Goal: Information Seeking & Learning: Compare options

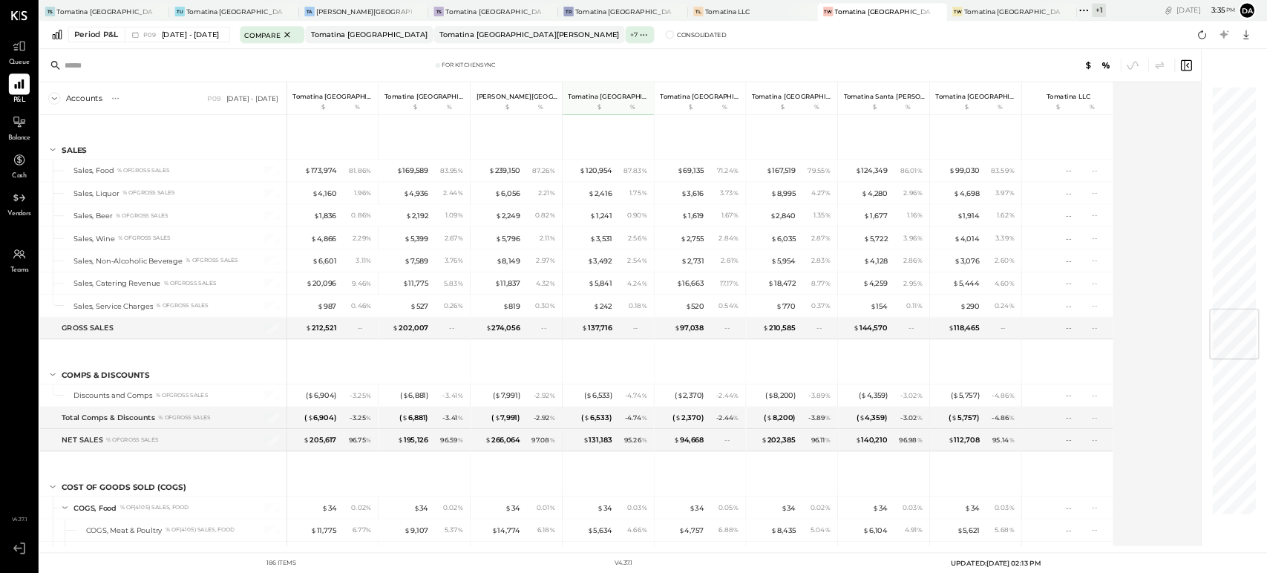
scroll to position [2557, 0]
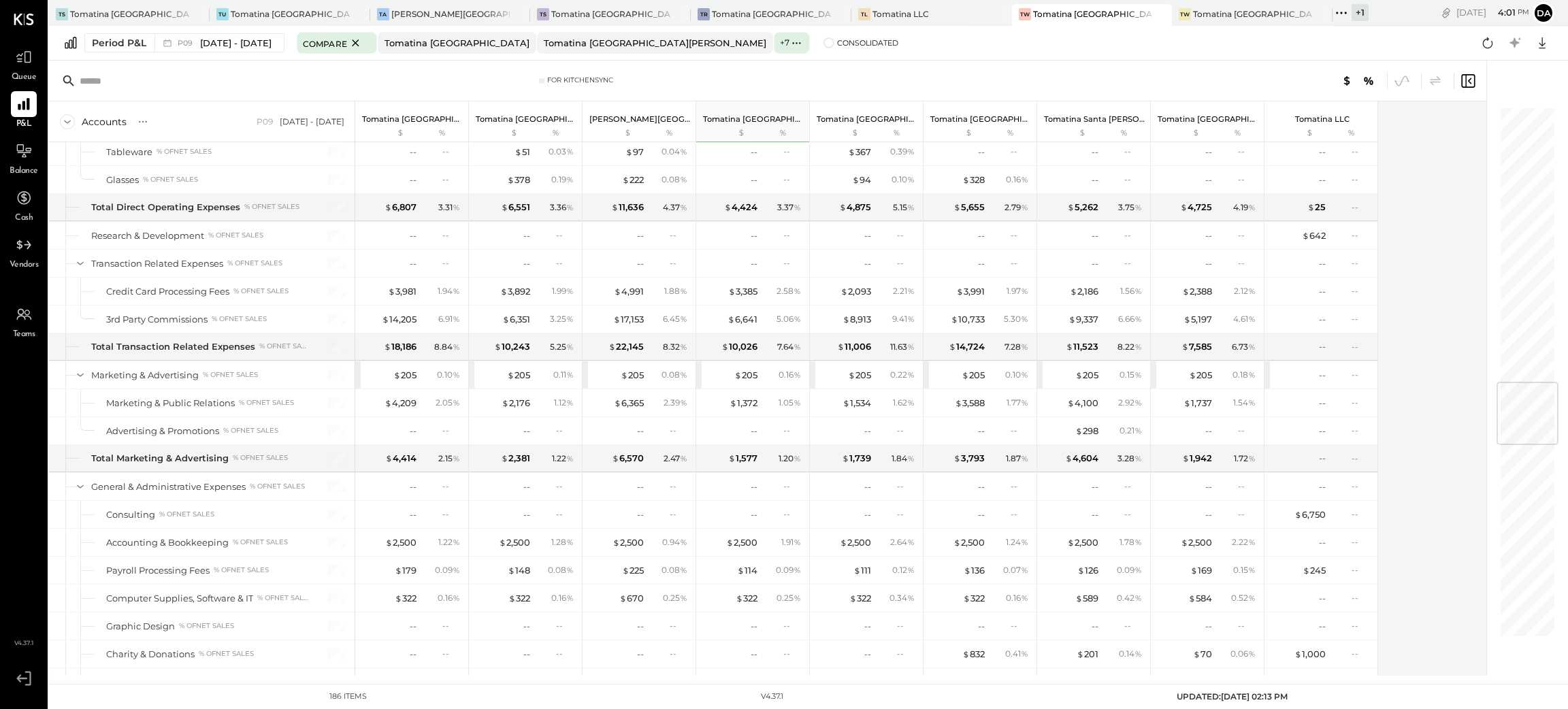
click at [1352, 7] on div "+ 1" at bounding box center [1360, 12] width 17 height 17
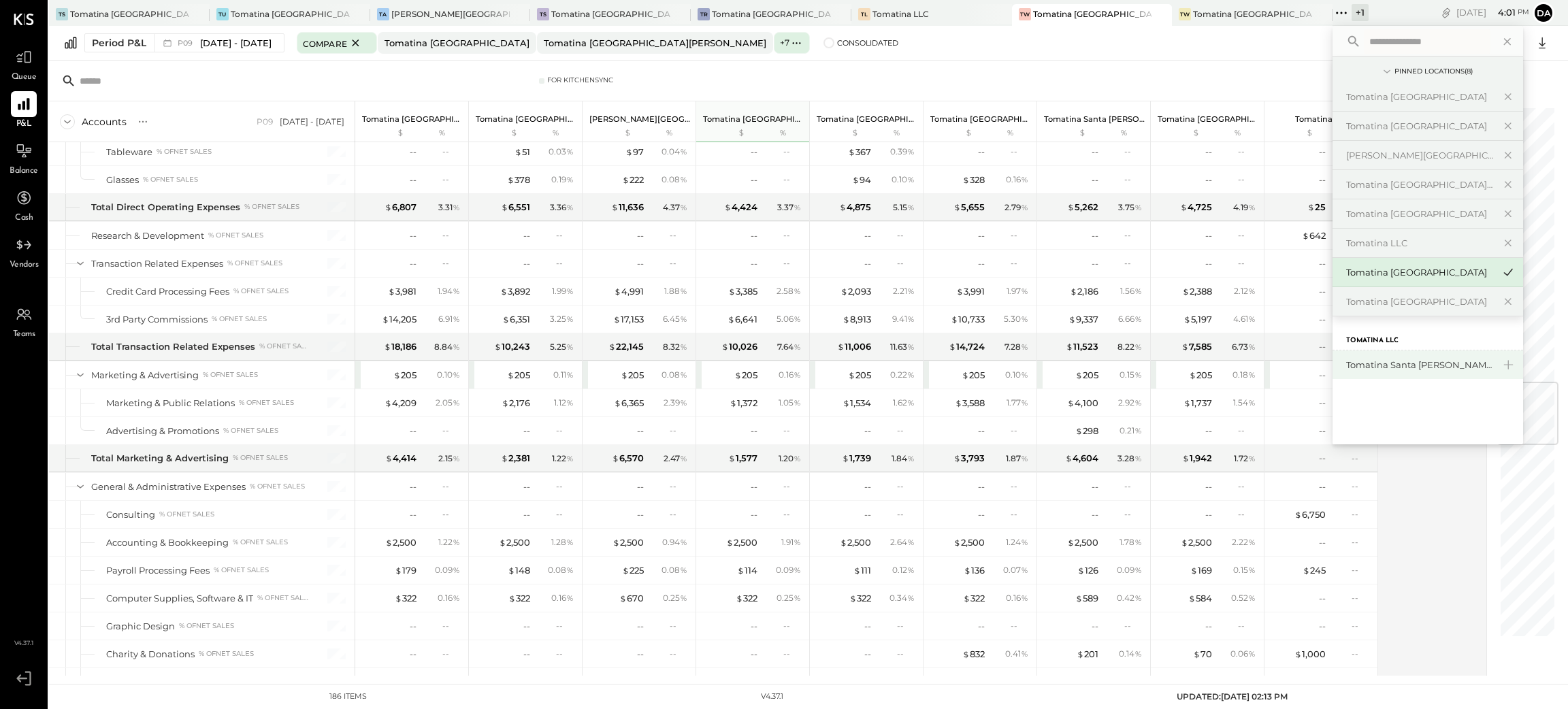
click at [1346, 363] on div "Tomatina Santa [PERSON_NAME]" at bounding box center [1419, 365] width 147 height 13
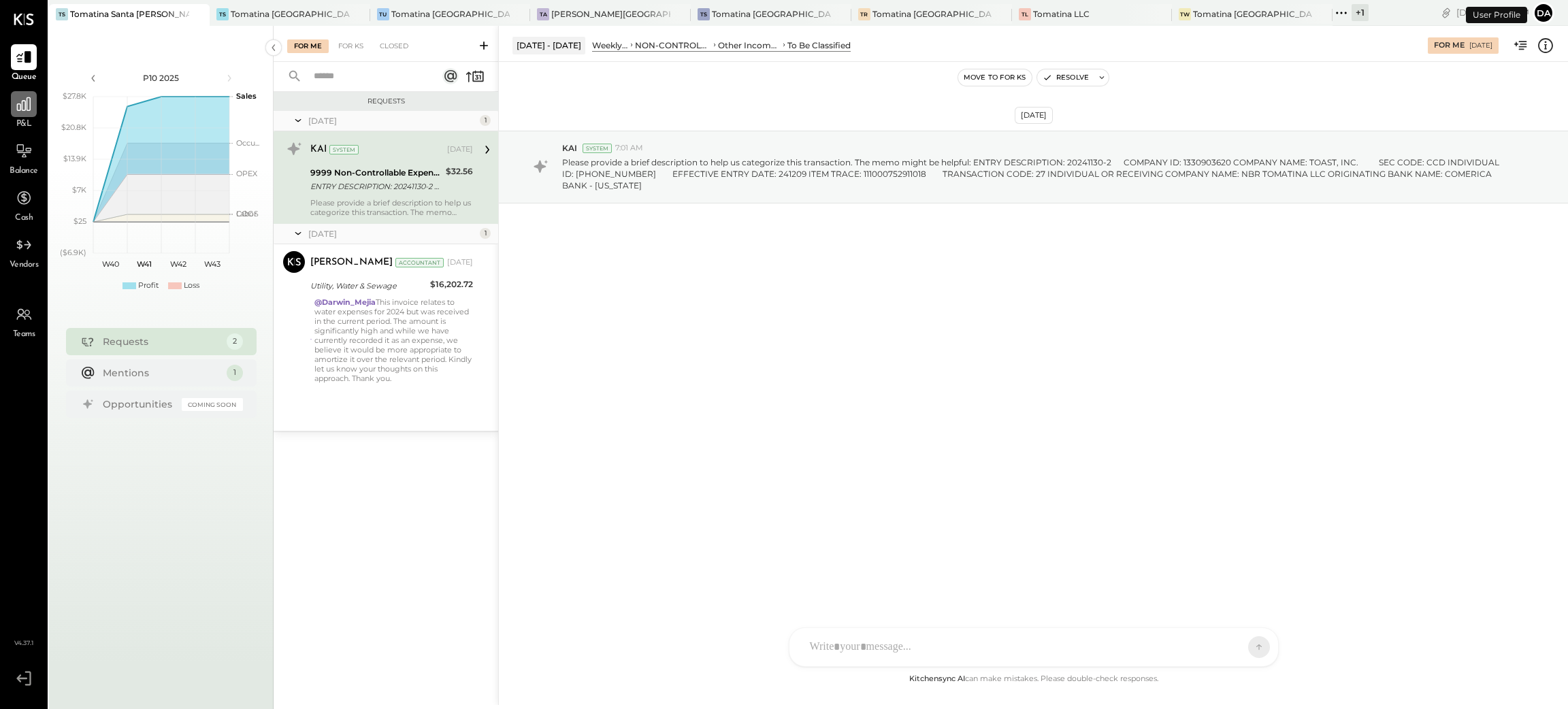
click at [24, 108] on icon at bounding box center [23, 104] width 17 height 17
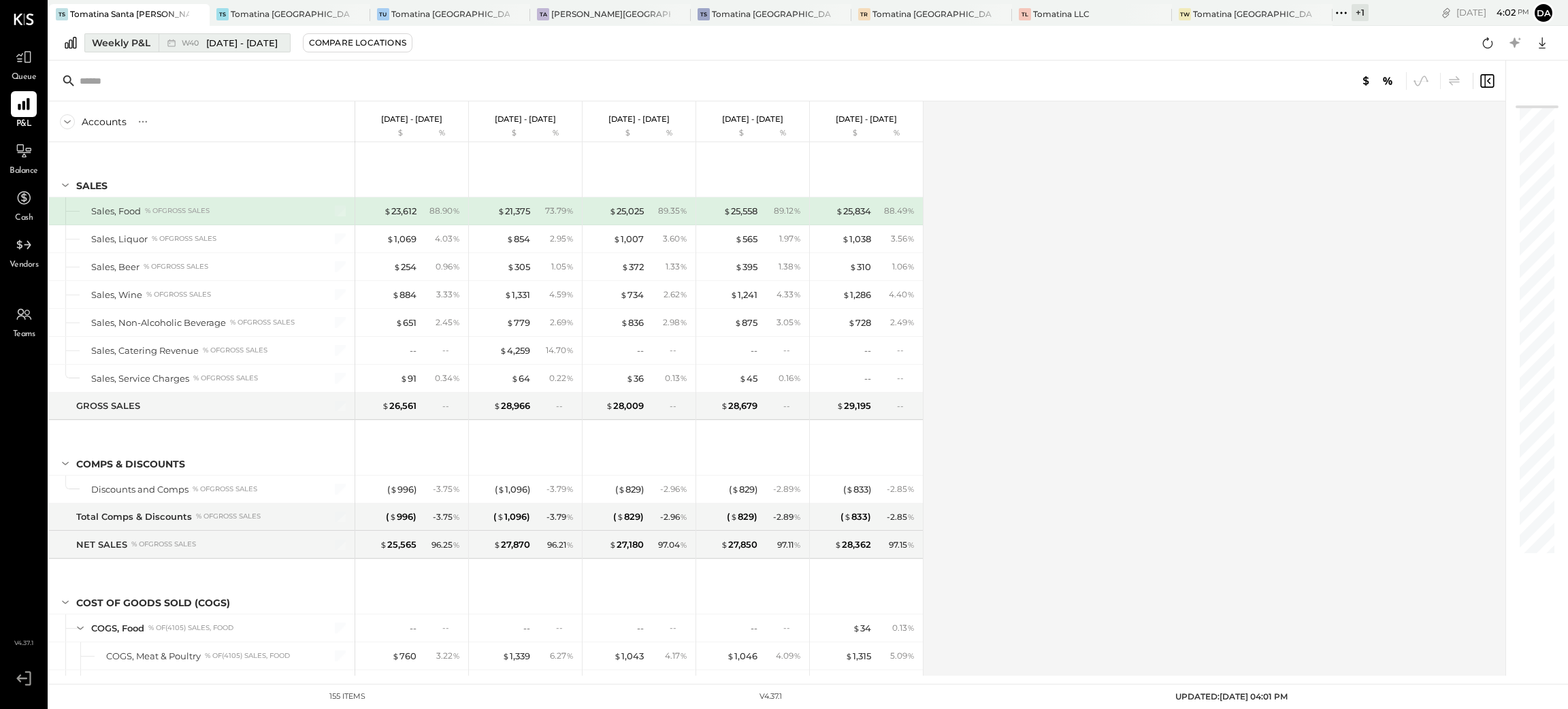
click at [103, 45] on div "Weekly P&L" at bounding box center [121, 42] width 59 height 14
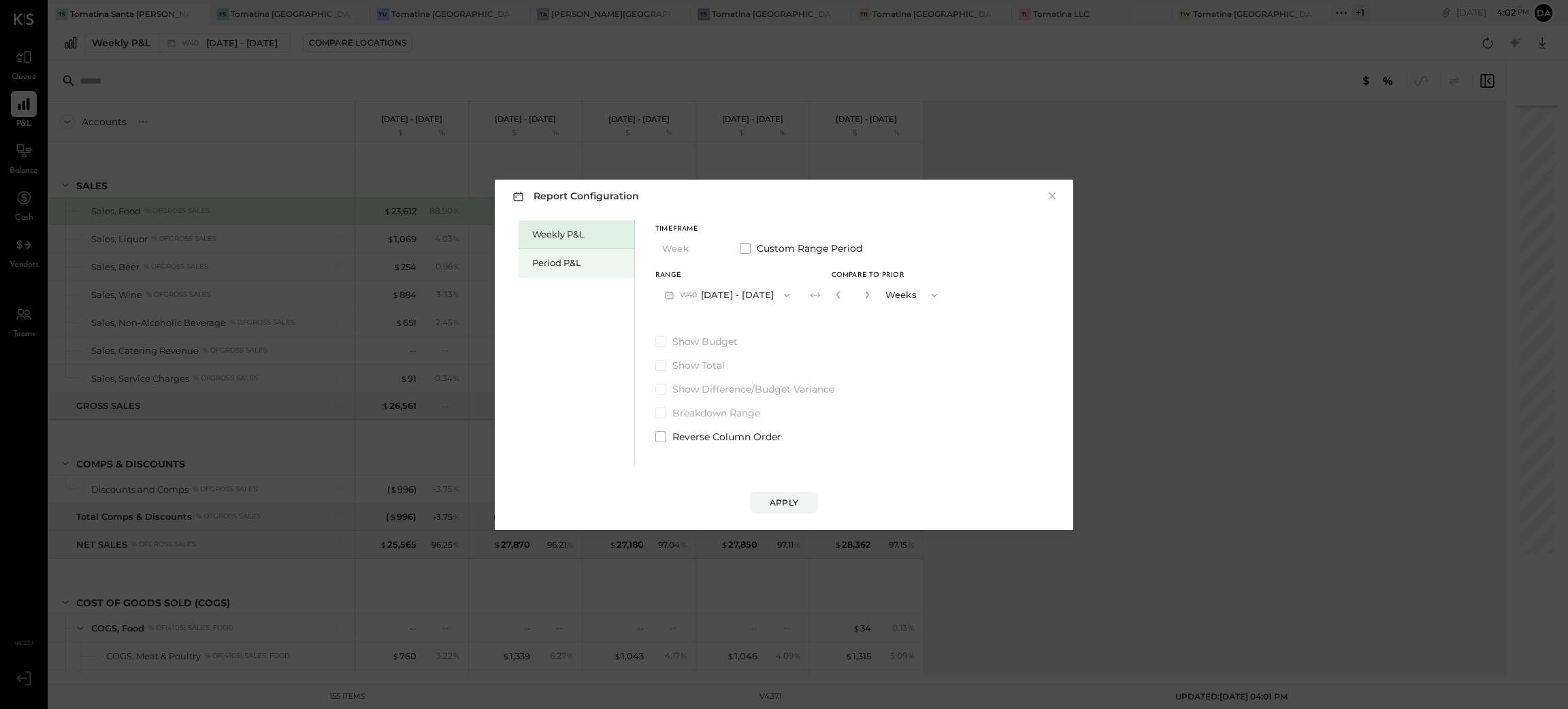
click at [552, 263] on div "Period P&L" at bounding box center [580, 263] width 95 height 13
click at [737, 292] on button "P10 [DATE] - [DATE]" at bounding box center [725, 294] width 139 height 25
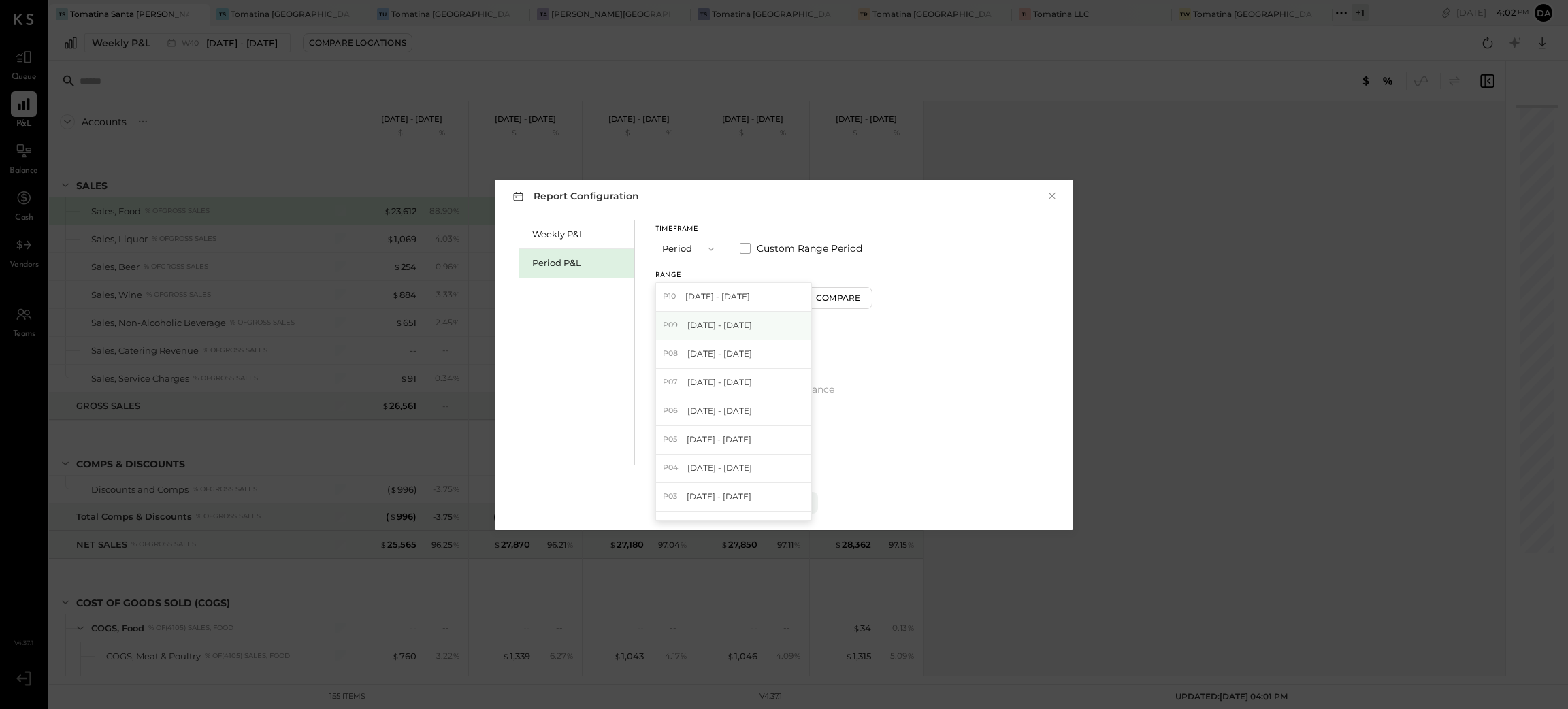
click at [720, 326] on span "[DATE] - [DATE]" at bounding box center [720, 325] width 65 height 12
click at [912, 371] on div "Weekly P&L Period P&L Timeframe Period Custom Range Period Range P09 [DATE] - […" at bounding box center [783, 341] width 551 height 248
click at [801, 497] on button "Apply" at bounding box center [784, 504] width 68 height 22
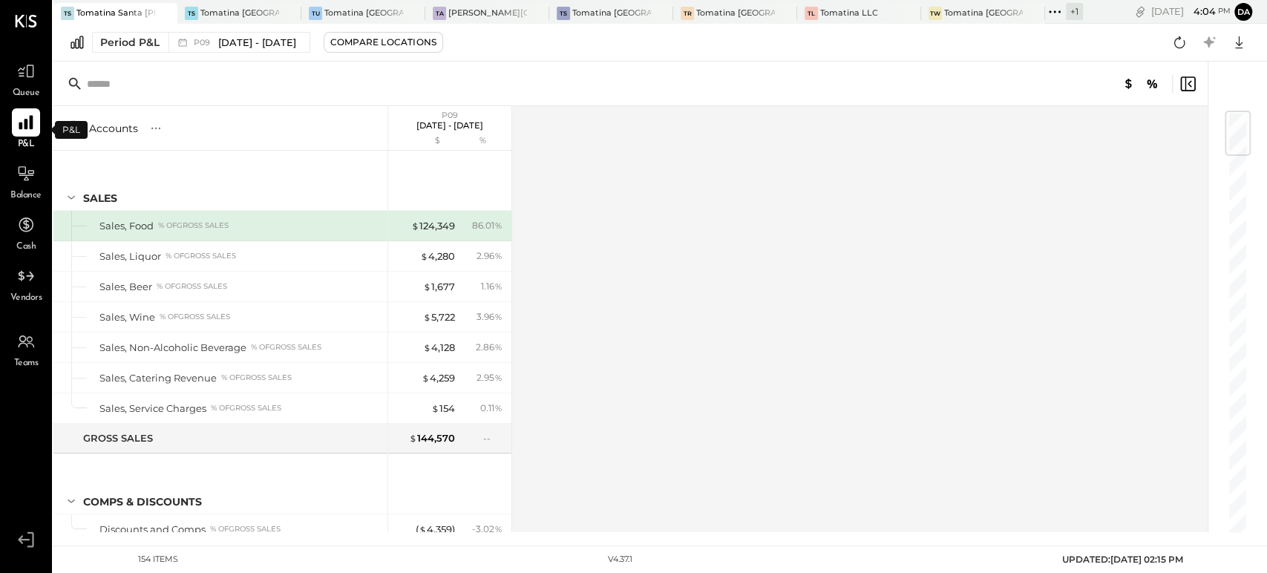
click at [27, 122] on icon at bounding box center [26, 123] width 14 height 14
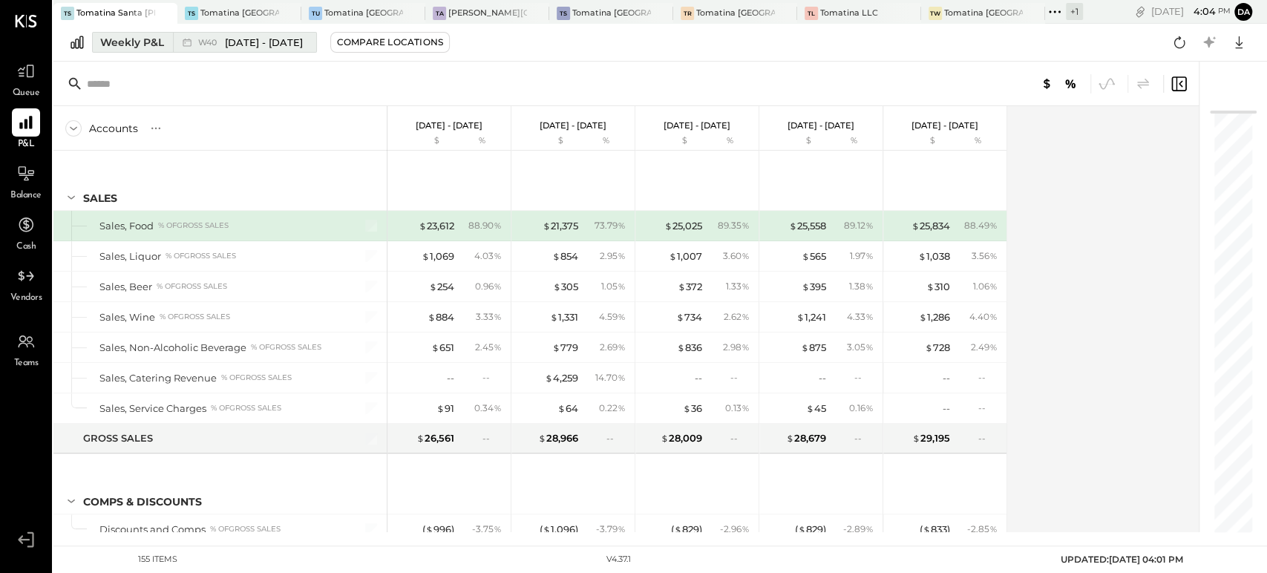
click at [122, 40] on div "Weekly P&L" at bounding box center [132, 42] width 64 height 15
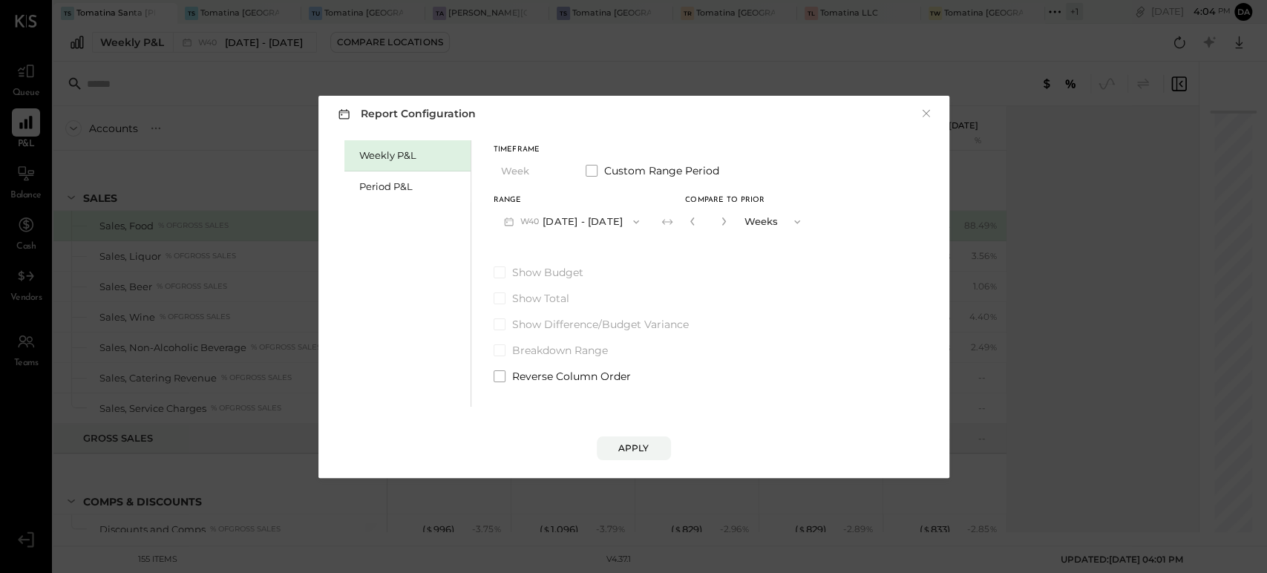
click at [253, 128] on div "Report Configuration × Weekly P&L Period P&L Timeframe Week Custom Range Period…" at bounding box center [633, 286] width 1267 height 573
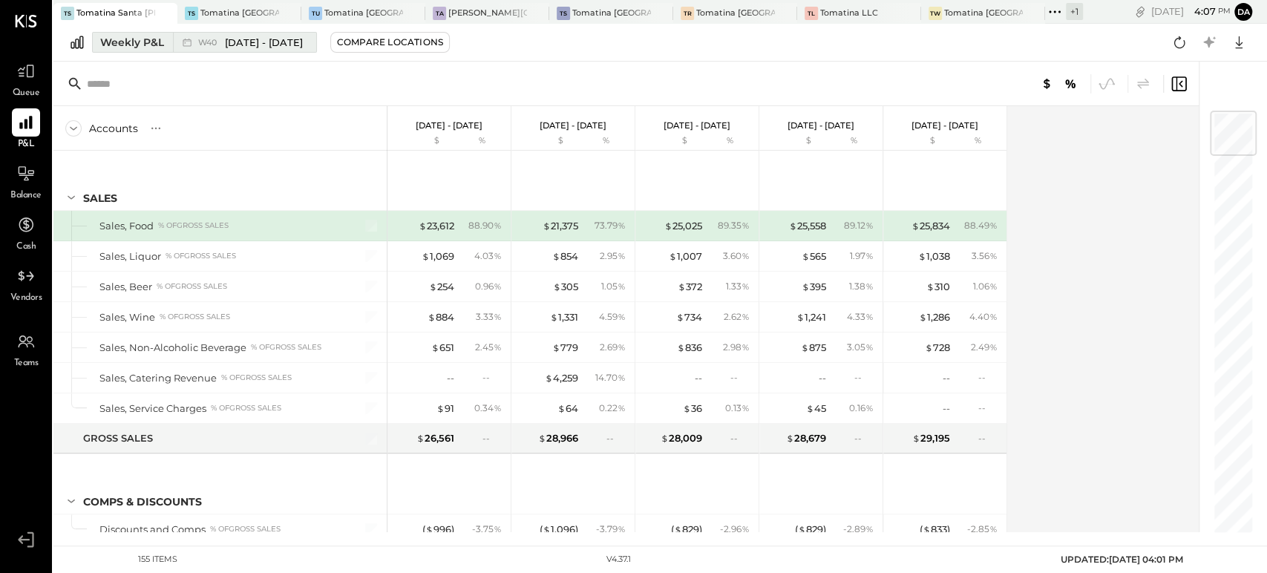
click at [140, 43] on div "Weekly P&L" at bounding box center [132, 42] width 64 height 15
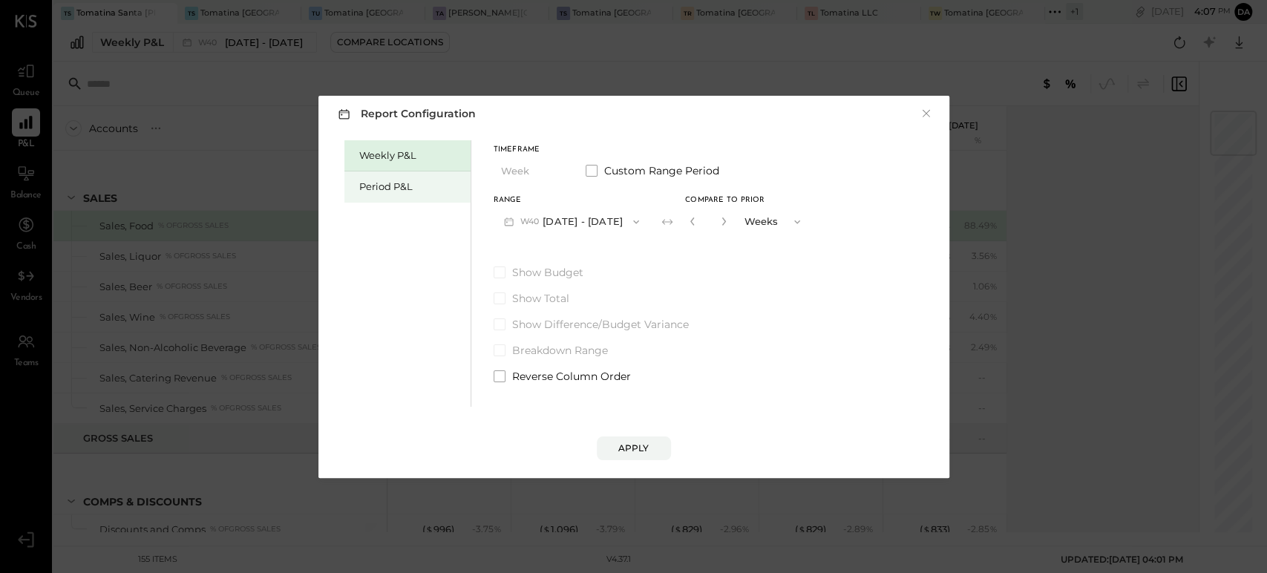
click at [380, 188] on div "Period P&L" at bounding box center [411, 187] width 104 height 14
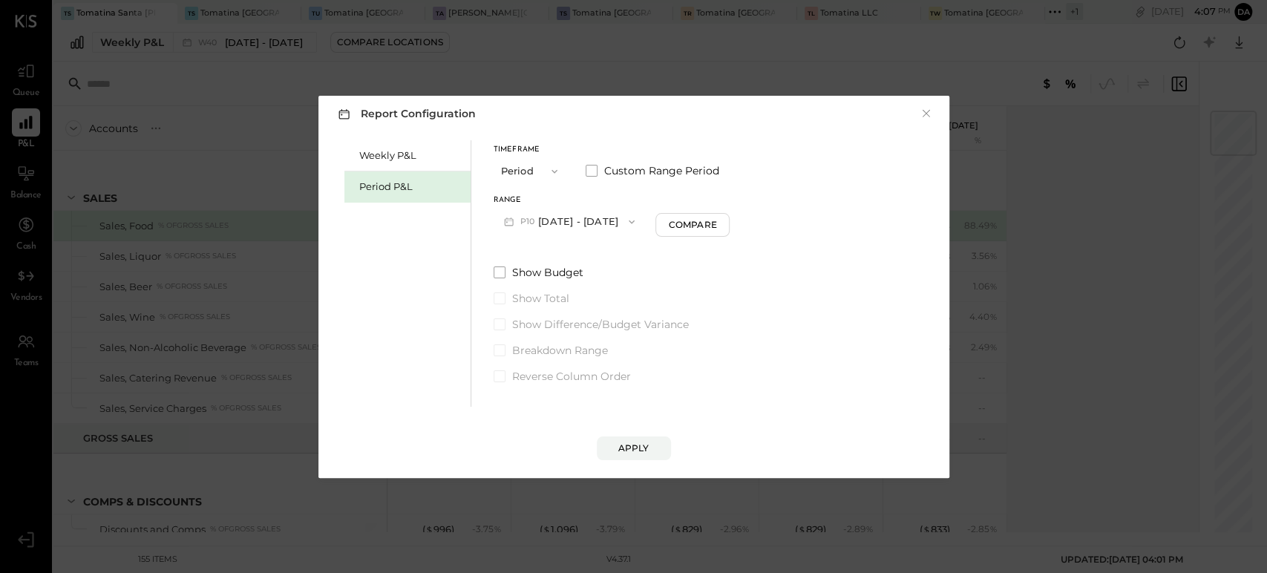
click at [607, 222] on button "P10 [DATE] - [DATE]" at bounding box center [570, 221] width 152 height 27
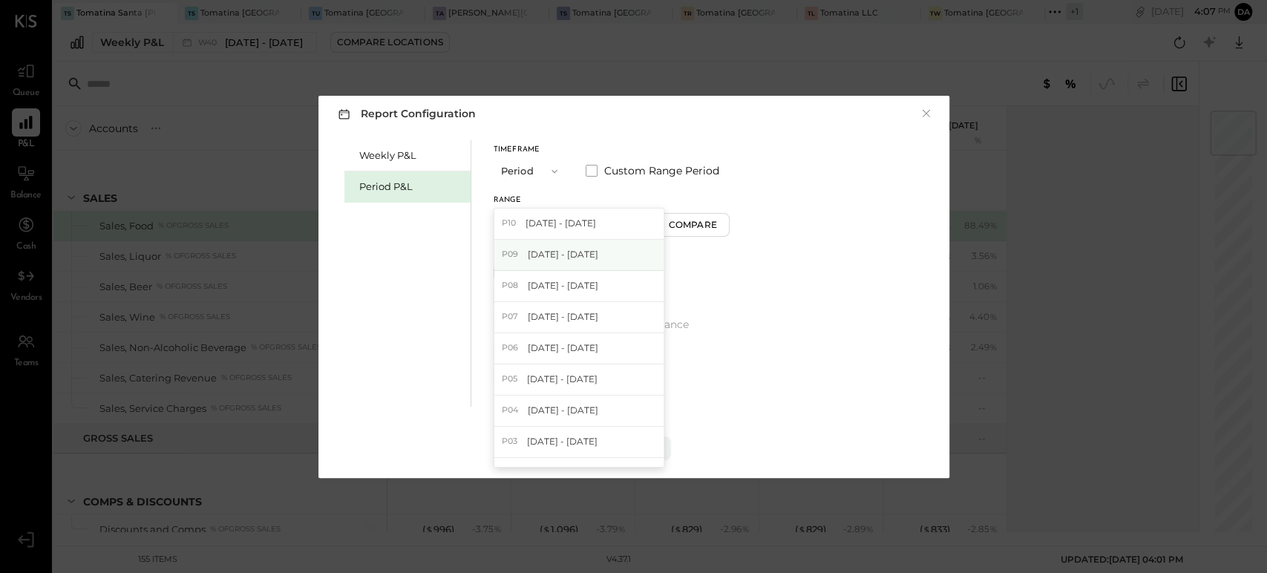
click at [597, 259] on span "[DATE] - [DATE]" at bounding box center [563, 254] width 71 height 13
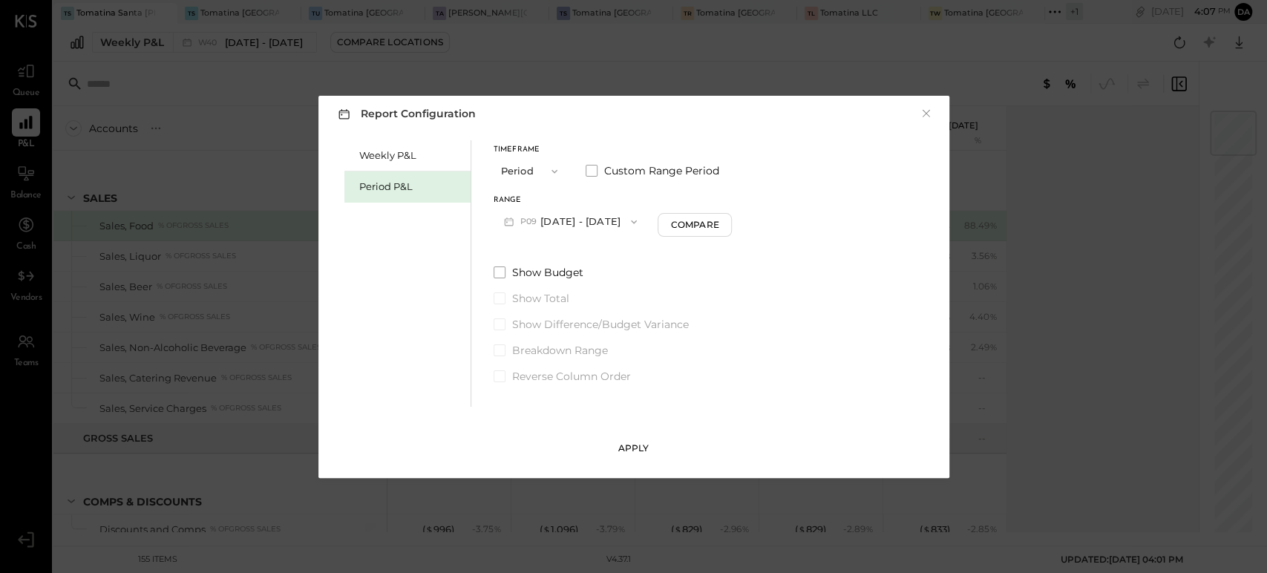
click at [641, 447] on div "Apply" at bounding box center [633, 448] width 31 height 13
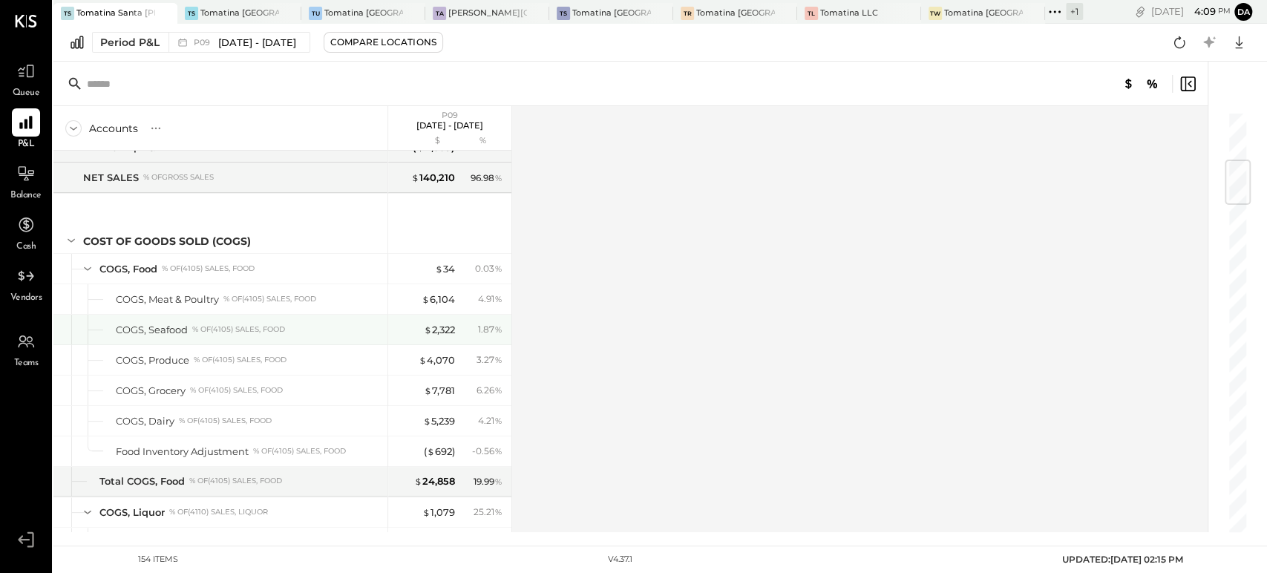
scroll to position [494, 0]
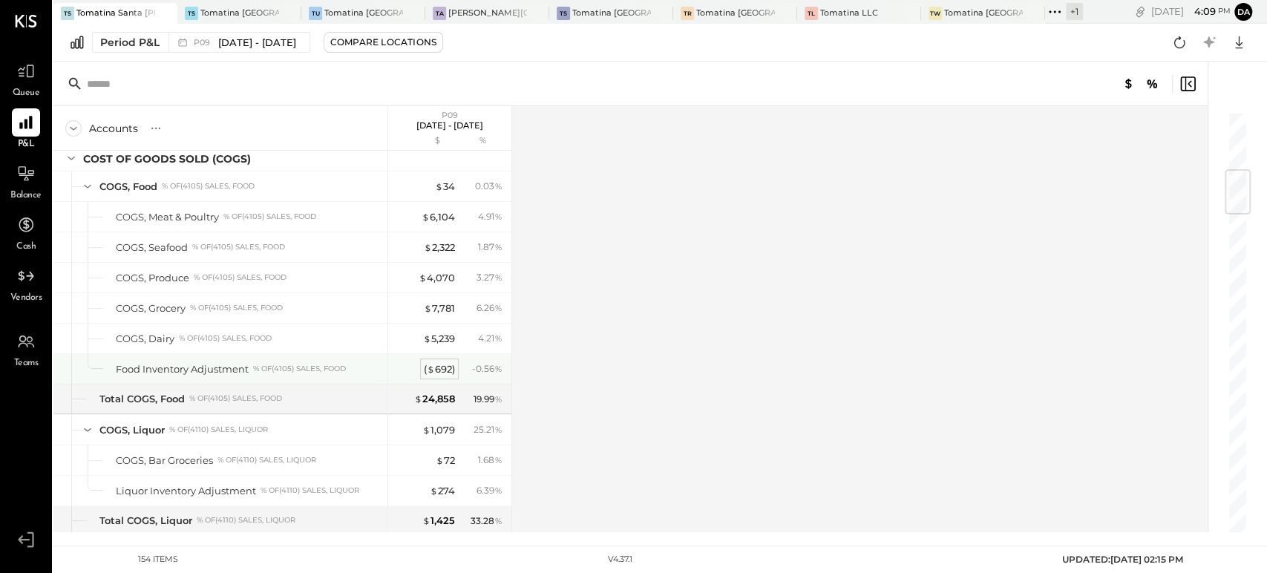
click at [434, 364] on div "( $ 692 )" at bounding box center [439, 369] width 31 height 14
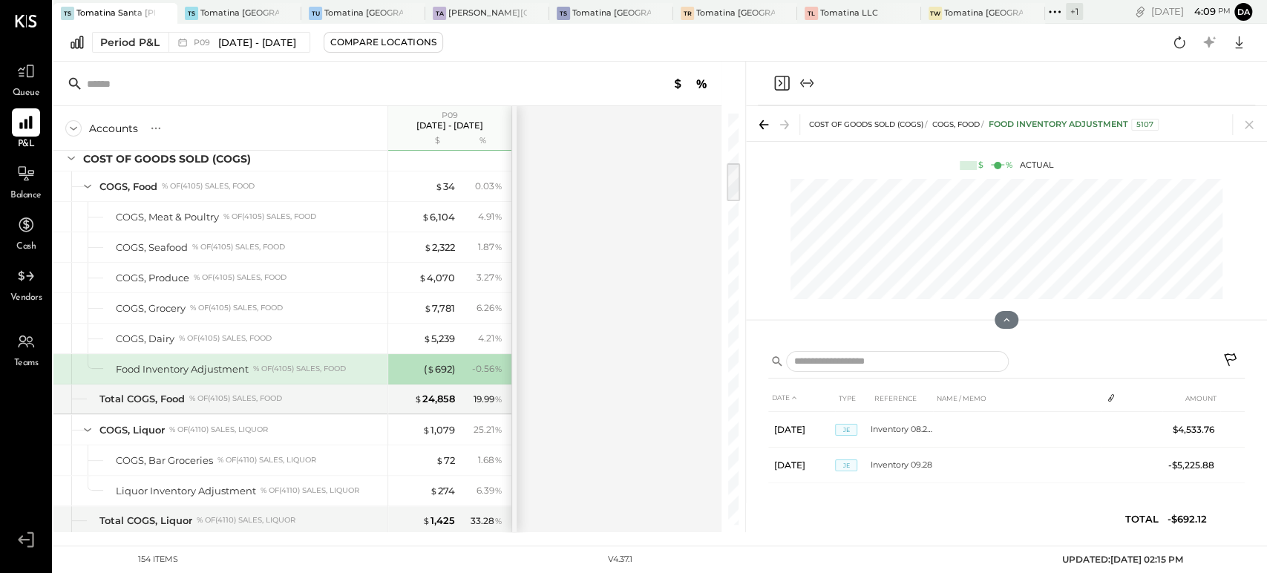
click at [773, 72] on div at bounding box center [1006, 84] width 497 height 44
click at [776, 82] on icon "Close panel" at bounding box center [782, 83] width 18 height 18
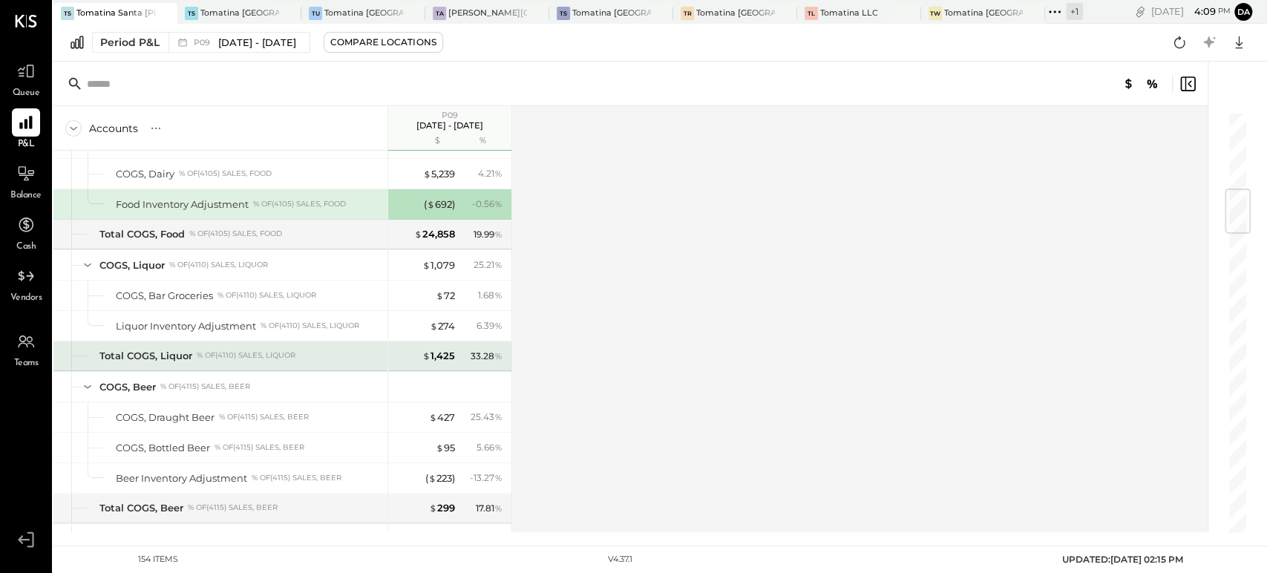
scroll to position [577, 0]
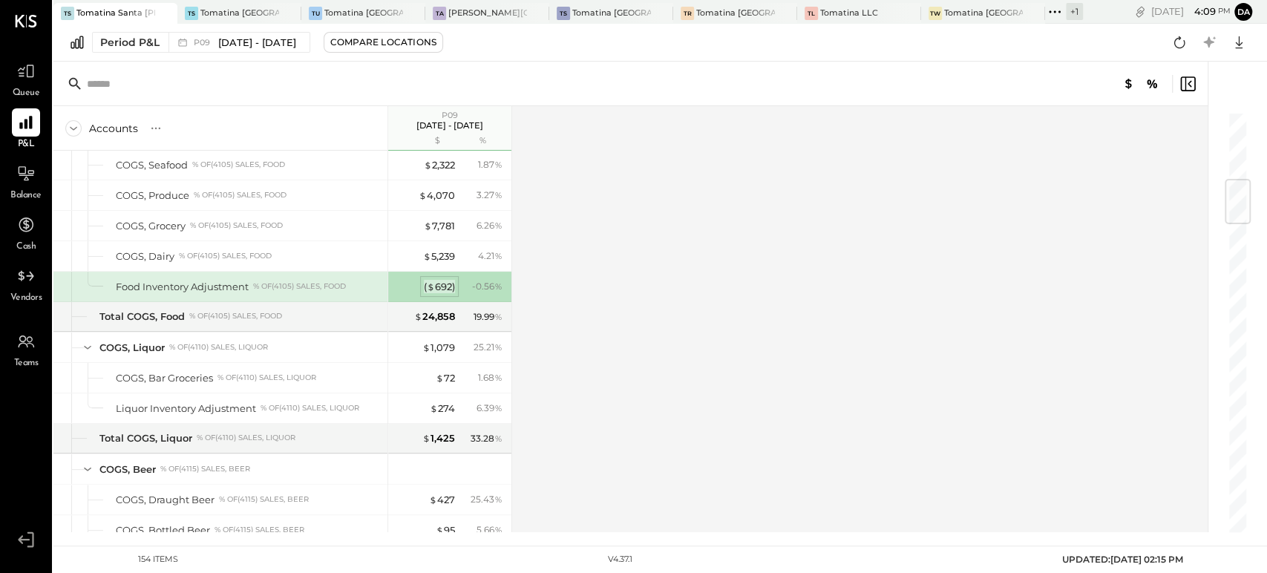
click at [445, 283] on div "( $ 692 )" at bounding box center [439, 287] width 31 height 14
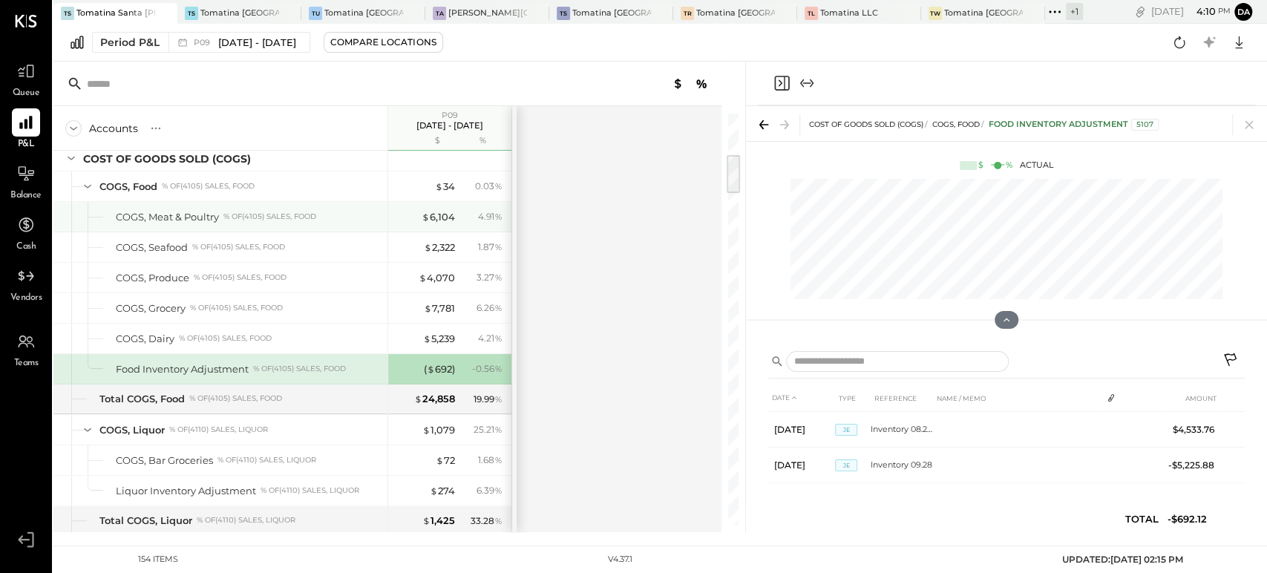
scroll to position [412, 0]
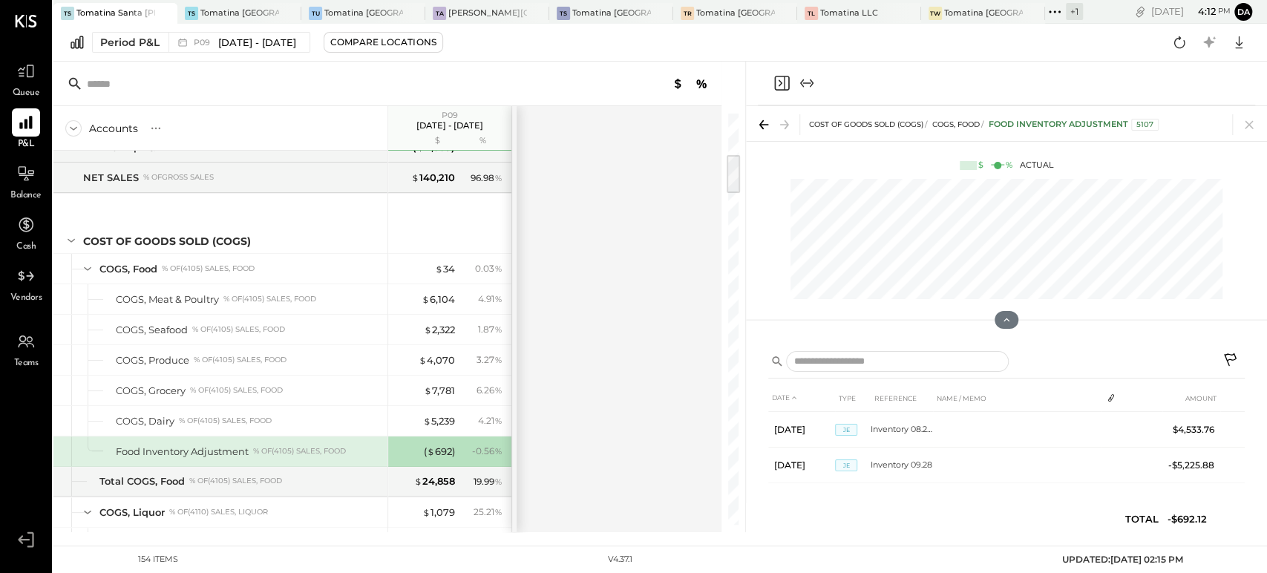
click at [781, 82] on icon "Close panel" at bounding box center [780, 83] width 4 height 7
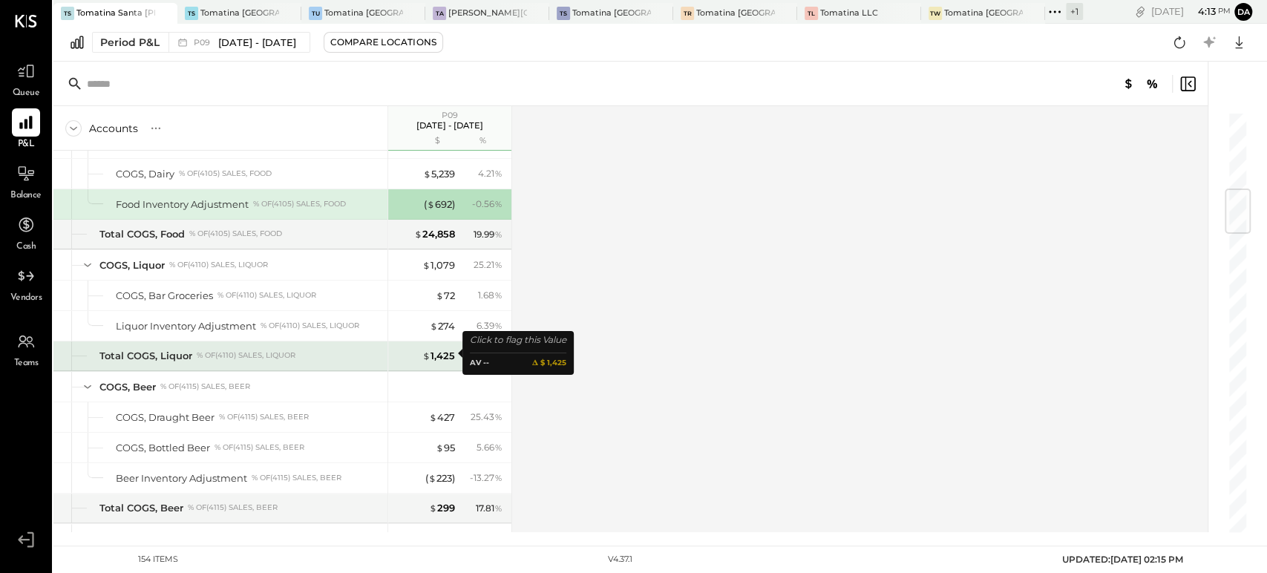
scroll to position [742, 0]
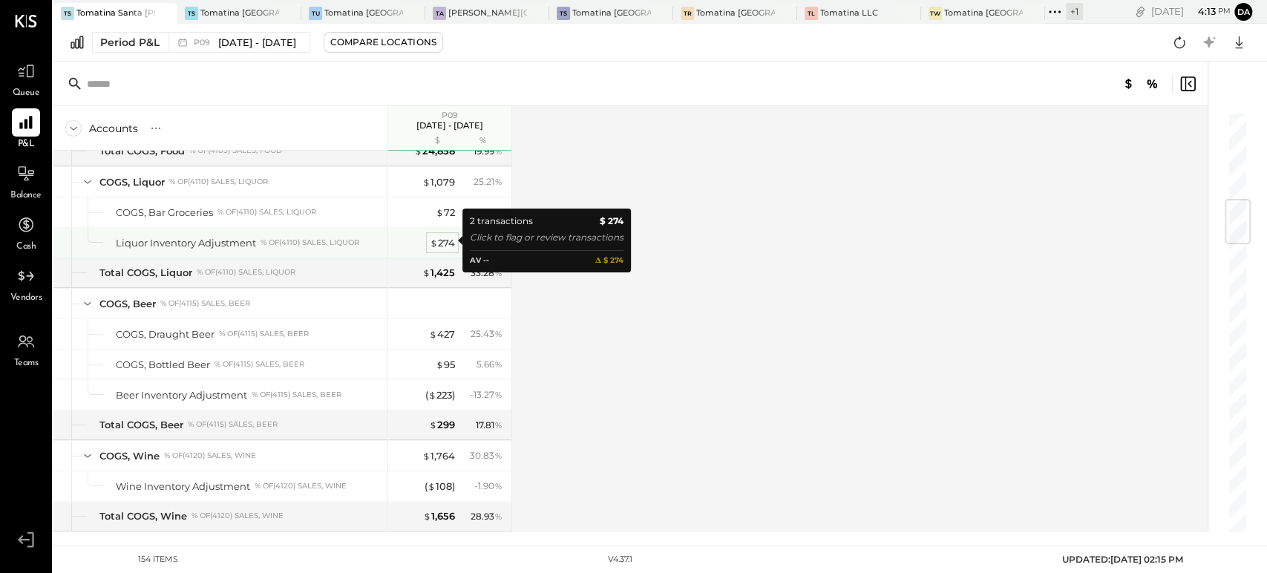
click at [447, 240] on div "$ 274" at bounding box center [442, 243] width 25 height 14
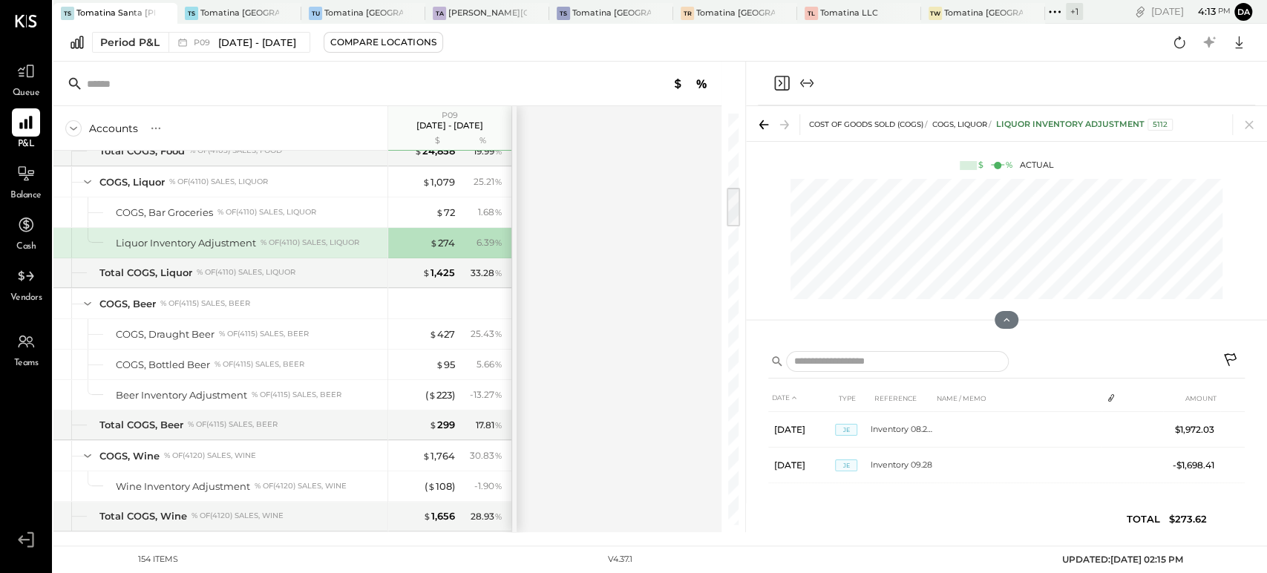
click at [782, 85] on icon "Close panel" at bounding box center [782, 83] width 18 height 18
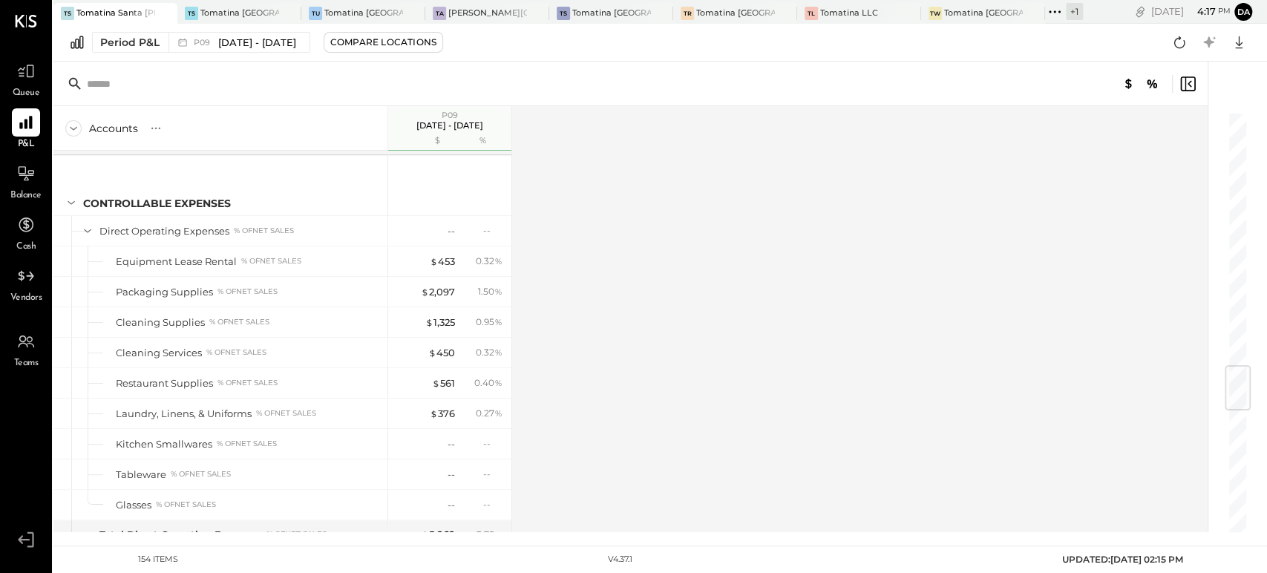
scroll to position [2143, 0]
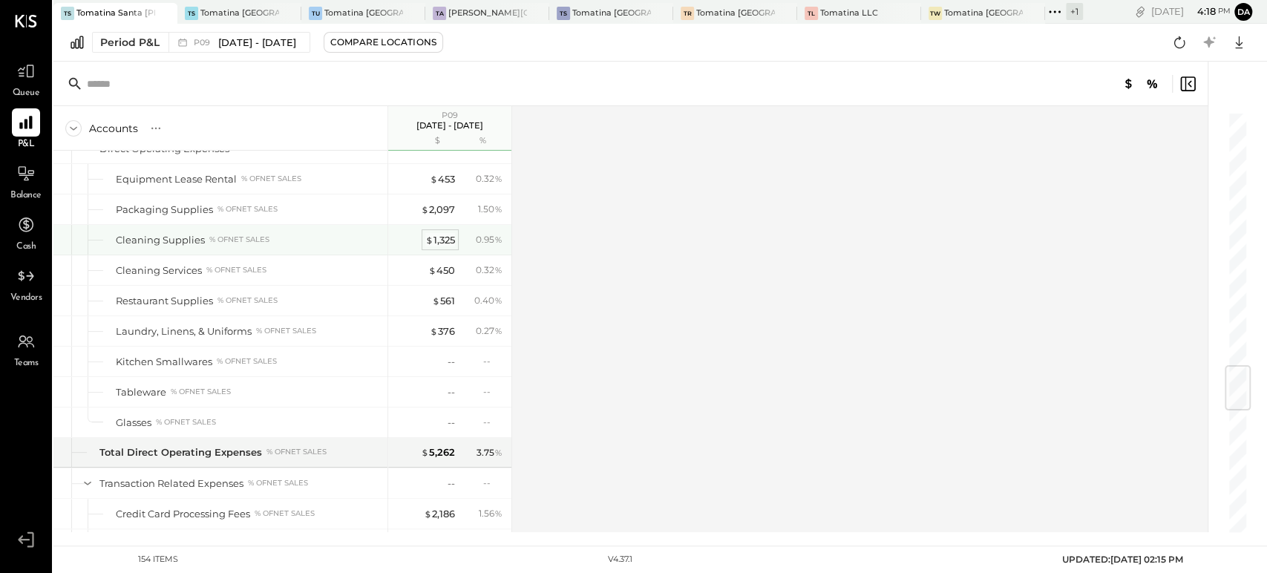
click at [445, 233] on div "$ 1,325" at bounding box center [440, 240] width 30 height 14
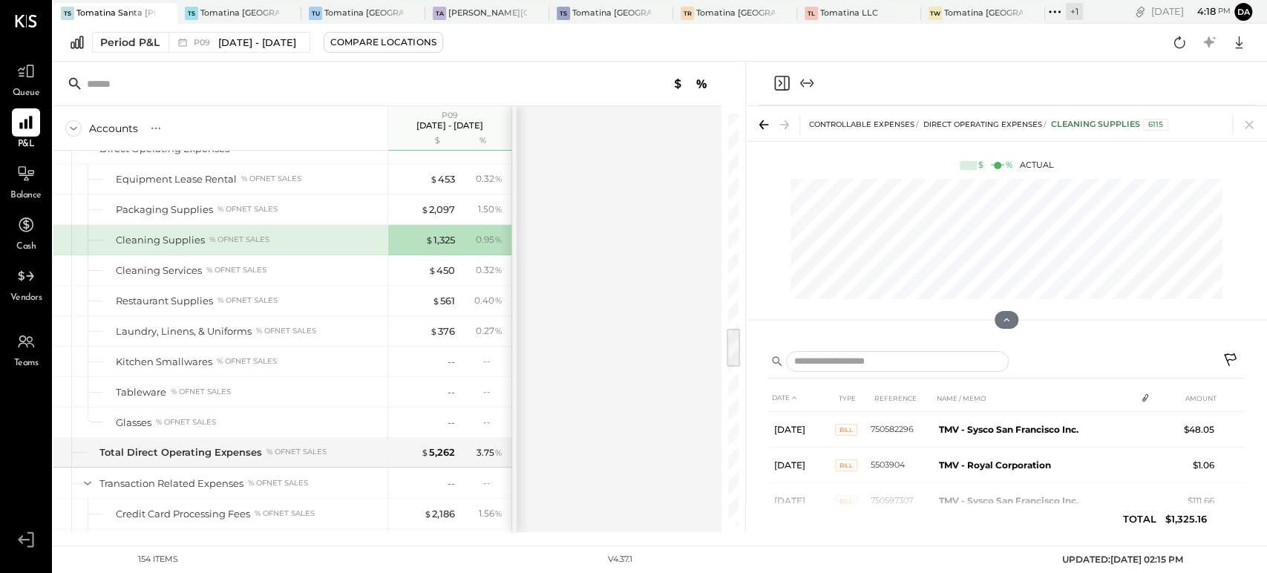
drag, startPoint x: 1242, startPoint y: 393, endPoint x: 1245, endPoint y: 433, distance: 40.2
click at [1245, 433] on div "DATE TYPE REFERENCE NAME / MEMO AMOUNT [DATE] BILL 750582296 TMV - Sysco San Fr…" at bounding box center [1006, 436] width 521 height 191
click at [1252, 408] on div "DATE TYPE REFERENCE NAME / MEMO AMOUNT [DATE] BILL 750582296 TMV - Sysco San Fr…" at bounding box center [1006, 436] width 521 height 191
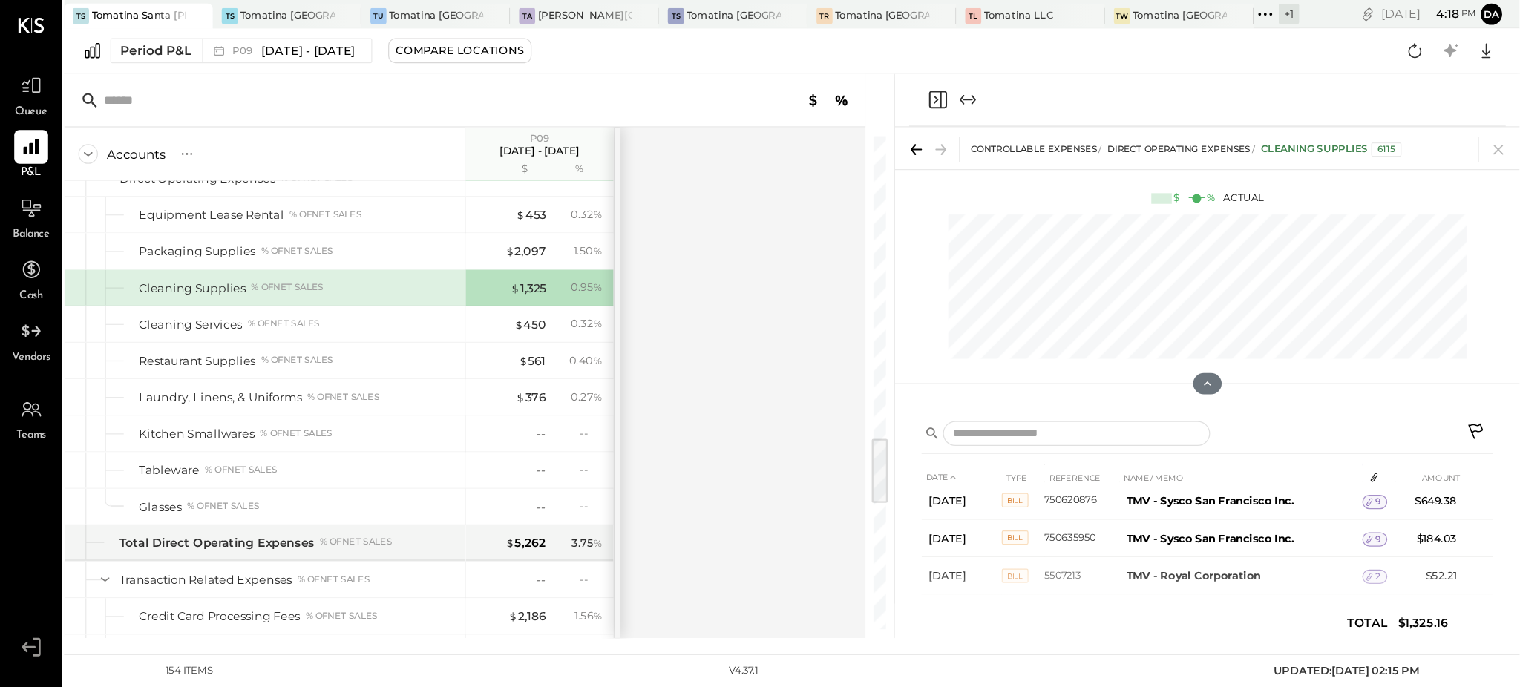
scroll to position [67, 0]
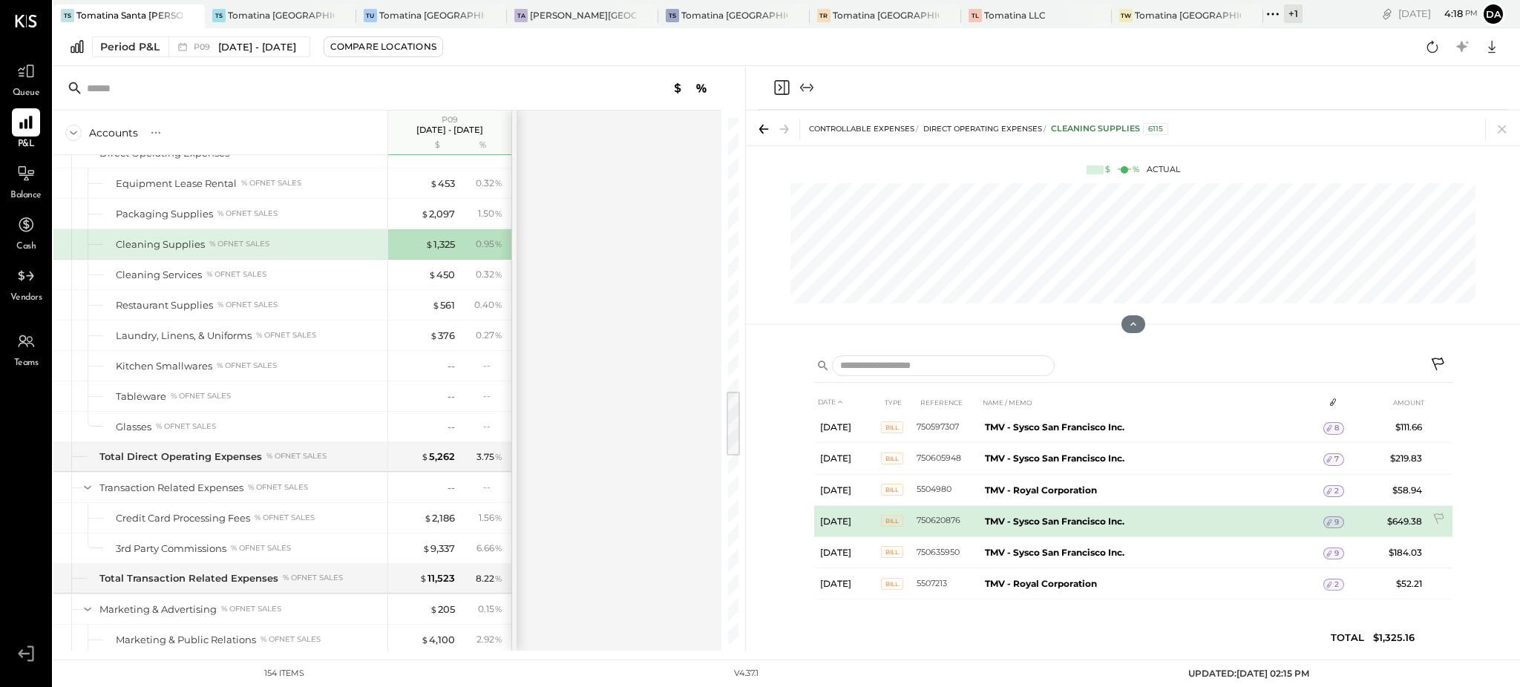
click at [1334, 519] on span "9" at bounding box center [1336, 522] width 4 height 10
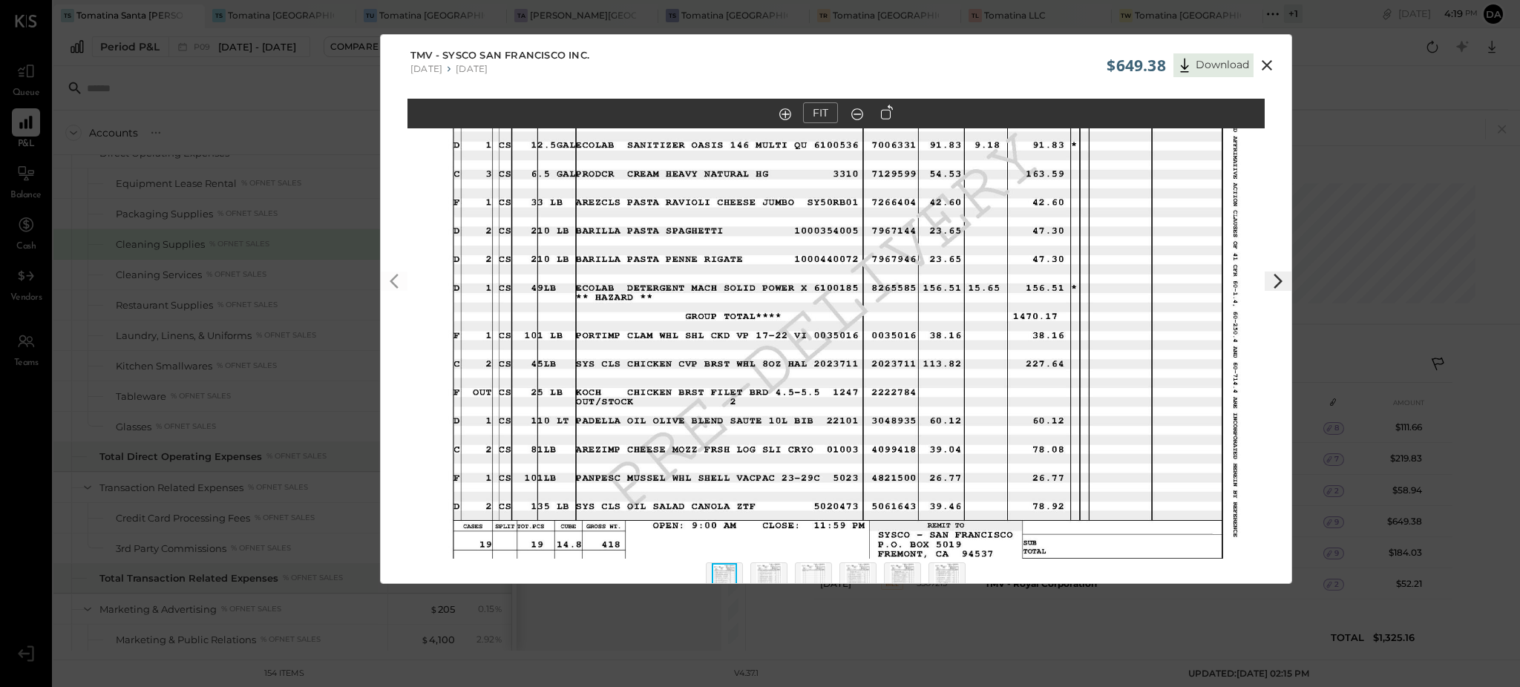
click at [721, 568] on img at bounding box center [724, 579] width 25 height 33
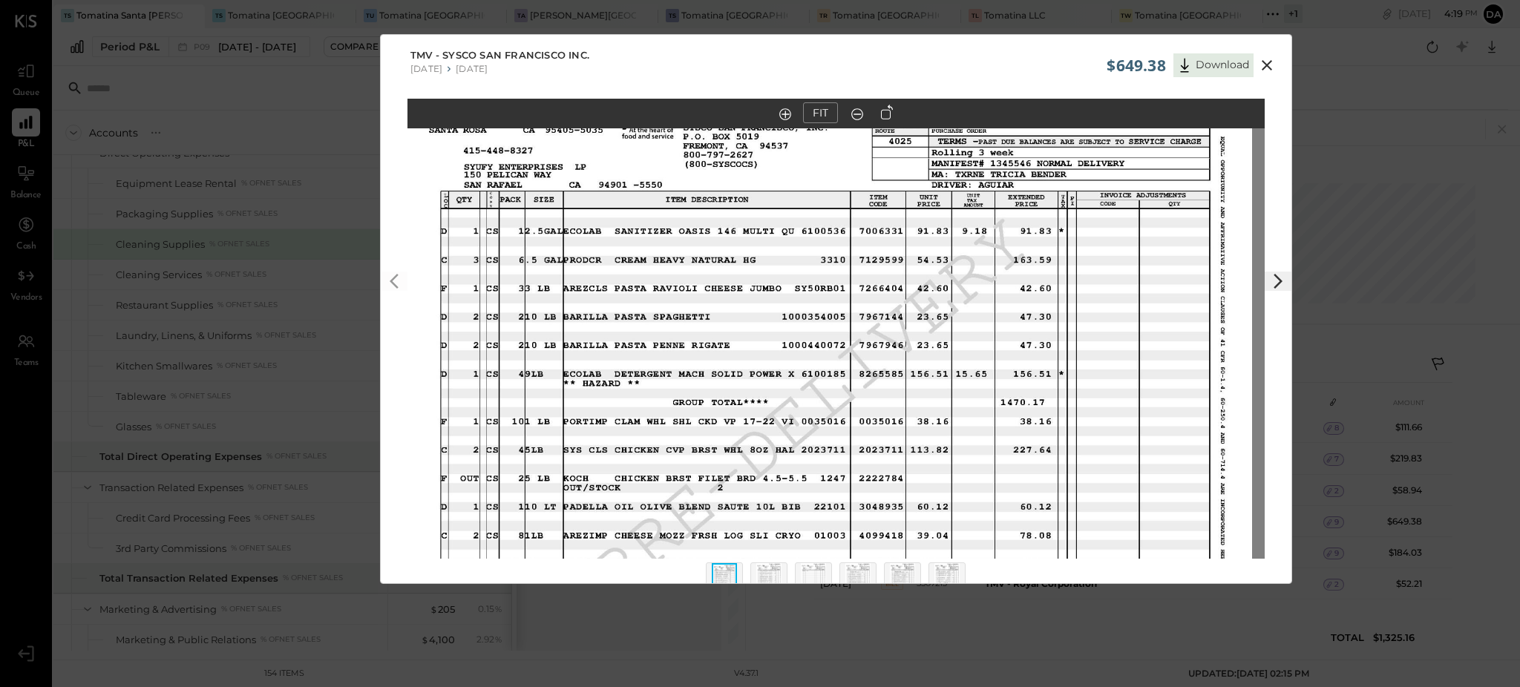
drag, startPoint x: 847, startPoint y: 207, endPoint x: 838, endPoint y: 286, distance: 80.0
click at [838, 286] on img at bounding box center [823, 395] width 857 height 662
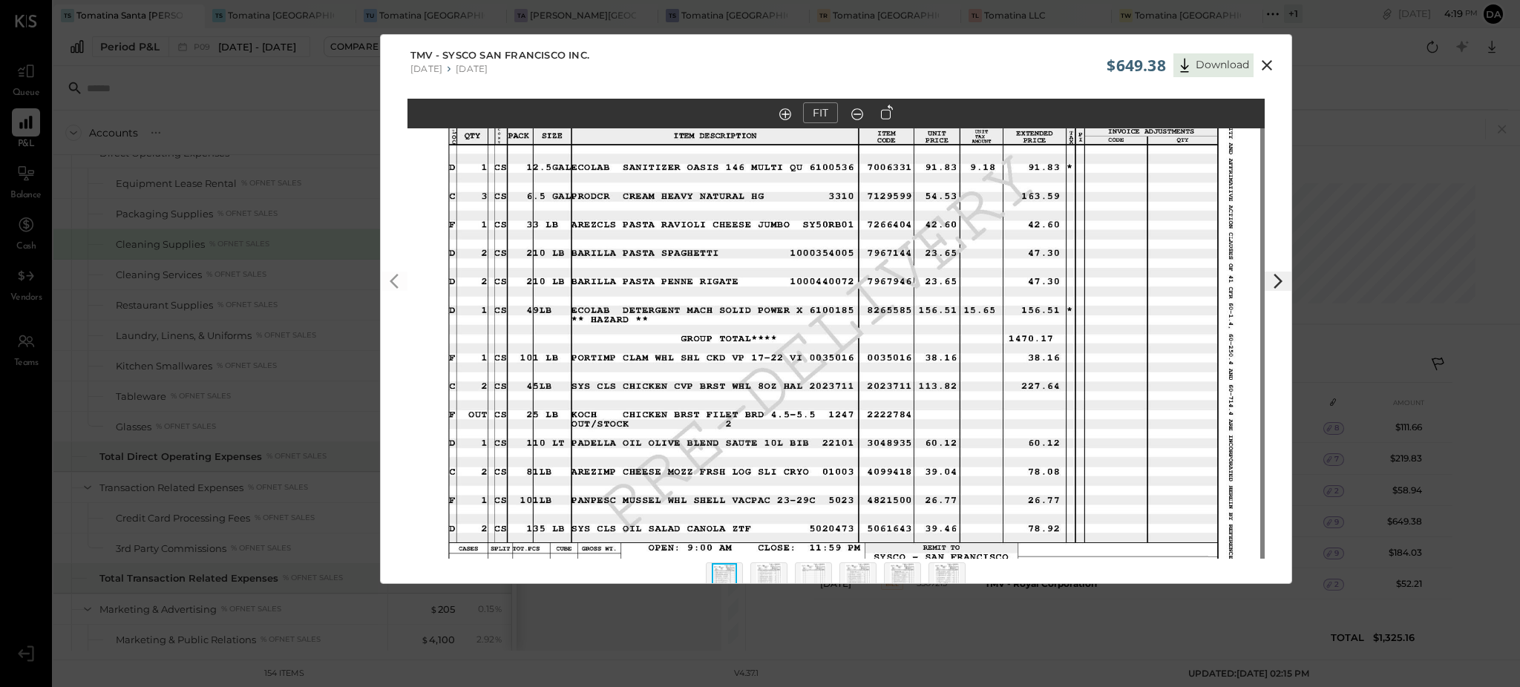
drag, startPoint x: 770, startPoint y: 341, endPoint x: 776, endPoint y: 283, distance: 58.9
click at [776, 283] on img at bounding box center [831, 331] width 857 height 662
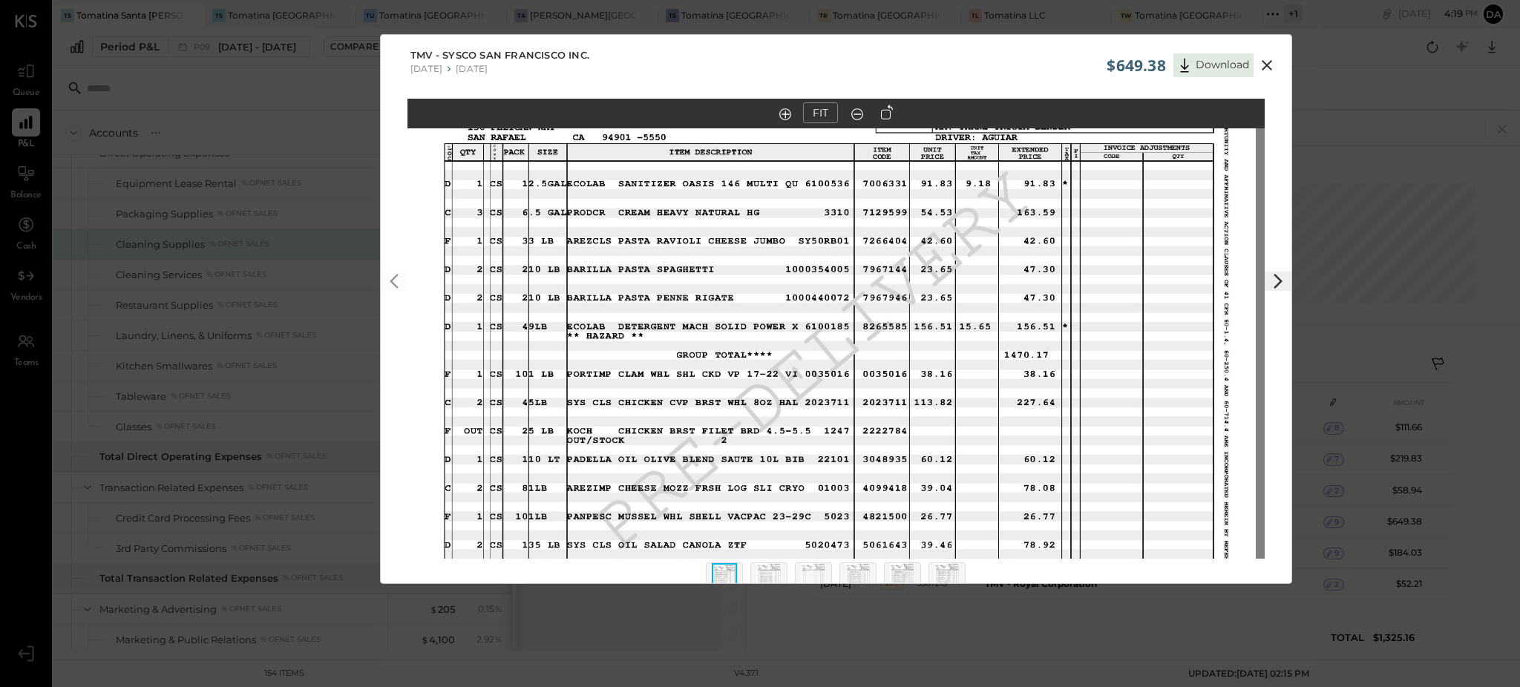
drag, startPoint x: 798, startPoint y: 286, endPoint x: 793, endPoint y: 303, distance: 16.9
click at [793, 303] on img at bounding box center [827, 347] width 857 height 662
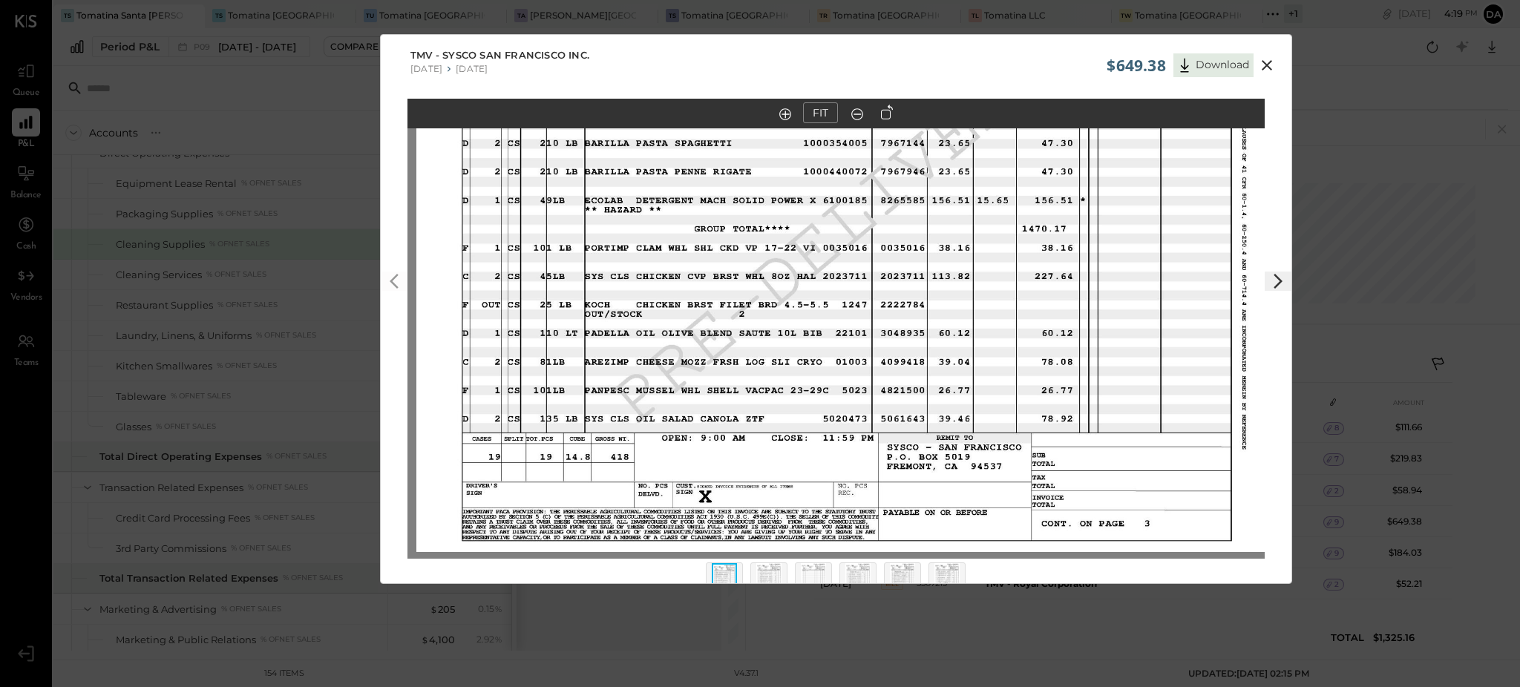
drag, startPoint x: 816, startPoint y: 452, endPoint x: 831, endPoint y: 332, distance: 120.4
click at [831, 332] on img at bounding box center [844, 221] width 857 height 662
click at [911, 443] on img at bounding box center [844, 221] width 857 height 662
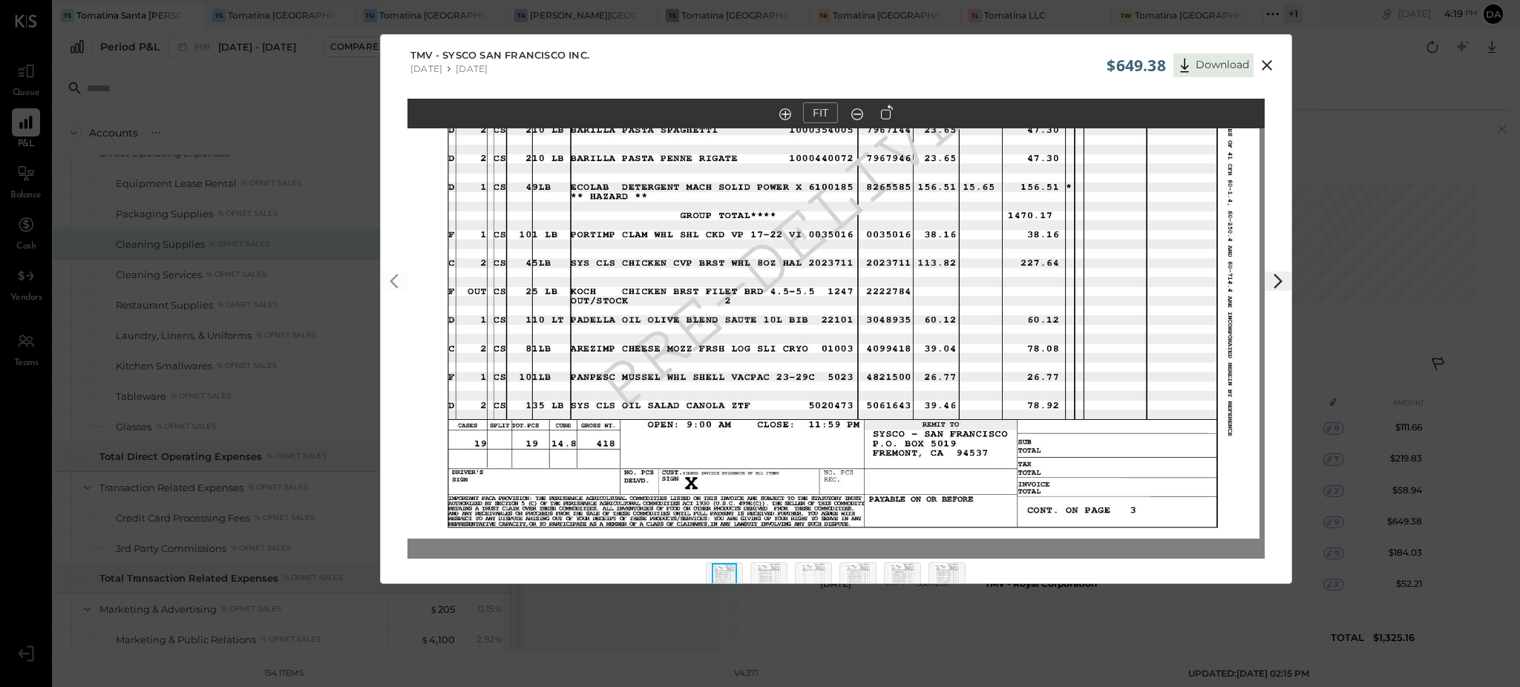
click at [773, 575] on img at bounding box center [768, 579] width 25 height 33
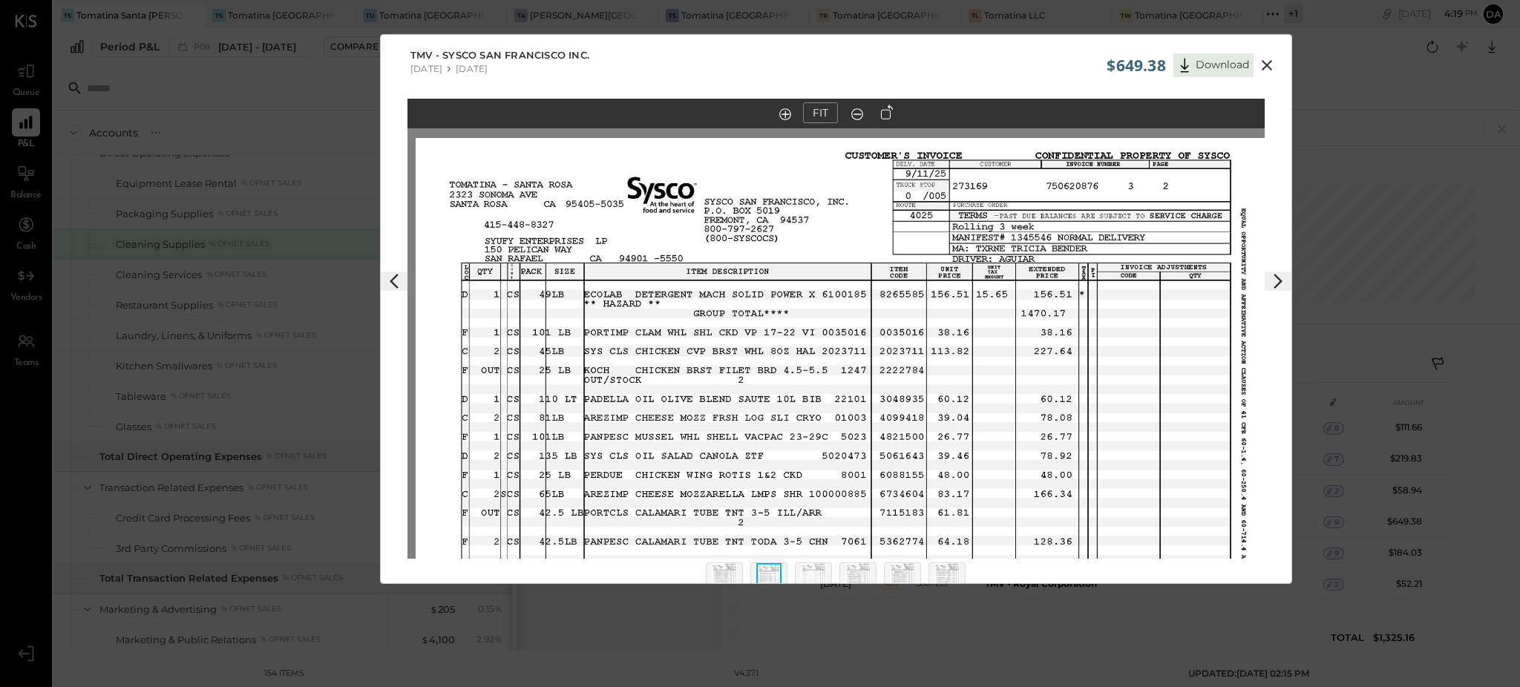
drag, startPoint x: 1046, startPoint y: 217, endPoint x: 1053, endPoint y: 373, distance: 156.0
click at [1053, 373] on img at bounding box center [844, 469] width 857 height 662
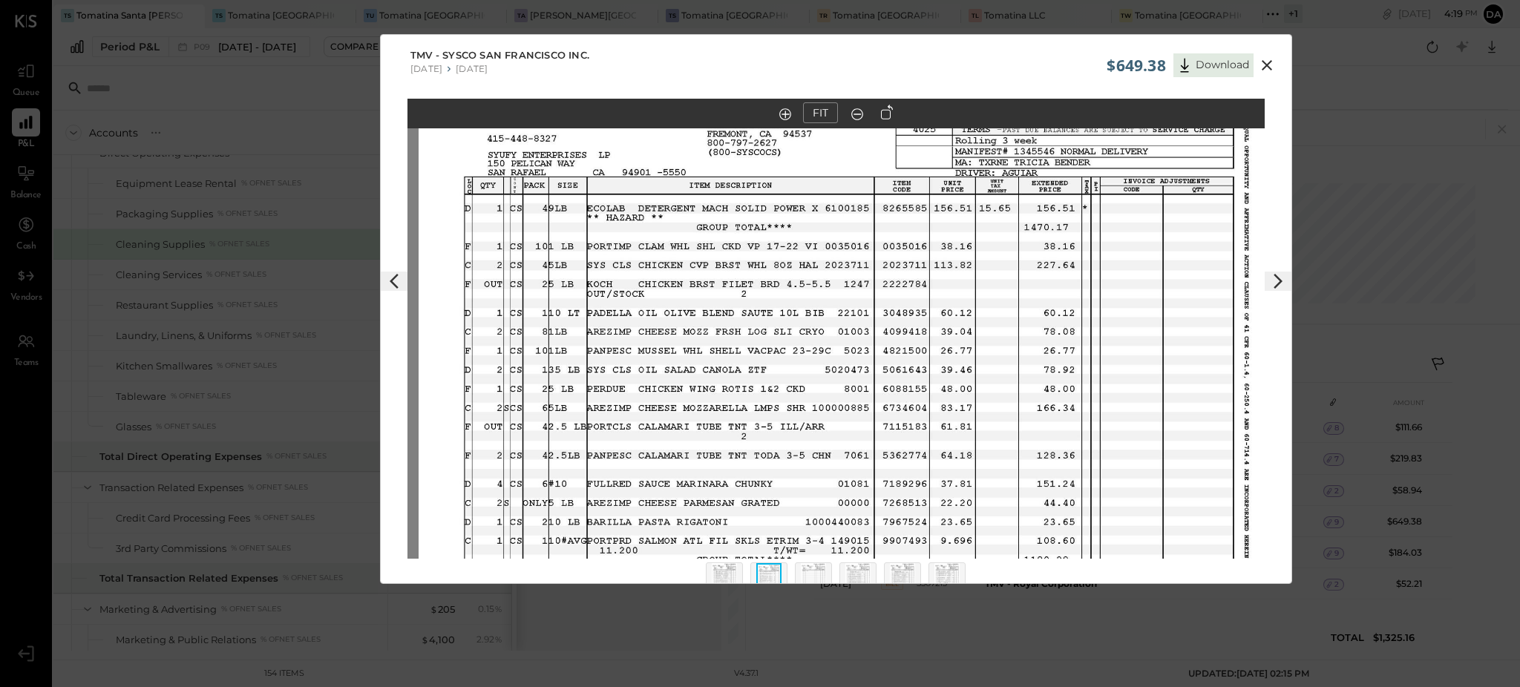
drag, startPoint x: 944, startPoint y: 393, endPoint x: 945, endPoint y: 305, distance: 88.3
click at [945, 305] on img at bounding box center [847, 383] width 857 height 662
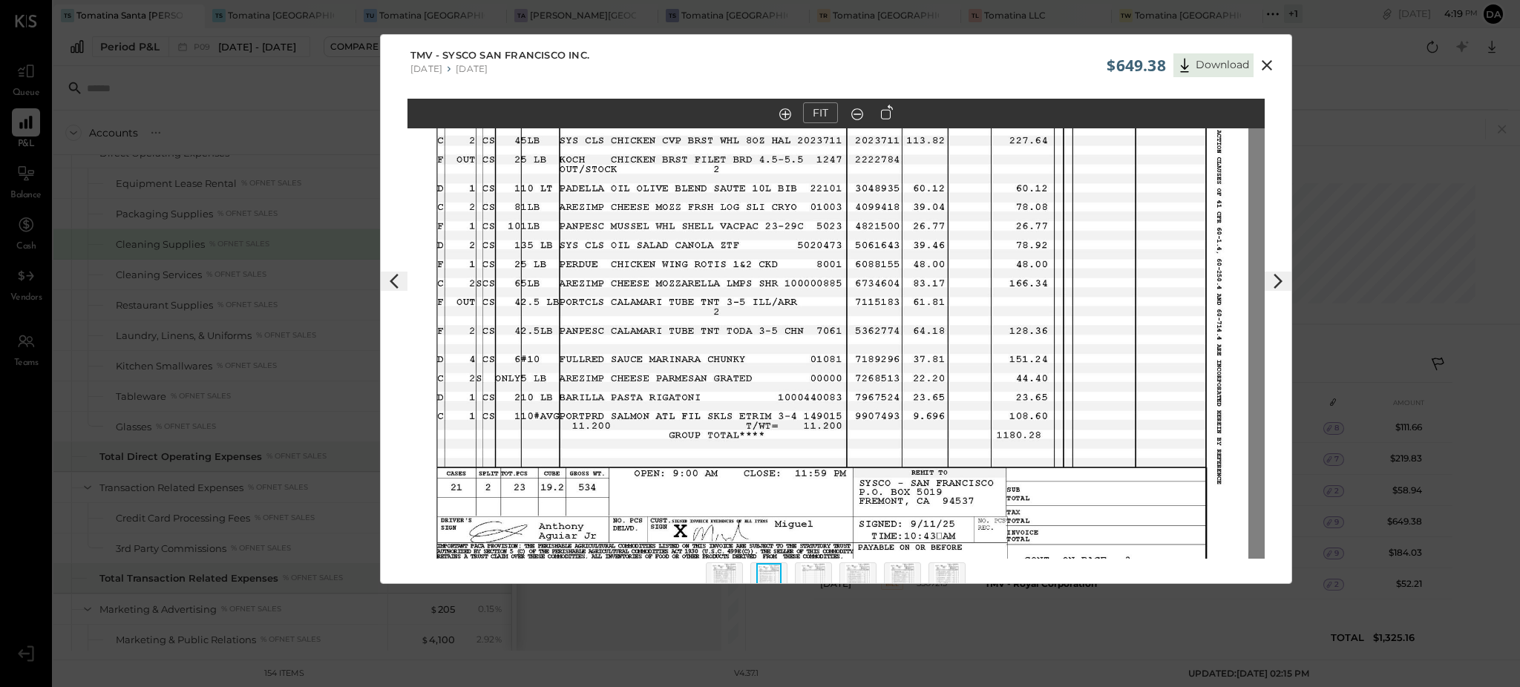
drag, startPoint x: 977, startPoint y: 435, endPoint x: 951, endPoint y: 312, distance: 125.9
click at [951, 312] on img at bounding box center [819, 258] width 857 height 662
click at [820, 578] on img at bounding box center [813, 579] width 25 height 33
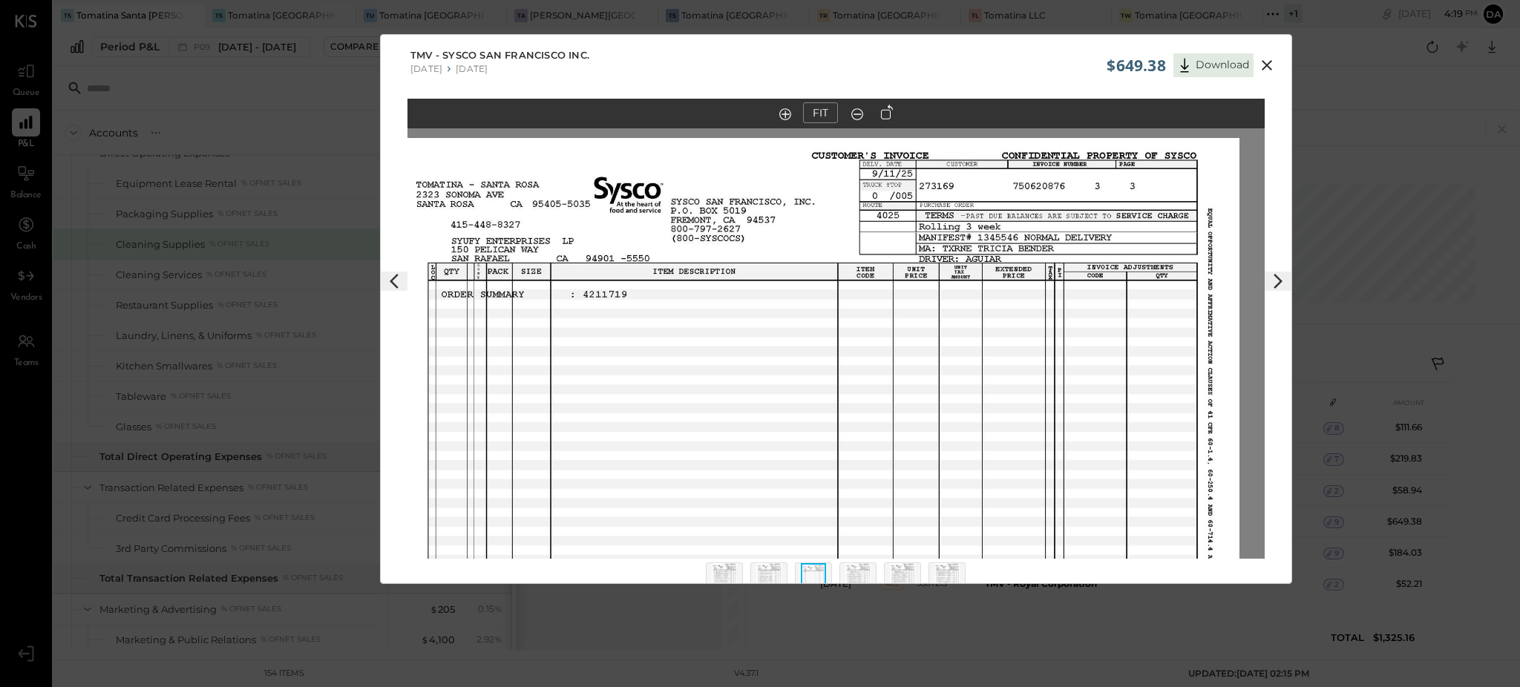
drag, startPoint x: 1001, startPoint y: 278, endPoint x: 976, endPoint y: 438, distance: 162.3
click at [976, 438] on img at bounding box center [810, 469] width 857 height 662
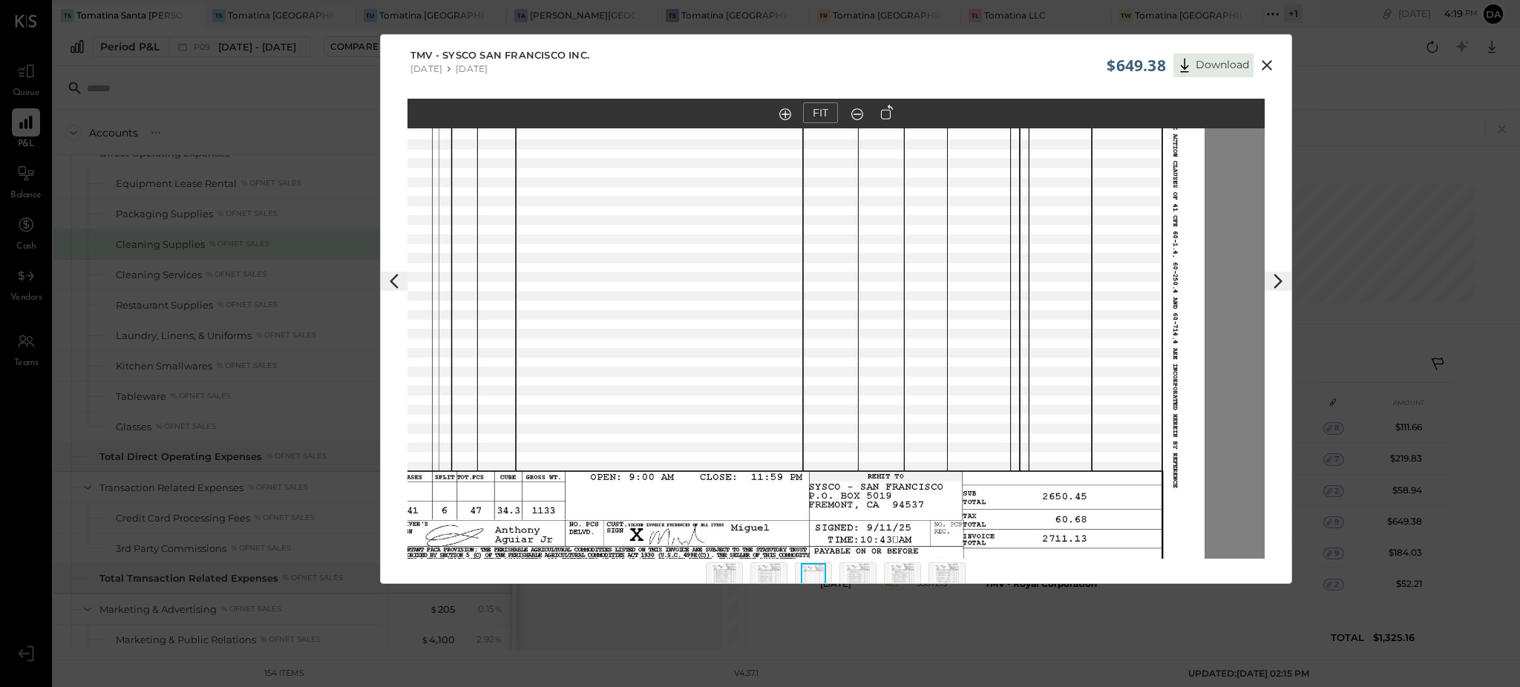
drag, startPoint x: 1075, startPoint y: 462, endPoint x: 1040, endPoint y: 255, distance: 210.0
click at [1040, 255] on img at bounding box center [775, 262] width 857 height 662
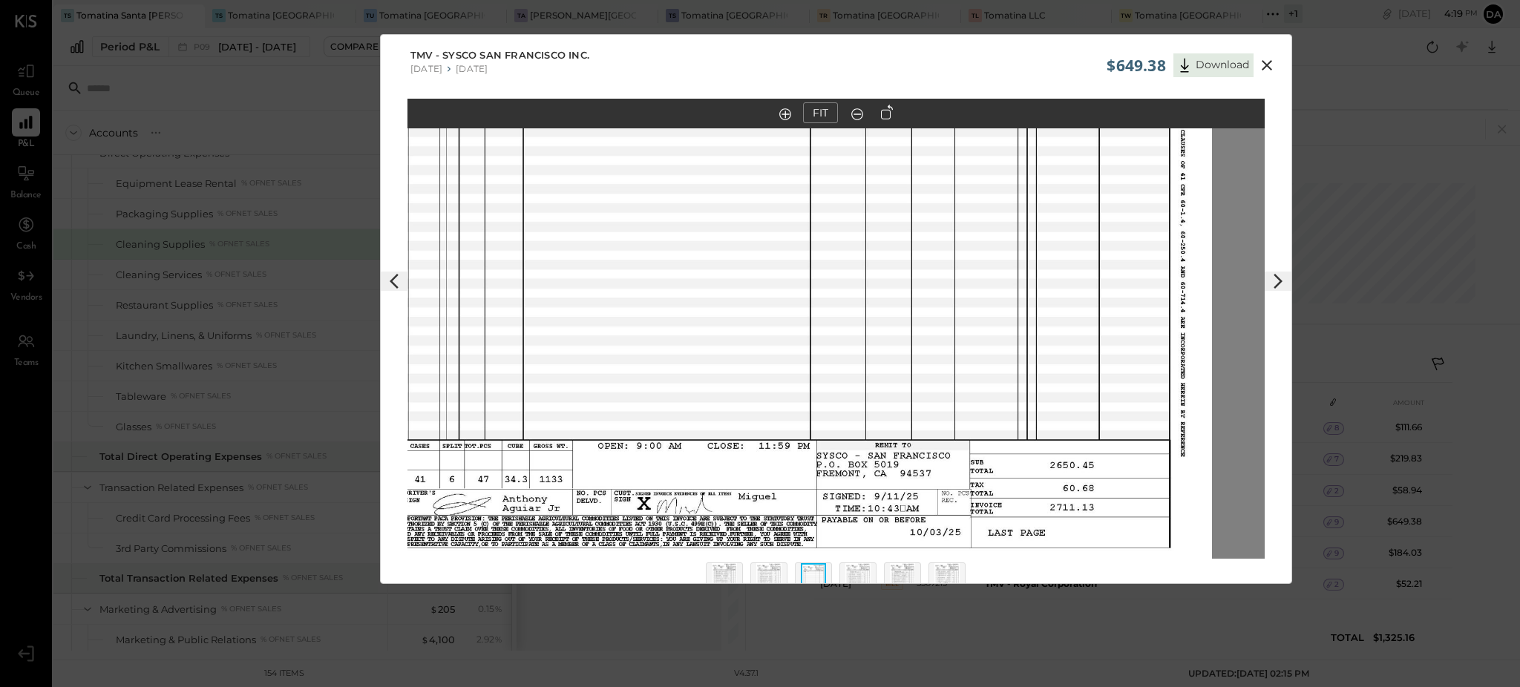
drag, startPoint x: 1004, startPoint y: 378, endPoint x: 1009, endPoint y: 356, distance: 22.1
click at [1009, 356] on img at bounding box center [783, 231] width 857 height 662
click at [856, 568] on img at bounding box center [857, 579] width 25 height 33
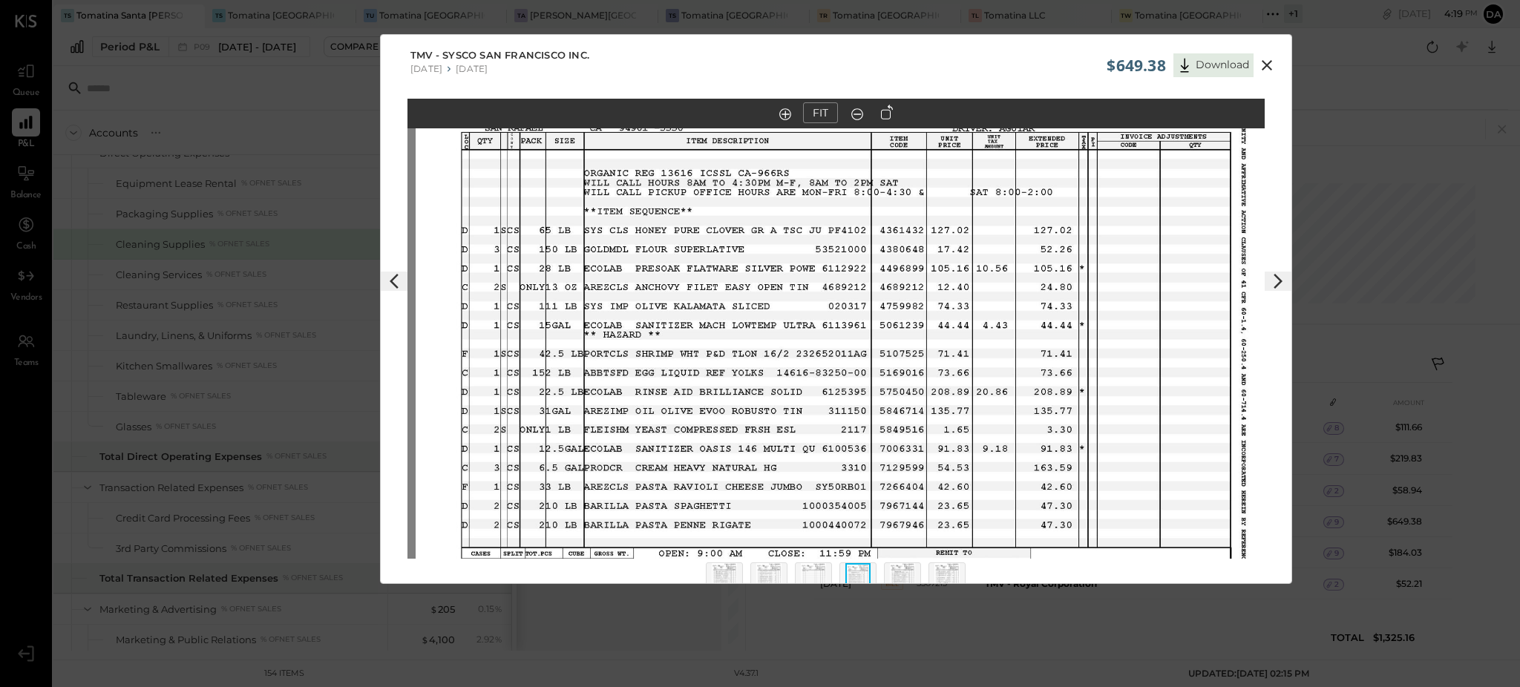
drag, startPoint x: 1015, startPoint y: 315, endPoint x: 1025, endPoint y: 300, distance: 18.3
click at [1025, 300] on img at bounding box center [844, 338] width 857 height 662
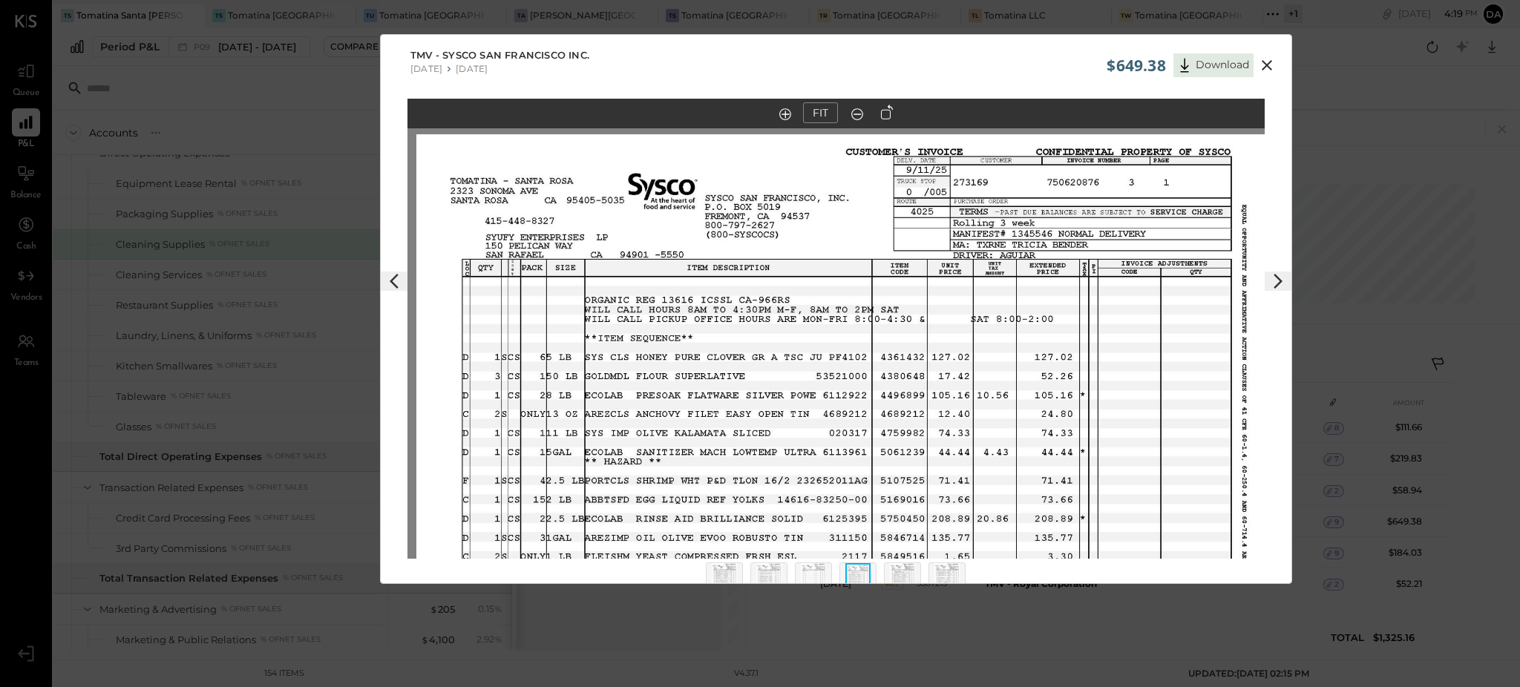
drag, startPoint x: 993, startPoint y: 334, endPoint x: 994, endPoint y: 461, distance: 126.9
click at [994, 461] on img at bounding box center [844, 465] width 857 height 662
click at [735, 575] on img at bounding box center [724, 579] width 25 height 33
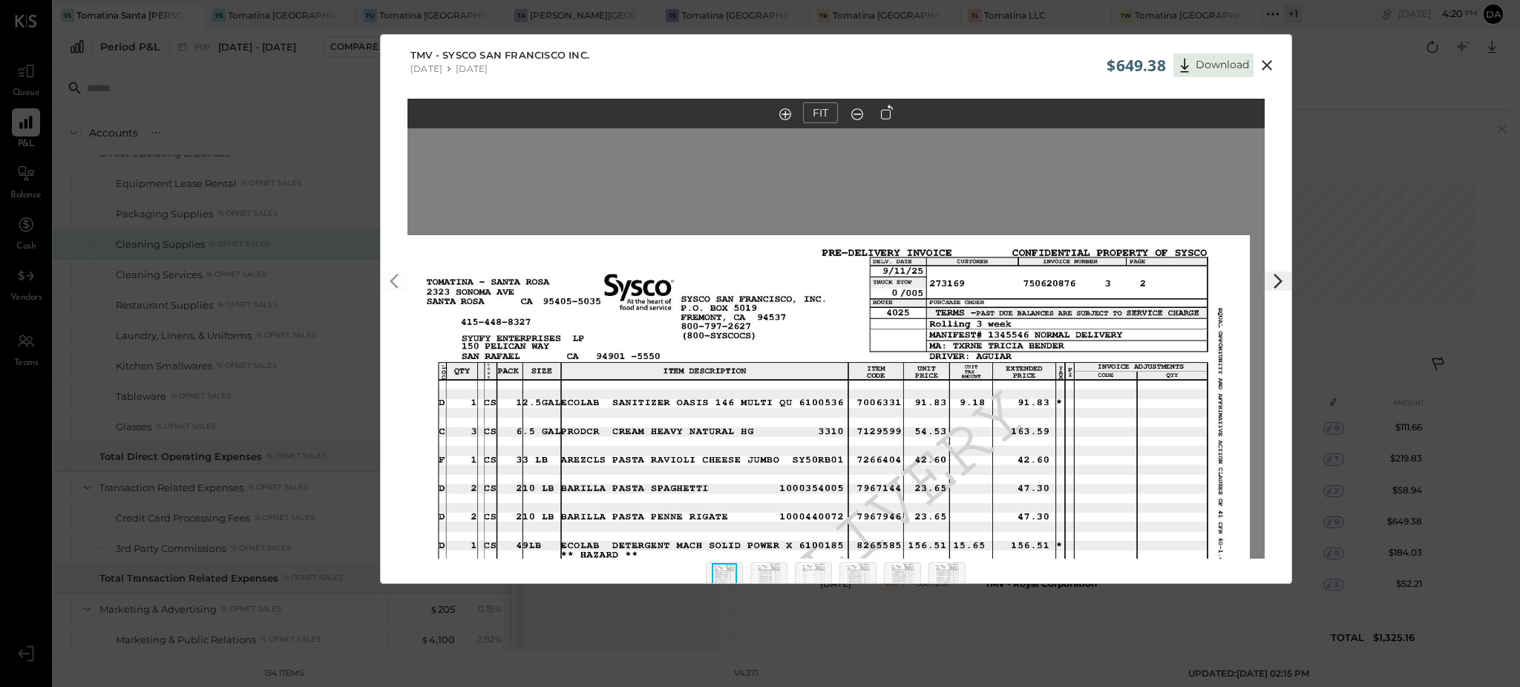
drag, startPoint x: 969, startPoint y: 333, endPoint x: 965, endPoint y: 488, distance: 154.4
click at [965, 488] on img at bounding box center [821, 566] width 857 height 662
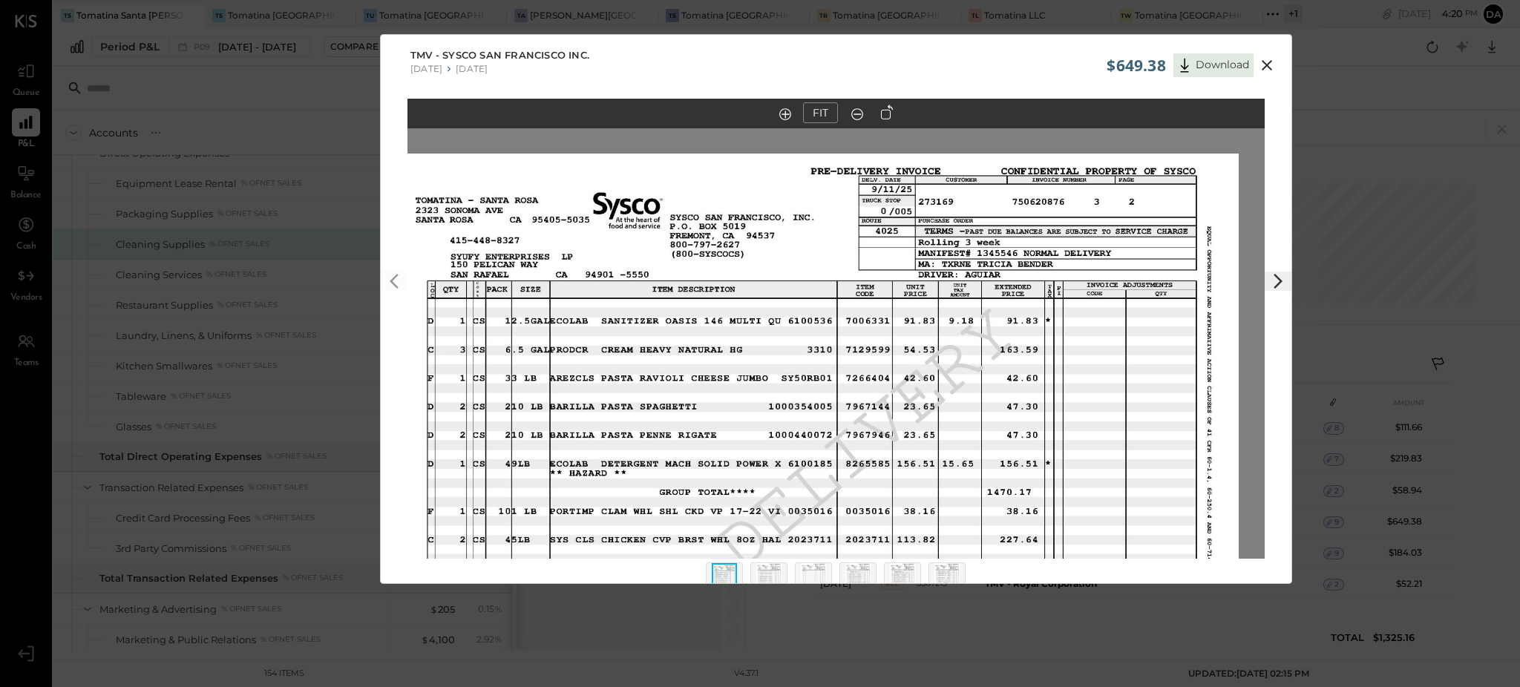
drag, startPoint x: 1014, startPoint y: 417, endPoint x: 1002, endPoint y: 333, distance: 84.7
click at [1002, 333] on img at bounding box center [809, 485] width 857 height 662
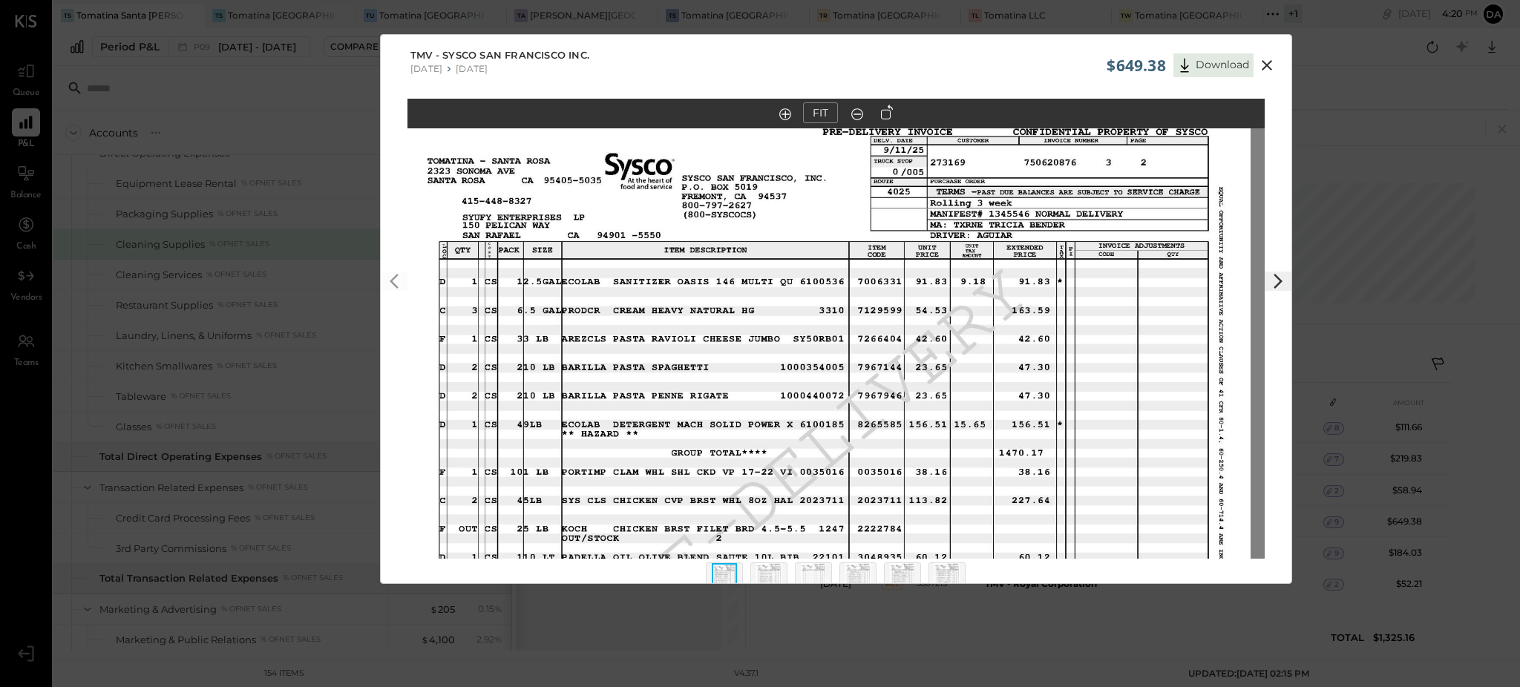
drag, startPoint x: 770, startPoint y: 461, endPoint x: 781, endPoint y: 426, distance: 36.4
click at [781, 426] on img at bounding box center [821, 445] width 857 height 662
click at [765, 574] on img at bounding box center [768, 579] width 25 height 33
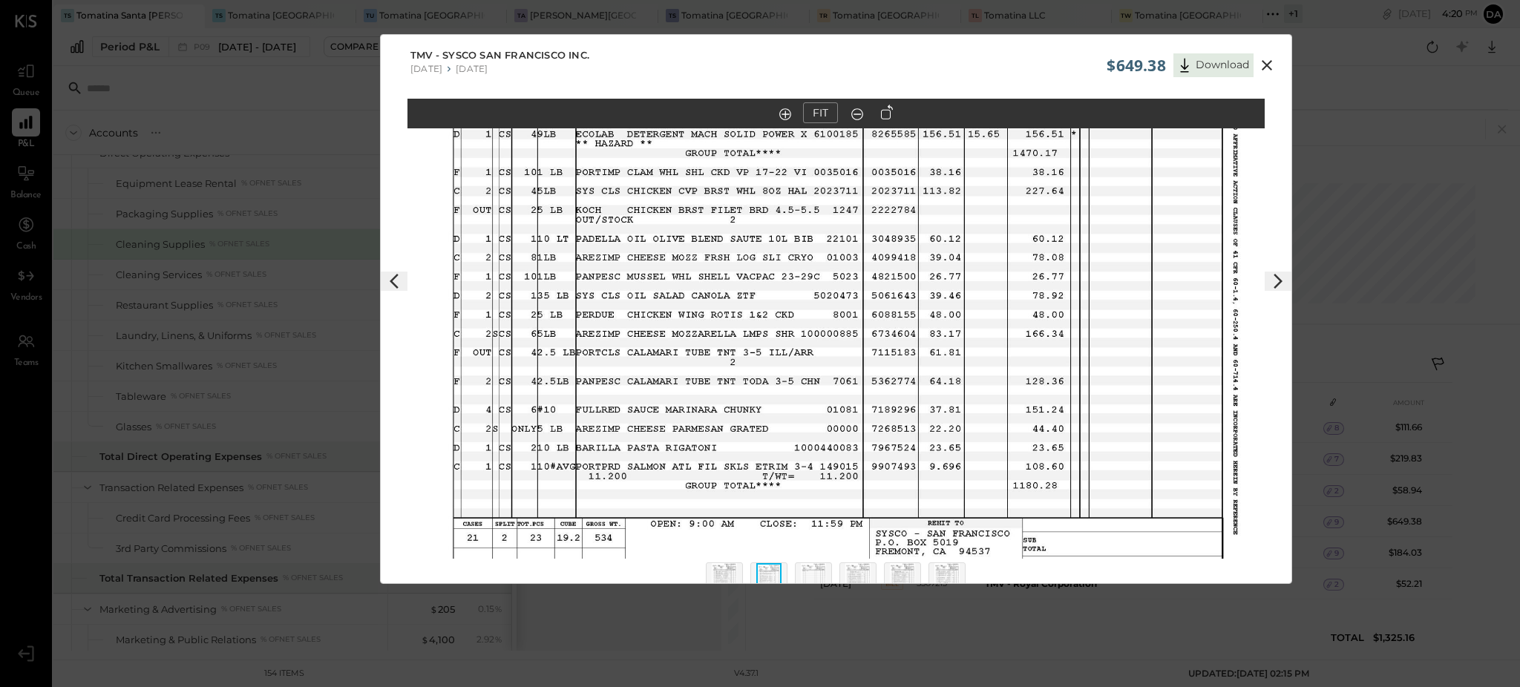
click at [811, 570] on img at bounding box center [813, 579] width 25 height 33
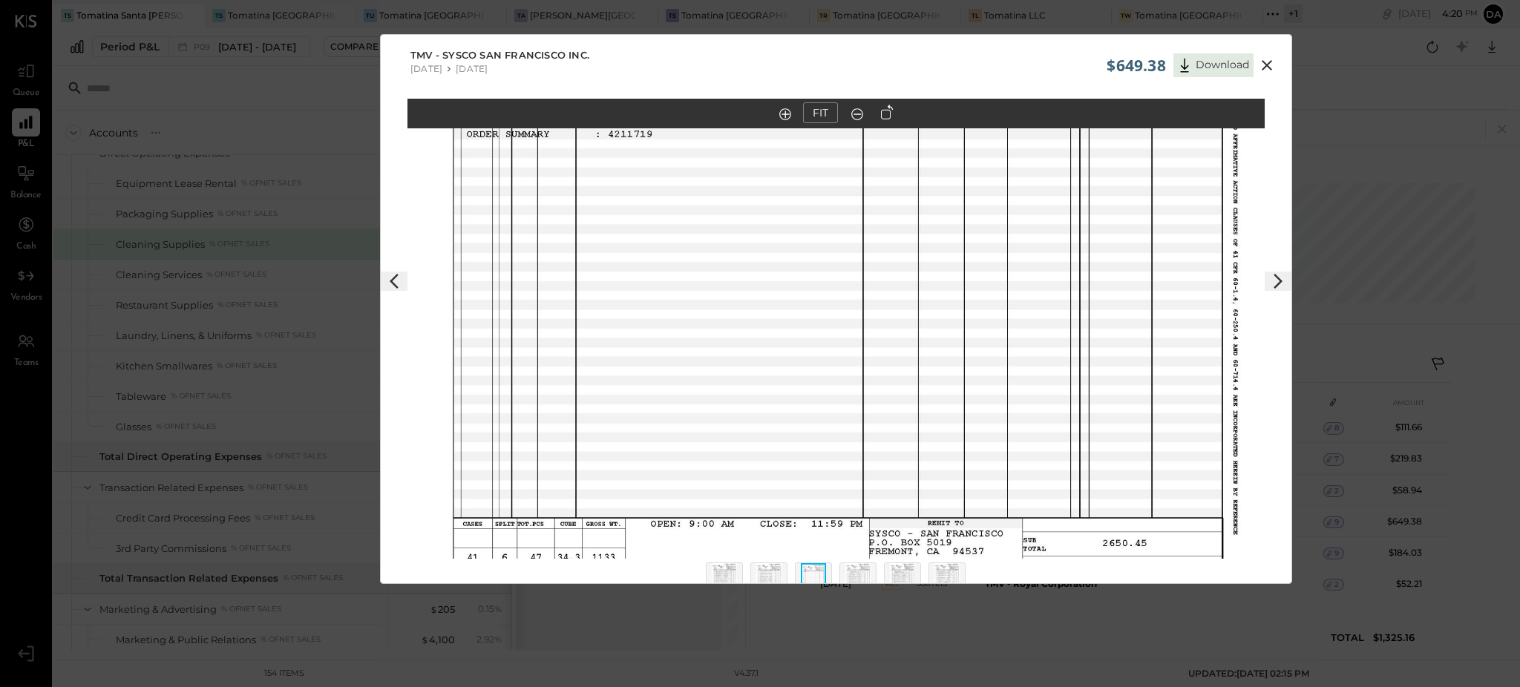
click at [855, 568] on img at bounding box center [857, 579] width 25 height 33
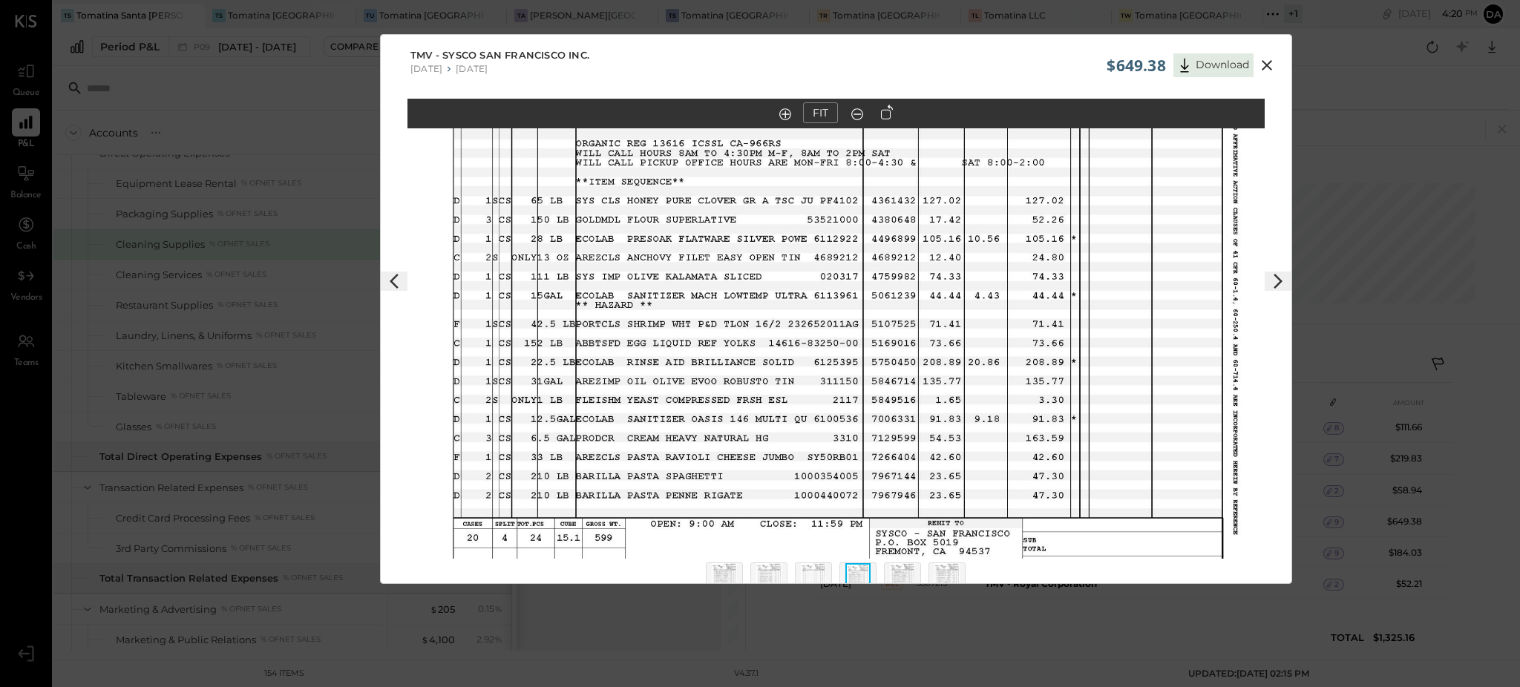
drag, startPoint x: 899, startPoint y: 568, endPoint x: 916, endPoint y: 575, distance: 17.6
click at [899, 569] on img at bounding box center [902, 579] width 25 height 33
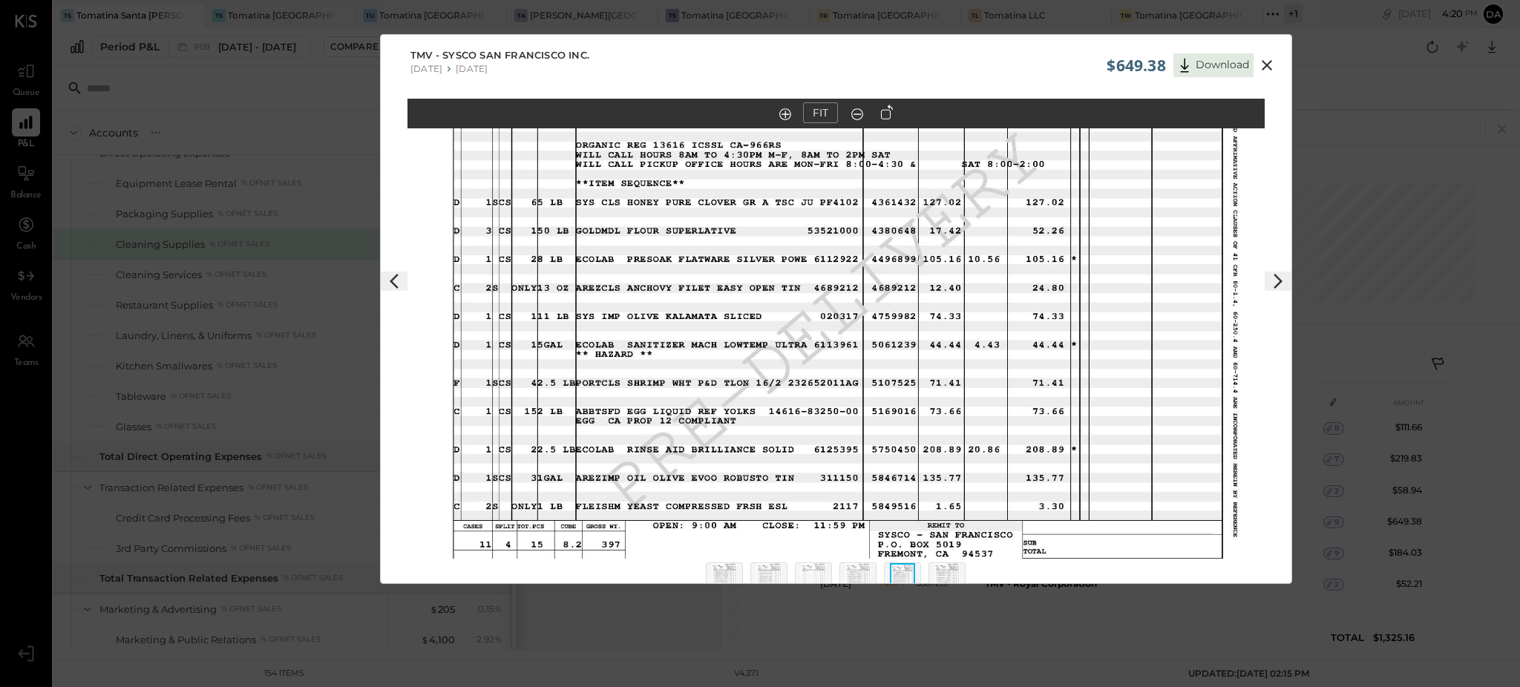
click at [938, 575] on img at bounding box center [946, 579] width 25 height 33
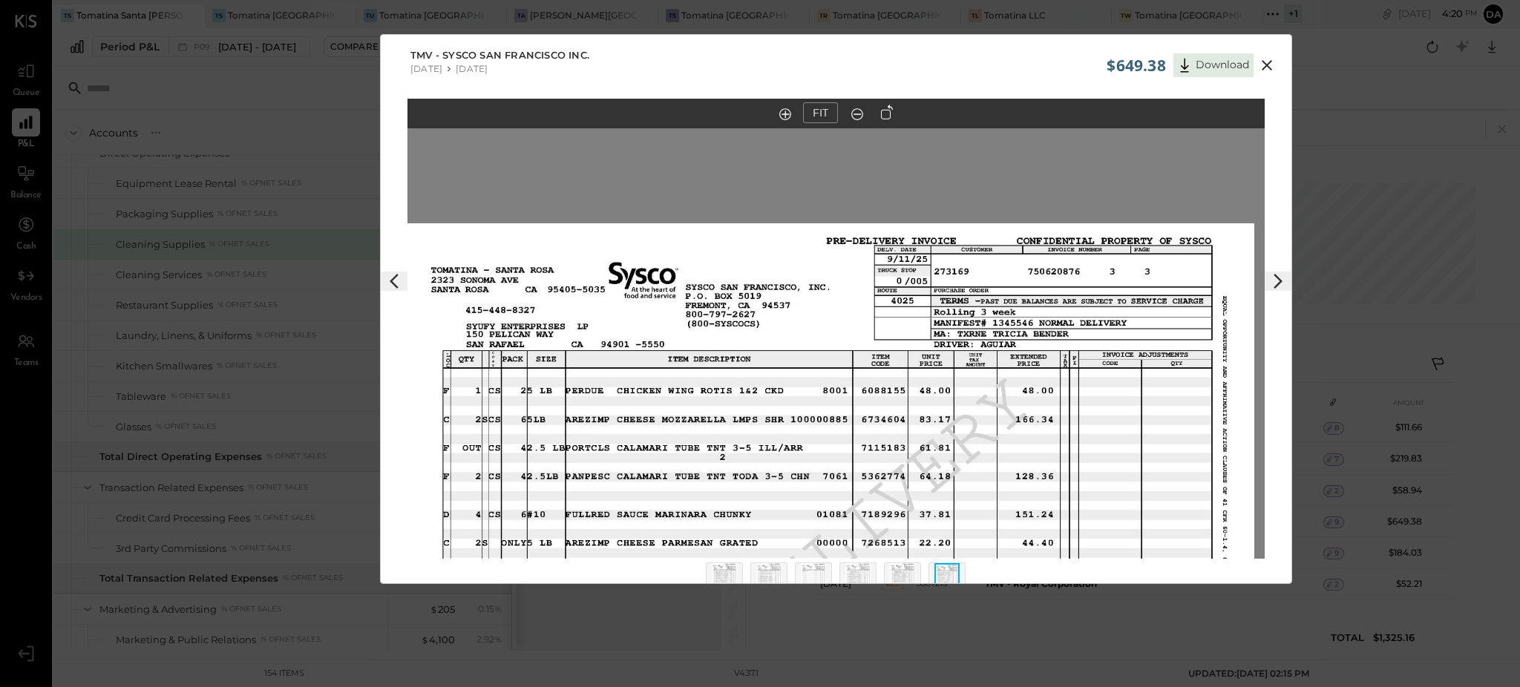
drag, startPoint x: 1026, startPoint y: 209, endPoint x: 1015, endPoint y: 455, distance: 245.9
click at [1015, 455] on img at bounding box center [825, 554] width 857 height 662
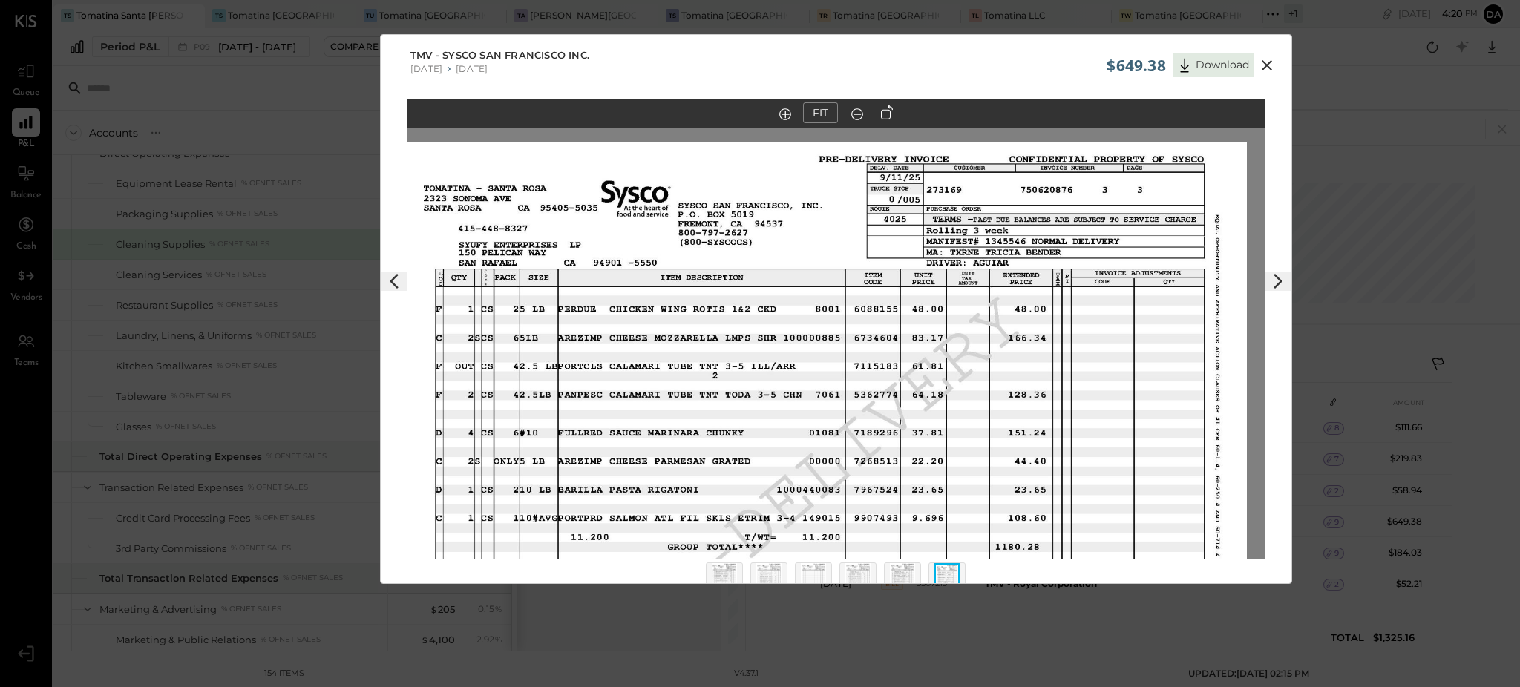
drag, startPoint x: 1043, startPoint y: 398, endPoint x: 1035, endPoint y: 320, distance: 78.3
click at [1035, 320] on img at bounding box center [818, 473] width 857 height 662
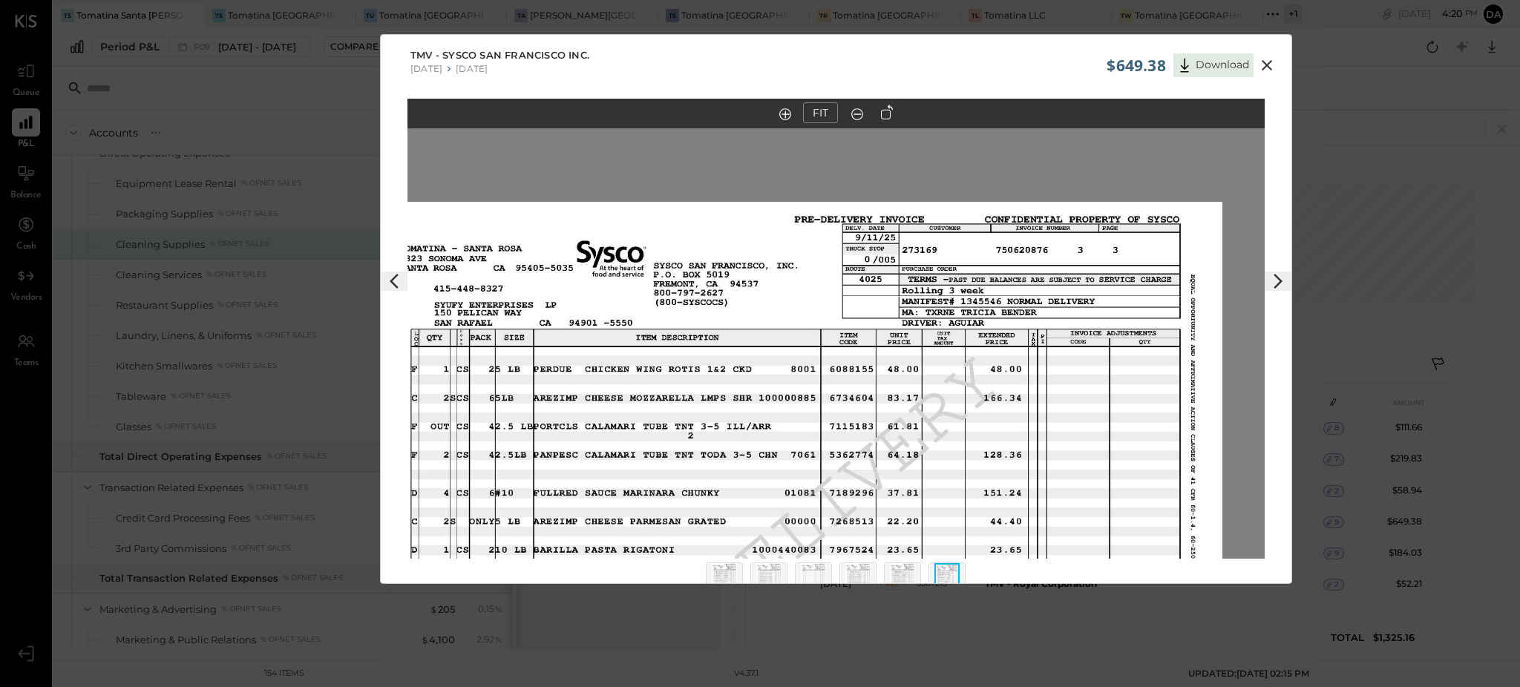
drag, startPoint x: 1173, startPoint y: 243, endPoint x: 1141, endPoint y: 306, distance: 71.4
click at [1141, 306] on img at bounding box center [793, 533] width 857 height 662
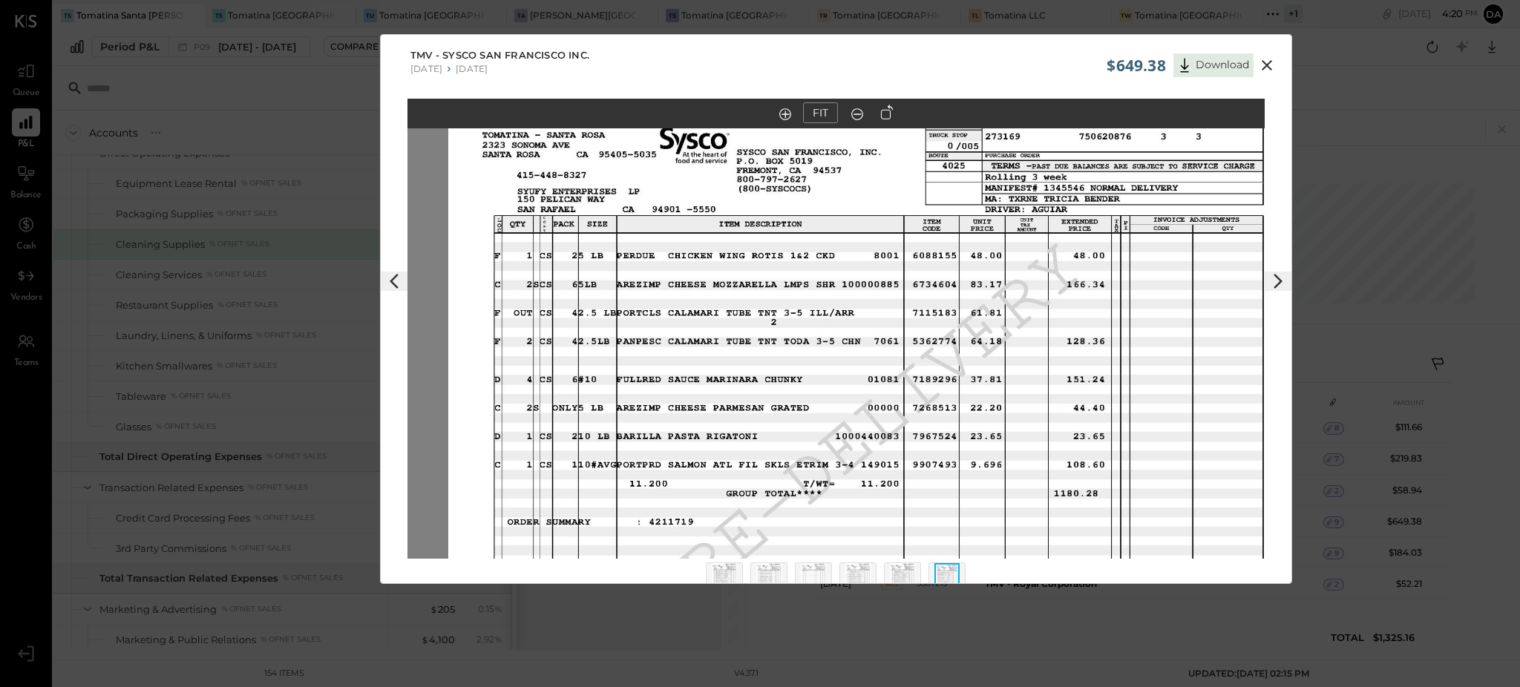
drag, startPoint x: 986, startPoint y: 398, endPoint x: 1077, endPoint y: 279, distance: 149.3
click at [1077, 279] on img at bounding box center [876, 419] width 857 height 662
click at [727, 568] on img at bounding box center [724, 579] width 25 height 33
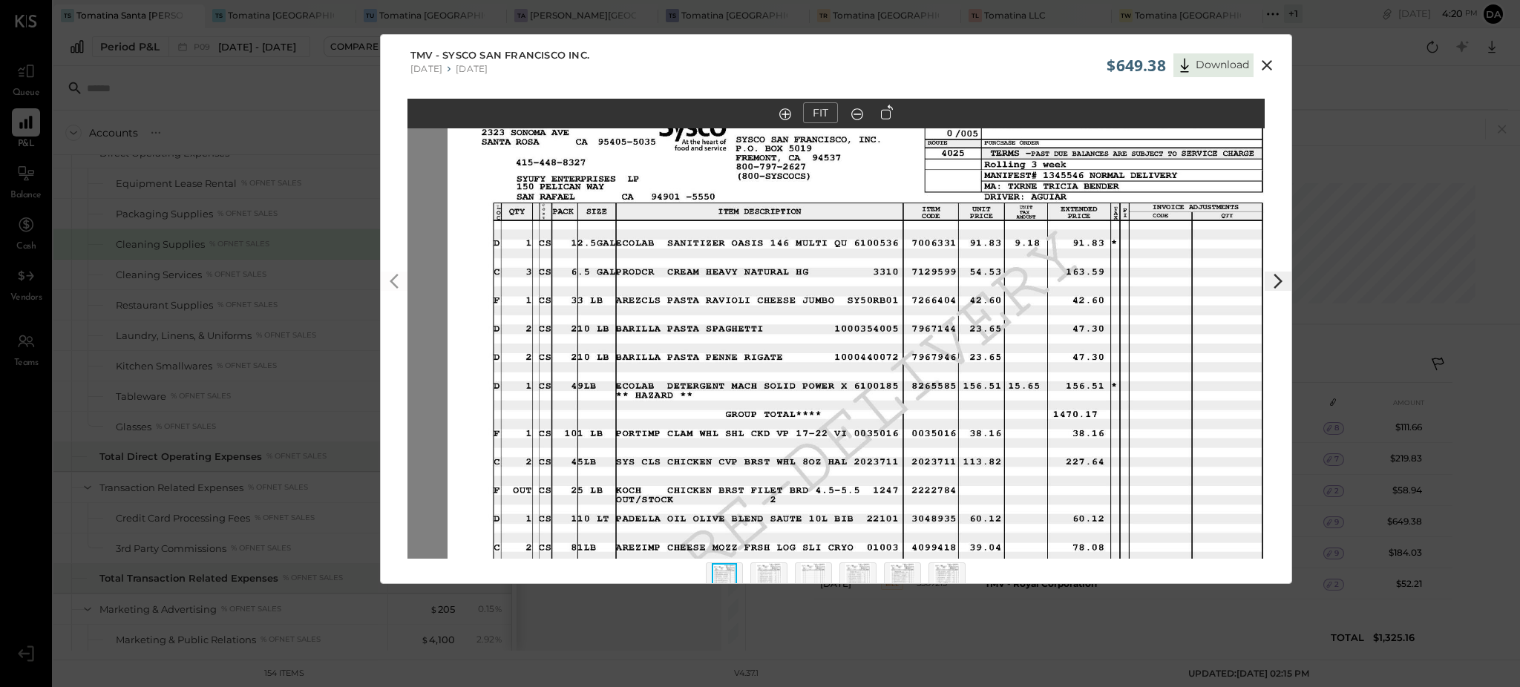
drag, startPoint x: 847, startPoint y: 207, endPoint x: 904, endPoint y: 408, distance: 208.9
click at [888, 298] on img at bounding box center [875, 407] width 857 height 662
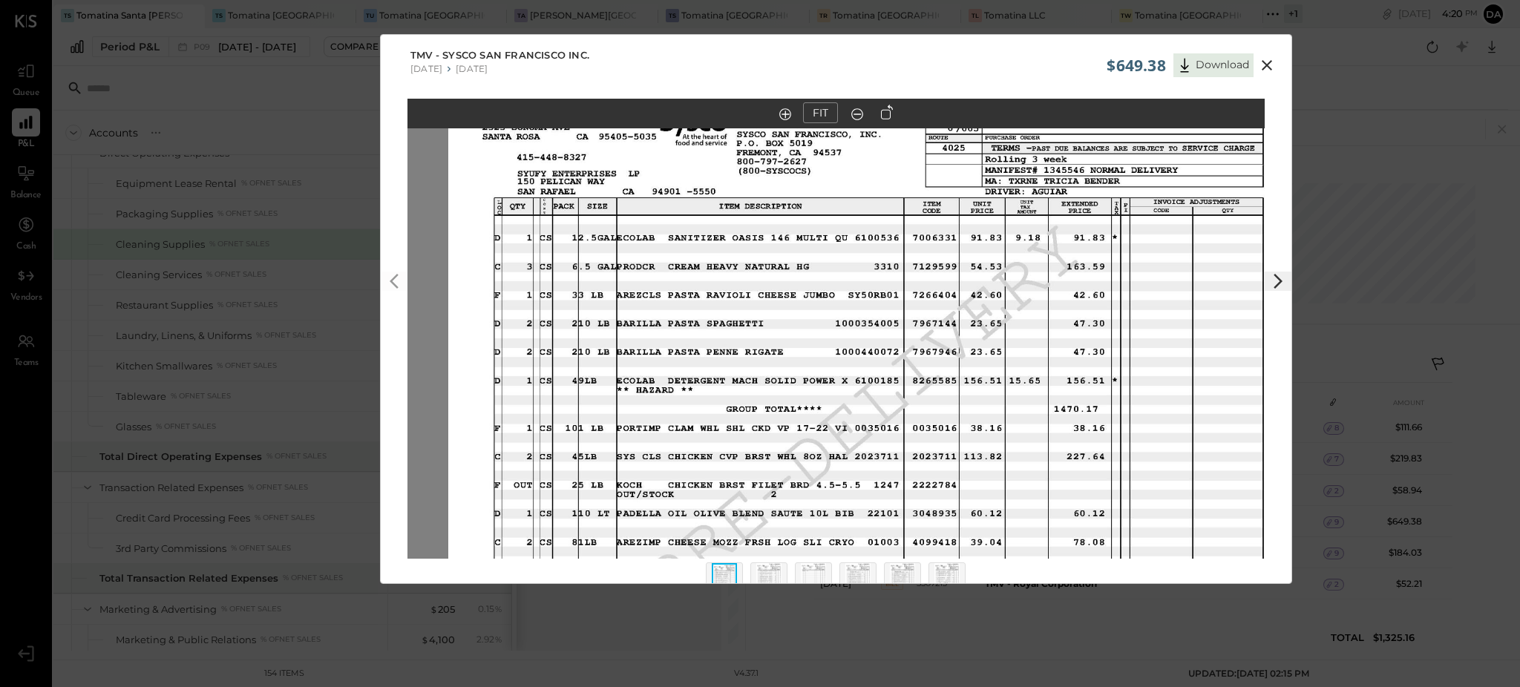
click at [774, 576] on img at bounding box center [768, 579] width 25 height 33
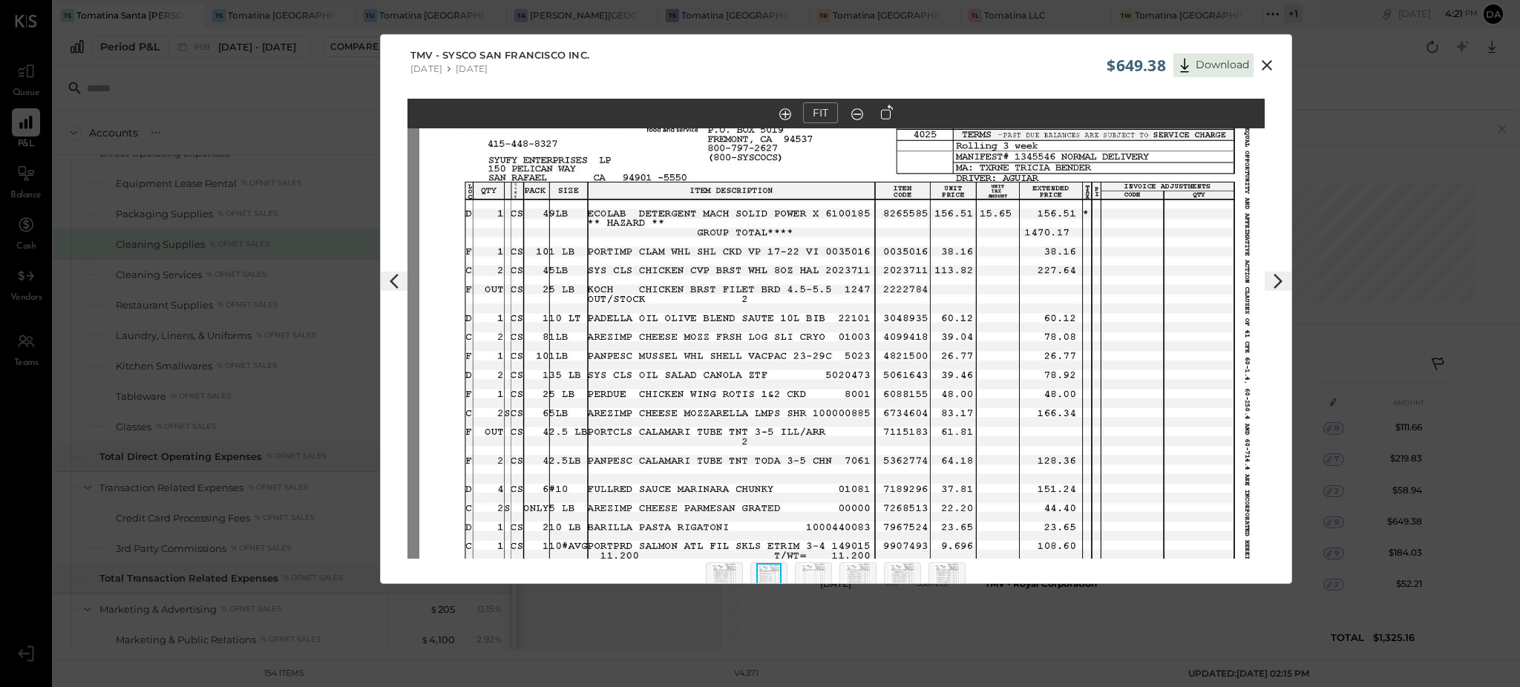
drag, startPoint x: 920, startPoint y: 246, endPoint x: 933, endPoint y: 306, distance: 61.4
click at [933, 306] on img at bounding box center [847, 388] width 857 height 662
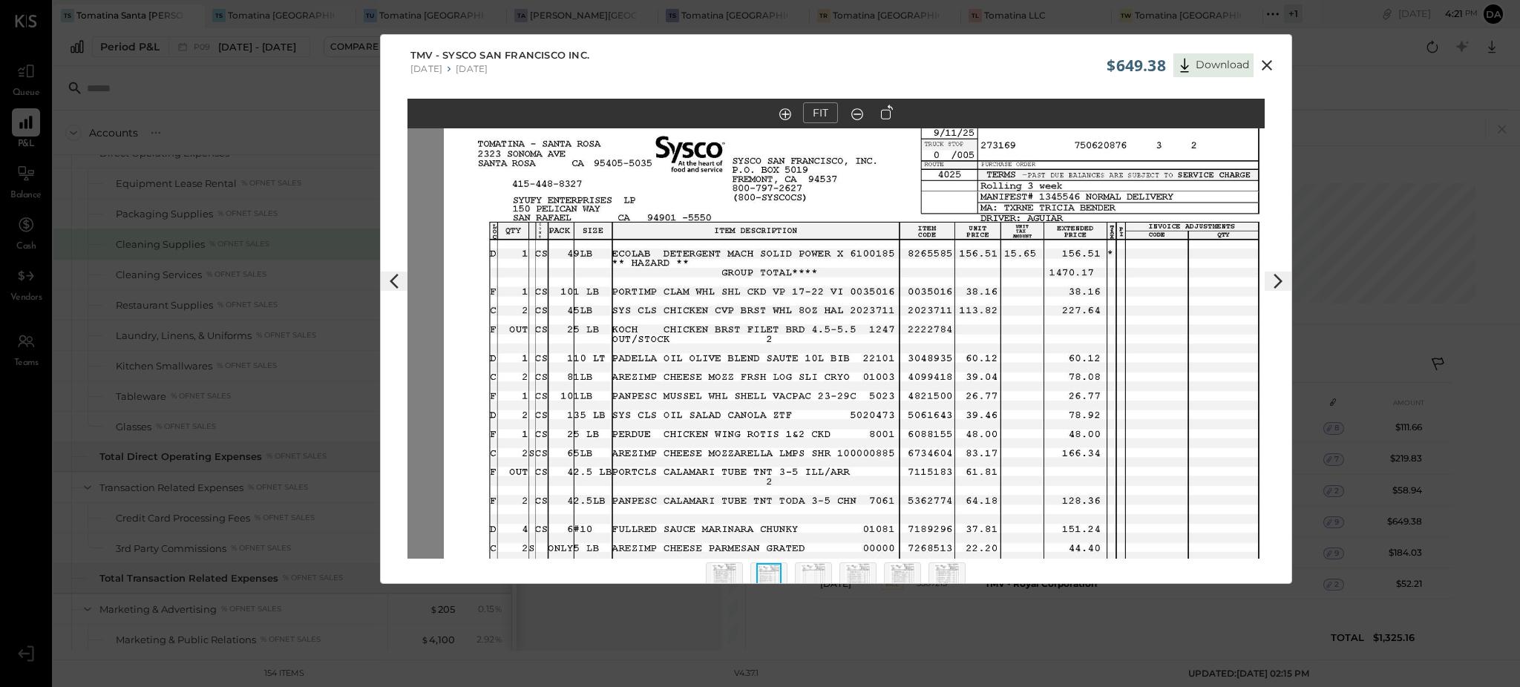
drag, startPoint x: 1010, startPoint y: 227, endPoint x: 1035, endPoint y: 267, distance: 47.0
click at [1035, 267] on img at bounding box center [872, 428] width 857 height 662
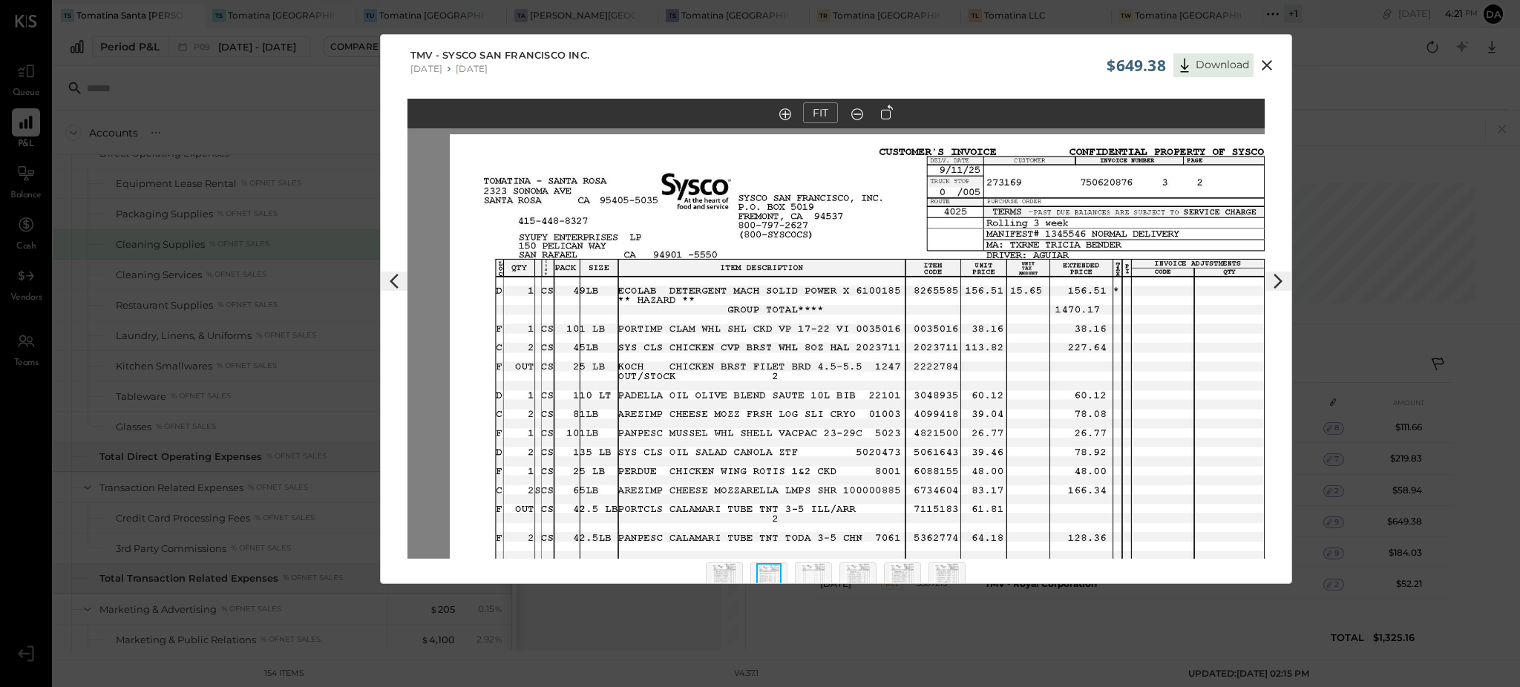
drag, startPoint x: 1017, startPoint y: 253, endPoint x: 1029, endPoint y: 292, distance: 40.2
click at [1028, 292] on img at bounding box center [878, 465] width 857 height 662
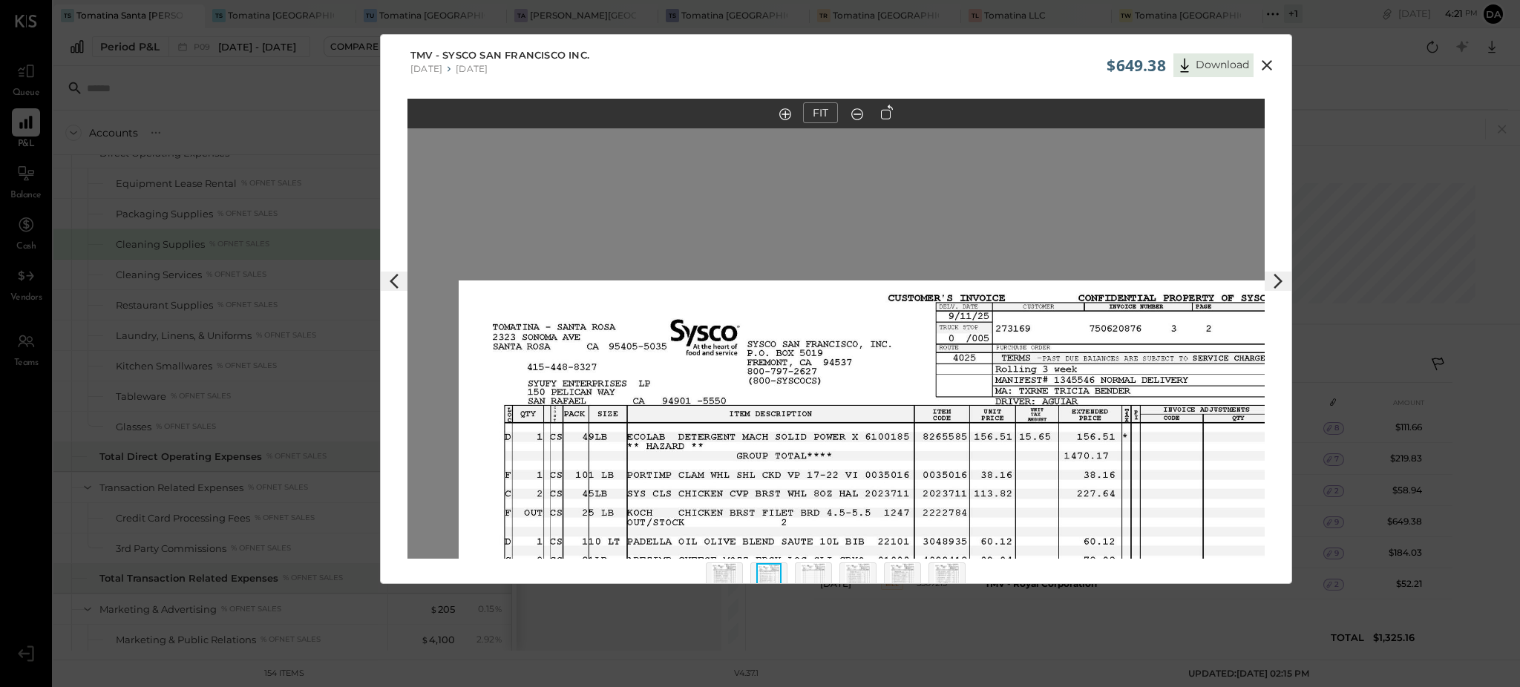
drag, startPoint x: 1070, startPoint y: 257, endPoint x: 1072, endPoint y: 379, distance: 122.5
click at [1072, 379] on img at bounding box center [887, 612] width 857 height 662
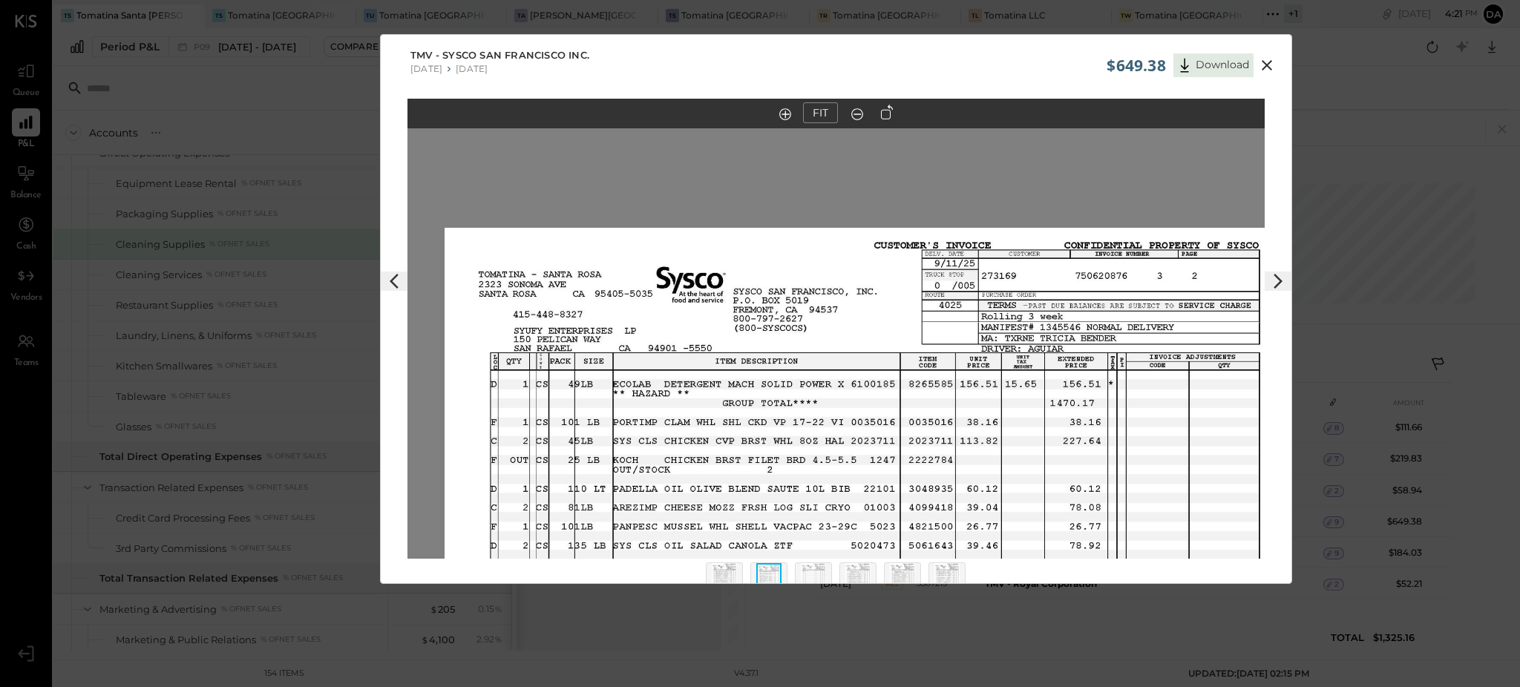
drag, startPoint x: 1038, startPoint y: 293, endPoint x: 1028, endPoint y: 260, distance: 35.0
click at [1028, 260] on img at bounding box center [873, 559] width 857 height 662
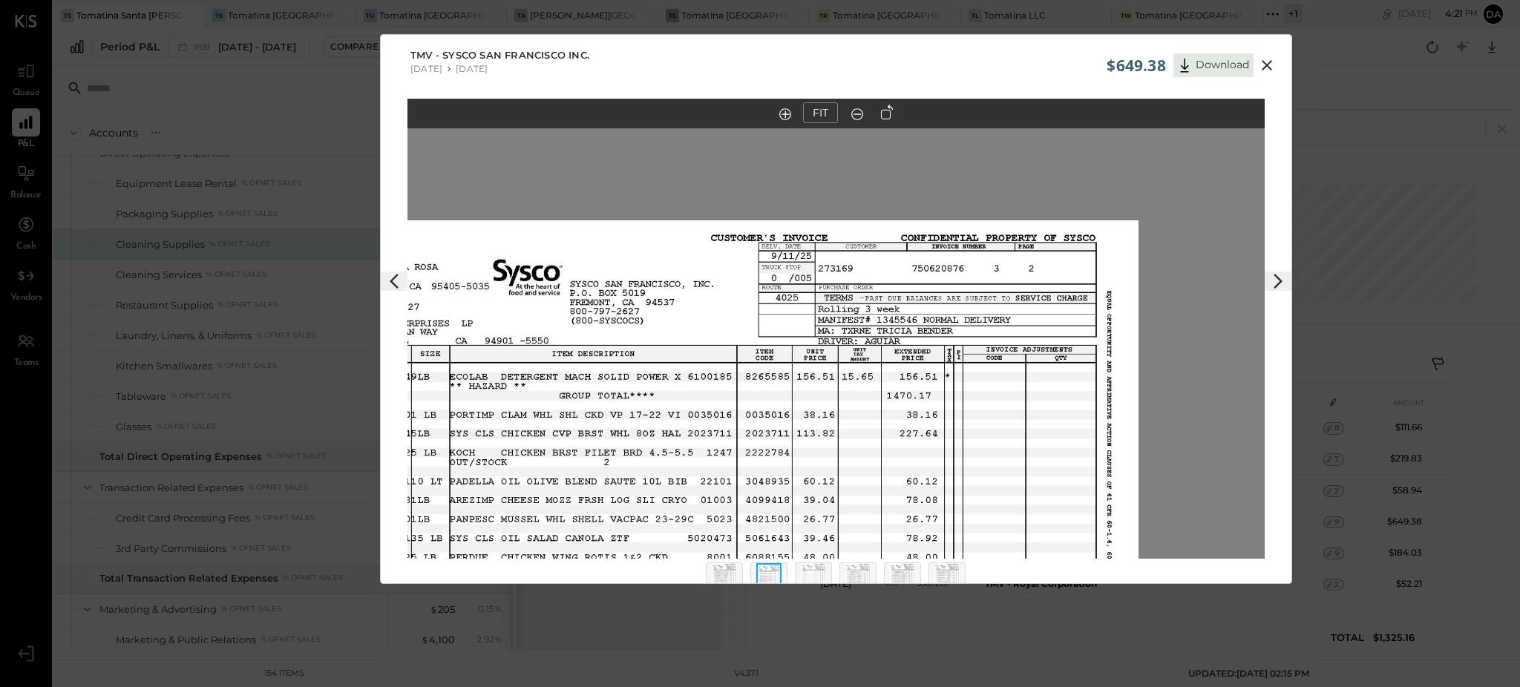
drag, startPoint x: 915, startPoint y: 226, endPoint x: 780, endPoint y: 247, distance: 136.7
click at [780, 247] on img at bounding box center [709, 551] width 857 height 662
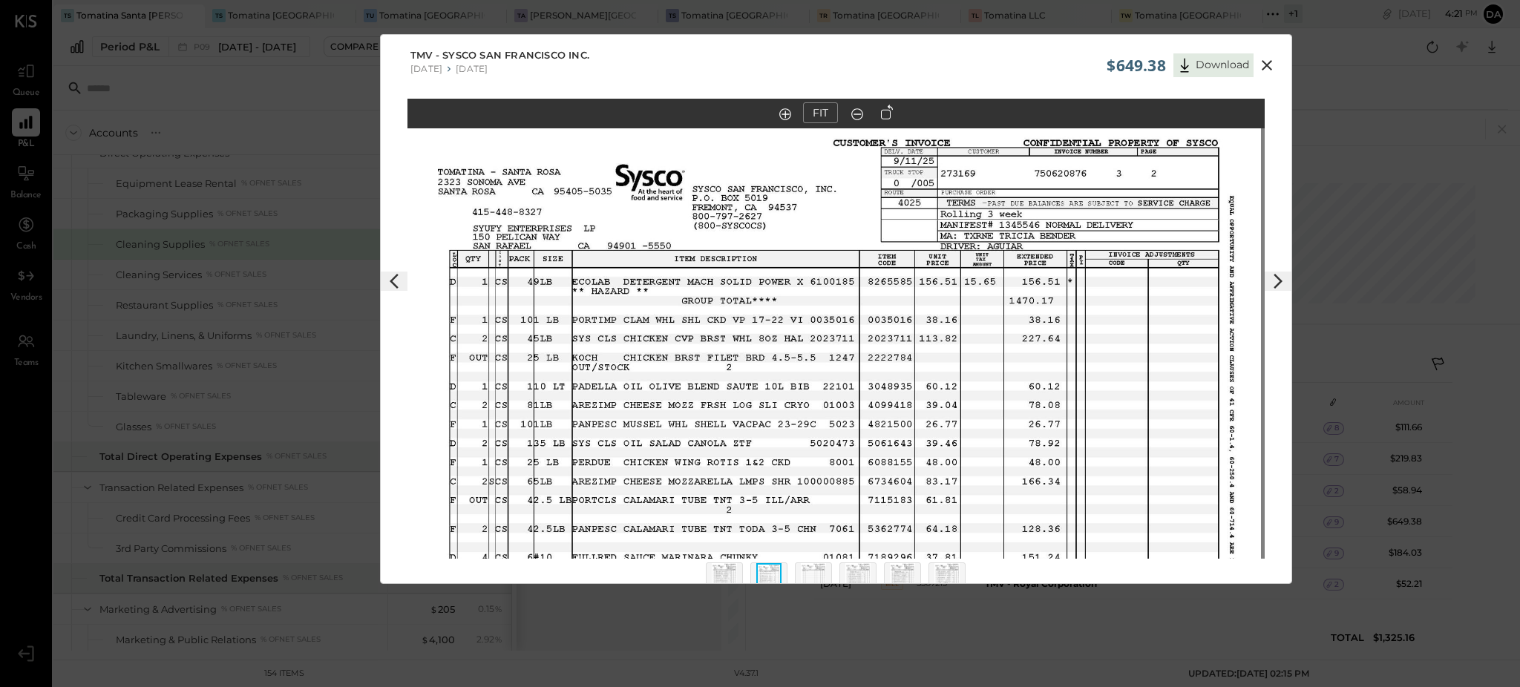
drag, startPoint x: 778, startPoint y: 301, endPoint x: 901, endPoint y: 206, distance: 155.0
click at [901, 206] on img at bounding box center [832, 456] width 857 height 662
click at [731, 576] on img at bounding box center [724, 579] width 25 height 33
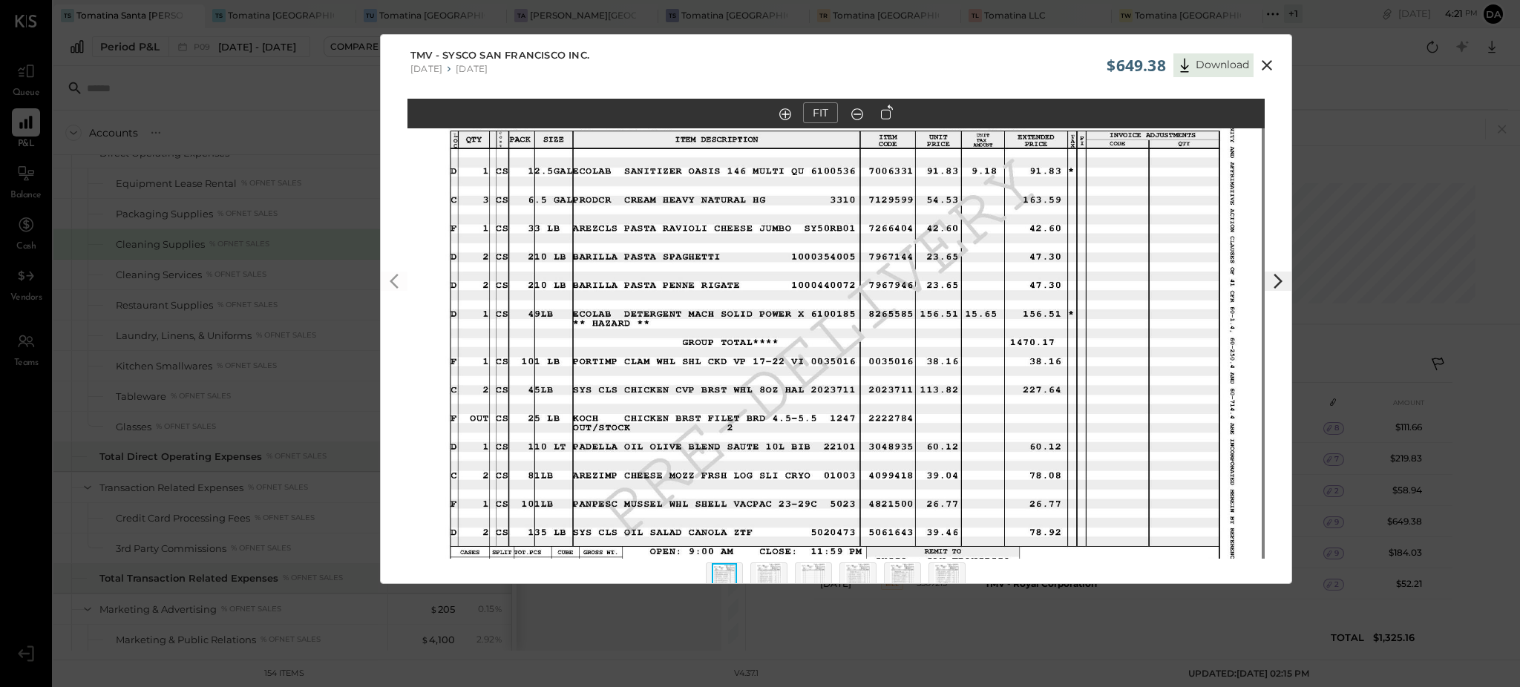
drag, startPoint x: 883, startPoint y: 212, endPoint x: 880, endPoint y: 237, distance: 26.1
click at [880, 237] on img at bounding box center [832, 335] width 857 height 662
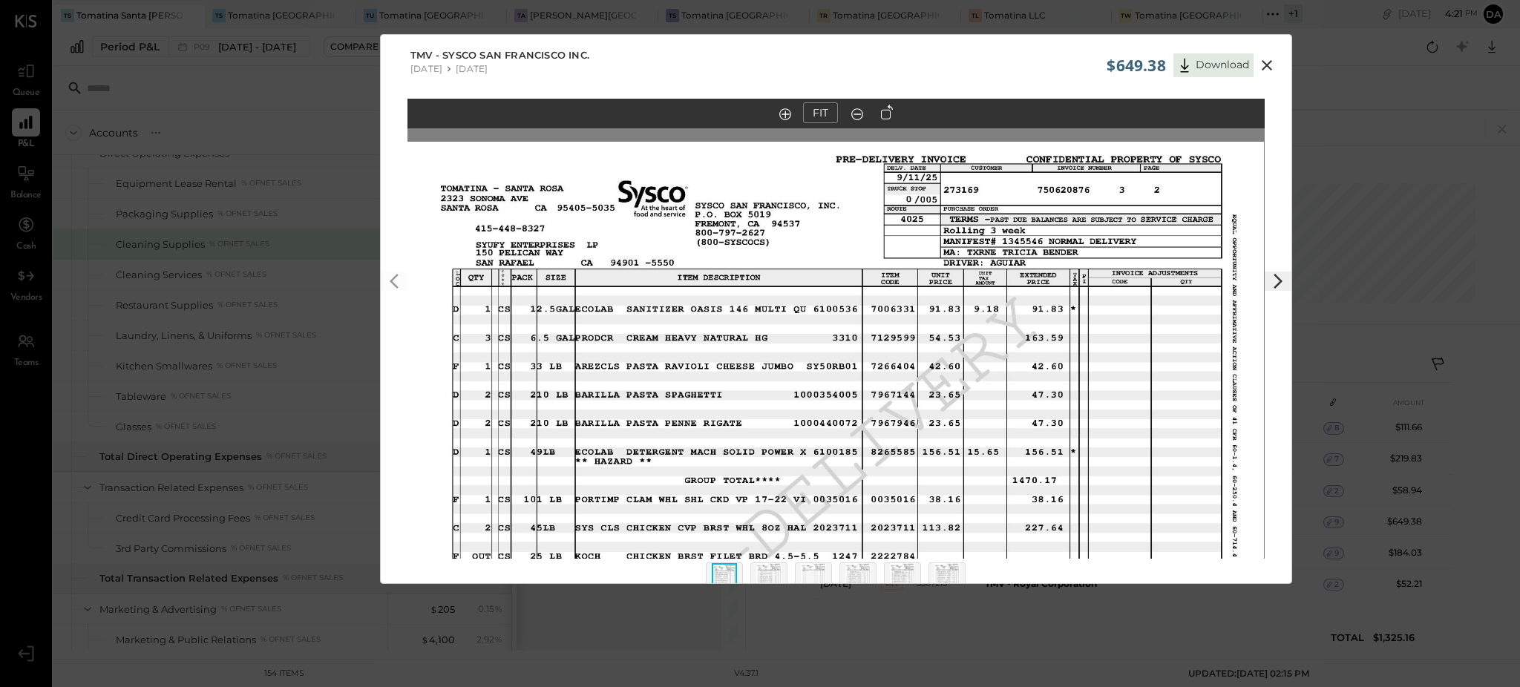
drag, startPoint x: 1039, startPoint y: 221, endPoint x: 1041, endPoint y: 359, distance: 138.1
click at [1041, 359] on img at bounding box center [835, 473] width 857 height 662
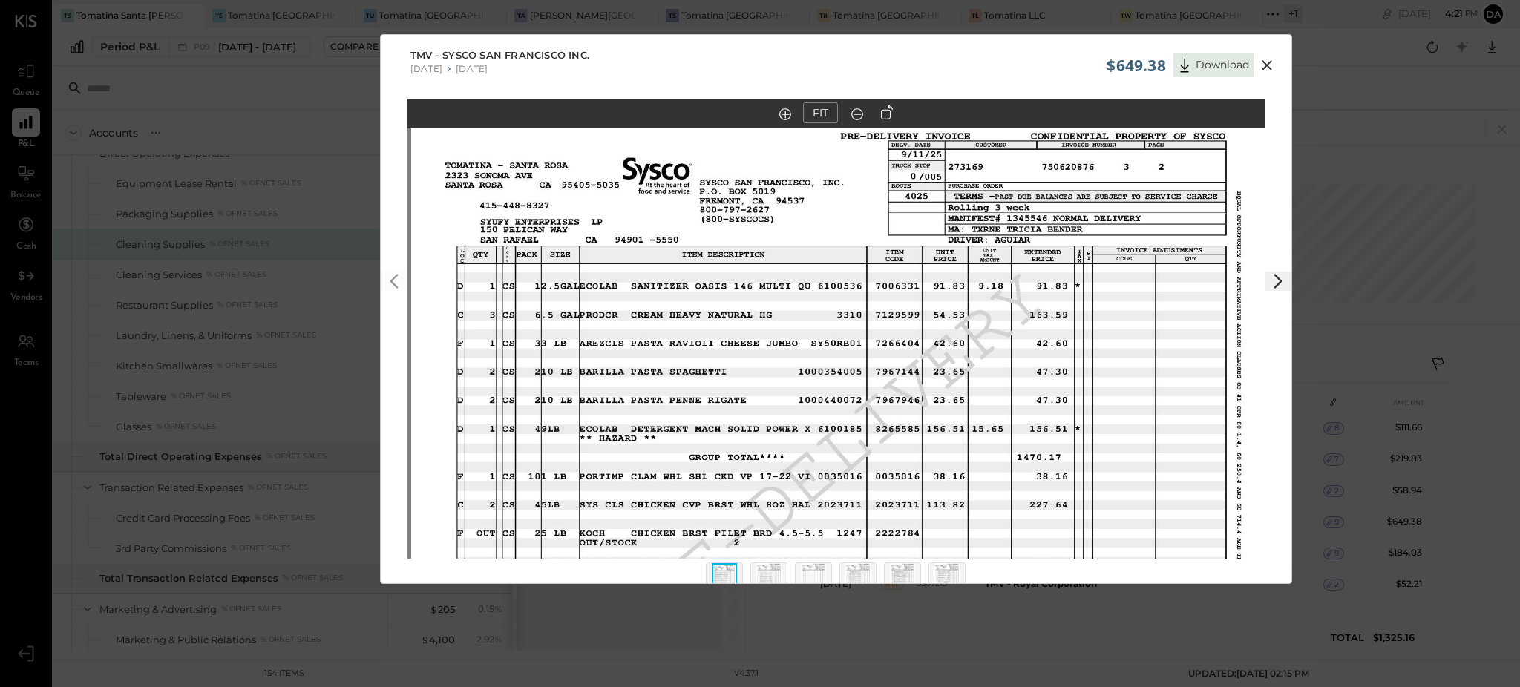
drag, startPoint x: 1066, startPoint y: 208, endPoint x: 1065, endPoint y: 175, distance: 32.7
click at [1065, 175] on img at bounding box center [839, 450] width 857 height 662
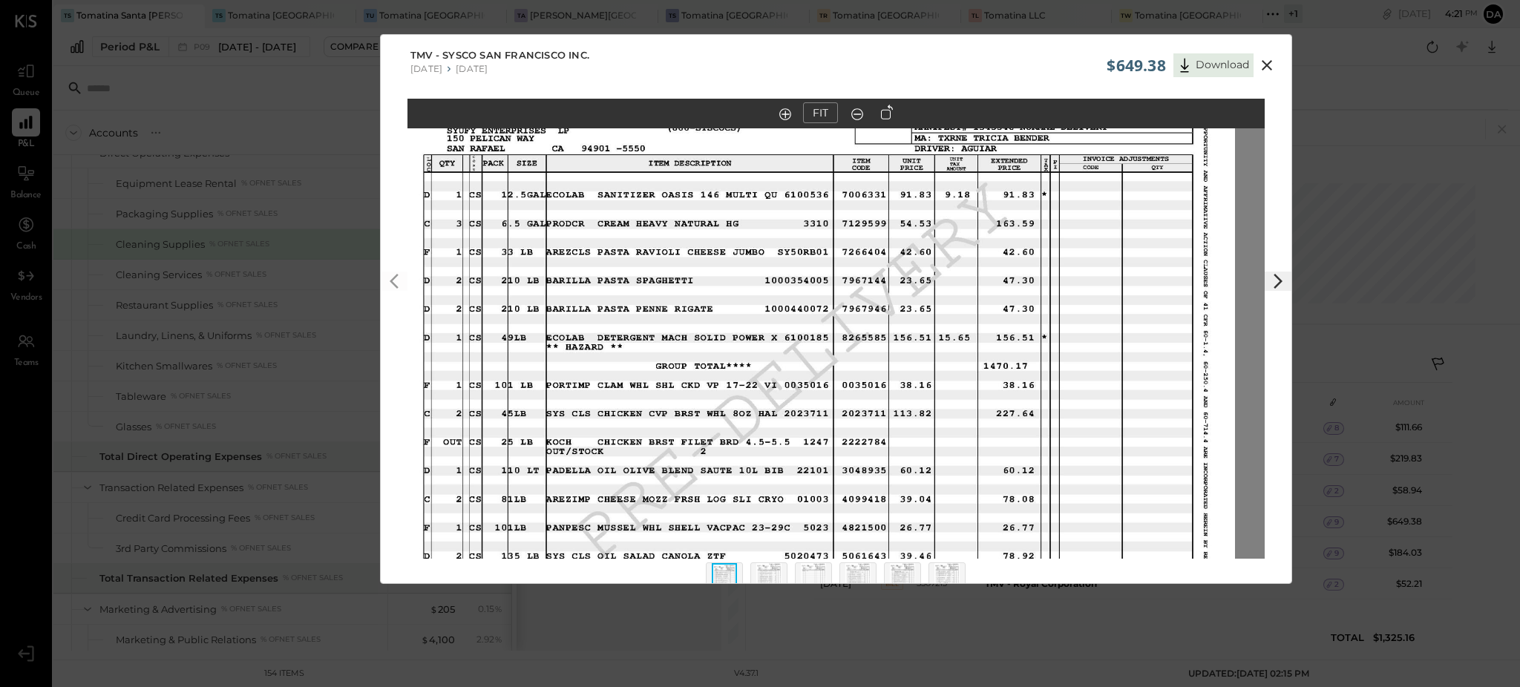
drag, startPoint x: 1047, startPoint y: 343, endPoint x: 1017, endPoint y: 255, distance: 92.5
click at [1017, 255] on img at bounding box center [806, 358] width 857 height 662
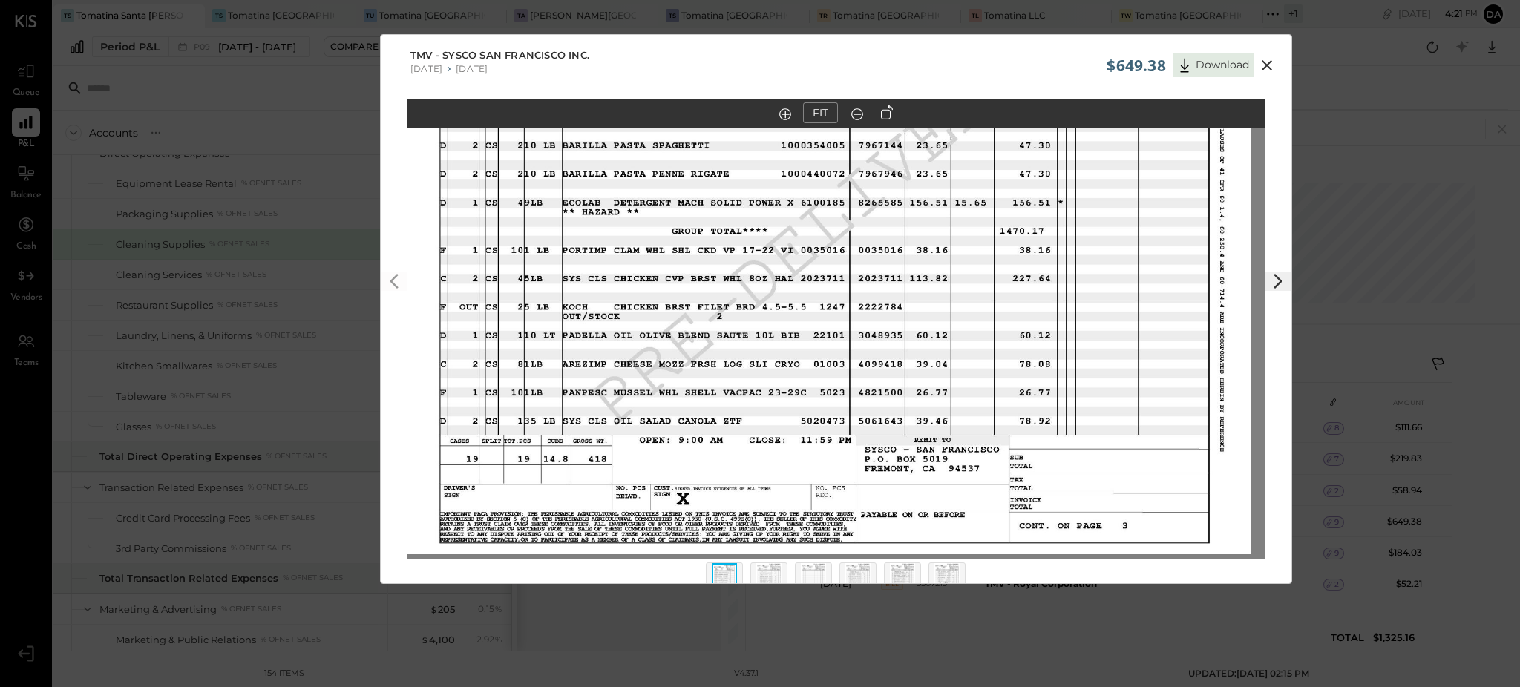
drag, startPoint x: 1064, startPoint y: 449, endPoint x: 1081, endPoint y: 306, distance: 143.5
click at [1081, 306] on img at bounding box center [822, 223] width 857 height 662
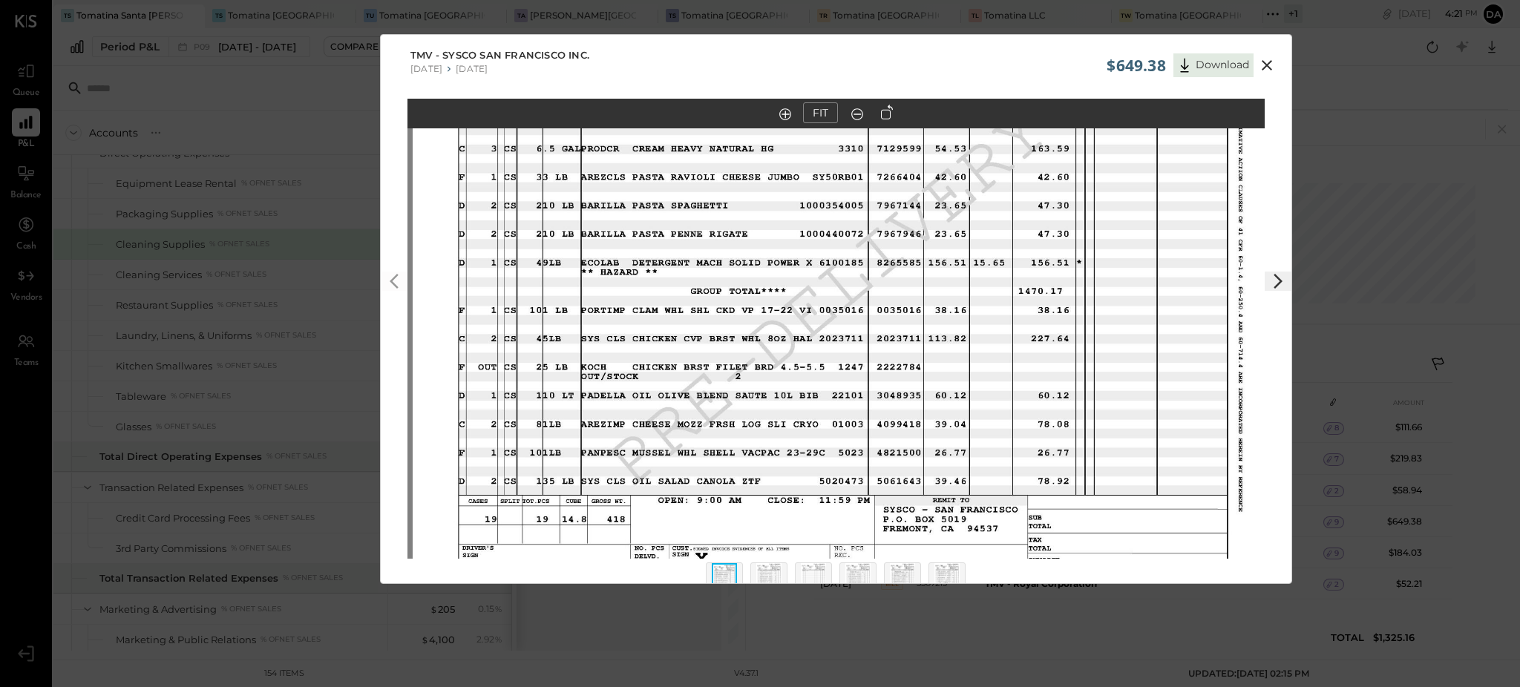
drag, startPoint x: 1037, startPoint y: 327, endPoint x: 1051, endPoint y: 384, distance: 58.7
click at [1051, 384] on img at bounding box center [841, 284] width 857 height 662
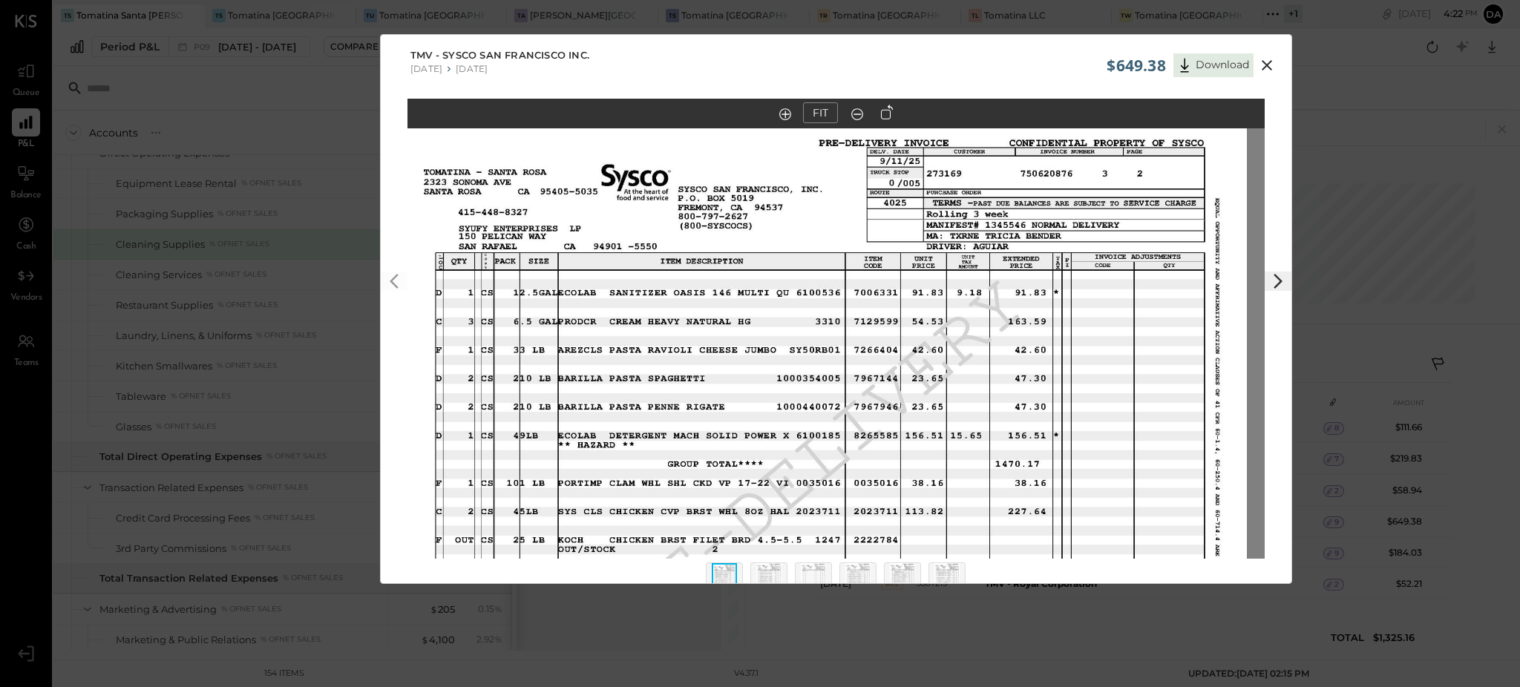
drag, startPoint x: 1081, startPoint y: 267, endPoint x: 1064, endPoint y: 413, distance: 147.2
click at [1064, 413] on img at bounding box center [818, 456] width 857 height 662
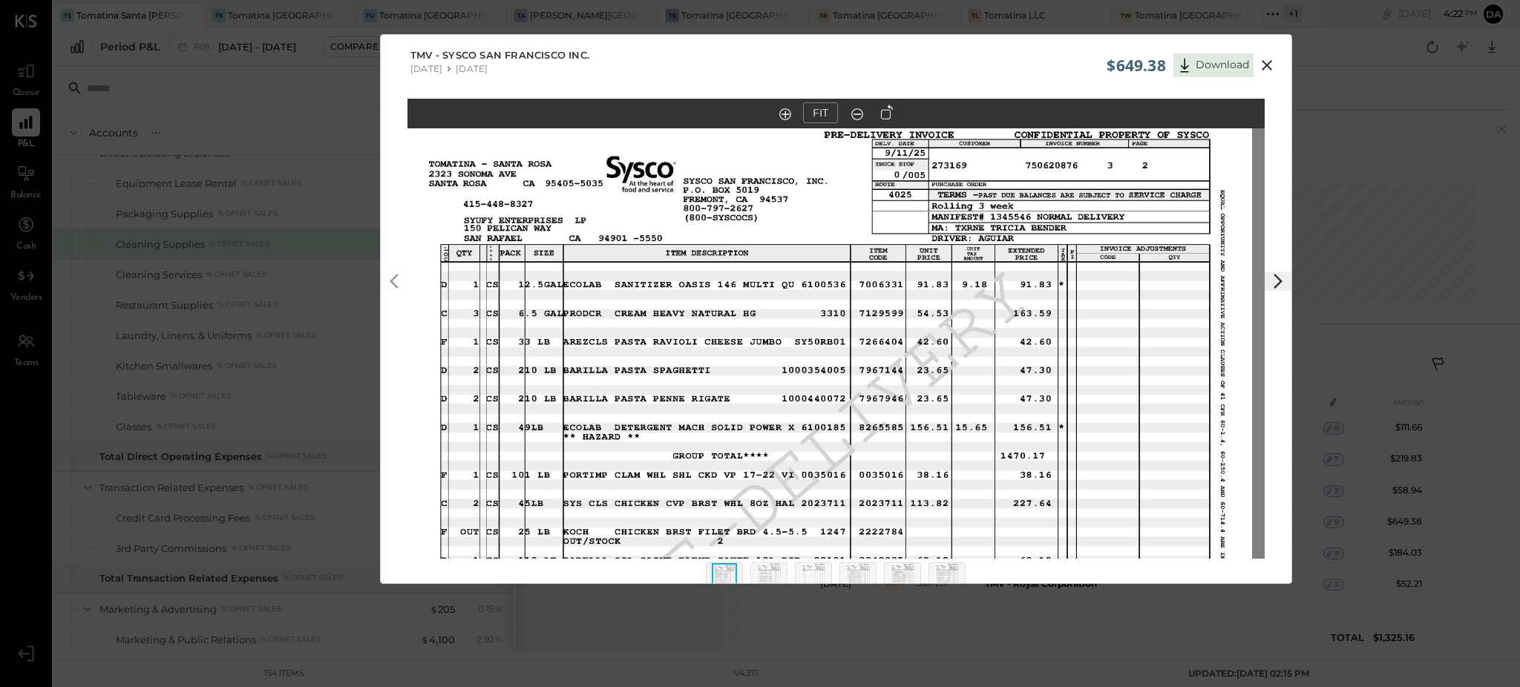
drag, startPoint x: 786, startPoint y: 321, endPoint x: 764, endPoint y: 374, distance: 57.2
click at [786, 321] on img at bounding box center [823, 448] width 857 height 662
click at [732, 569] on img at bounding box center [724, 579] width 25 height 33
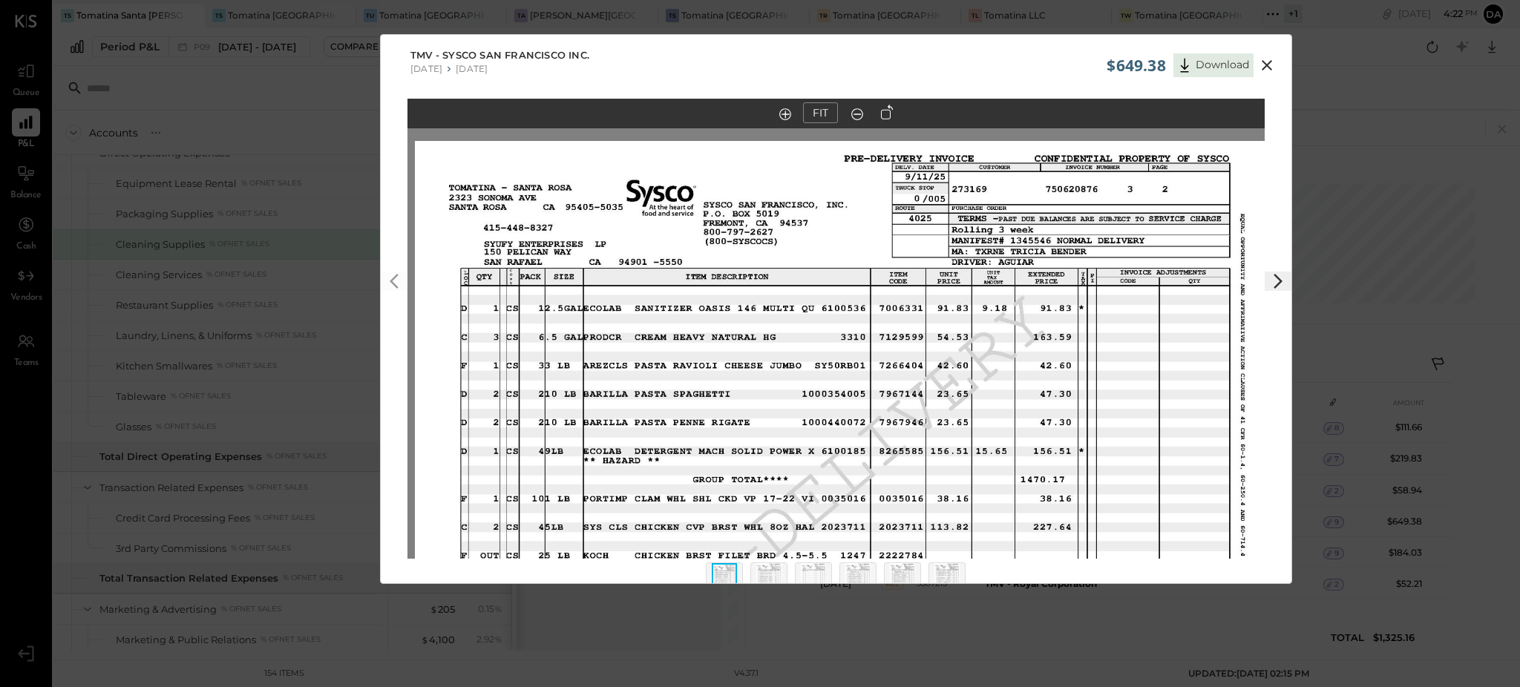
drag, startPoint x: 724, startPoint y: 286, endPoint x: 744, endPoint y: 310, distance: 31.1
click at [744, 310] on img at bounding box center [843, 472] width 857 height 662
click at [765, 570] on img at bounding box center [768, 579] width 25 height 33
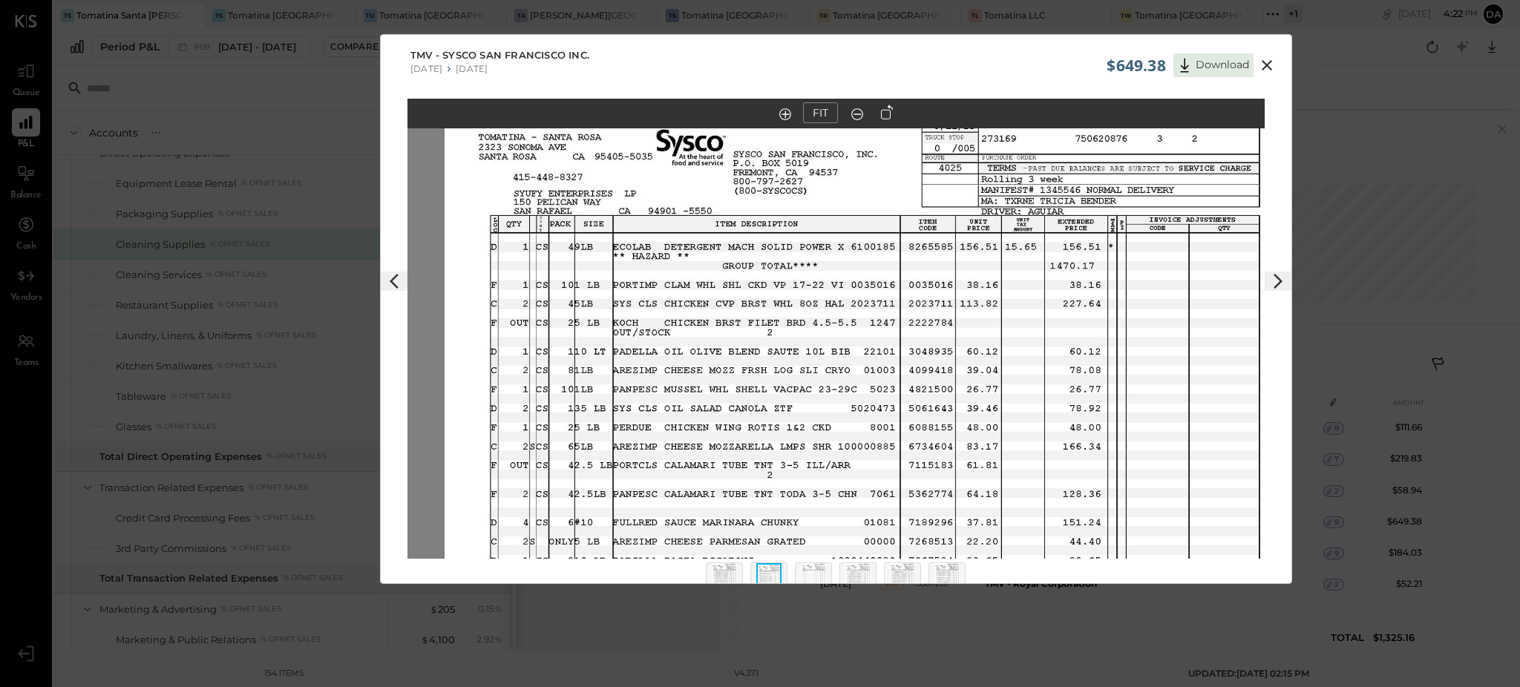
drag, startPoint x: 788, startPoint y: 233, endPoint x: 825, endPoint y: 346, distance: 118.7
click at [825, 346] on img at bounding box center [873, 422] width 857 height 662
click at [814, 569] on img at bounding box center [813, 579] width 25 height 33
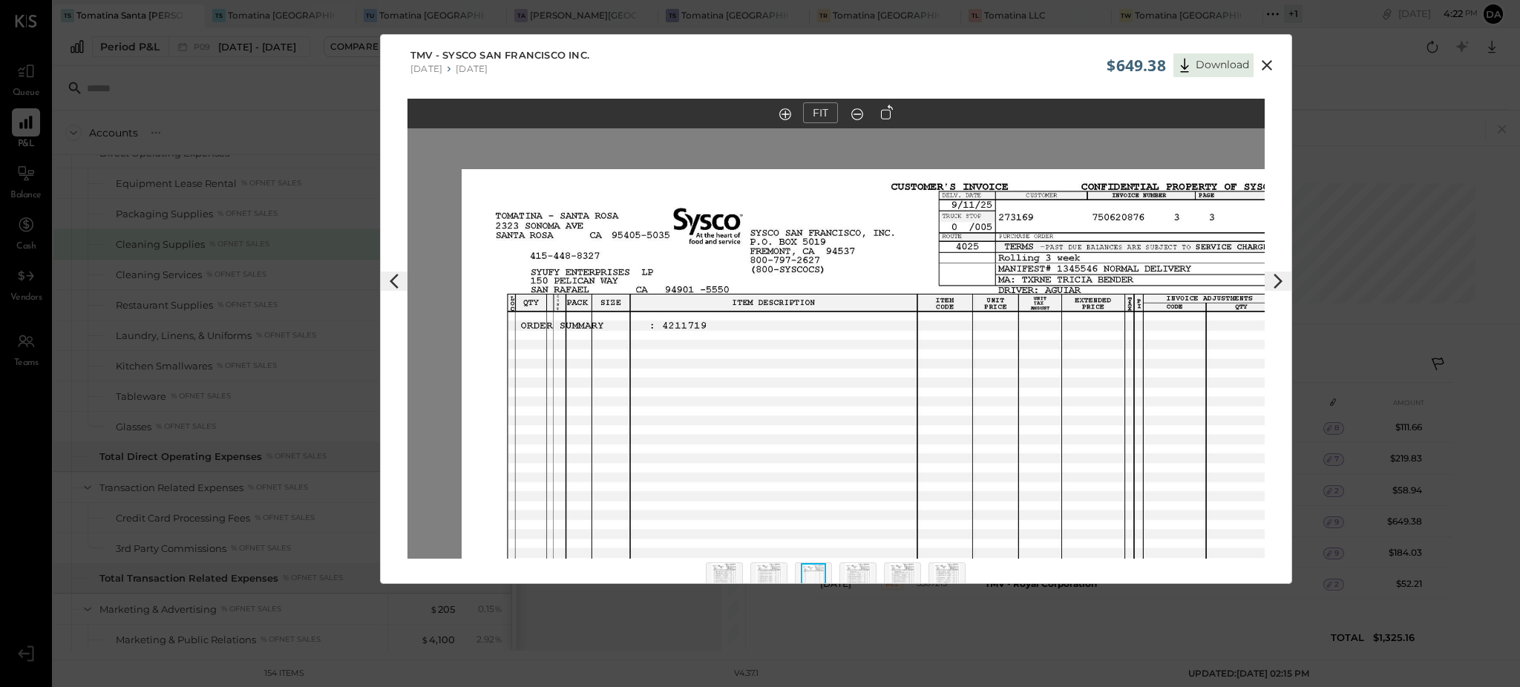
drag, startPoint x: 767, startPoint y: 259, endPoint x: 821, endPoint y: 436, distance: 185.5
click at [821, 437] on img at bounding box center [890, 500] width 857 height 662
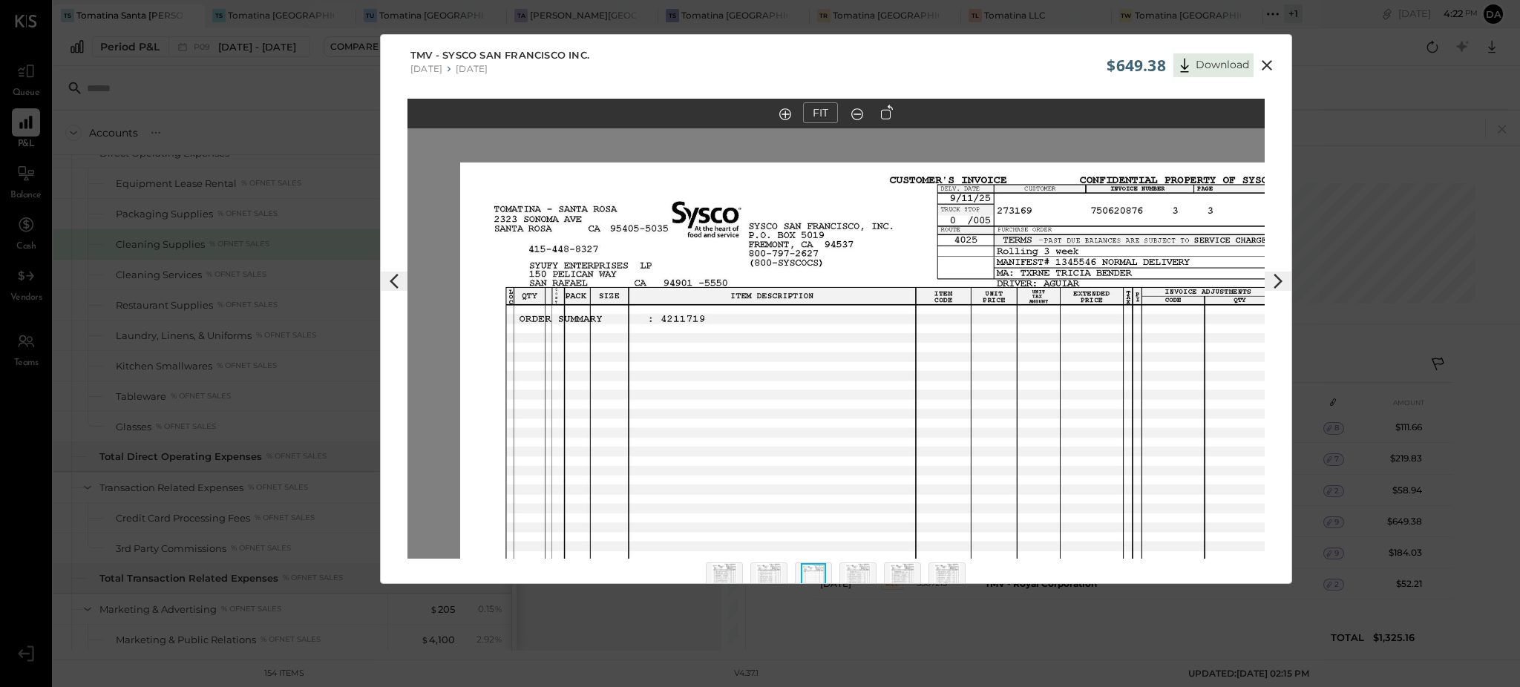
click at [762, 578] on img at bounding box center [768, 579] width 25 height 33
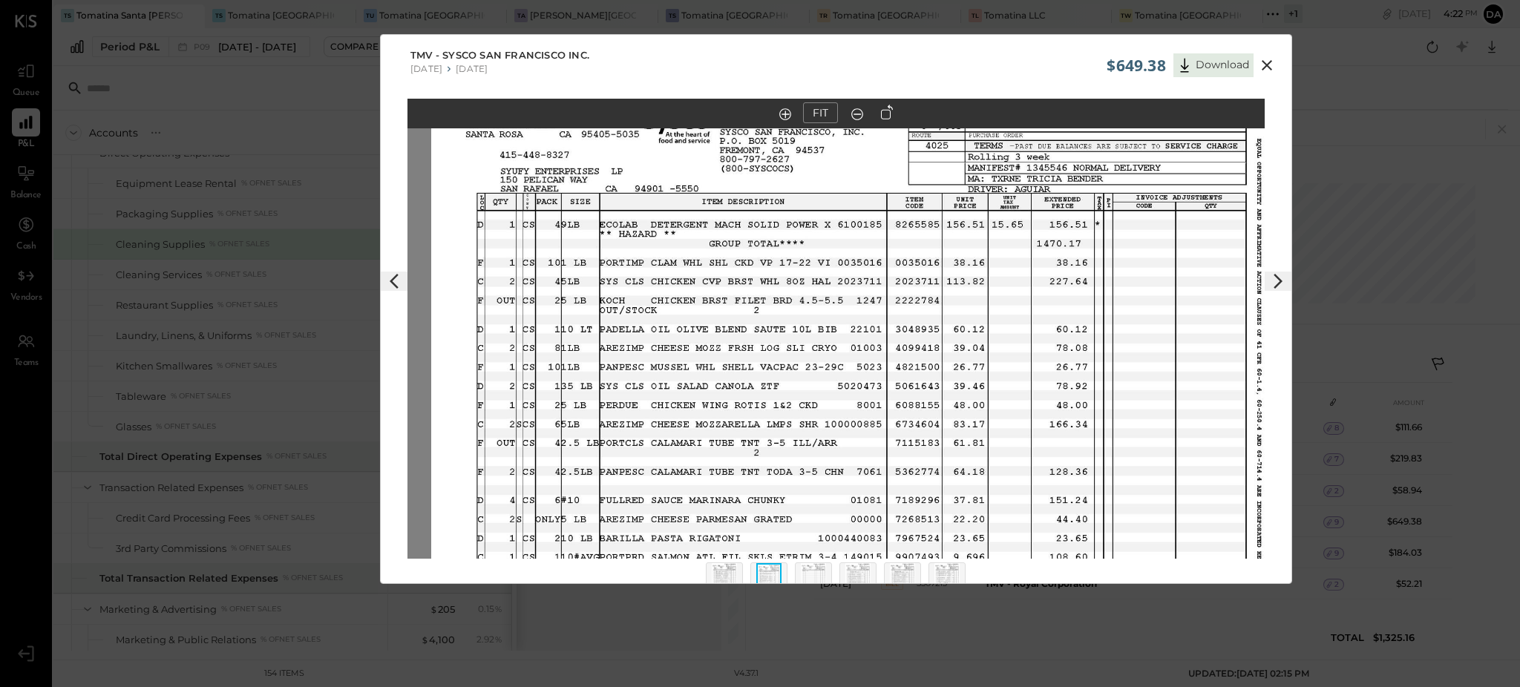
drag, startPoint x: 775, startPoint y: 249, endPoint x: 798, endPoint y: 320, distance: 74.2
click at [798, 320] on img at bounding box center [859, 399] width 857 height 662
click at [730, 574] on img at bounding box center [724, 579] width 25 height 33
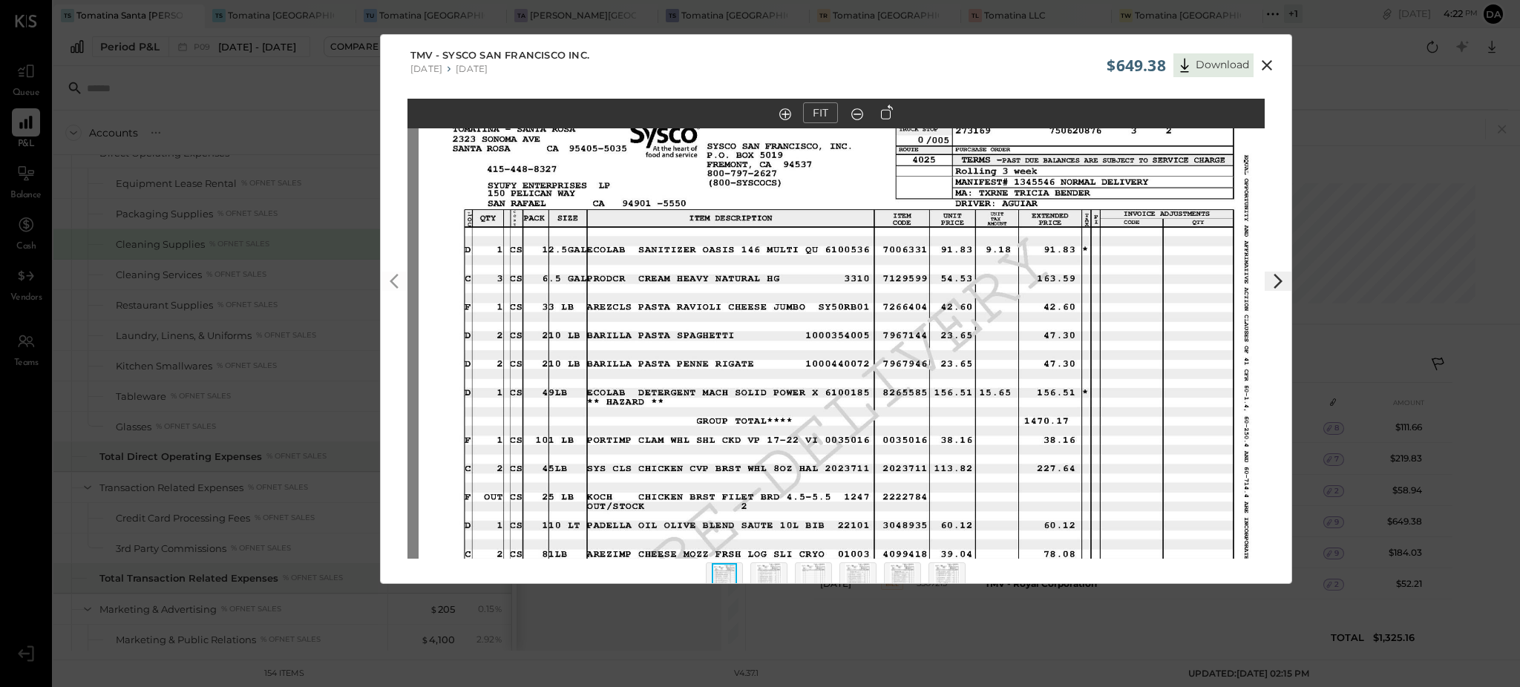
drag, startPoint x: 770, startPoint y: 214, endPoint x: 781, endPoint y: 318, distance: 105.2
click at [781, 318] on img at bounding box center [847, 413] width 857 height 662
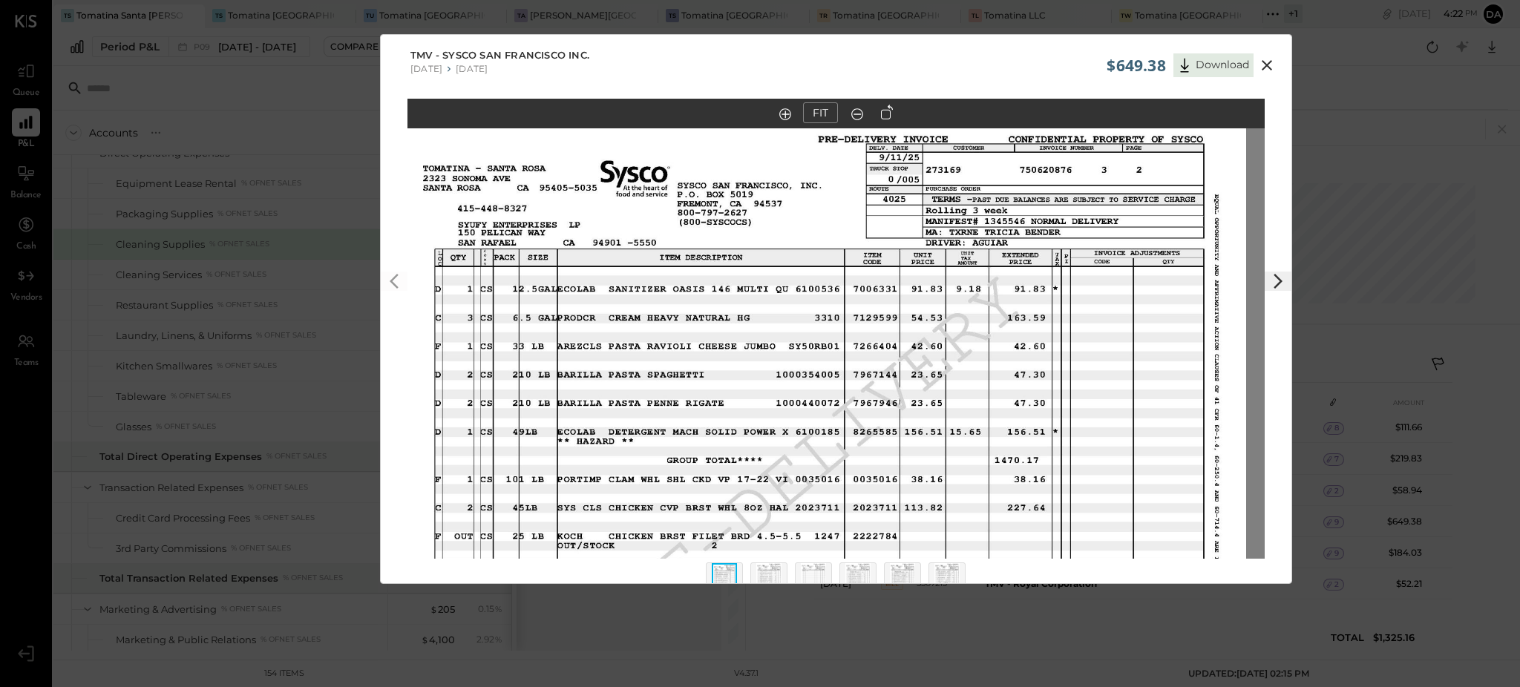
drag, startPoint x: 1071, startPoint y: 254, endPoint x: 1041, endPoint y: 293, distance: 49.3
click at [1041, 293] on img at bounding box center [817, 453] width 857 height 662
click at [767, 567] on img at bounding box center [768, 579] width 25 height 33
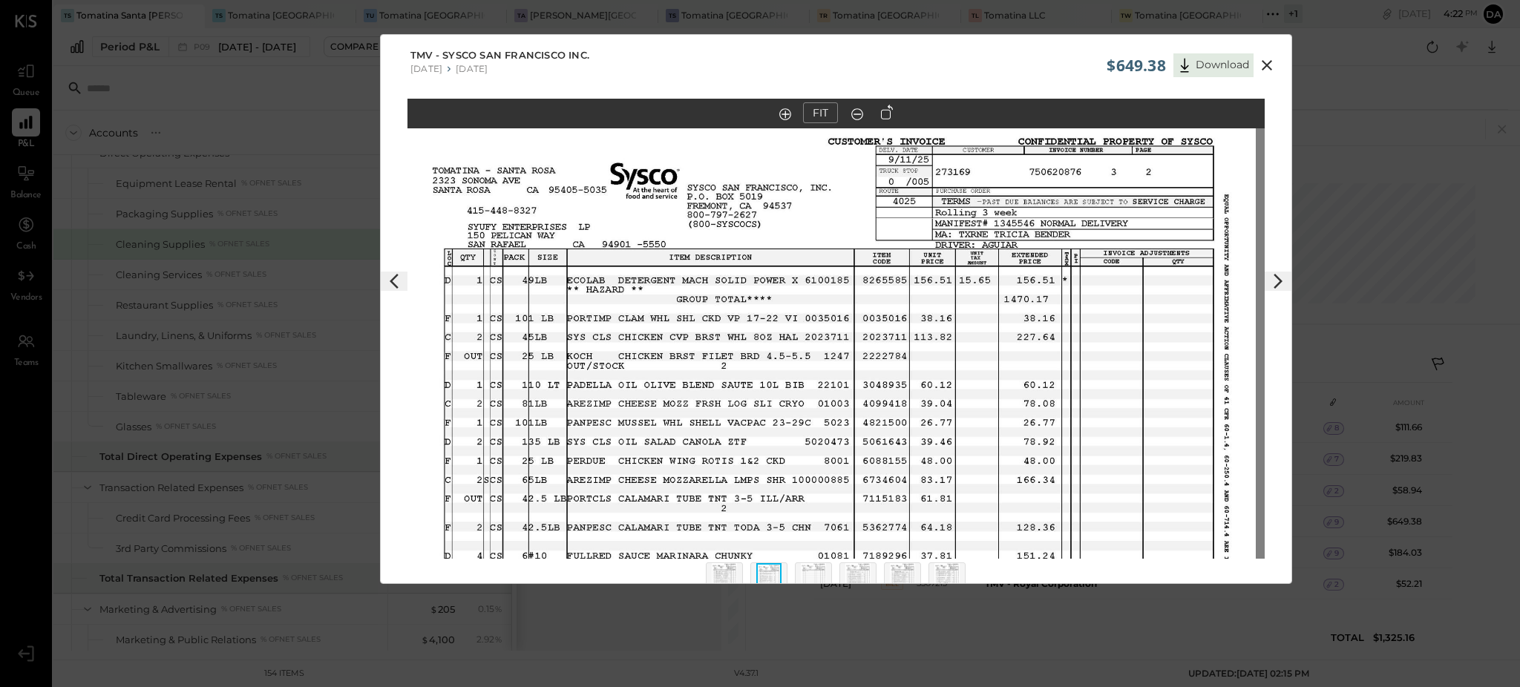
drag, startPoint x: 1036, startPoint y: 279, endPoint x: 1029, endPoint y: 393, distance: 113.8
click at [1029, 393] on img at bounding box center [827, 455] width 857 height 662
click at [804, 577] on img at bounding box center [813, 579] width 25 height 33
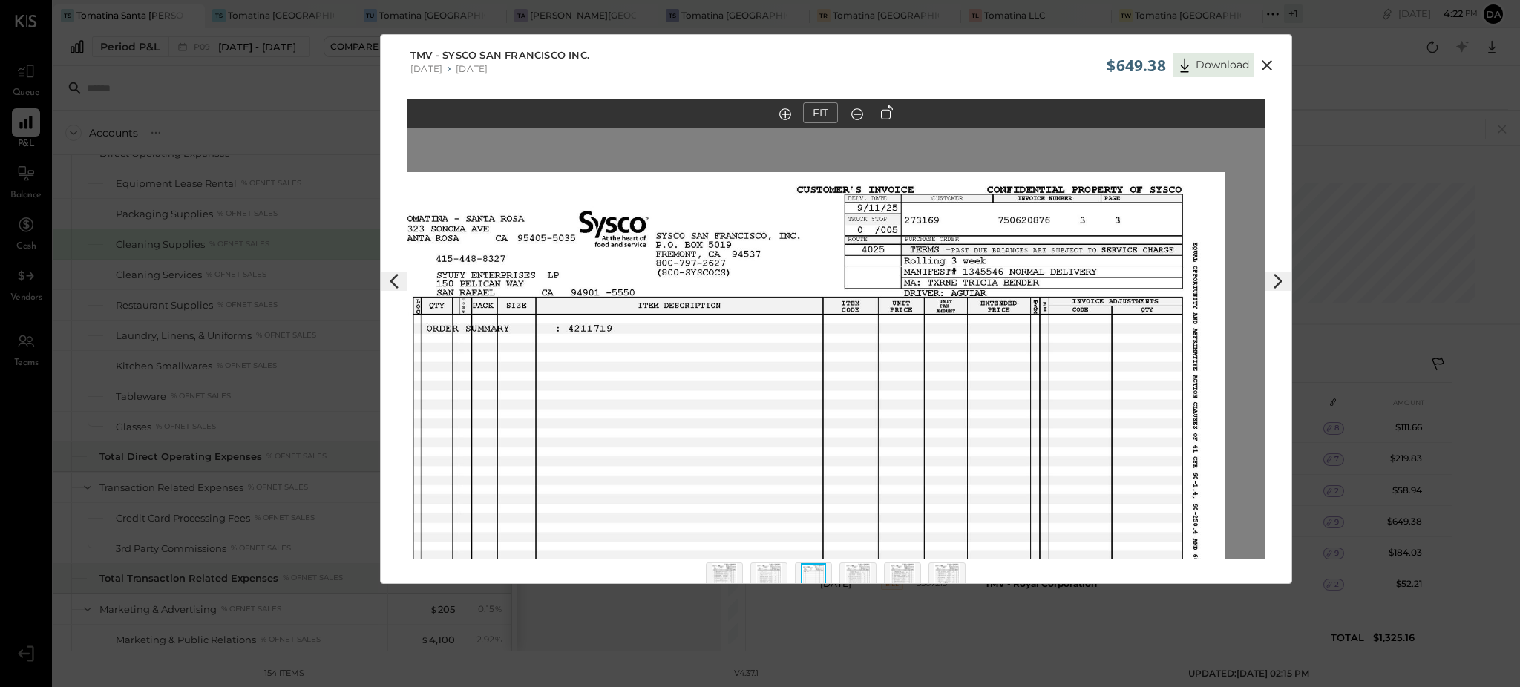
drag, startPoint x: 1093, startPoint y: 224, endPoint x: 1054, endPoint y: 412, distance: 191.8
click at [1054, 412] on img at bounding box center [795, 503] width 857 height 662
click at [735, 562] on div at bounding box center [836, 587] width 286 height 56
click at [855, 574] on img at bounding box center [857, 579] width 25 height 33
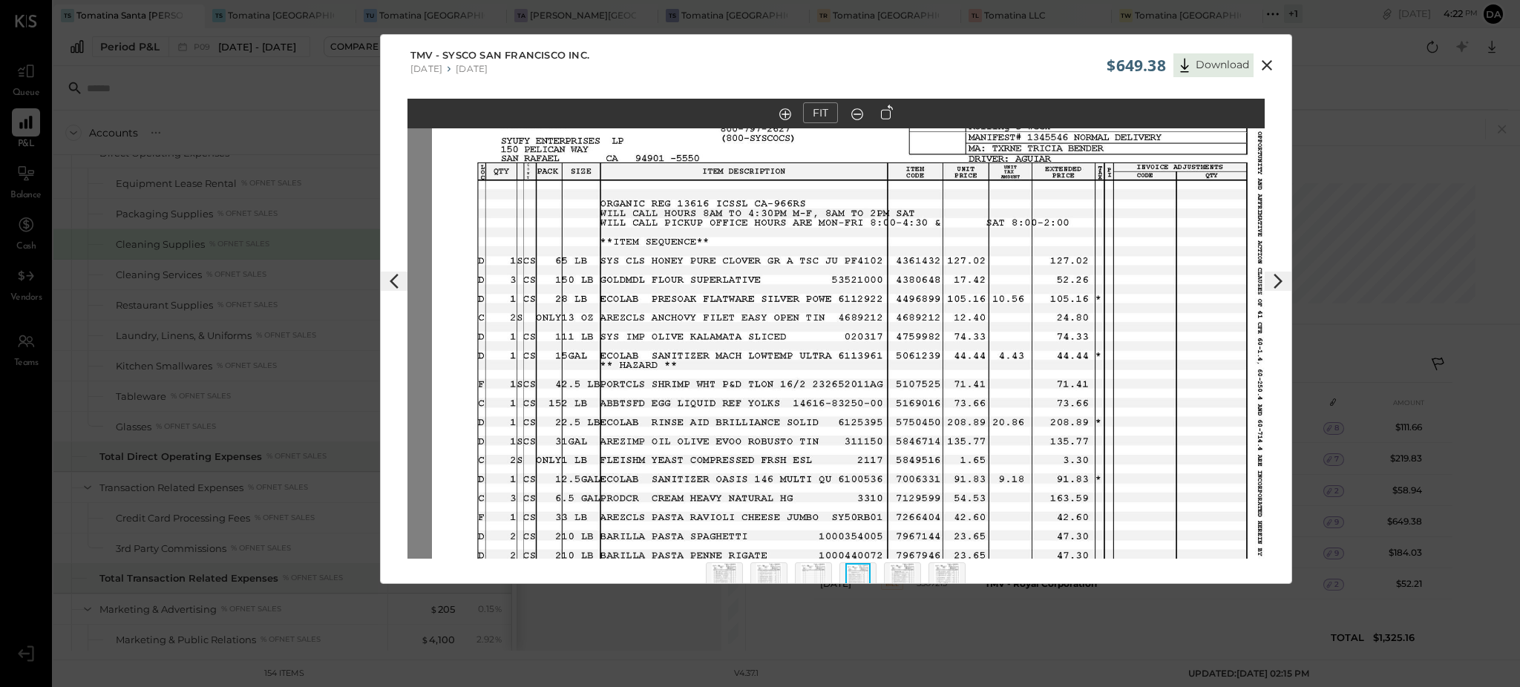
drag, startPoint x: 1082, startPoint y: 223, endPoint x: 1106, endPoint y: 283, distance: 64.9
click at [1106, 283] on img at bounding box center [860, 369] width 857 height 662
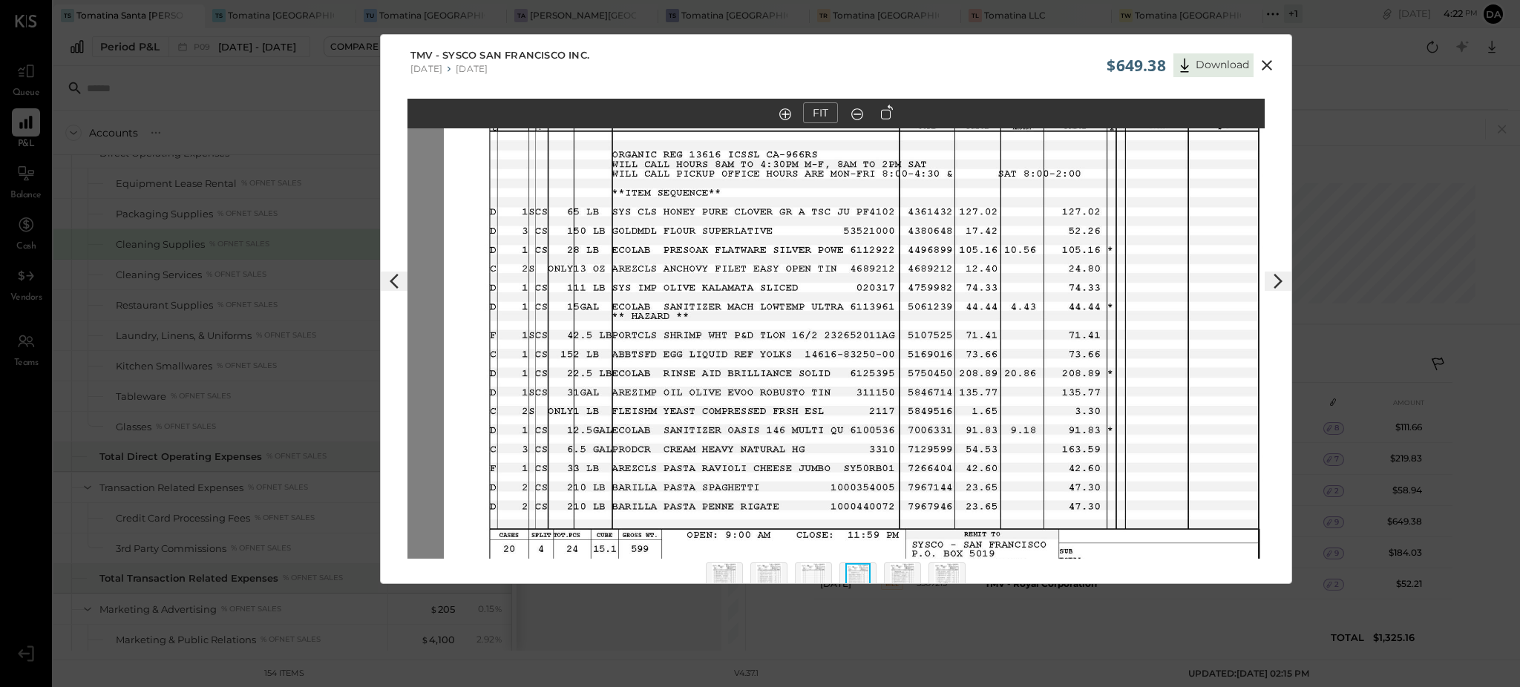
drag, startPoint x: 842, startPoint y: 401, endPoint x: 853, endPoint y: 353, distance: 50.2
click at [853, 353] on img at bounding box center [872, 320] width 857 height 662
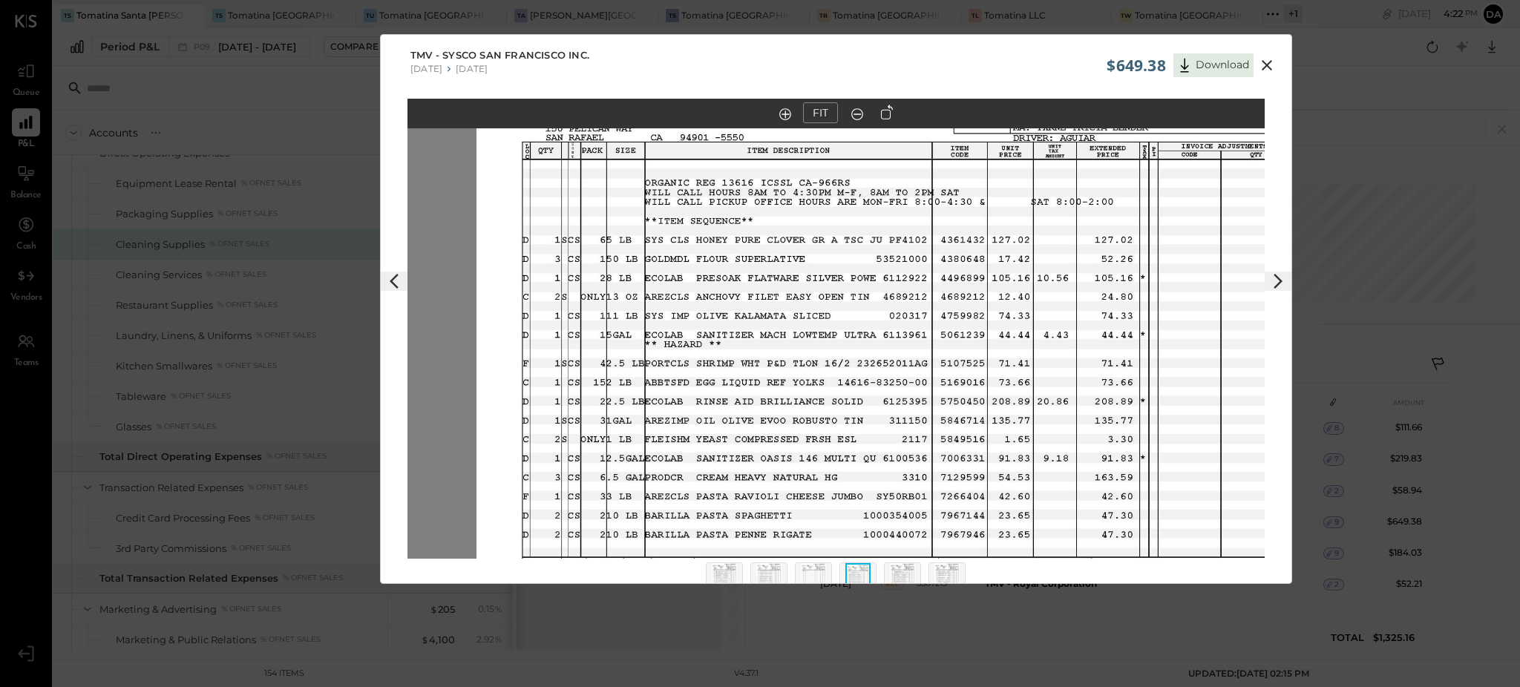
drag, startPoint x: 633, startPoint y: 237, endPoint x: 681, endPoint y: 312, distance: 89.1
click at [675, 283] on img at bounding box center [904, 348] width 857 height 662
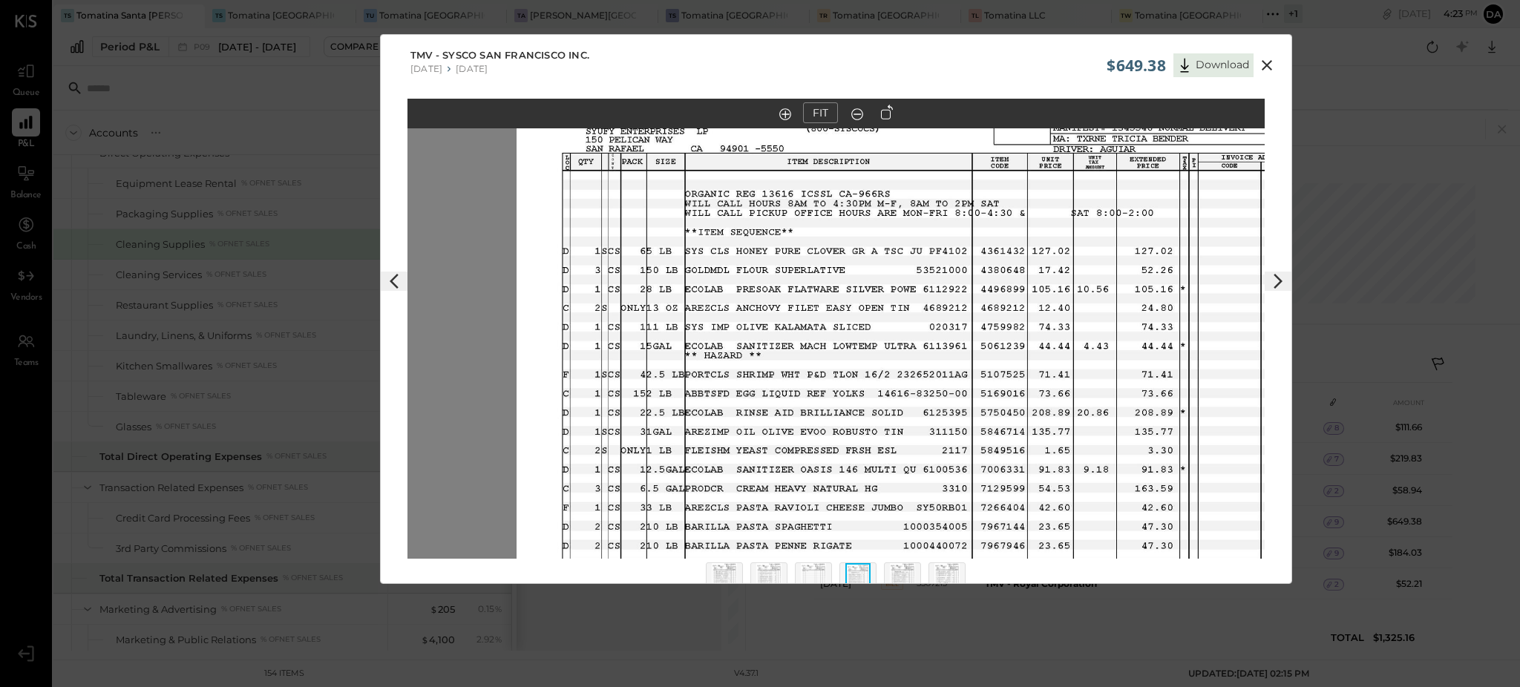
drag, startPoint x: 785, startPoint y: 486, endPoint x: 960, endPoint y: 350, distance: 222.1
click at [816, 479] on img at bounding box center [945, 359] width 857 height 662
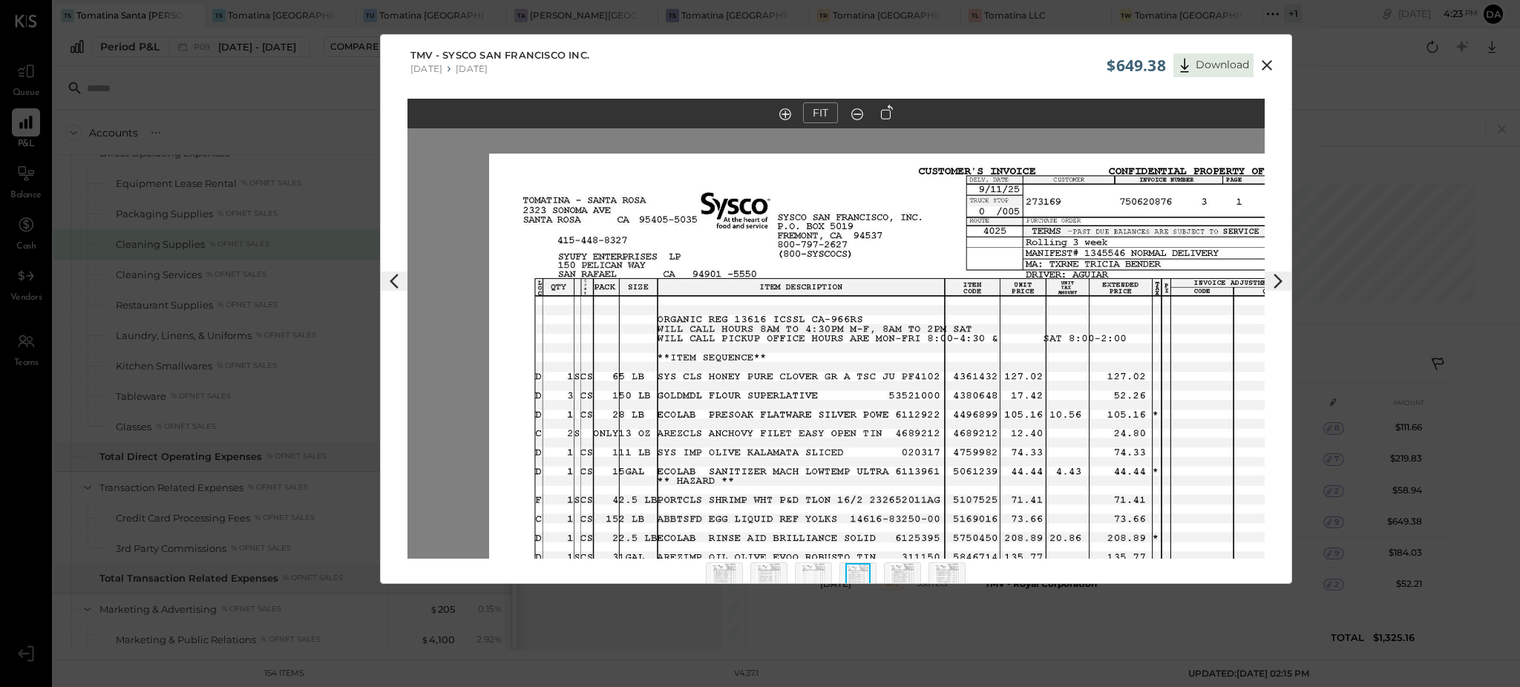
drag, startPoint x: 1061, startPoint y: 223, endPoint x: 1034, endPoint y: 347, distance: 127.7
click at [1034, 347] on img at bounding box center [917, 485] width 857 height 662
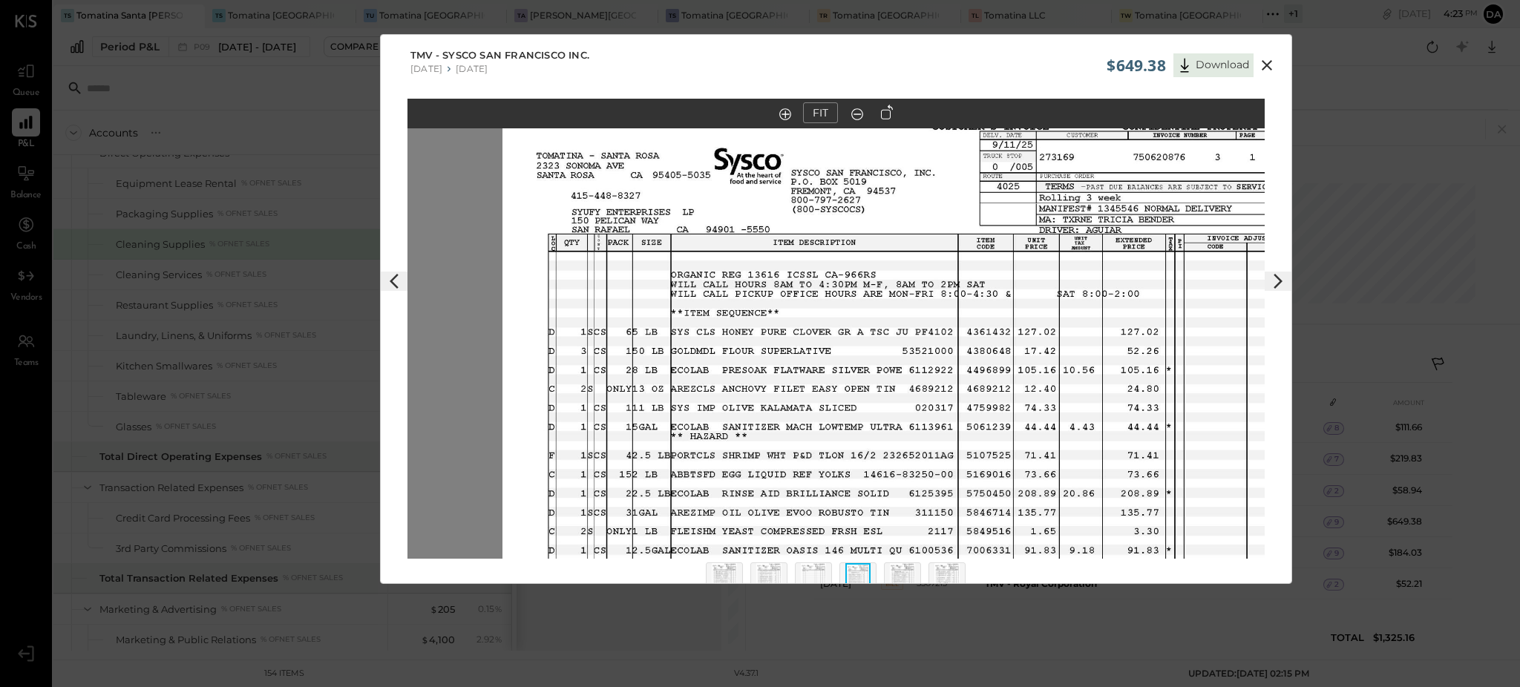
drag, startPoint x: 1013, startPoint y: 396, endPoint x: 1060, endPoint y: 366, distance: 55.4
click at [1040, 316] on img at bounding box center [930, 440] width 857 height 662
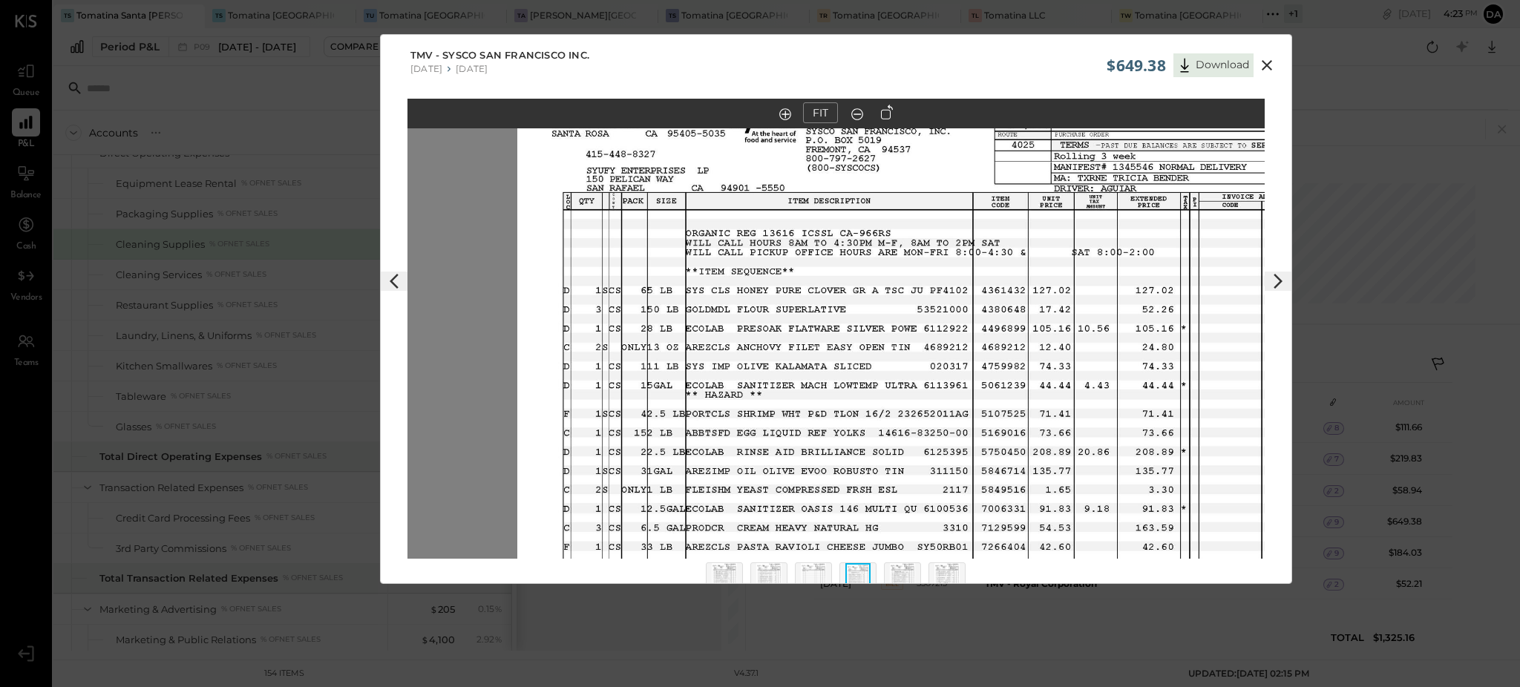
click at [908, 574] on img at bounding box center [902, 579] width 25 height 33
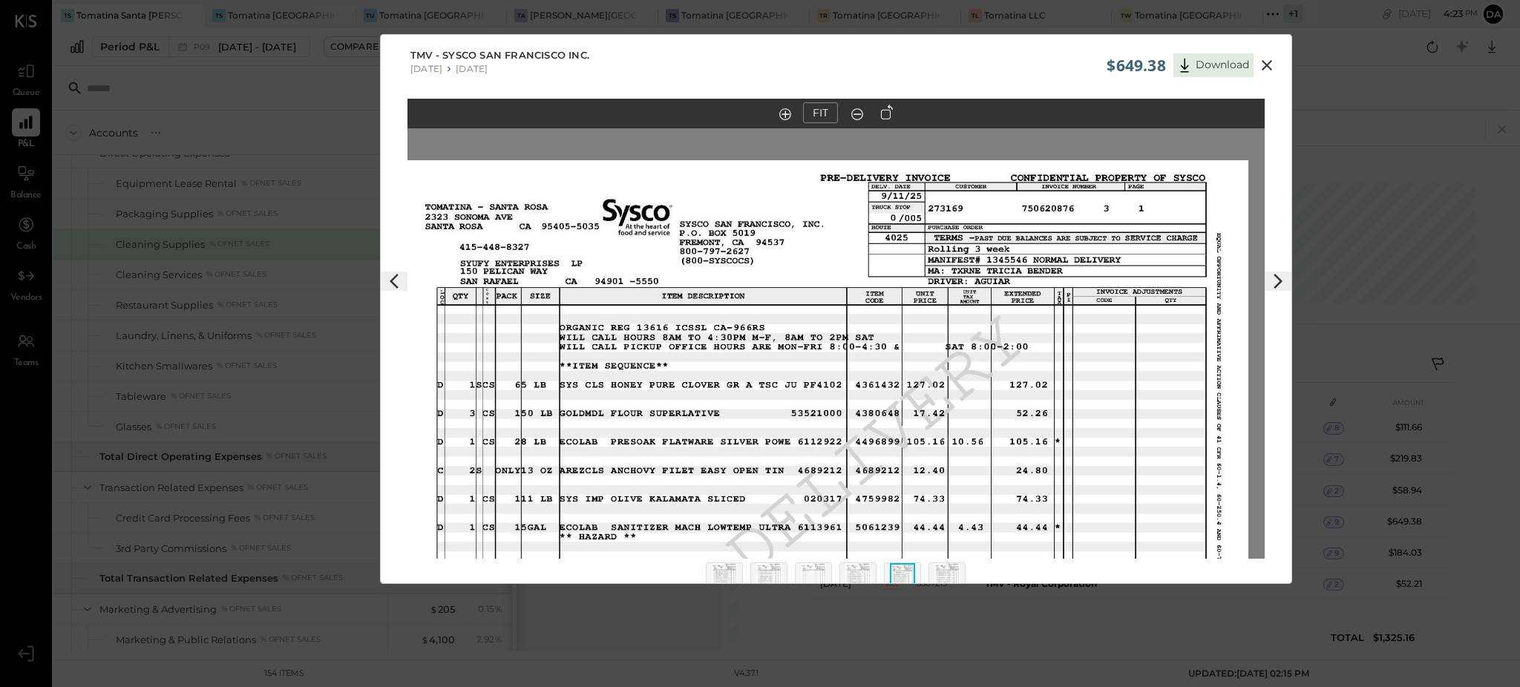
drag, startPoint x: 1155, startPoint y: 280, endPoint x: 1146, endPoint y: 371, distance: 91.7
click at [1146, 371] on img at bounding box center [819, 491] width 857 height 662
click at [952, 573] on img at bounding box center [946, 579] width 25 height 33
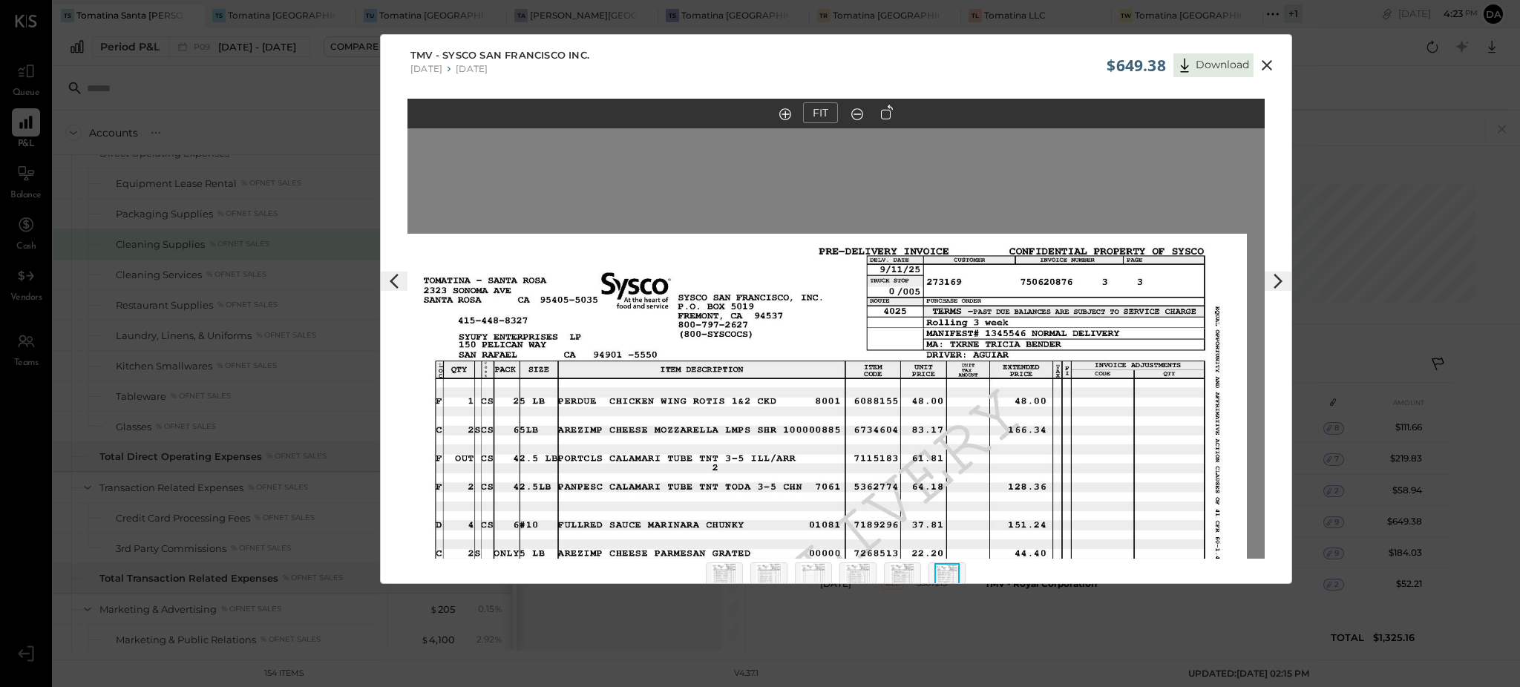
drag, startPoint x: 1155, startPoint y: 183, endPoint x: 1138, endPoint y: 404, distance: 221.8
click at [1138, 404] on img at bounding box center [818, 565] width 857 height 662
click at [814, 571] on img at bounding box center [813, 579] width 25 height 33
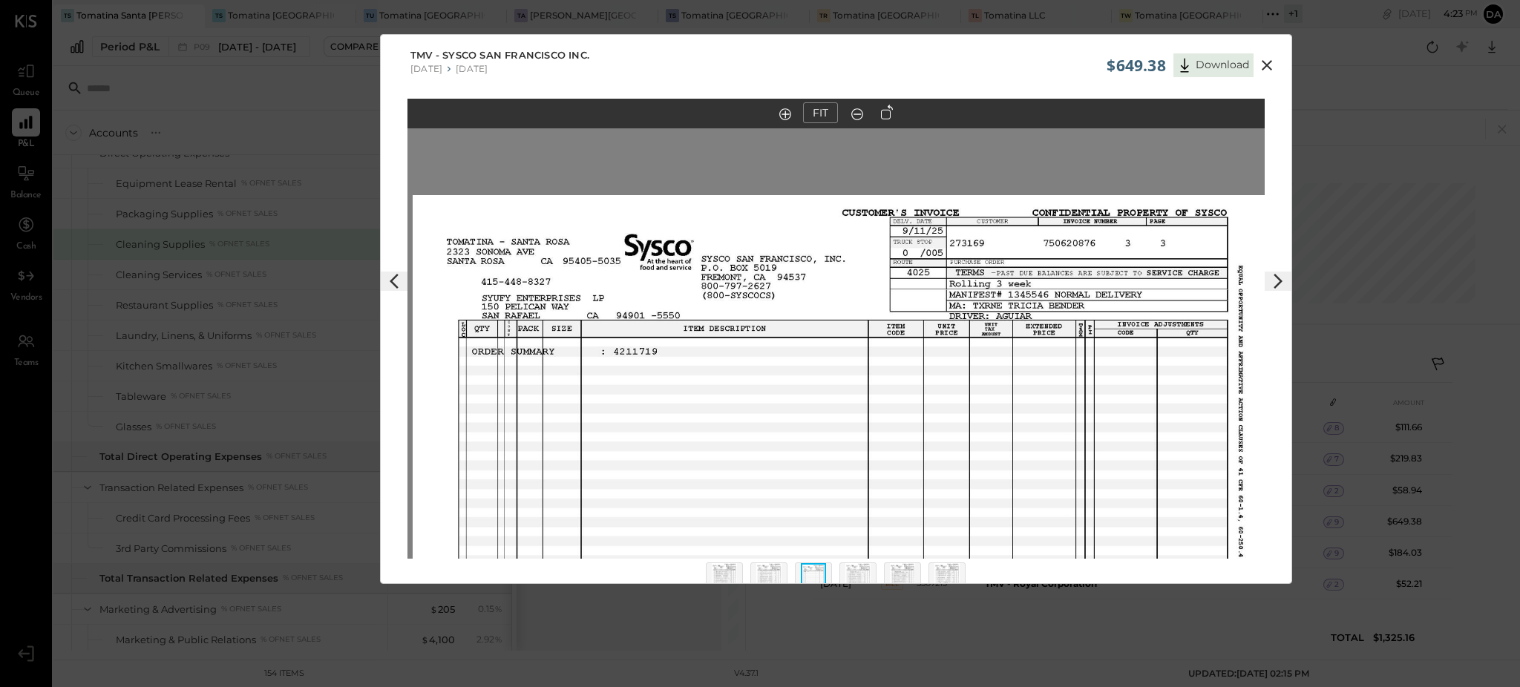
drag, startPoint x: 1156, startPoint y: 212, endPoint x: 787, endPoint y: 517, distance: 479.2
click at [1161, 408] on img at bounding box center [841, 526] width 857 height 662
click at [726, 570] on img at bounding box center [724, 579] width 25 height 33
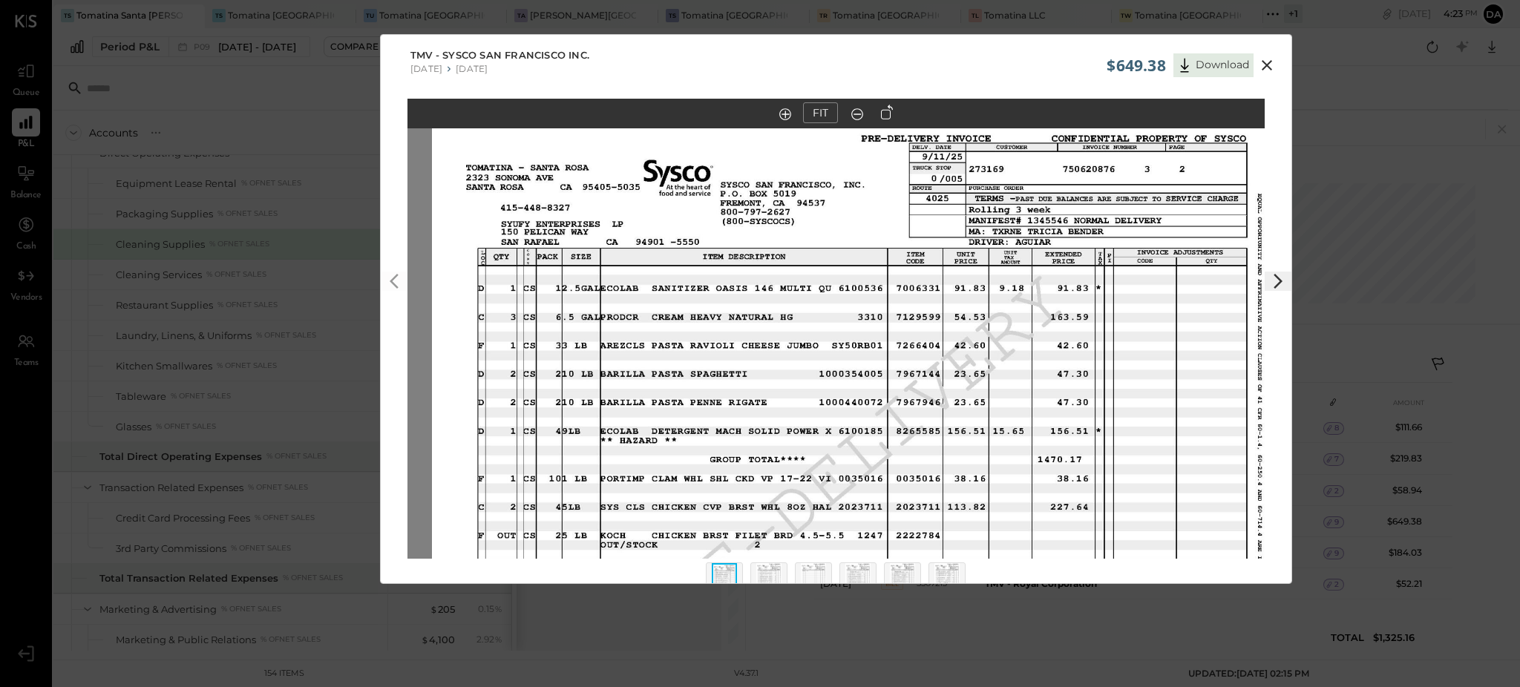
drag, startPoint x: 1066, startPoint y: 167, endPoint x: 1090, endPoint y: 310, distance: 145.3
click at [1090, 310] on img at bounding box center [860, 452] width 857 height 662
click at [860, 575] on img at bounding box center [857, 579] width 25 height 33
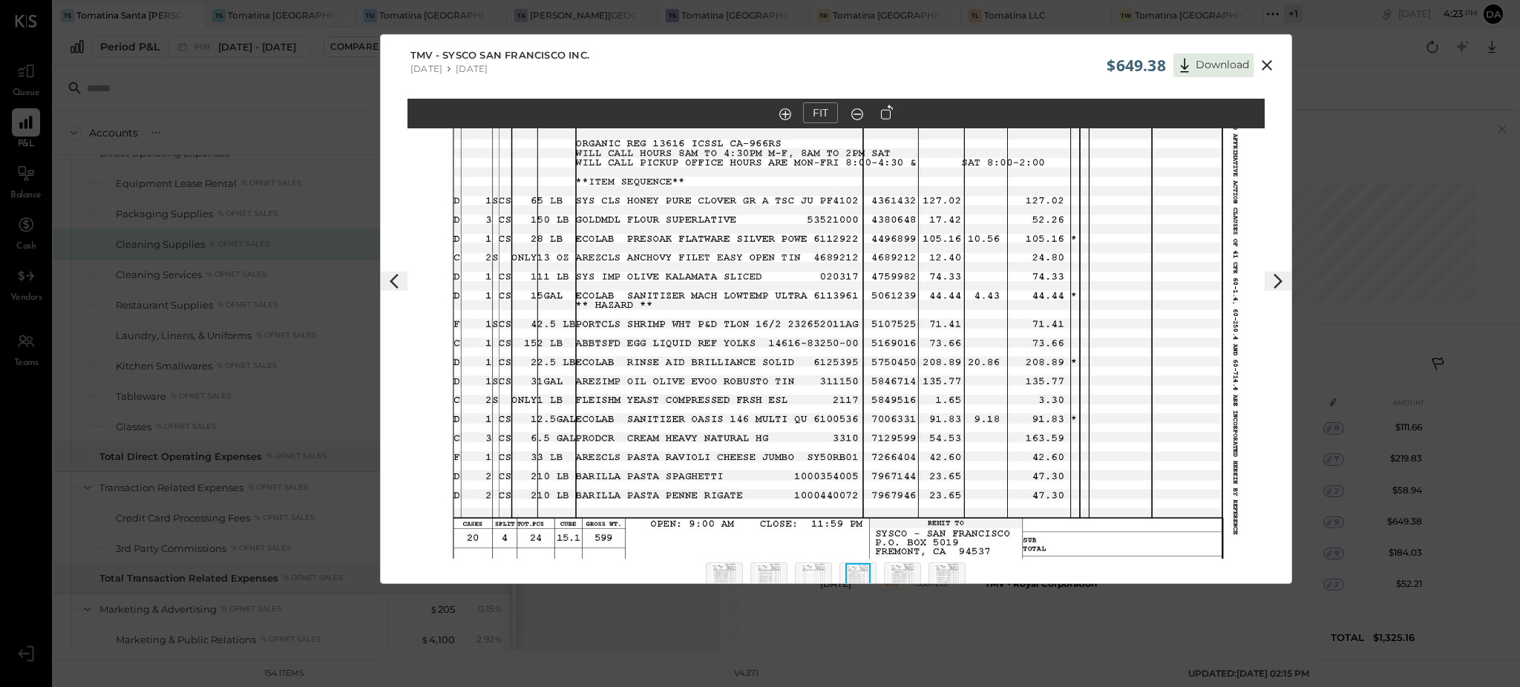
click at [863, 568] on img at bounding box center [857, 579] width 25 height 33
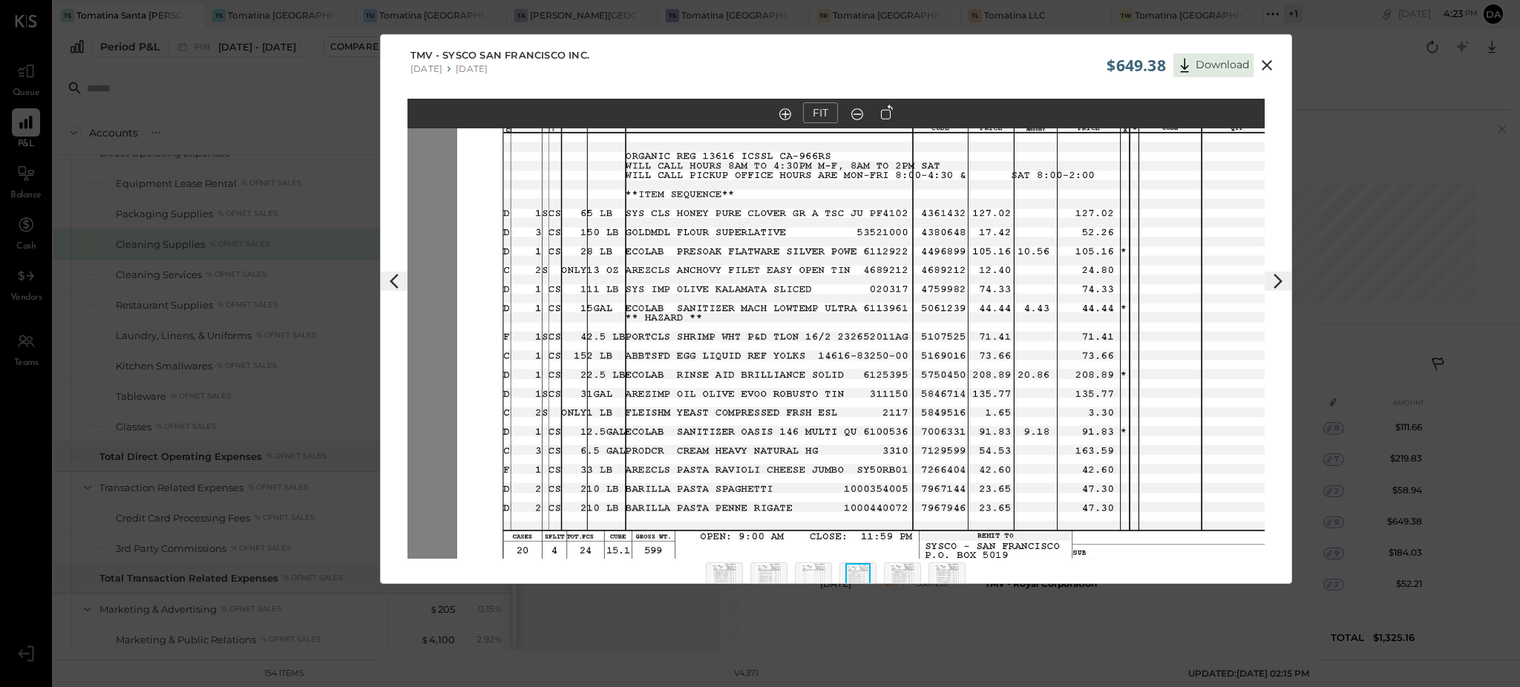
drag, startPoint x: 1142, startPoint y: 217, endPoint x: 1196, endPoint y: 177, distance: 67.4
click at [1196, 177] on img at bounding box center [885, 321] width 857 height 662
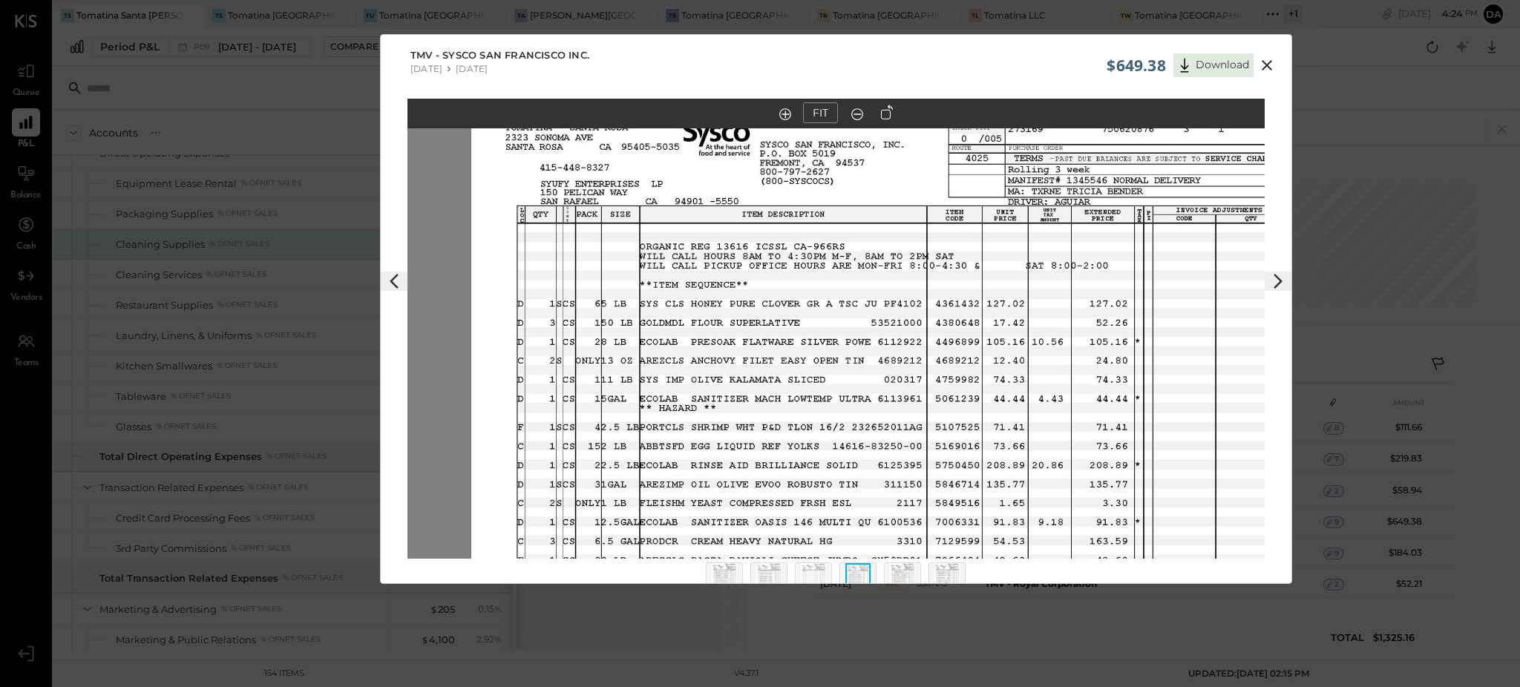
drag, startPoint x: 942, startPoint y: 186, endPoint x: 963, endPoint y: 281, distance: 96.5
click at [957, 296] on img at bounding box center [899, 412] width 857 height 662
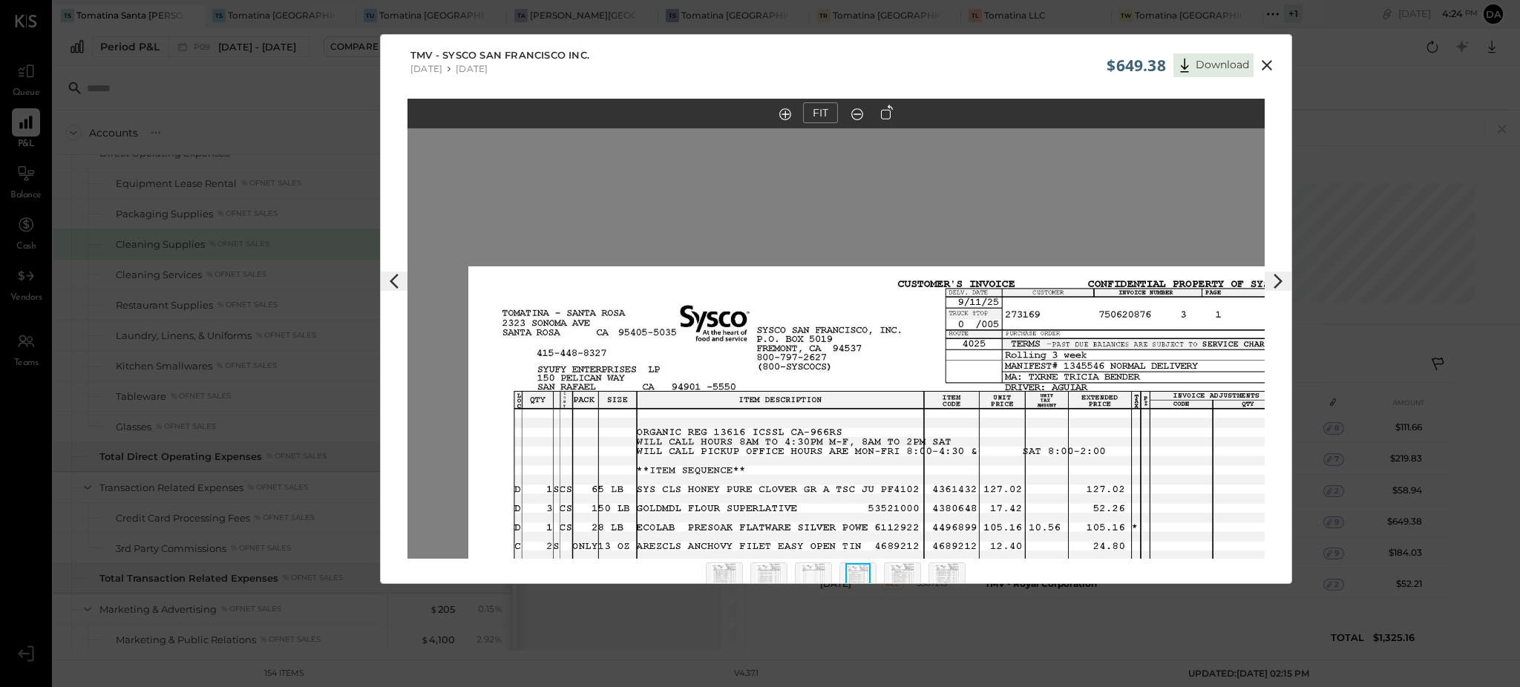
drag, startPoint x: 984, startPoint y: 253, endPoint x: 1078, endPoint y: 223, distance: 98.3
click at [979, 389] on img at bounding box center [896, 597] width 857 height 662
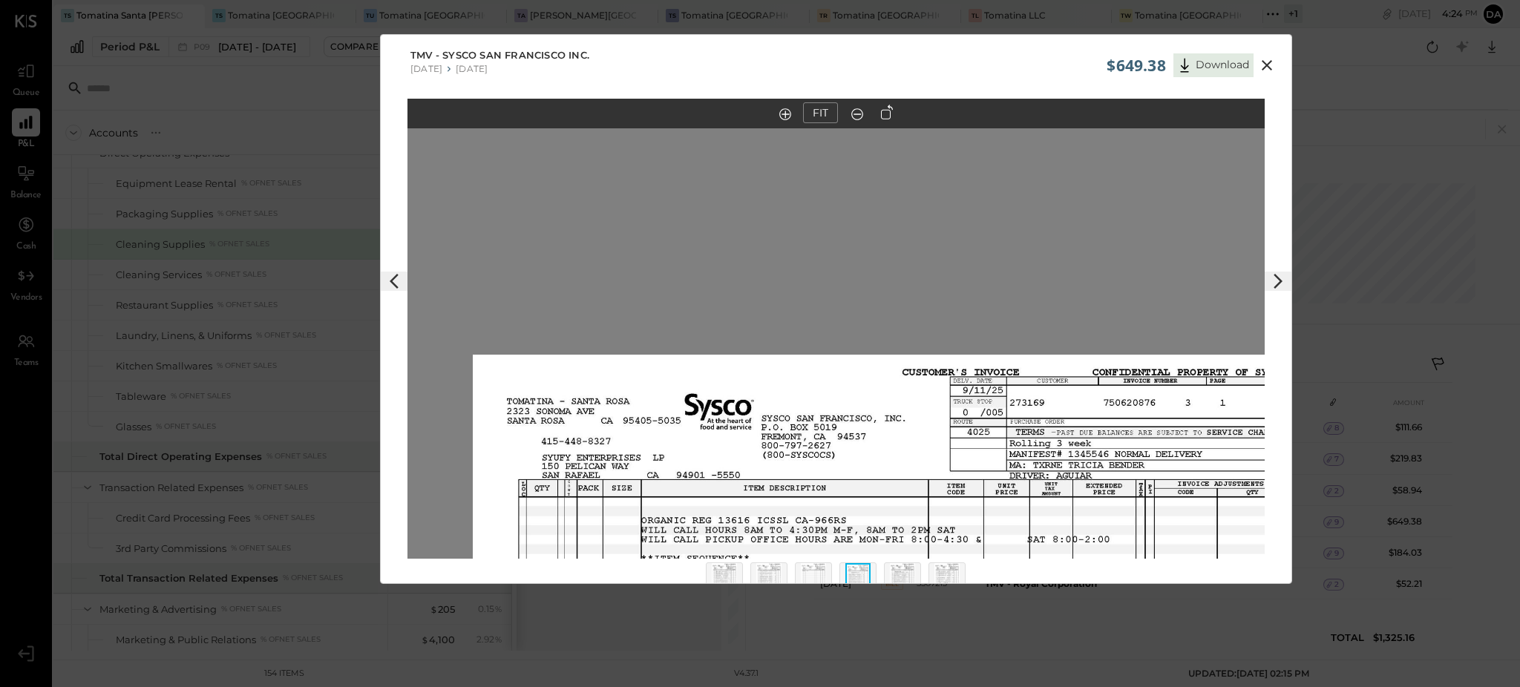
drag, startPoint x: 1088, startPoint y: 206, endPoint x: 1086, endPoint y: 351, distance: 144.7
click at [1086, 351] on div at bounding box center [835, 343] width 857 height 430
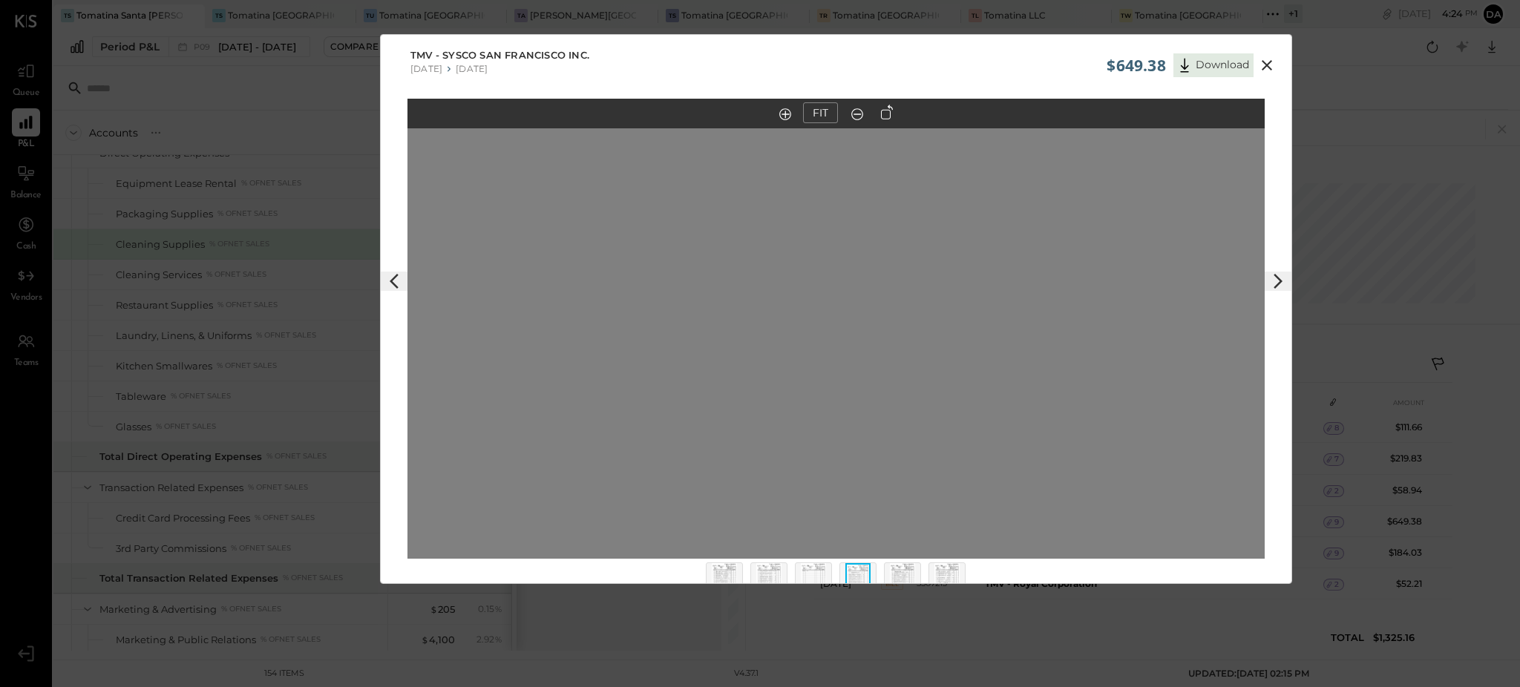
drag, startPoint x: 1167, startPoint y: 201, endPoint x: 1048, endPoint y: 272, distance: 138.5
click at [1094, 416] on div at bounding box center [835, 343] width 857 height 430
click at [1057, 258] on div at bounding box center [835, 343] width 857 height 430
click at [724, 571] on img at bounding box center [724, 579] width 25 height 33
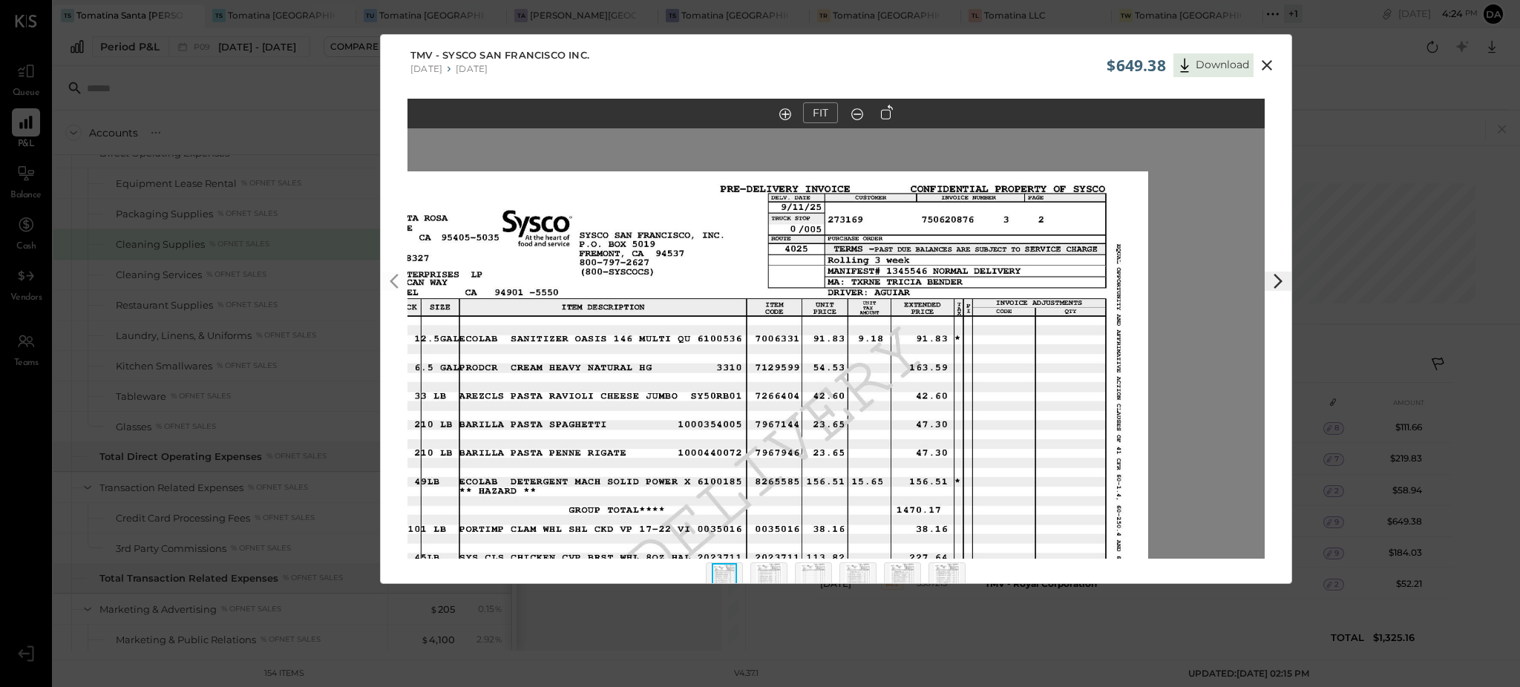
drag, startPoint x: 1135, startPoint y: 179, endPoint x: 1019, endPoint y: 373, distance: 226.0
click at [1019, 373] on img at bounding box center [719, 502] width 857 height 662
click at [775, 568] on img at bounding box center [768, 579] width 25 height 33
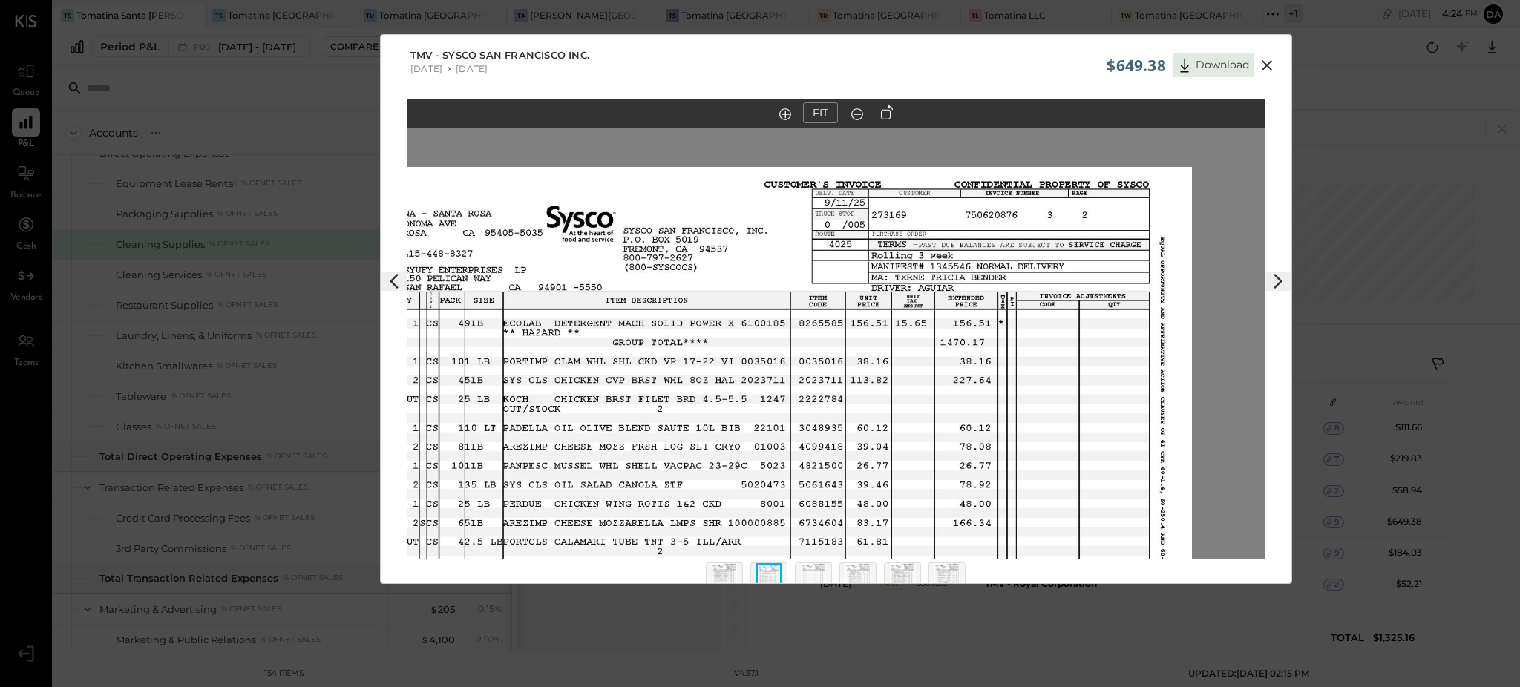
drag, startPoint x: 1129, startPoint y: 177, endPoint x: 1057, endPoint y: 367, distance: 202.7
click at [1057, 367] on img at bounding box center [763, 498] width 857 height 662
click at [809, 571] on img at bounding box center [813, 579] width 25 height 33
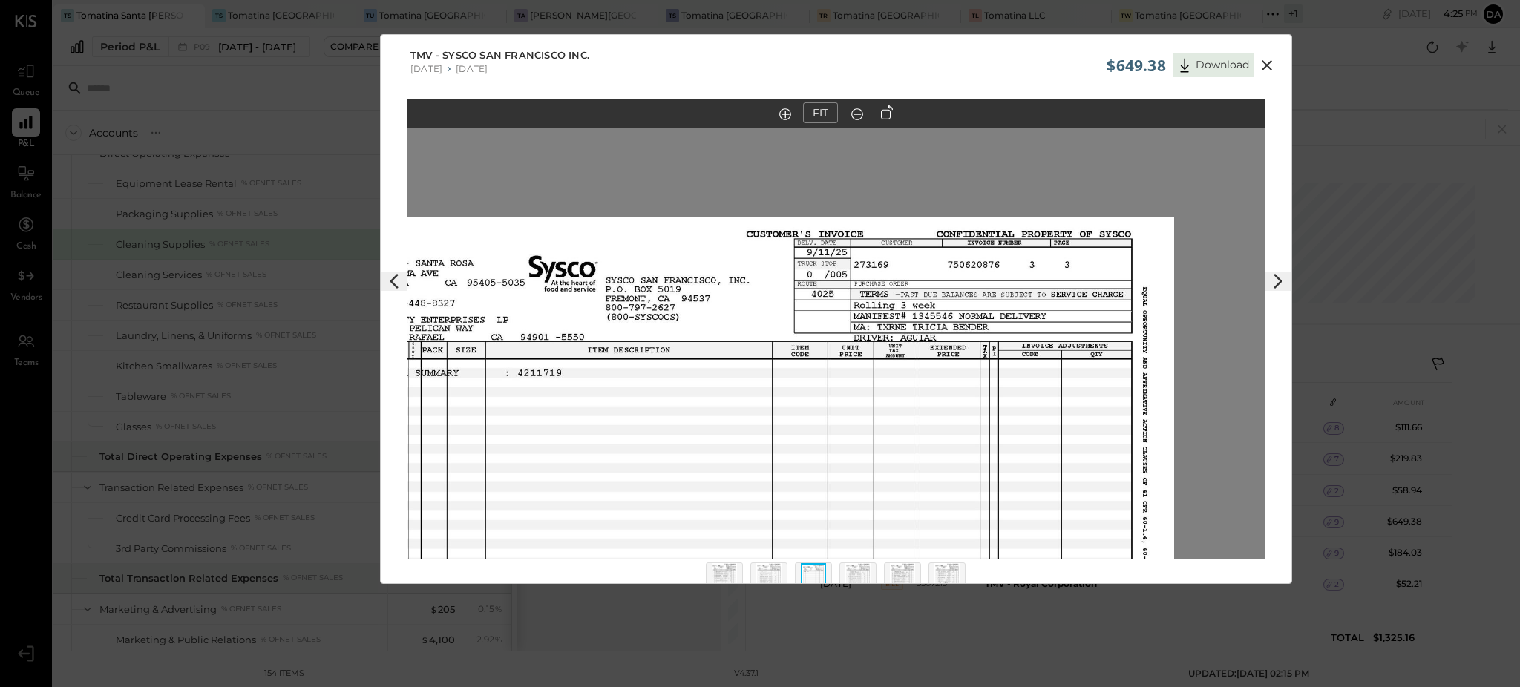
drag, startPoint x: 1092, startPoint y: 209, endPoint x: 1020, endPoint y: 404, distance: 207.6
click at [1020, 404] on img at bounding box center [745, 548] width 857 height 662
click at [864, 579] on img at bounding box center [857, 579] width 25 height 33
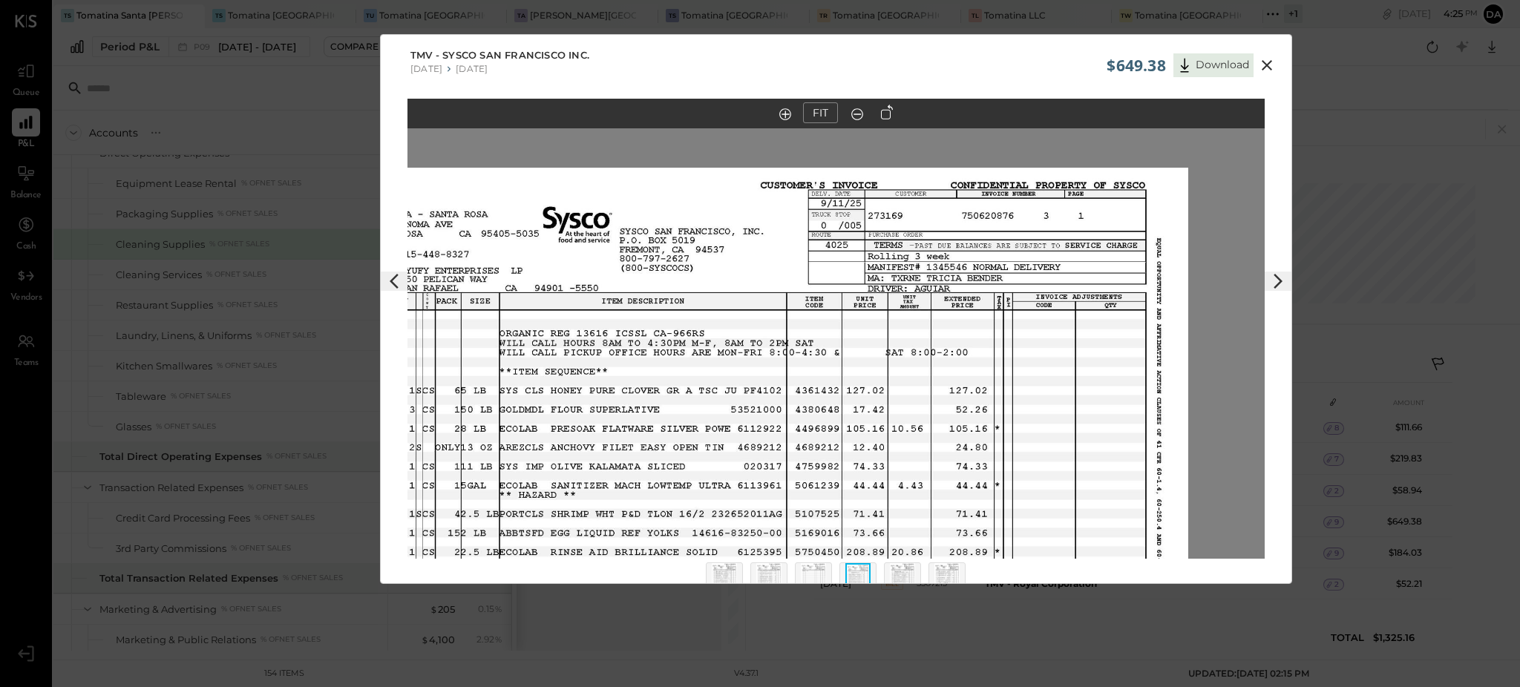
drag, startPoint x: 1099, startPoint y: 301, endPoint x: 1059, endPoint y: 377, distance: 85.6
click at [1059, 377] on img at bounding box center [759, 499] width 857 height 662
click at [909, 571] on img at bounding box center [902, 579] width 25 height 33
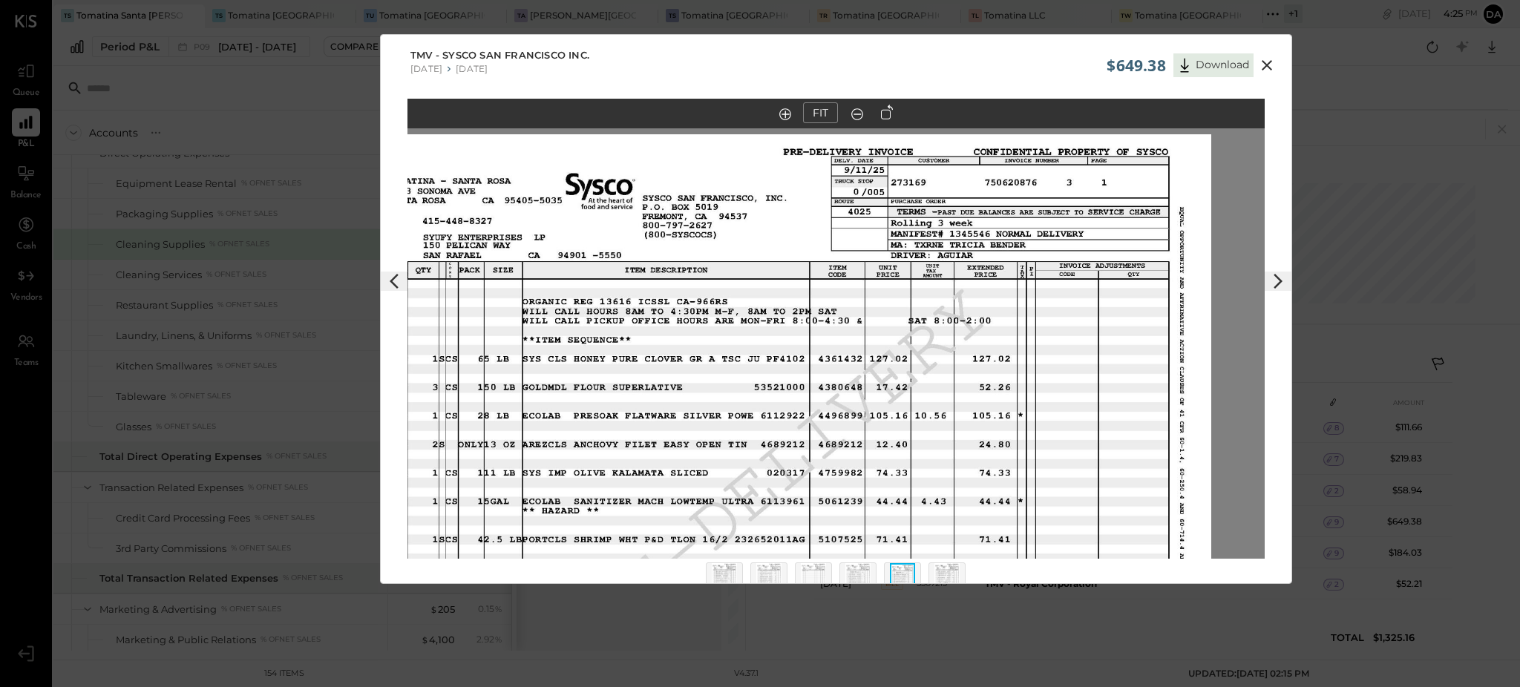
drag, startPoint x: 1155, startPoint y: 257, endPoint x: 963, endPoint y: 480, distance: 294.7
click at [1118, 350] on img at bounding box center [782, 465] width 857 height 662
click at [939, 574] on img at bounding box center [946, 579] width 25 height 33
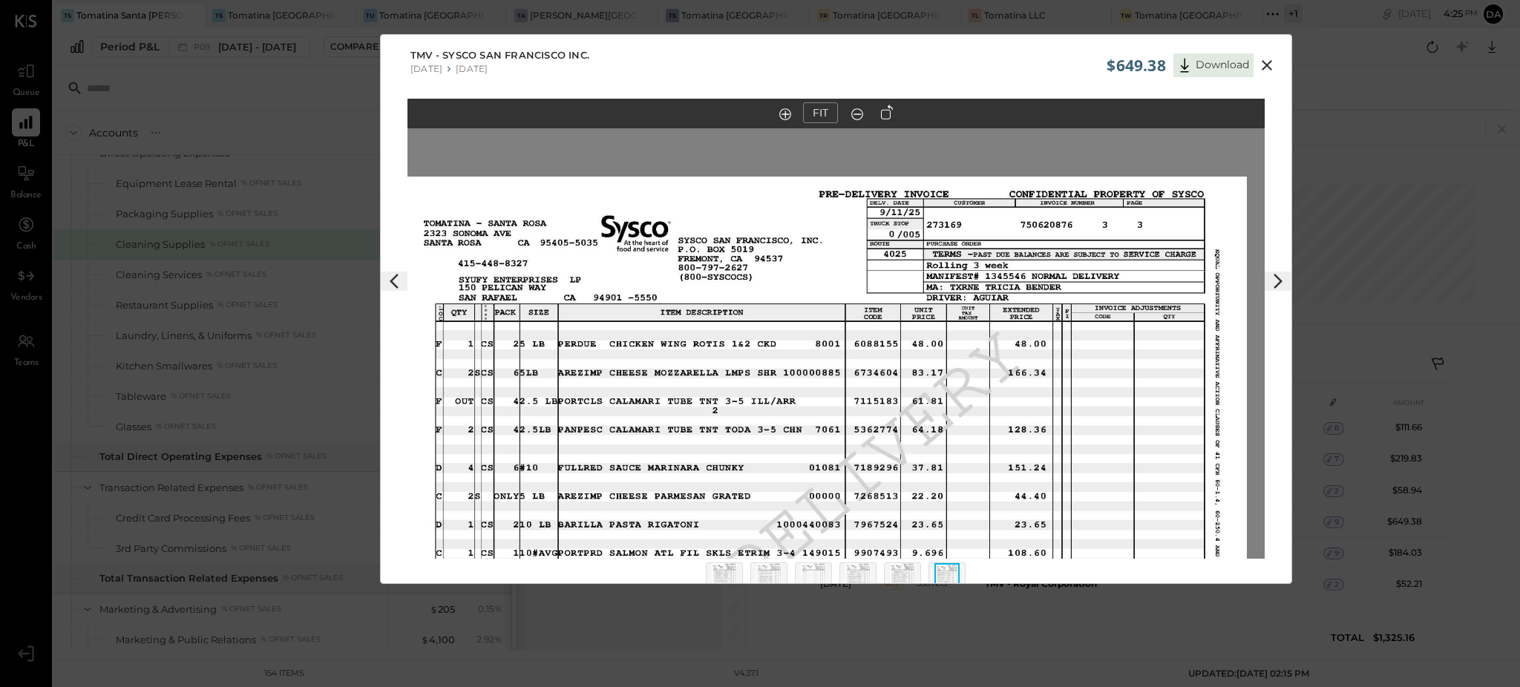
drag, startPoint x: 1158, startPoint y: 179, endPoint x: 1138, endPoint y: 377, distance: 199.2
click at [1138, 377] on img at bounding box center [818, 508] width 857 height 662
click at [861, 570] on img at bounding box center [857, 579] width 25 height 33
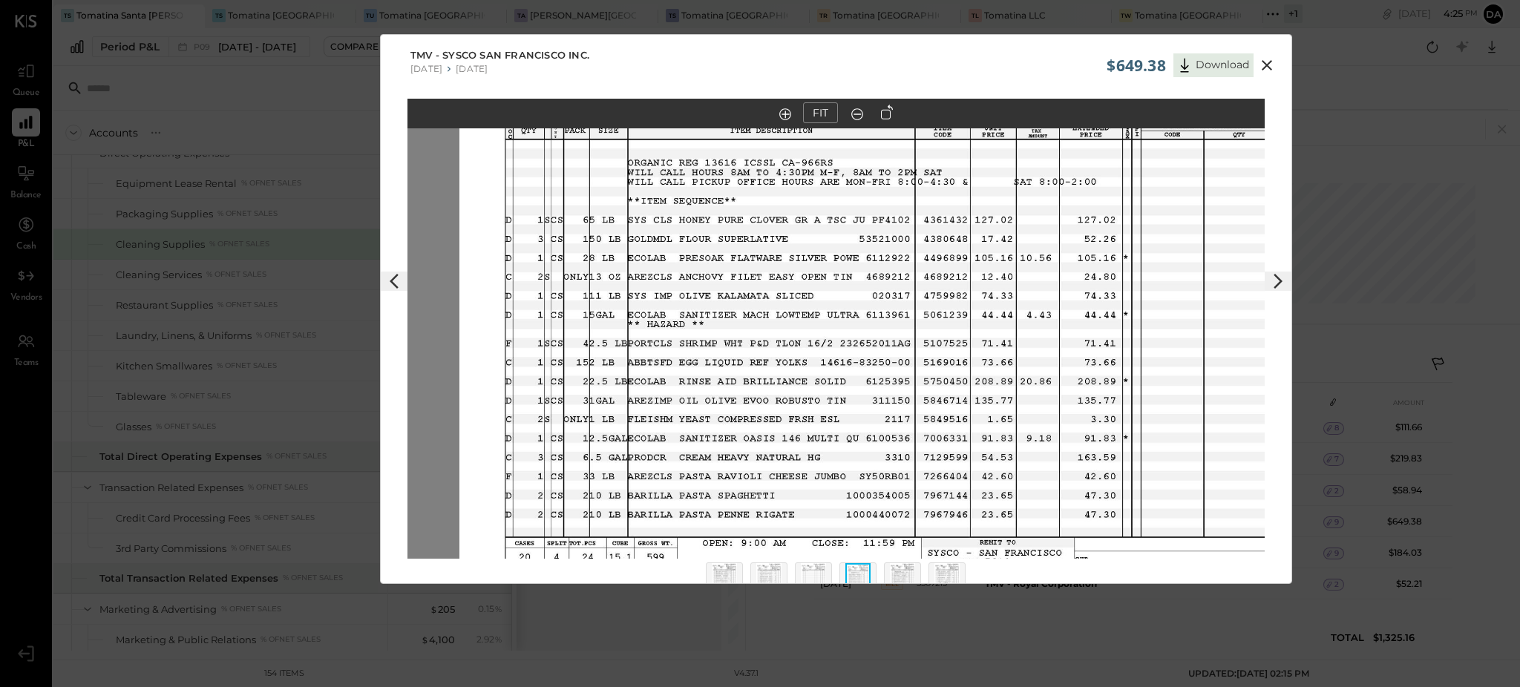
drag, startPoint x: 1031, startPoint y: 205, endPoint x: 1083, endPoint y: 223, distance: 55.6
click at [1083, 223] on img at bounding box center [887, 328] width 857 height 662
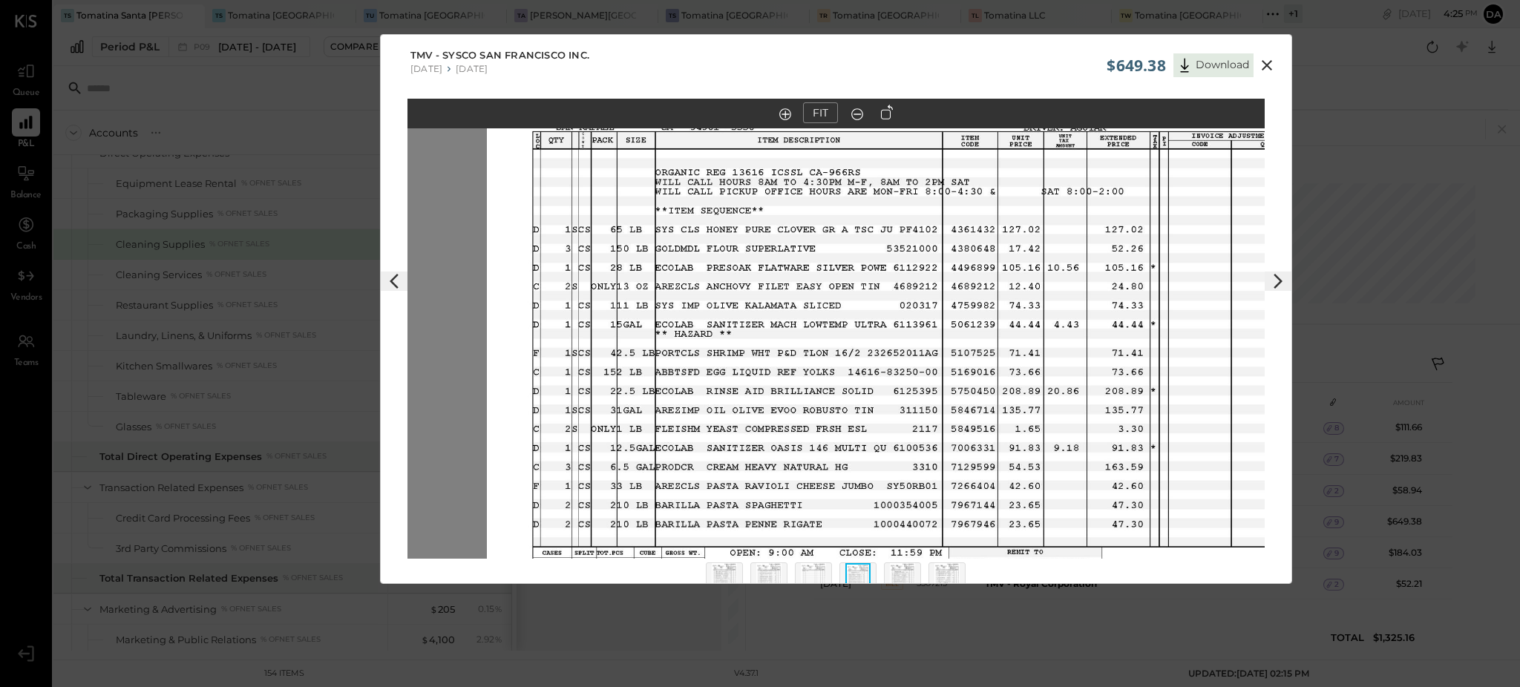
drag, startPoint x: 1158, startPoint y: 171, endPoint x: 1195, endPoint y: 119, distance: 62.8
click at [1195, 119] on div "FIT" at bounding box center [836, 357] width 911 height 516
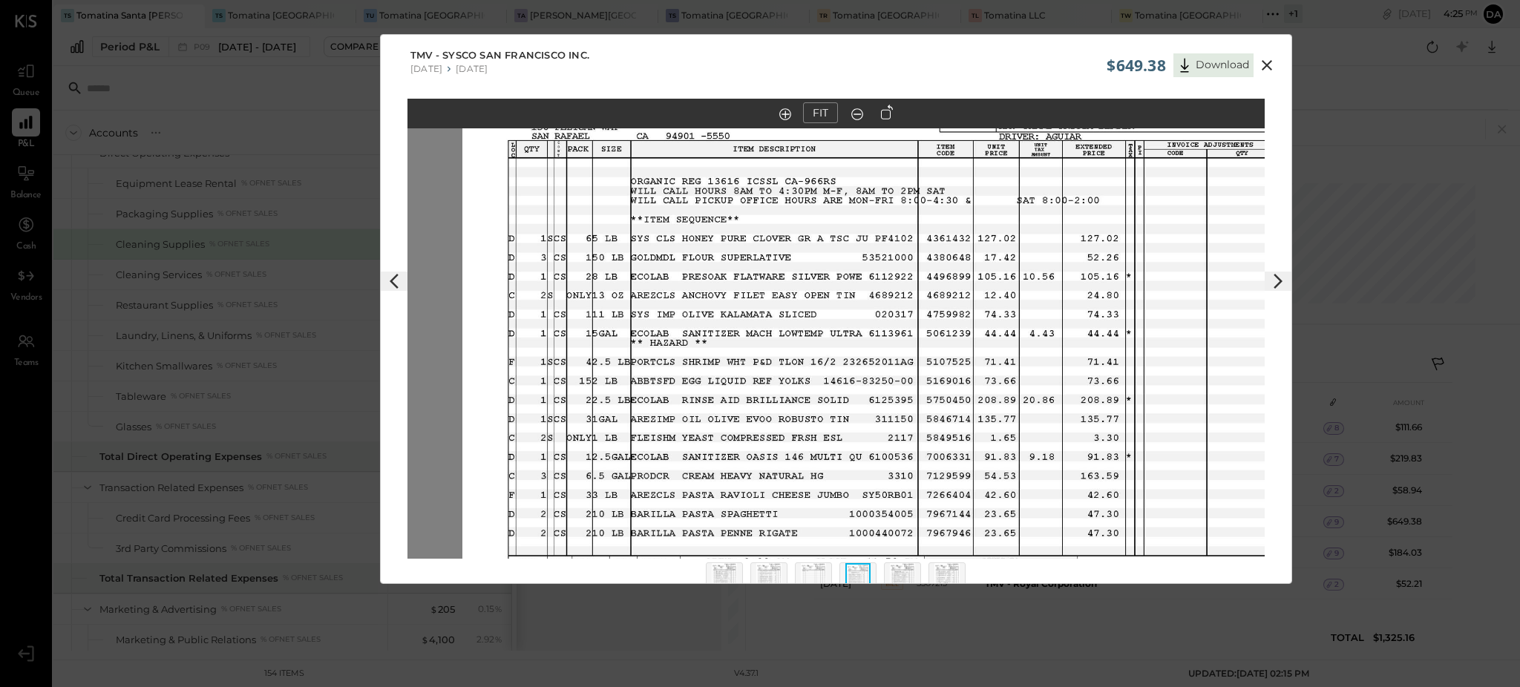
click at [1170, 137] on img at bounding box center [890, 347] width 857 height 662
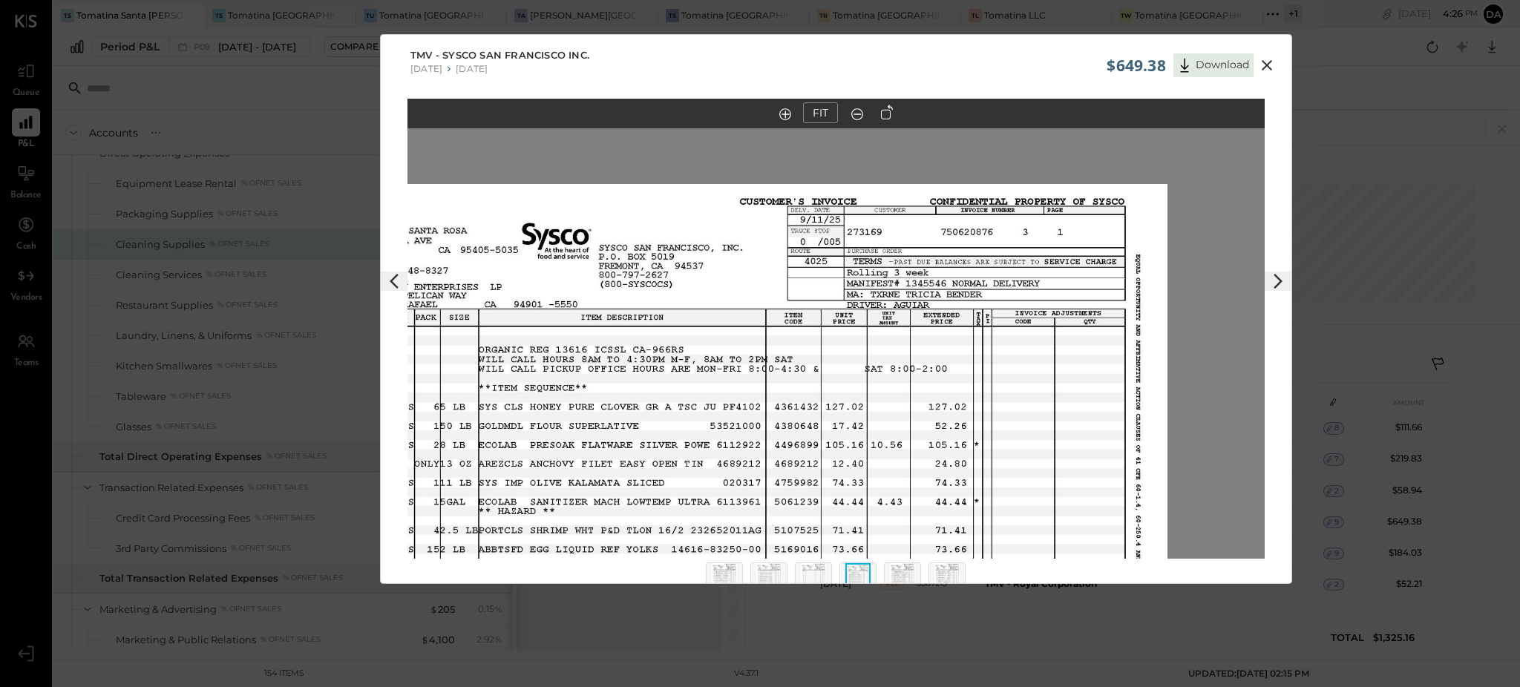
drag, startPoint x: 1181, startPoint y: 197, endPoint x: 1029, endPoint y: 366, distance: 227.0
click at [1029, 366] on img at bounding box center [738, 515] width 857 height 662
click at [915, 573] on div at bounding box center [902, 581] width 37 height 37
click at [902, 570] on img at bounding box center [902, 579] width 25 height 33
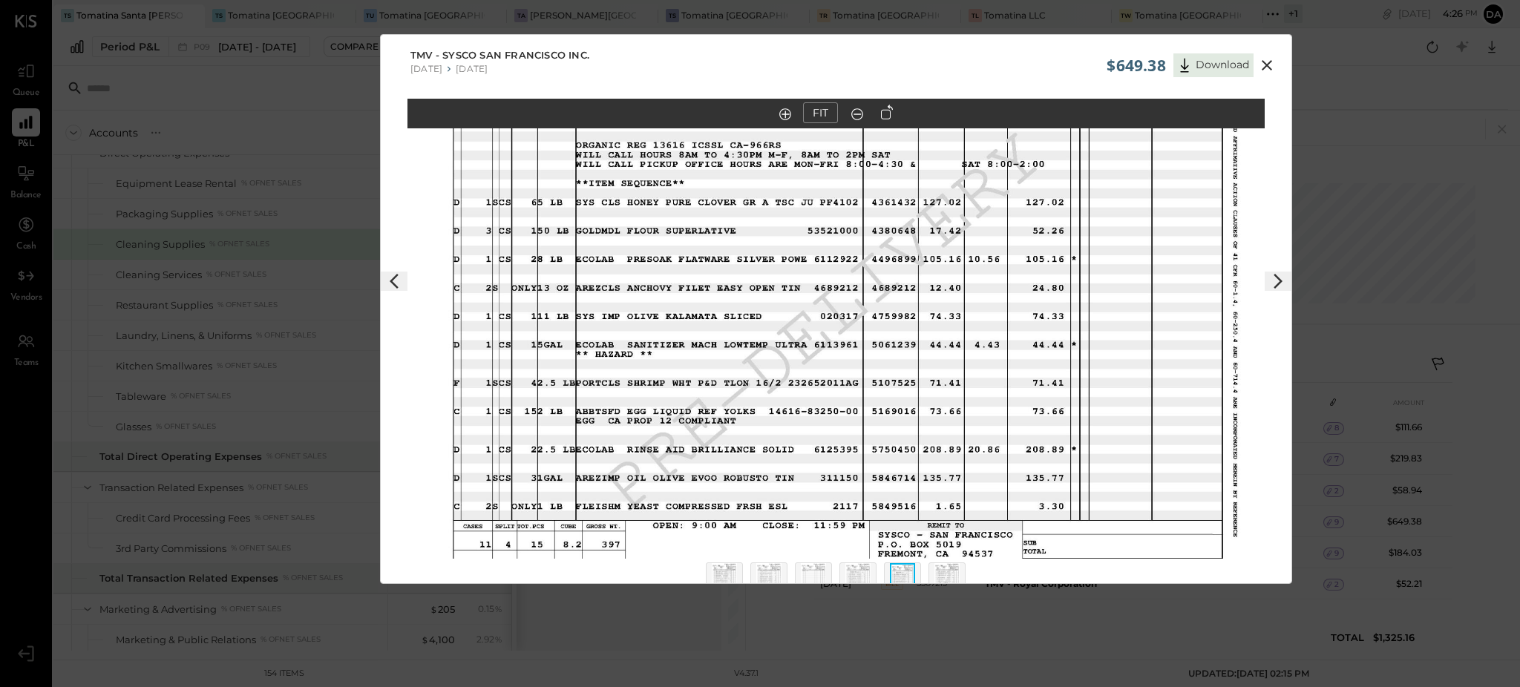
click at [948, 570] on img at bounding box center [946, 579] width 25 height 33
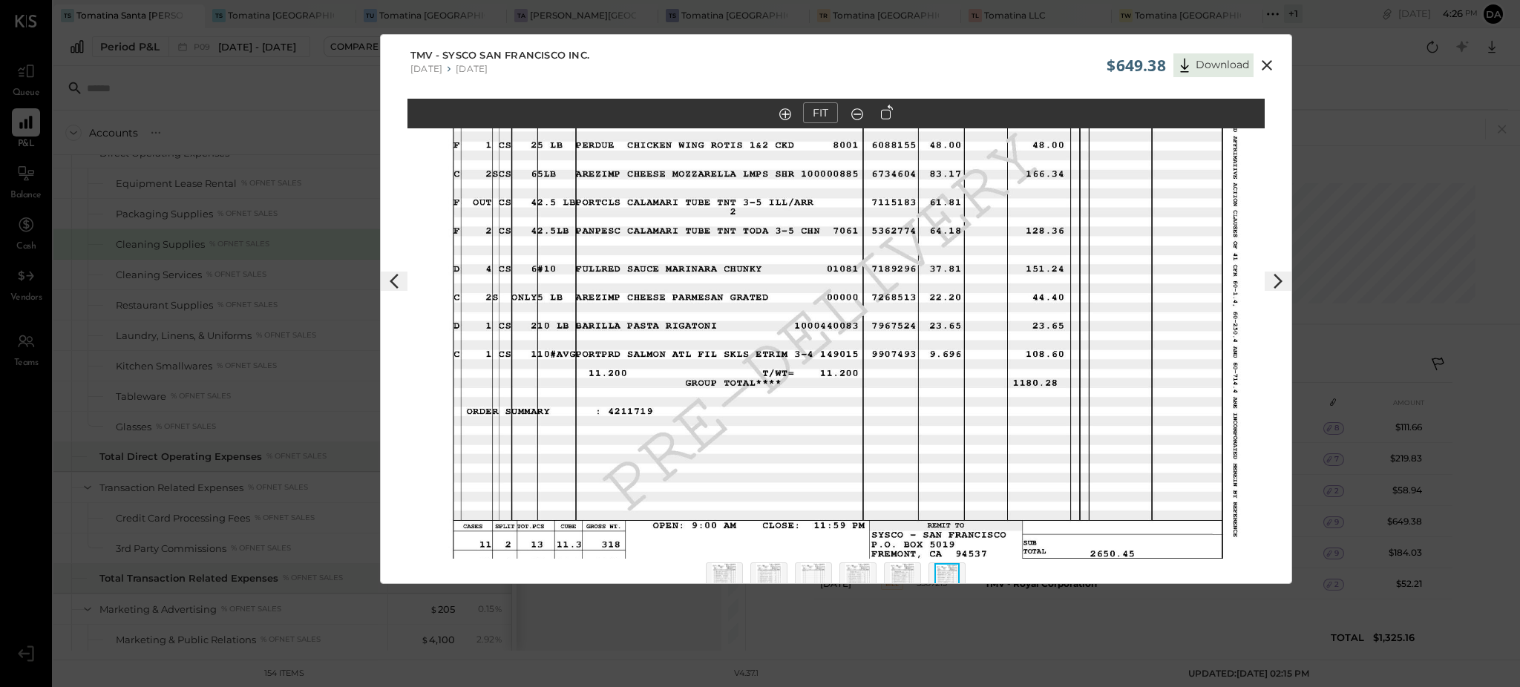
click at [808, 571] on img at bounding box center [813, 579] width 25 height 33
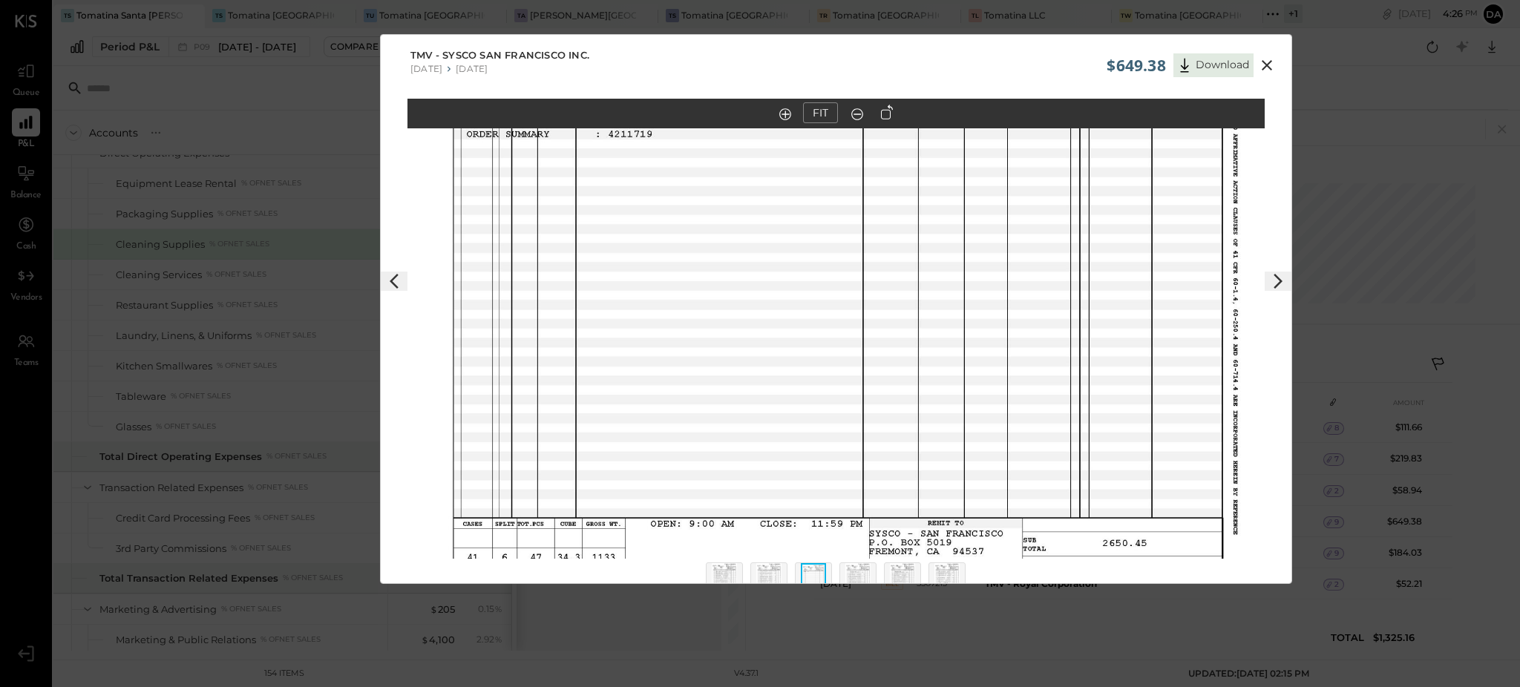
click at [769, 568] on img at bounding box center [768, 579] width 25 height 33
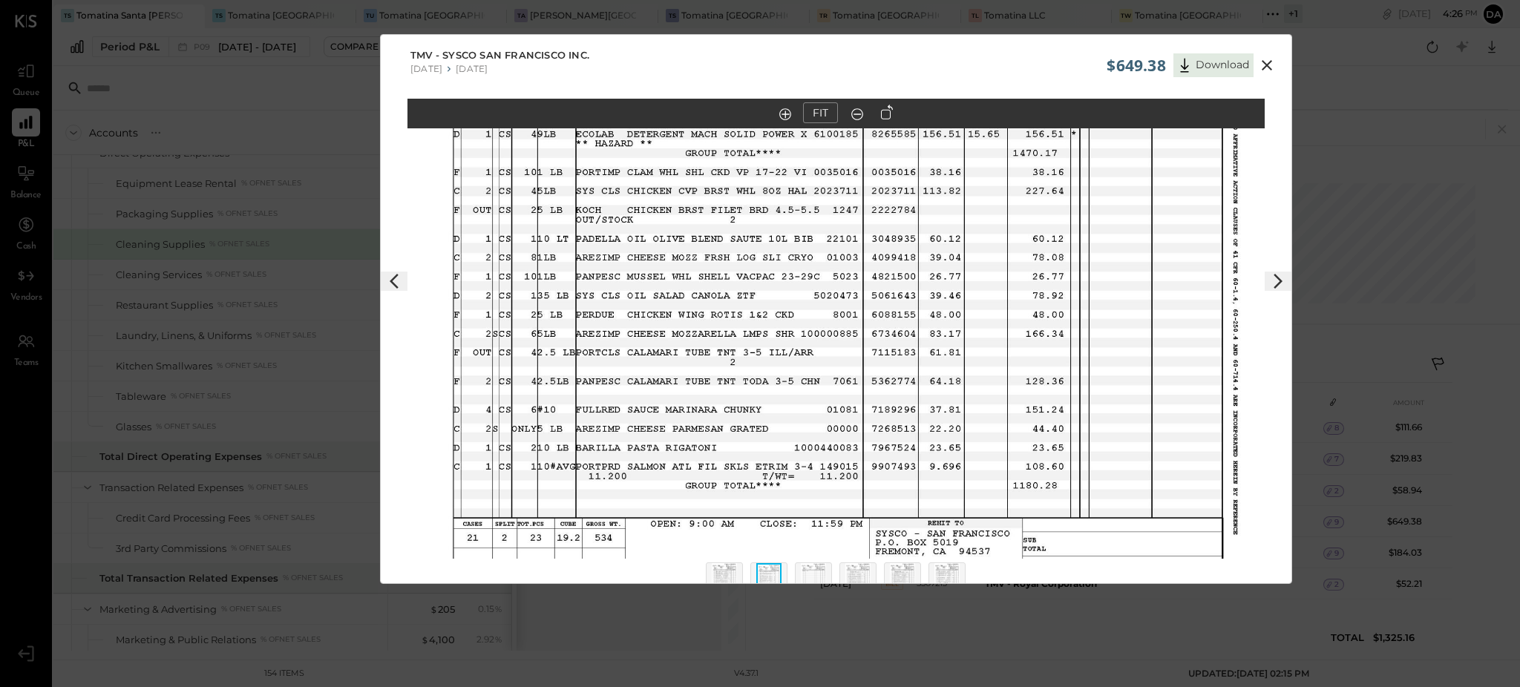
click at [723, 574] on img at bounding box center [724, 579] width 25 height 33
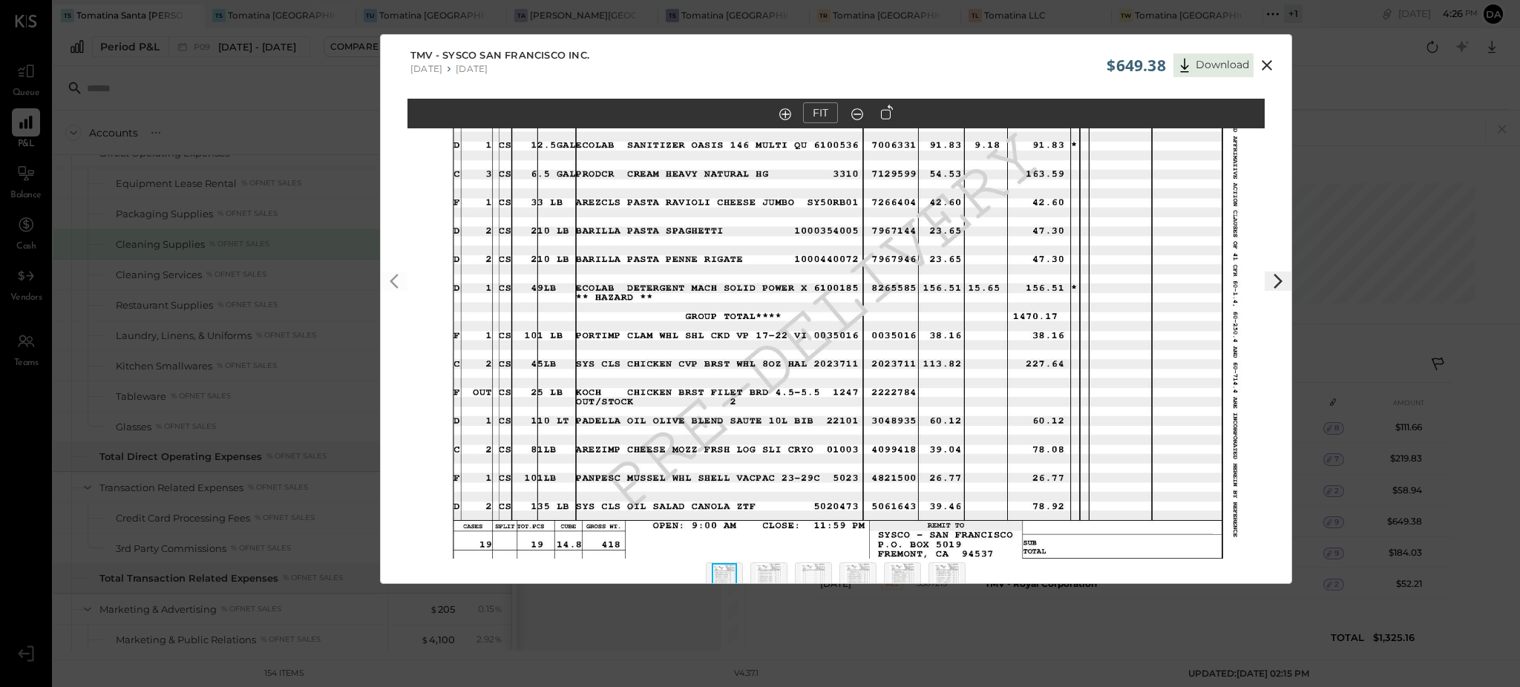
click at [766, 571] on img at bounding box center [768, 579] width 25 height 33
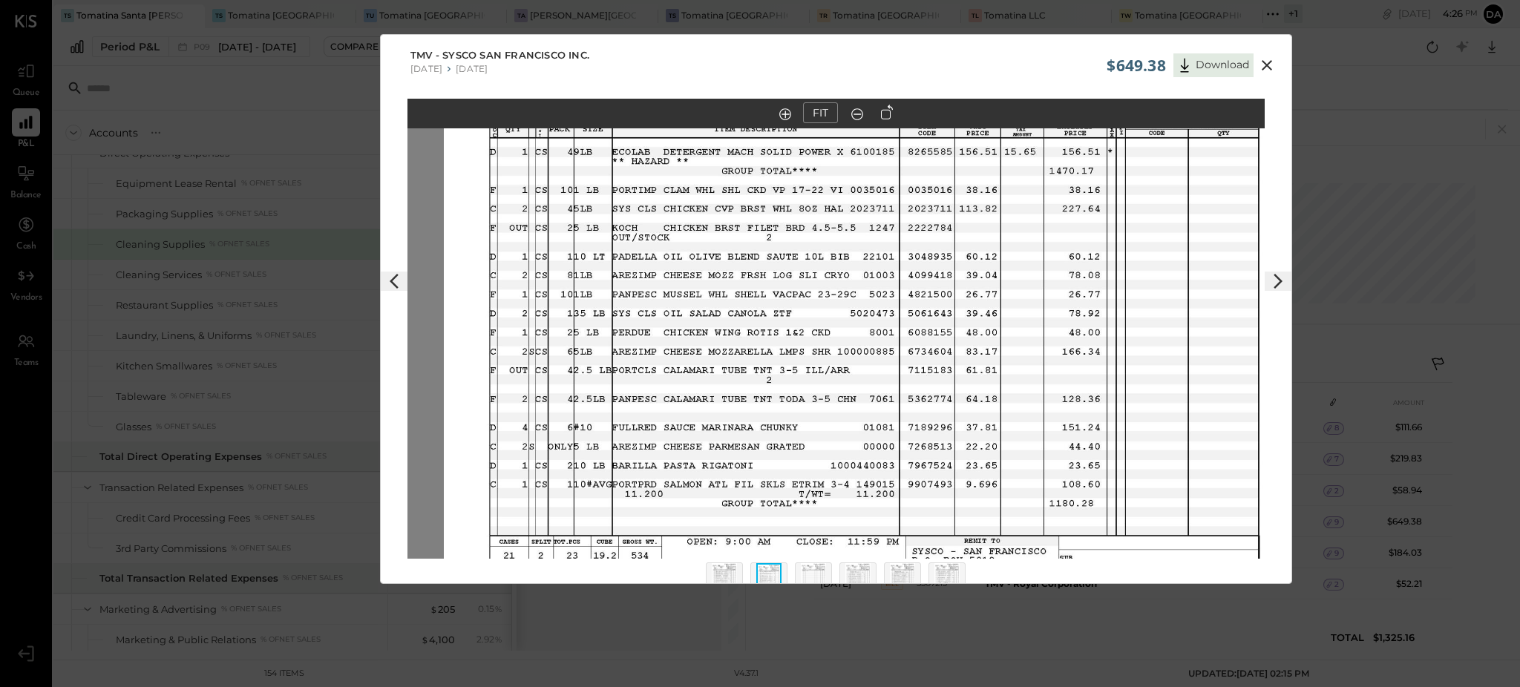
drag, startPoint x: 1131, startPoint y: 197, endPoint x: 1170, endPoint y: 207, distance: 40.7
click at [1170, 207] on img at bounding box center [872, 327] width 857 height 662
click at [810, 576] on img at bounding box center [813, 579] width 25 height 33
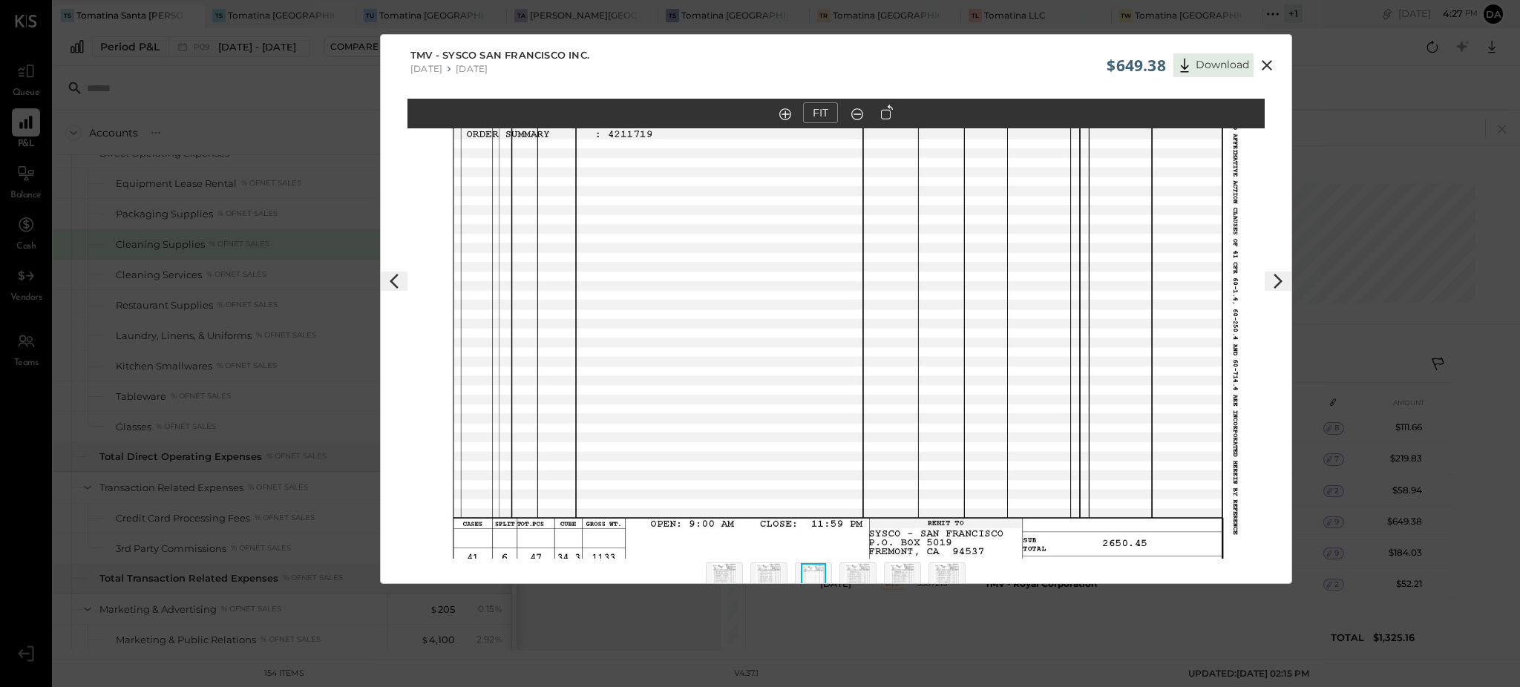
click at [812, 573] on img at bounding box center [813, 579] width 25 height 33
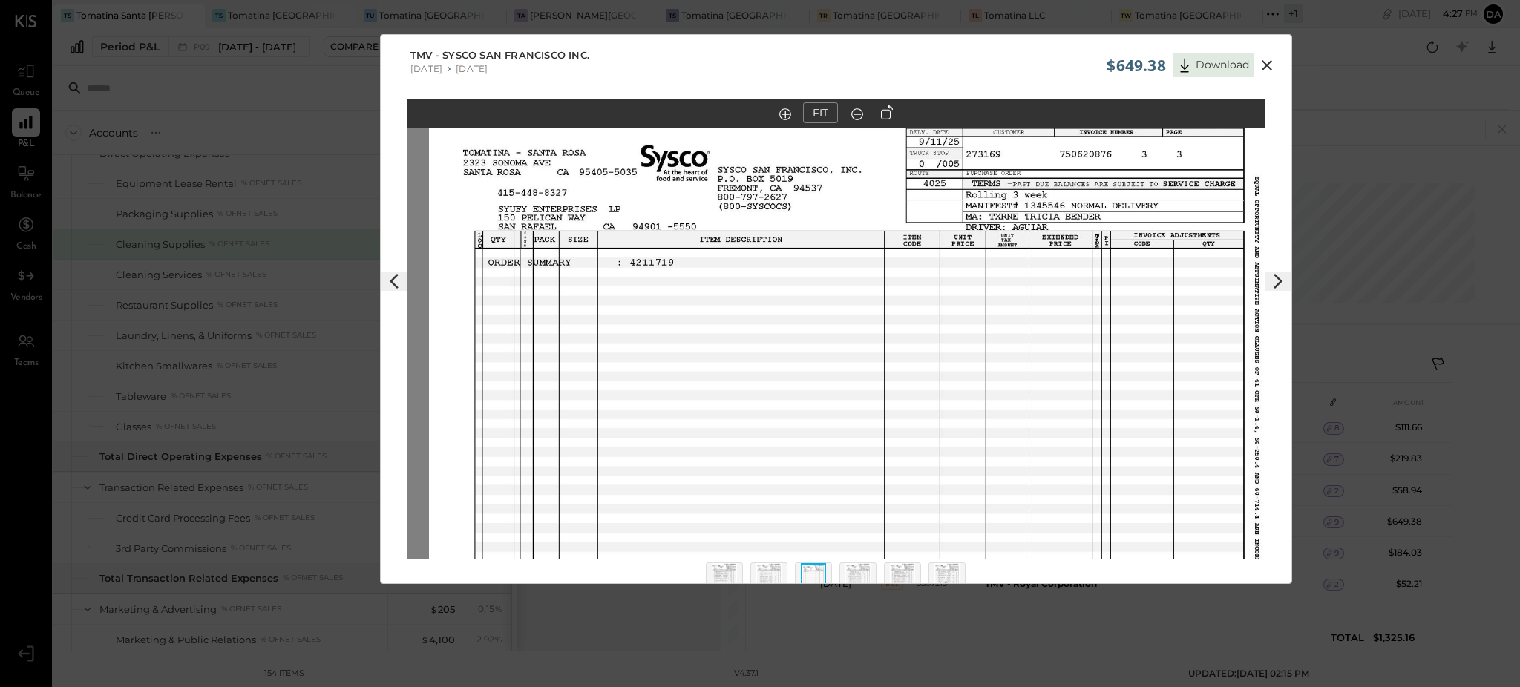
drag, startPoint x: 951, startPoint y: 274, endPoint x: 975, endPoint y: 388, distance: 116.7
click at [975, 388] on img at bounding box center [857, 437] width 857 height 662
click at [865, 571] on img at bounding box center [857, 579] width 25 height 33
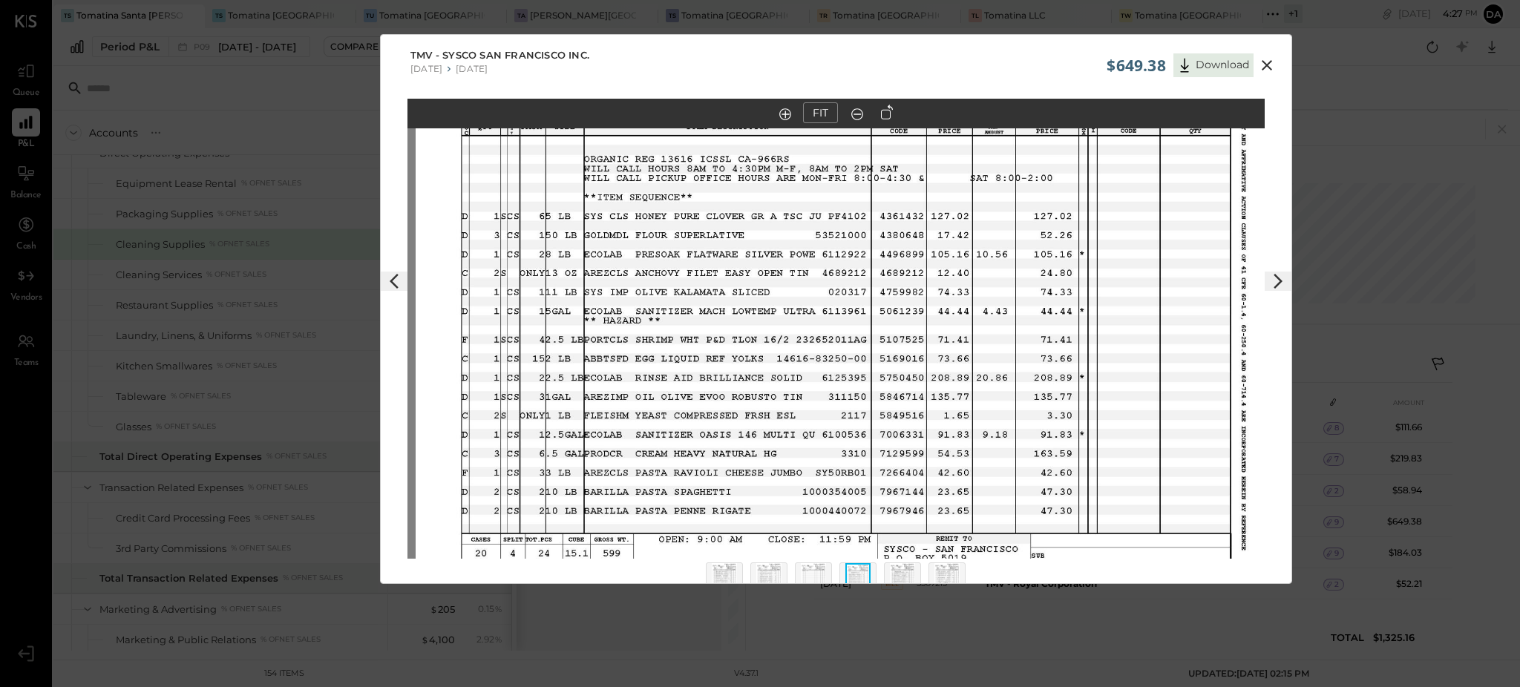
drag, startPoint x: 974, startPoint y: 273, endPoint x: 983, endPoint y: 289, distance: 17.6
click at [983, 289] on img at bounding box center [844, 324] width 857 height 662
click at [806, 570] on img at bounding box center [813, 579] width 25 height 33
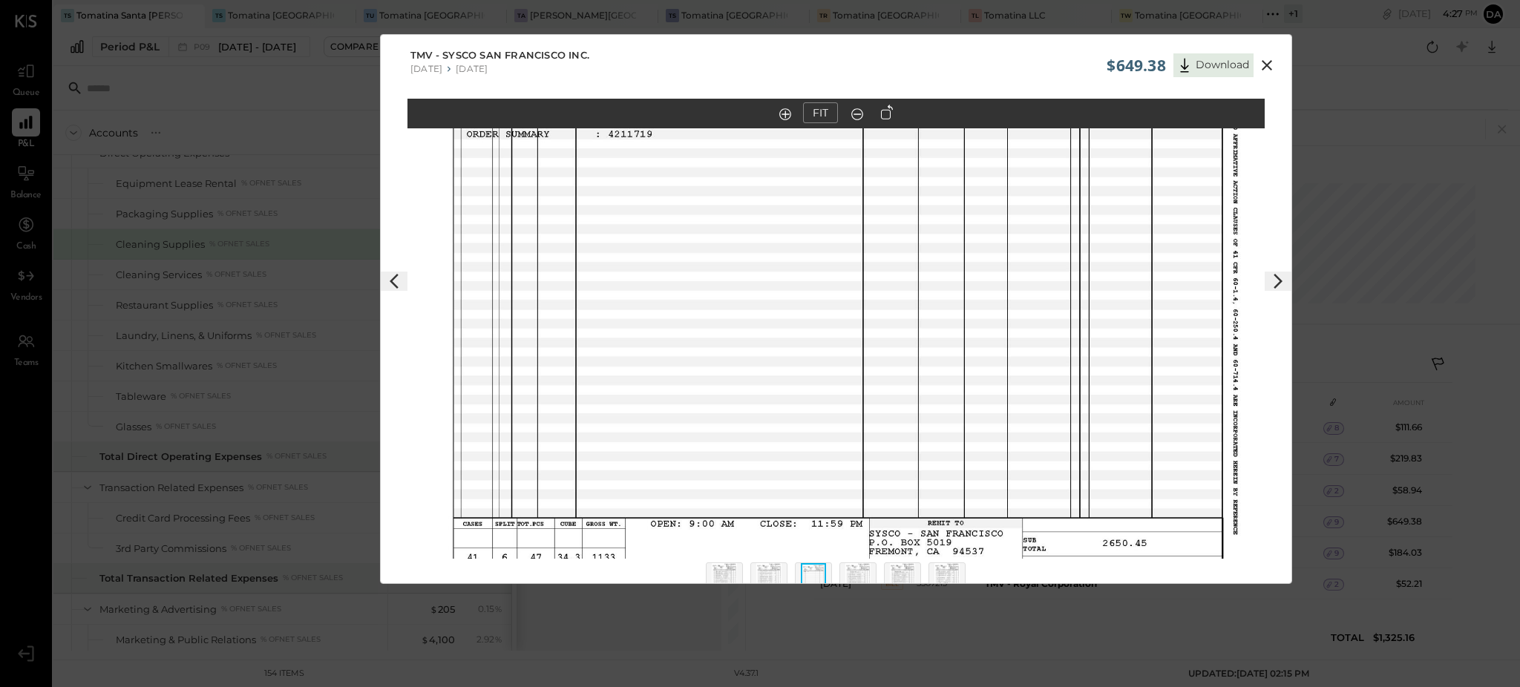
click at [820, 573] on img at bounding box center [813, 579] width 25 height 33
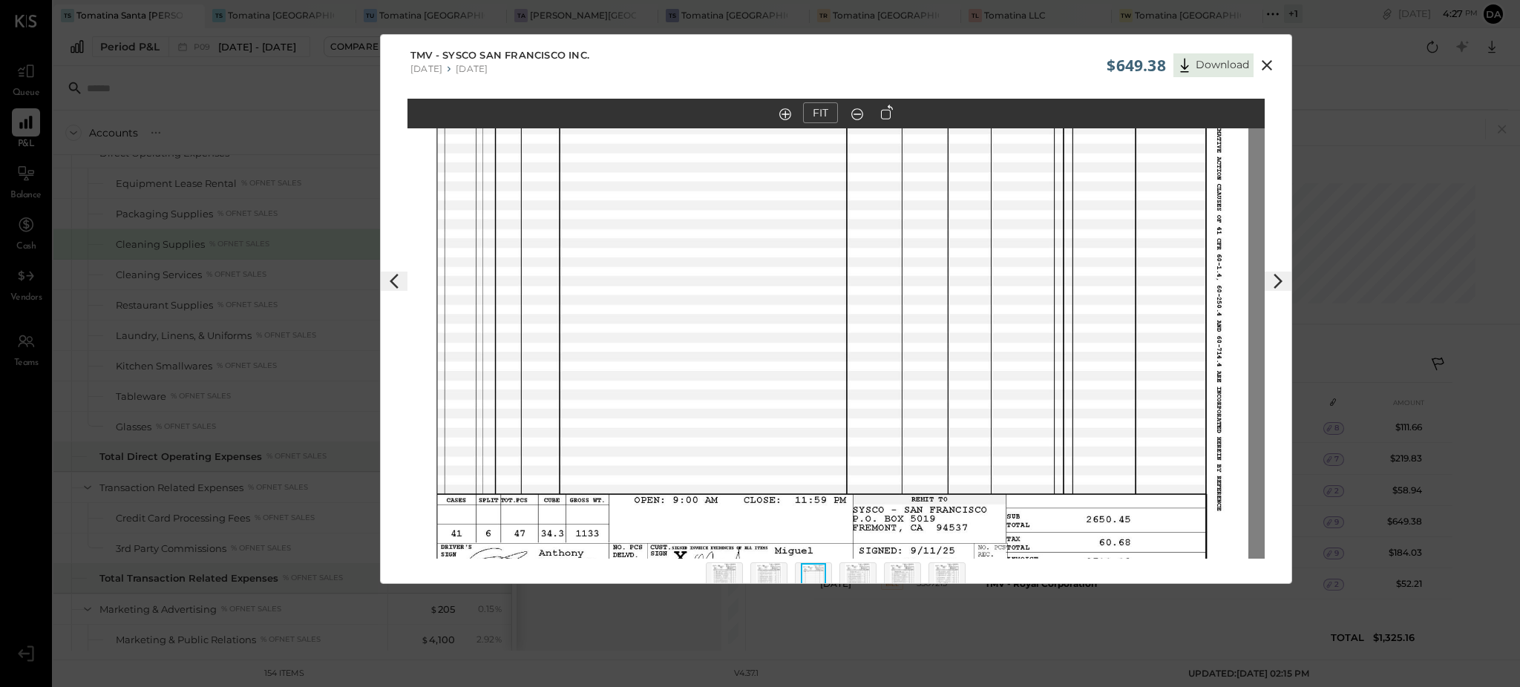
drag, startPoint x: 853, startPoint y: 201, endPoint x: 837, endPoint y: 169, distance: 35.8
click at [837, 169] on img at bounding box center [819, 285] width 857 height 662
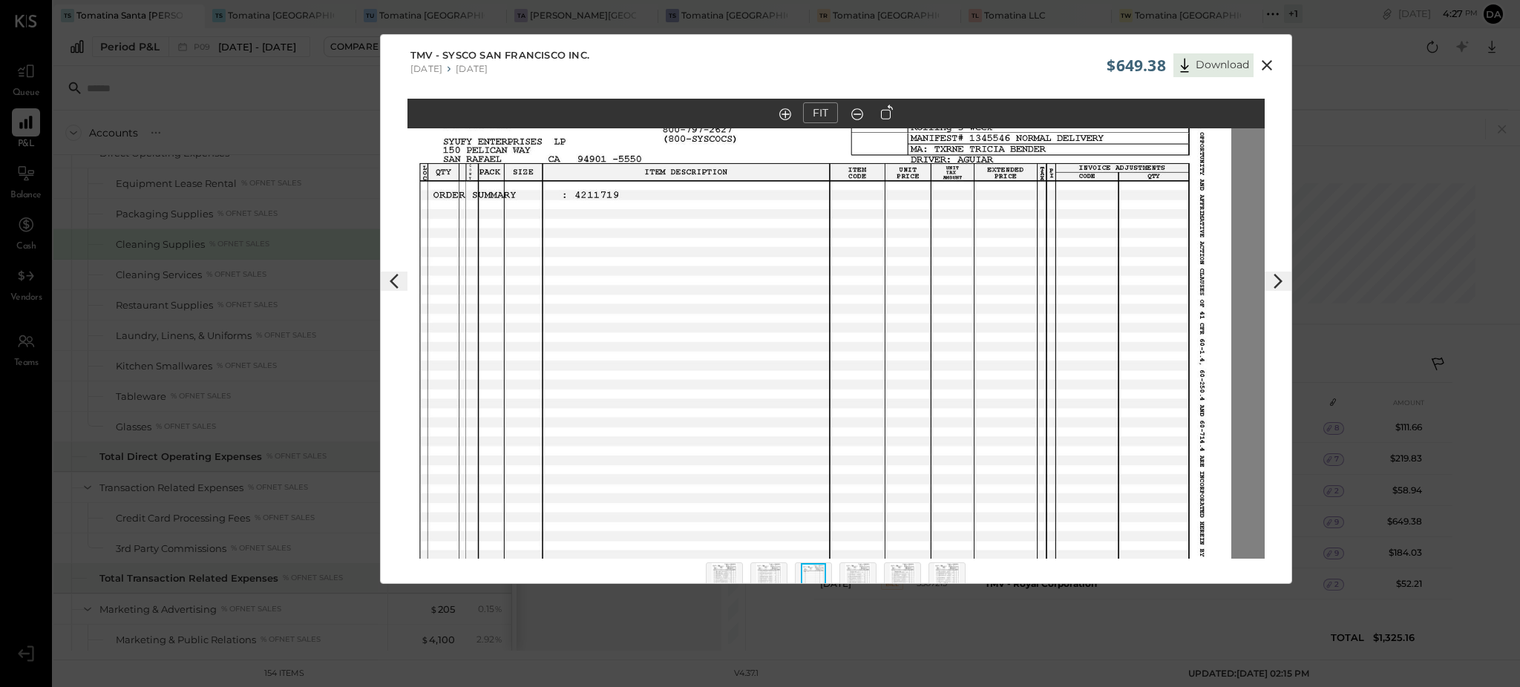
drag, startPoint x: 902, startPoint y: 393, endPoint x: 885, endPoint y: 486, distance: 94.3
click at [885, 486] on img at bounding box center [802, 370] width 857 height 662
click at [859, 565] on img at bounding box center [857, 579] width 25 height 33
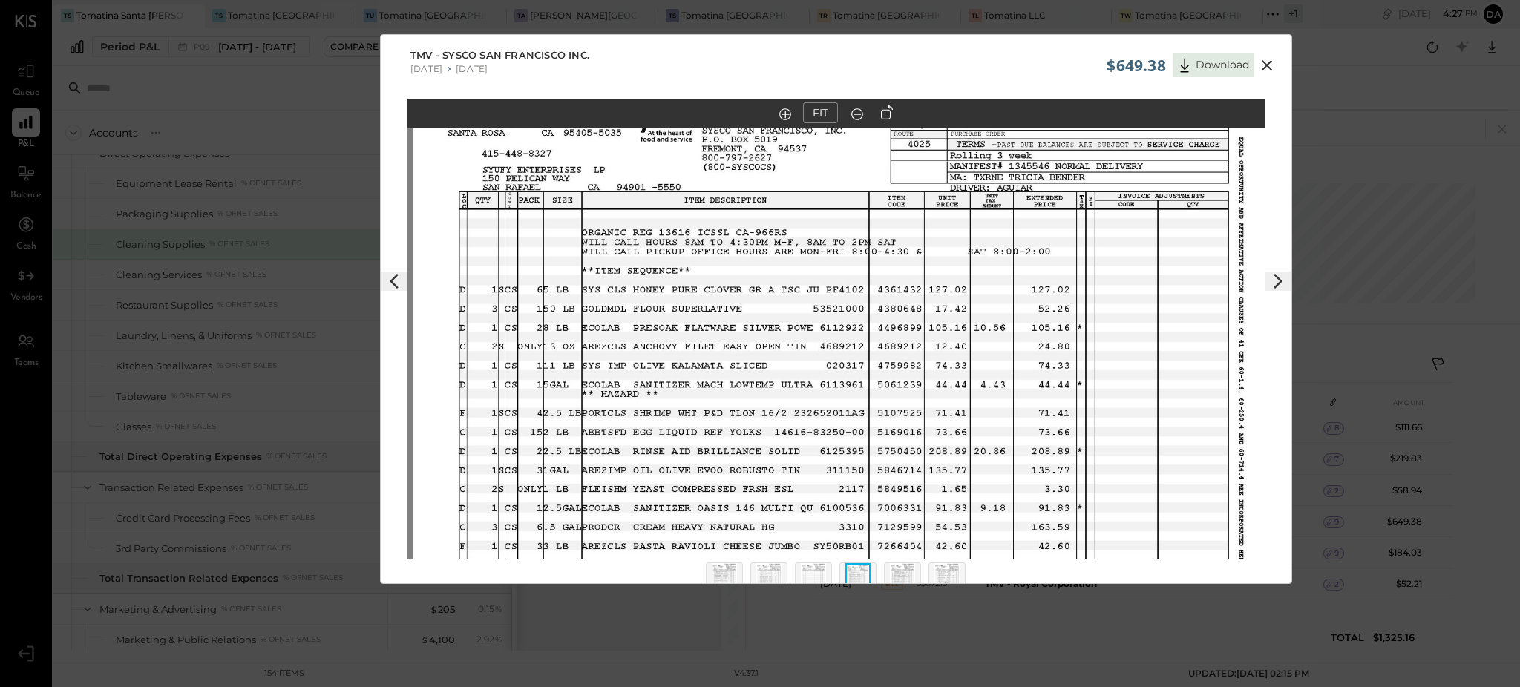
drag, startPoint x: 1124, startPoint y: 195, endPoint x: 1129, endPoint y: 284, distance: 89.3
click at [1129, 284] on img at bounding box center [841, 398] width 857 height 662
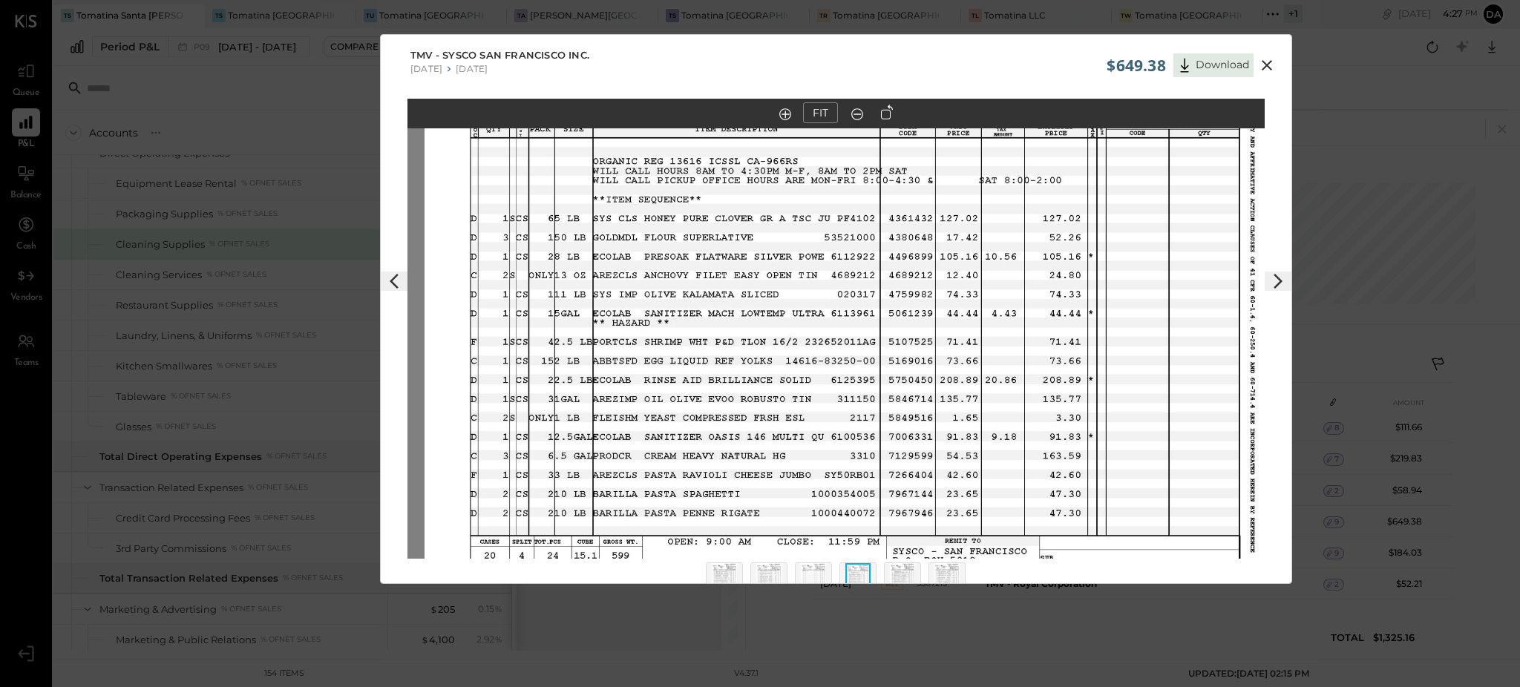
drag, startPoint x: 1042, startPoint y: 419, endPoint x: 1053, endPoint y: 347, distance: 72.8
click at [1053, 347] on img at bounding box center [852, 327] width 857 height 662
click at [1267, 65] on icon at bounding box center [1267, 65] width 10 height 10
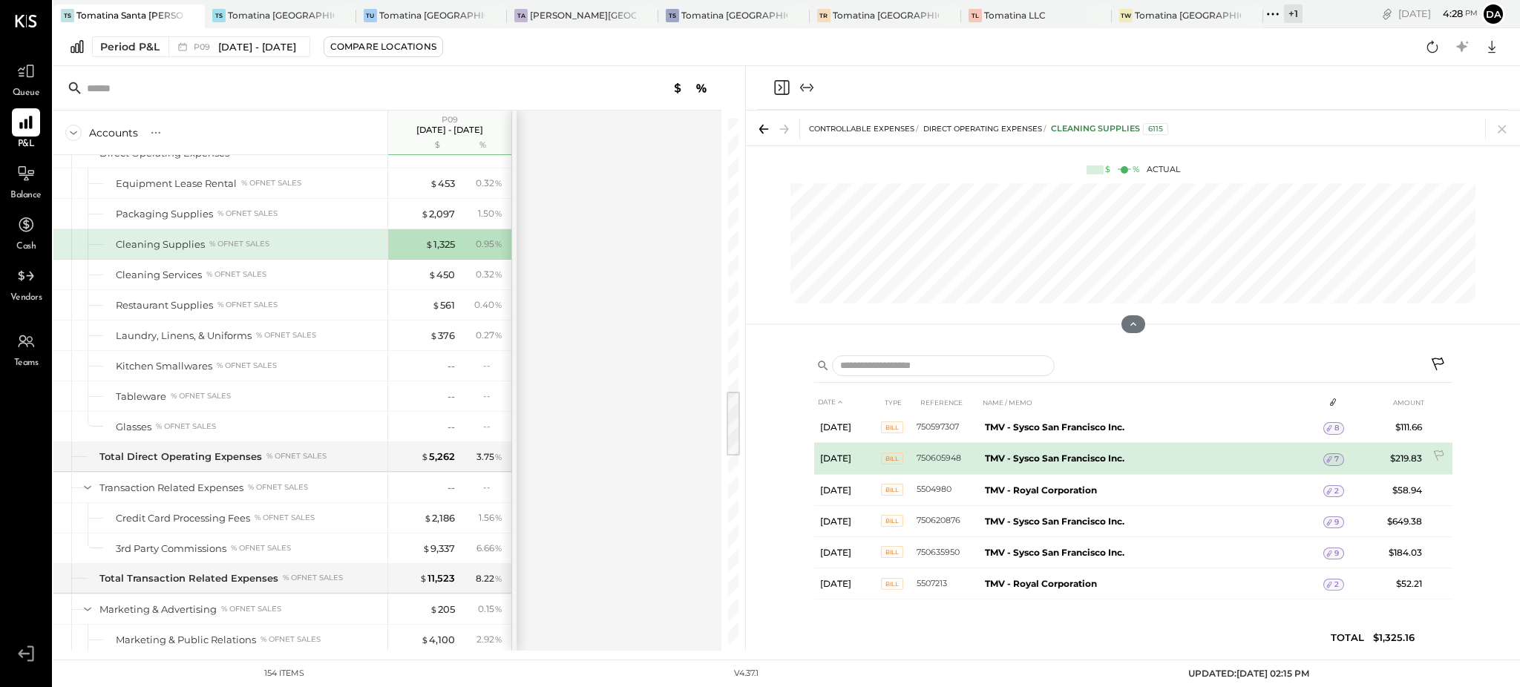
click at [1336, 458] on span "7" at bounding box center [1336, 459] width 4 height 10
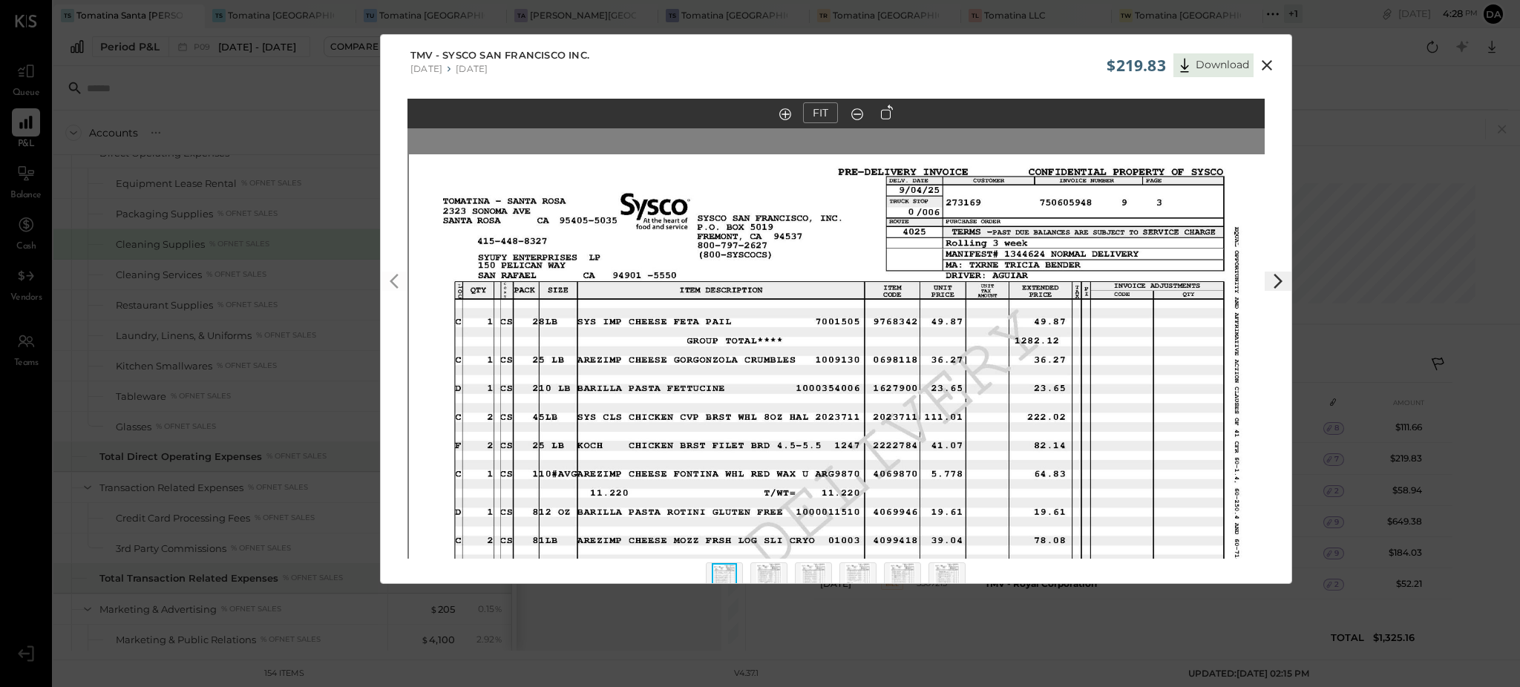
drag, startPoint x: 1059, startPoint y: 223, endPoint x: 1069, endPoint y: 378, distance: 155.4
click at [1069, 378] on img at bounding box center [837, 485] width 857 height 662
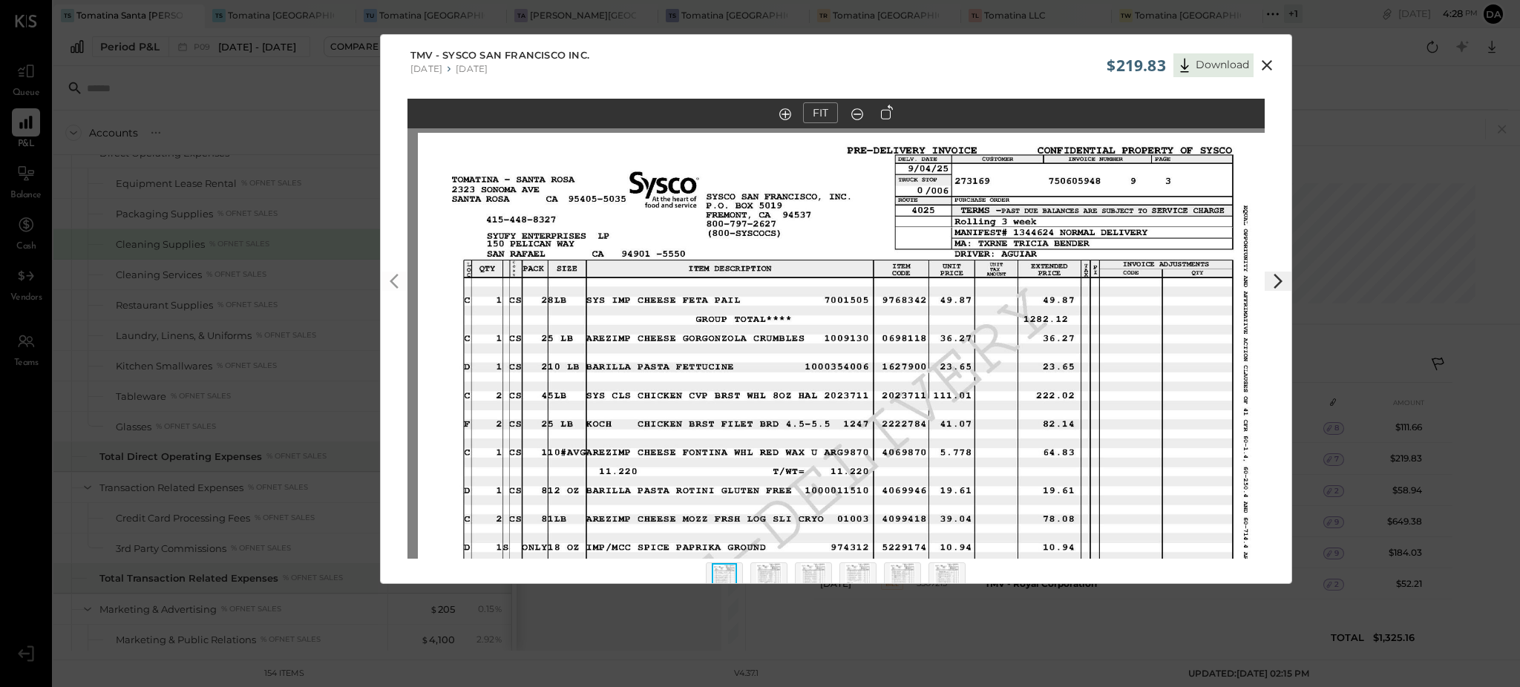
click at [773, 577] on img at bounding box center [768, 579] width 25 height 33
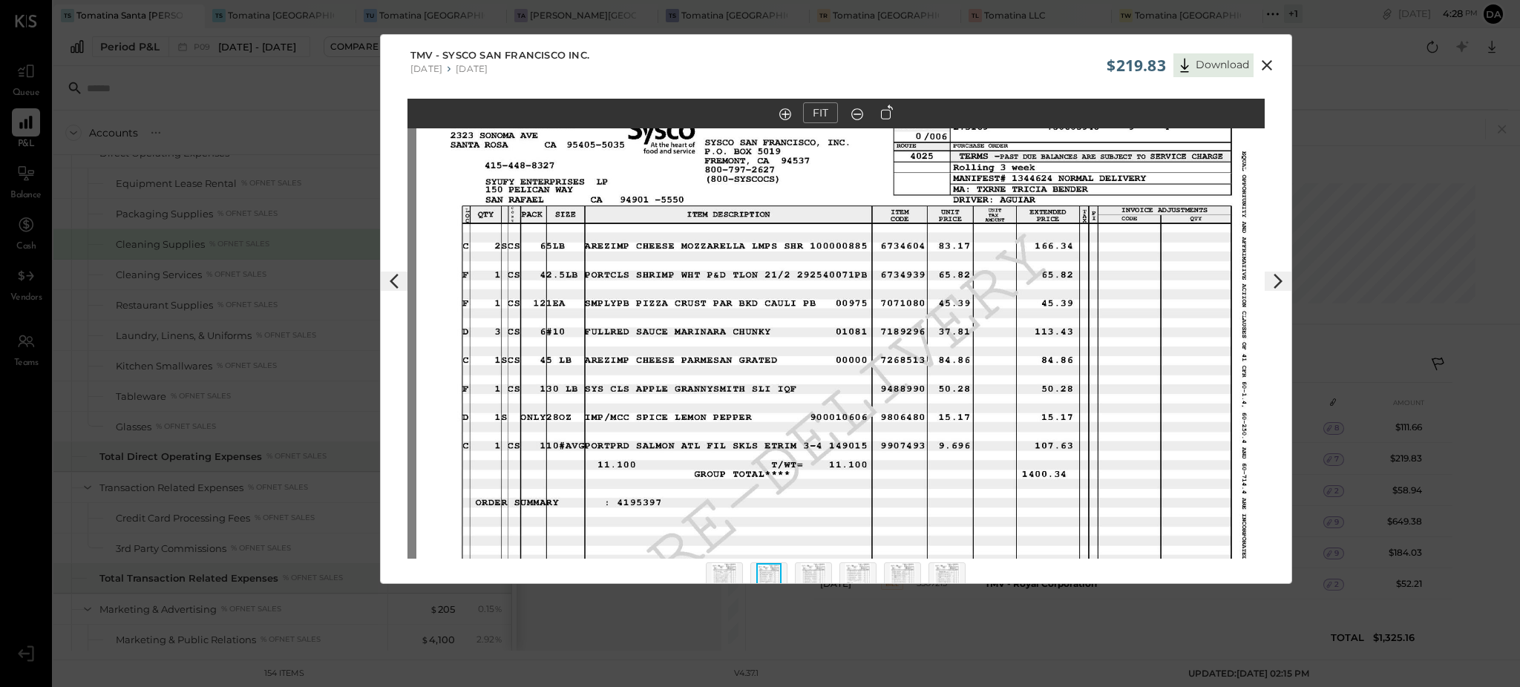
drag, startPoint x: 1076, startPoint y: 301, endPoint x: 1089, endPoint y: 315, distance: 20.0
click at [1089, 315] on img at bounding box center [844, 410] width 857 height 662
click at [812, 577] on img at bounding box center [813, 579] width 25 height 33
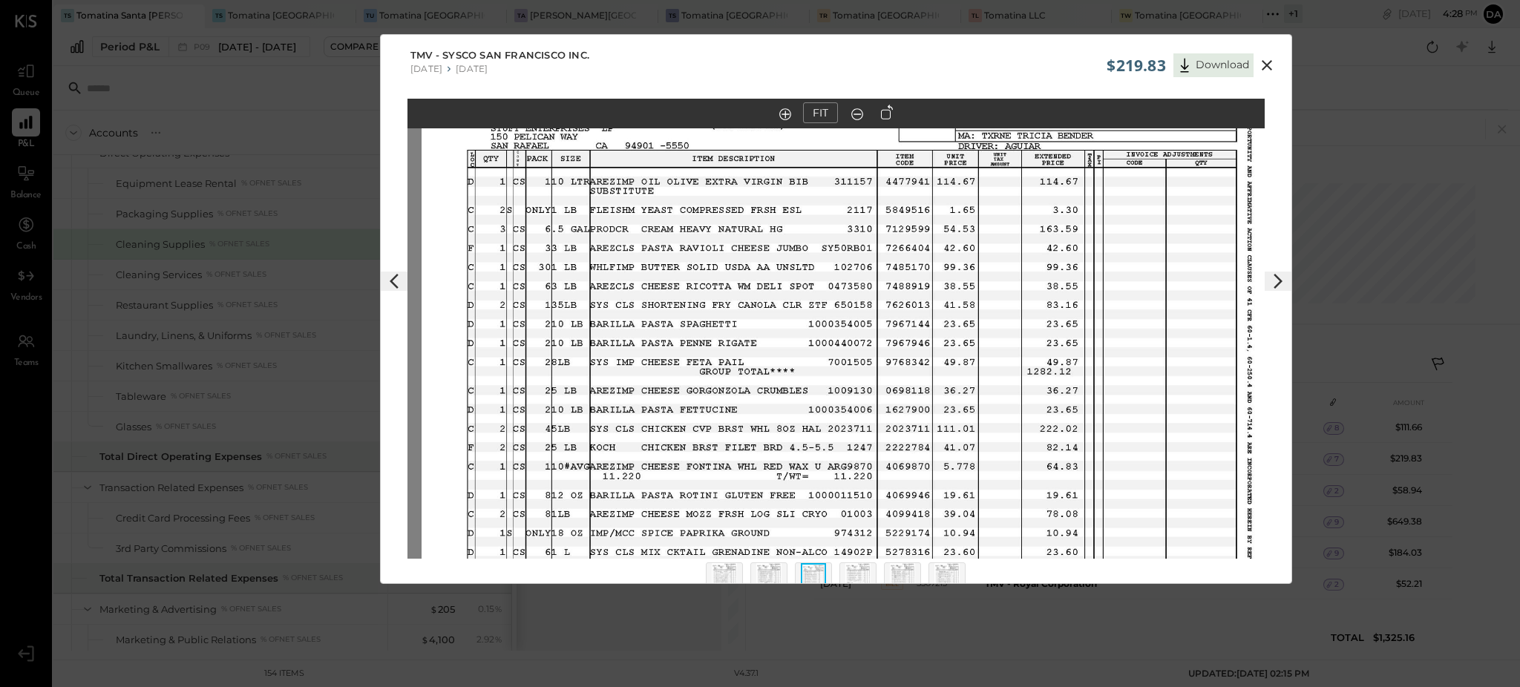
drag, startPoint x: 989, startPoint y: 306, endPoint x: 993, endPoint y: 322, distance: 16.7
click at [993, 322] on img at bounding box center [850, 356] width 857 height 662
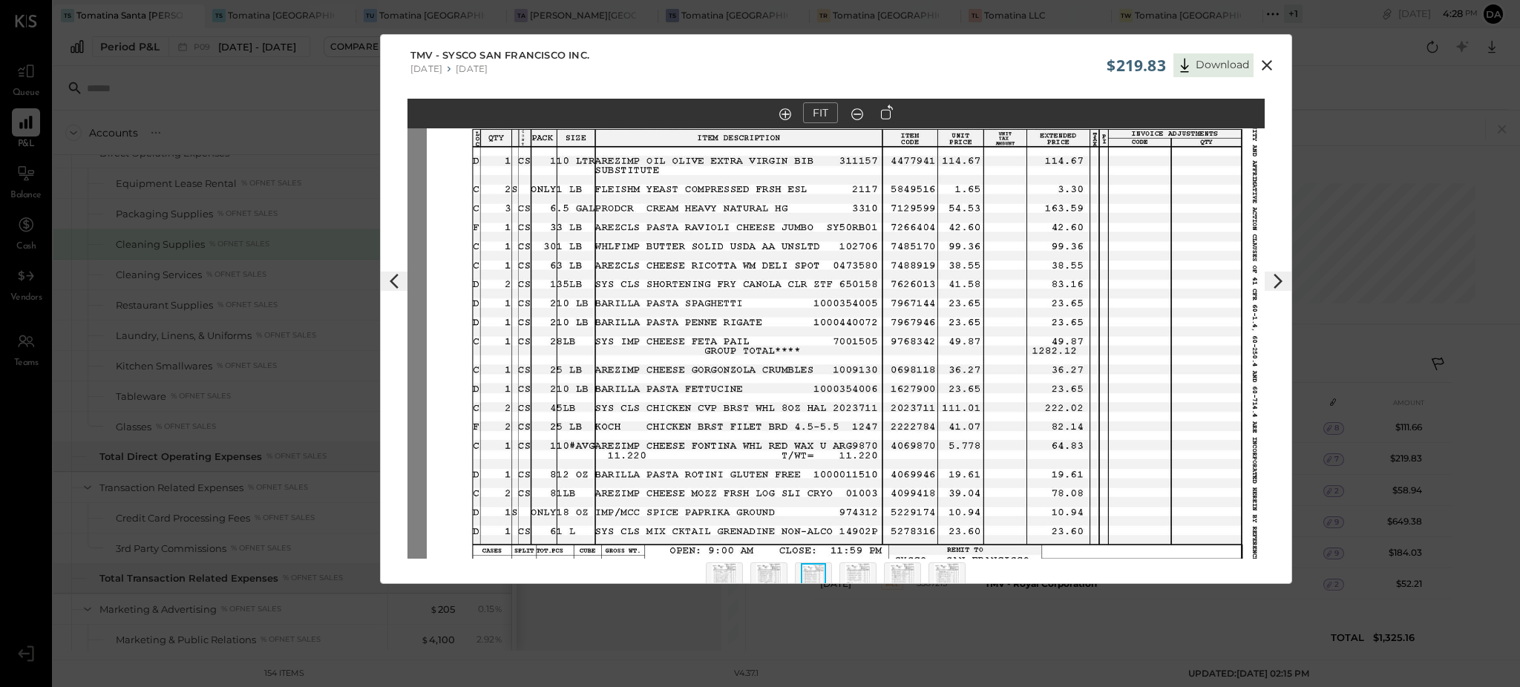
drag, startPoint x: 706, startPoint y: 295, endPoint x: 711, endPoint y: 275, distance: 21.4
click at [711, 275] on img at bounding box center [855, 335] width 857 height 662
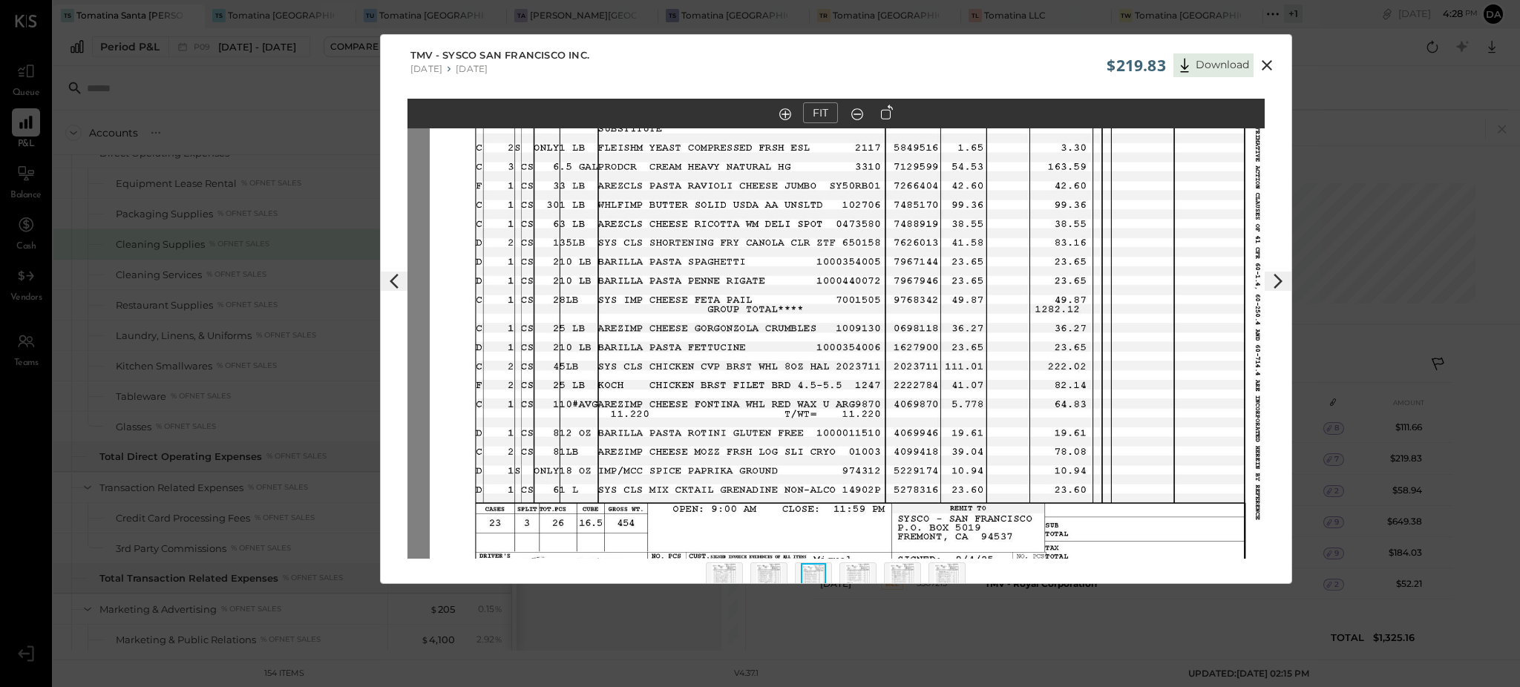
drag, startPoint x: 720, startPoint y: 332, endPoint x: 723, endPoint y: 290, distance: 41.7
click at [723, 290] on img at bounding box center [858, 294] width 857 height 662
click at [850, 571] on img at bounding box center [857, 579] width 25 height 33
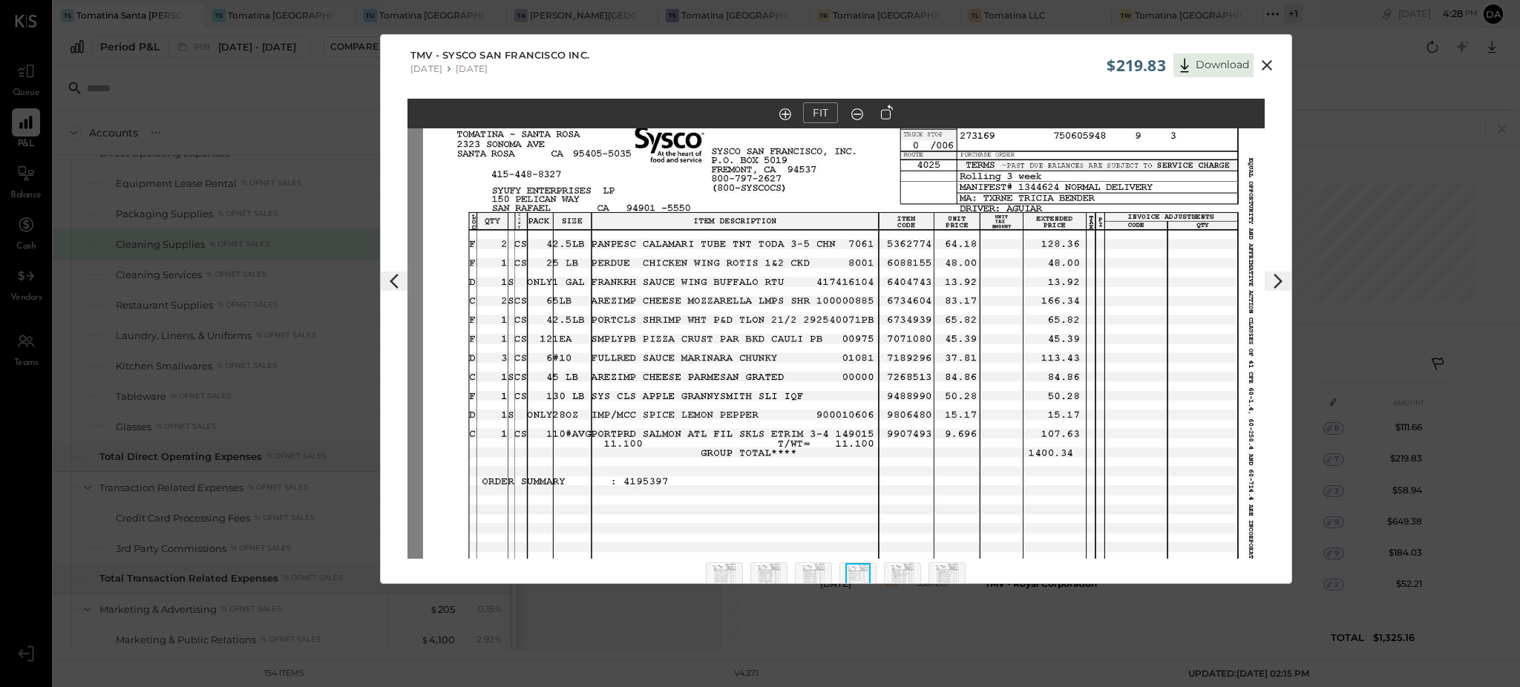
drag, startPoint x: 922, startPoint y: 257, endPoint x: 938, endPoint y: 366, distance: 110.2
click at [938, 366] on img at bounding box center [851, 419] width 857 height 662
click at [896, 568] on img at bounding box center [902, 579] width 25 height 33
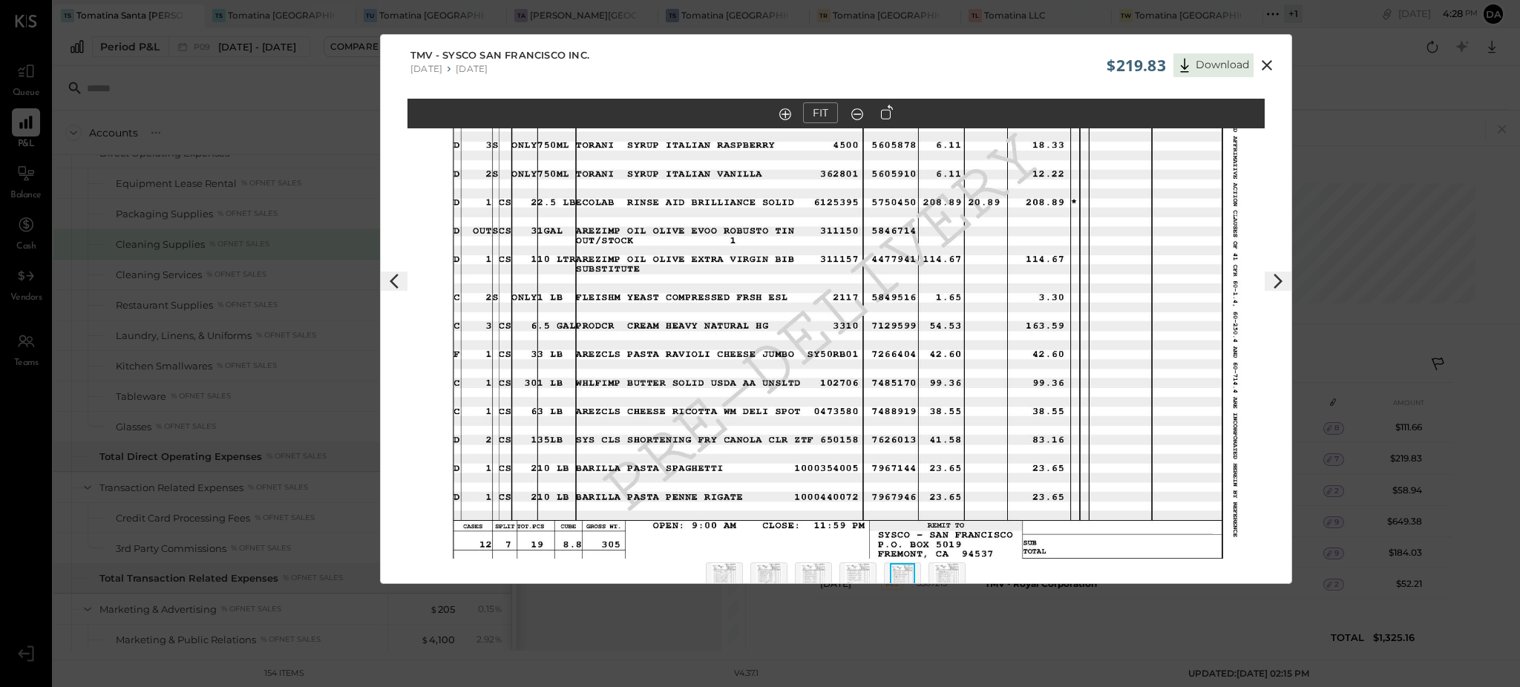
click at [775, 577] on img at bounding box center [768, 579] width 25 height 33
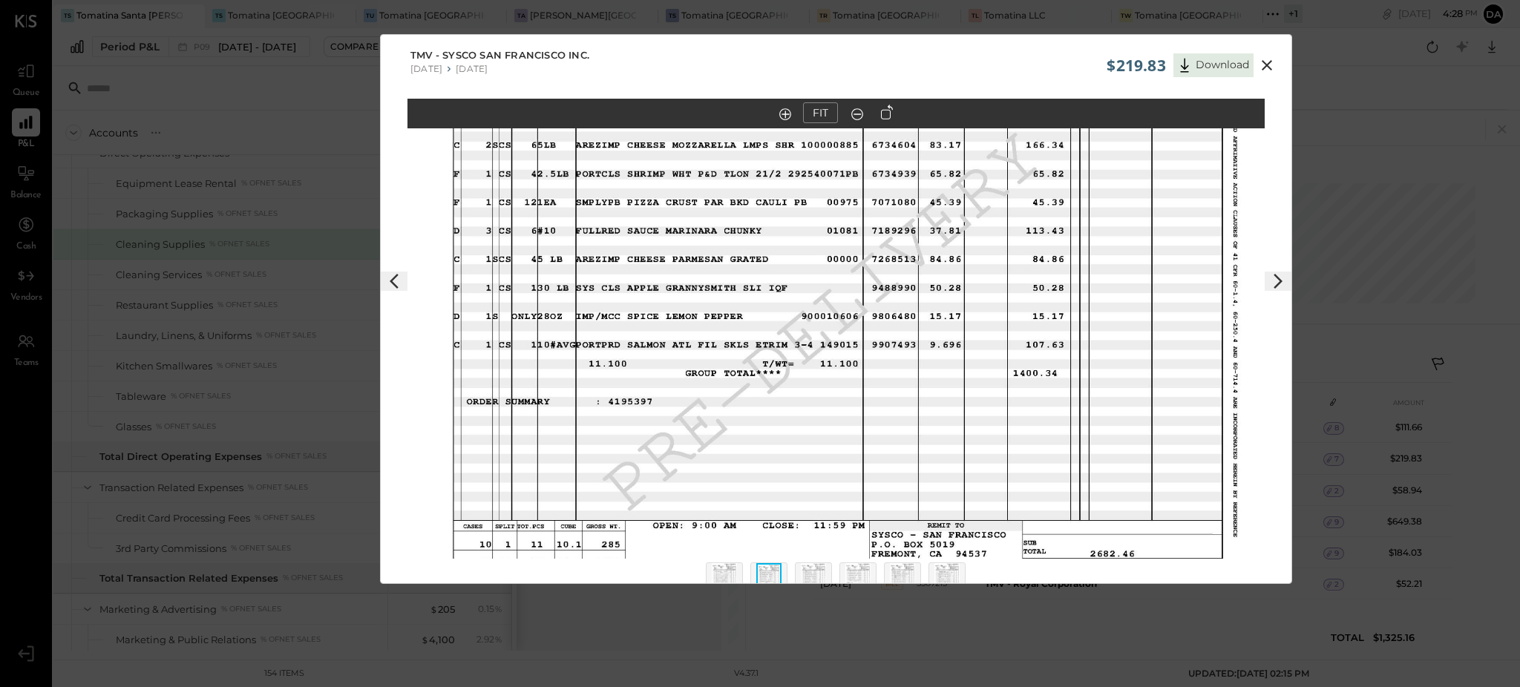
click at [822, 573] on img at bounding box center [813, 579] width 25 height 33
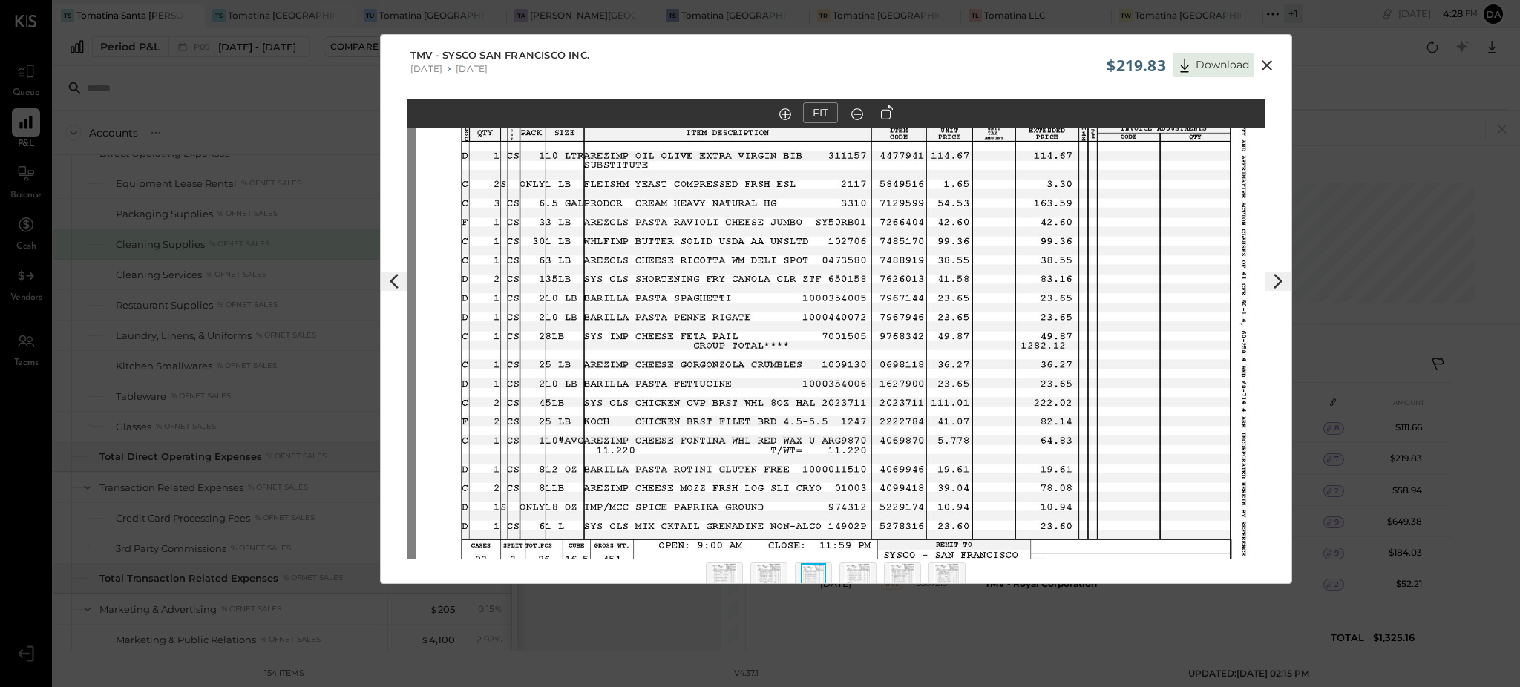
drag, startPoint x: 924, startPoint y: 258, endPoint x: 932, endPoint y: 277, distance: 21.0
click at [932, 277] on img at bounding box center [844, 330] width 857 height 662
click at [936, 565] on img at bounding box center [946, 579] width 25 height 33
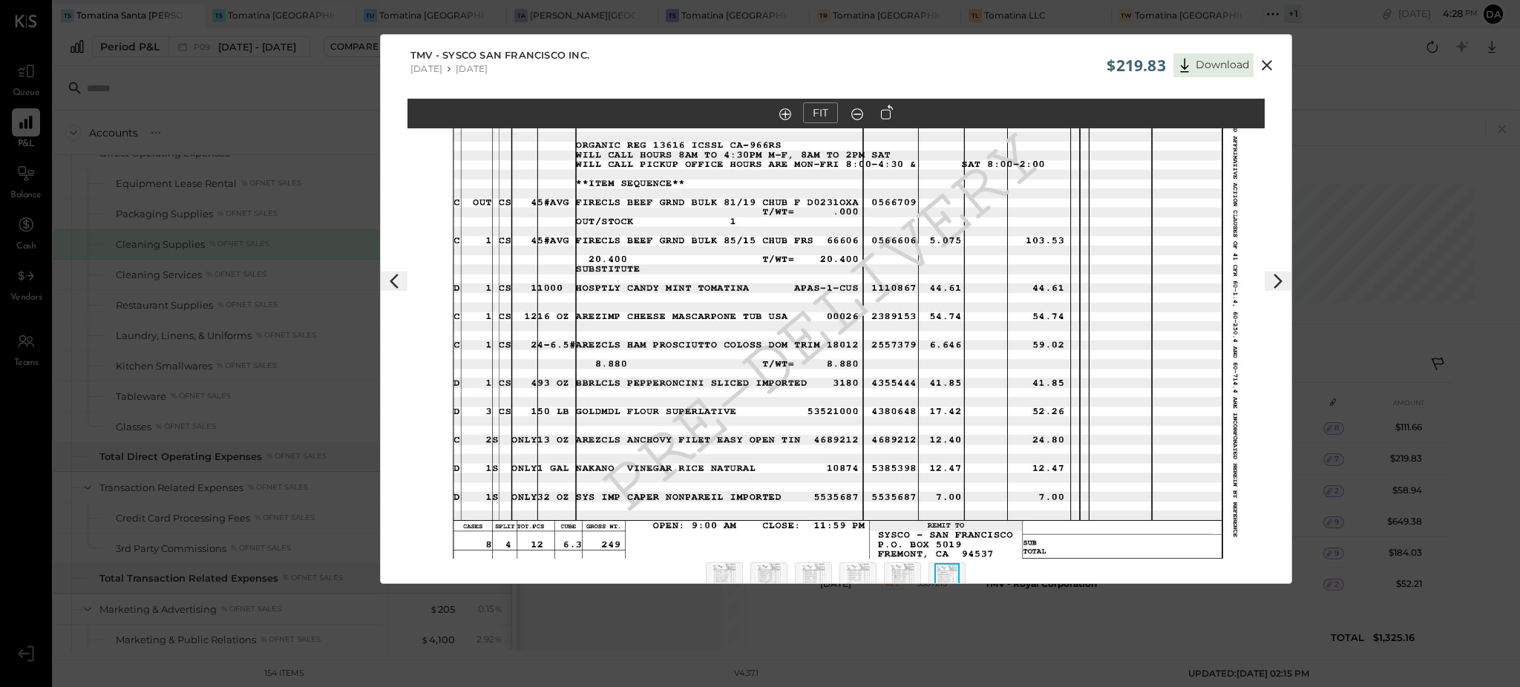
click at [911, 574] on img at bounding box center [902, 579] width 25 height 33
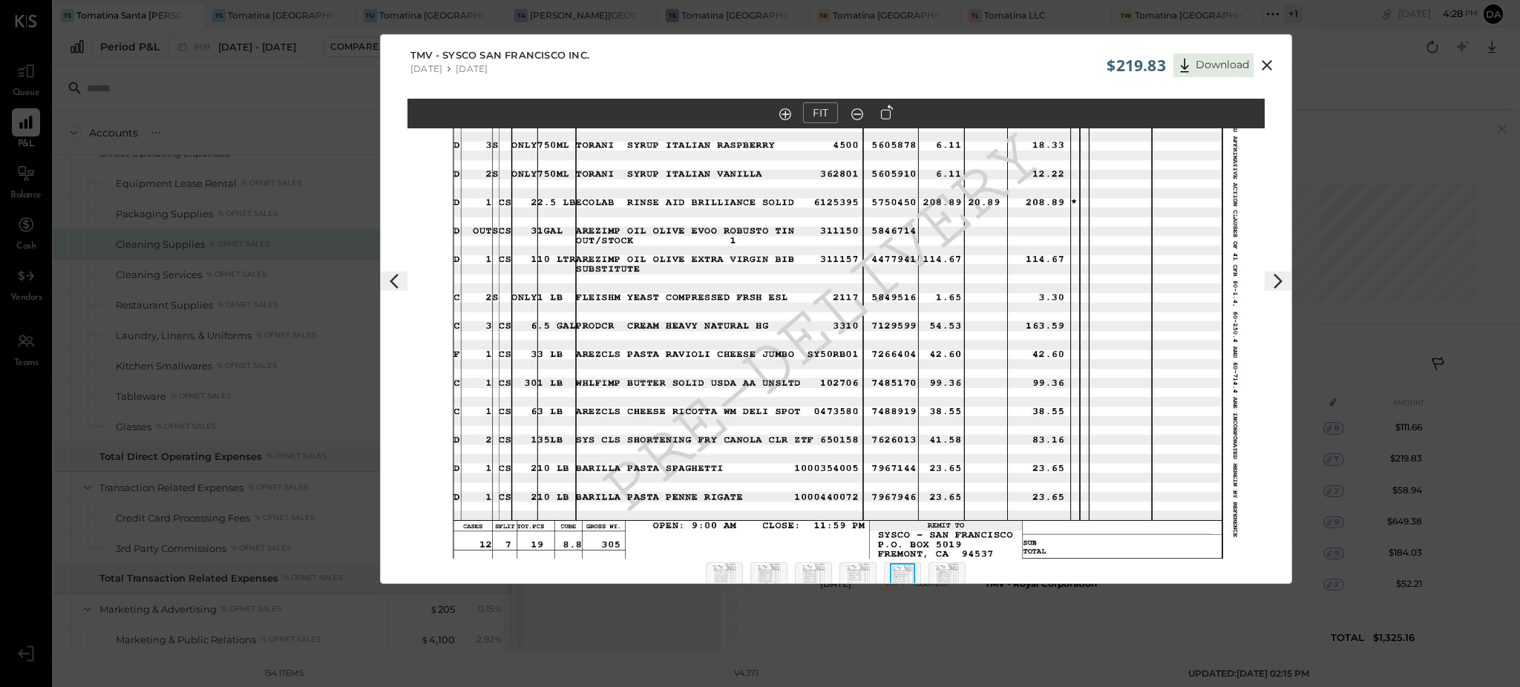
click at [865, 567] on img at bounding box center [857, 579] width 25 height 33
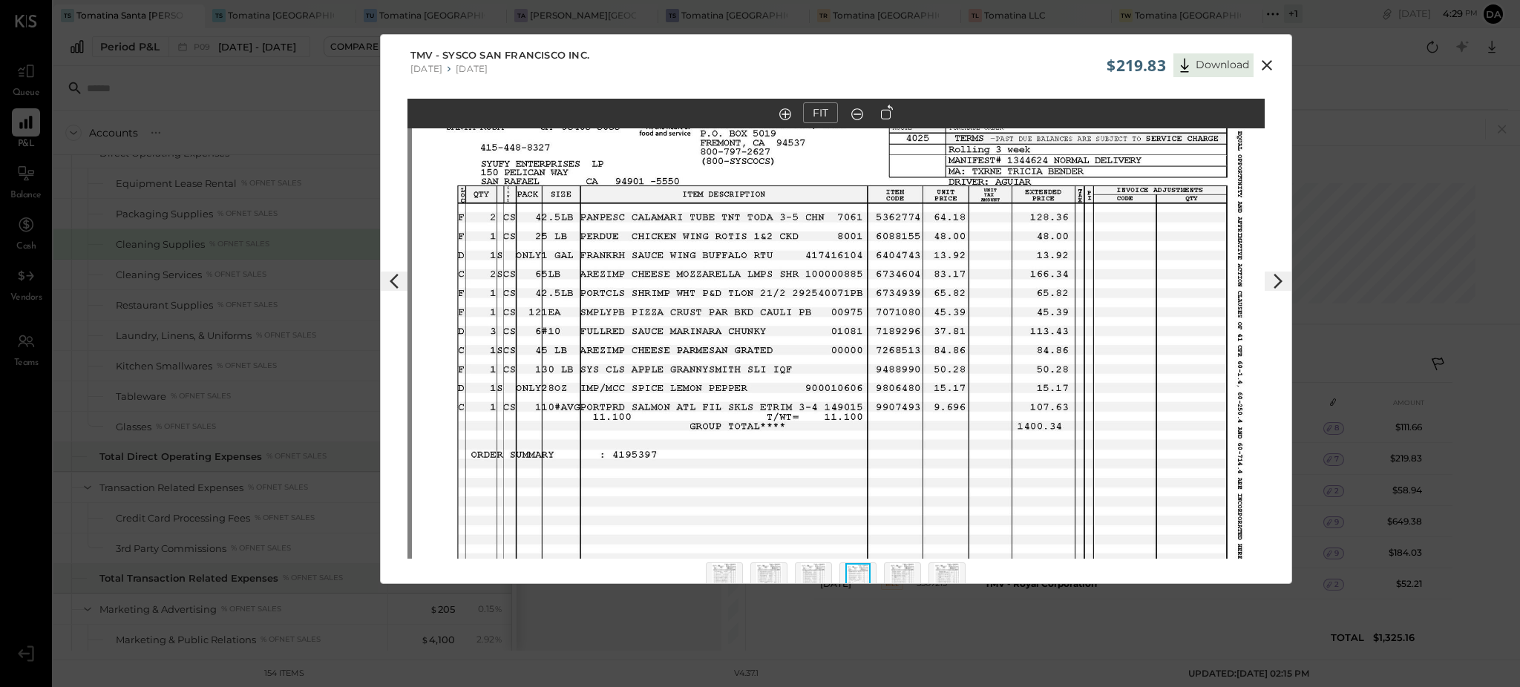
drag, startPoint x: 967, startPoint y: 251, endPoint x: 971, endPoint y: 334, distance: 83.2
click at [971, 334] on img at bounding box center [840, 392] width 857 height 662
click at [810, 570] on img at bounding box center [813, 579] width 25 height 33
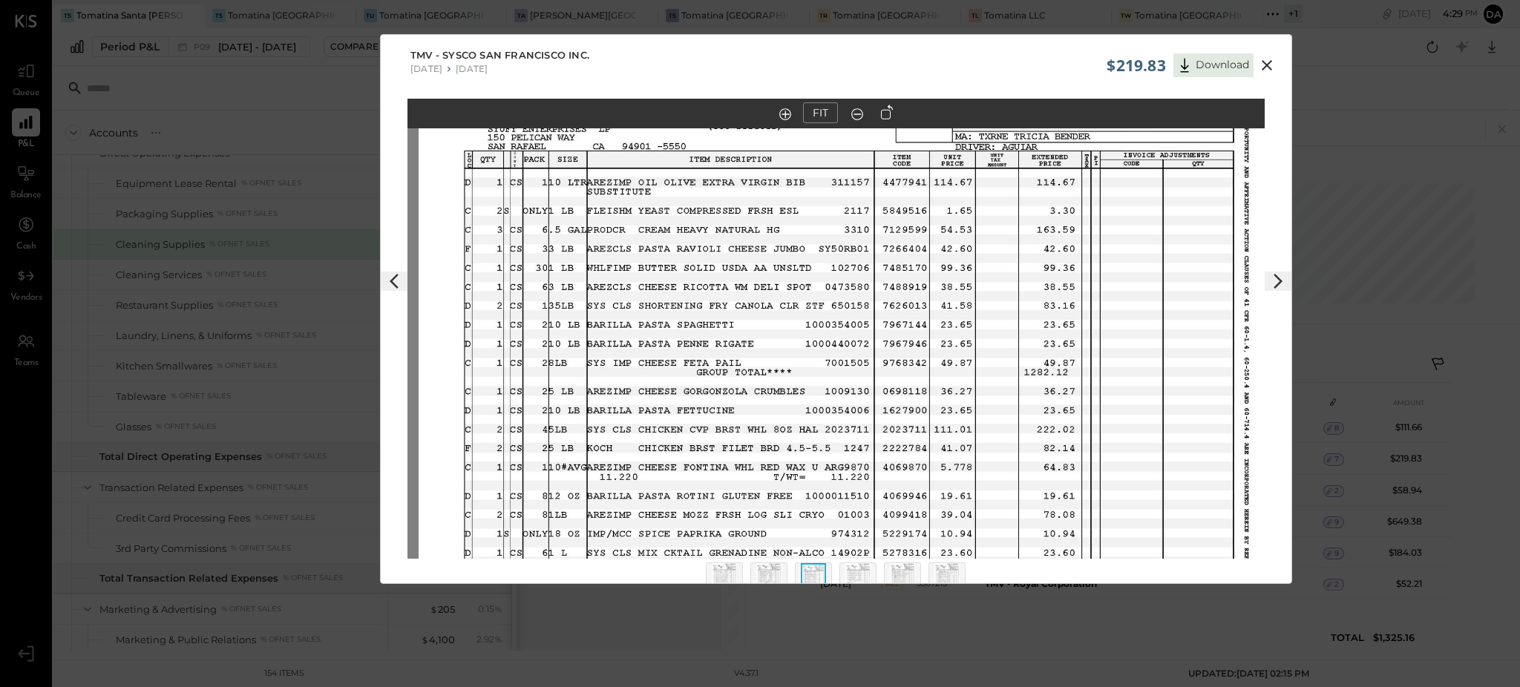
drag, startPoint x: 706, startPoint y: 297, endPoint x: 718, endPoint y: 345, distance: 49.5
click at [718, 345] on img at bounding box center [847, 357] width 857 height 662
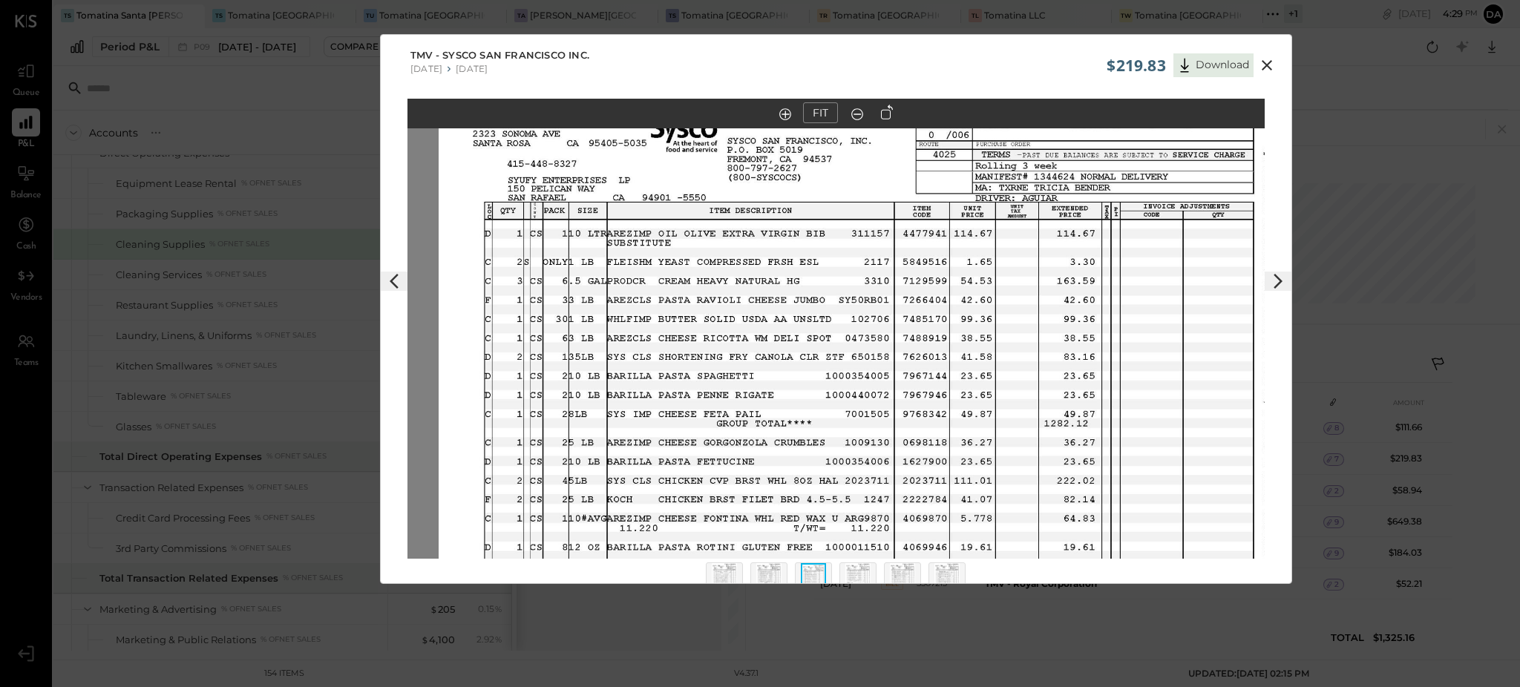
drag, startPoint x: 844, startPoint y: 246, endPoint x: 864, endPoint y: 297, distance: 55.0
click at [864, 297] on img at bounding box center [867, 408] width 857 height 662
click at [774, 571] on img at bounding box center [768, 579] width 25 height 33
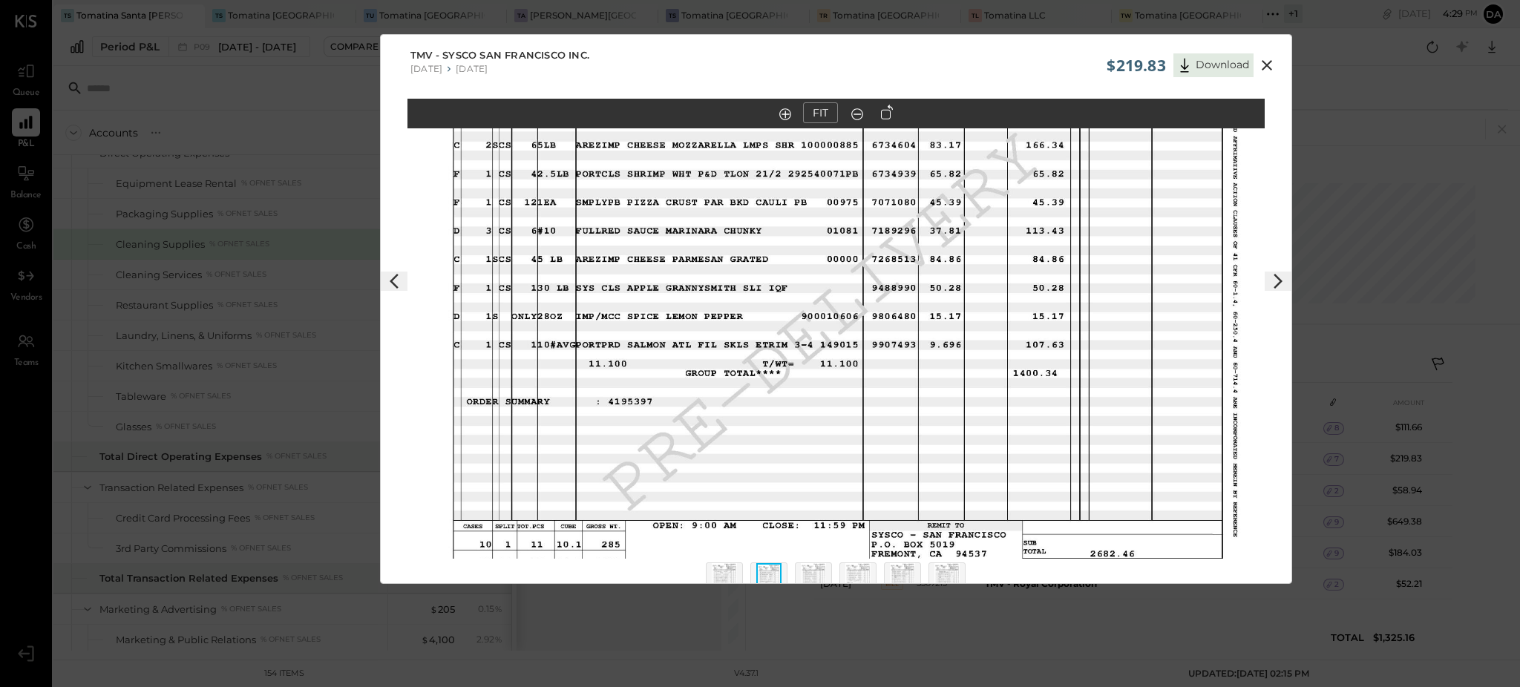
click at [739, 571] on div at bounding box center [724, 581] width 37 height 37
click at [726, 574] on img at bounding box center [724, 579] width 25 height 33
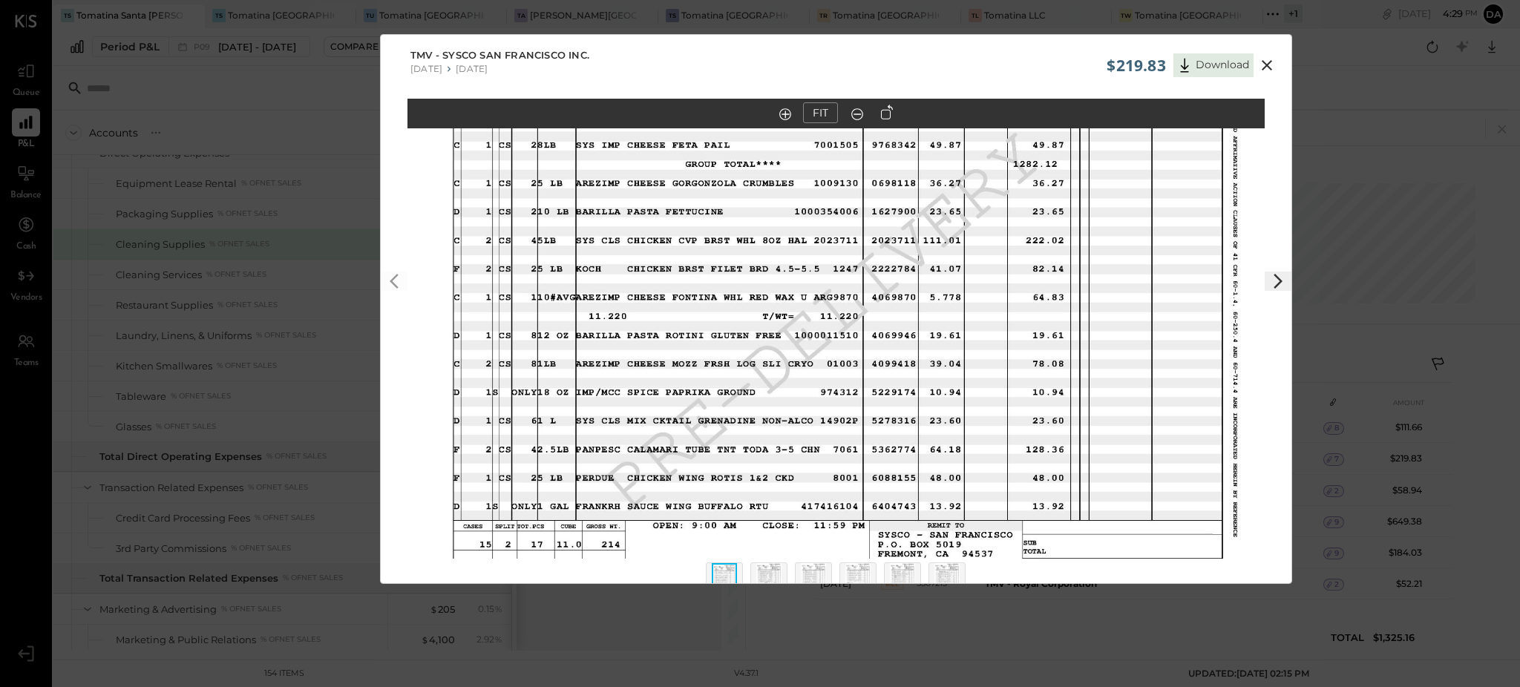
click at [801, 571] on img at bounding box center [813, 579] width 25 height 33
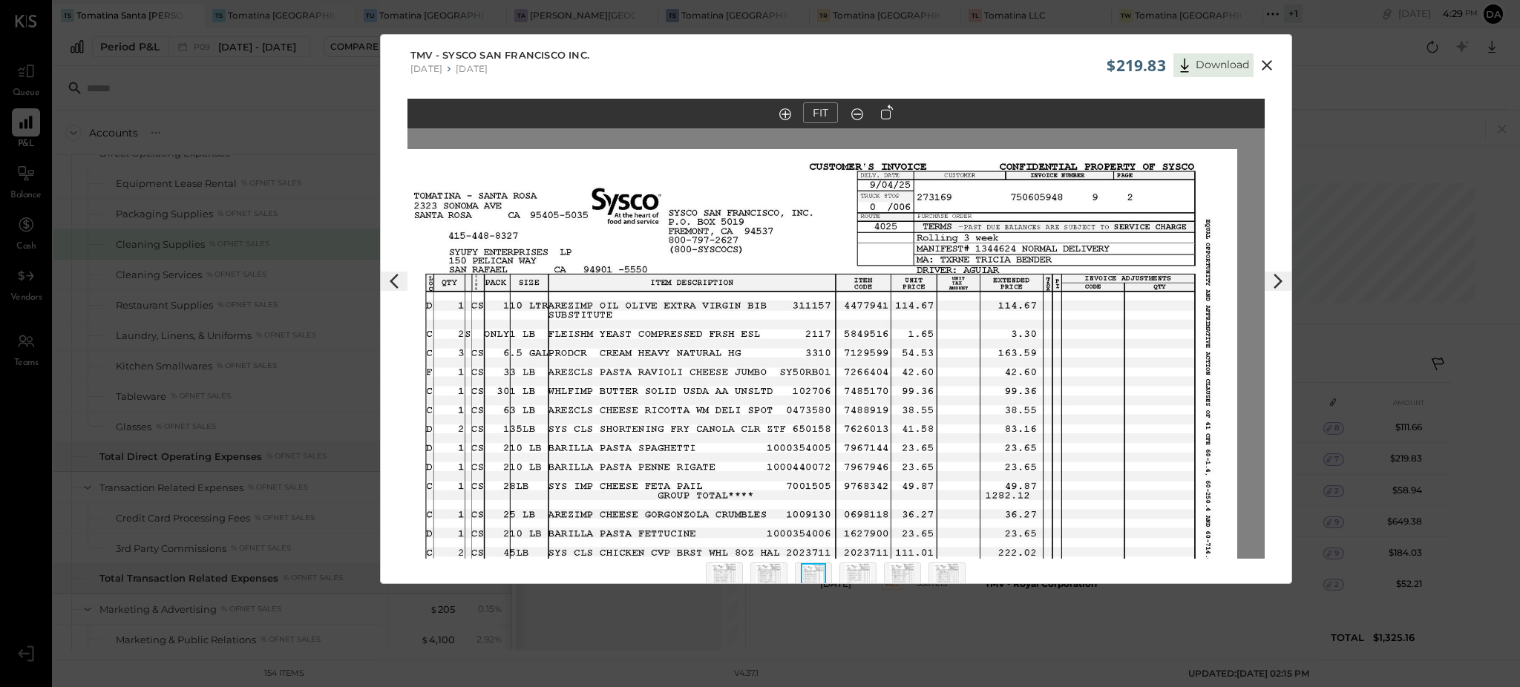
drag, startPoint x: 1107, startPoint y: 231, endPoint x: 1086, endPoint y: 370, distance: 140.3
click at [1086, 370] on img at bounding box center [808, 480] width 857 height 662
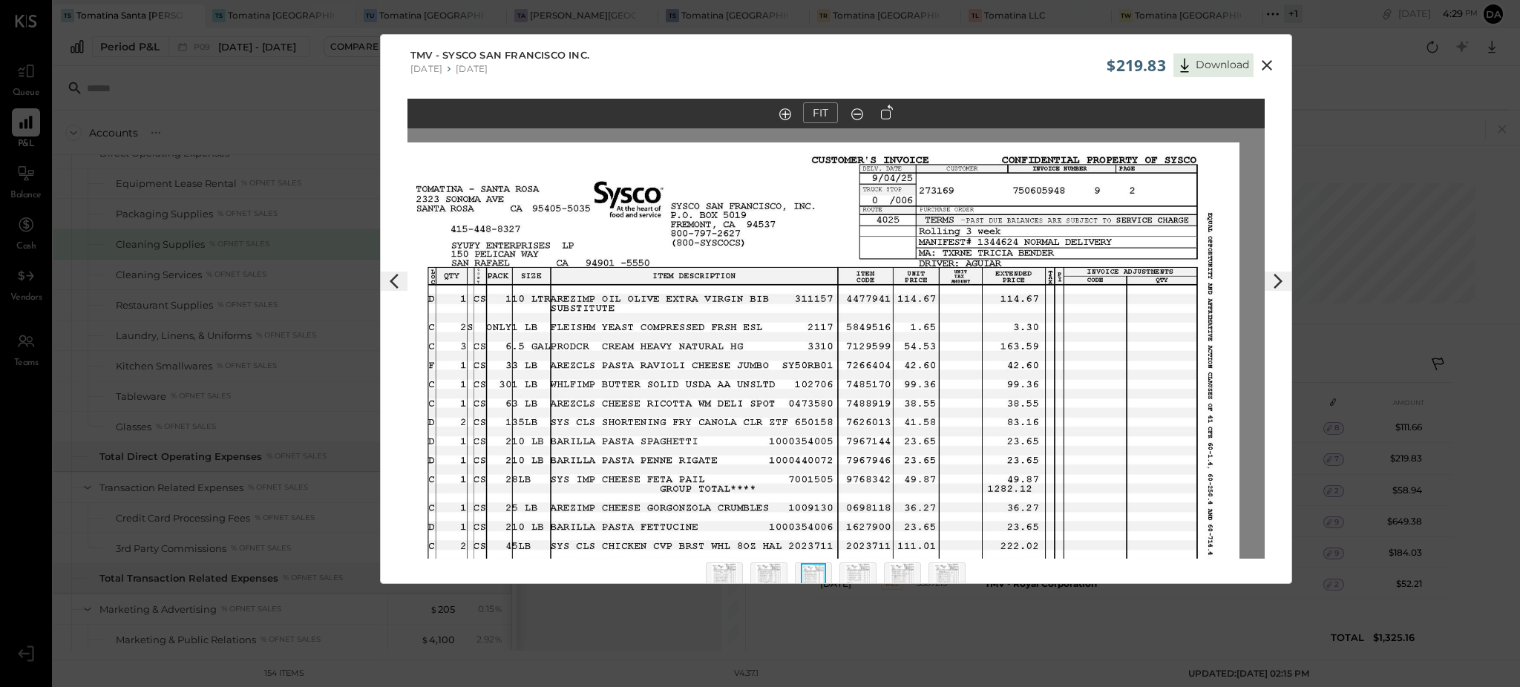
click at [869, 567] on img at bounding box center [857, 579] width 25 height 33
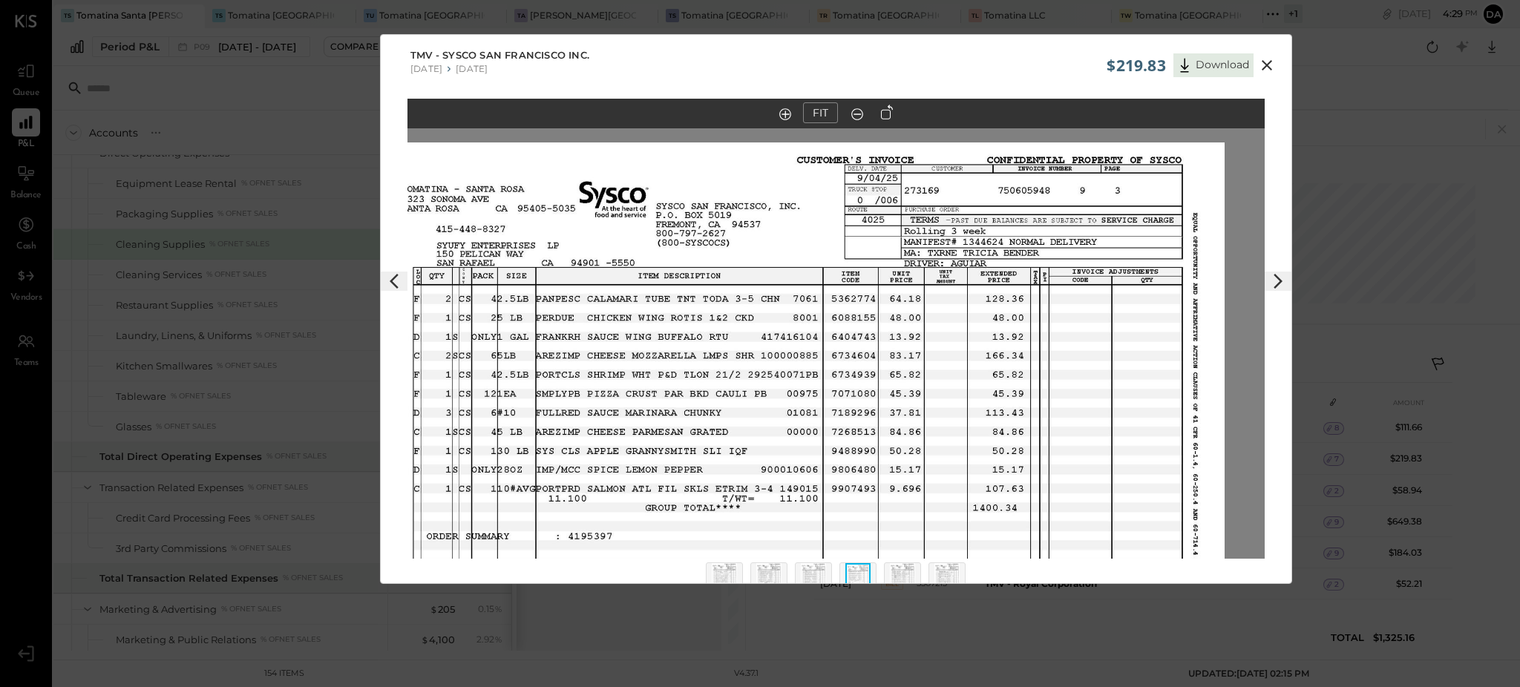
drag, startPoint x: 1106, startPoint y: 235, endPoint x: 1066, endPoint y: 399, distance: 167.9
click at [1066, 399] on img at bounding box center [795, 473] width 857 height 662
click at [908, 568] on img at bounding box center [902, 579] width 25 height 33
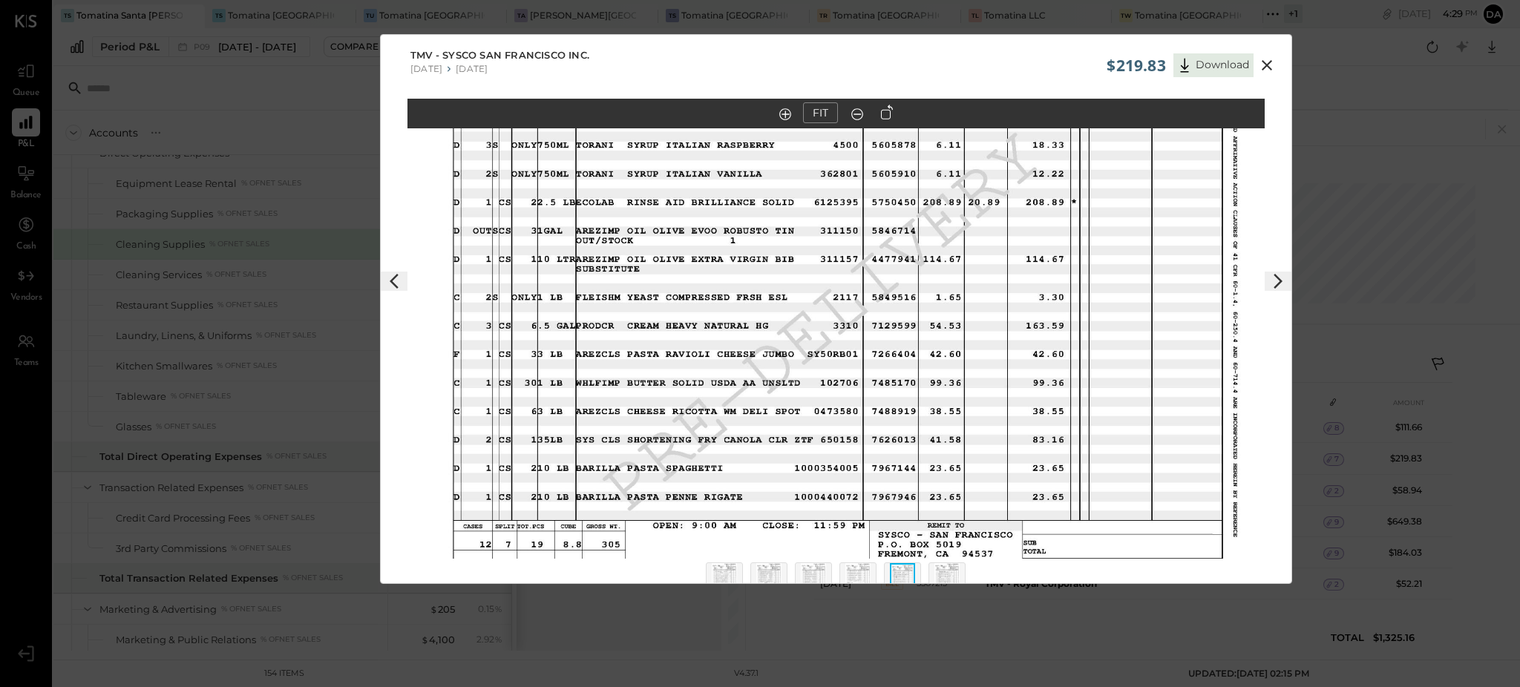
click at [954, 573] on img at bounding box center [946, 579] width 25 height 33
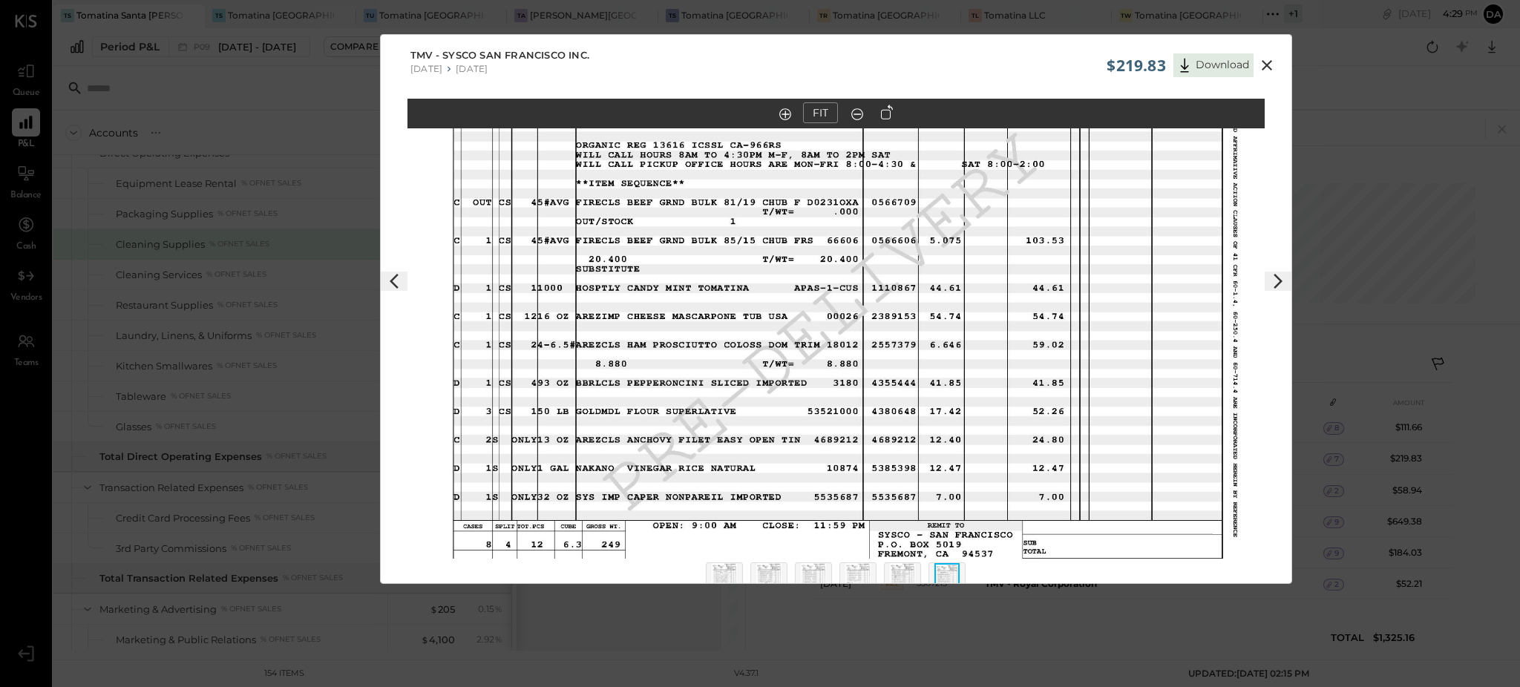
click at [729, 574] on img at bounding box center [724, 579] width 25 height 33
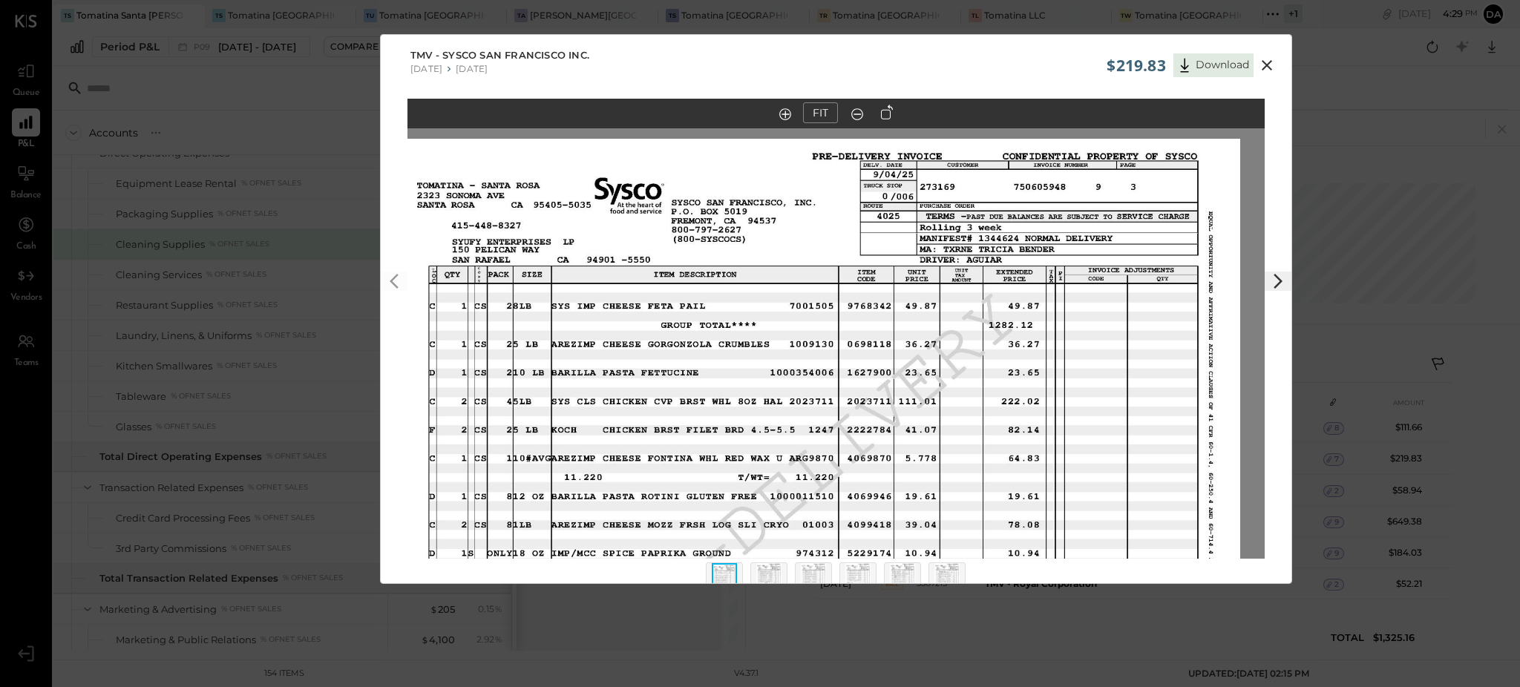
drag, startPoint x: 1119, startPoint y: 258, endPoint x: 1109, endPoint y: 344, distance: 87.4
click at [1109, 344] on img at bounding box center [811, 470] width 857 height 662
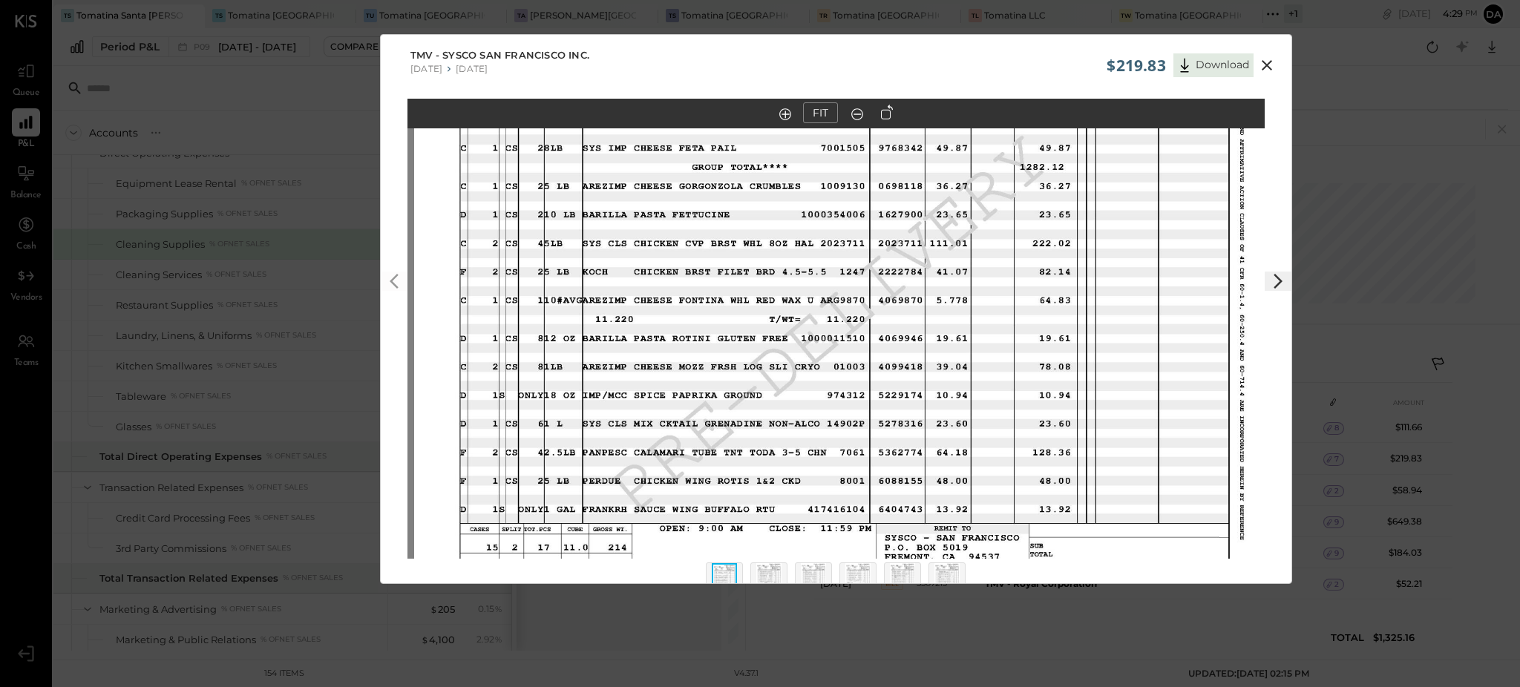
drag, startPoint x: 782, startPoint y: 396, endPoint x: 814, endPoint y: 237, distance: 161.3
click at [814, 237] on img at bounding box center [842, 312] width 857 height 662
click at [767, 577] on img at bounding box center [768, 579] width 25 height 33
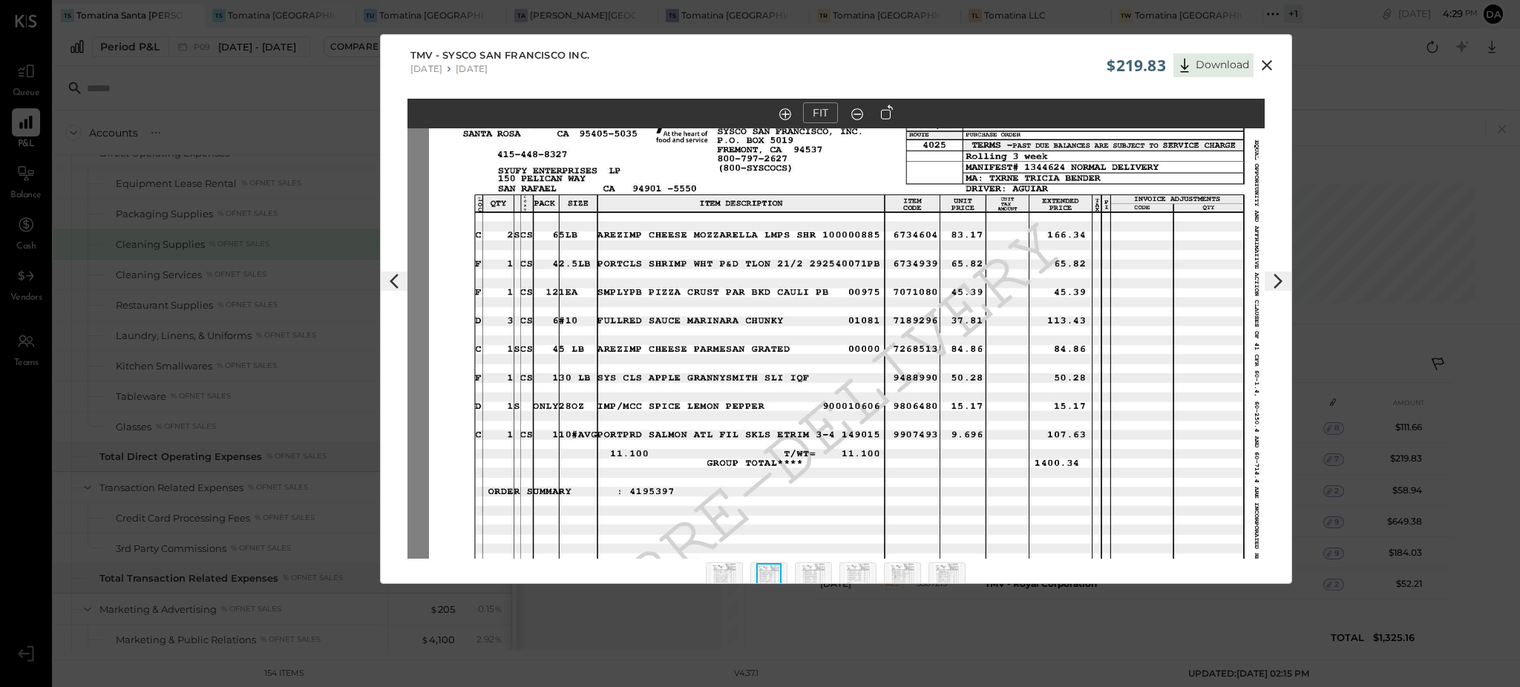
drag, startPoint x: 1131, startPoint y: 225, endPoint x: 1153, endPoint y: 315, distance: 92.3
click at [1153, 315] on img at bounding box center [857, 399] width 857 height 662
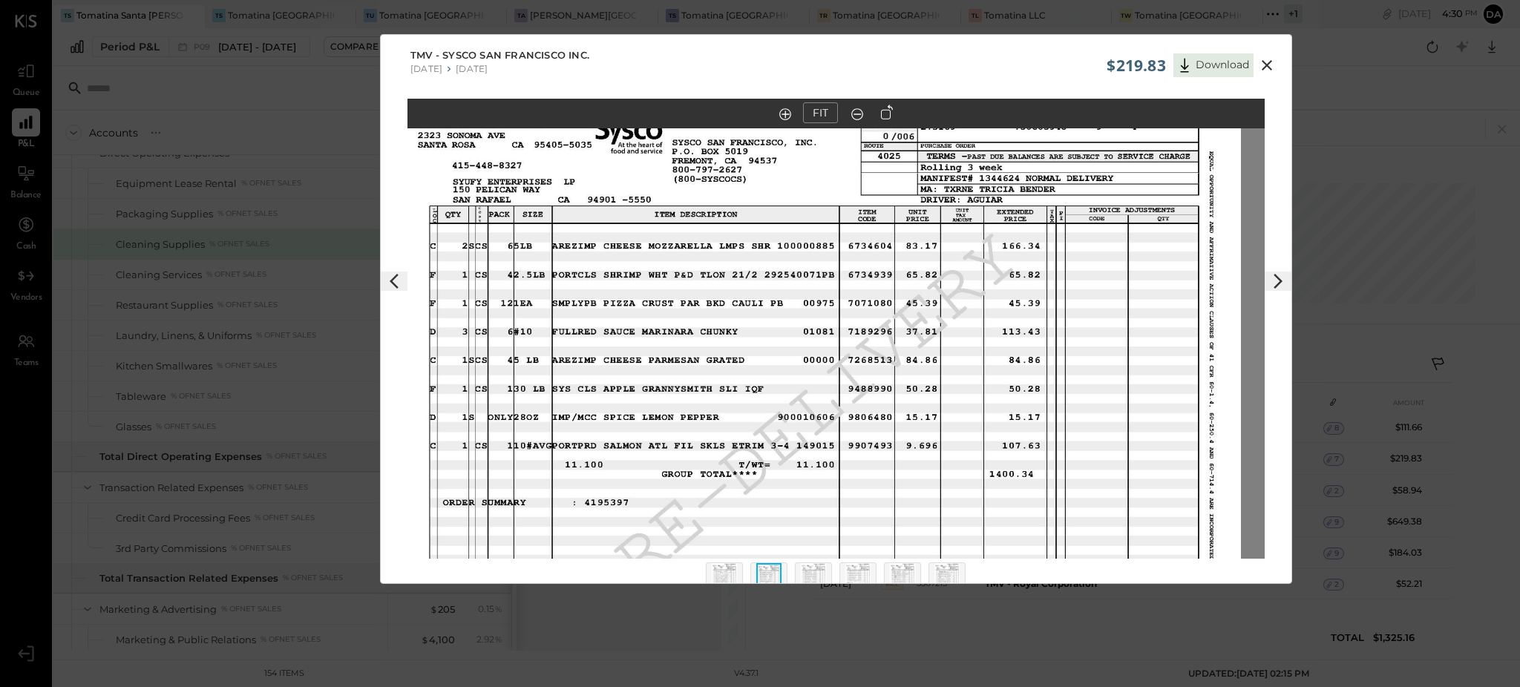
drag, startPoint x: 813, startPoint y: 251, endPoint x: 764, endPoint y: 266, distance: 50.5
click at [766, 263] on img at bounding box center [812, 410] width 857 height 662
click at [810, 574] on img at bounding box center [813, 579] width 25 height 33
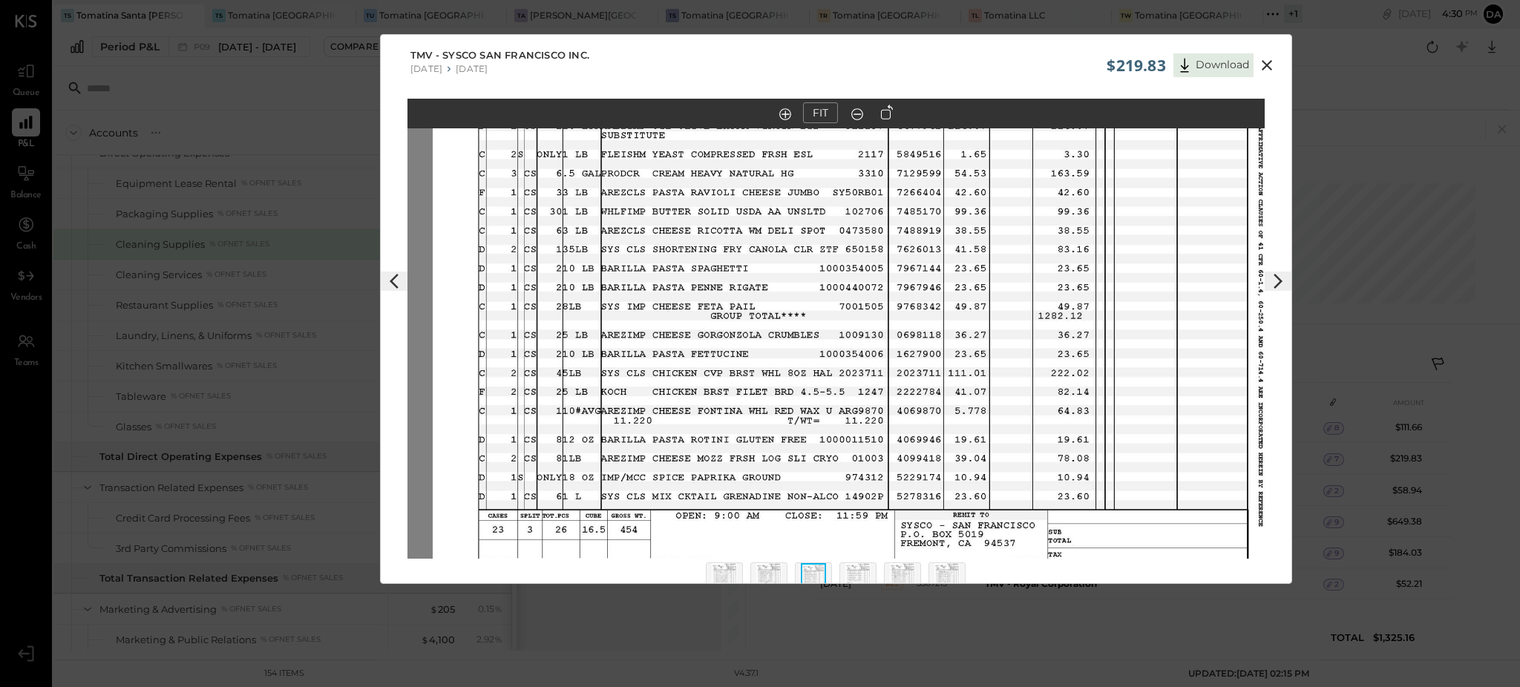
drag, startPoint x: 940, startPoint y: 282, endPoint x: 971, endPoint y: 260, distance: 38.3
click at [971, 260] on img at bounding box center [861, 301] width 857 height 662
click at [859, 571] on img at bounding box center [857, 579] width 25 height 33
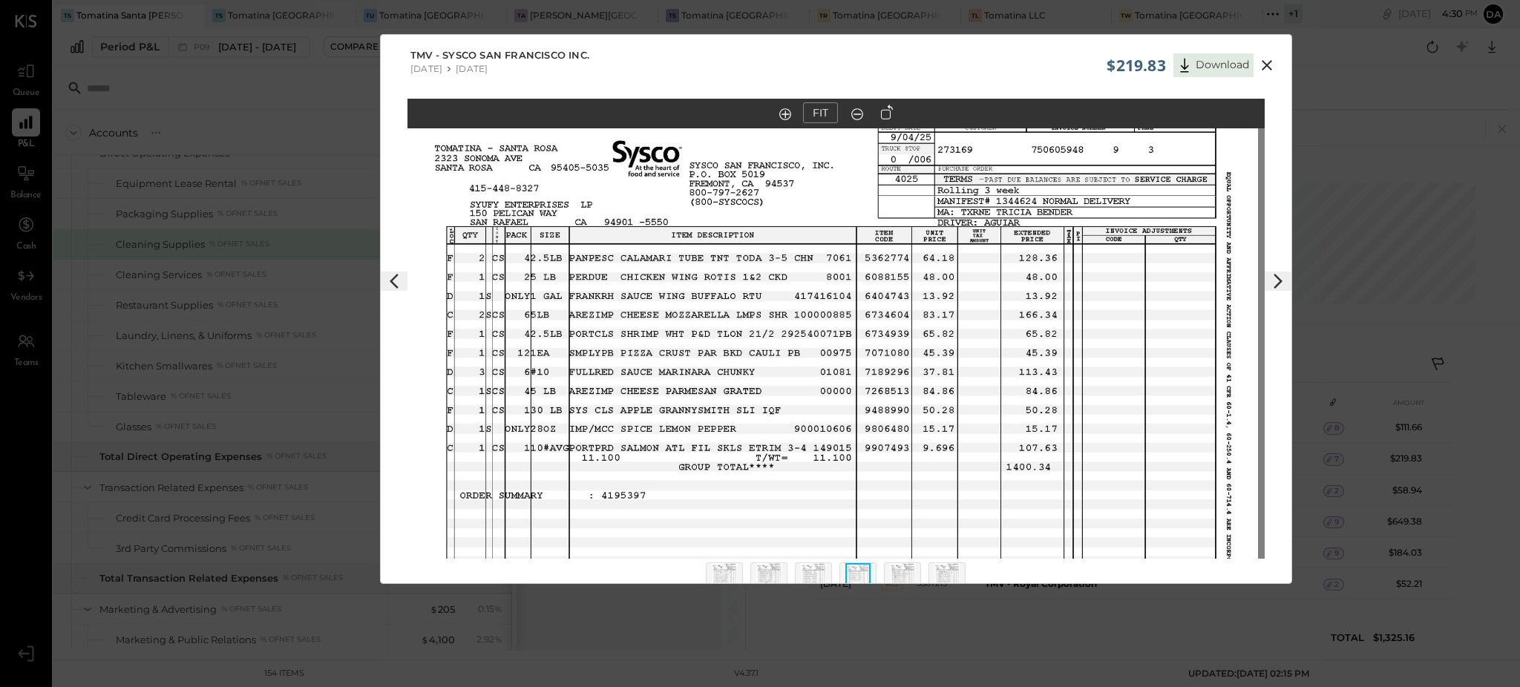
drag, startPoint x: 967, startPoint y: 214, endPoint x: 960, endPoint y: 338, distance: 124.1
click at [960, 338] on img at bounding box center [829, 433] width 857 height 662
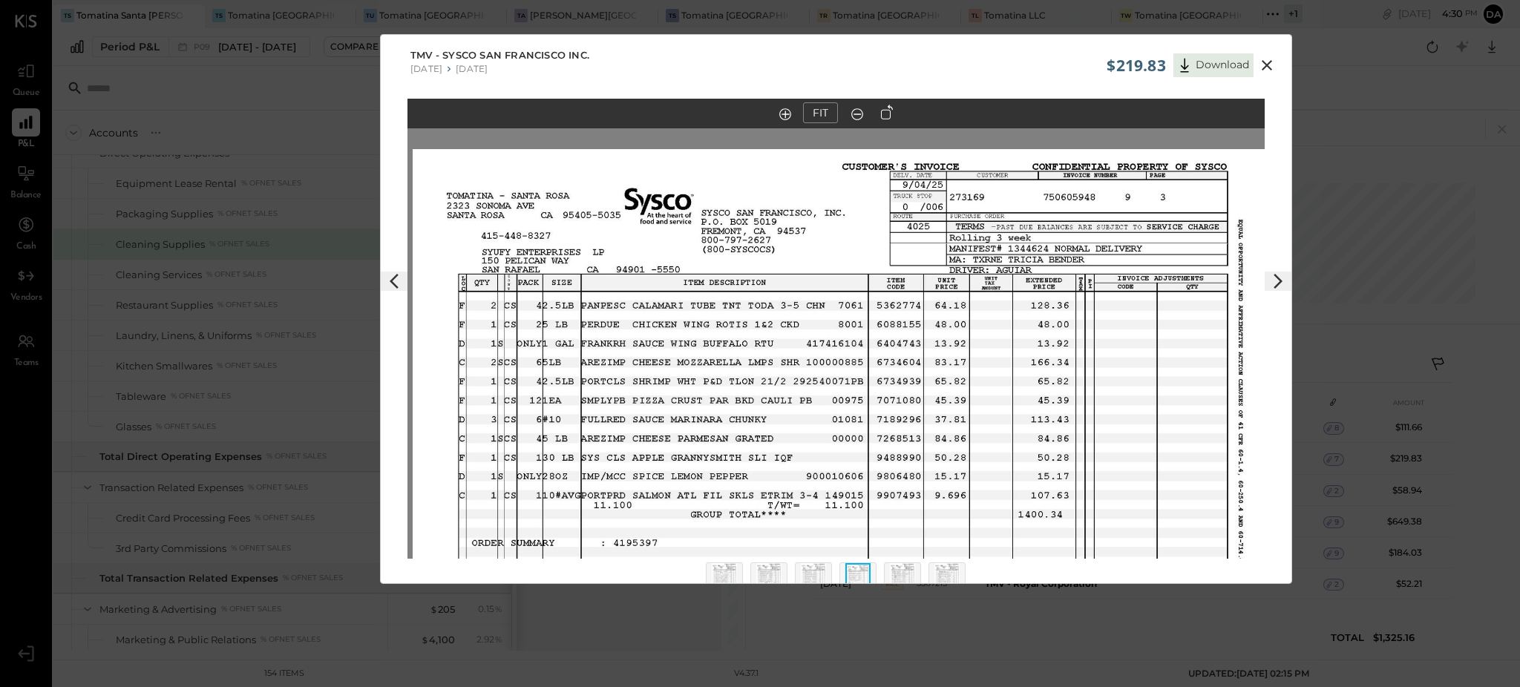
drag, startPoint x: 1108, startPoint y: 289, endPoint x: 1121, endPoint y: 336, distance: 49.3
click at [1121, 336] on img at bounding box center [841, 480] width 857 height 662
click at [722, 575] on img at bounding box center [724, 579] width 25 height 33
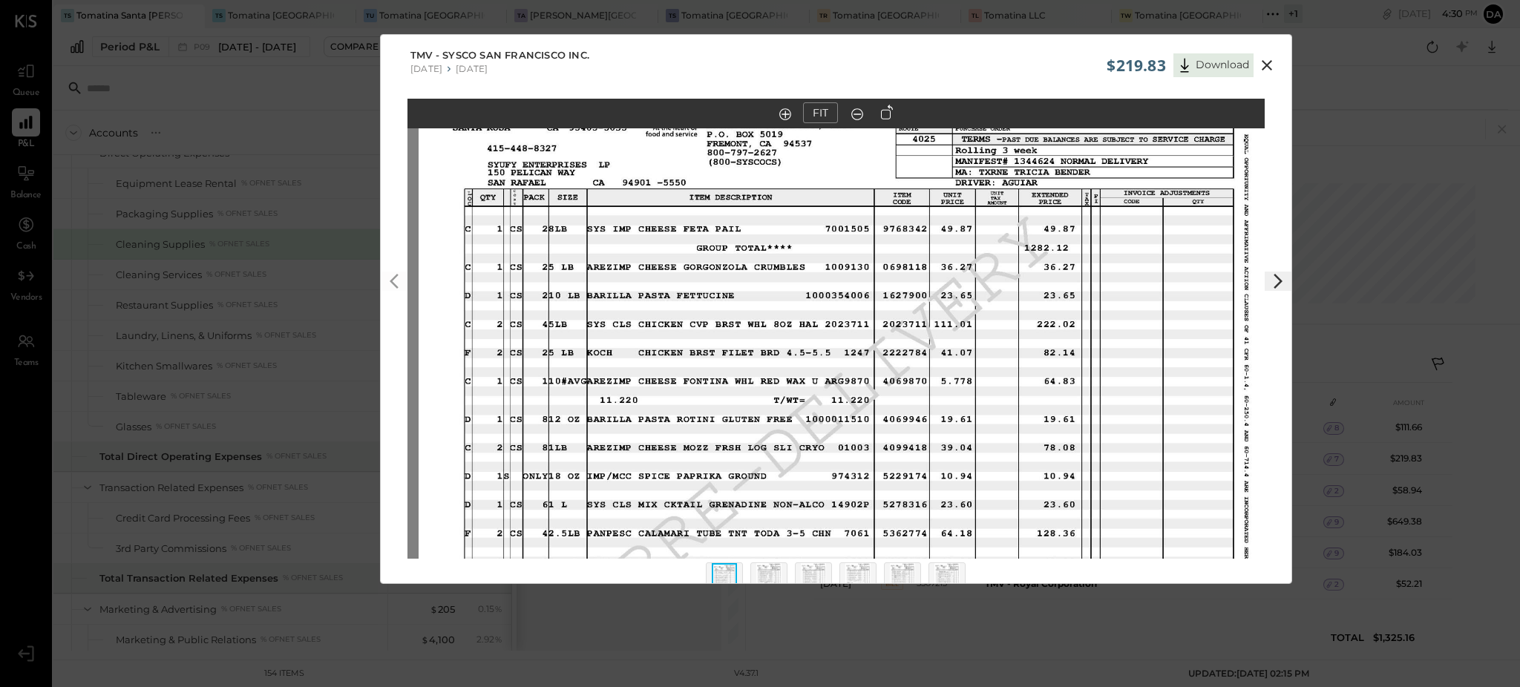
drag, startPoint x: 852, startPoint y: 263, endPoint x: 862, endPoint y: 327, distance: 64.7
click at [862, 327] on img at bounding box center [847, 393] width 857 height 662
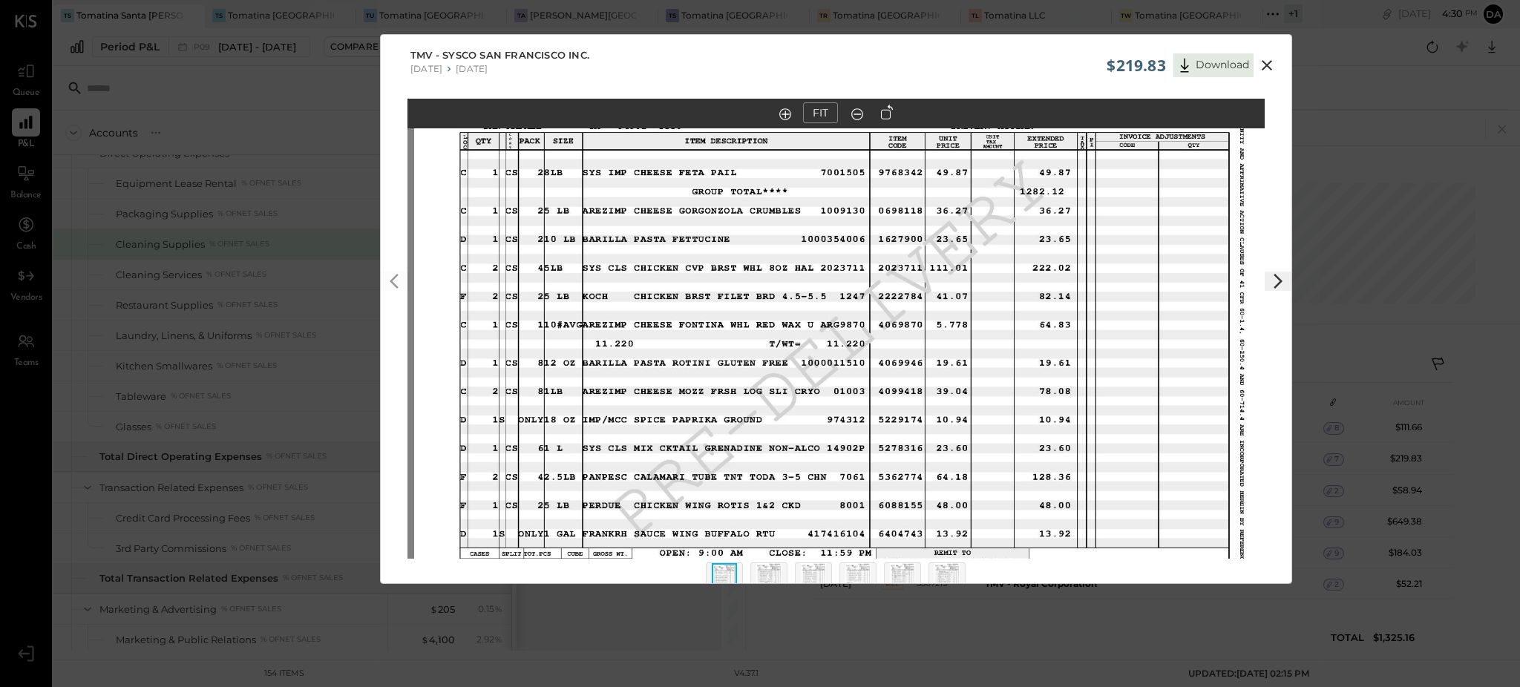
drag, startPoint x: 767, startPoint y: 341, endPoint x: 762, endPoint y: 284, distance: 57.3
click at [762, 284] on img at bounding box center [842, 336] width 857 height 662
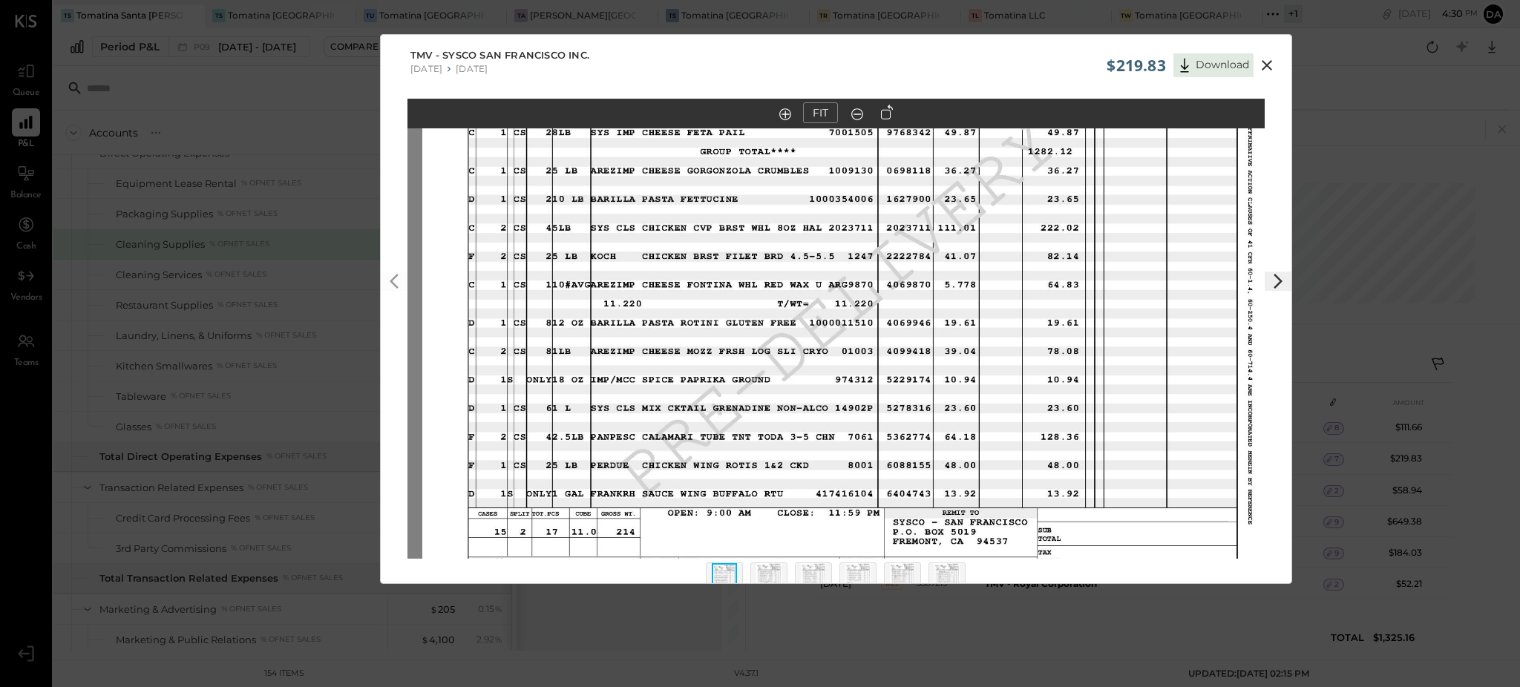
drag, startPoint x: 734, startPoint y: 374, endPoint x: 752, endPoint y: 304, distance: 72.0
click at [752, 304] on img at bounding box center [850, 296] width 857 height 662
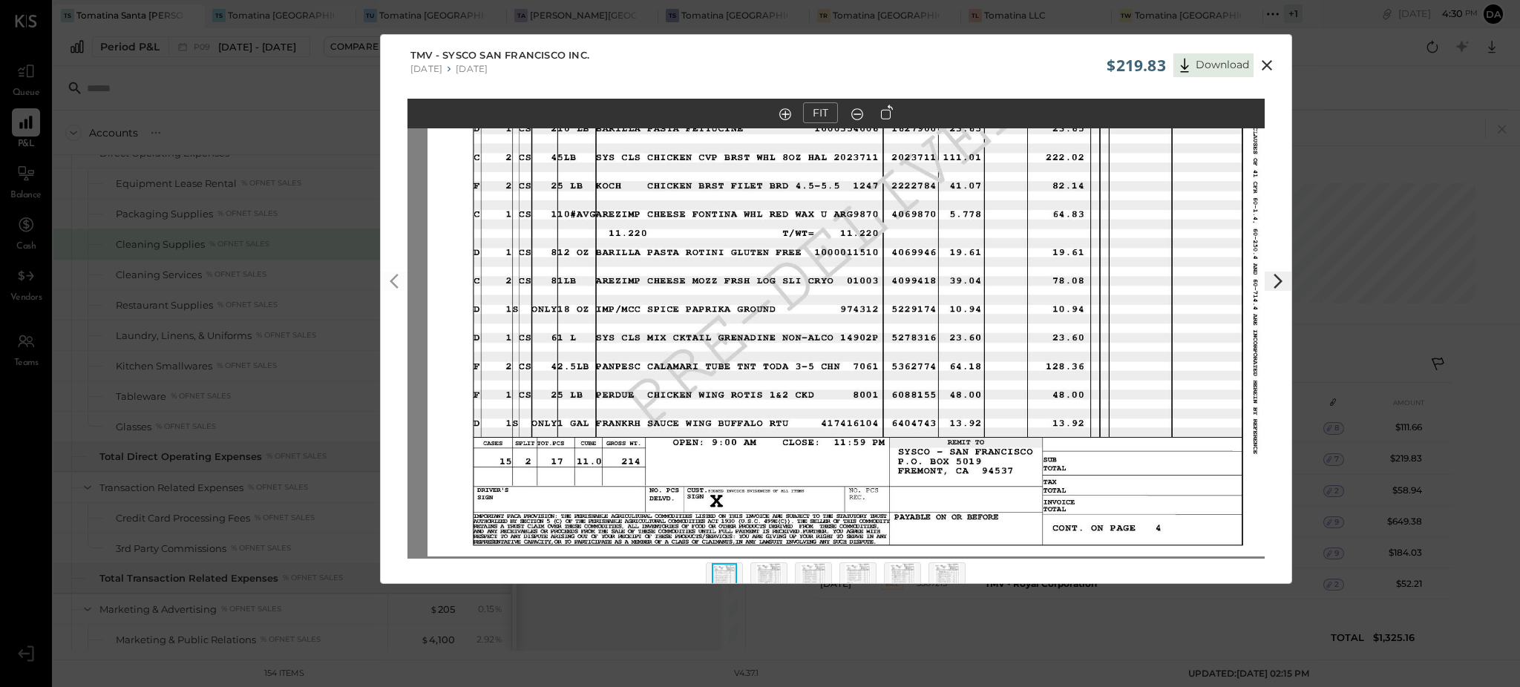
drag, startPoint x: 760, startPoint y: 422, endPoint x: 755, endPoint y: 383, distance: 38.8
click at [755, 383] on img at bounding box center [855, 226] width 857 height 662
click at [761, 571] on img at bounding box center [768, 579] width 25 height 33
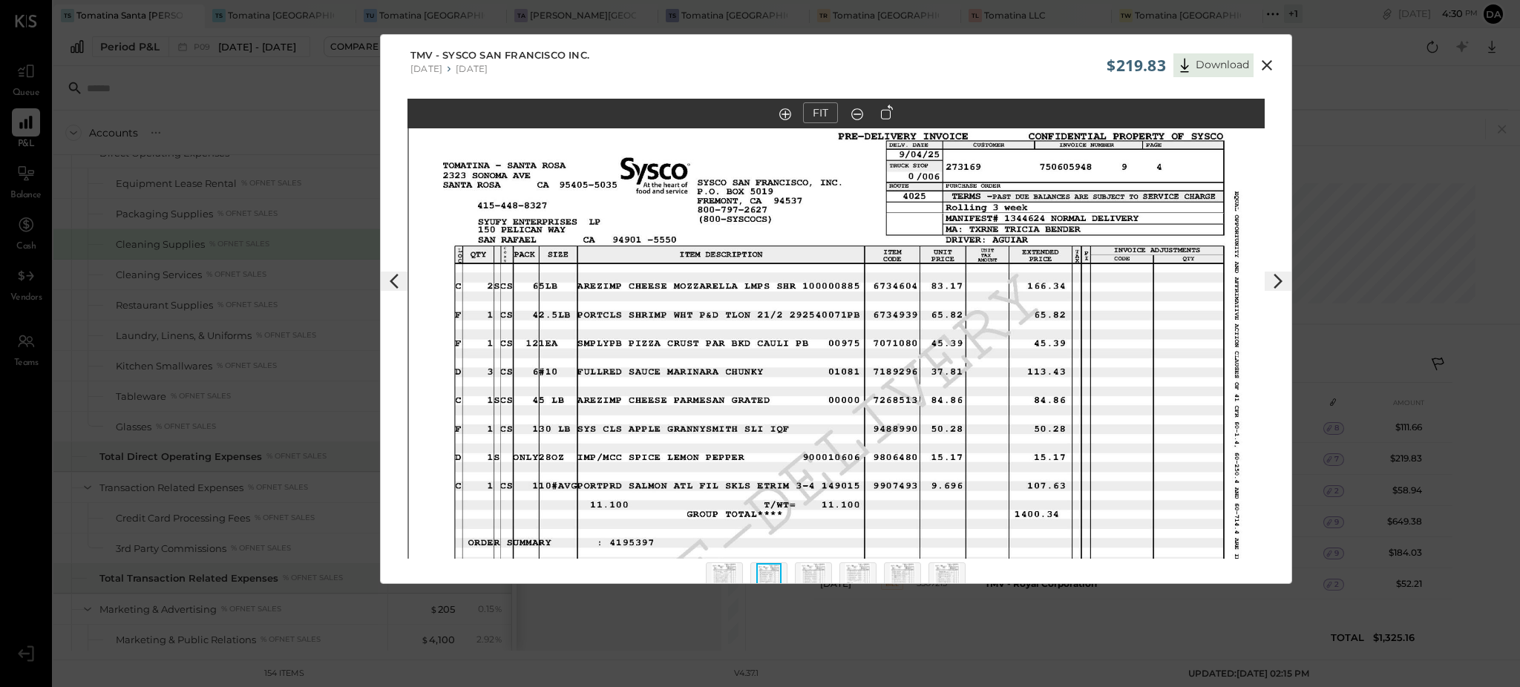
drag, startPoint x: 793, startPoint y: 280, endPoint x: 791, endPoint y: 399, distance: 119.5
click at [791, 399] on img at bounding box center [837, 450] width 857 height 662
click at [804, 571] on img at bounding box center [813, 579] width 25 height 33
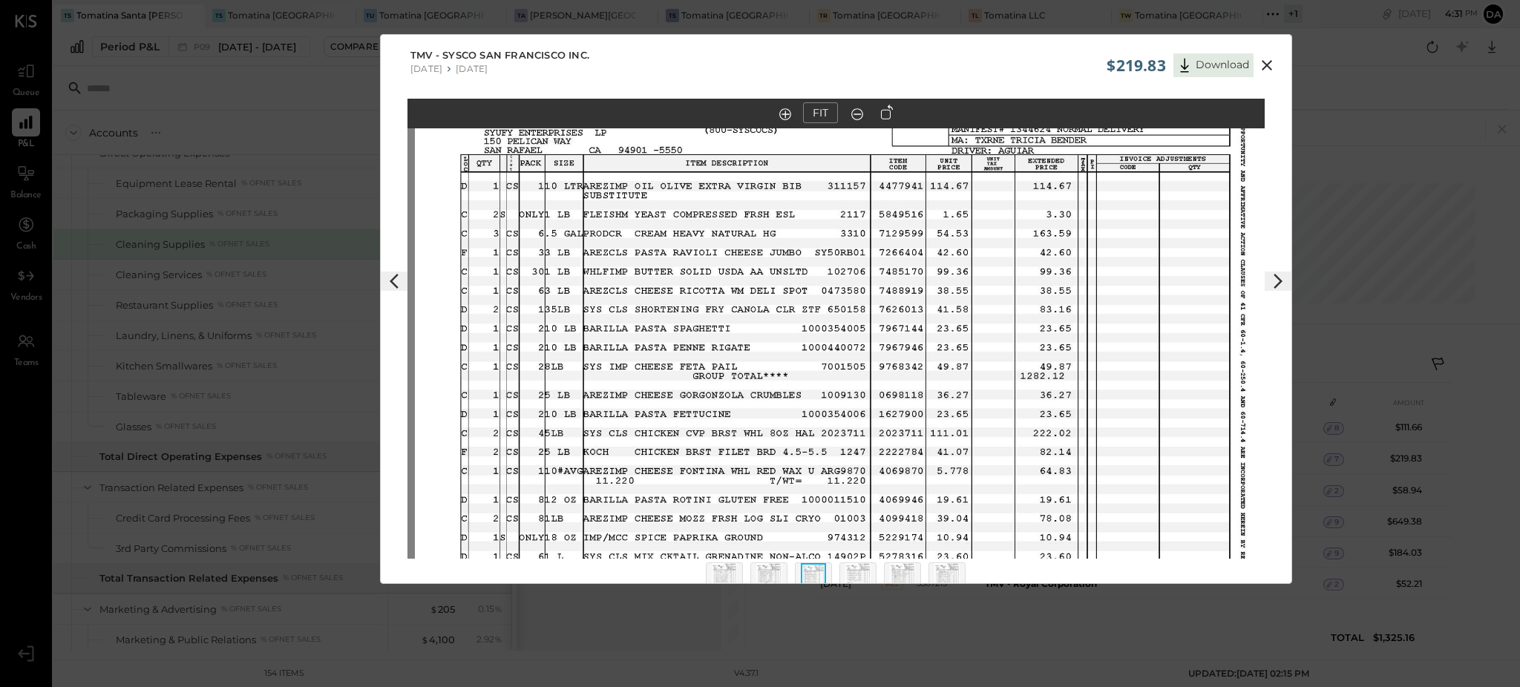
drag, startPoint x: 757, startPoint y: 263, endPoint x: 758, endPoint y: 277, distance: 14.2
click at [758, 277] on img at bounding box center [843, 361] width 857 height 662
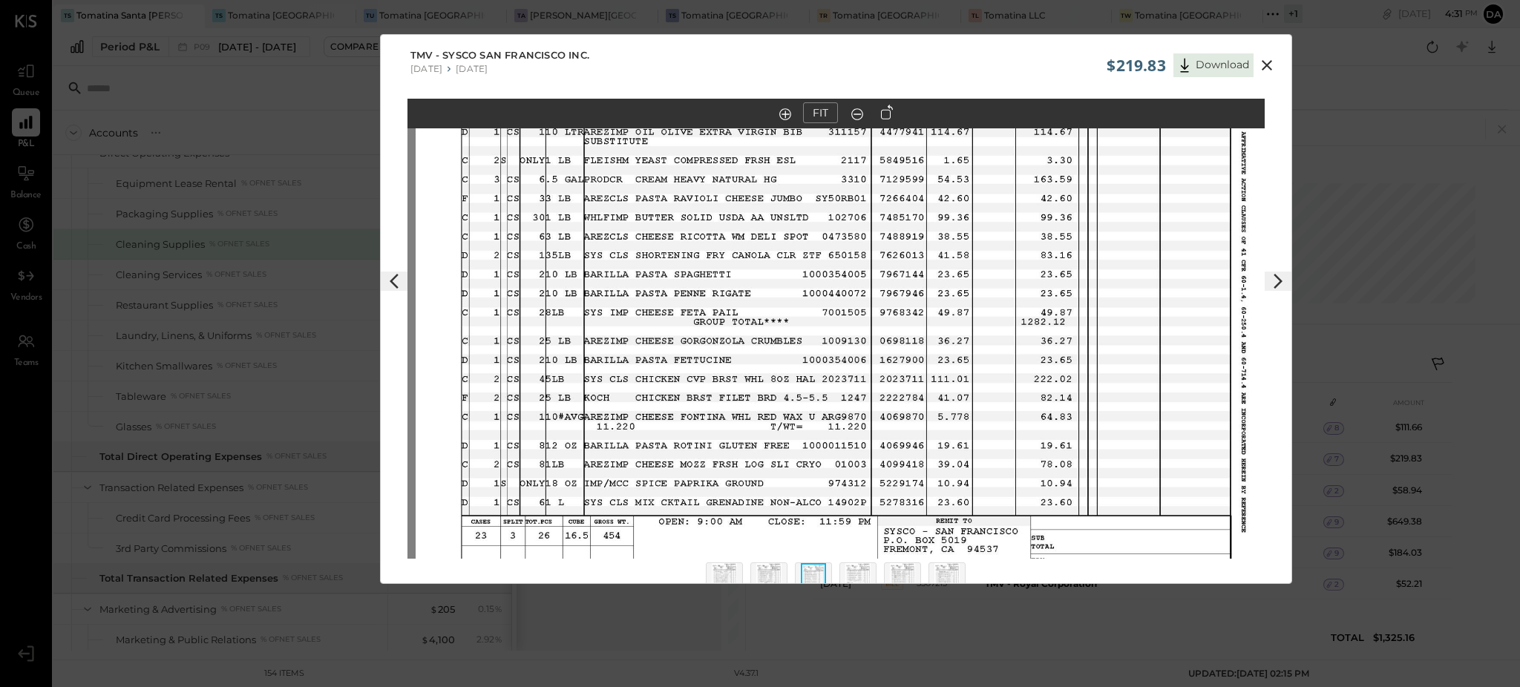
drag, startPoint x: 767, startPoint y: 428, endPoint x: 768, endPoint y: 369, distance: 59.4
click at [768, 369] on img at bounding box center [844, 307] width 857 height 662
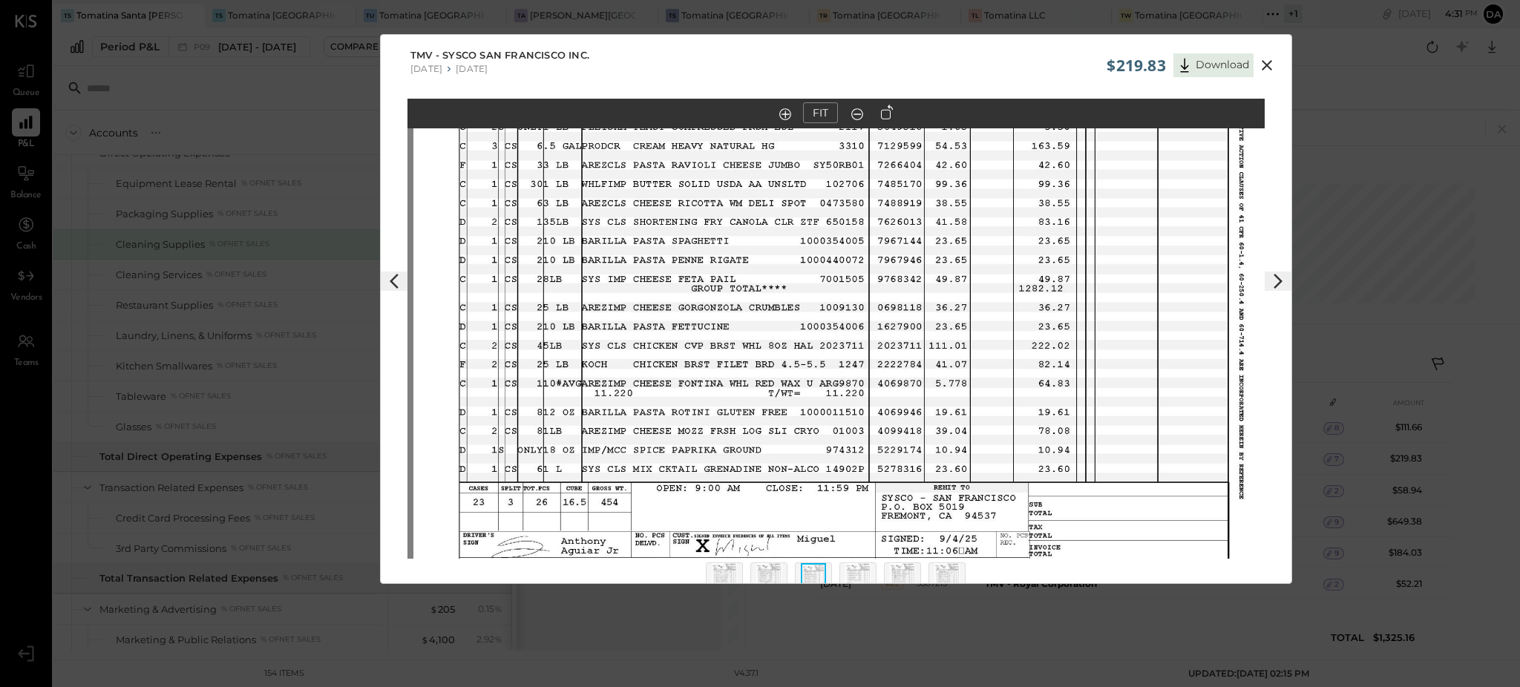
drag, startPoint x: 763, startPoint y: 428, endPoint x: 761, endPoint y: 400, distance: 28.3
click at [761, 400] on img at bounding box center [841, 273] width 857 height 662
drag, startPoint x: 715, startPoint y: 473, endPoint x: 766, endPoint y: 557, distance: 97.9
click at [718, 470] on img at bounding box center [842, 270] width 857 height 662
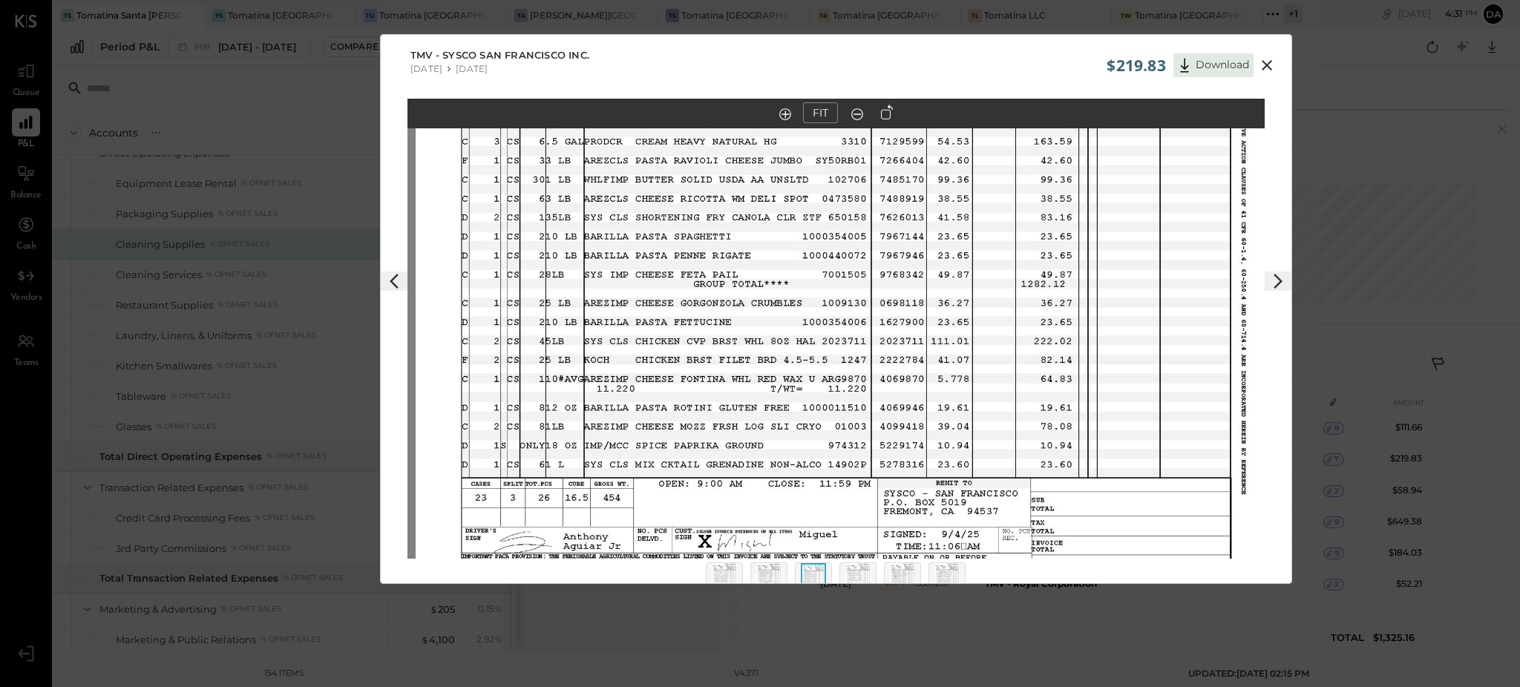
click at [851, 574] on img at bounding box center [857, 579] width 25 height 33
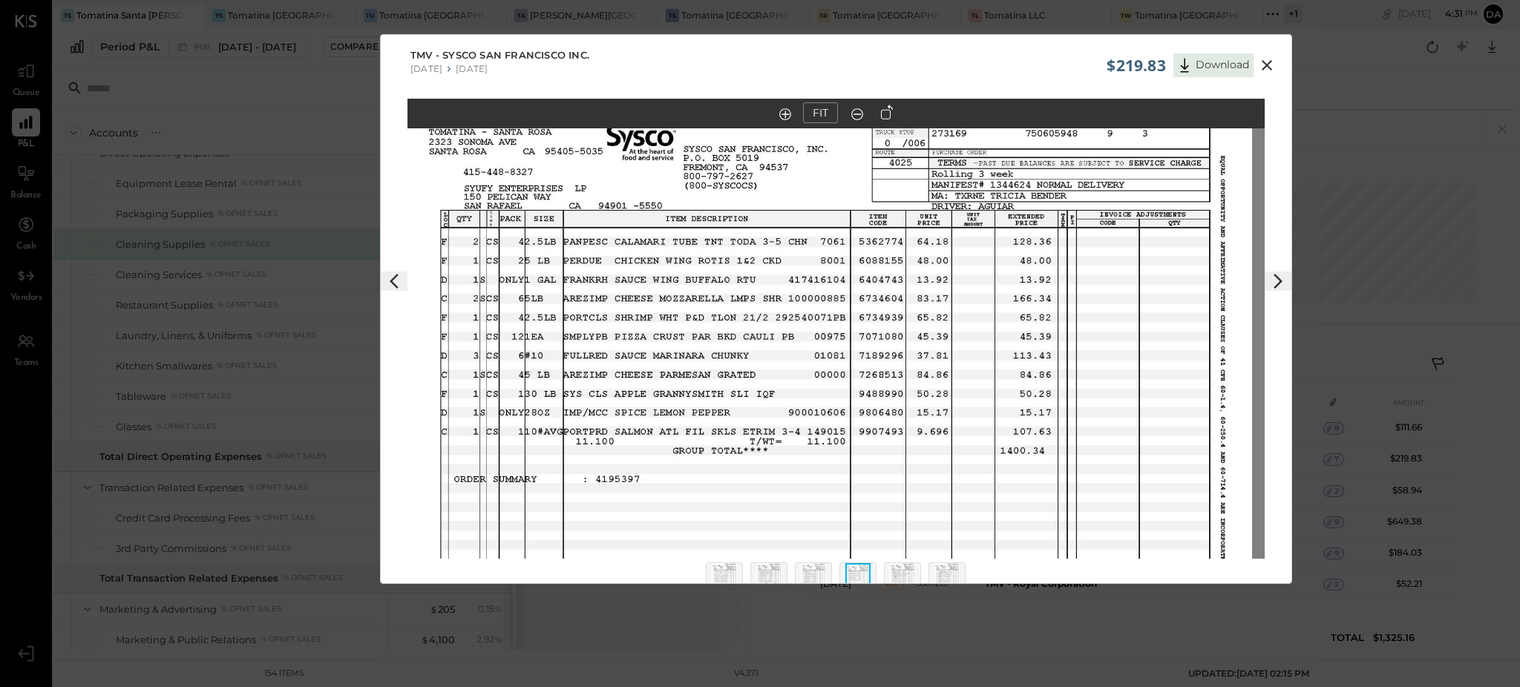
drag, startPoint x: 825, startPoint y: 258, endPoint x: 814, endPoint y: 369, distance: 111.1
click at [814, 369] on img at bounding box center [823, 416] width 857 height 662
click at [892, 574] on img at bounding box center [902, 579] width 25 height 33
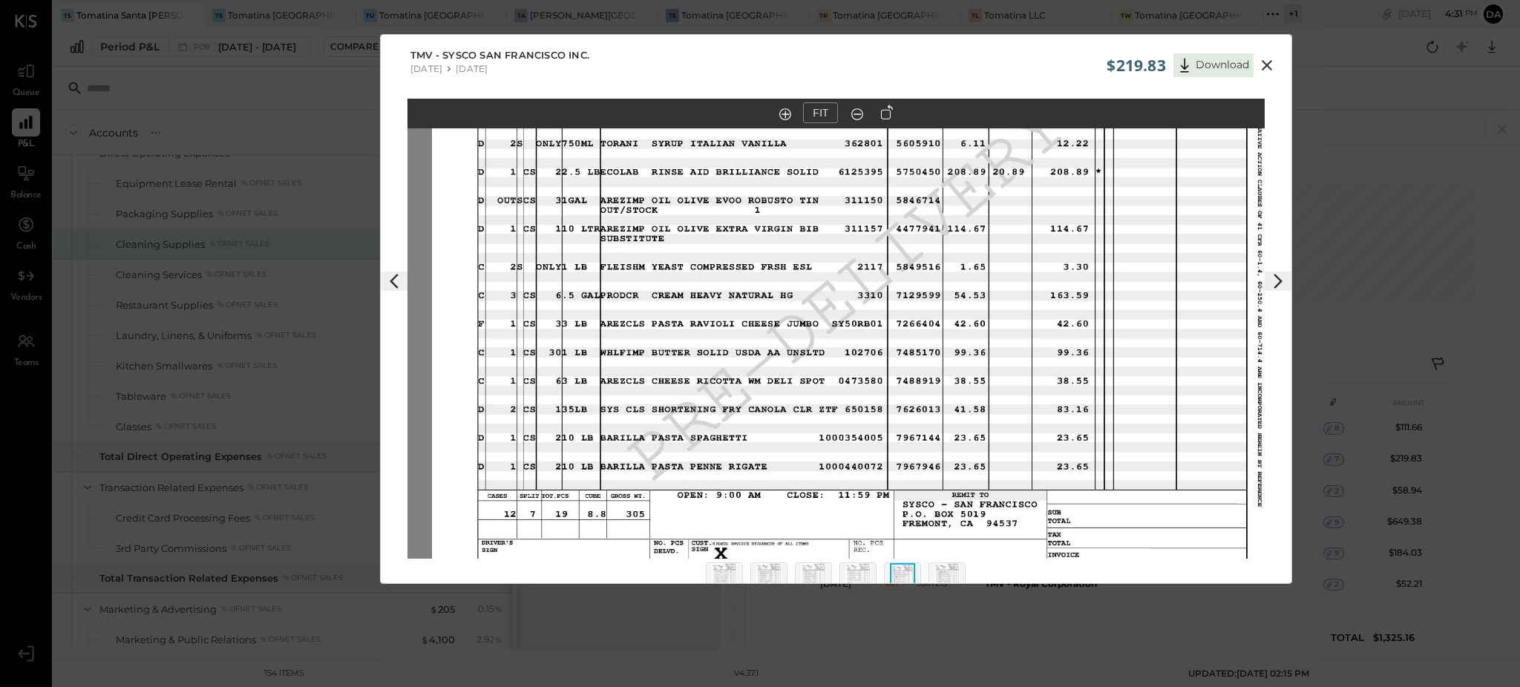
drag, startPoint x: 824, startPoint y: 262, endPoint x: 847, endPoint y: 232, distance: 38.6
click at [847, 232] on img at bounding box center [860, 278] width 857 height 662
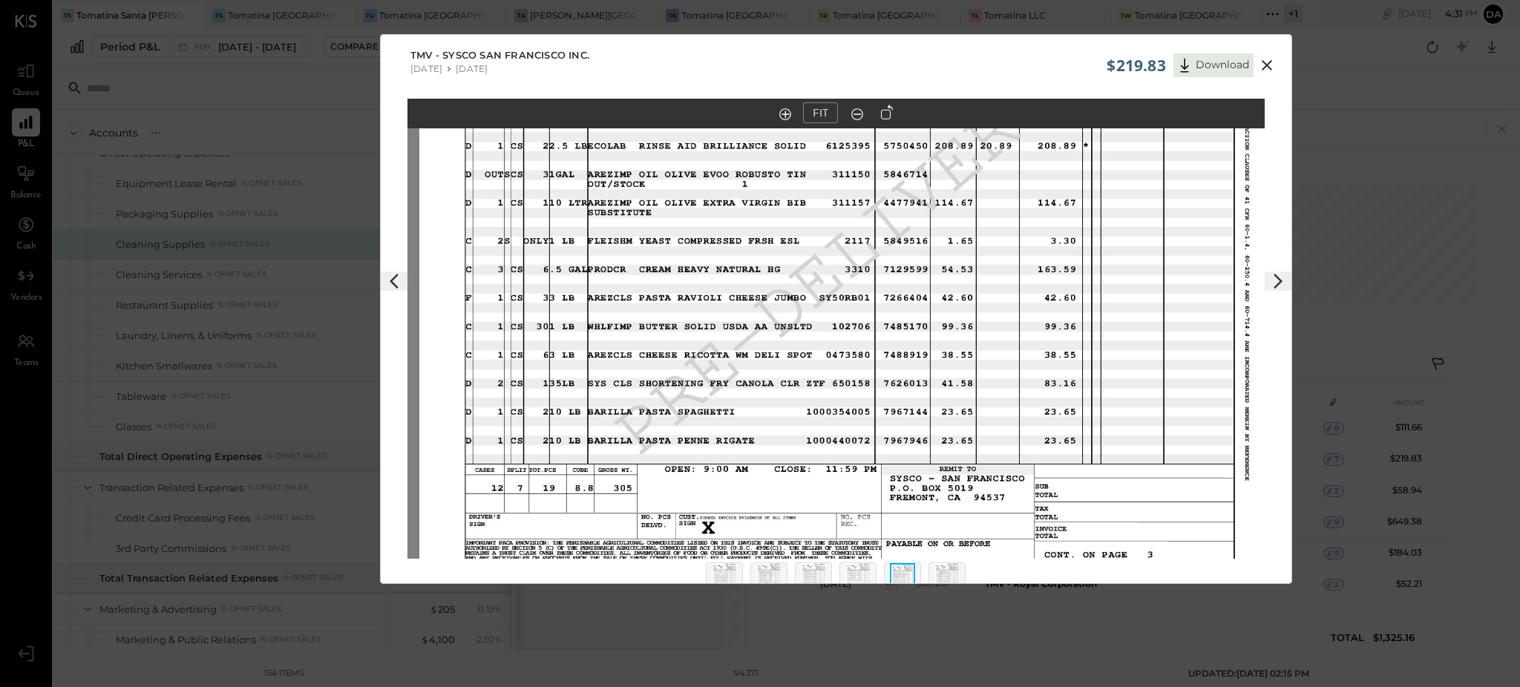
drag, startPoint x: 849, startPoint y: 383, endPoint x: 836, endPoint y: 357, distance: 28.9
click at [836, 357] on img at bounding box center [847, 252] width 857 height 662
click at [934, 571] on img at bounding box center [946, 579] width 25 height 33
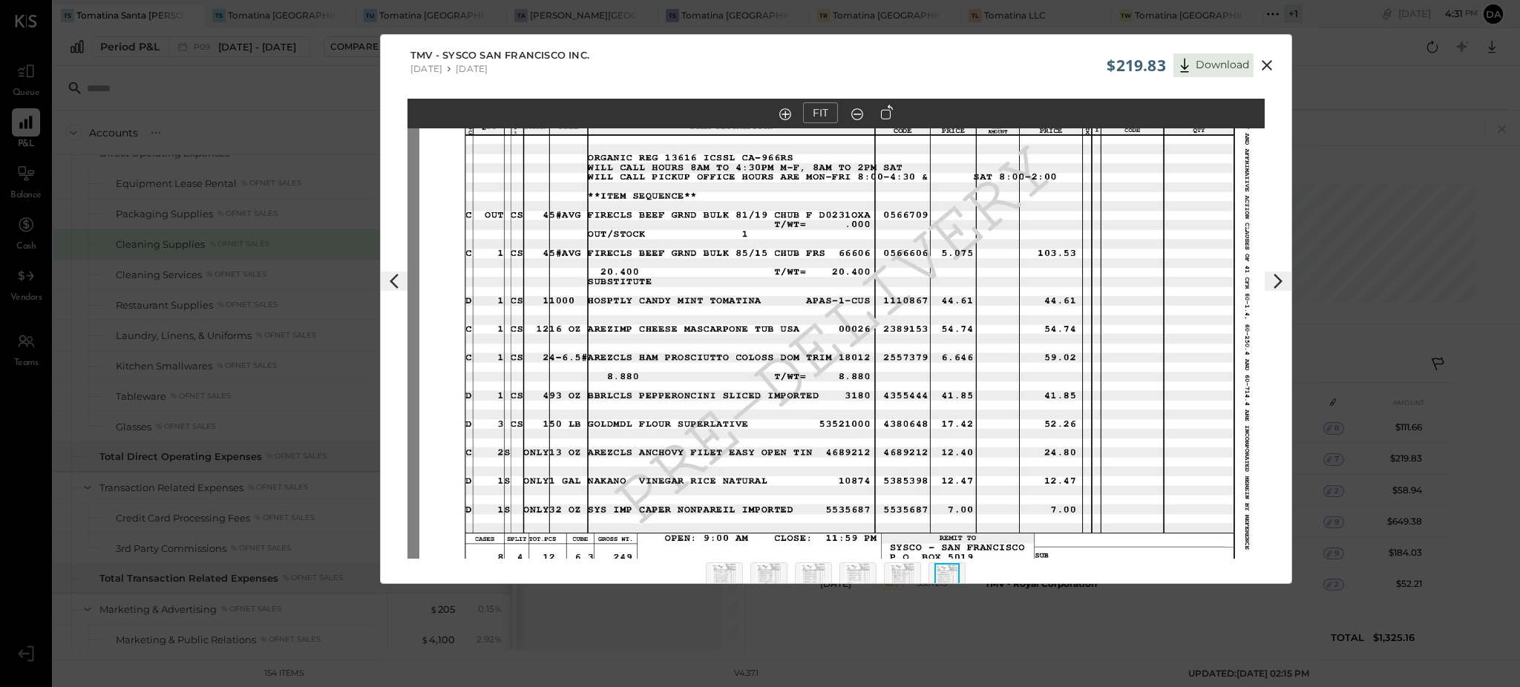
drag, startPoint x: 876, startPoint y: 260, endPoint x: 888, endPoint y: 272, distance: 16.8
click at [888, 272] on img at bounding box center [847, 321] width 857 height 662
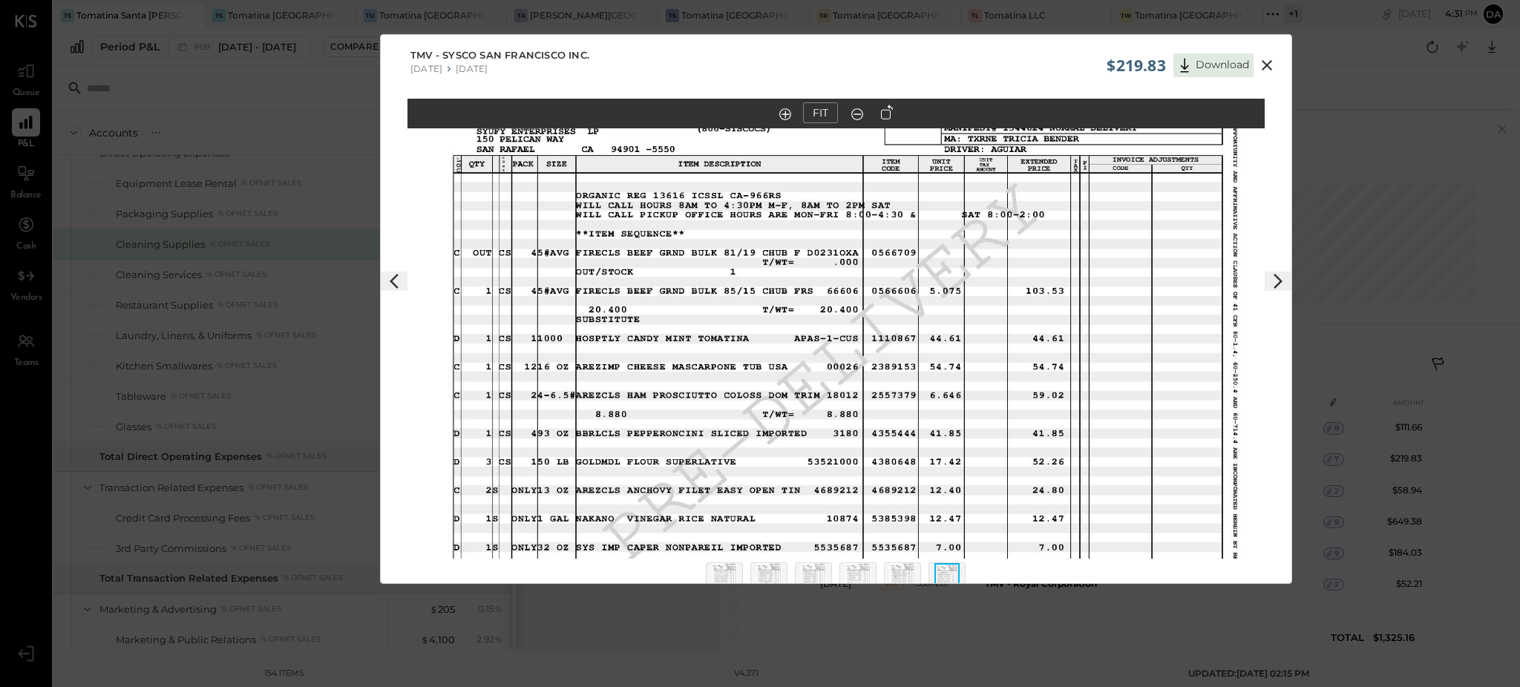
drag, startPoint x: 762, startPoint y: 434, endPoint x: 752, endPoint y: 469, distance: 36.4
click at [752, 469] on img at bounding box center [835, 359] width 857 height 662
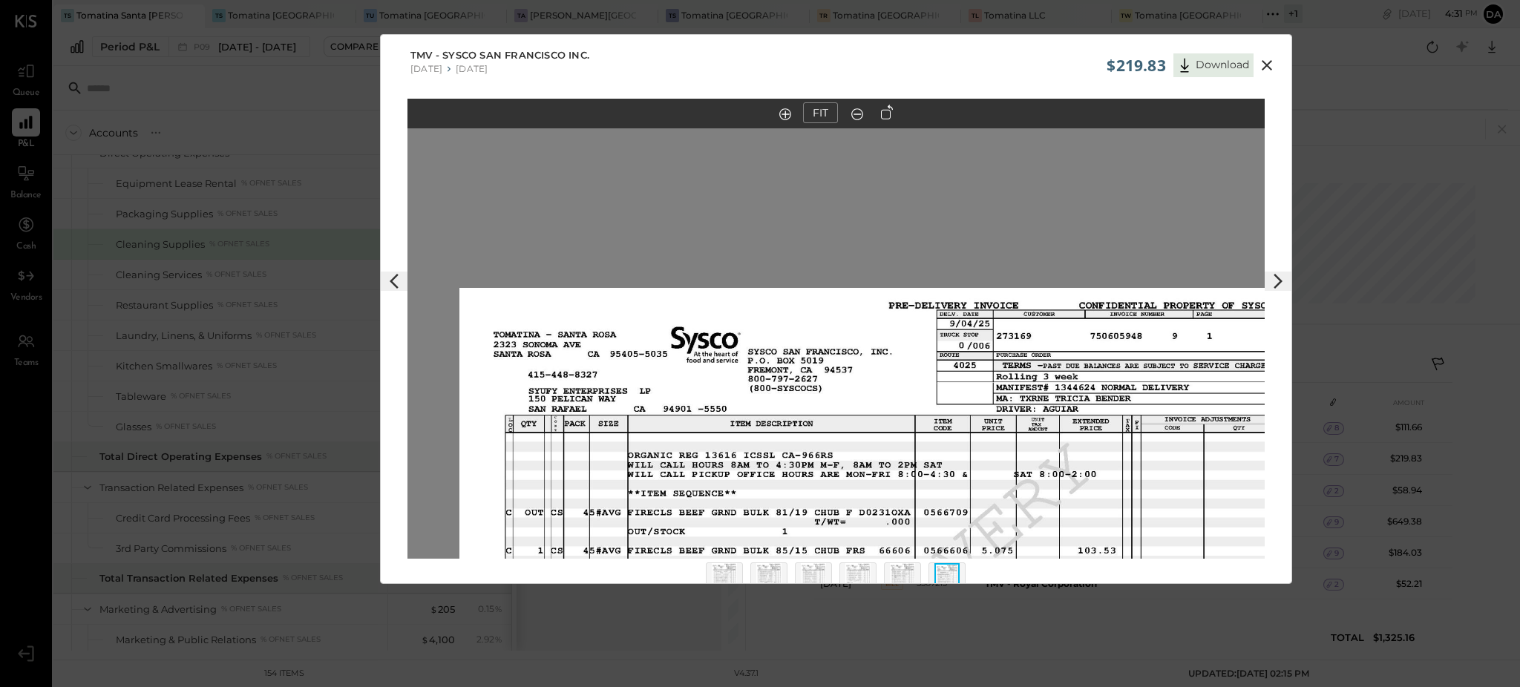
drag, startPoint x: 1113, startPoint y: 286, endPoint x: 1158, endPoint y: 538, distance: 256.3
click at [1158, 539] on img at bounding box center [887, 619] width 857 height 662
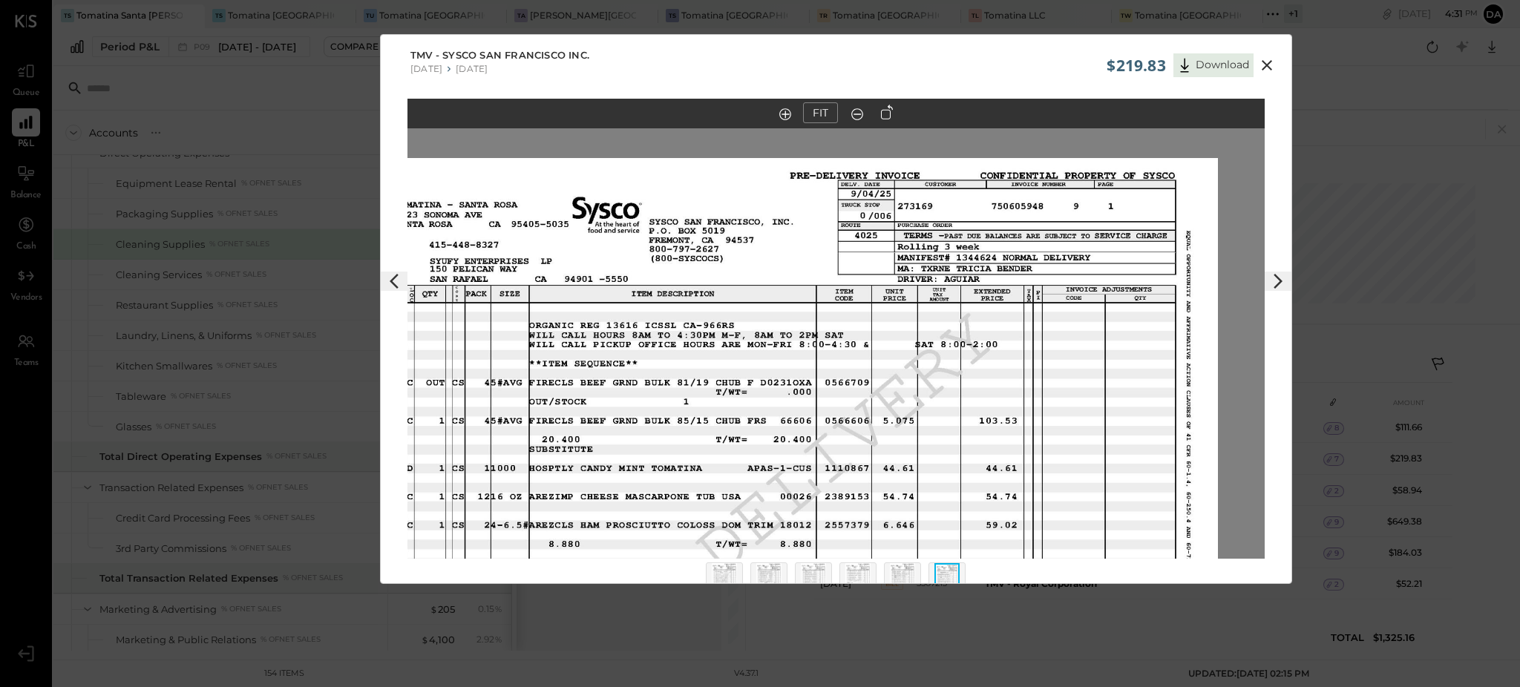
drag, startPoint x: 1239, startPoint y: 448, endPoint x: 1171, endPoint y: 274, distance: 187.0
click at [1143, 312] on img at bounding box center [789, 489] width 857 height 662
click at [1268, 59] on icon at bounding box center [1267, 65] width 18 height 18
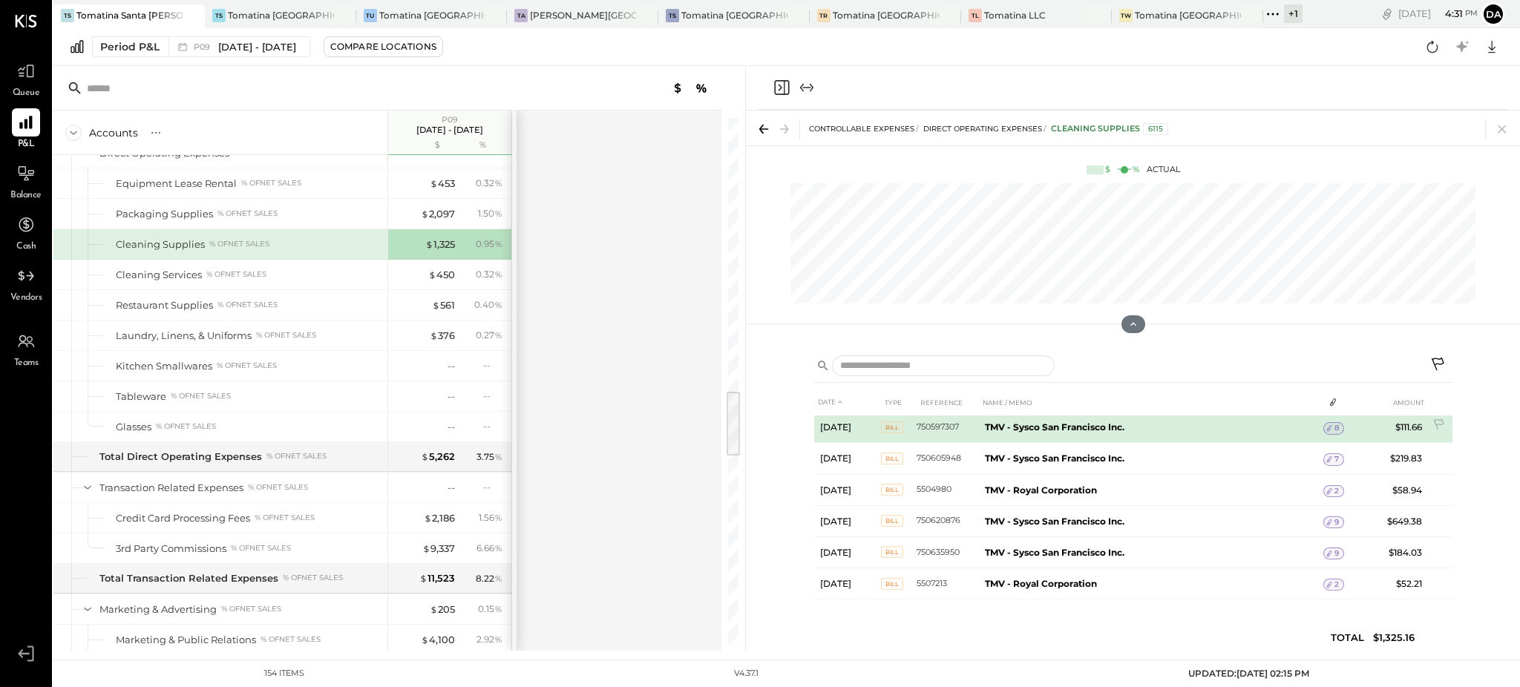
click at [1336, 427] on span "8" at bounding box center [1336, 428] width 4 height 10
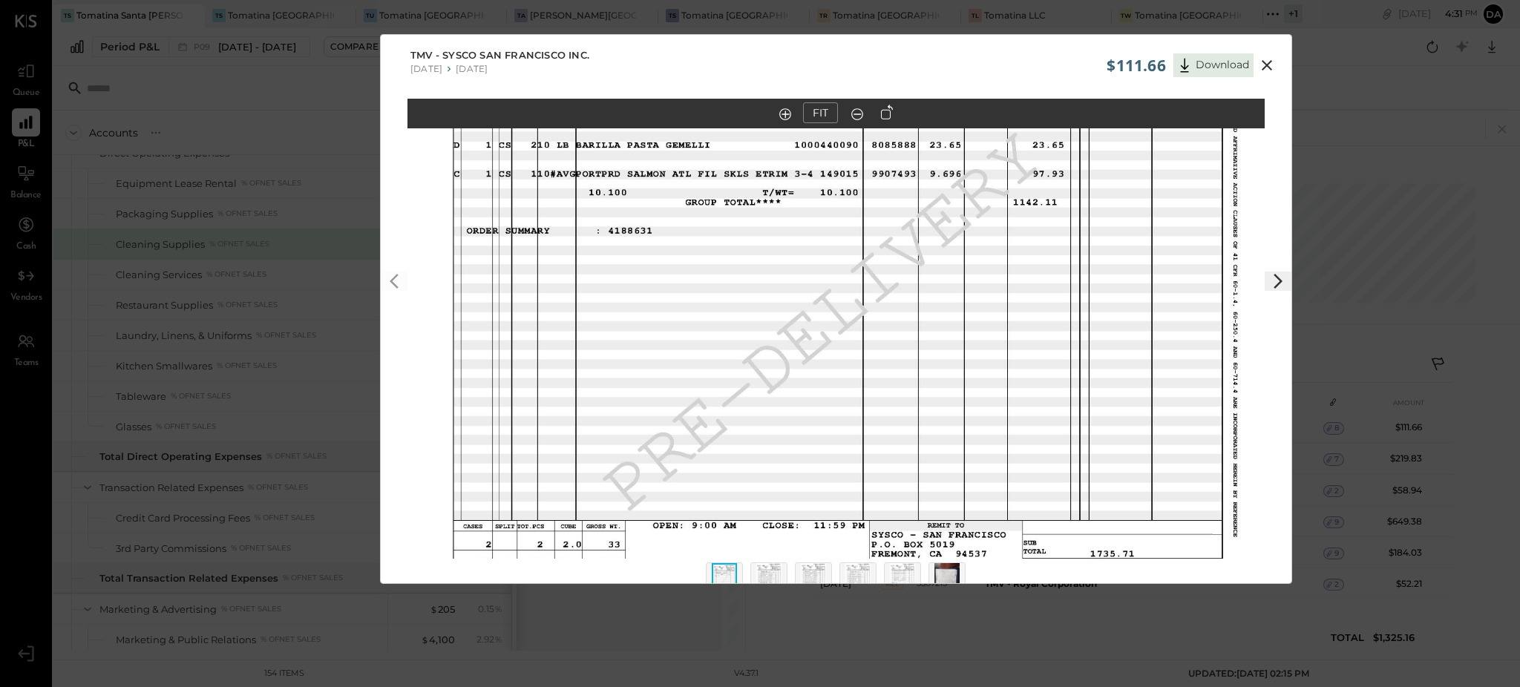
click at [945, 570] on img at bounding box center [946, 579] width 25 height 33
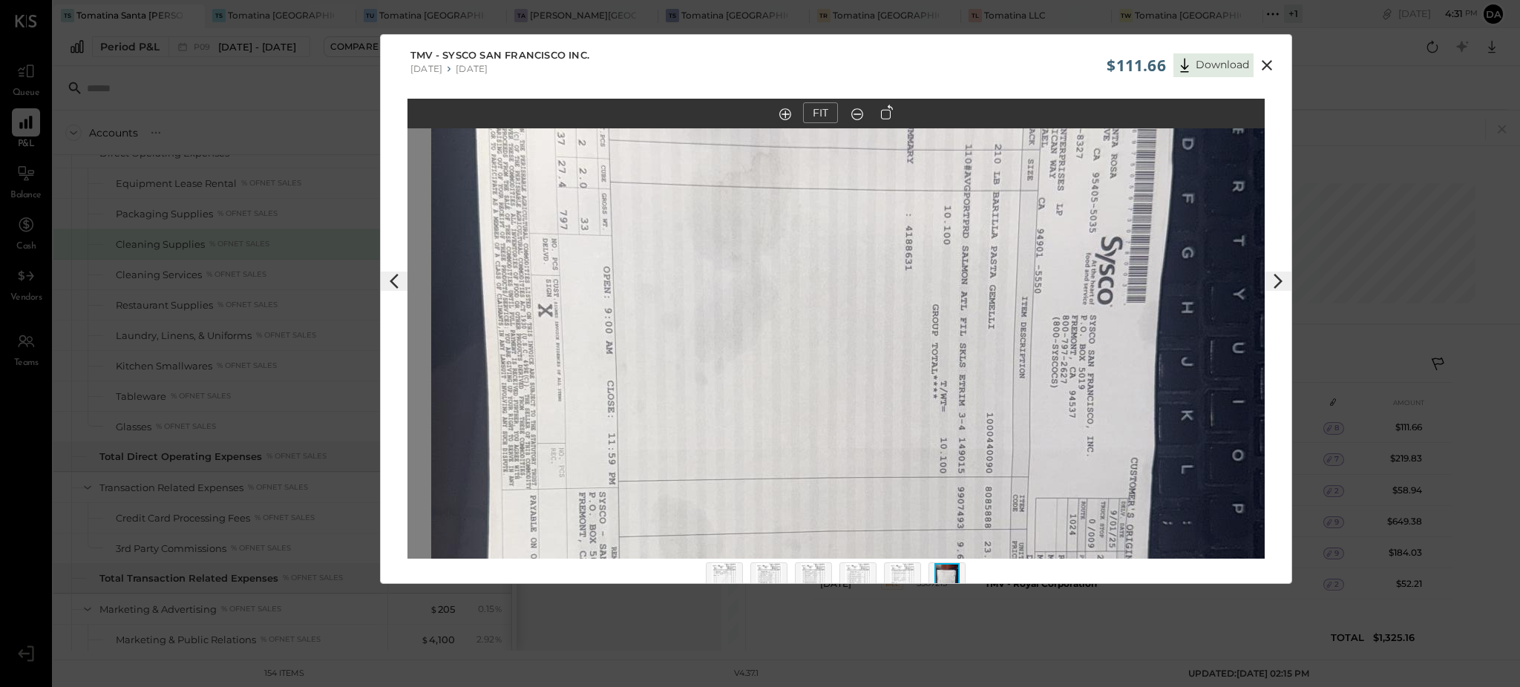
drag, startPoint x: 1029, startPoint y: 410, endPoint x: 871, endPoint y: 672, distance: 305.6
click at [1017, 632] on div "$111.66 Download TMV - Sysco San Francisco Inc. [DATE] [DATE] FIT" at bounding box center [760, 343] width 1520 height 687
click at [722, 573] on img at bounding box center [724, 579] width 25 height 33
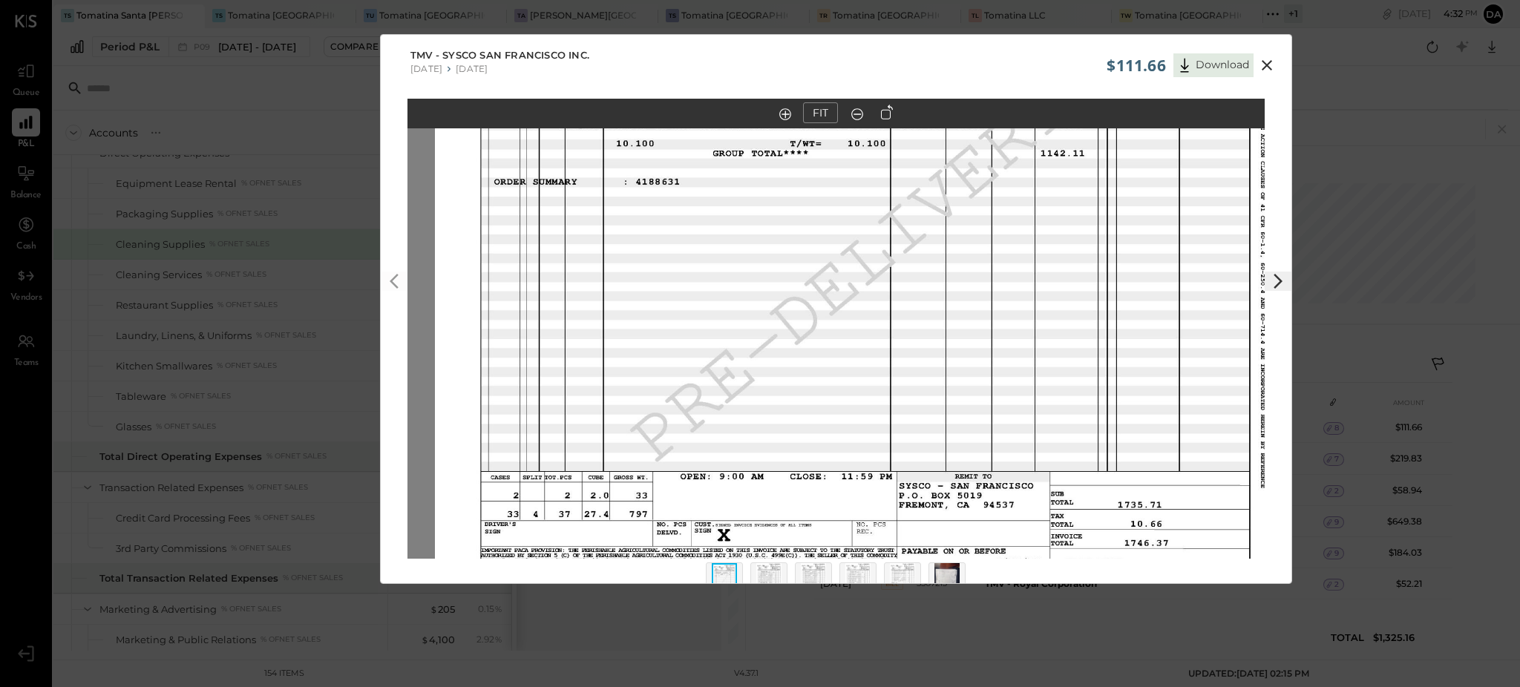
click at [1075, 538] on img at bounding box center [863, 260] width 857 height 662
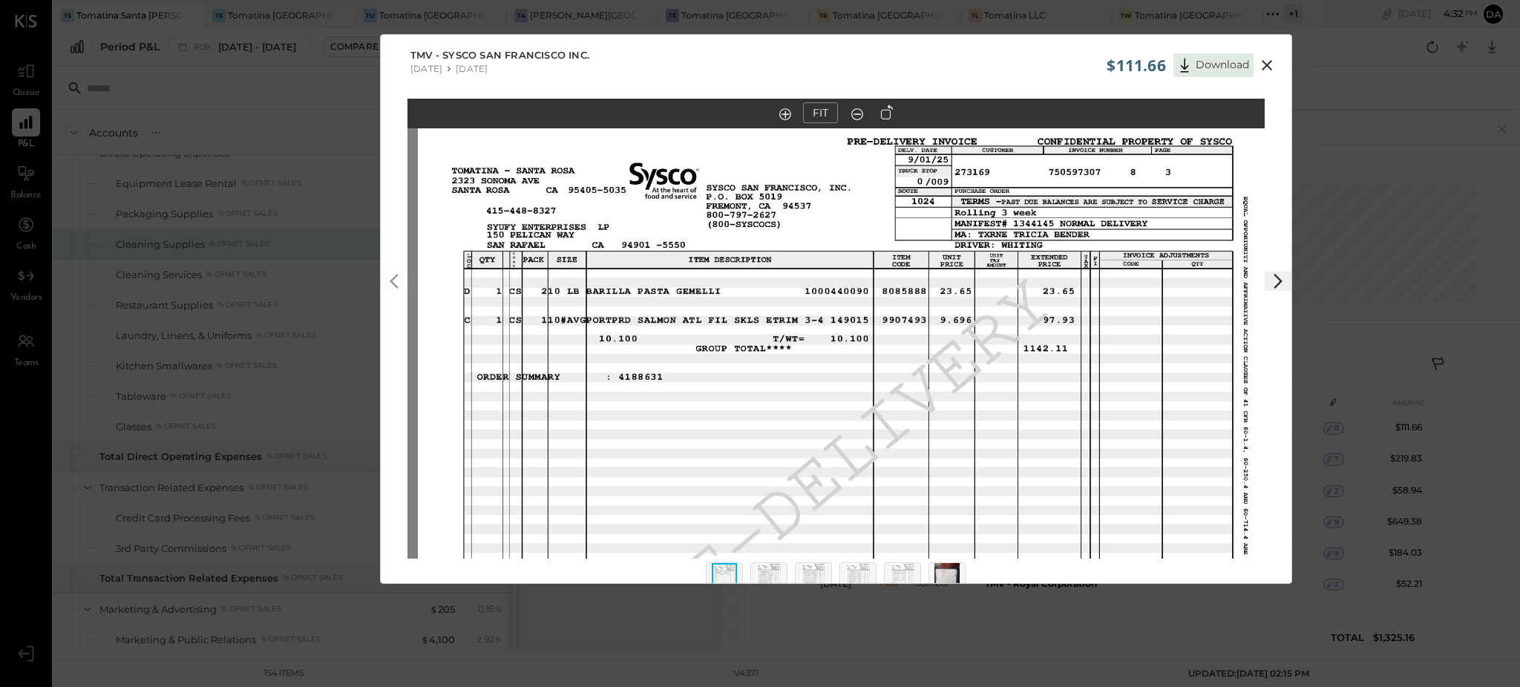
drag, startPoint x: 1081, startPoint y: 214, endPoint x: 1060, endPoint y: 379, distance: 166.1
click at [1060, 379] on img at bounding box center [846, 455] width 857 height 662
click at [719, 576] on img at bounding box center [724, 579] width 25 height 33
click at [1265, 68] on icon at bounding box center [1267, 65] width 18 height 18
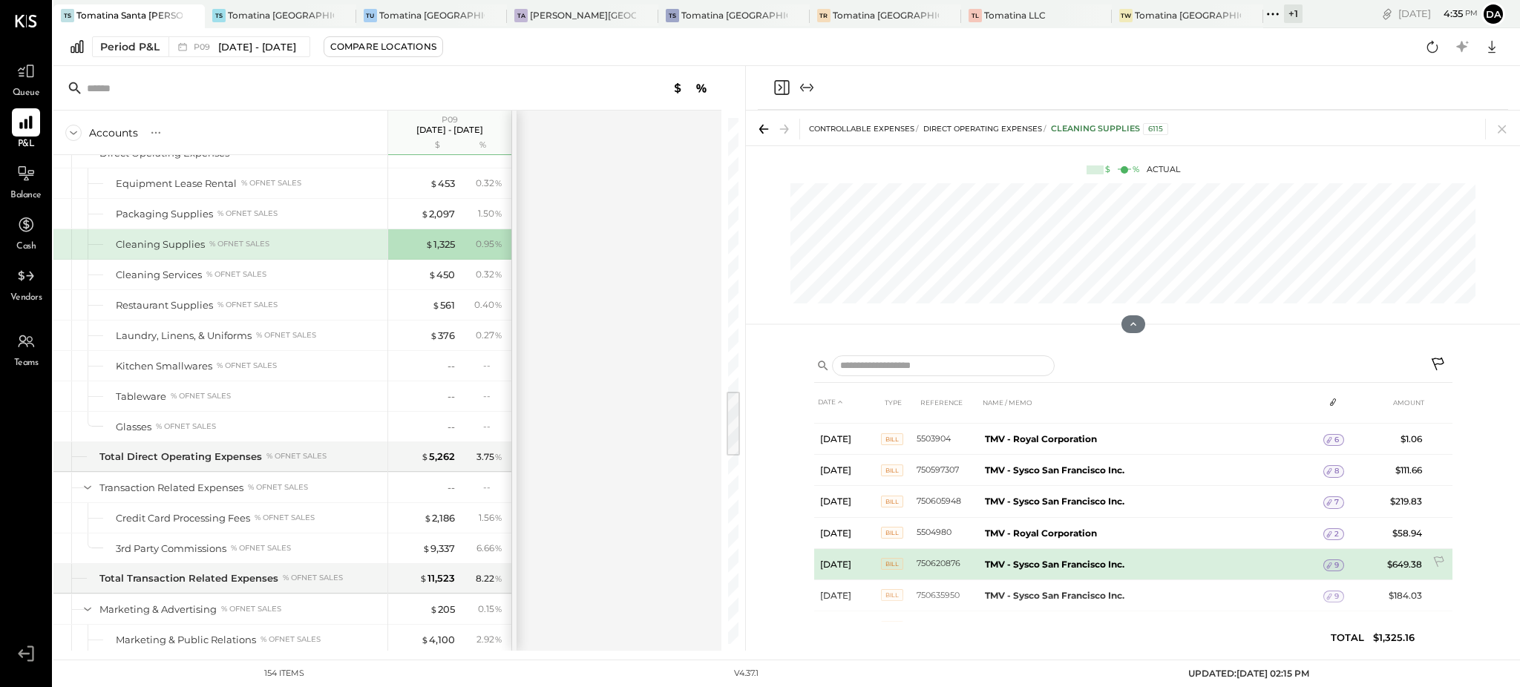
scroll to position [0, 0]
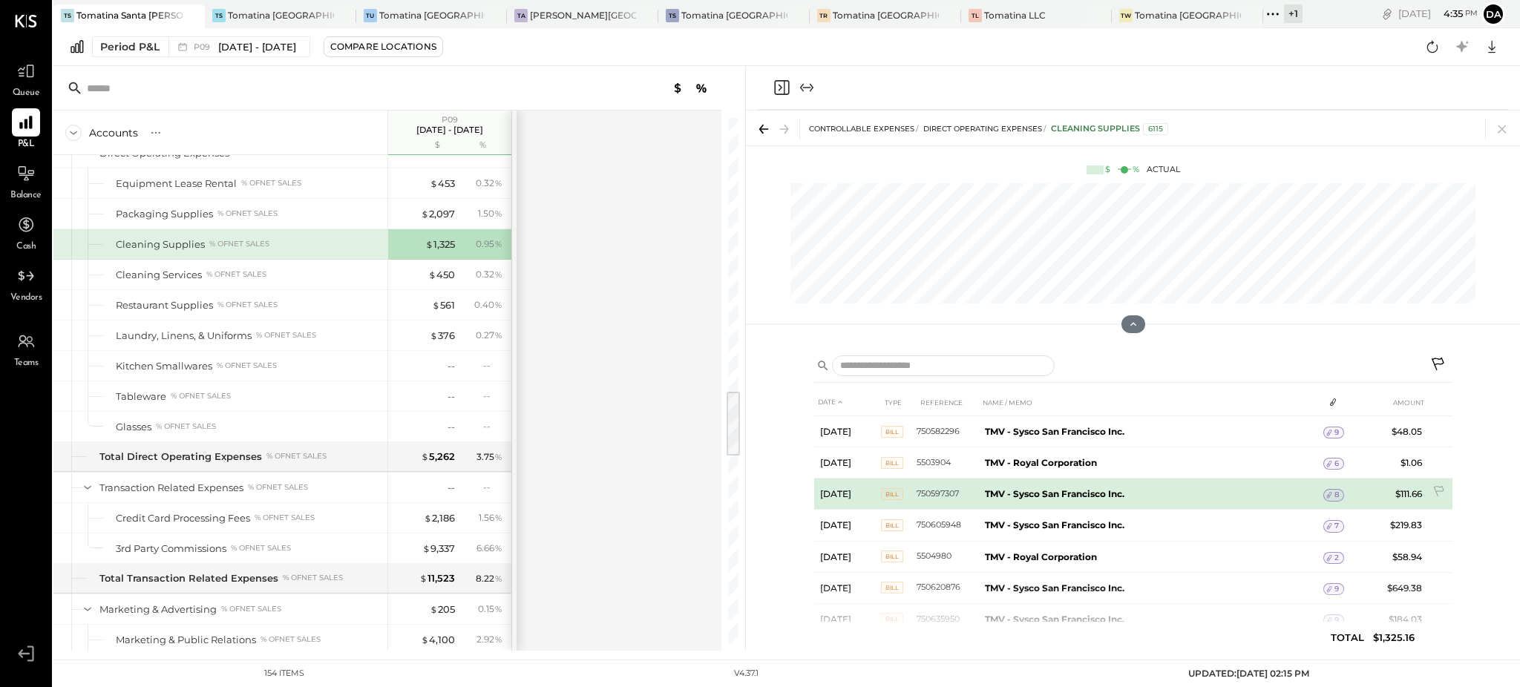
click at [1331, 491] on icon at bounding box center [1329, 495] width 10 height 10
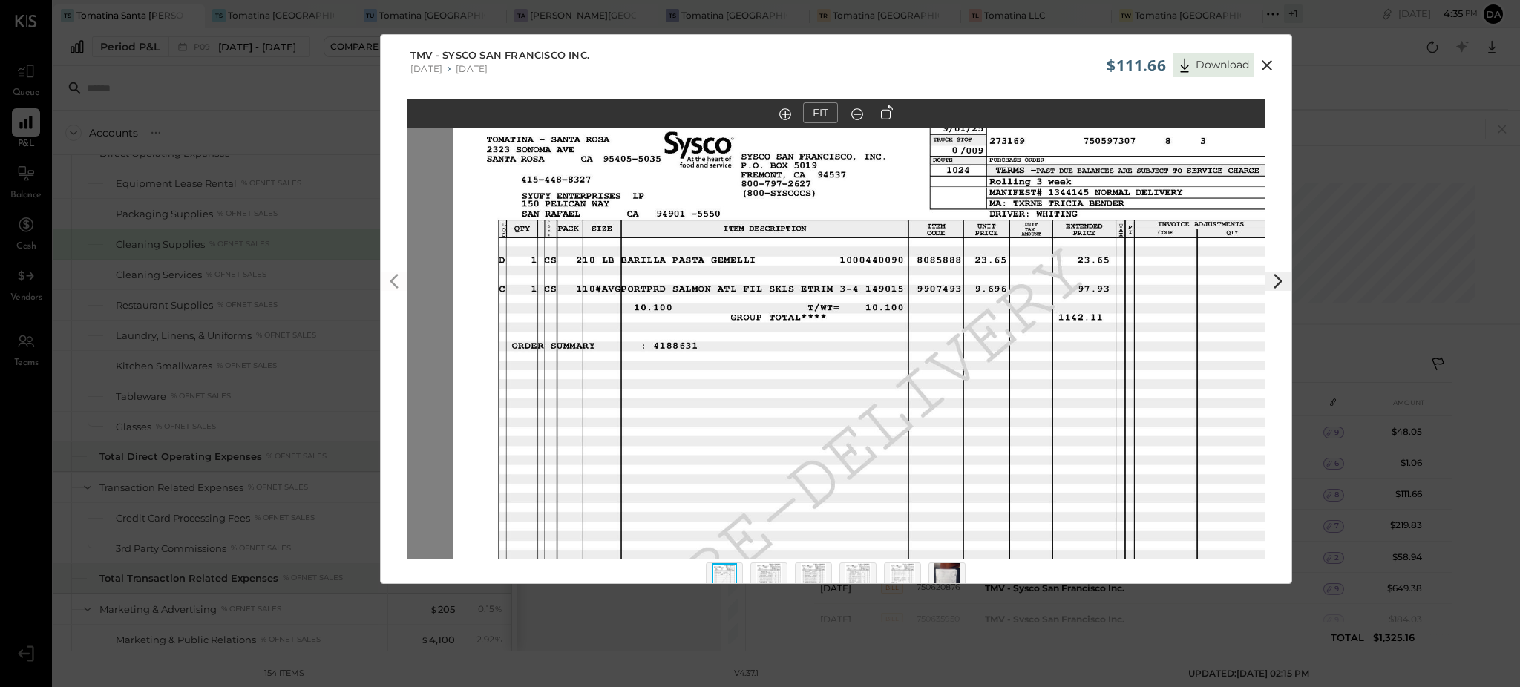
drag, startPoint x: 816, startPoint y: 181, endPoint x: 862, endPoint y: 288, distance: 116.1
click at [862, 288] on img at bounding box center [881, 424] width 857 height 662
click at [757, 568] on img at bounding box center [768, 579] width 25 height 33
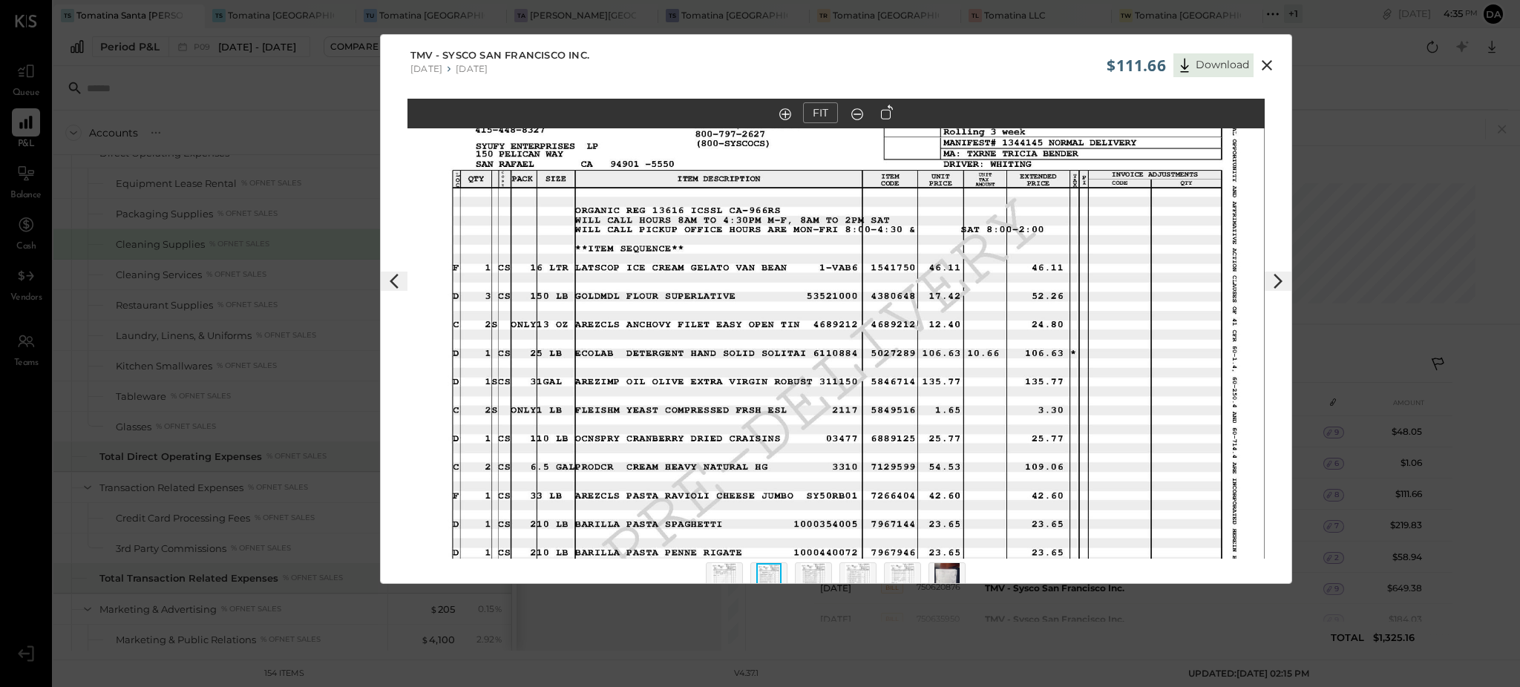
click at [920, 304] on img at bounding box center [835, 374] width 857 height 662
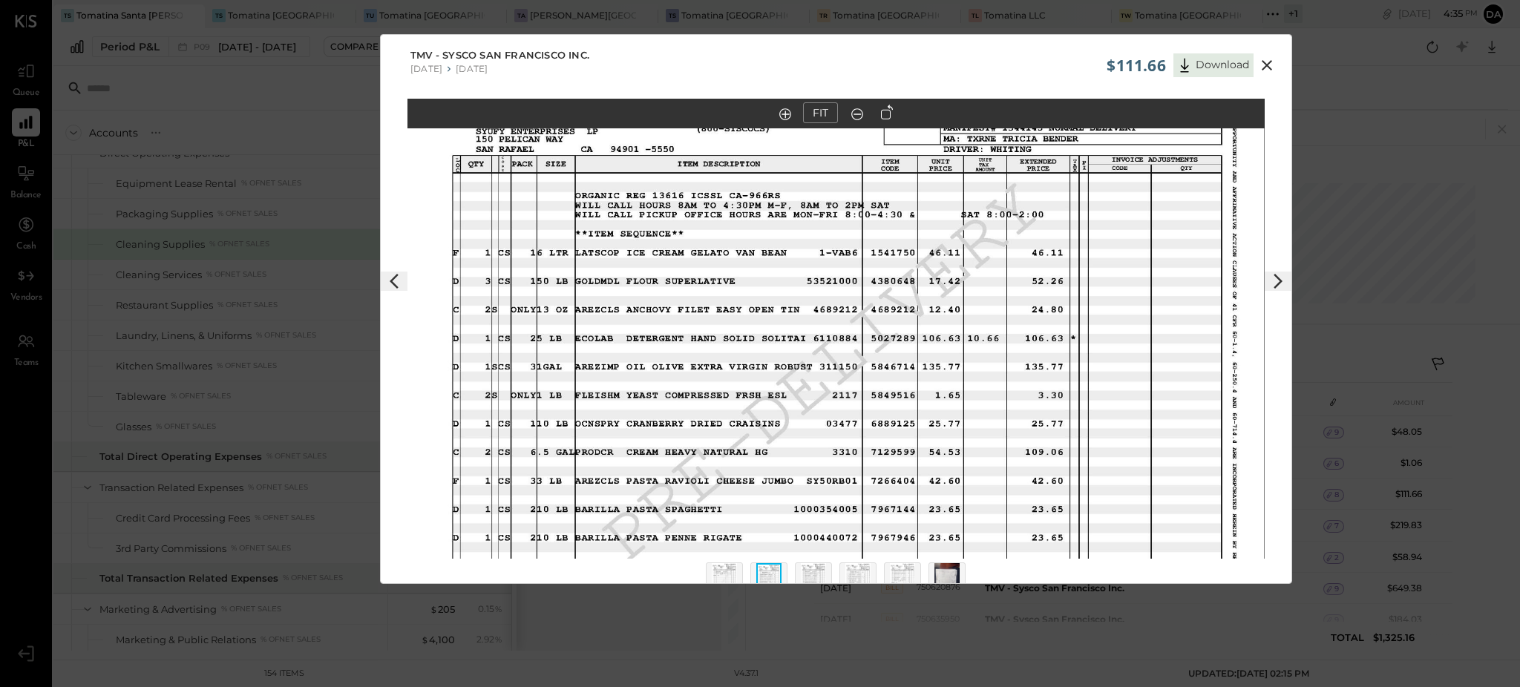
drag, startPoint x: 907, startPoint y: 407, endPoint x: 907, endPoint y: 393, distance: 14.8
click at [907, 393] on img at bounding box center [835, 359] width 857 height 662
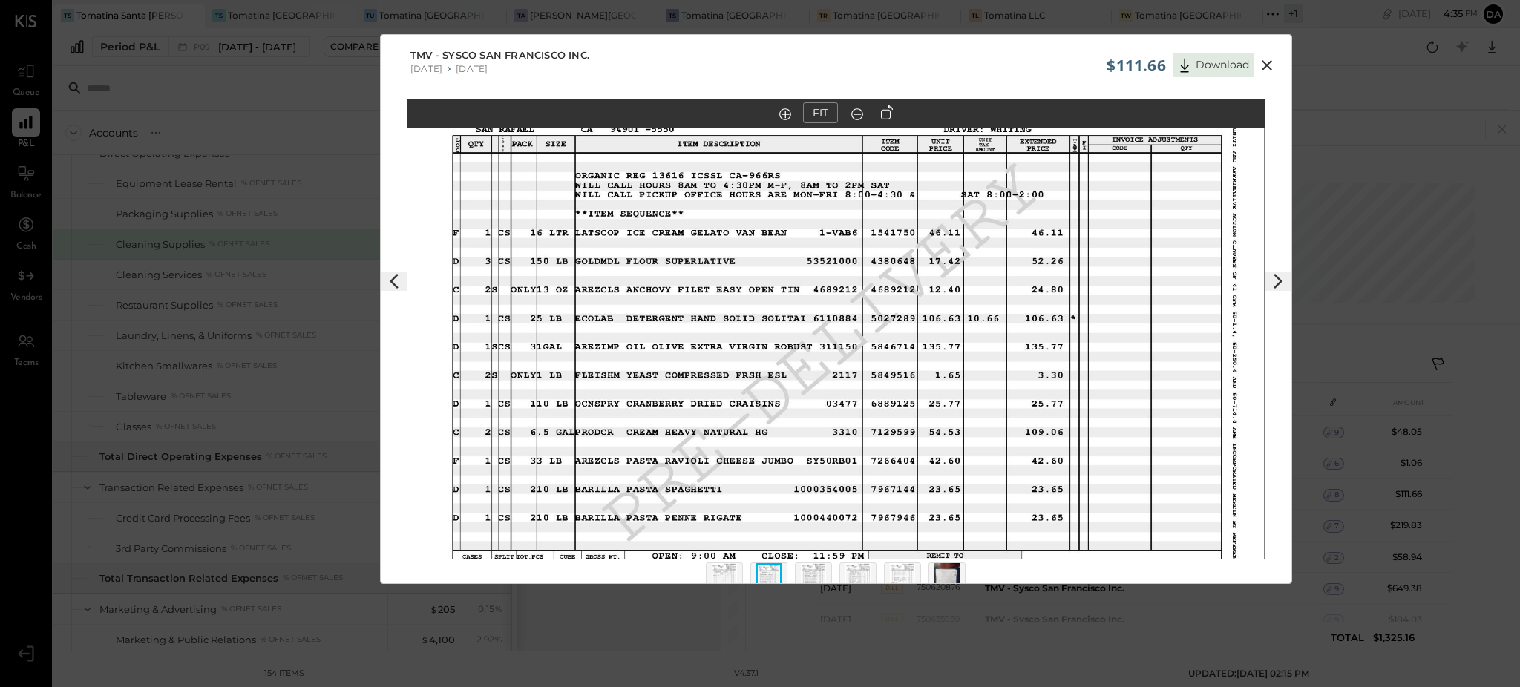
drag, startPoint x: 820, startPoint y: 447, endPoint x: 1003, endPoint y: 314, distance: 225.8
click at [821, 424] on img at bounding box center [835, 339] width 857 height 662
click at [1263, 68] on icon at bounding box center [1267, 65] width 10 height 10
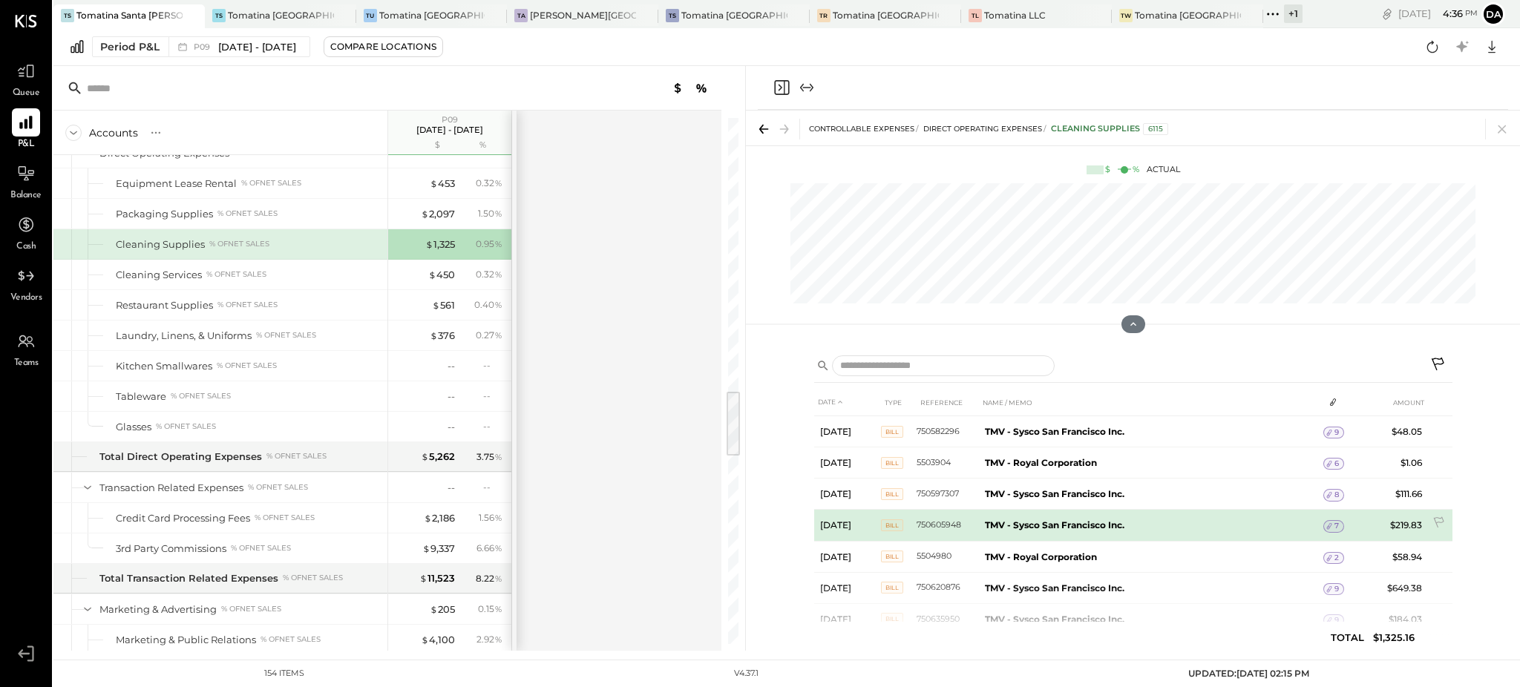
click at [1332, 522] on icon at bounding box center [1329, 526] width 10 height 10
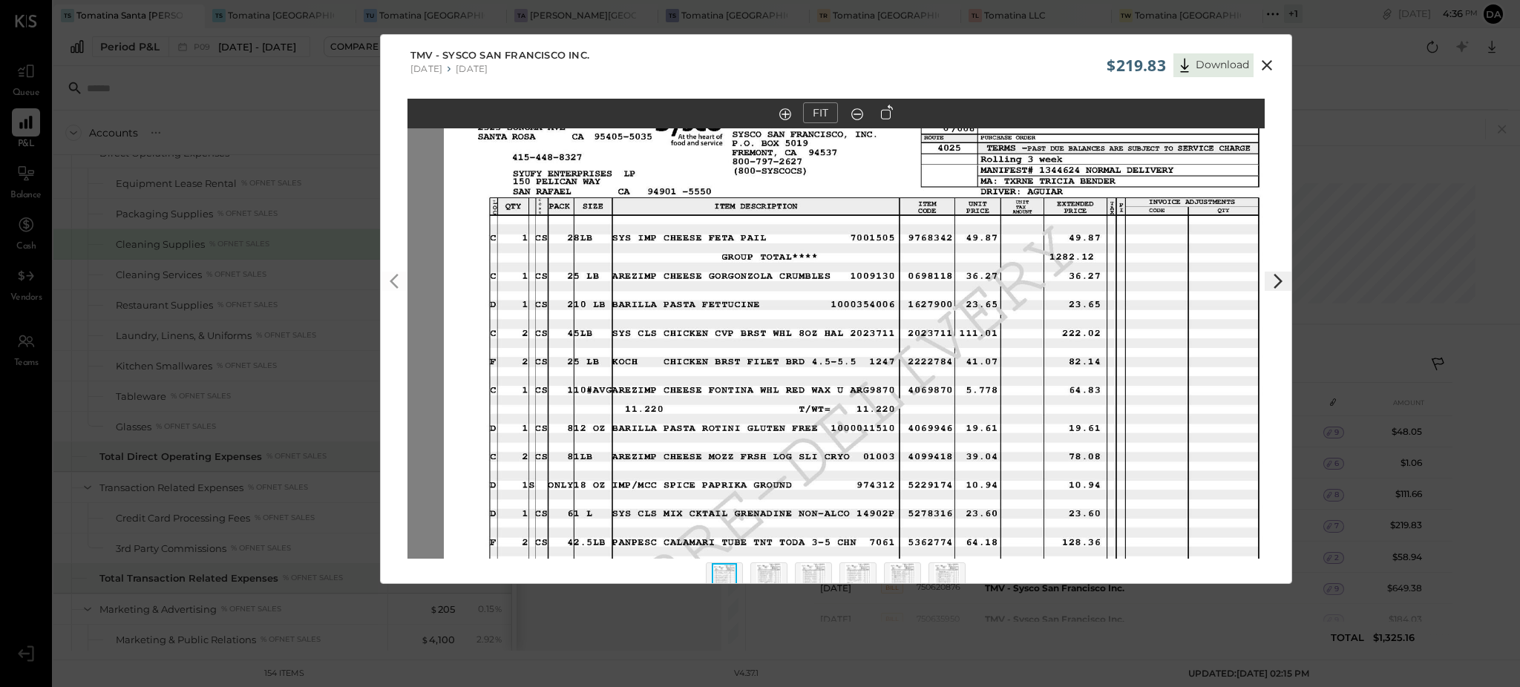
drag, startPoint x: 925, startPoint y: 266, endPoint x: 948, endPoint y: 318, distance: 56.8
click at [948, 318] on img at bounding box center [872, 402] width 857 height 662
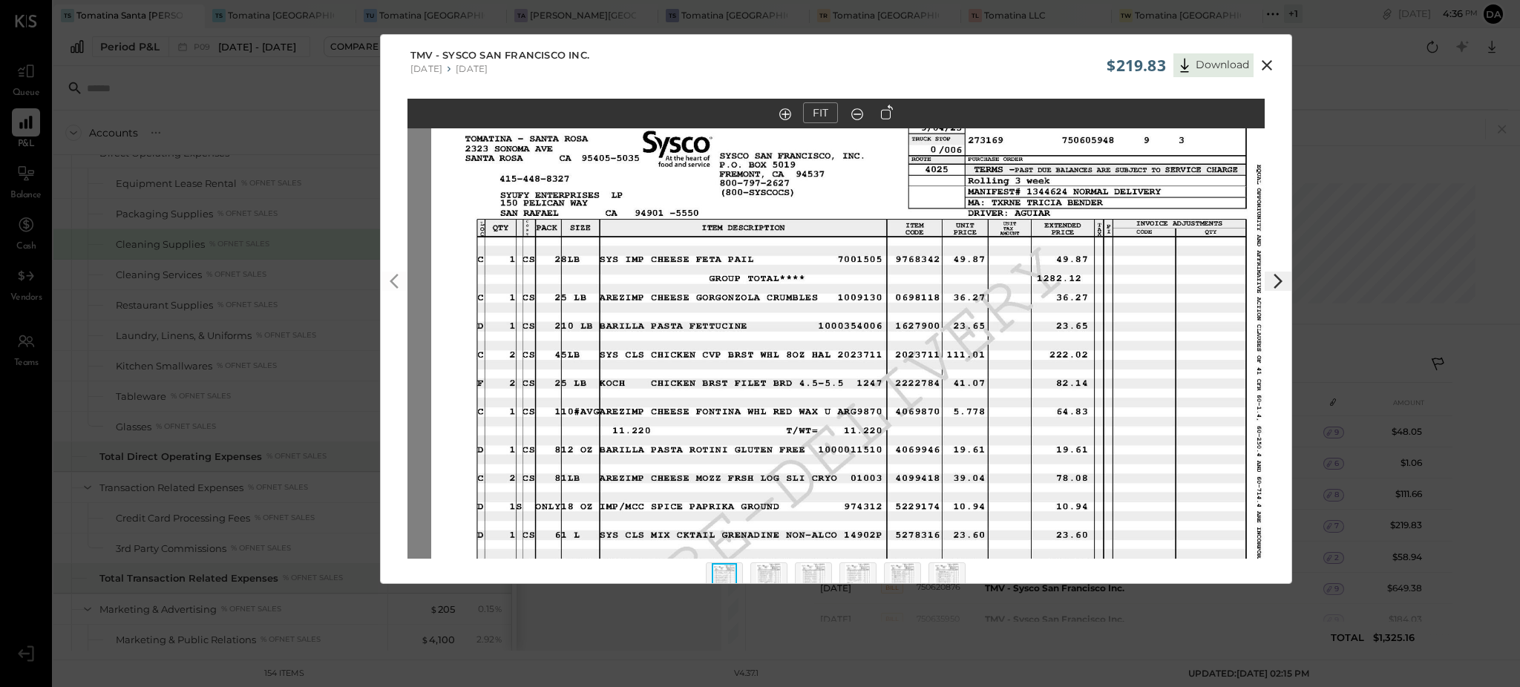
drag, startPoint x: 847, startPoint y: 252, endPoint x: 834, endPoint y: 274, distance: 24.9
click at [834, 274] on img at bounding box center [859, 423] width 857 height 662
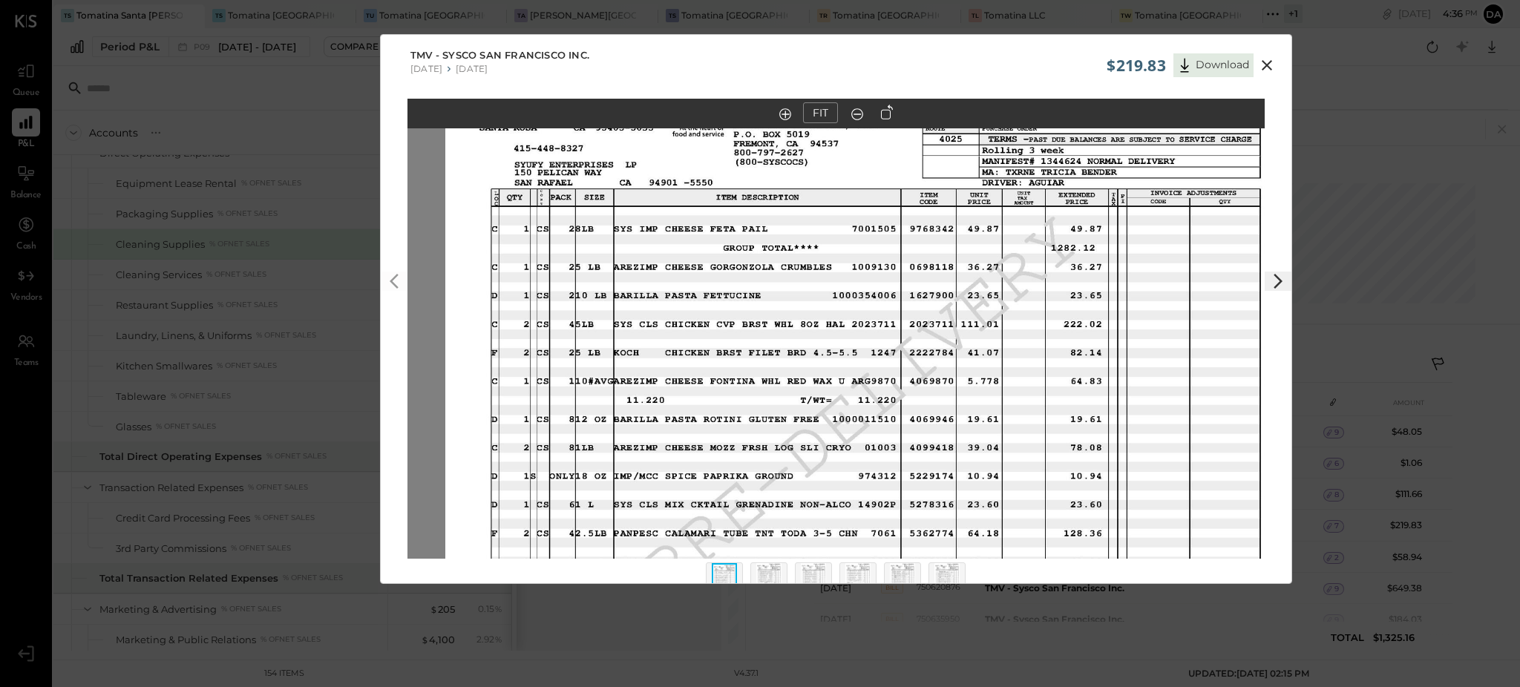
drag, startPoint x: 718, startPoint y: 368, endPoint x: 737, endPoint y: 328, distance: 44.2
click at [737, 328] on img at bounding box center [873, 393] width 857 height 662
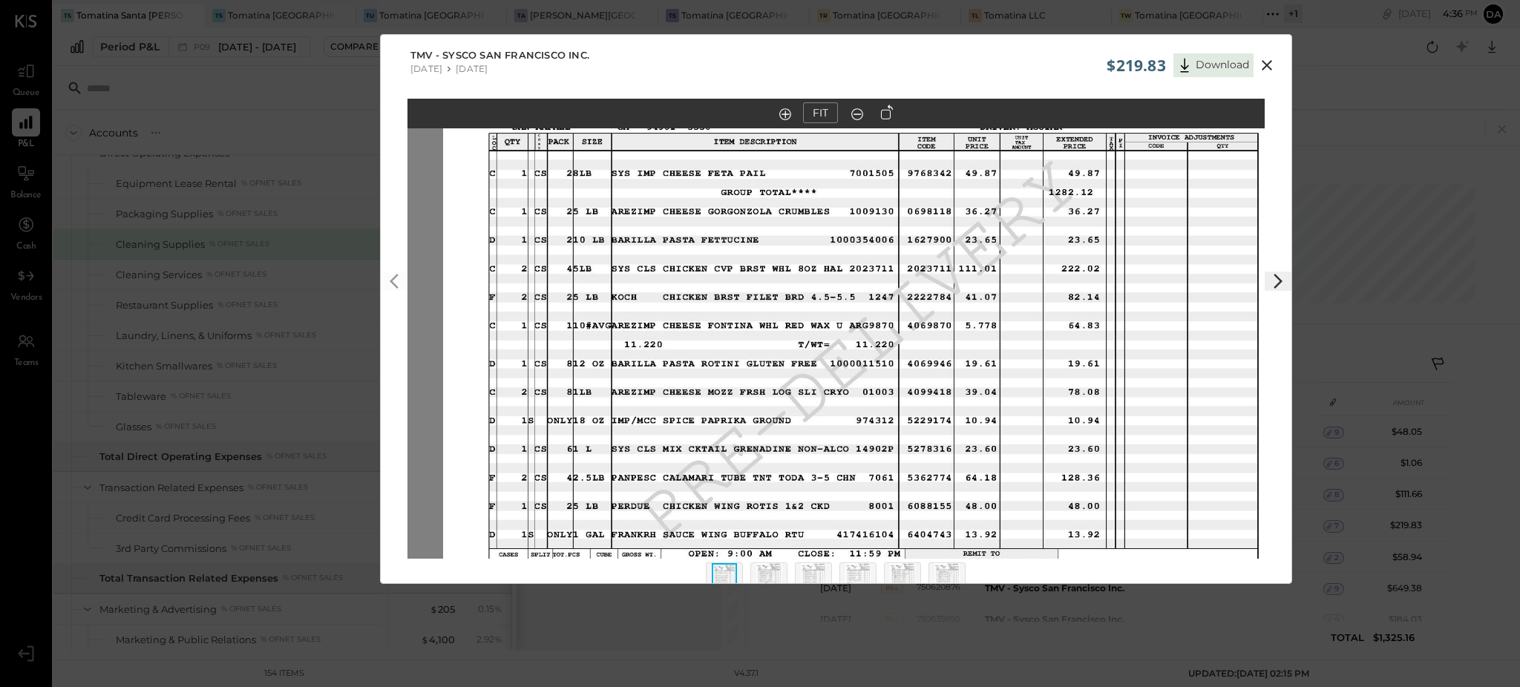
drag, startPoint x: 736, startPoint y: 384, endPoint x: 729, endPoint y: 337, distance: 48.0
click at [729, 337] on img at bounding box center [871, 337] width 857 height 662
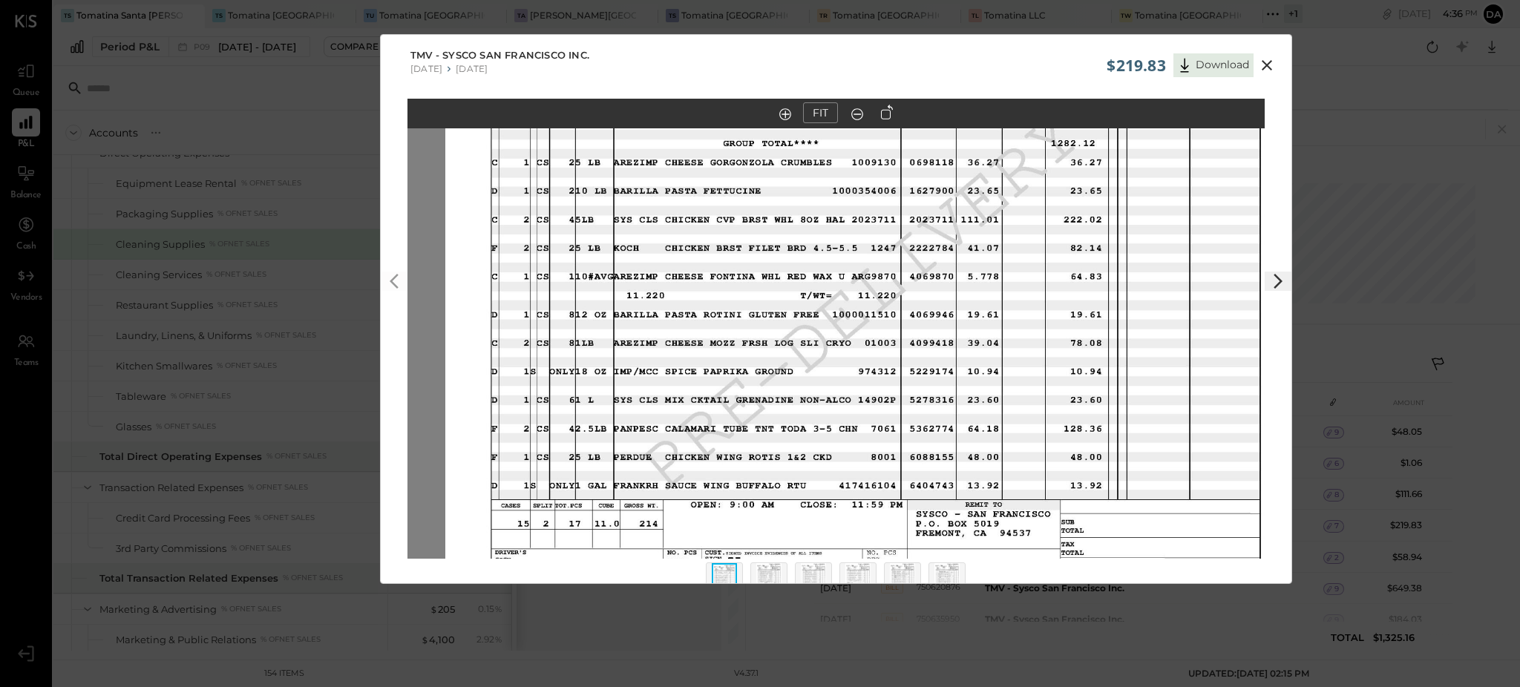
drag, startPoint x: 712, startPoint y: 380, endPoint x: 718, endPoint y: 347, distance: 33.1
click at [718, 347] on img at bounding box center [873, 288] width 857 height 662
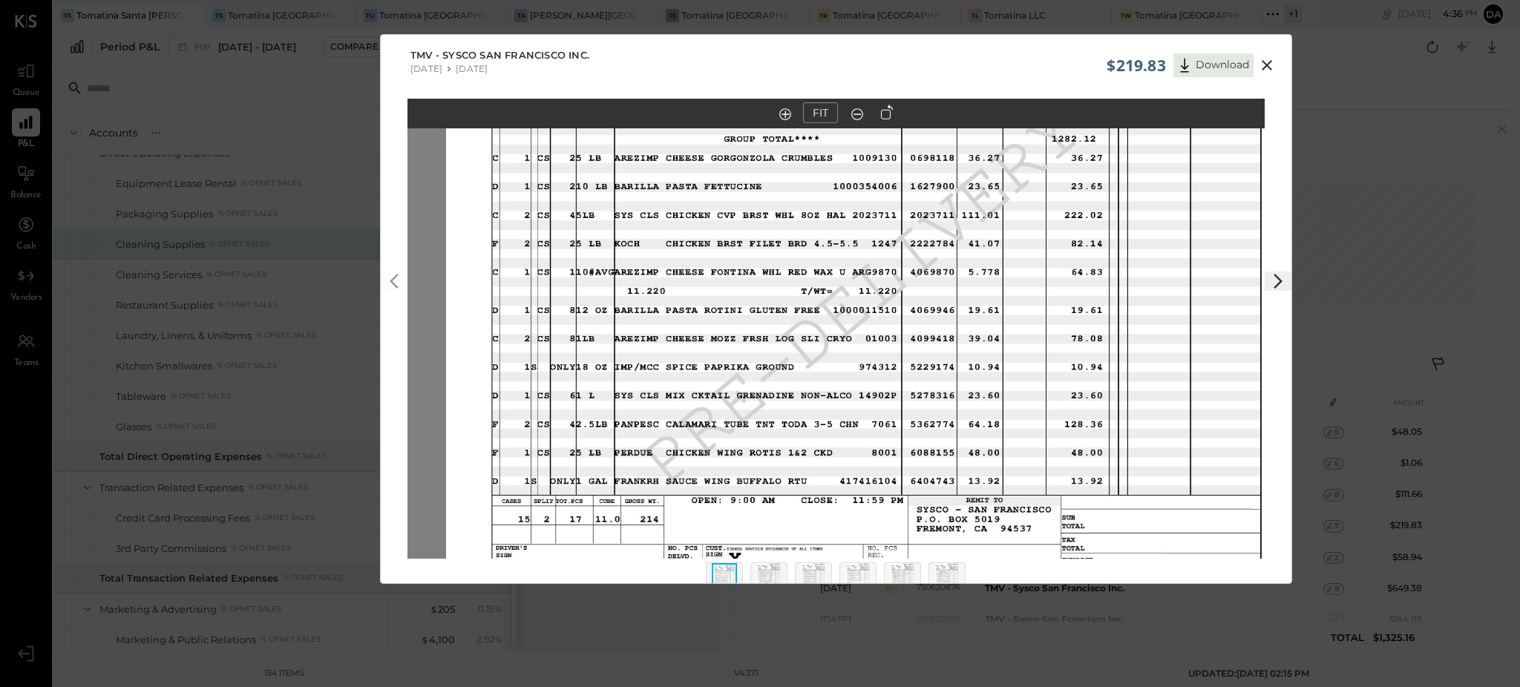
click at [770, 577] on img at bounding box center [768, 579] width 25 height 33
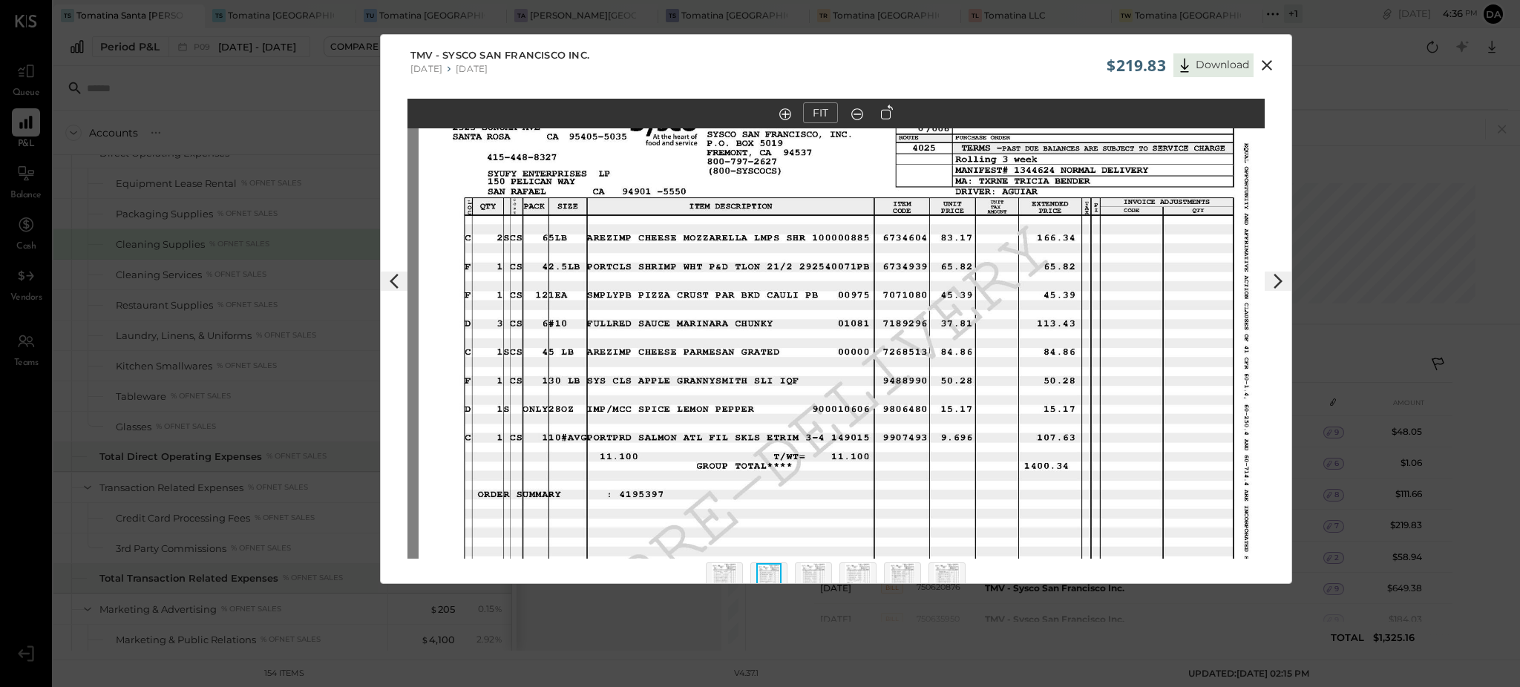
drag, startPoint x: 836, startPoint y: 282, endPoint x: 849, endPoint y: 353, distance: 71.8
click at [849, 353] on img at bounding box center [847, 402] width 857 height 662
click at [816, 577] on img at bounding box center [813, 579] width 25 height 33
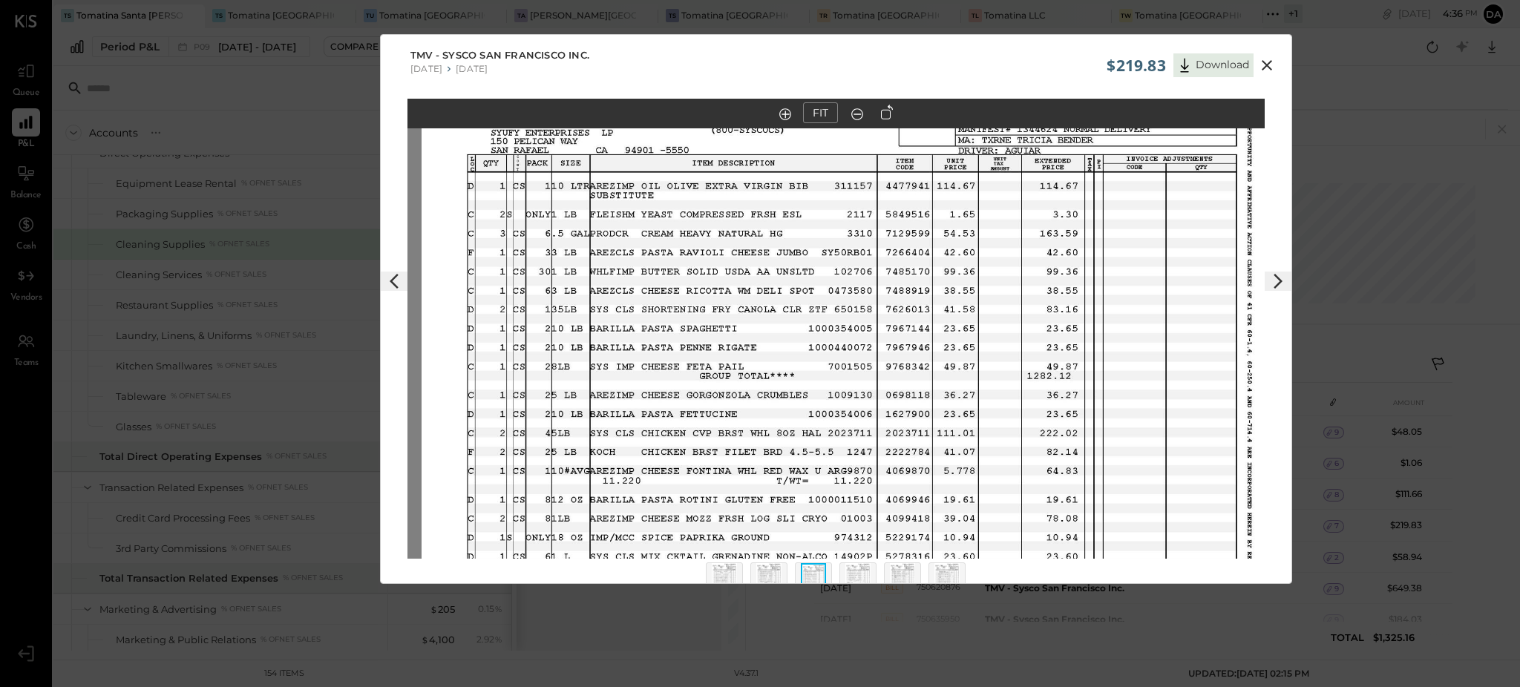
drag, startPoint x: 870, startPoint y: 302, endPoint x: 879, endPoint y: 332, distance: 31.7
click at [879, 332] on img at bounding box center [850, 361] width 857 height 662
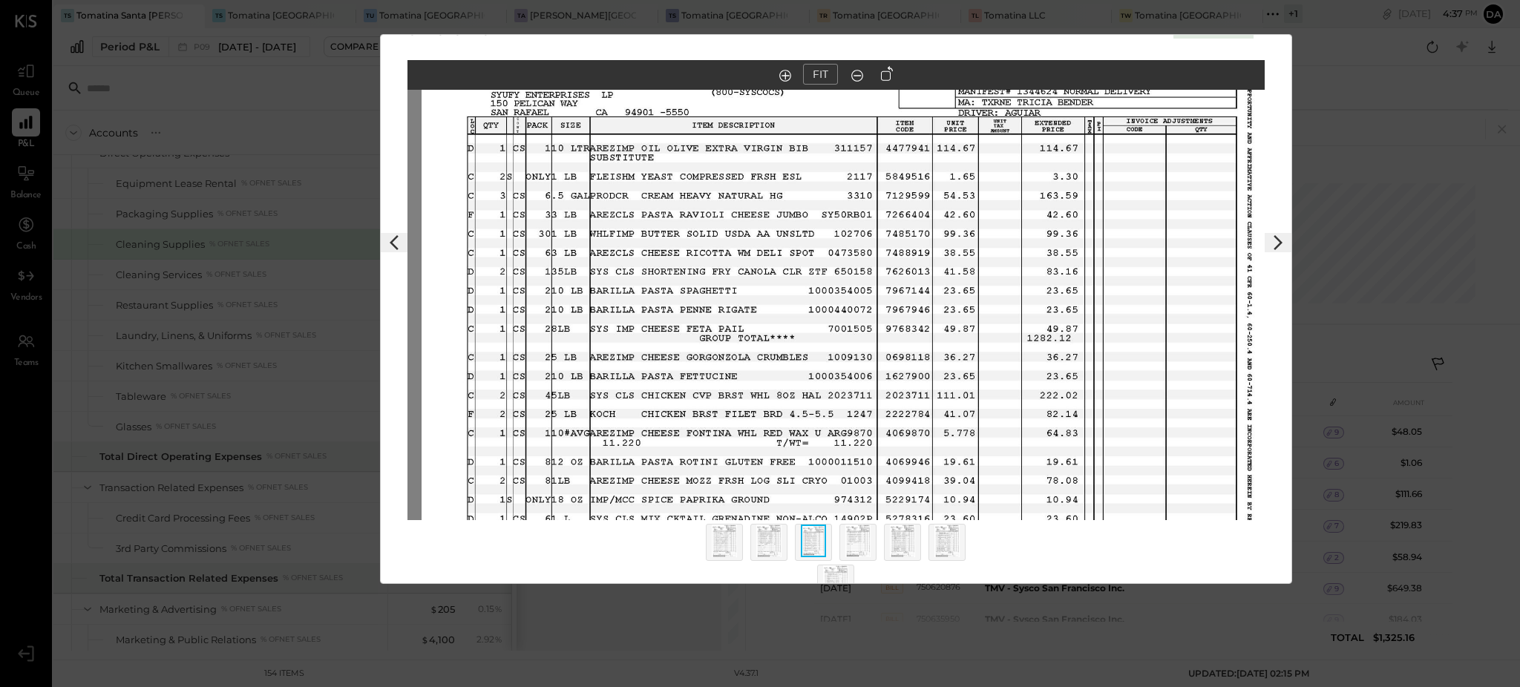
scroll to position [60, 0]
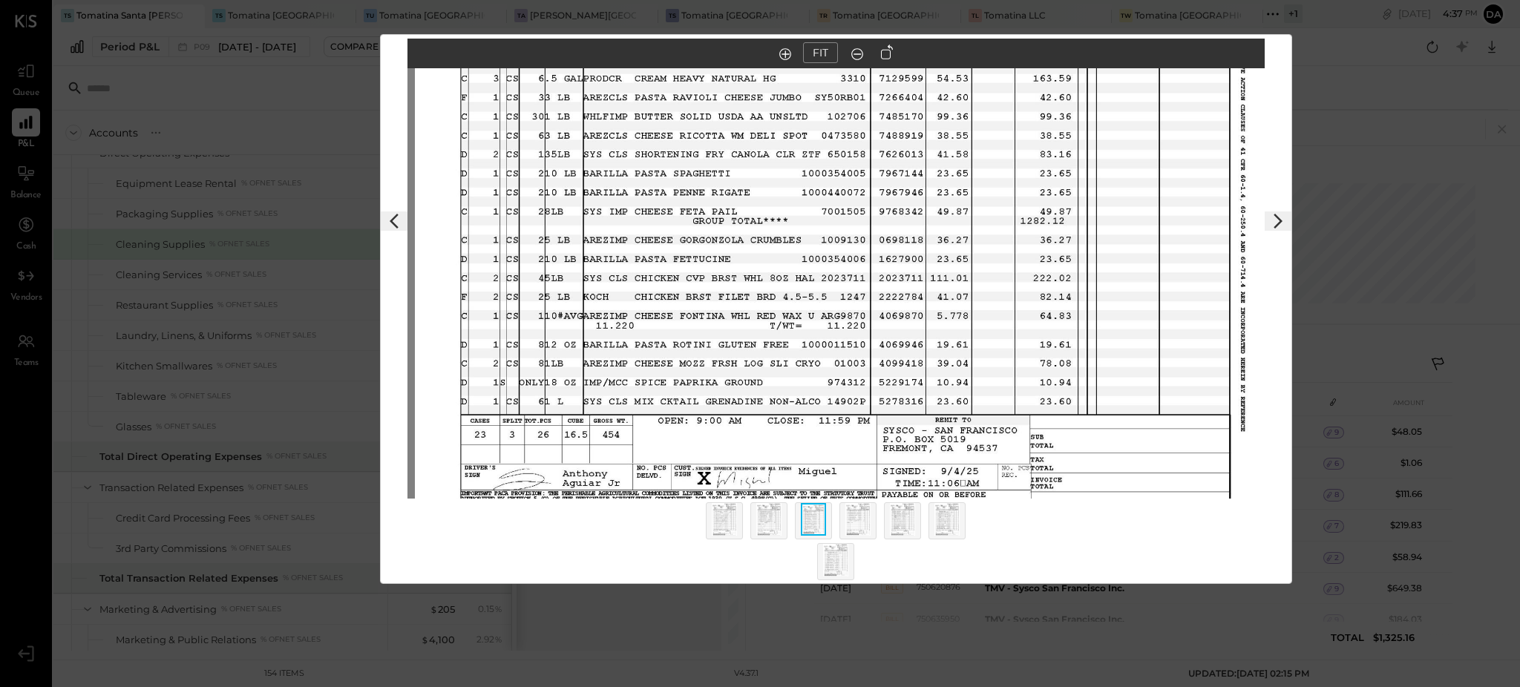
drag, startPoint x: 758, startPoint y: 425, endPoint x: 747, endPoint y: 355, distance: 71.5
click at [747, 355] on img at bounding box center [843, 206] width 857 height 662
click at [852, 522] on img at bounding box center [857, 519] width 25 height 33
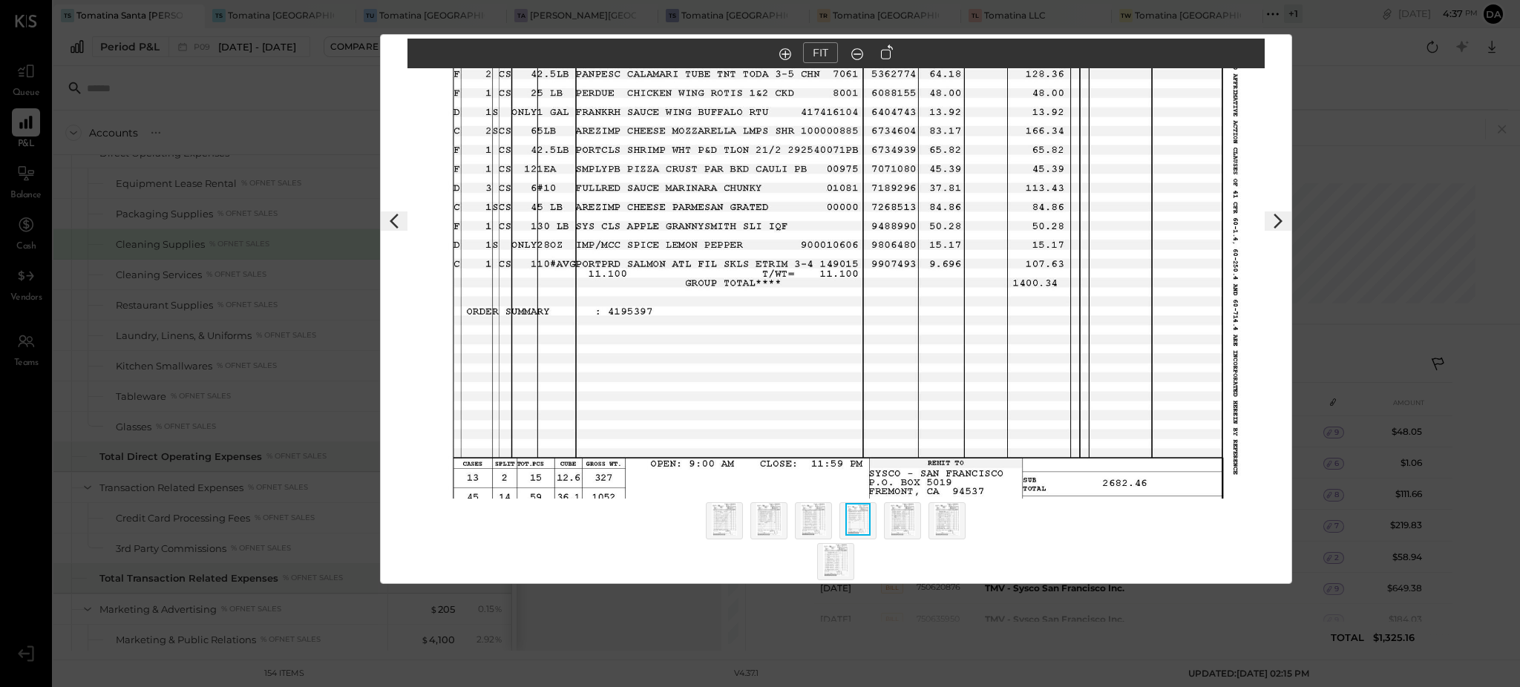
click at [833, 557] on img at bounding box center [835, 560] width 25 height 33
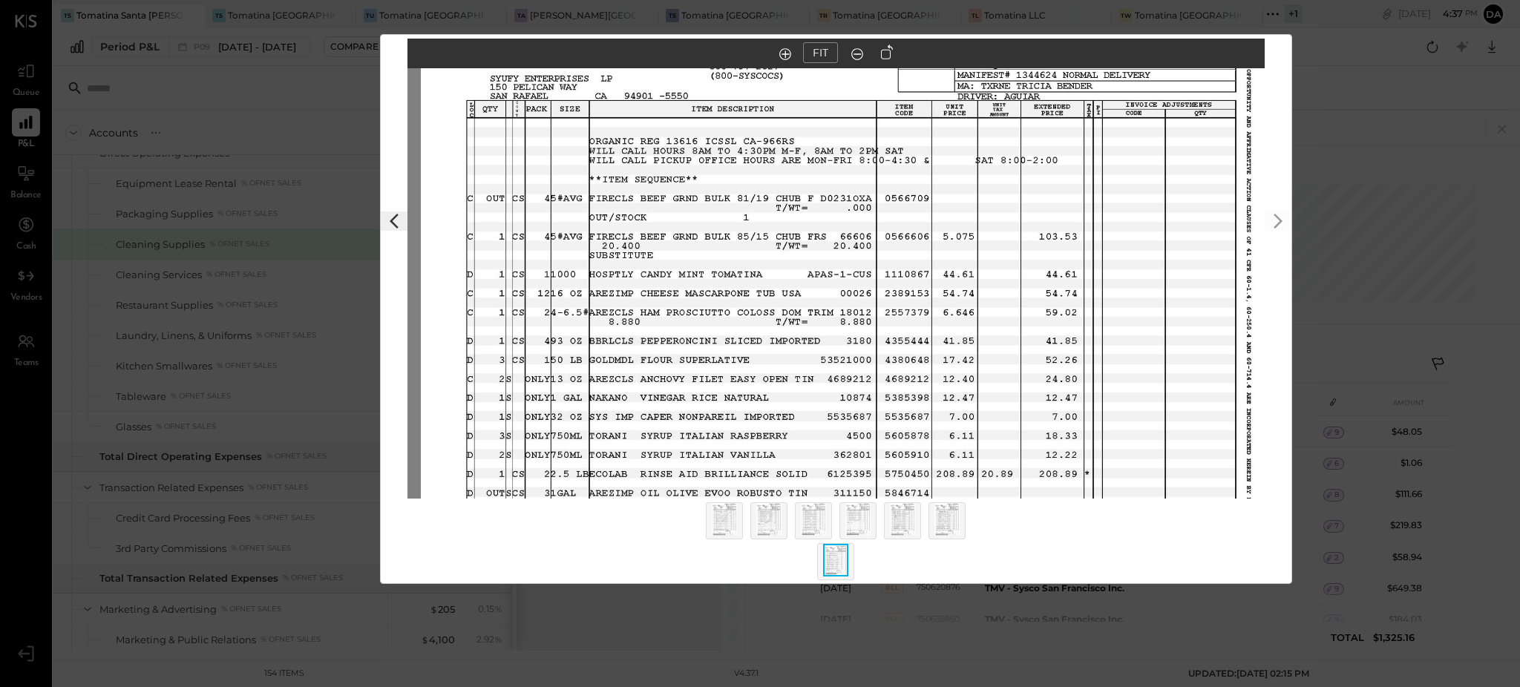
drag, startPoint x: 806, startPoint y: 242, endPoint x: 819, endPoint y: 300, distance: 59.4
click at [819, 300] on img at bounding box center [849, 307] width 857 height 662
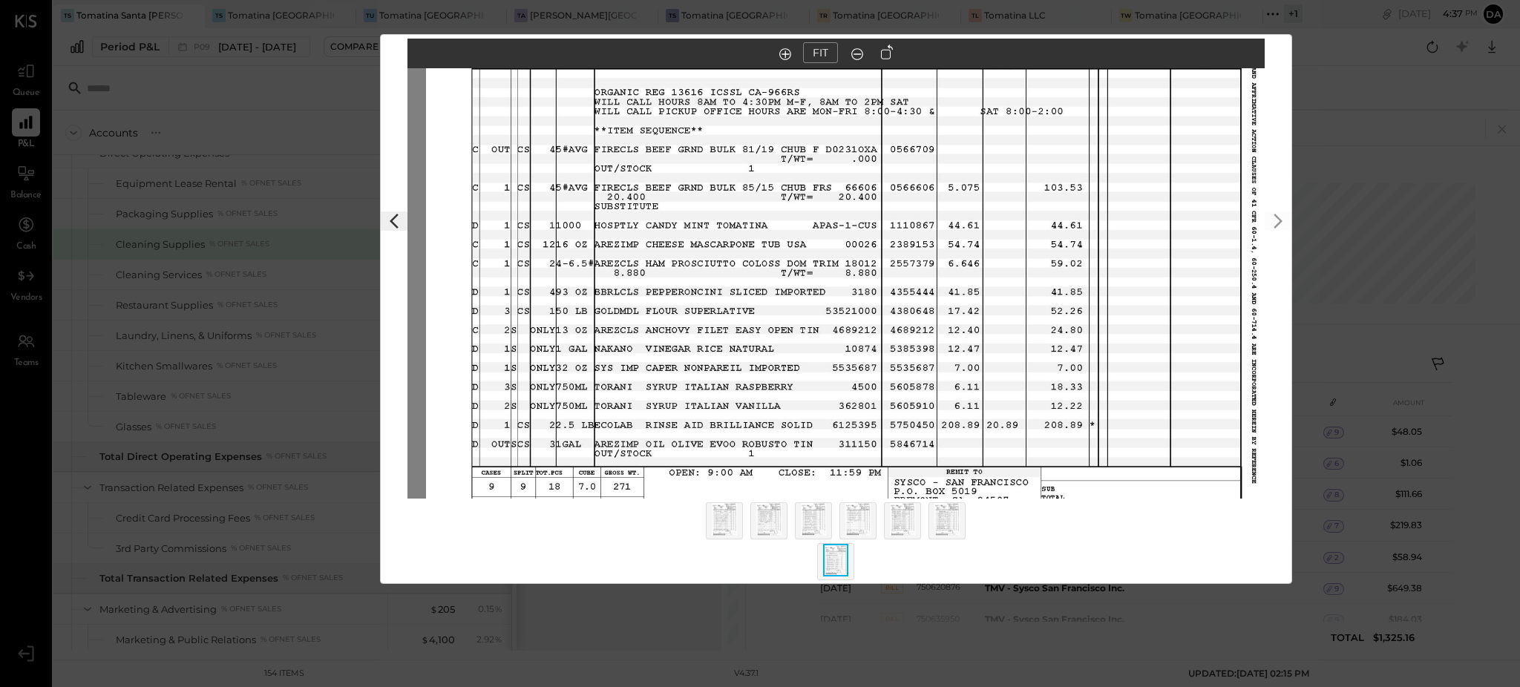
drag, startPoint x: 775, startPoint y: 282, endPoint x: 780, endPoint y: 233, distance: 49.3
click at [780, 233] on img at bounding box center [854, 258] width 857 height 662
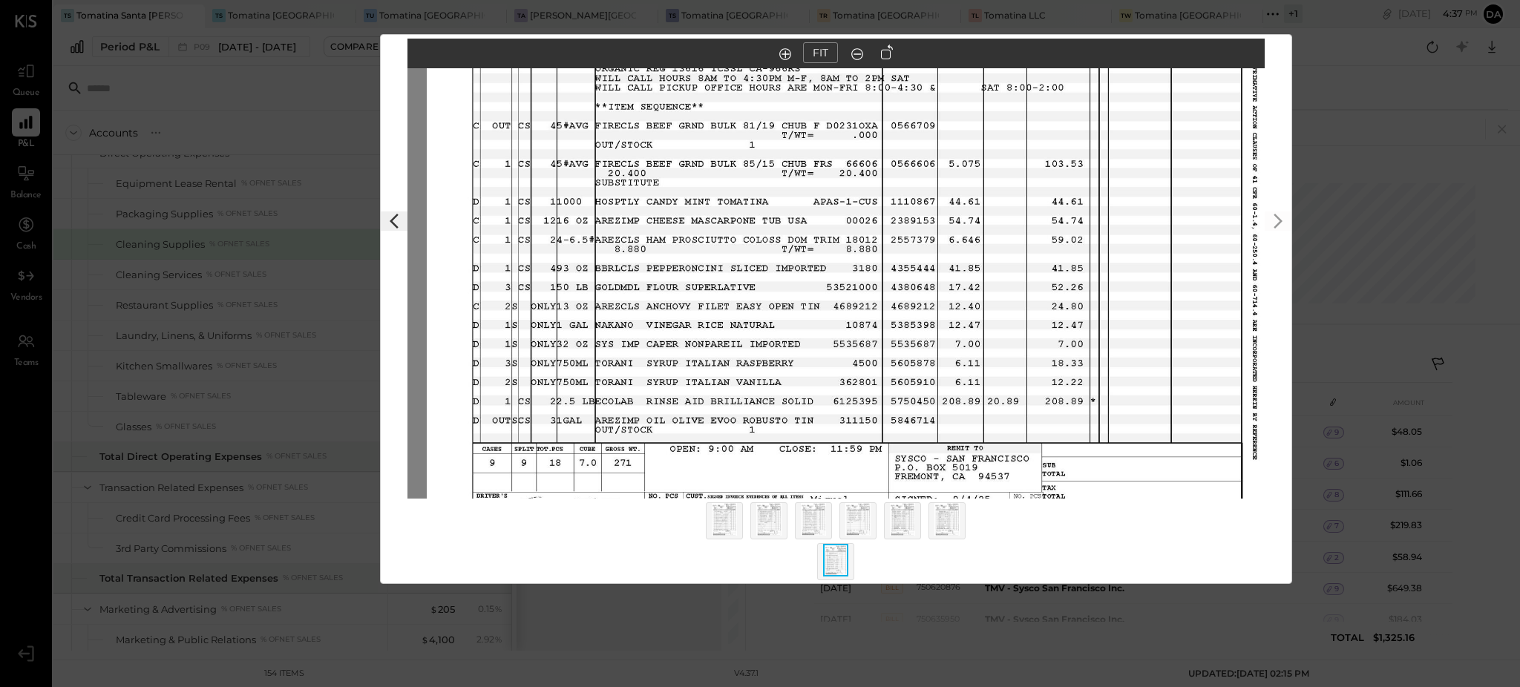
drag, startPoint x: 781, startPoint y: 361, endPoint x: 781, endPoint y: 332, distance: 28.2
click at [781, 332] on img at bounding box center [855, 234] width 857 height 662
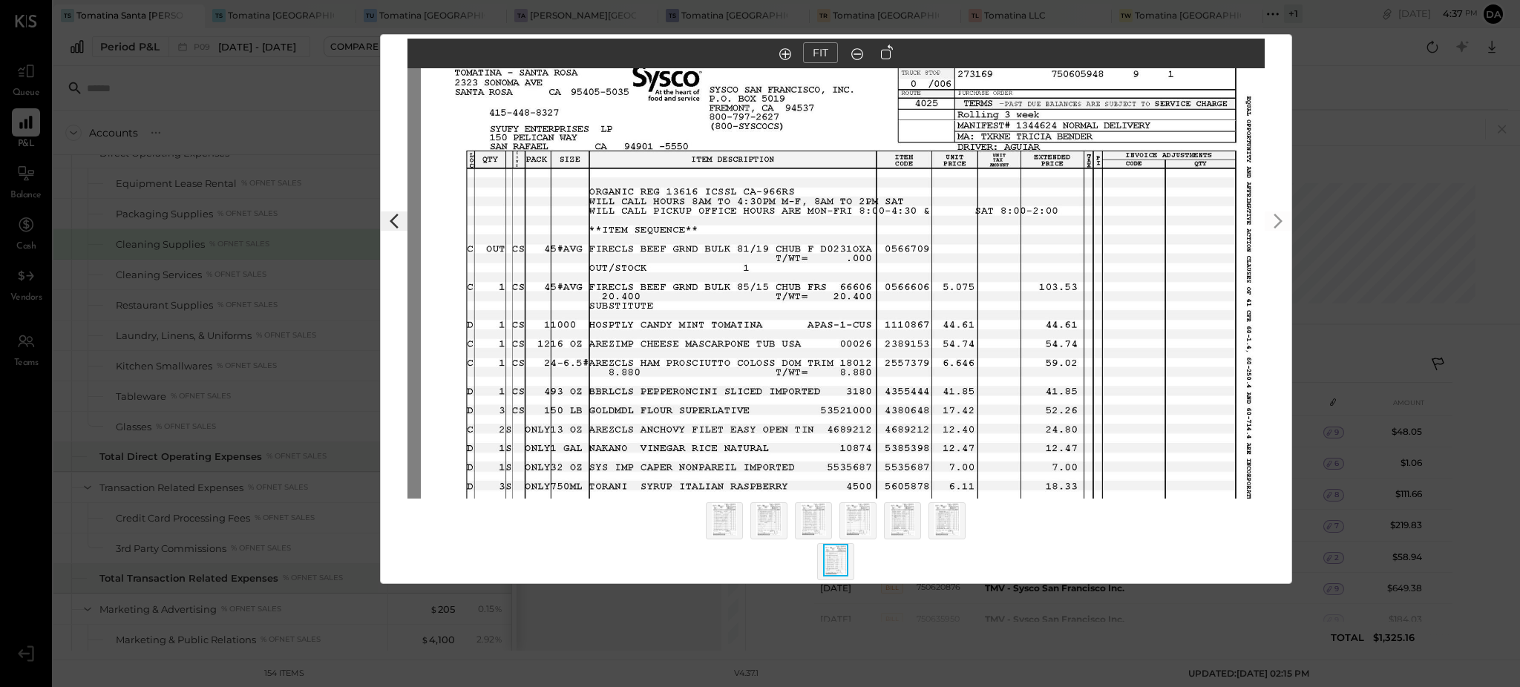
drag, startPoint x: 1115, startPoint y: 186, endPoint x: 1109, endPoint y: 314, distance: 127.8
click at [1109, 314] on img at bounding box center [849, 357] width 857 height 662
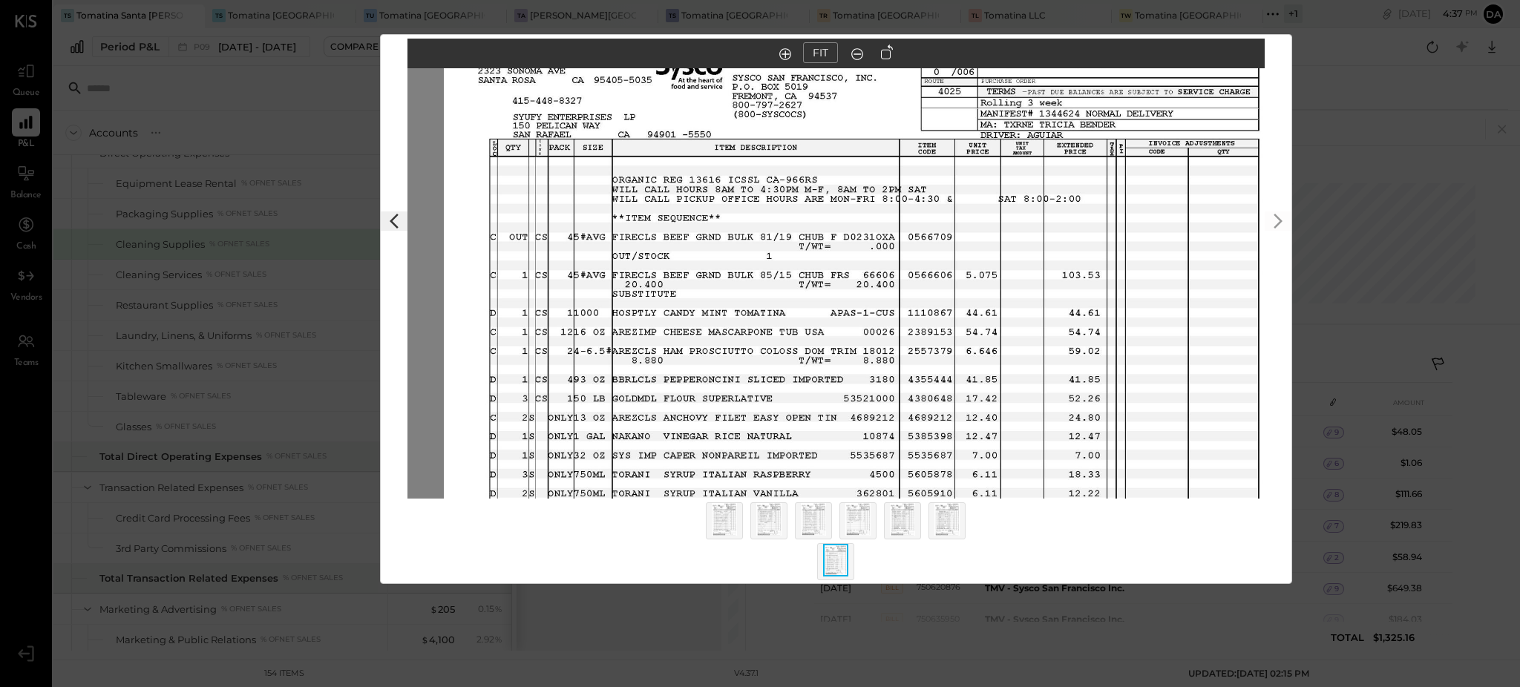
drag, startPoint x: 1048, startPoint y: 335, endPoint x: 1070, endPoint y: 409, distance: 76.8
click at [1066, 404] on img at bounding box center [872, 345] width 857 height 662
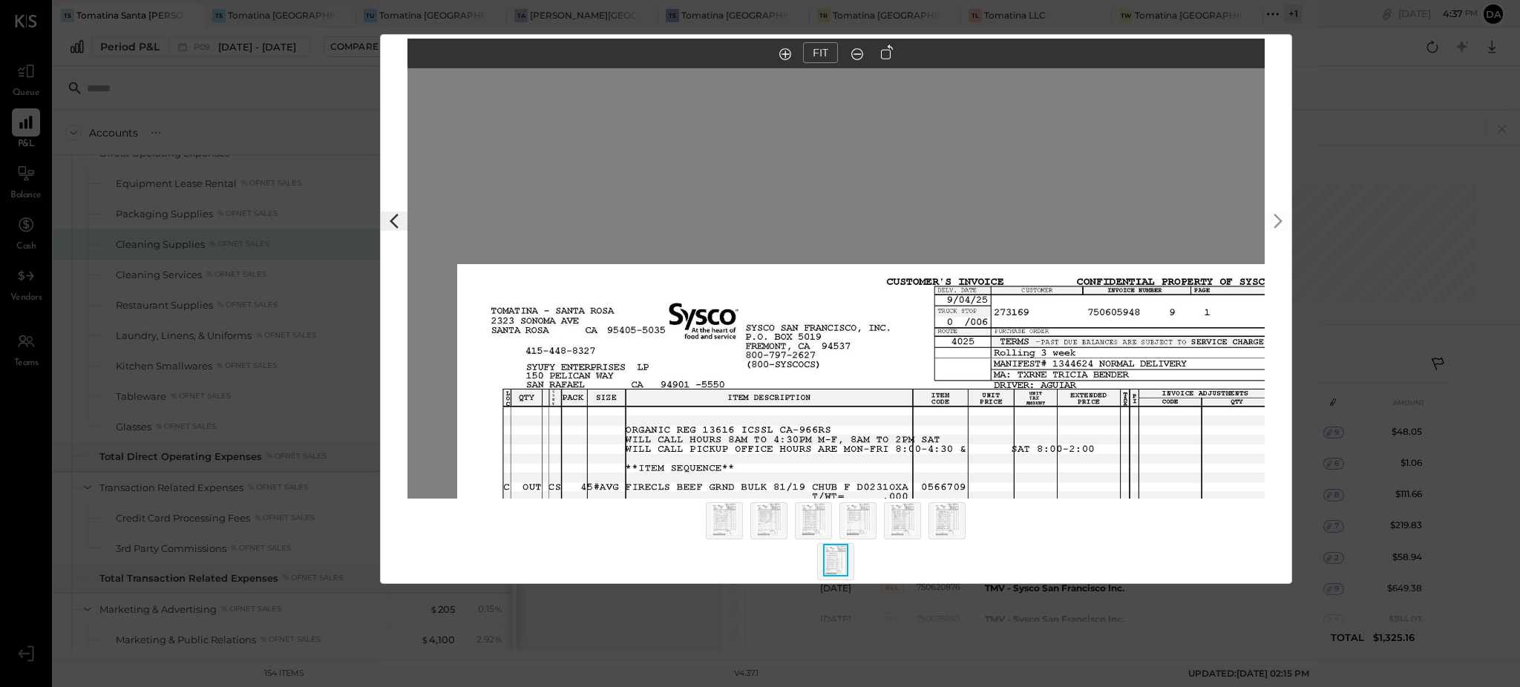
drag, startPoint x: 1112, startPoint y: 234, endPoint x: 1123, endPoint y: 468, distance: 234.7
click at [1123, 468] on img at bounding box center [885, 595] width 857 height 662
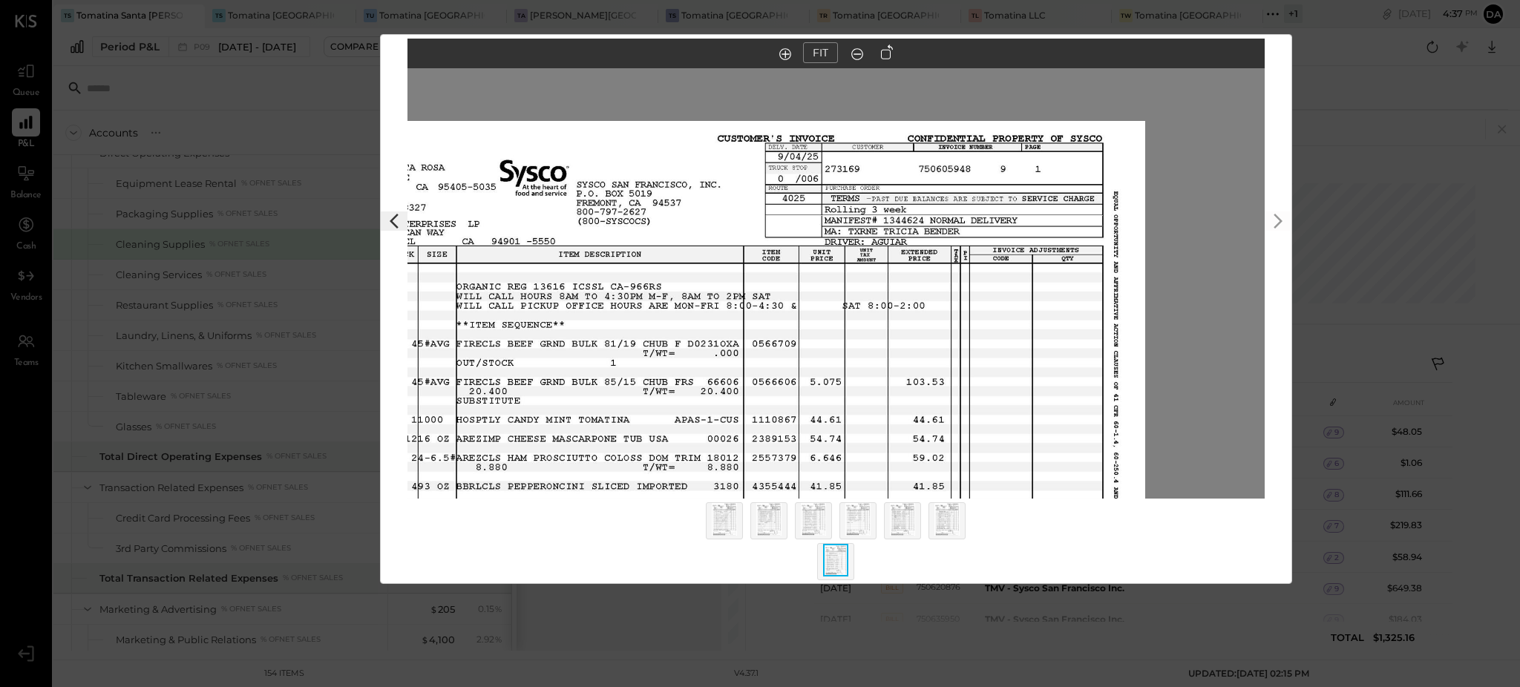
drag, startPoint x: 975, startPoint y: 381, endPoint x: 805, endPoint y: 237, distance: 222.7
click at [805, 237] on img at bounding box center [716, 452] width 857 height 662
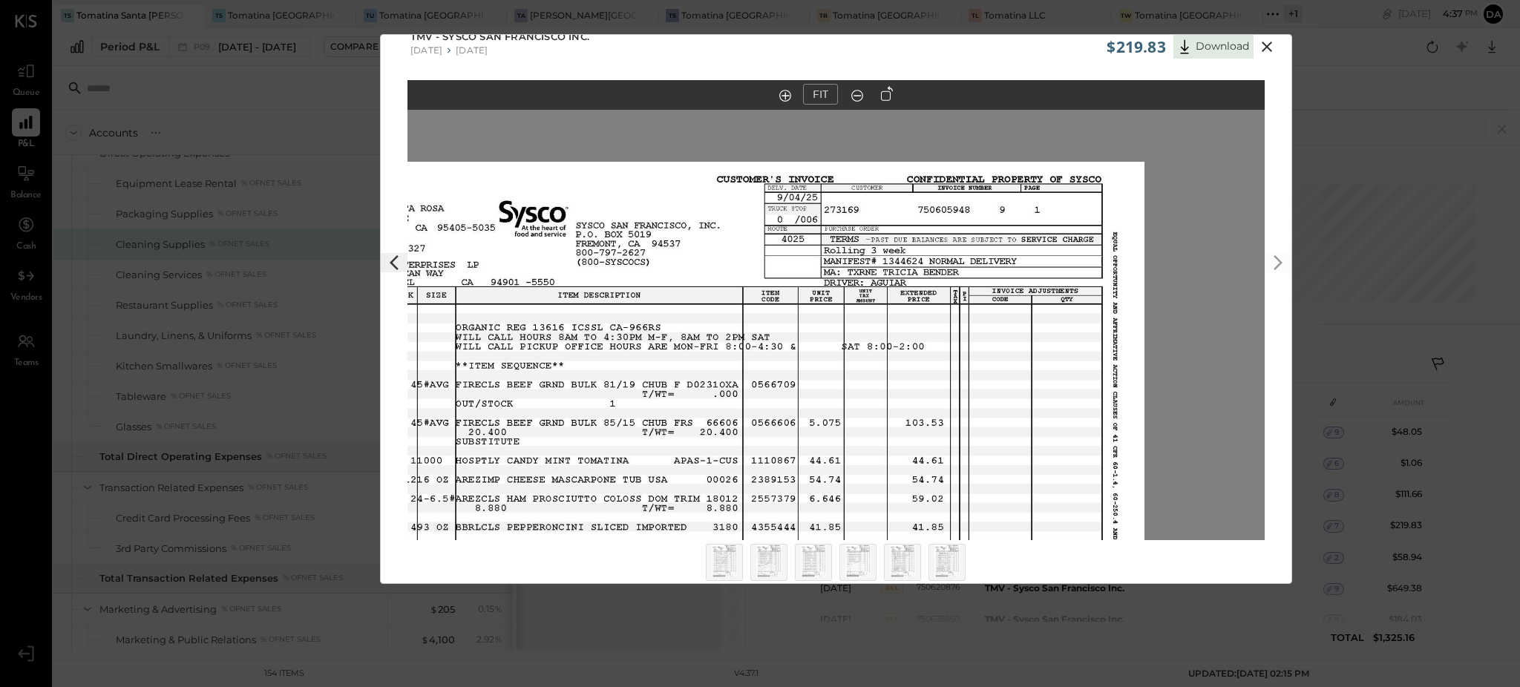
scroll to position [0, 0]
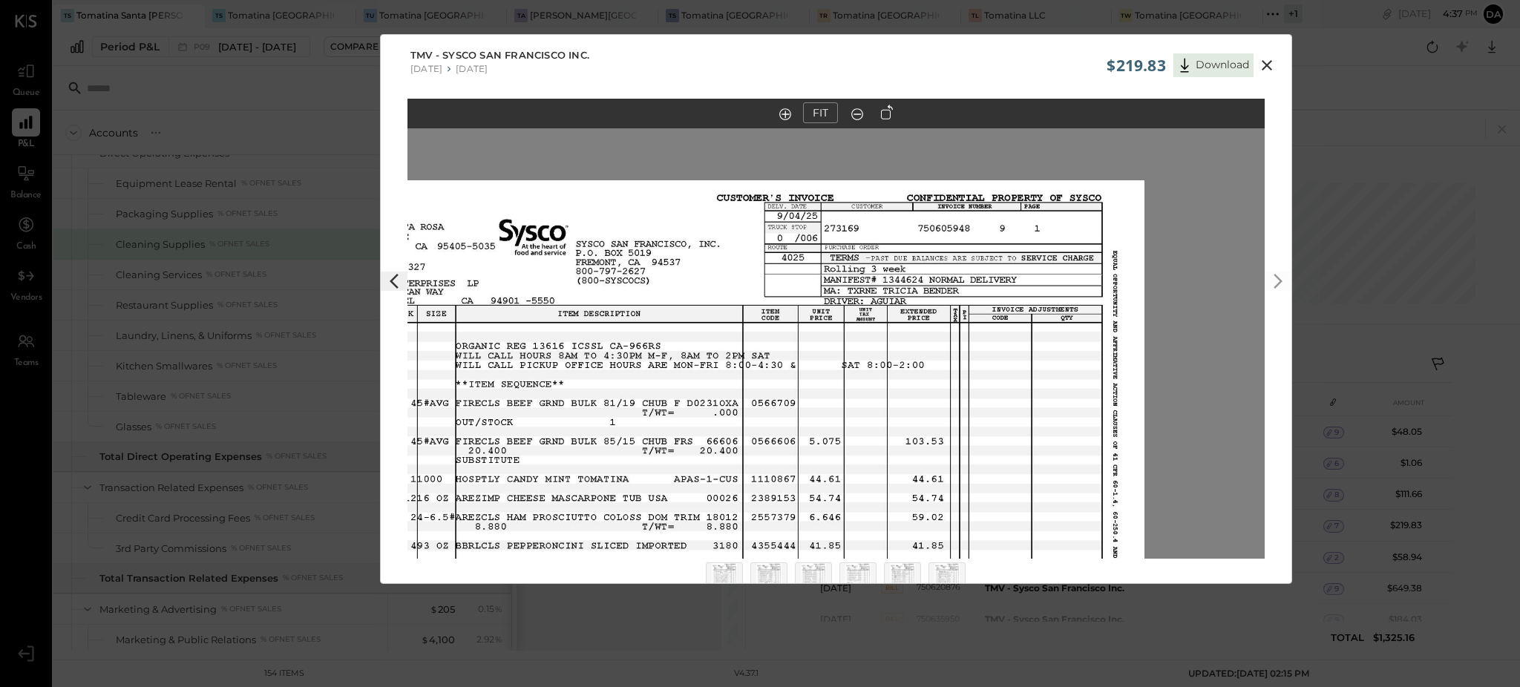
click at [1259, 69] on icon at bounding box center [1267, 65] width 18 height 18
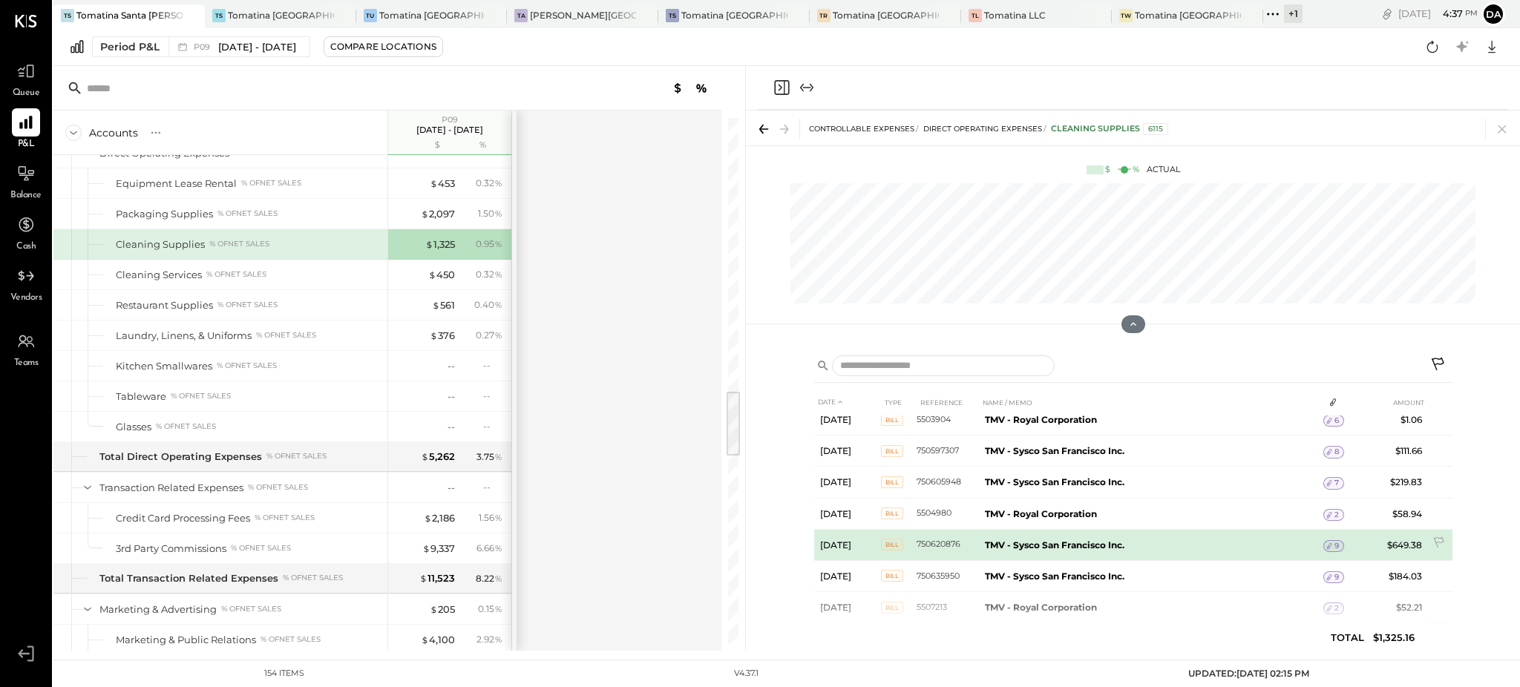
scroll to position [67, 0]
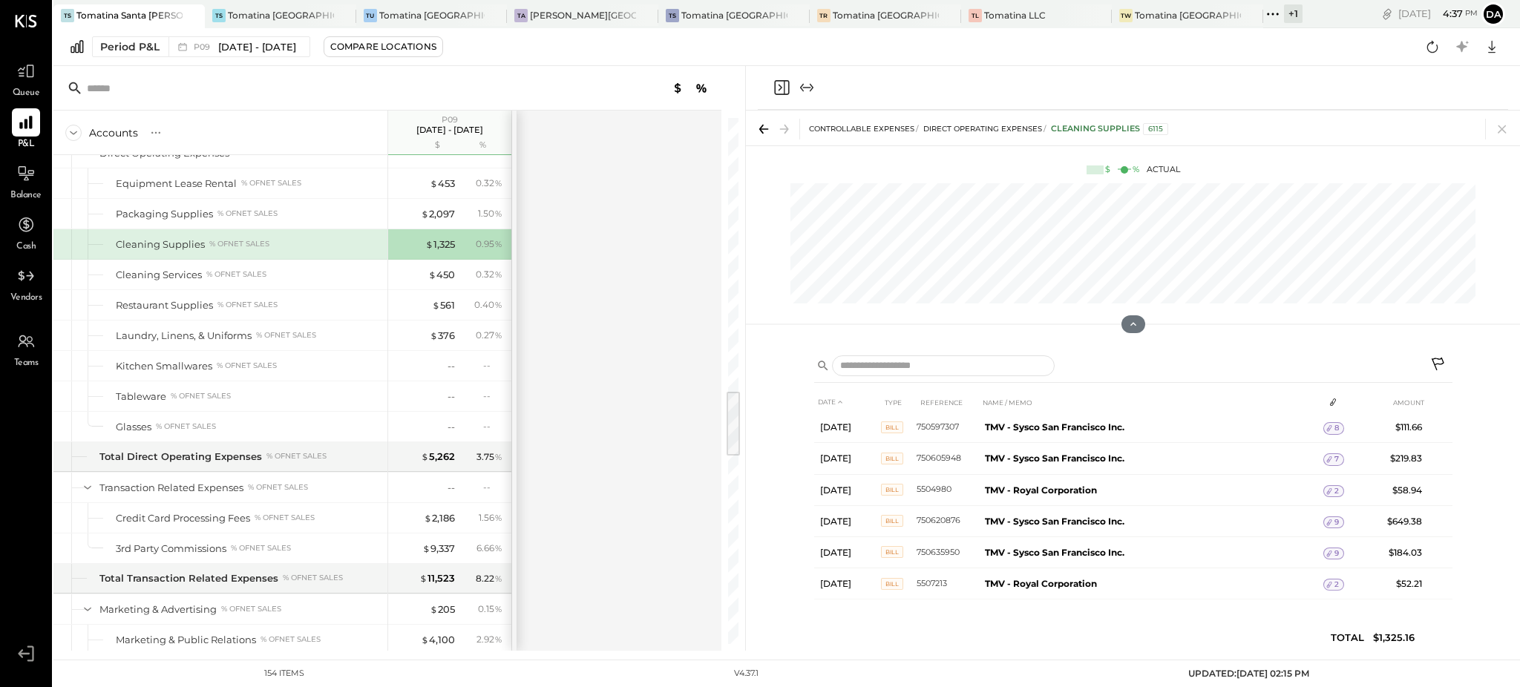
click at [777, 82] on icon "Close panel" at bounding box center [782, 88] width 18 height 18
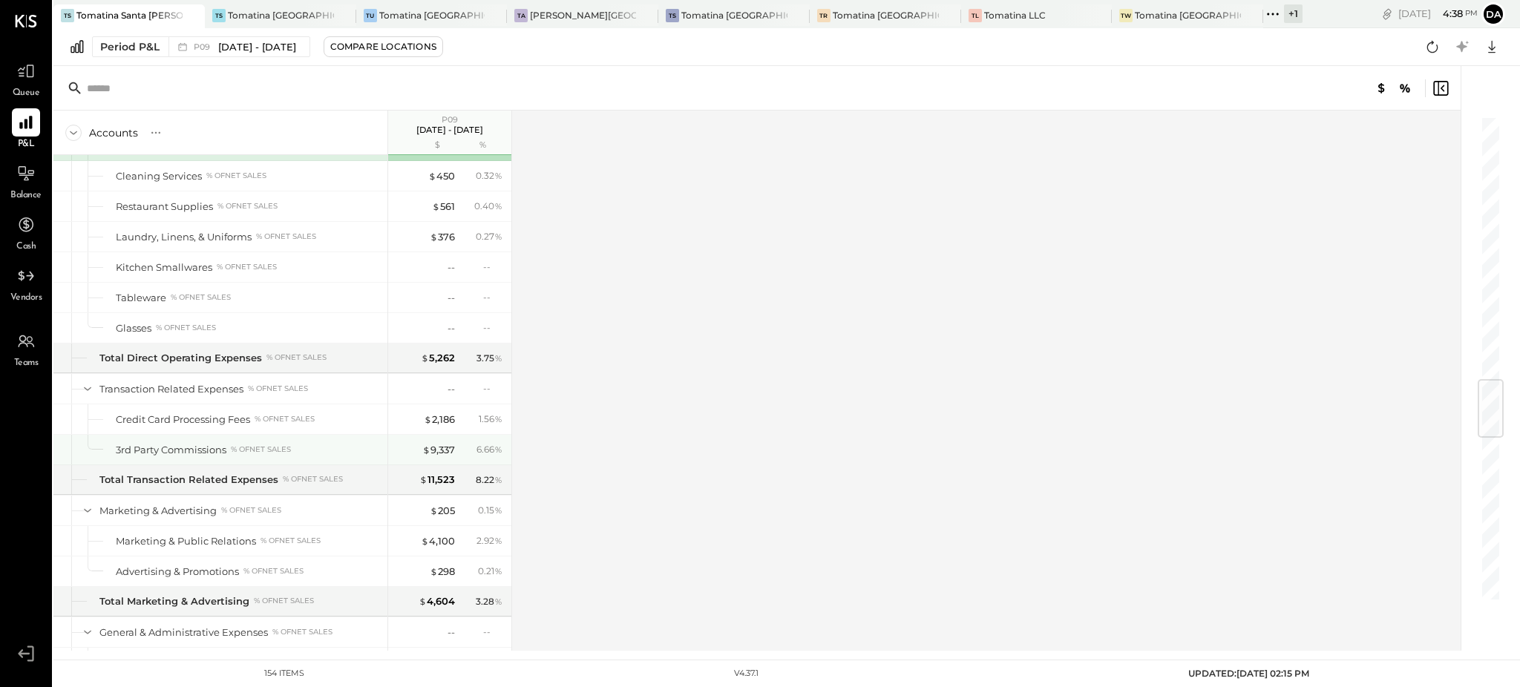
scroll to position [2341, 0]
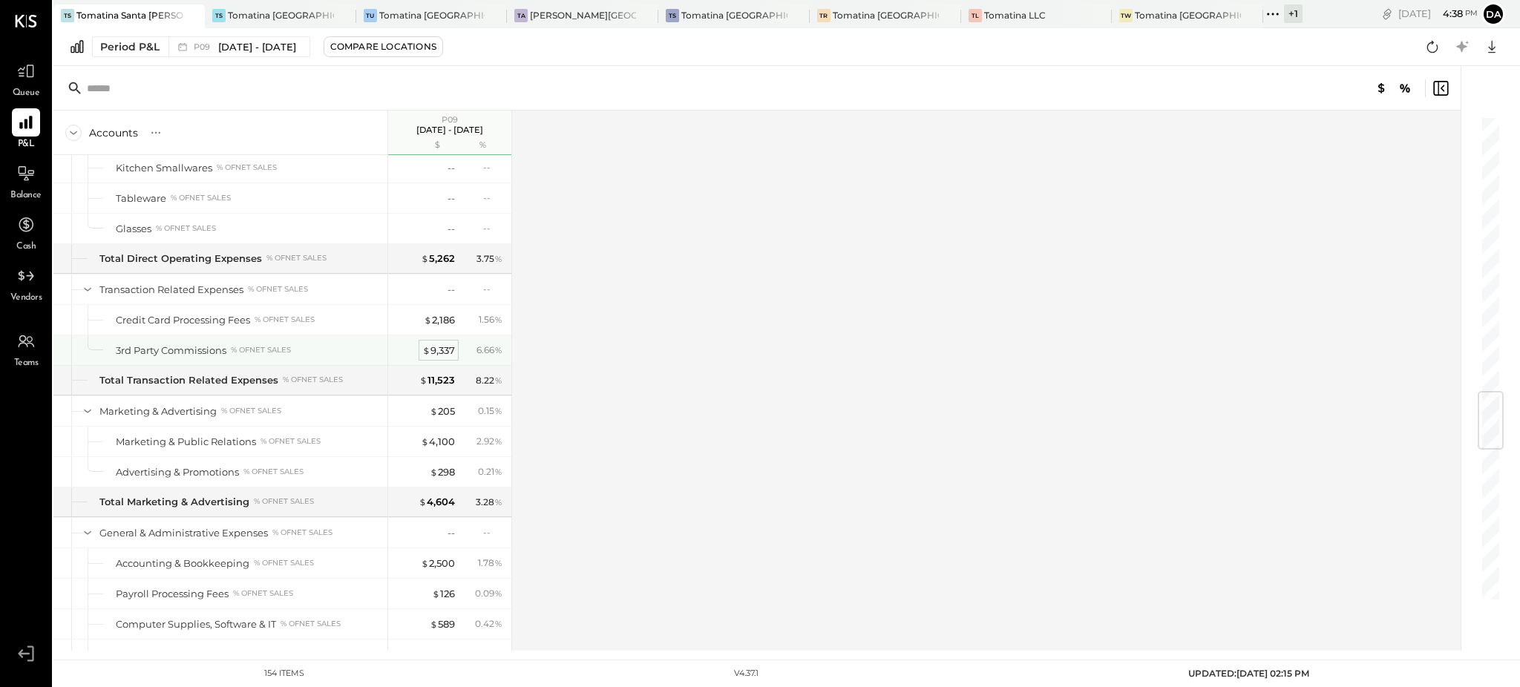
click at [437, 350] on div "$ 9,337" at bounding box center [438, 351] width 33 height 14
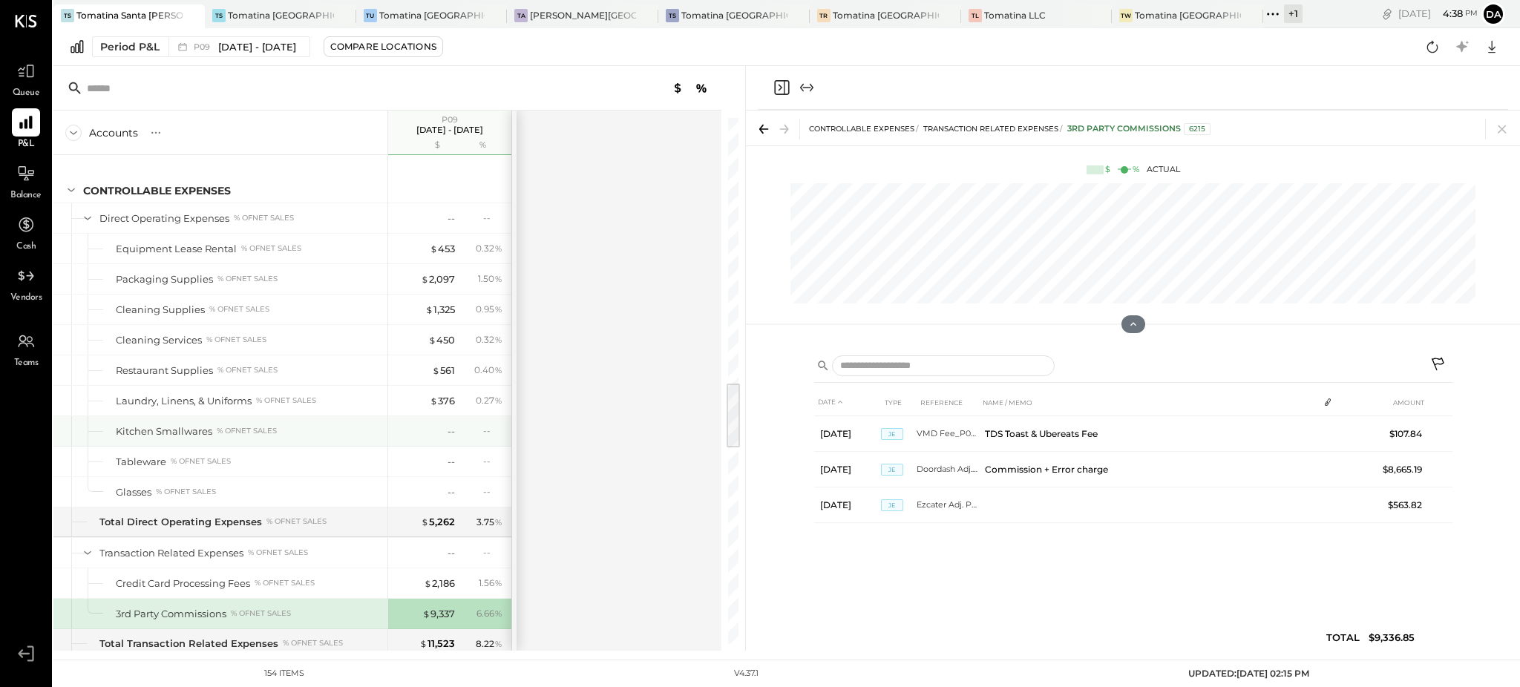
scroll to position [2275, 0]
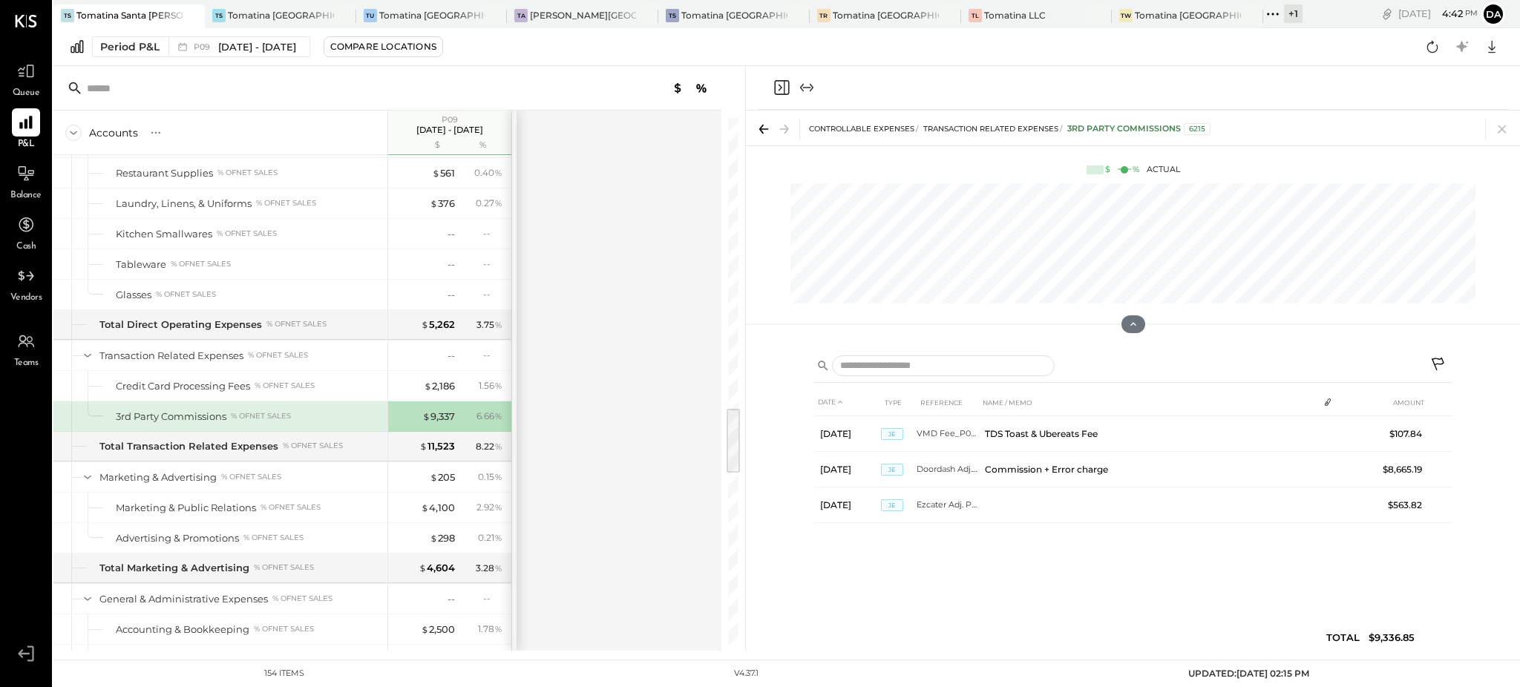
click at [780, 79] on icon "Close panel" at bounding box center [782, 88] width 18 height 18
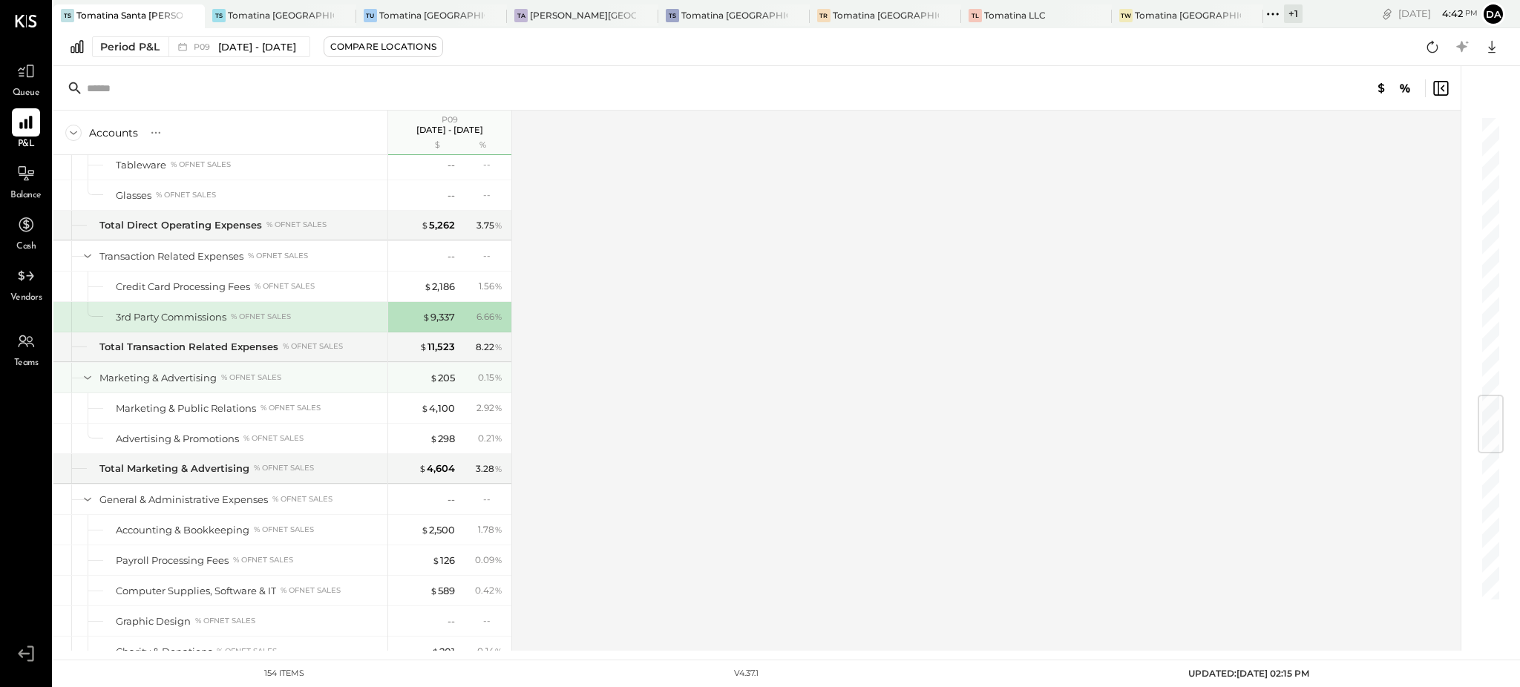
scroll to position [2473, 0]
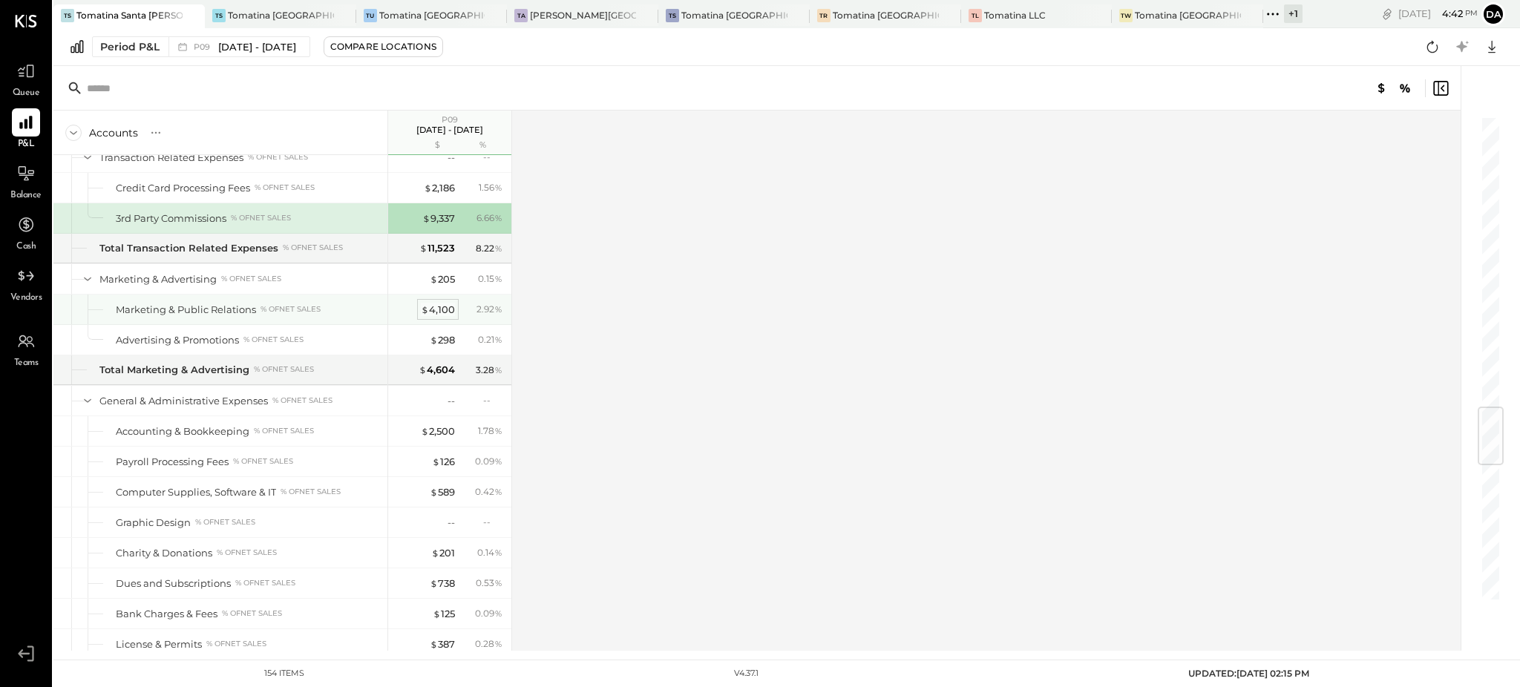
click at [438, 314] on div "$ 4,100" at bounding box center [438, 310] width 34 height 14
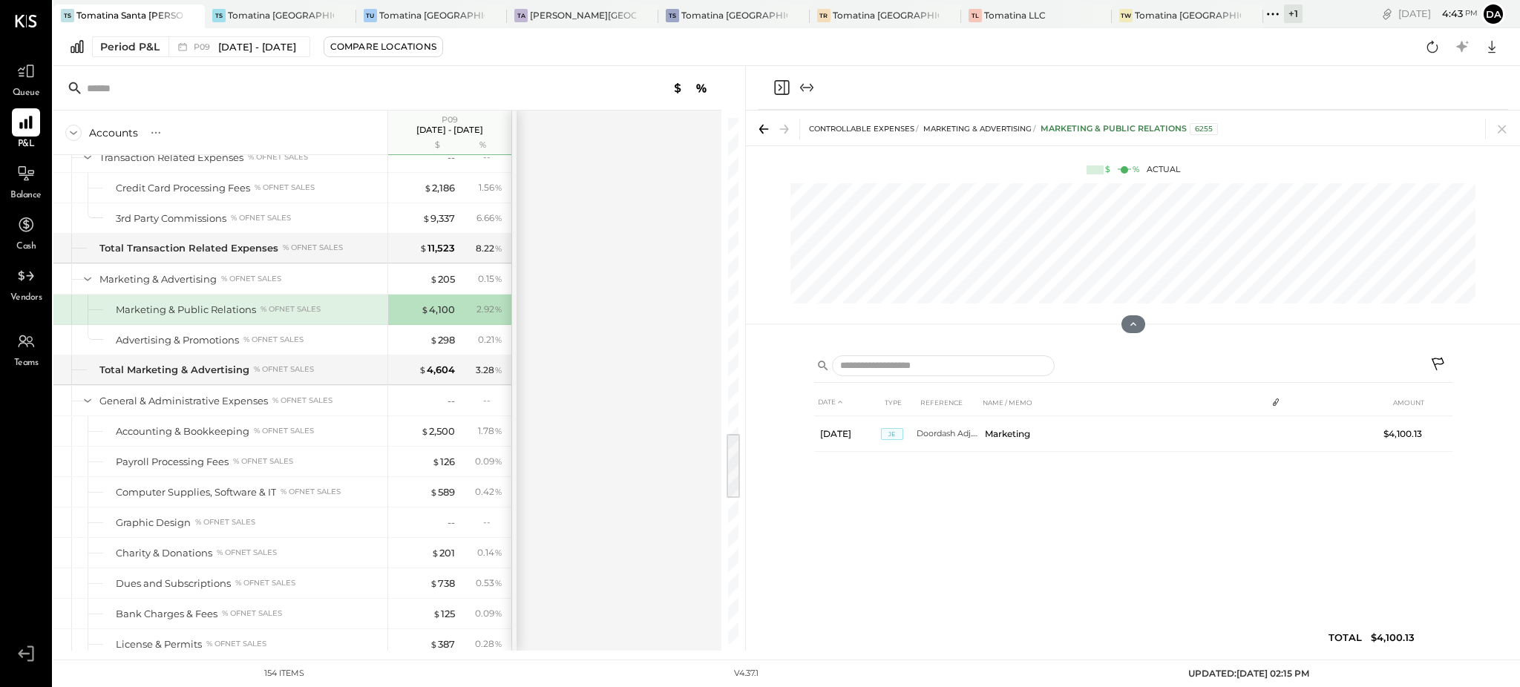
click at [779, 85] on icon "Close panel" at bounding box center [780, 88] width 4 height 7
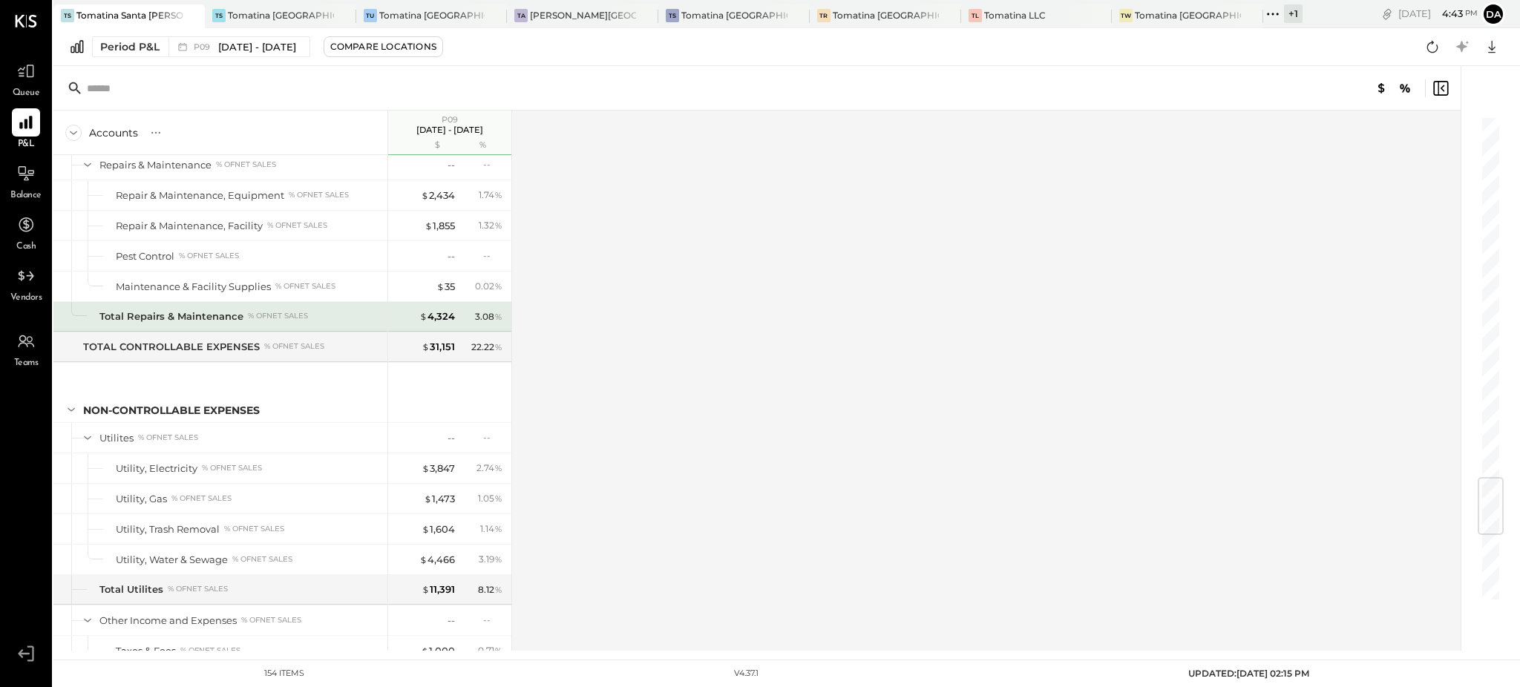
scroll to position [3067, 0]
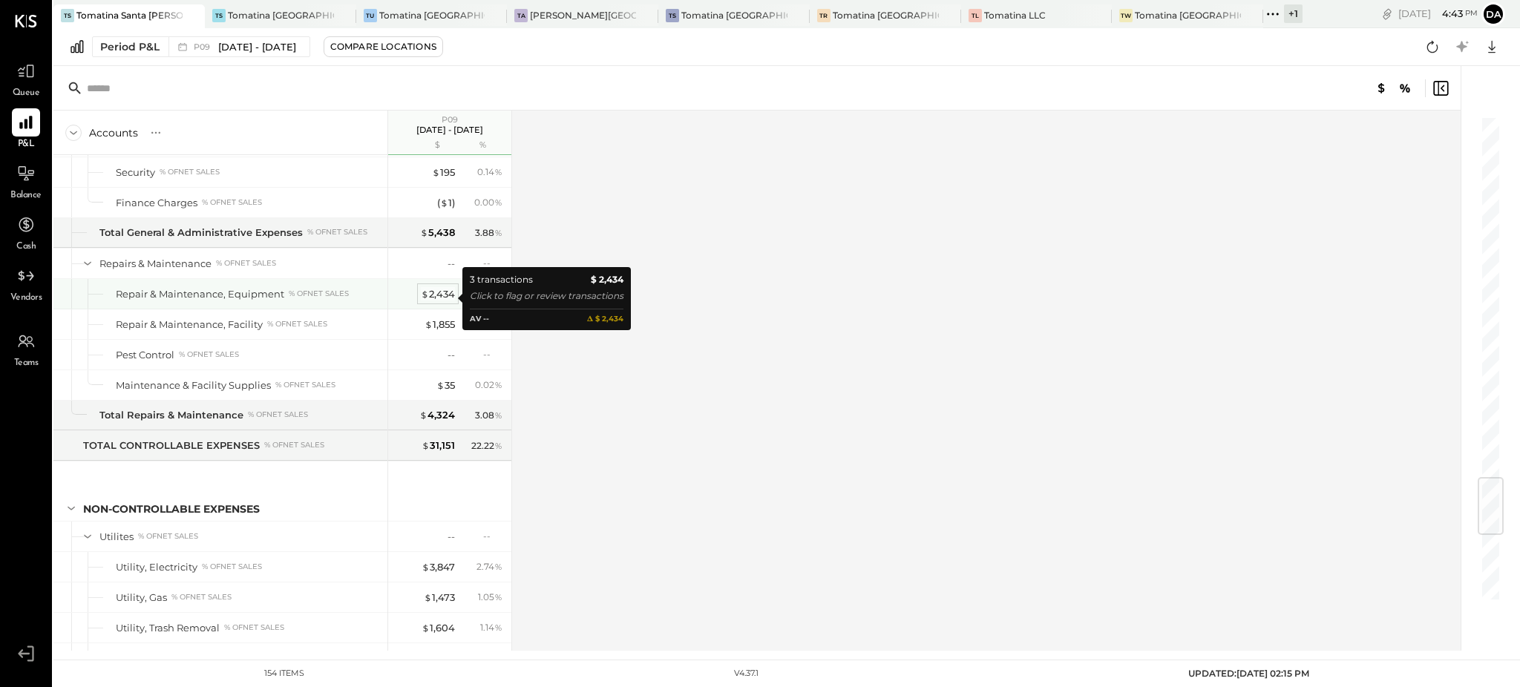
click at [430, 295] on div "$ 2,434" at bounding box center [438, 294] width 34 height 14
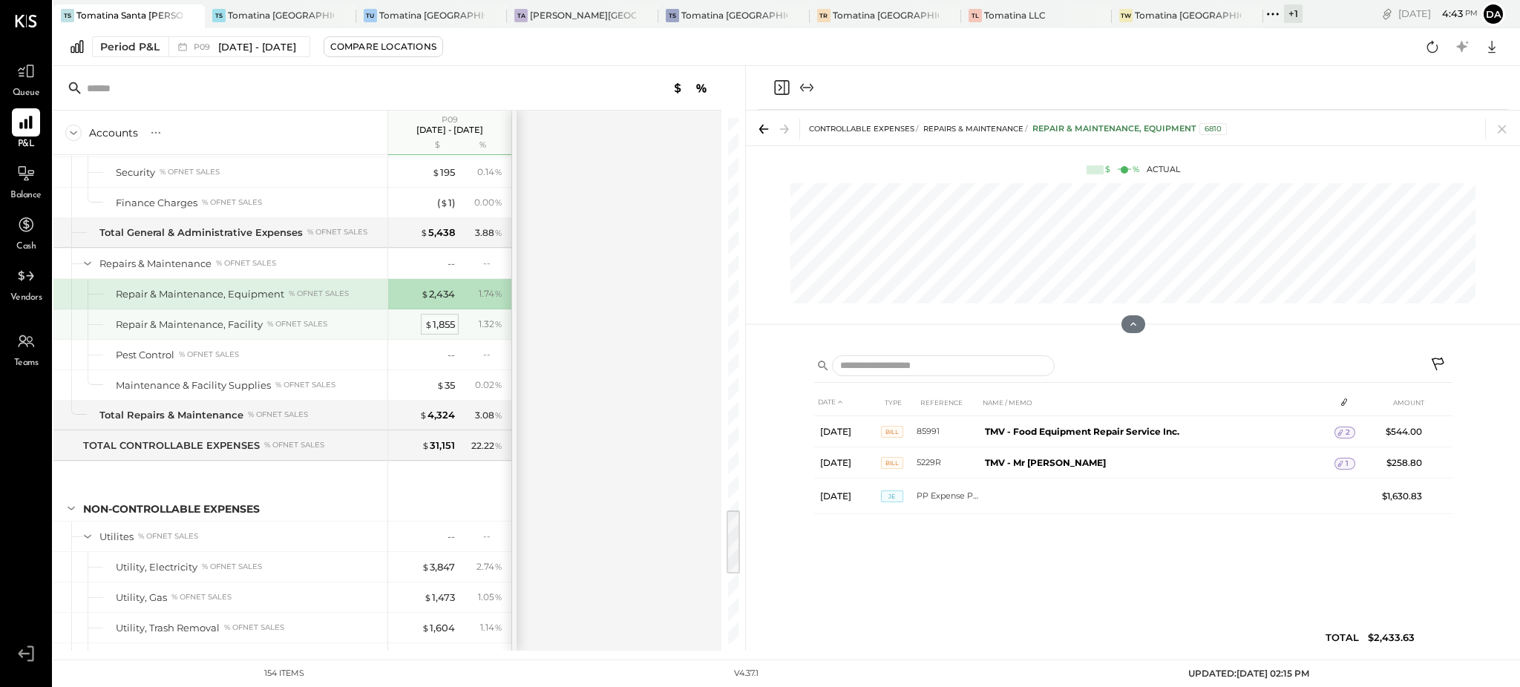
click at [448, 332] on div "$ 1,855" at bounding box center [439, 325] width 30 height 14
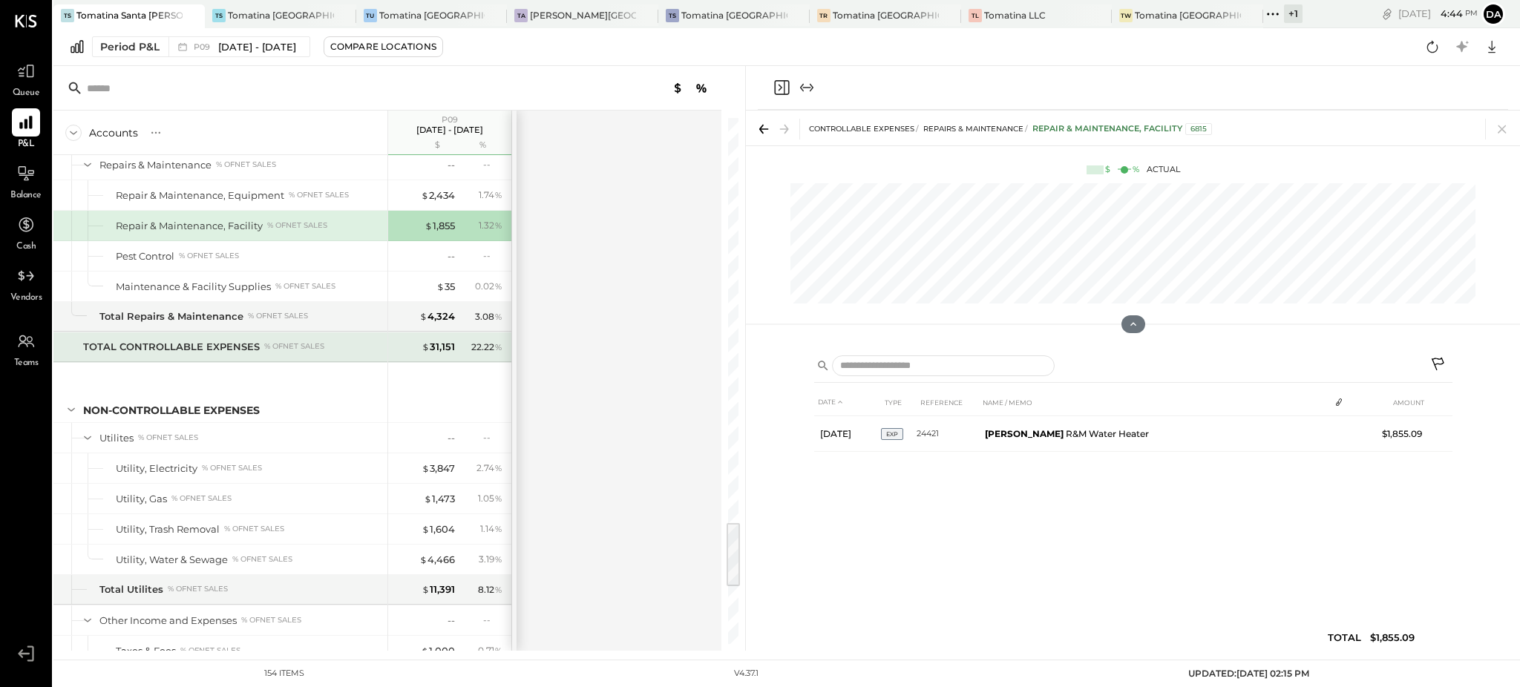
scroll to position [3265, 0]
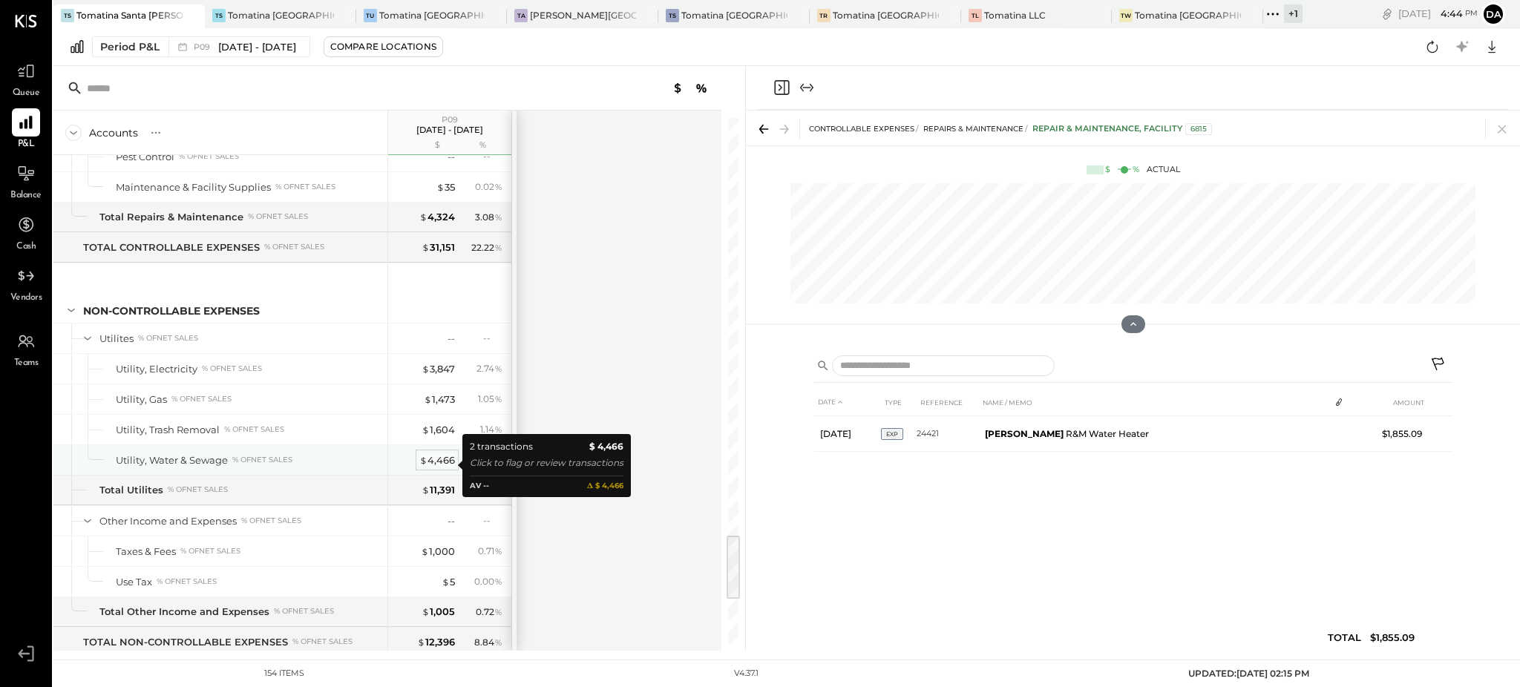
click at [450, 467] on div "$ 4,466" at bounding box center [437, 460] width 36 height 14
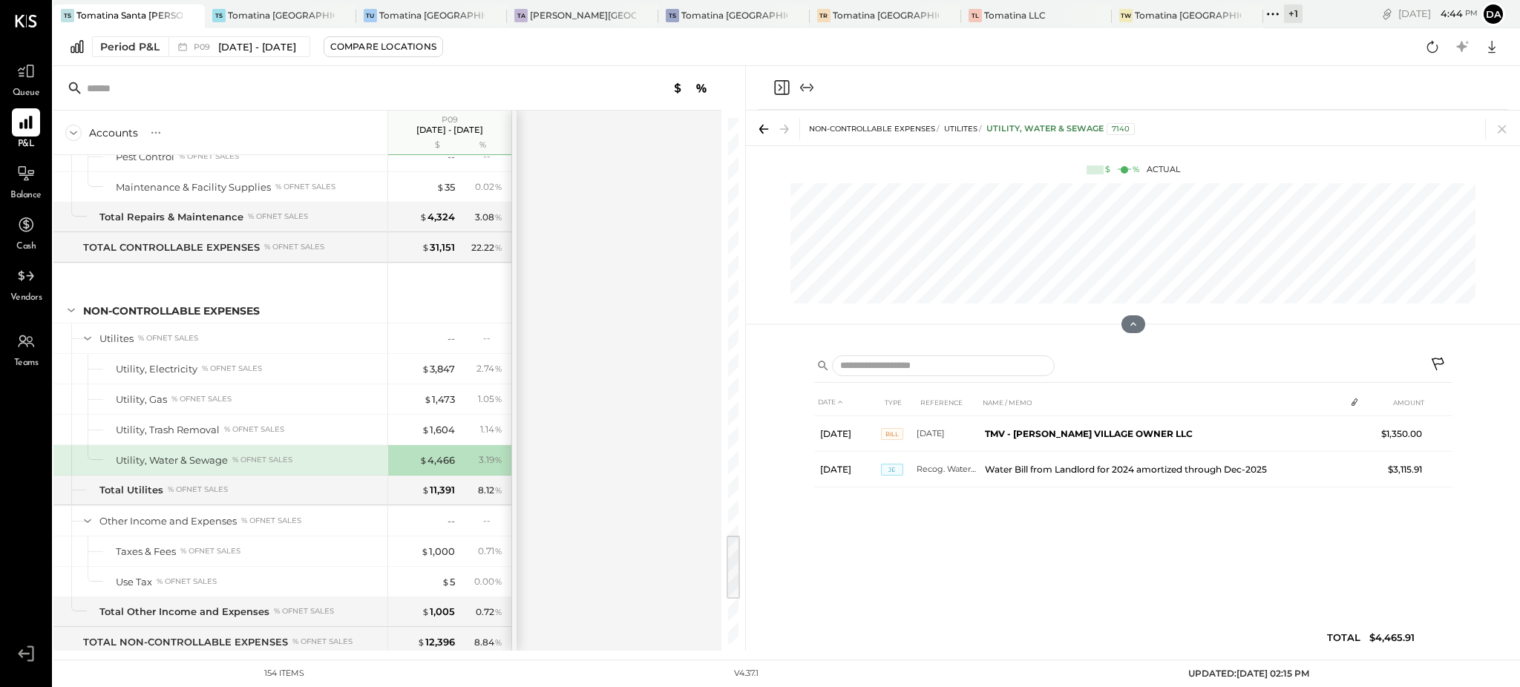
drag, startPoint x: 887, startPoint y: 91, endPoint x: 809, endPoint y: 76, distance: 79.5
click at [887, 91] on div at bounding box center [1133, 88] width 750 height 44
click at [778, 84] on icon "Close panel" at bounding box center [782, 88] width 18 height 18
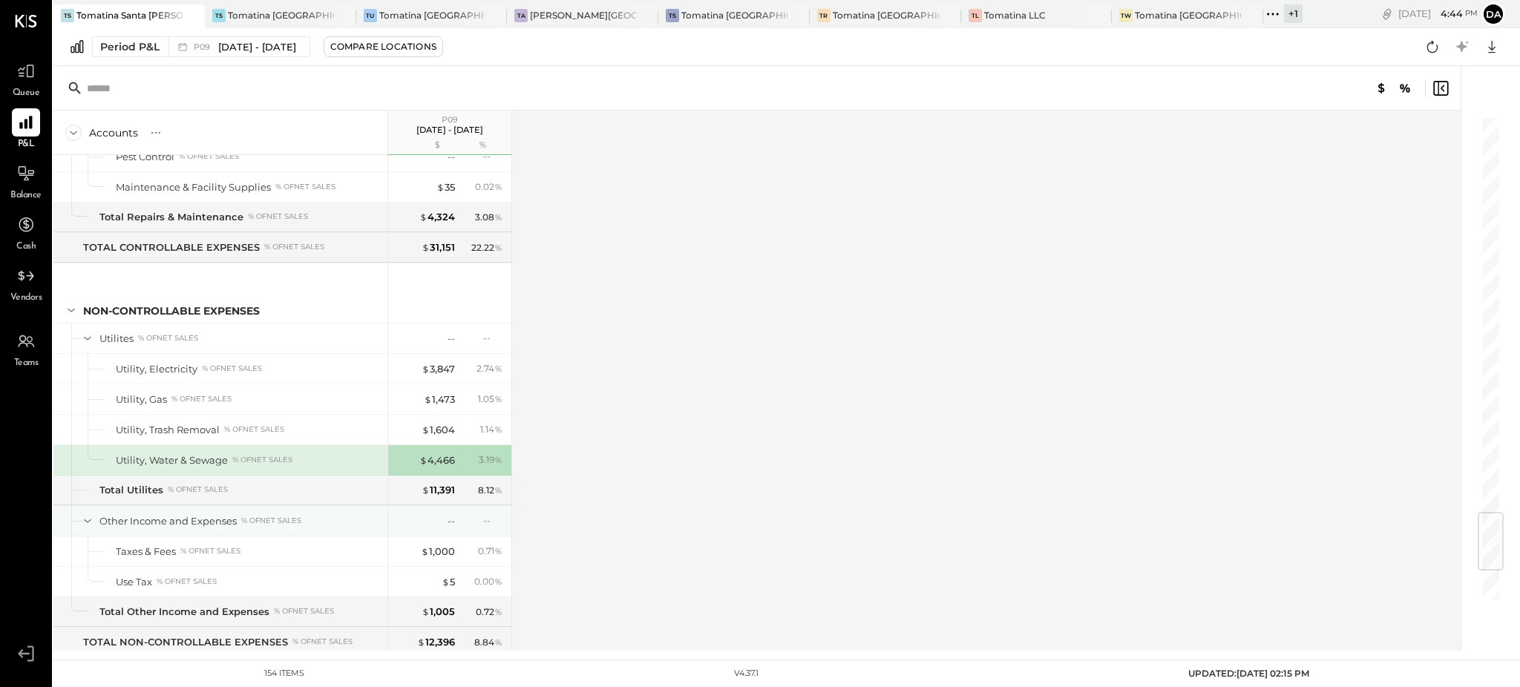
scroll to position [3364, 0]
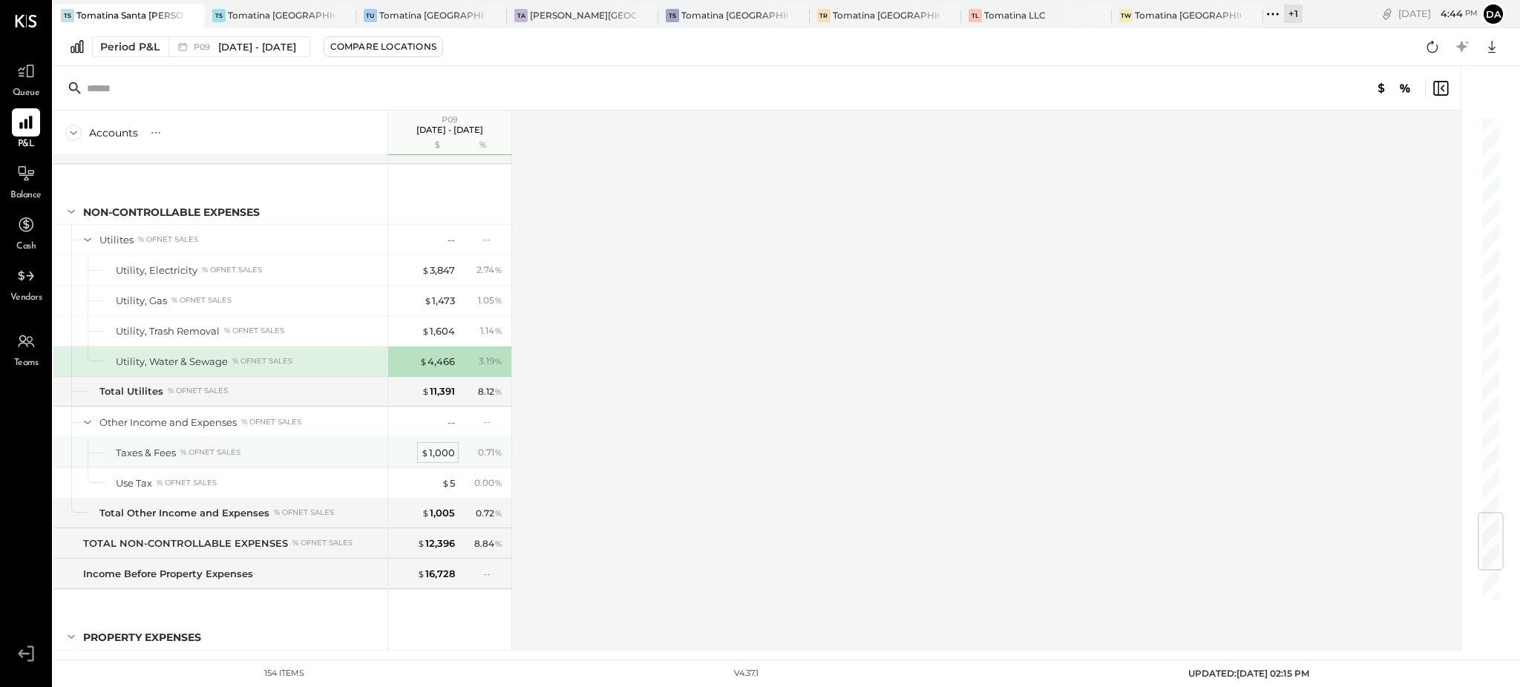
click at [436, 460] on div "$ 1,000" at bounding box center [438, 453] width 34 height 14
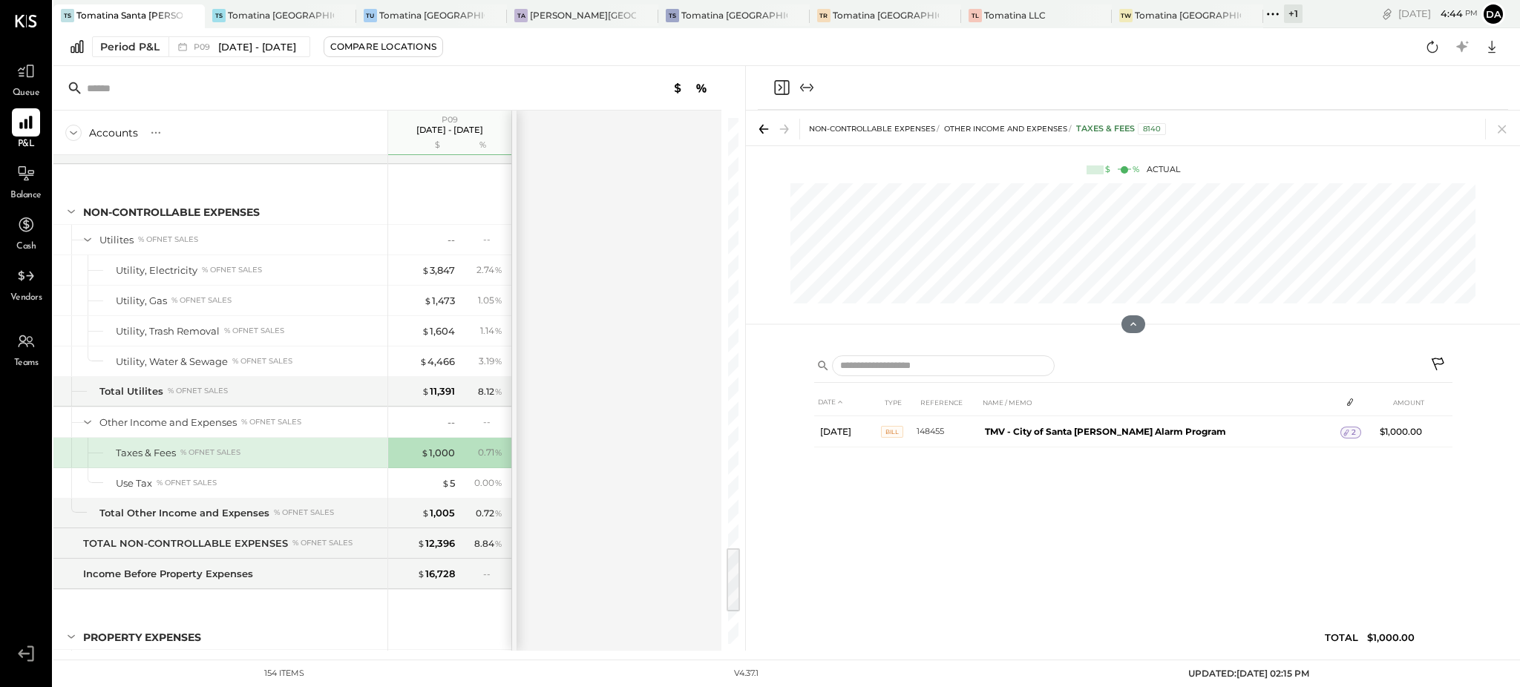
click at [309, 79] on input "text" at bounding box center [204, 88] width 234 height 27
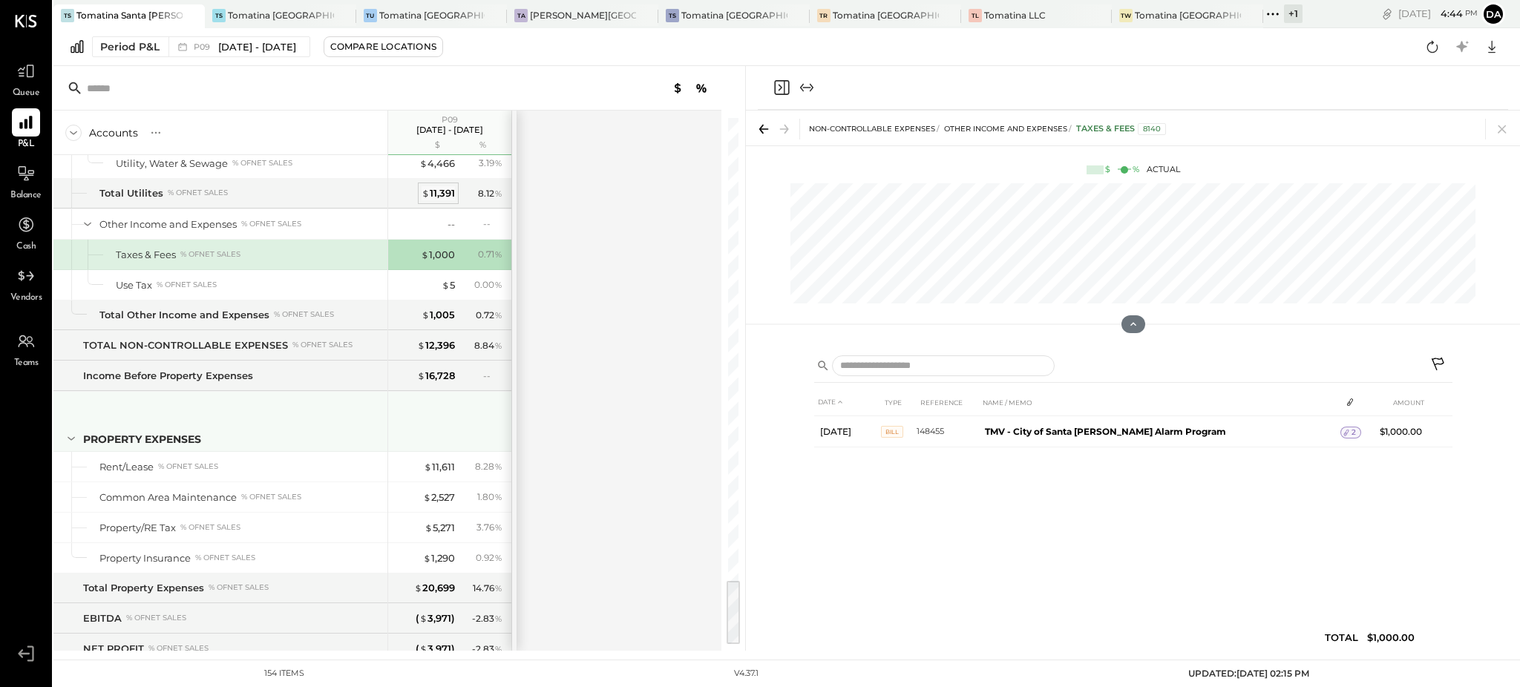
scroll to position [3618, 0]
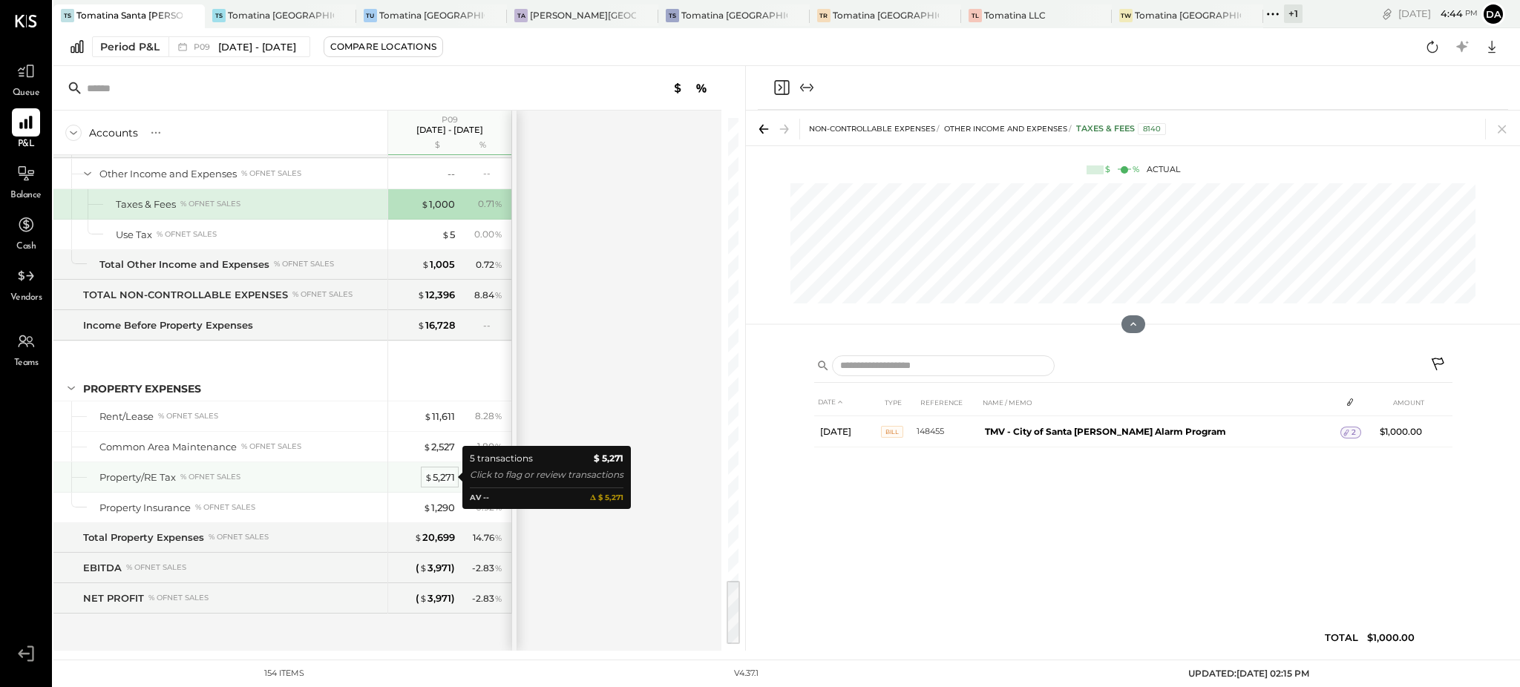
click at [447, 476] on div "$ 5,271" at bounding box center [439, 477] width 30 height 14
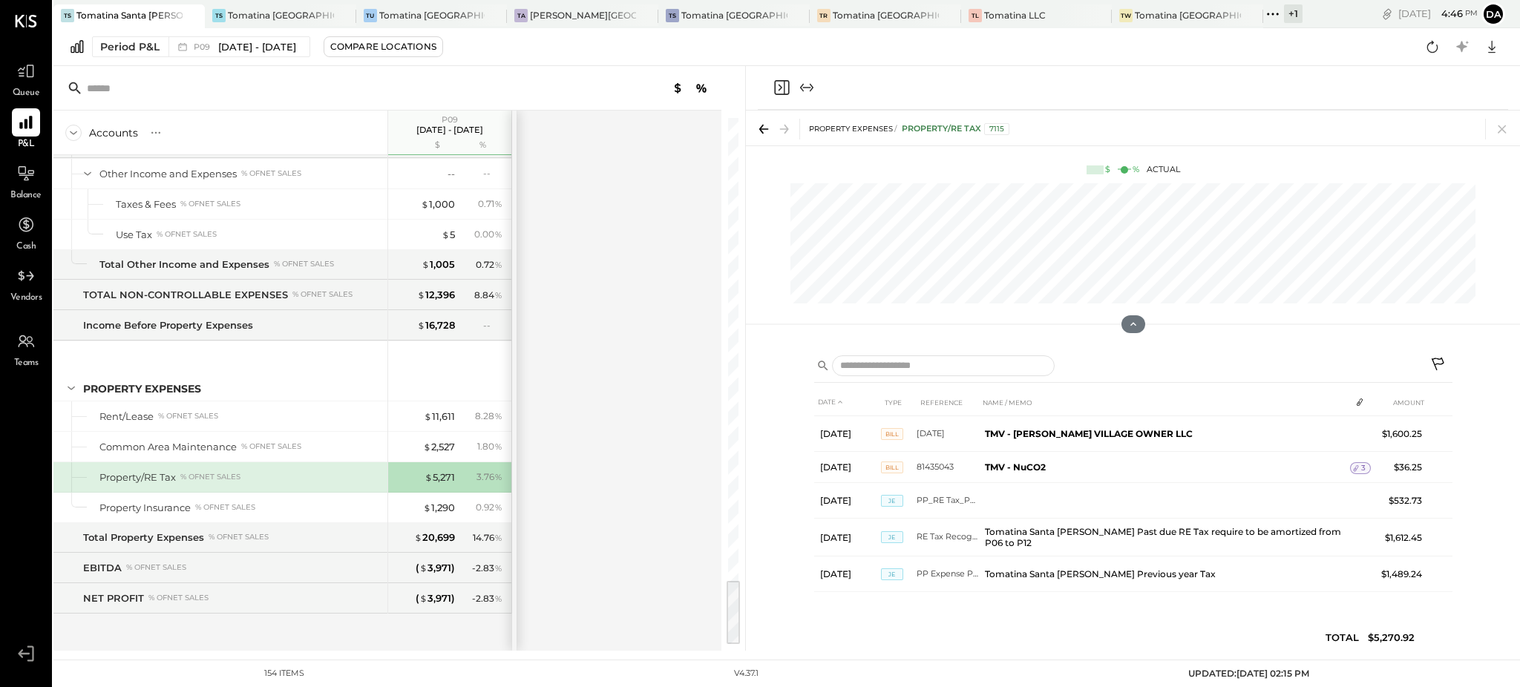
click at [781, 92] on icon "Close panel" at bounding box center [782, 88] width 18 height 18
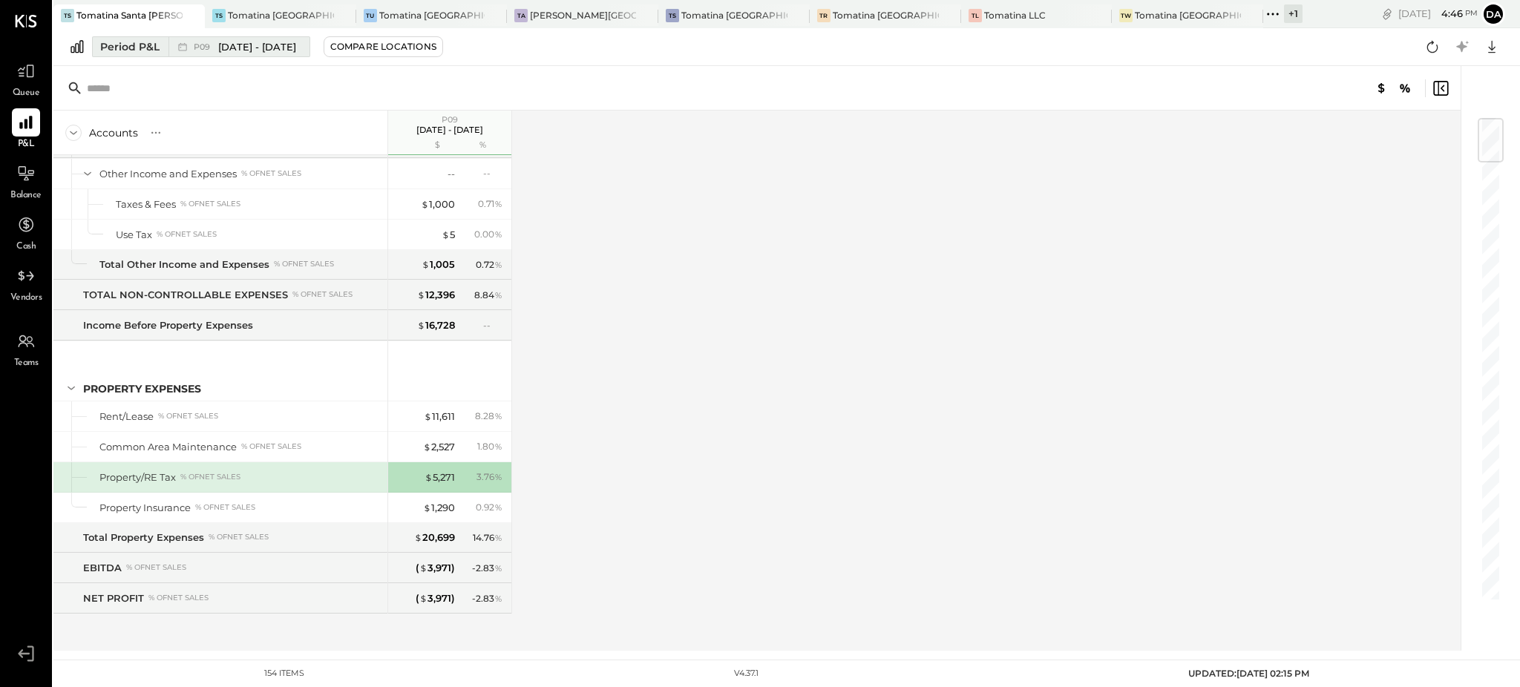
click at [138, 48] on div "Period P&L" at bounding box center [129, 46] width 59 height 15
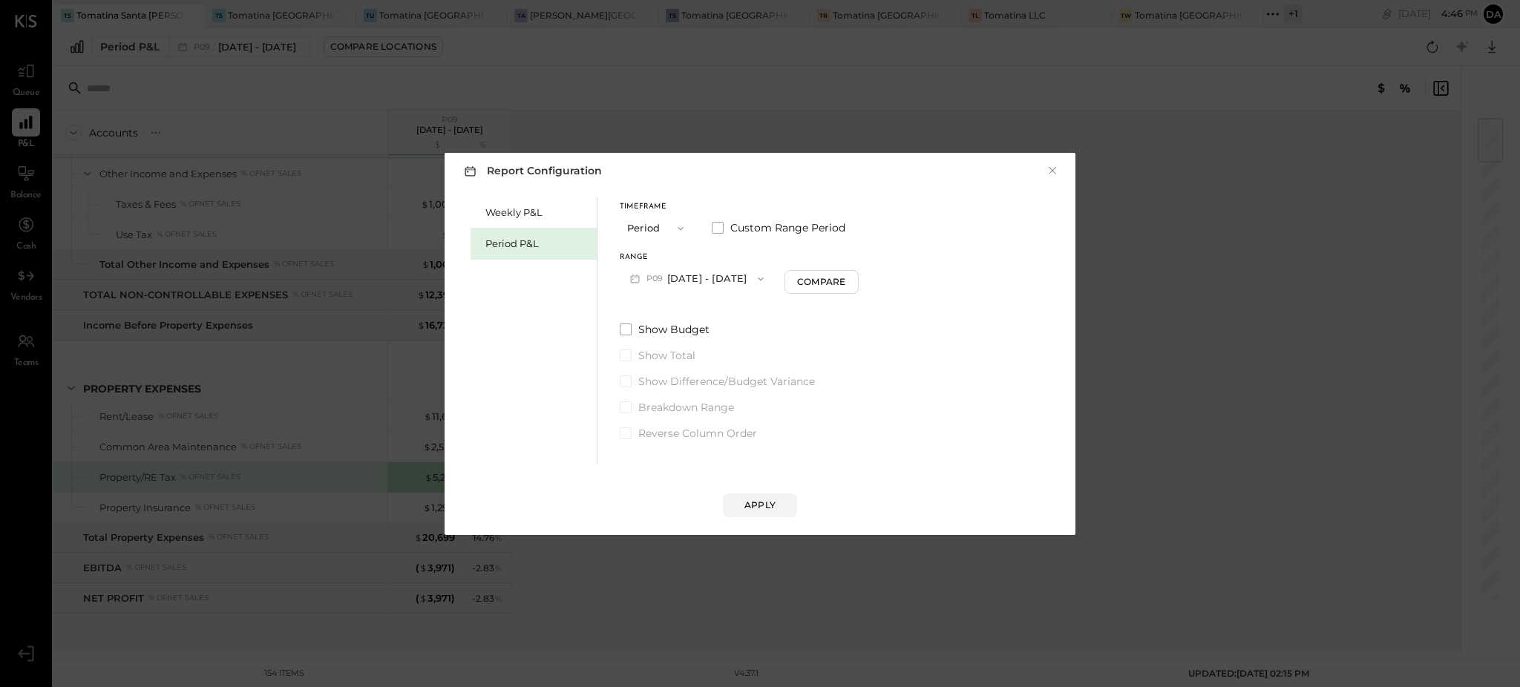
click at [670, 229] on span "button" at bounding box center [676, 229] width 19 height 12
click at [647, 283] on div "YTD" at bounding box center [656, 281] width 73 height 27
click at [660, 229] on button "YTD" at bounding box center [657, 227] width 74 height 27
click at [655, 232] on div "Period" at bounding box center [656, 228] width 73 height 27
click at [710, 226] on div "Timeframe Period Custom Range Period" at bounding box center [738, 222] width 237 height 39
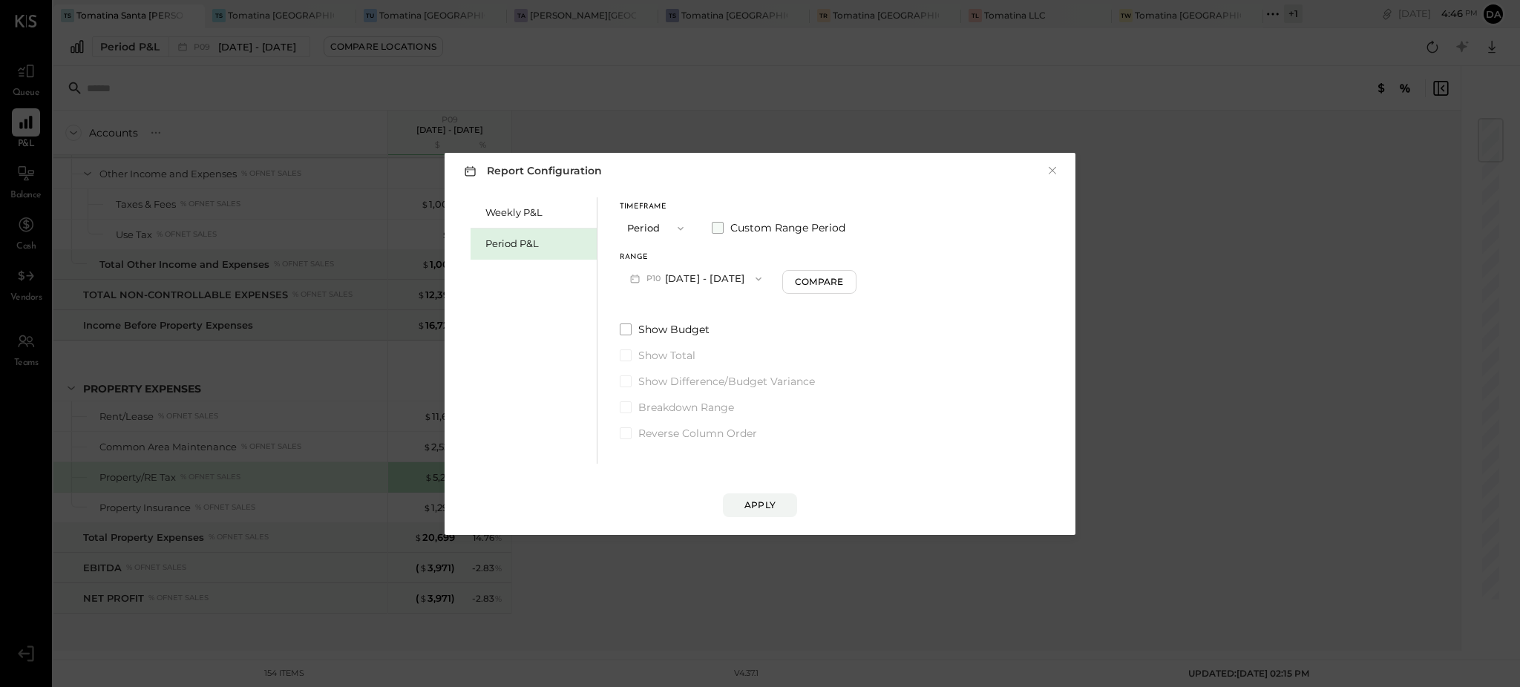
click at [717, 227] on span at bounding box center [718, 228] width 12 height 12
click at [681, 277] on button "[DATE]" at bounding box center [664, 278] width 88 height 27
click at [663, 381] on span "[DATE]" at bounding box center [652, 382] width 31 height 13
click at [827, 279] on button "[DATE]" at bounding box center [788, 278] width 88 height 27
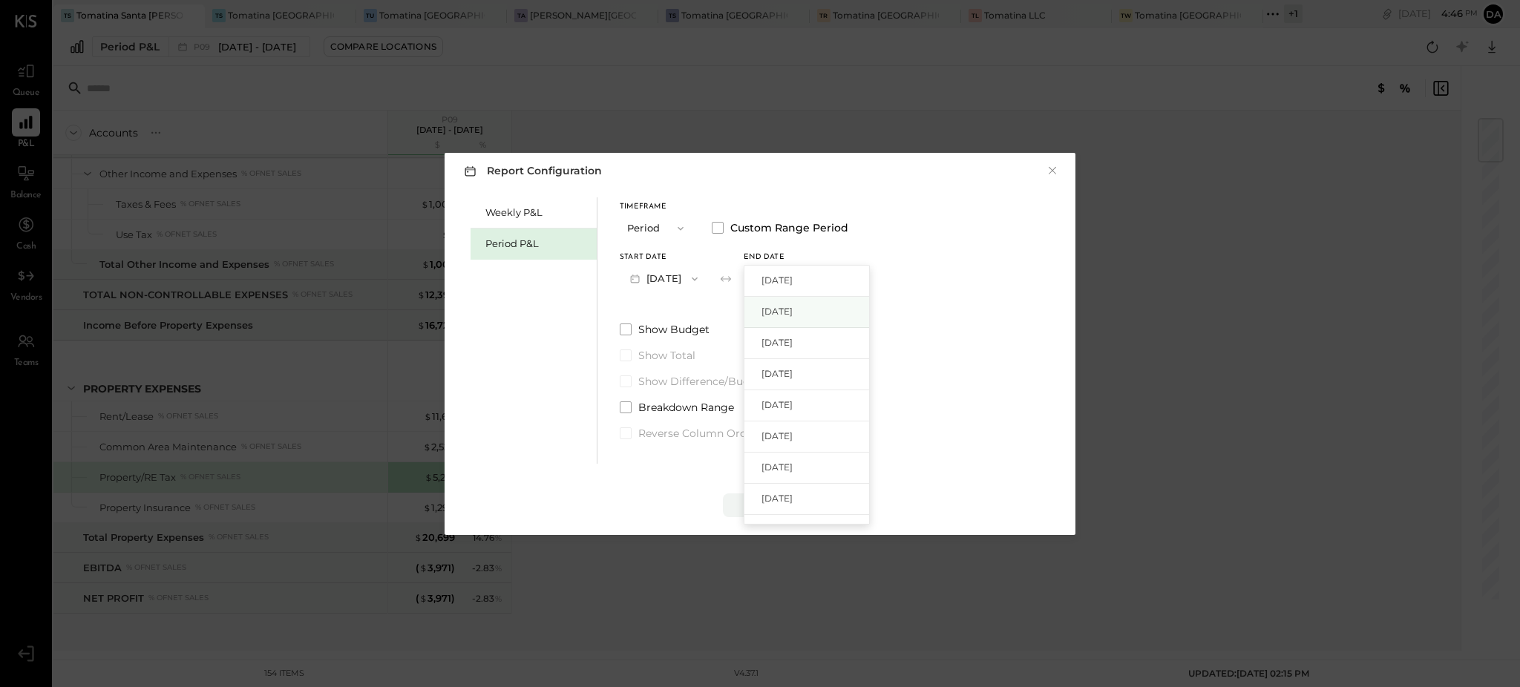
click at [822, 304] on div "[DATE]" at bounding box center [806, 312] width 125 height 31
click at [755, 505] on div "Apply" at bounding box center [759, 505] width 31 height 13
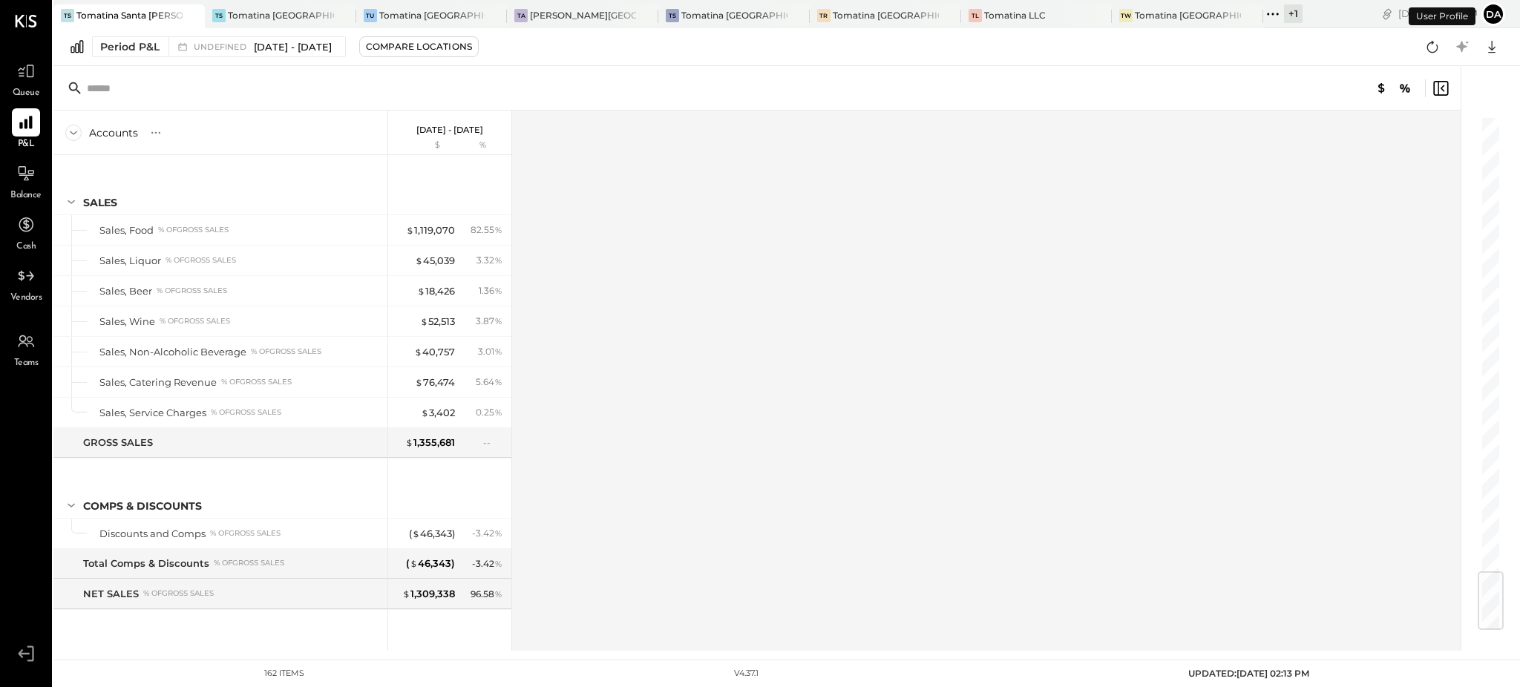
scroll to position [3862, 0]
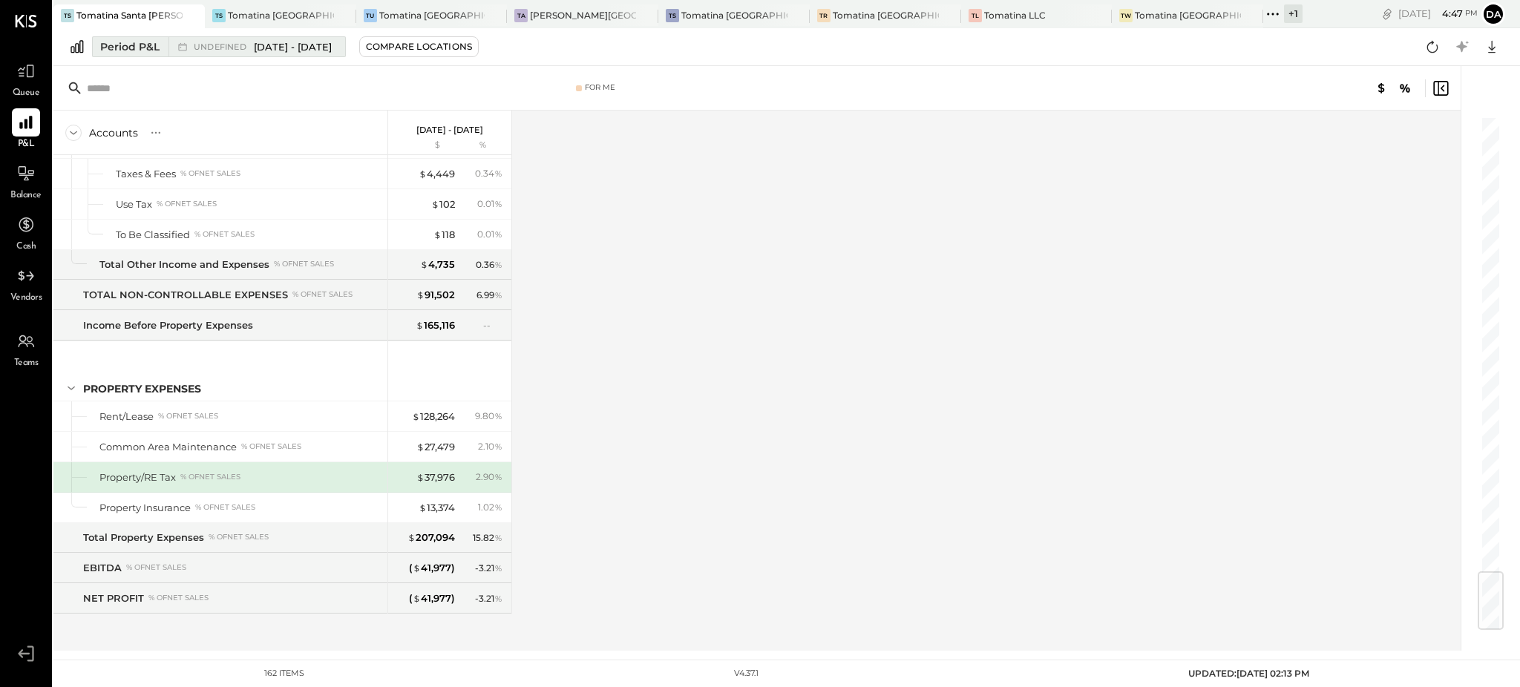
click at [252, 45] on div "undefined [DATE] - [DATE]" at bounding box center [263, 47] width 138 height 14
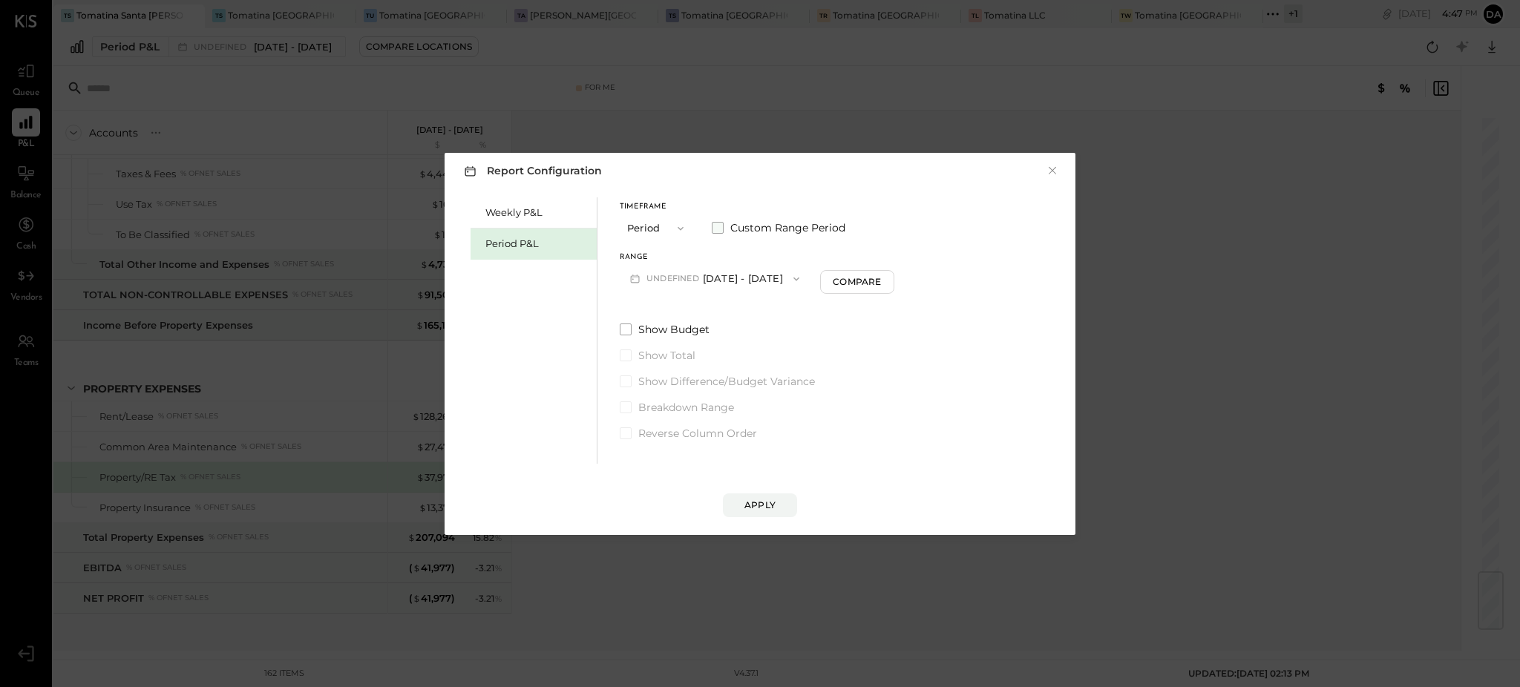
click at [719, 229] on span at bounding box center [718, 228] width 12 height 12
click at [760, 502] on div "Apply" at bounding box center [759, 505] width 31 height 13
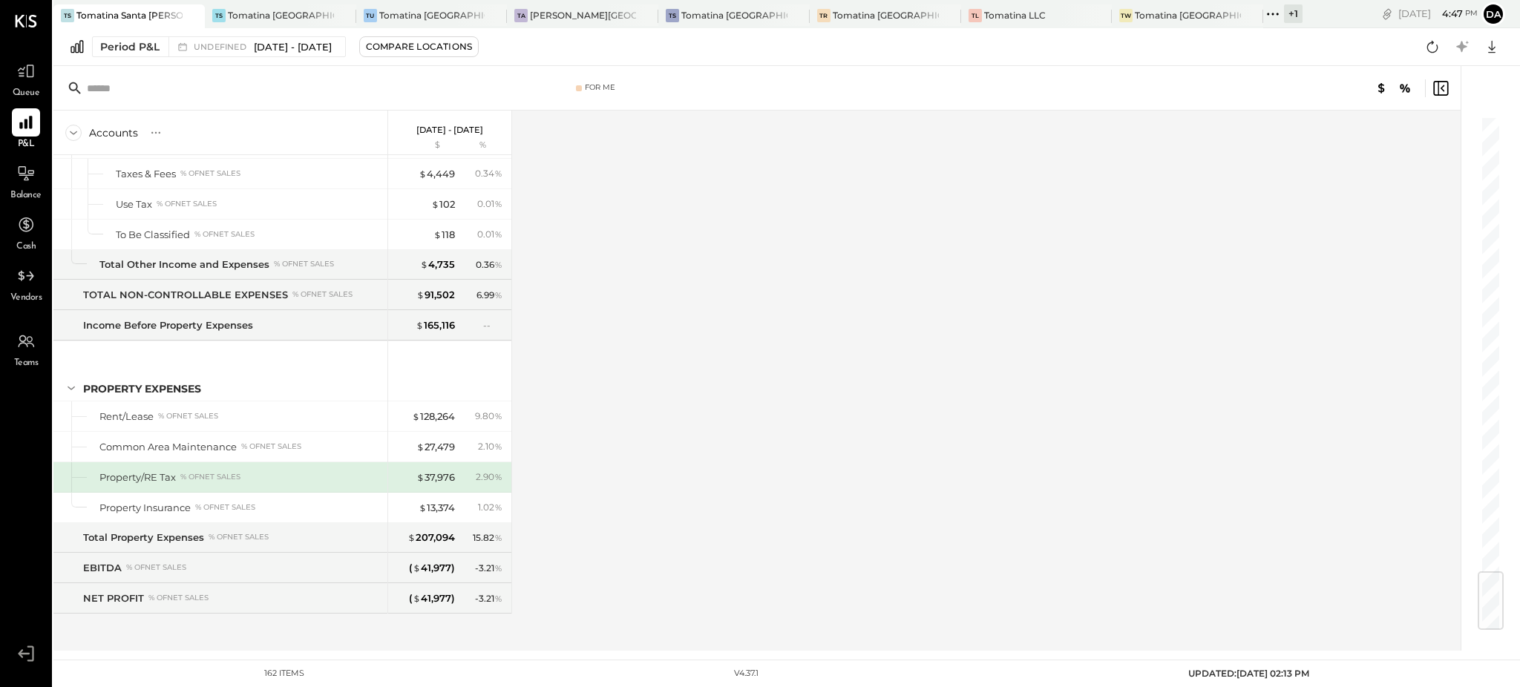
click at [695, 194] on div "Accounts S % GL [DATE] - [DATE] $ % SALES Sales, Food % of GROSS SALES Sales, L…" at bounding box center [757, 381] width 1409 height 540
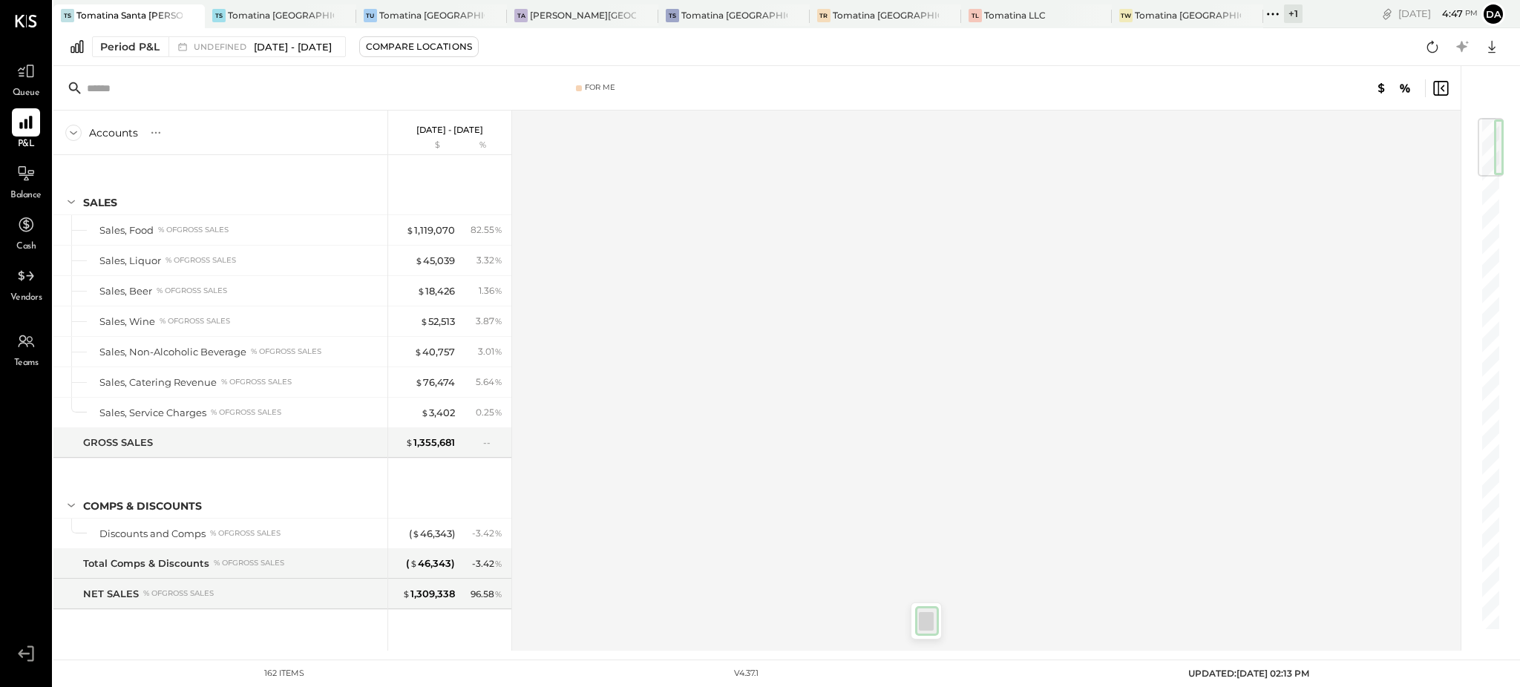
drag, startPoint x: 1490, startPoint y: 597, endPoint x: 1518, endPoint y: 137, distance: 461.0
click at [1518, 137] on div "For Me Accounts S % GL [DATE] - [DATE] $ % SALES Sales, Food % of GROSS SALES S…" at bounding box center [786, 358] width 1466 height 585
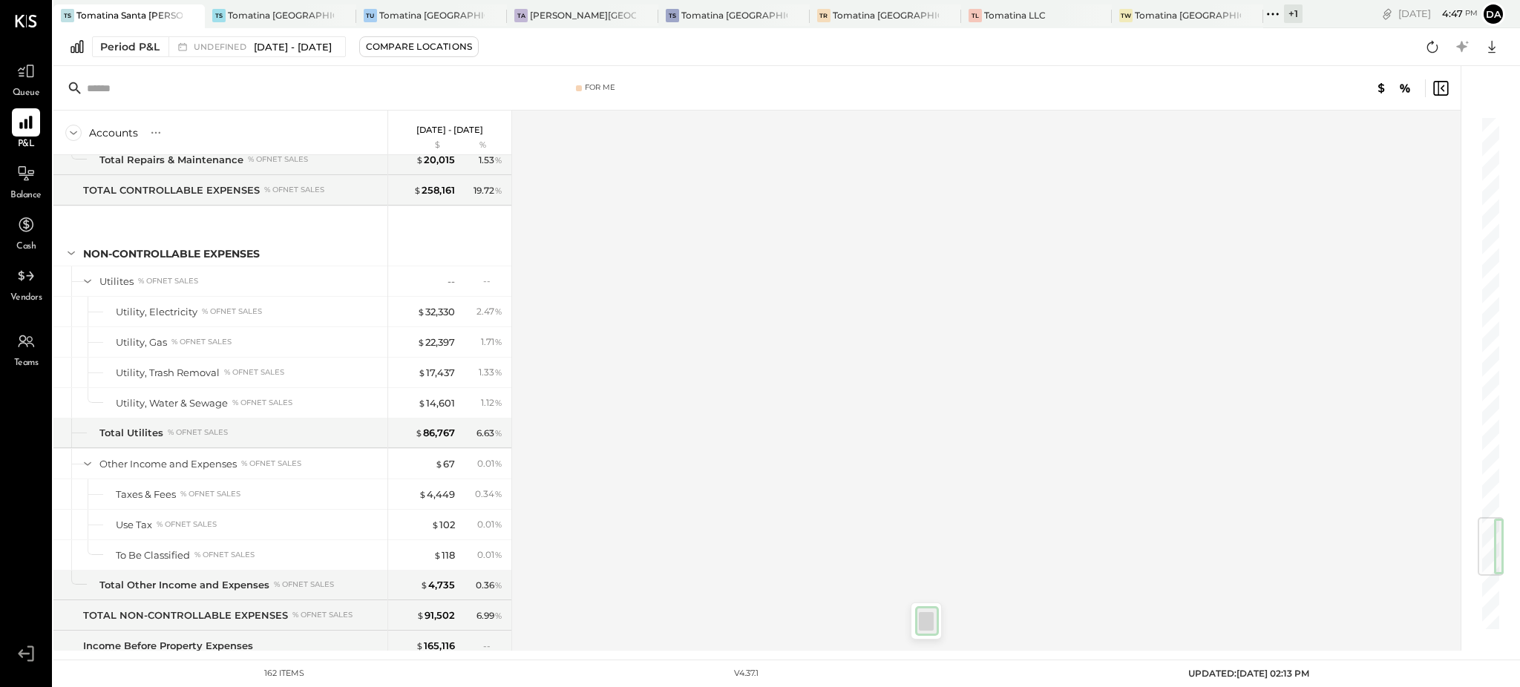
scroll to position [3862, 0]
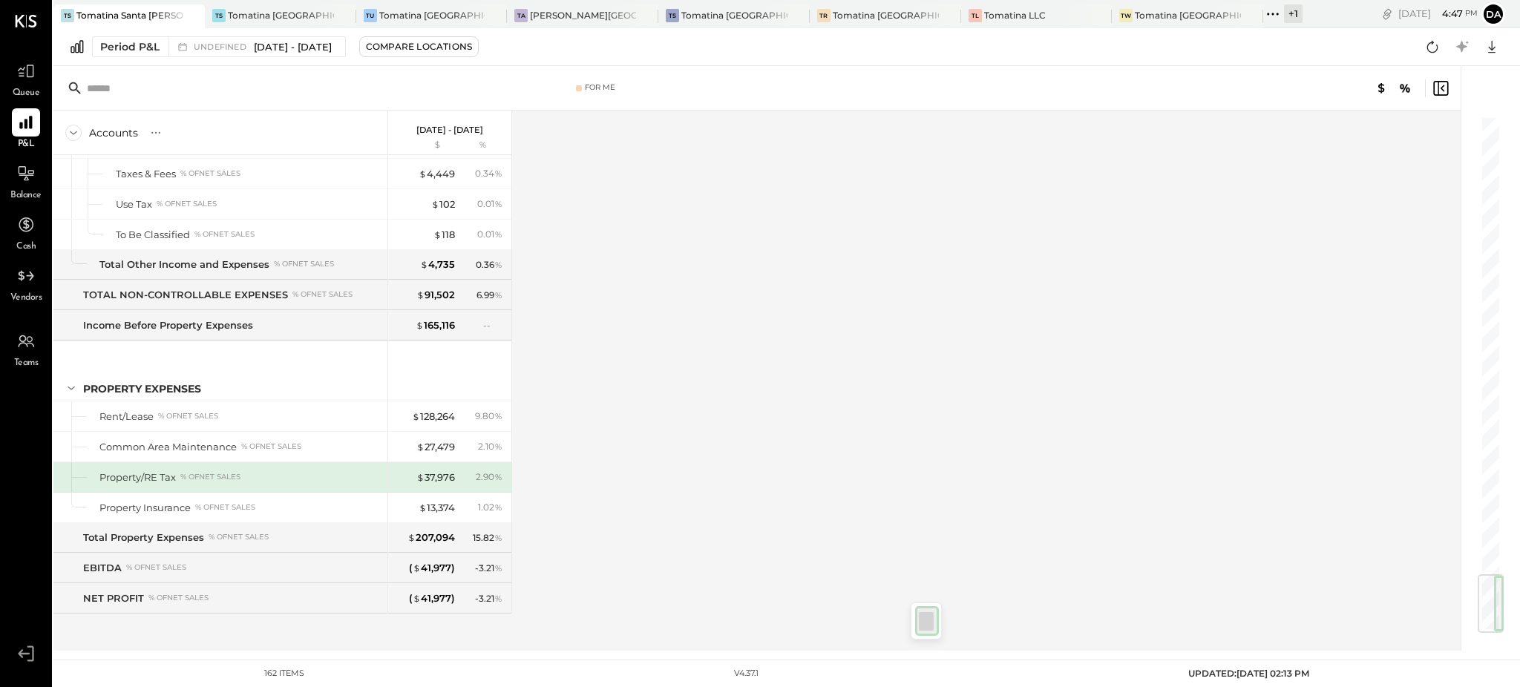
drag, startPoint x: 1485, startPoint y: 324, endPoint x: 1479, endPoint y: 645, distance: 321.4
click at [1479, 645] on div at bounding box center [1482, 358] width 45 height 585
drag, startPoint x: 1496, startPoint y: 466, endPoint x: 1486, endPoint y: 641, distance: 175.4
click at [1489, 642] on div at bounding box center [1482, 358] width 45 height 585
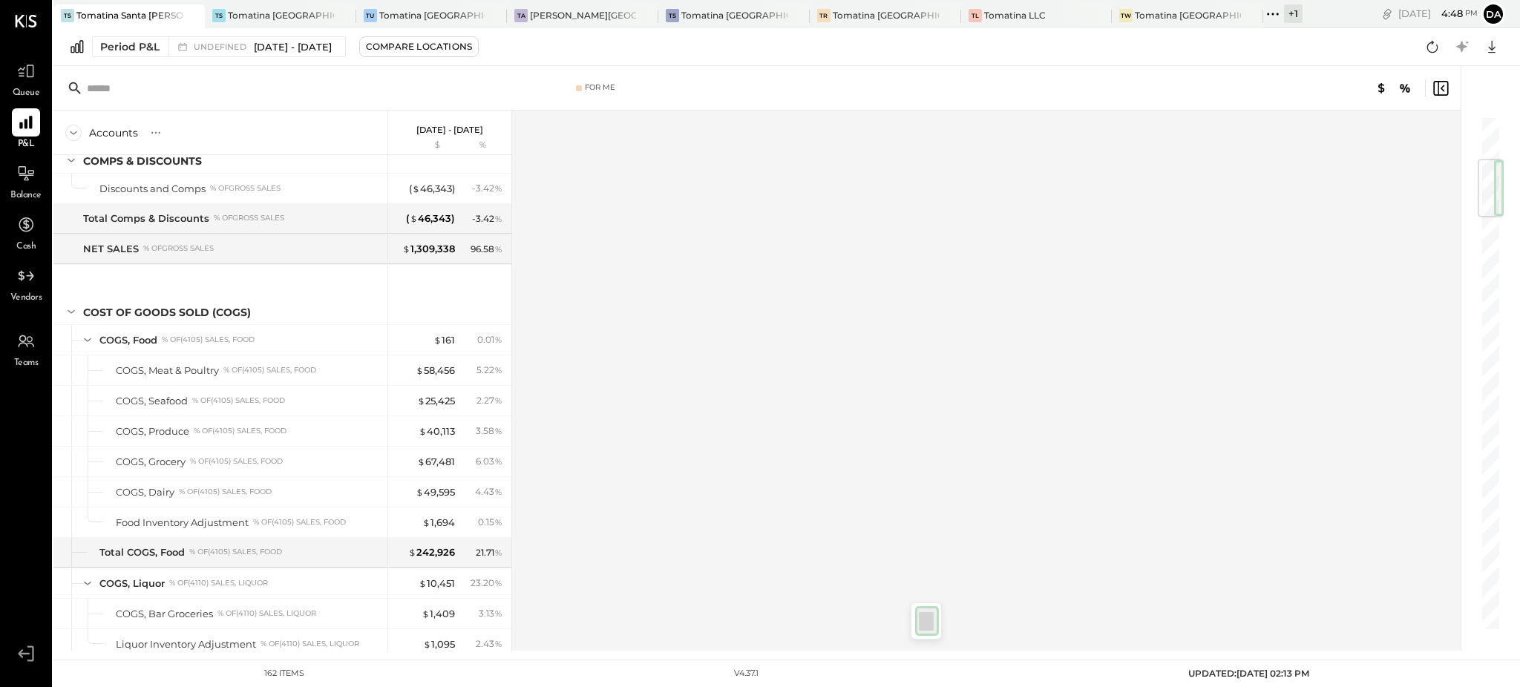
scroll to position [0, 0]
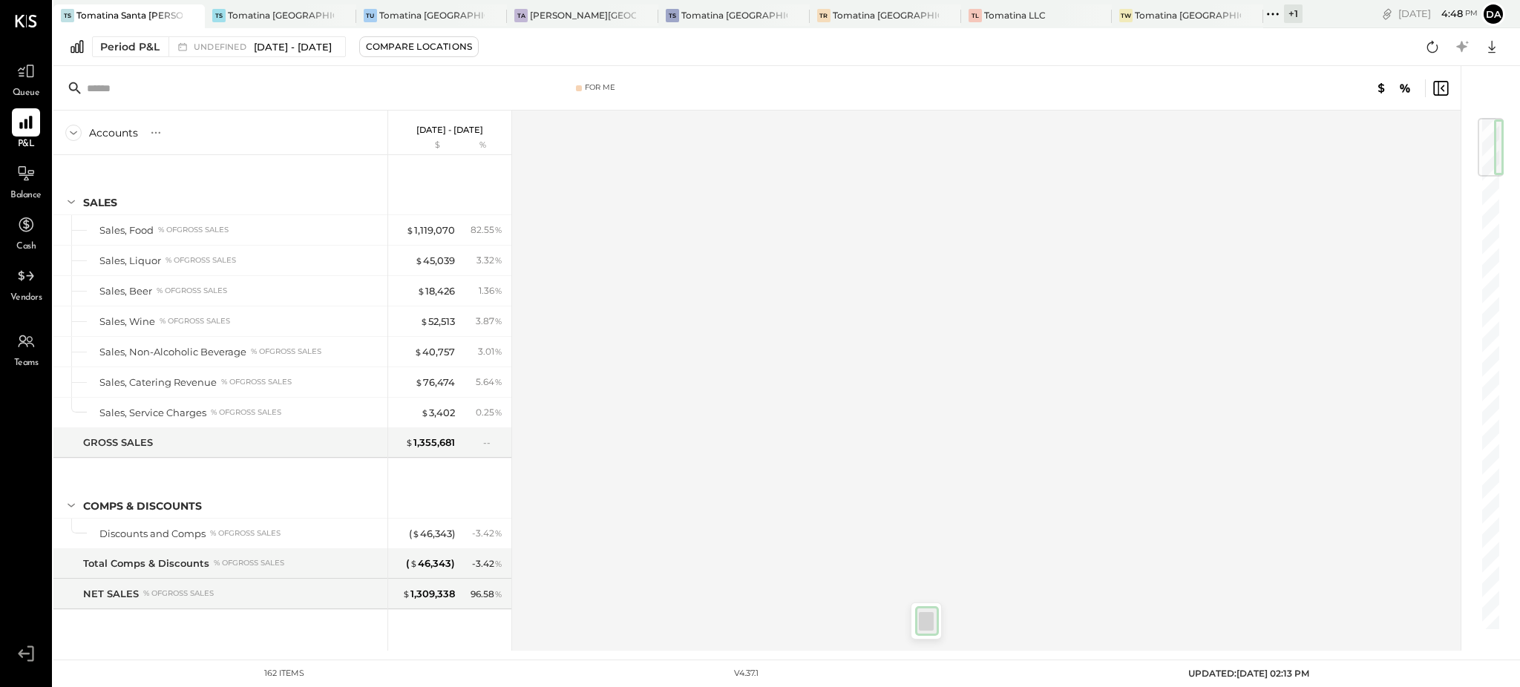
drag, startPoint x: 1490, startPoint y: 600, endPoint x: 1518, endPoint y: 60, distance: 541.0
click at [1518, 60] on div "TS Tomatina [GEOGRAPHIC_DATA] TS Tomatina [GEOGRAPHIC_DATA] [GEOGRAPHIC_DATA] […" at bounding box center [786, 325] width 1466 height 651
click at [131, 49] on div "Period P&L" at bounding box center [129, 46] width 59 height 15
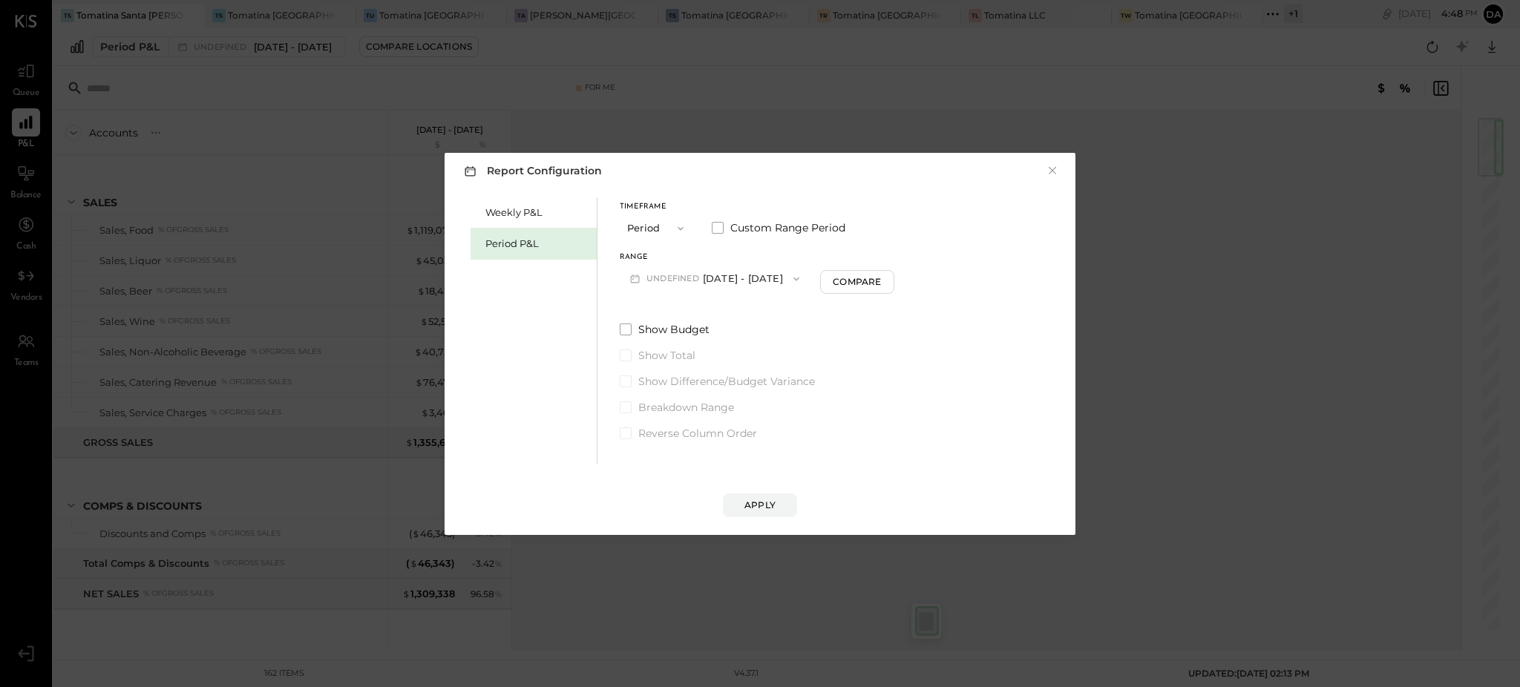
click at [669, 223] on span "button" at bounding box center [676, 229] width 19 height 12
click at [815, 194] on div "Weekly P&L Period P&L Timeframe Period Period Quarter YTD Year Custom Range Per…" at bounding box center [759, 329] width 601 height 270
click at [766, 274] on button "undefined [DATE] - [DATE]" at bounding box center [715, 278] width 190 height 27
click at [718, 315] on span "[DATE] - [DATE]" at bounding box center [690, 311] width 71 height 13
click at [845, 278] on div "Compare" at bounding box center [821, 281] width 48 height 13
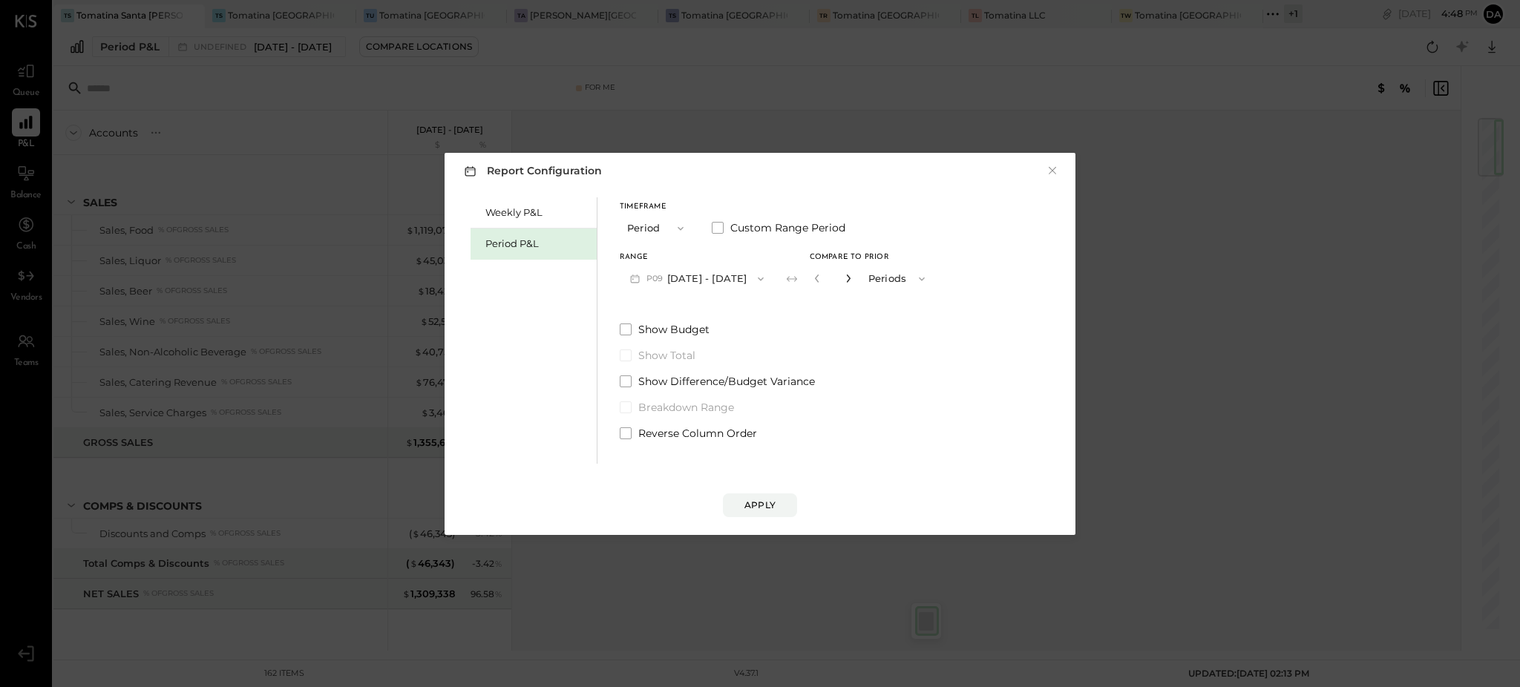
click at [850, 278] on icon "button" at bounding box center [848, 279] width 4 height 8
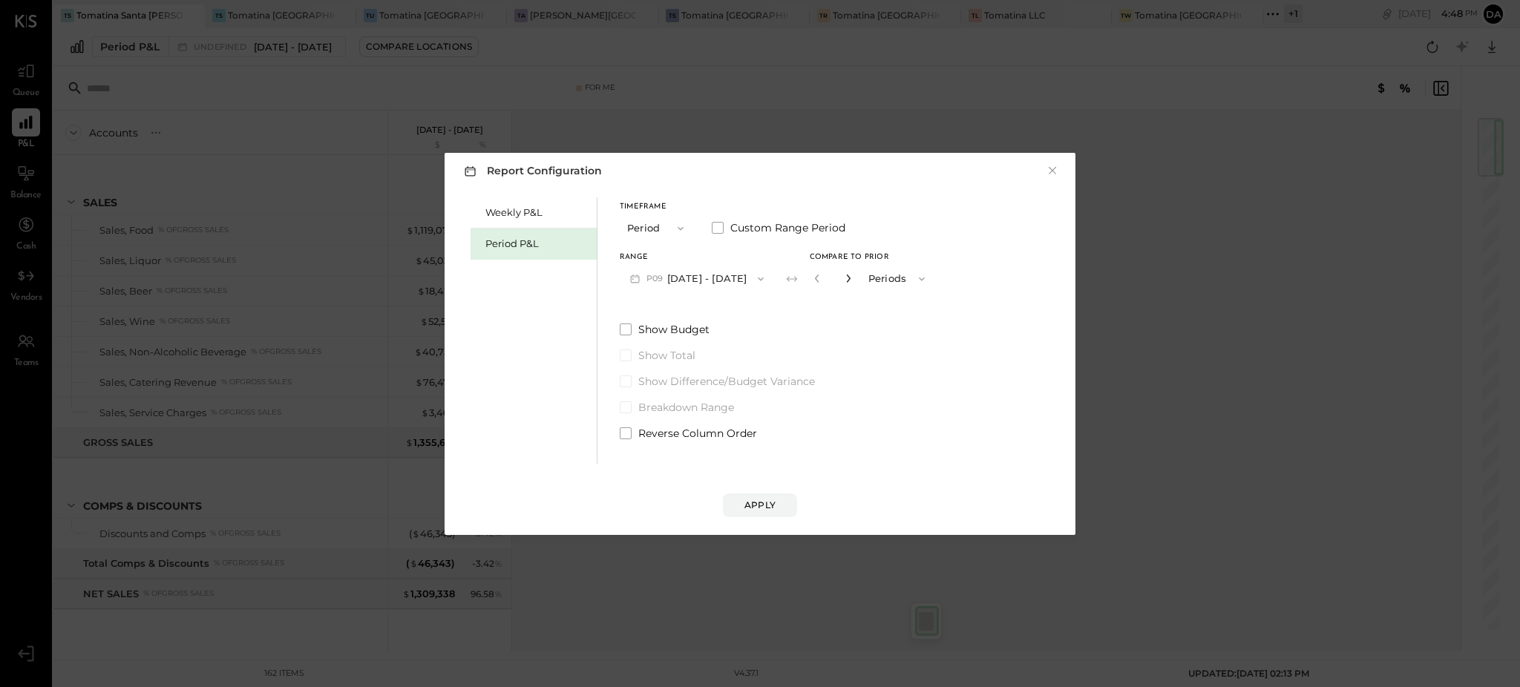
click at [850, 278] on icon "button" at bounding box center [848, 279] width 4 height 8
click at [853, 278] on icon "button" at bounding box center [848, 278] width 9 height 9
click at [853, 277] on icon "button" at bounding box center [848, 278] width 9 height 9
type input "**"
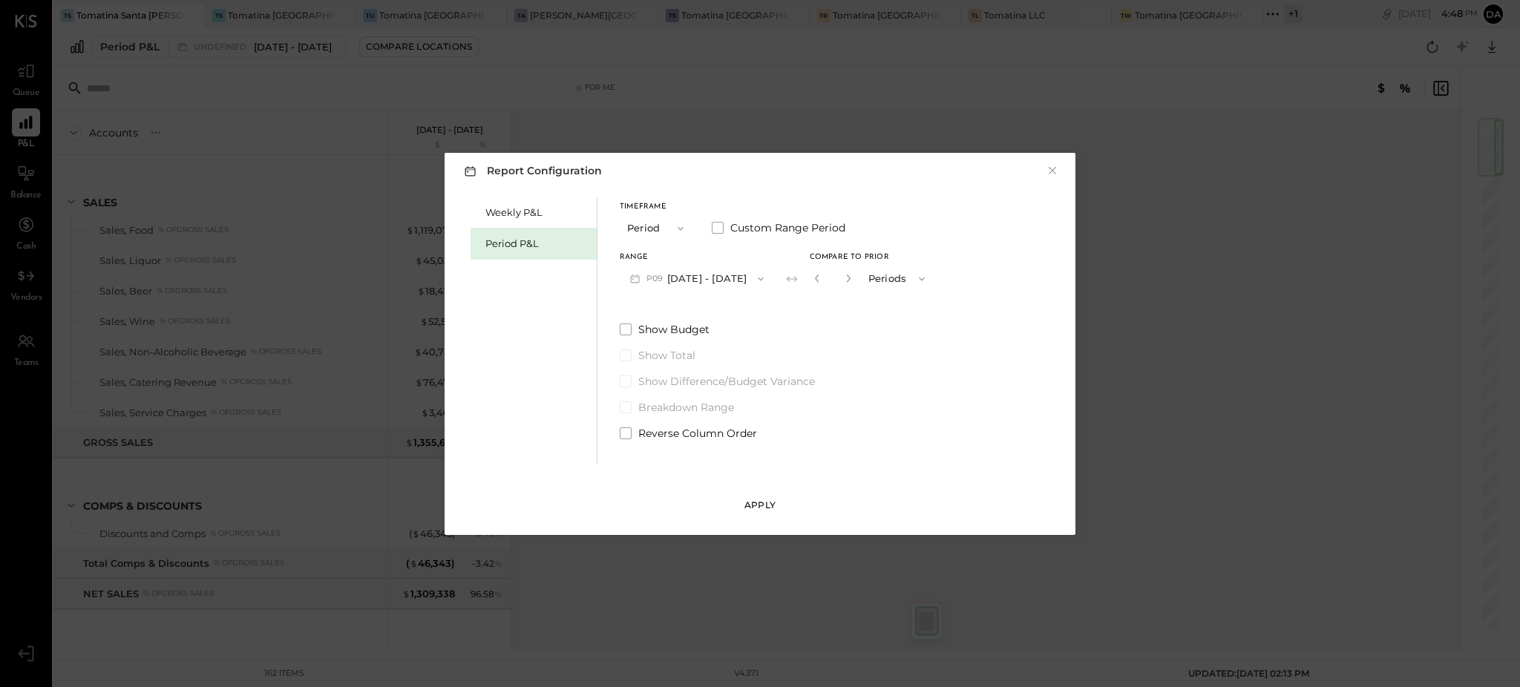
click at [764, 505] on div "Apply" at bounding box center [759, 505] width 31 height 13
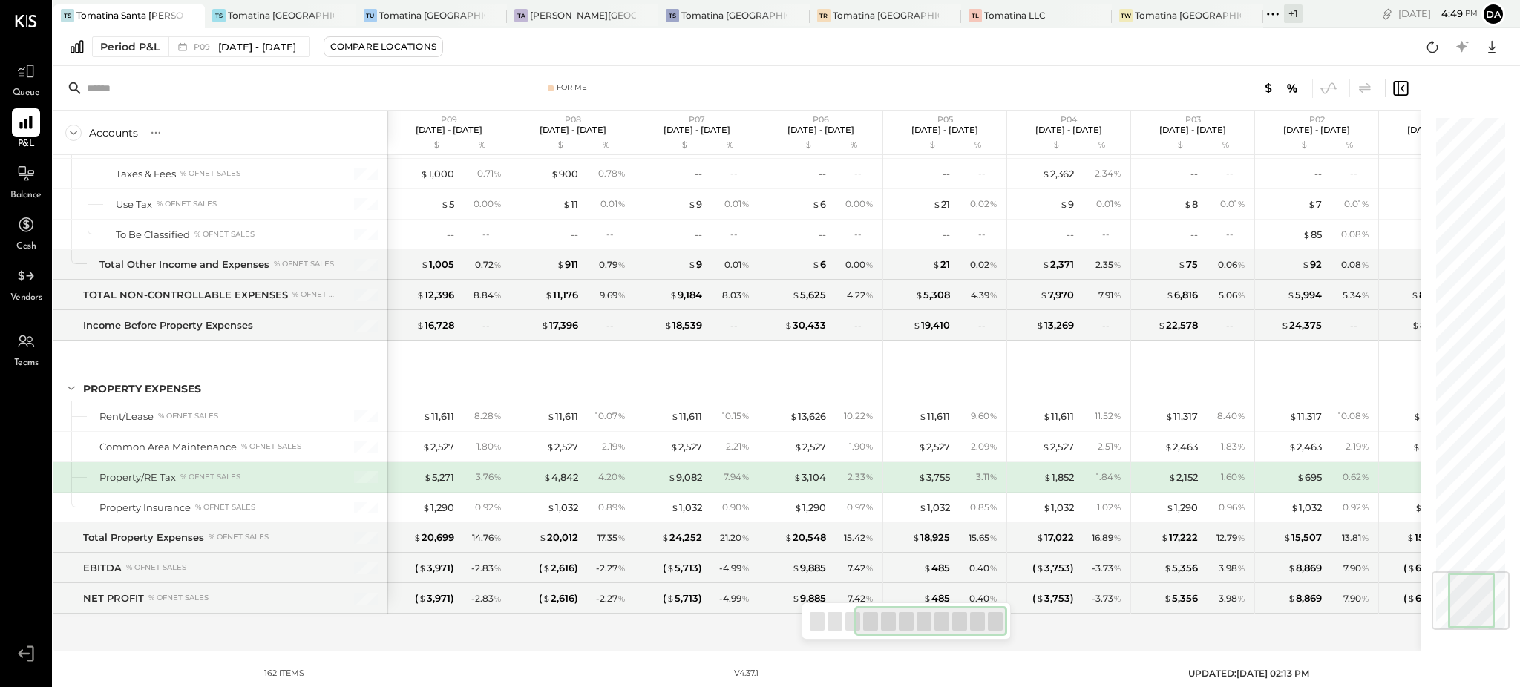
scroll to position [0, 329]
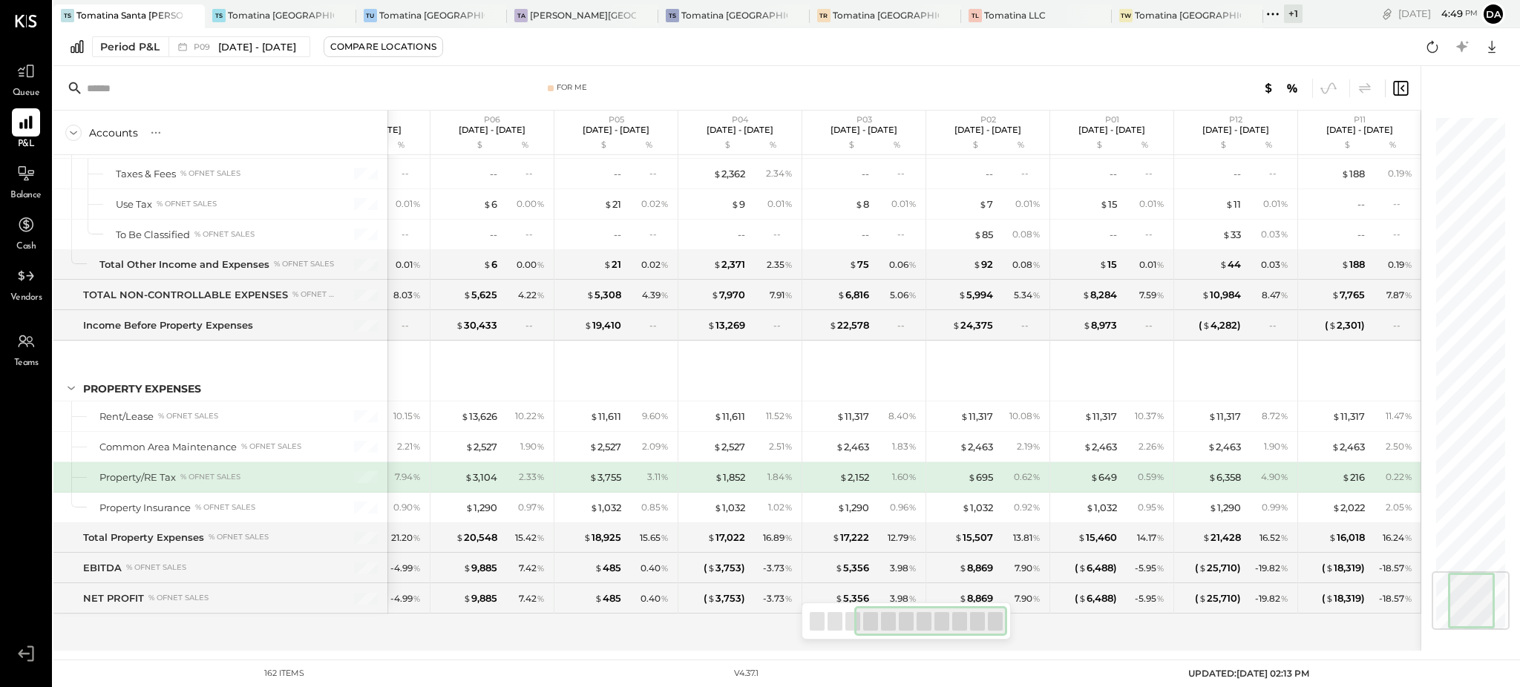
drag, startPoint x: 894, startPoint y: 621, endPoint x: 970, endPoint y: 662, distance: 86.7
click at [970, 662] on main "TS Tomatina [GEOGRAPHIC_DATA] TS Tomatina [GEOGRAPHIC_DATA] [GEOGRAPHIC_DATA] […" at bounding box center [786, 343] width 1466 height 687
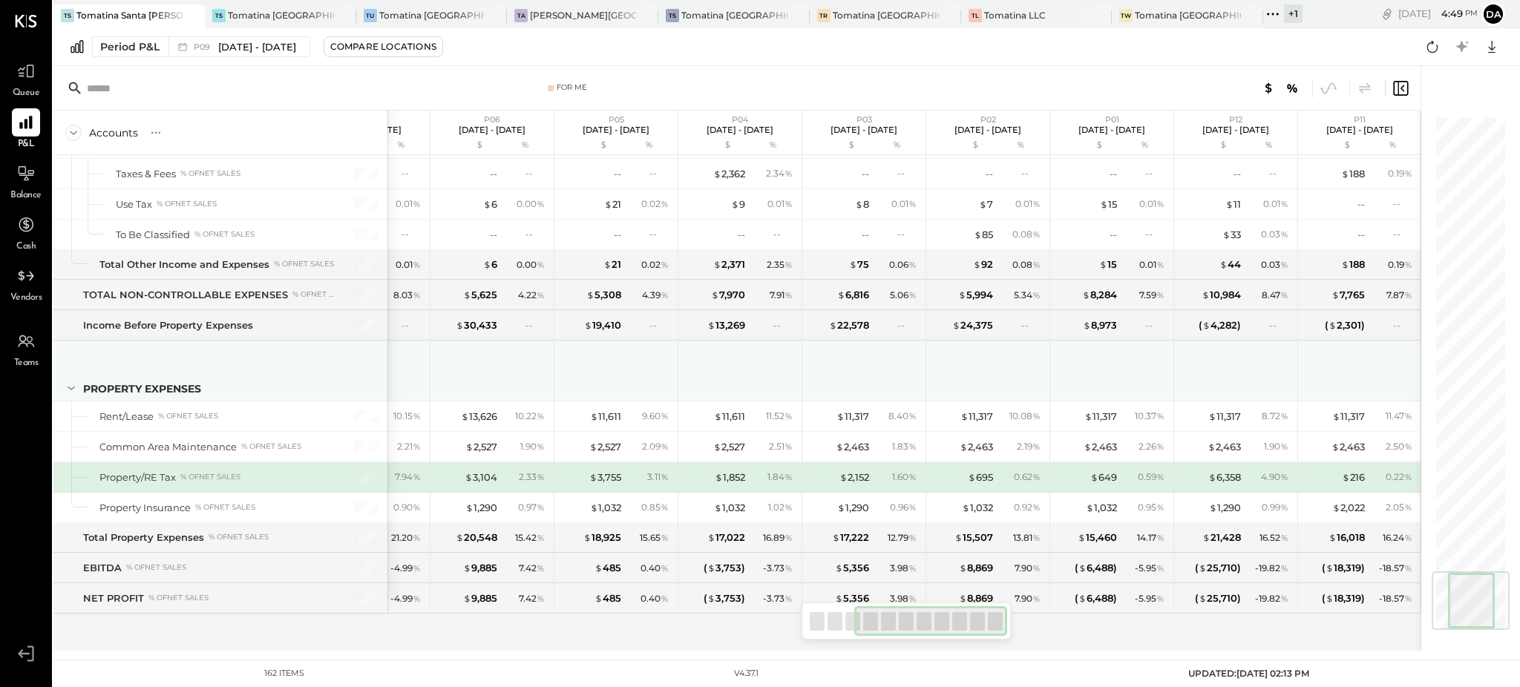
click at [1028, 361] on div at bounding box center [989, 368] width 111 height 55
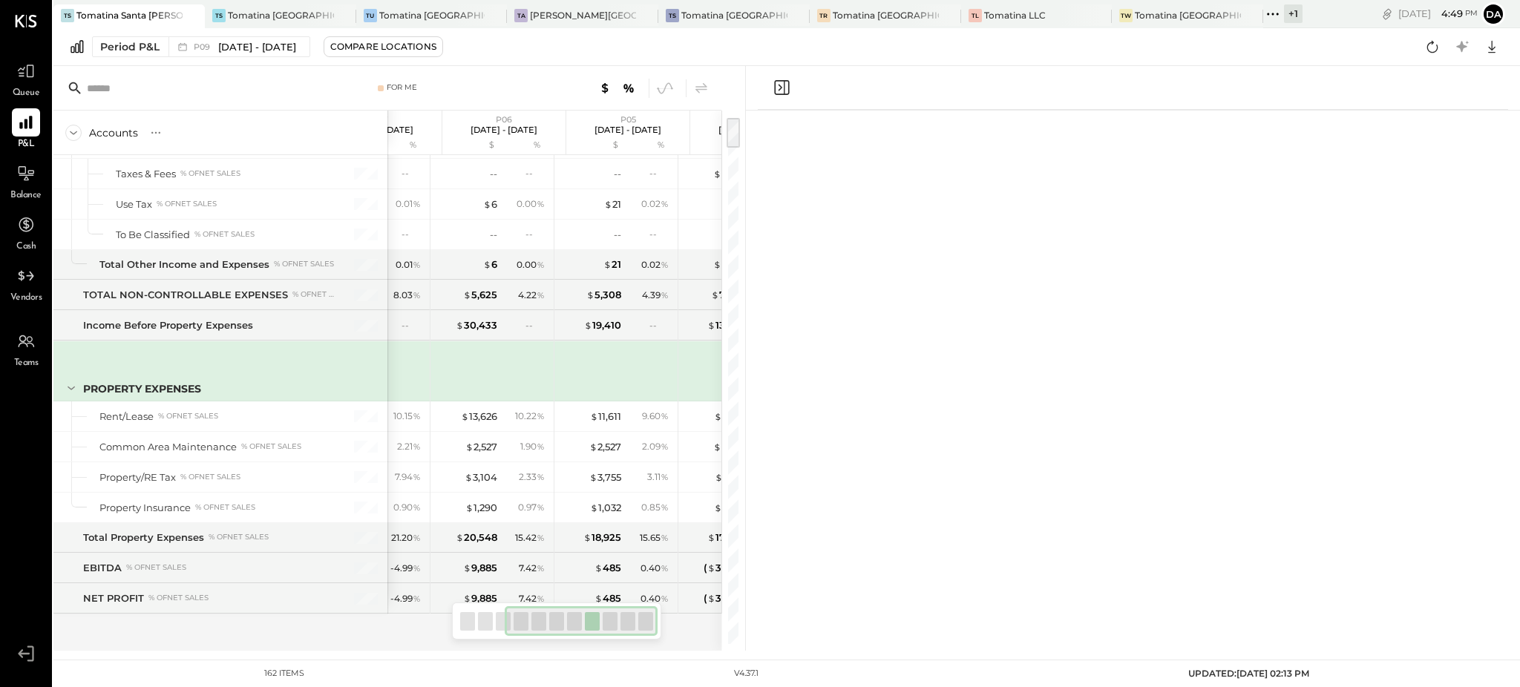
scroll to position [0, 317]
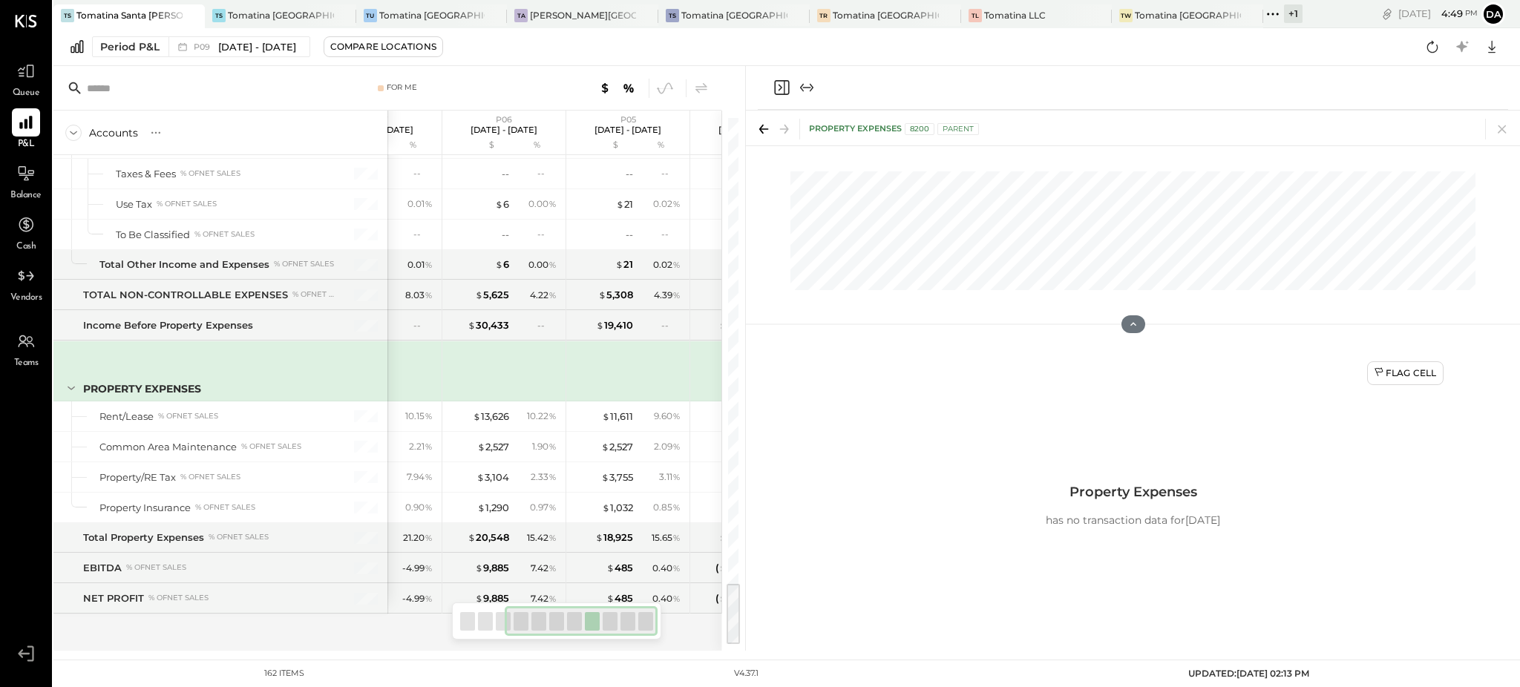
click at [785, 91] on icon "Close panel" at bounding box center [782, 88] width 18 height 18
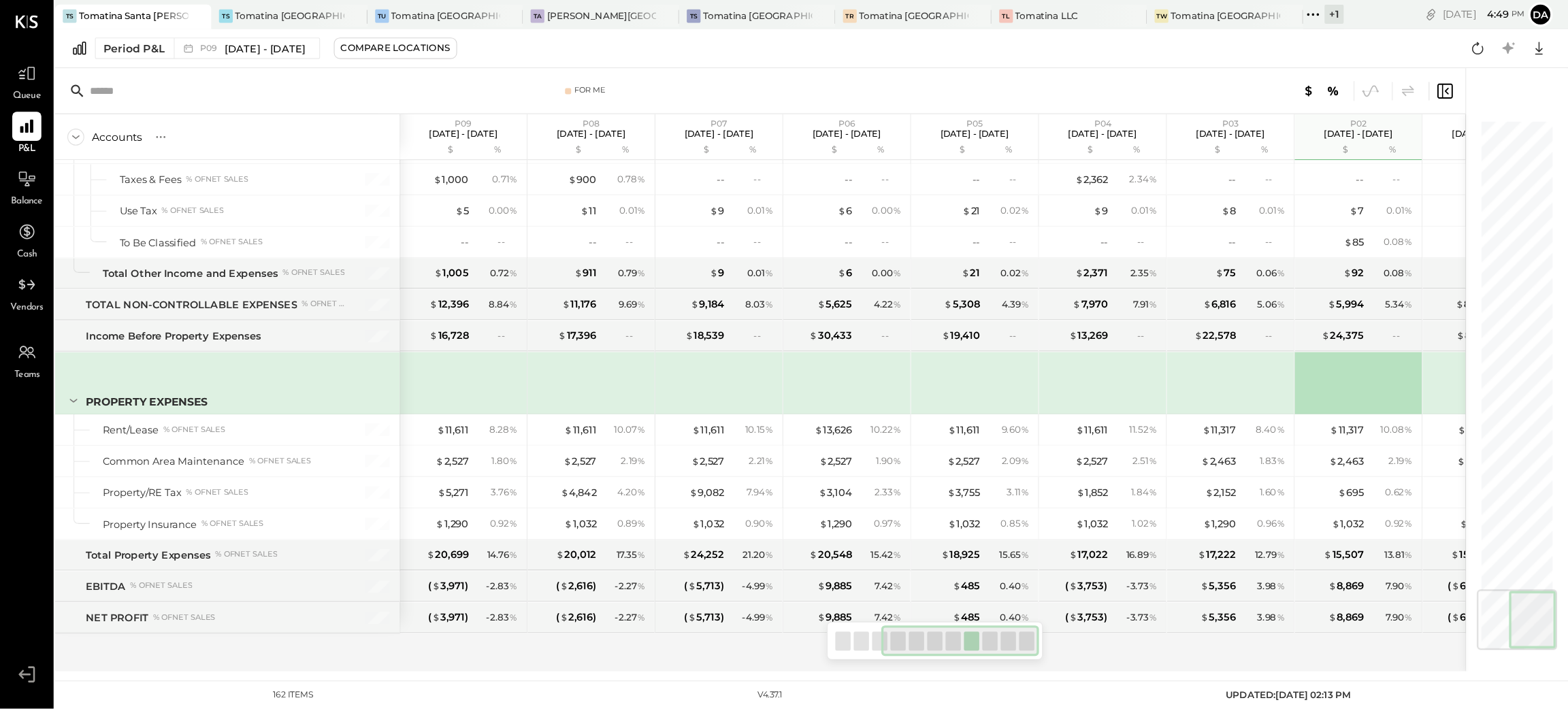
scroll to position [0, 302]
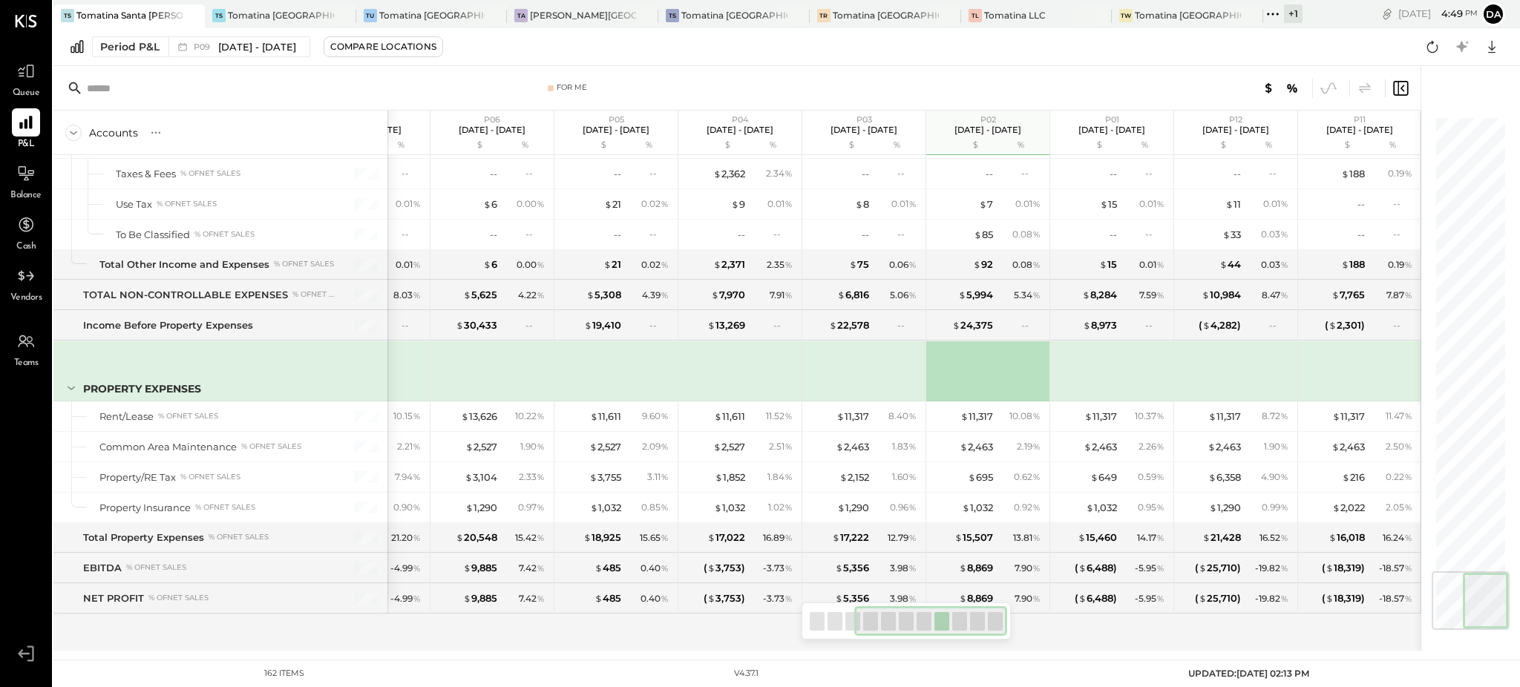
drag, startPoint x: 858, startPoint y: 632, endPoint x: 874, endPoint y: 604, distance: 32.6
click at [867, 650] on div "For Me Accounts S % GL P09 [DATE] - [DATE] $ % P08 [DATE] - [DATE] $ % P07 [DAT…" at bounding box center [736, 358] width 1367 height 585
click at [927, 58] on div "Period P&L P09 [DATE] - [DATE] Compare Locations Google Sheets Excel" at bounding box center [786, 47] width 1466 height 38
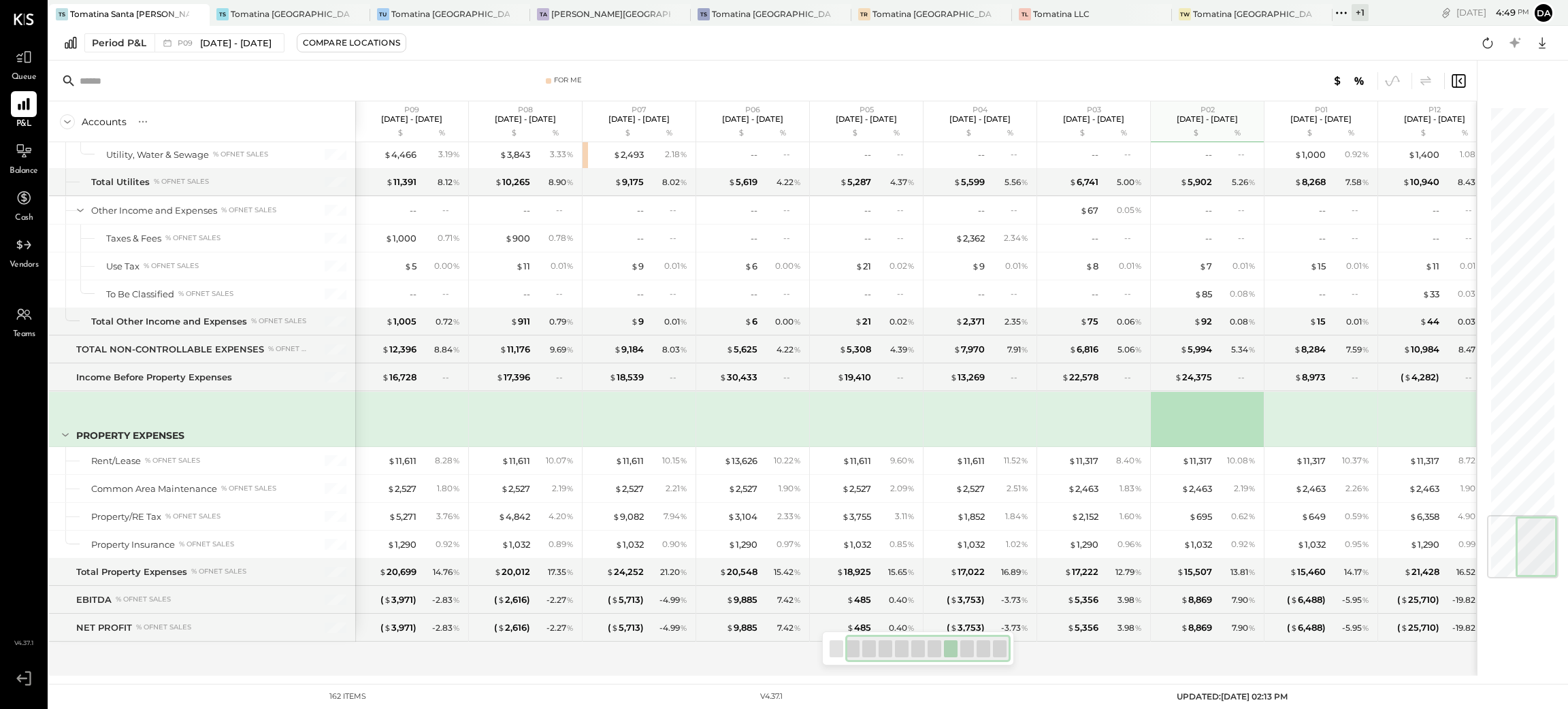
scroll to position [0, 128]
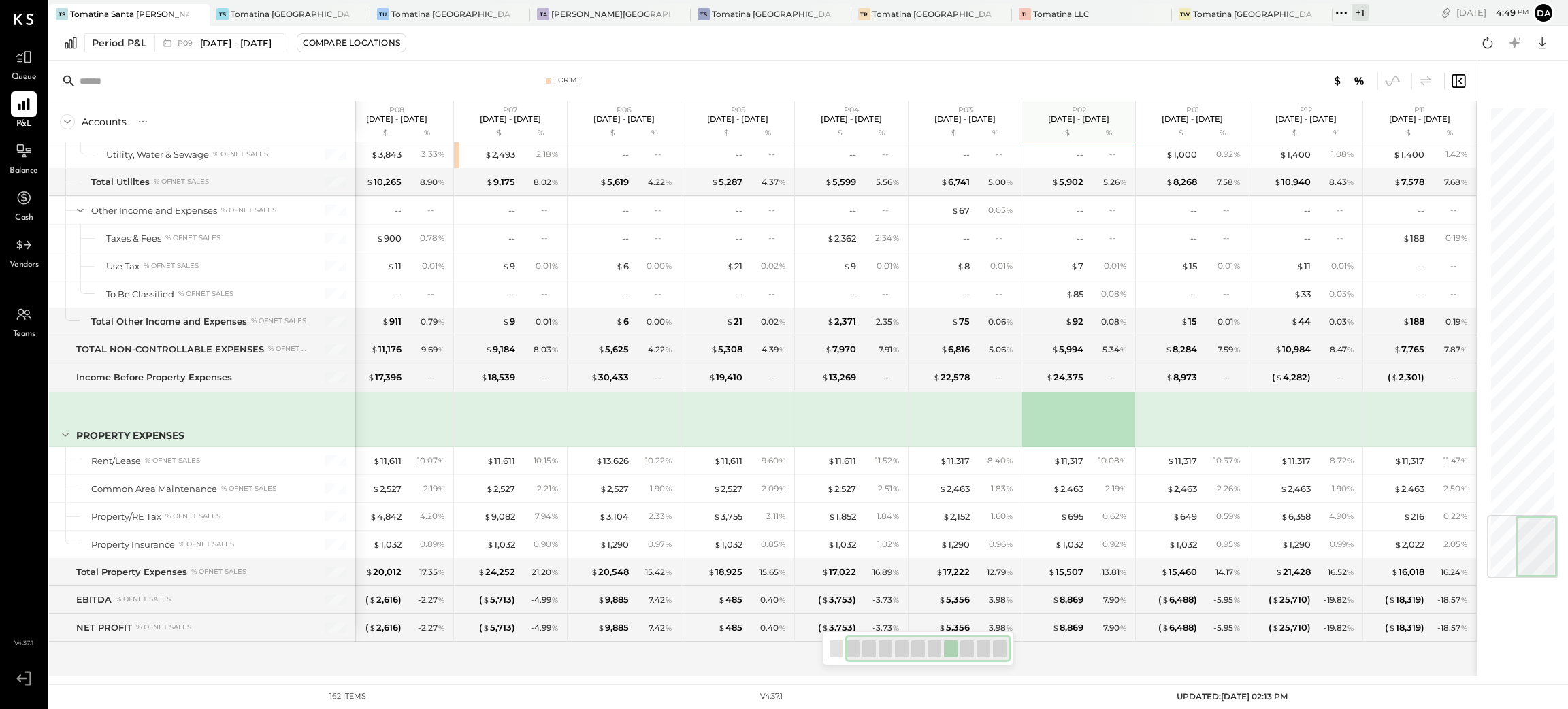
drag, startPoint x: 972, startPoint y: 649, endPoint x: 1166, endPoint y: 546, distance: 219.6
click at [1022, 653] on div "For Me Accounts S % GL P09 [DATE] - [DATE] $ % P08 [DATE] - [DATE] $ % P07 [DAT…" at bounding box center [762, 368] width 1428 height 615
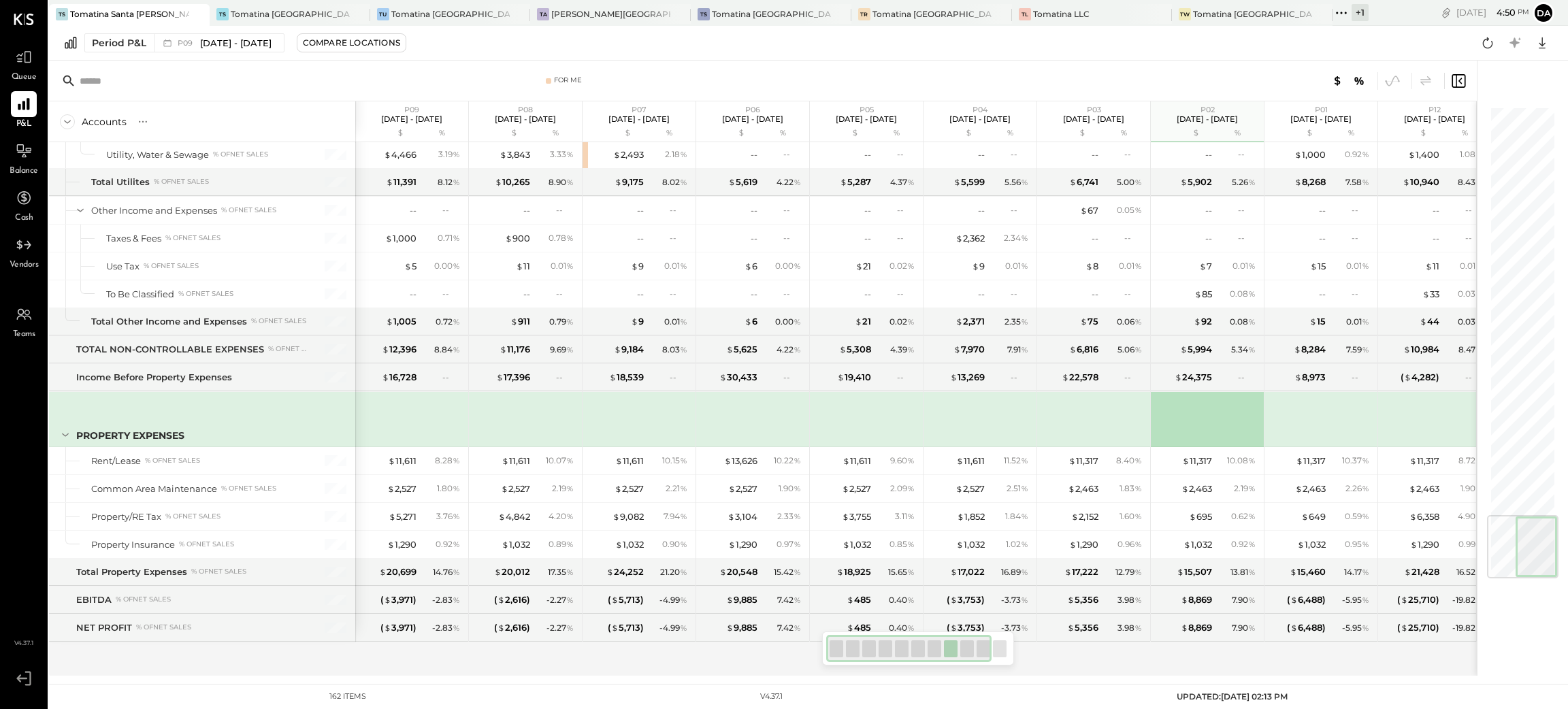
drag, startPoint x: 856, startPoint y: 659, endPoint x: 799, endPoint y: 658, distance: 57.0
click at [827, 664] on div at bounding box center [917, 648] width 192 height 34
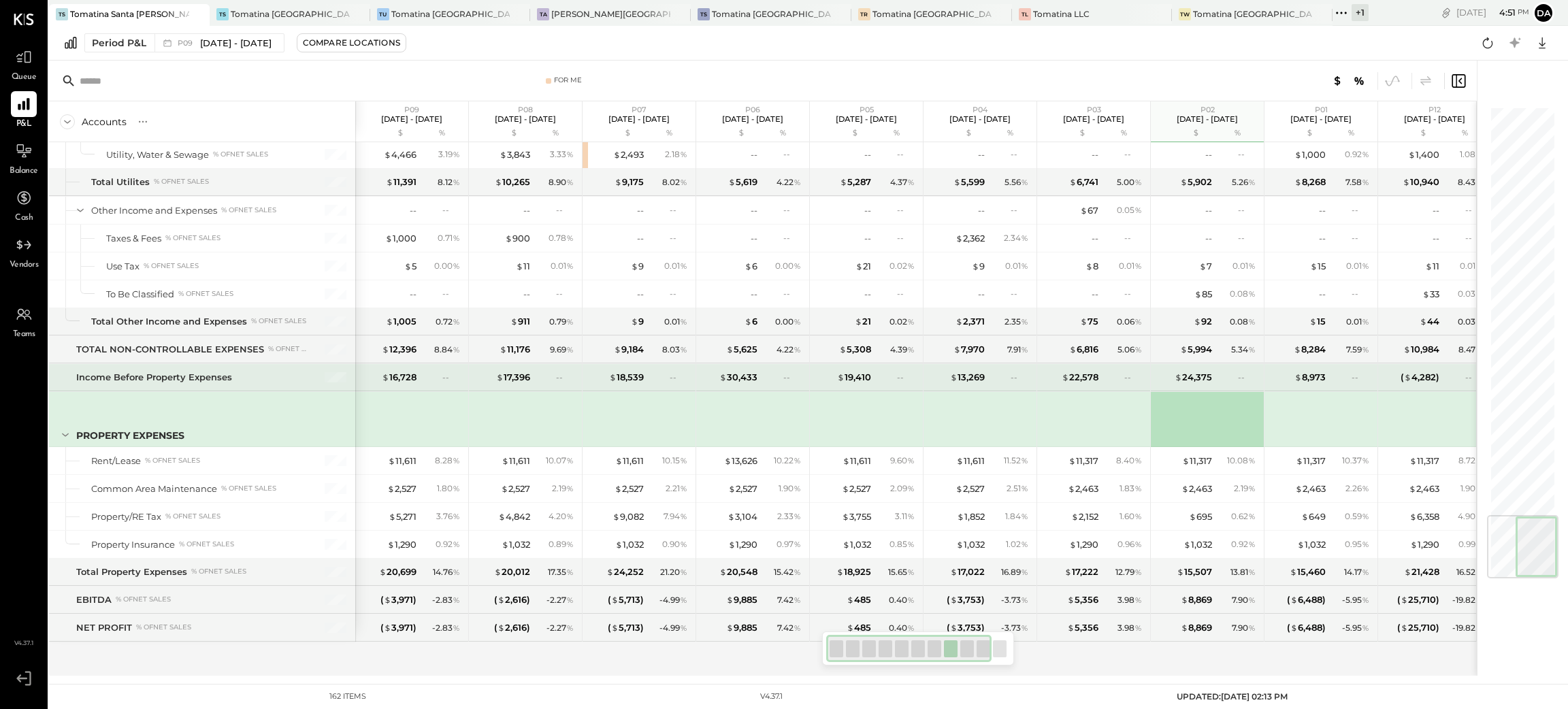
scroll to position [3474, 0]
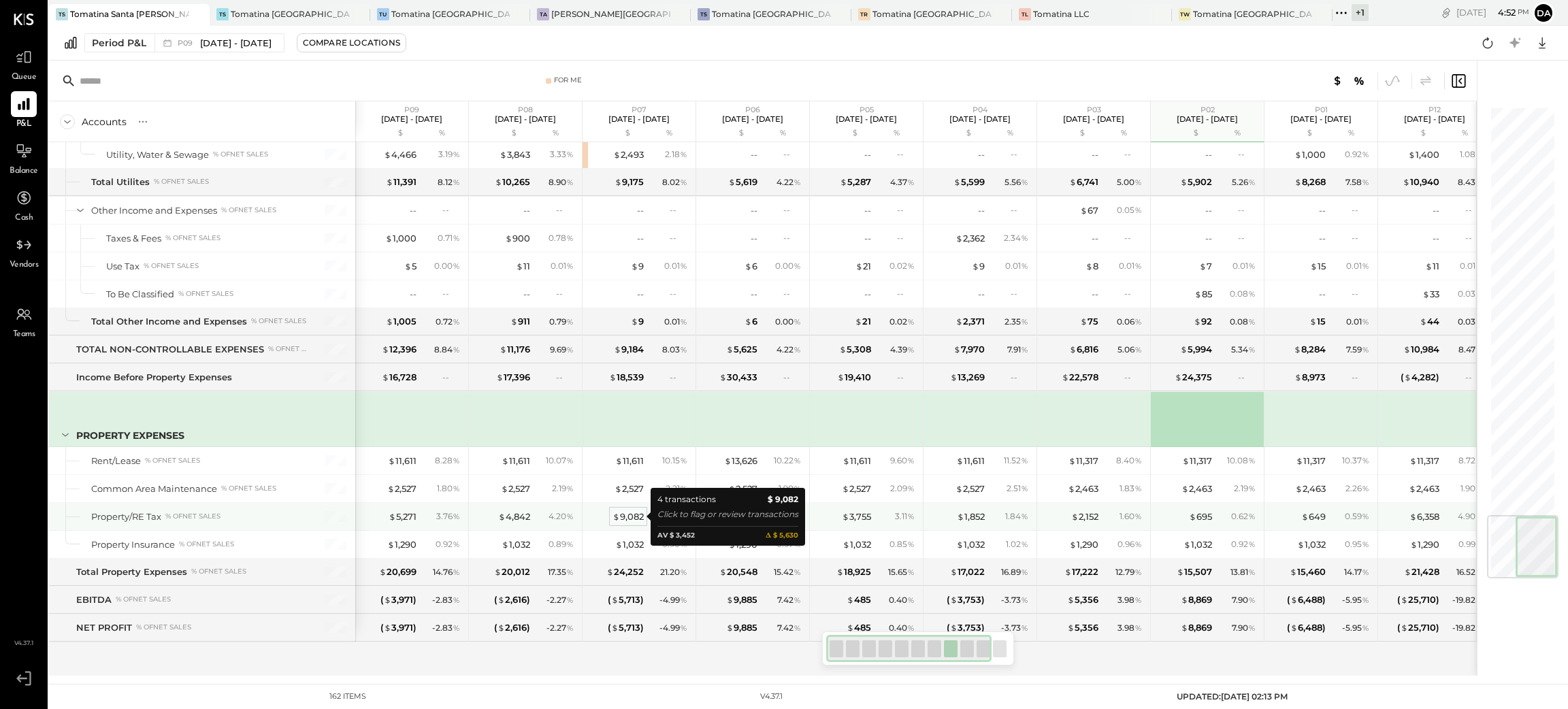
click at [630, 516] on div "$ 9,082" at bounding box center [628, 517] width 31 height 13
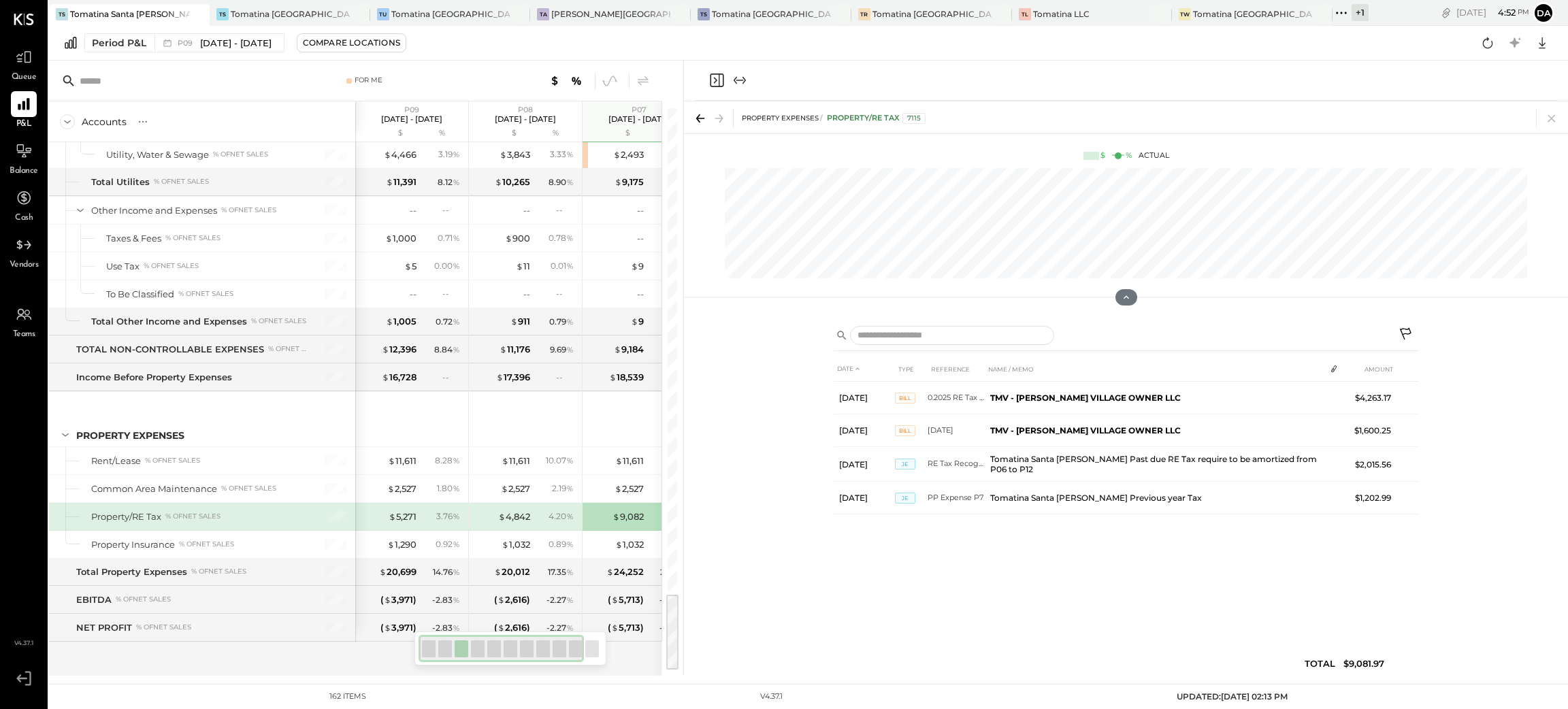
click at [715, 75] on icon "Close panel" at bounding box center [717, 81] width 17 height 17
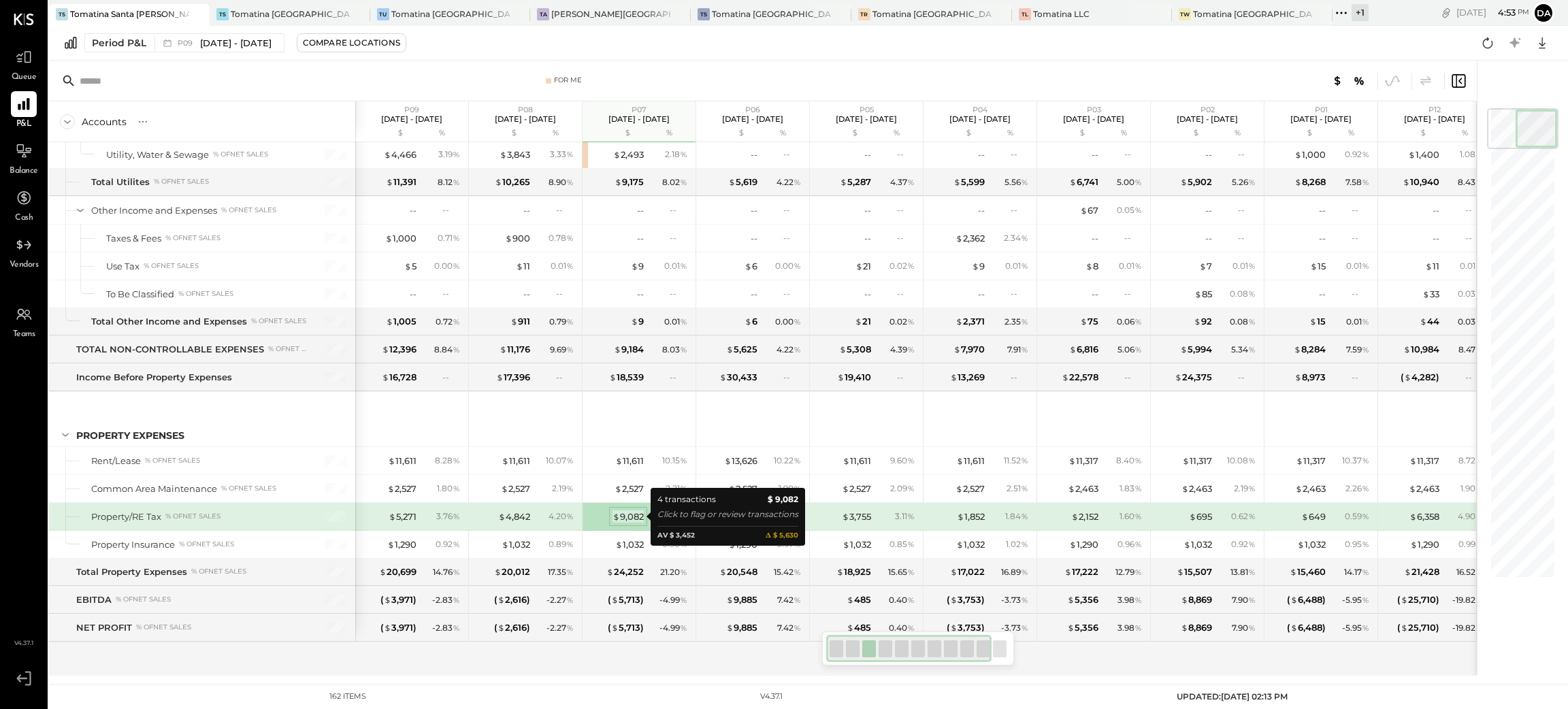
click at [630, 515] on div "$ 9,082" at bounding box center [628, 517] width 31 height 13
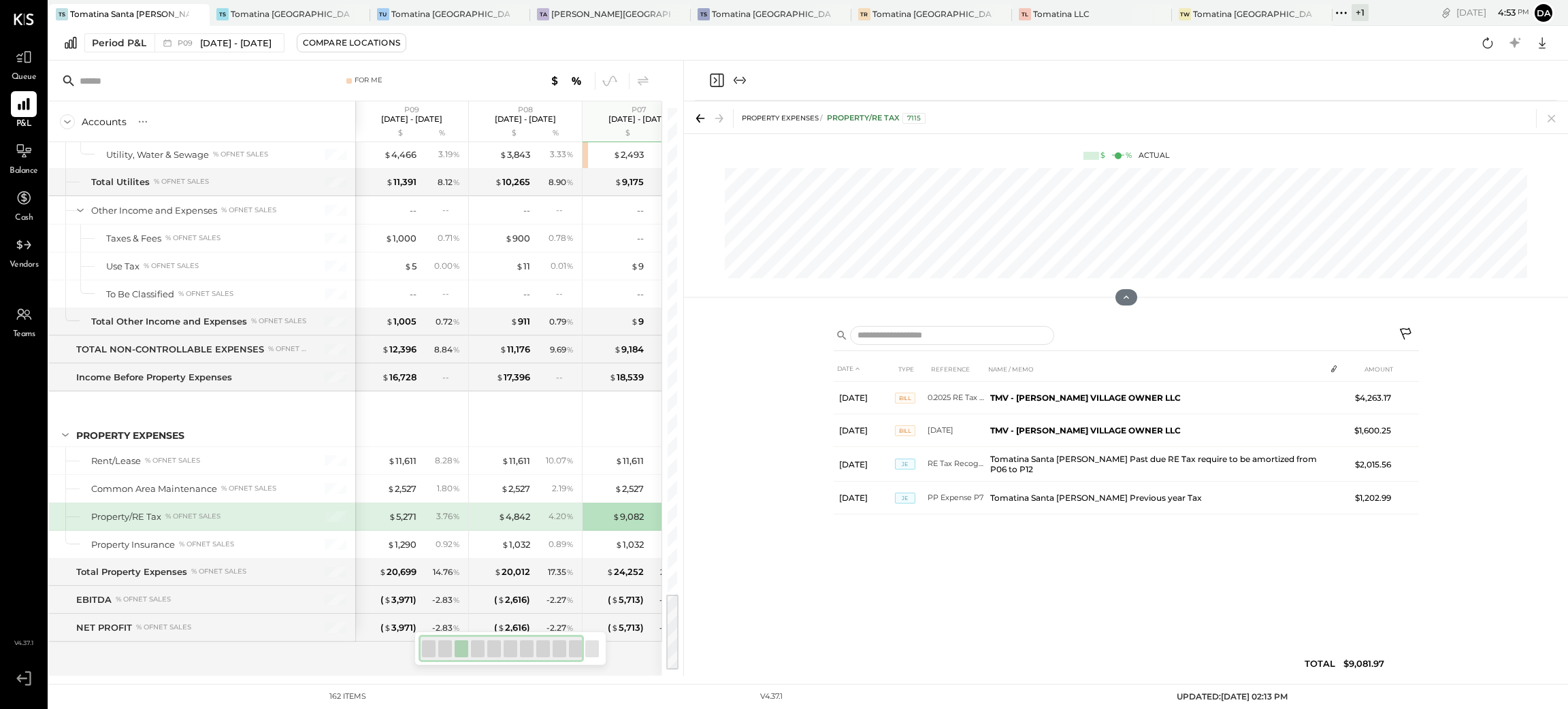
click at [716, 83] on icon "Close panel" at bounding box center [717, 81] width 17 height 17
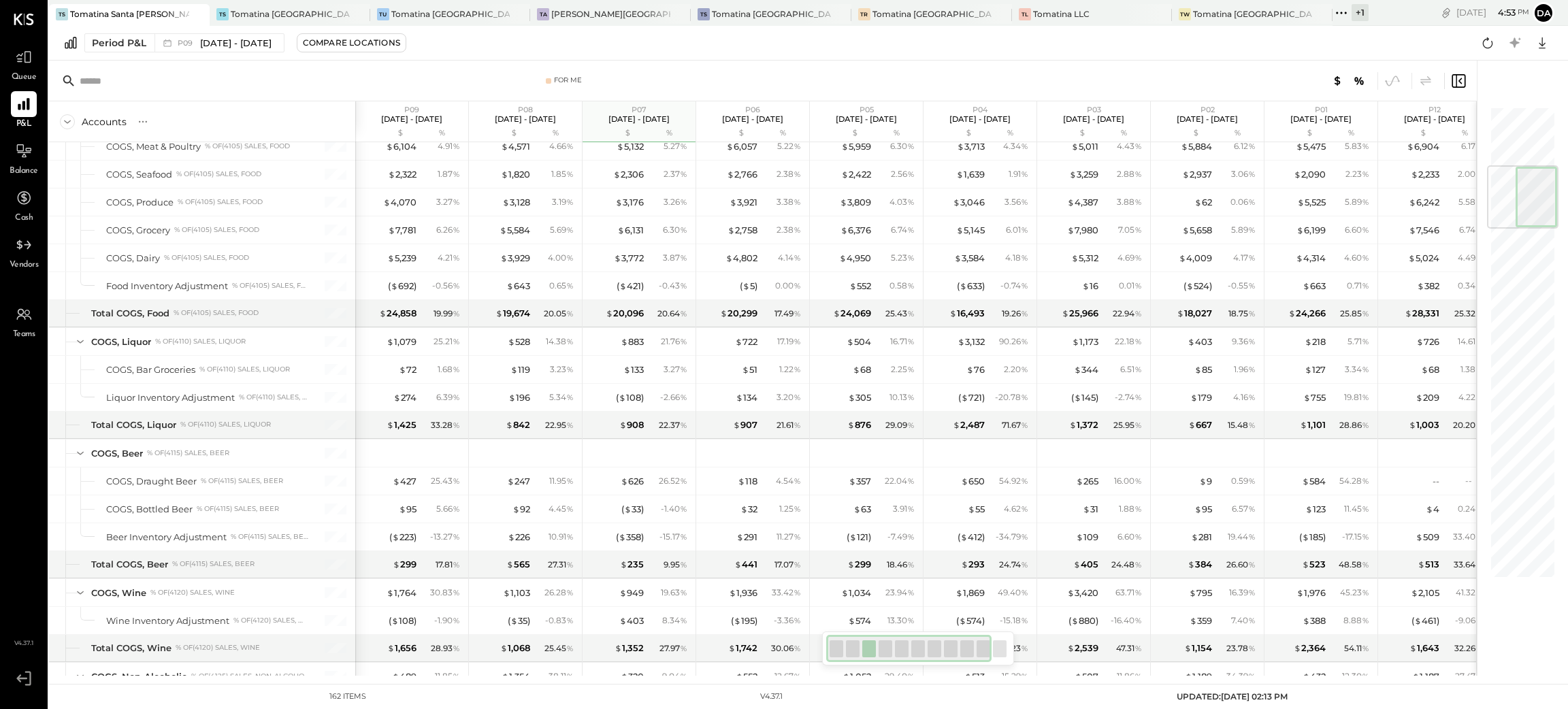
scroll to position [0, 128]
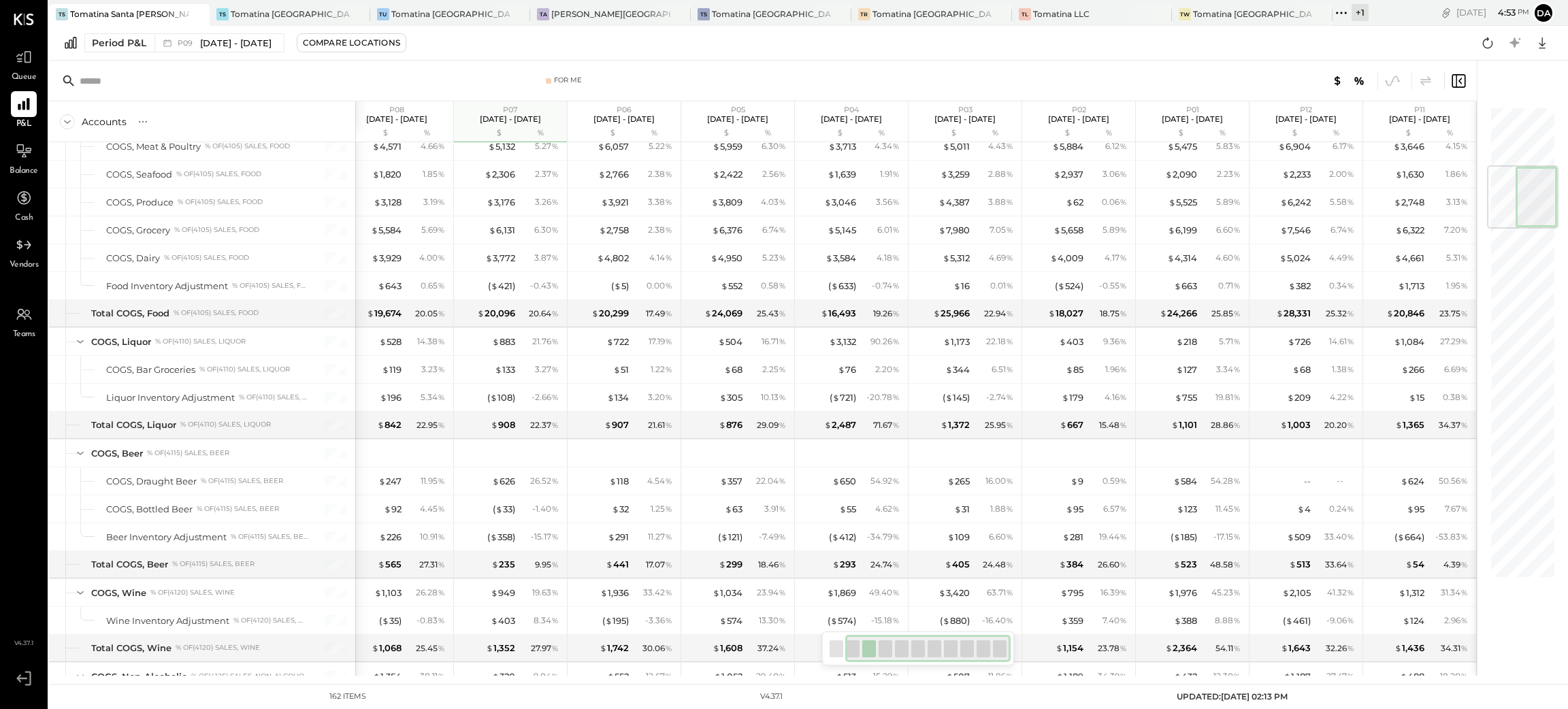
drag, startPoint x: 928, startPoint y: 652, endPoint x: 1008, endPoint y: 653, distance: 80.0
click at [1008, 653] on div at bounding box center [928, 648] width 166 height 28
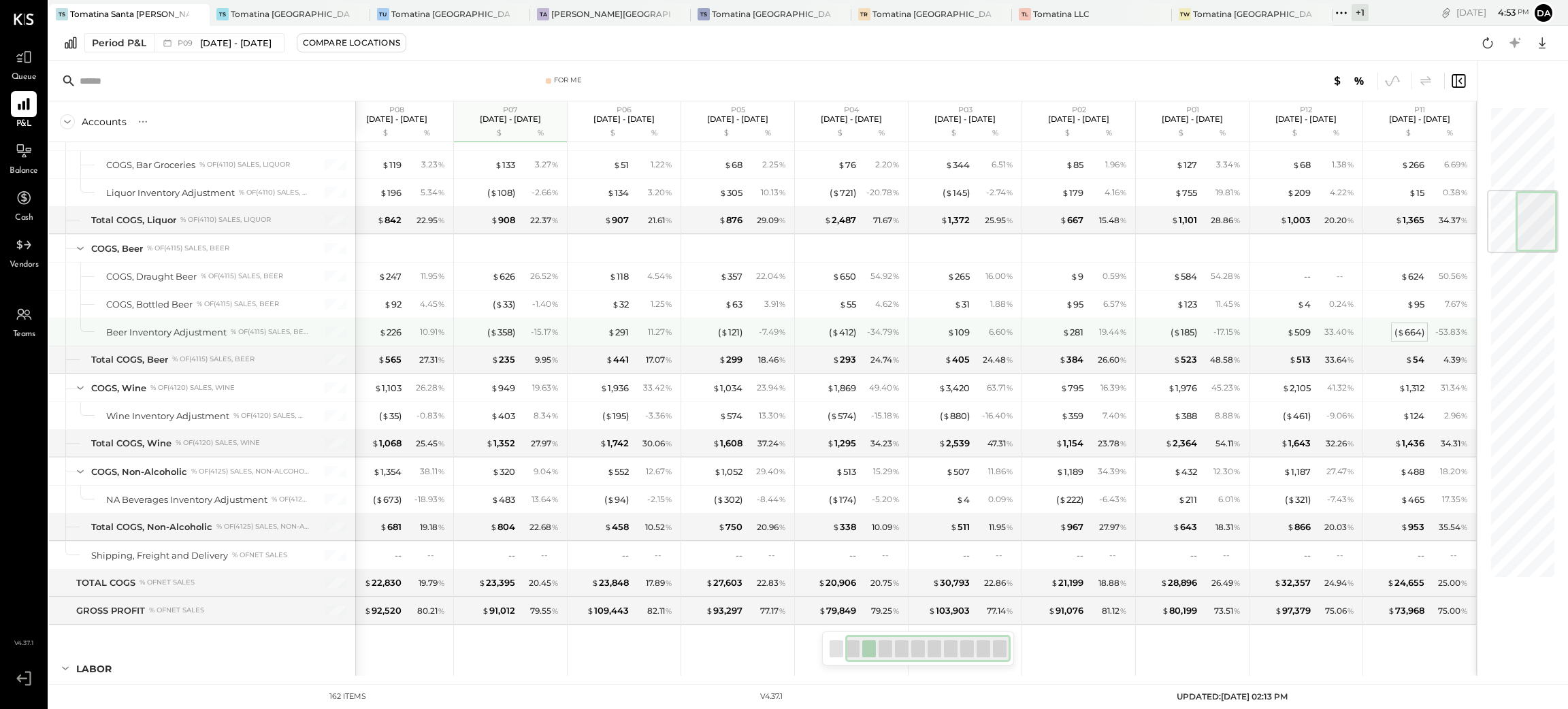
scroll to position [817, 0]
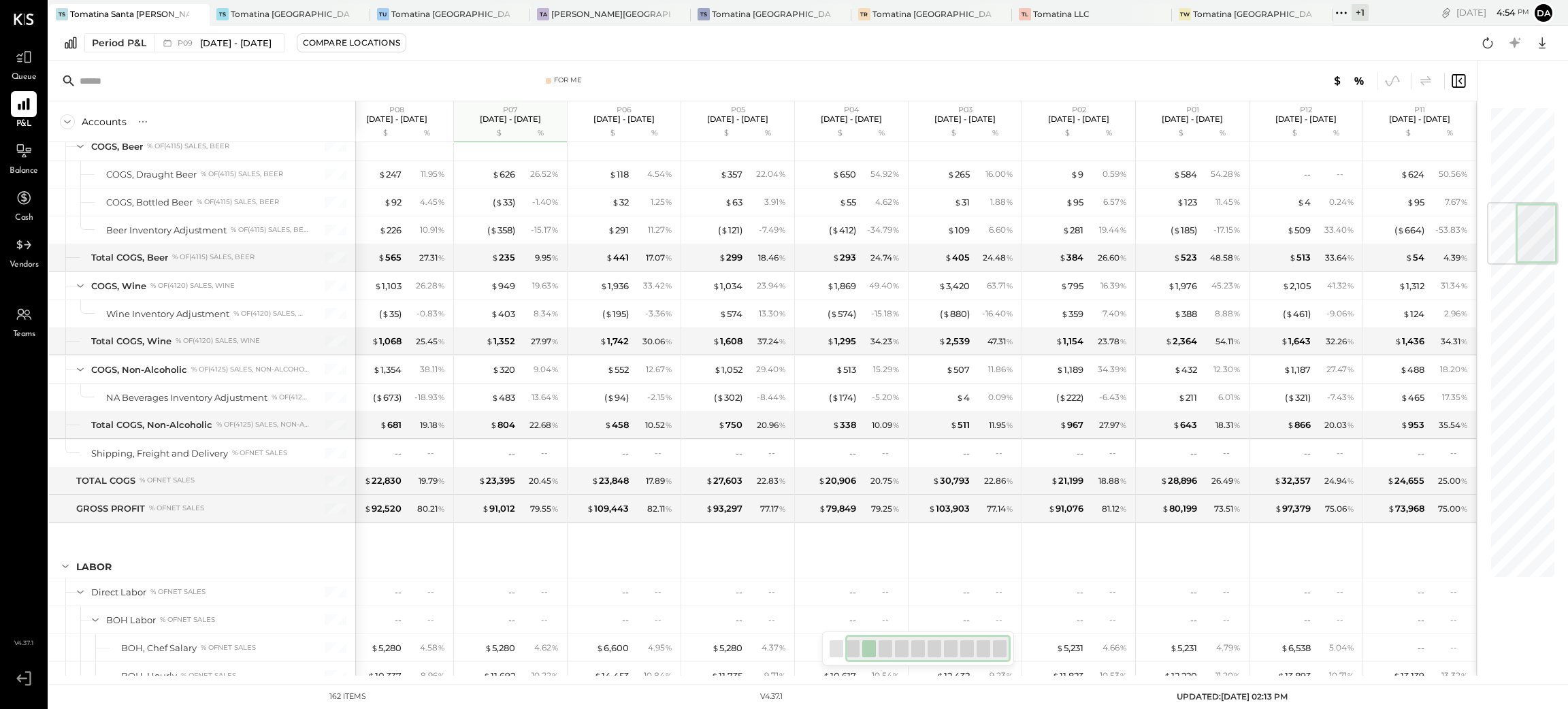
click at [508, 39] on div "Period P&L P09 [DATE] - [DATE] Compare Locations Google Sheets Excel" at bounding box center [808, 43] width 1518 height 35
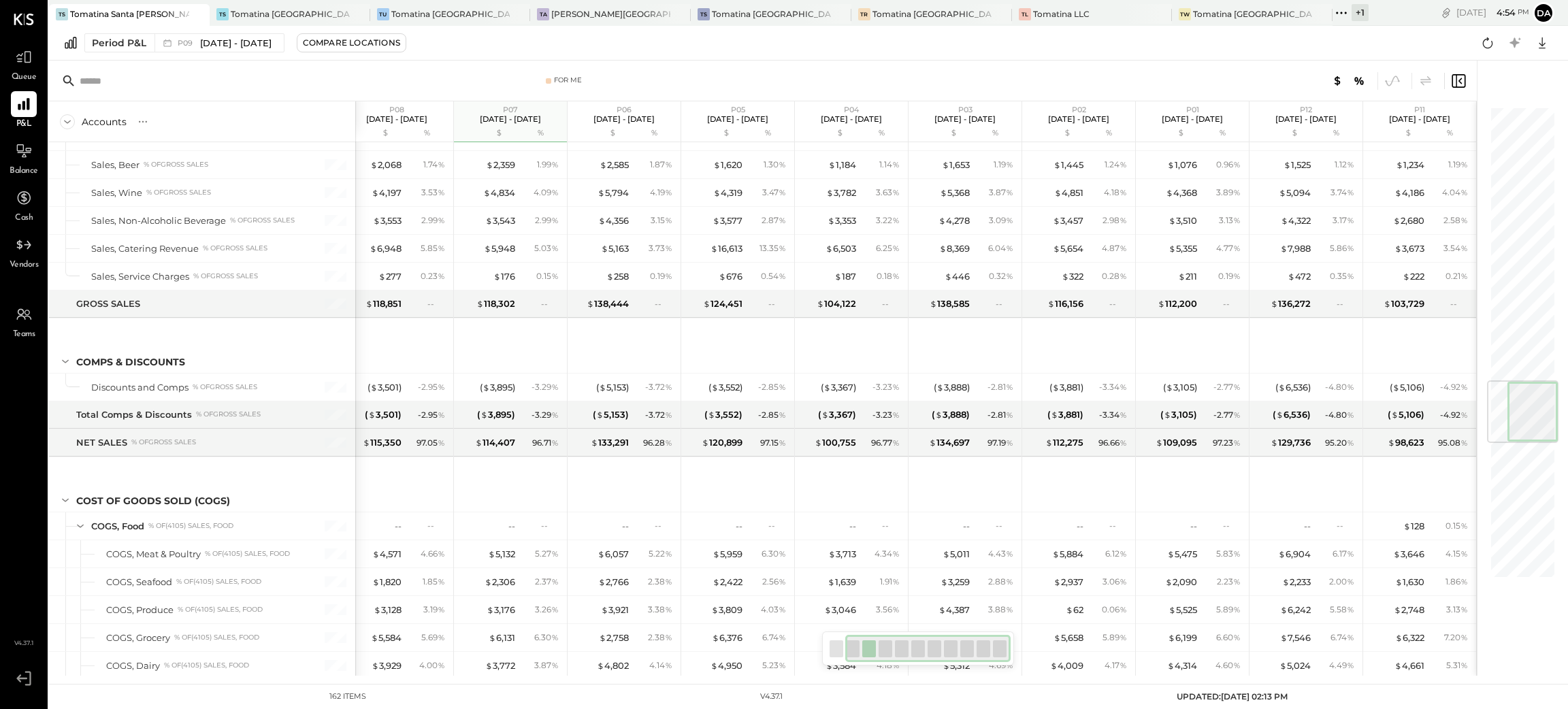
scroll to position [0, 130]
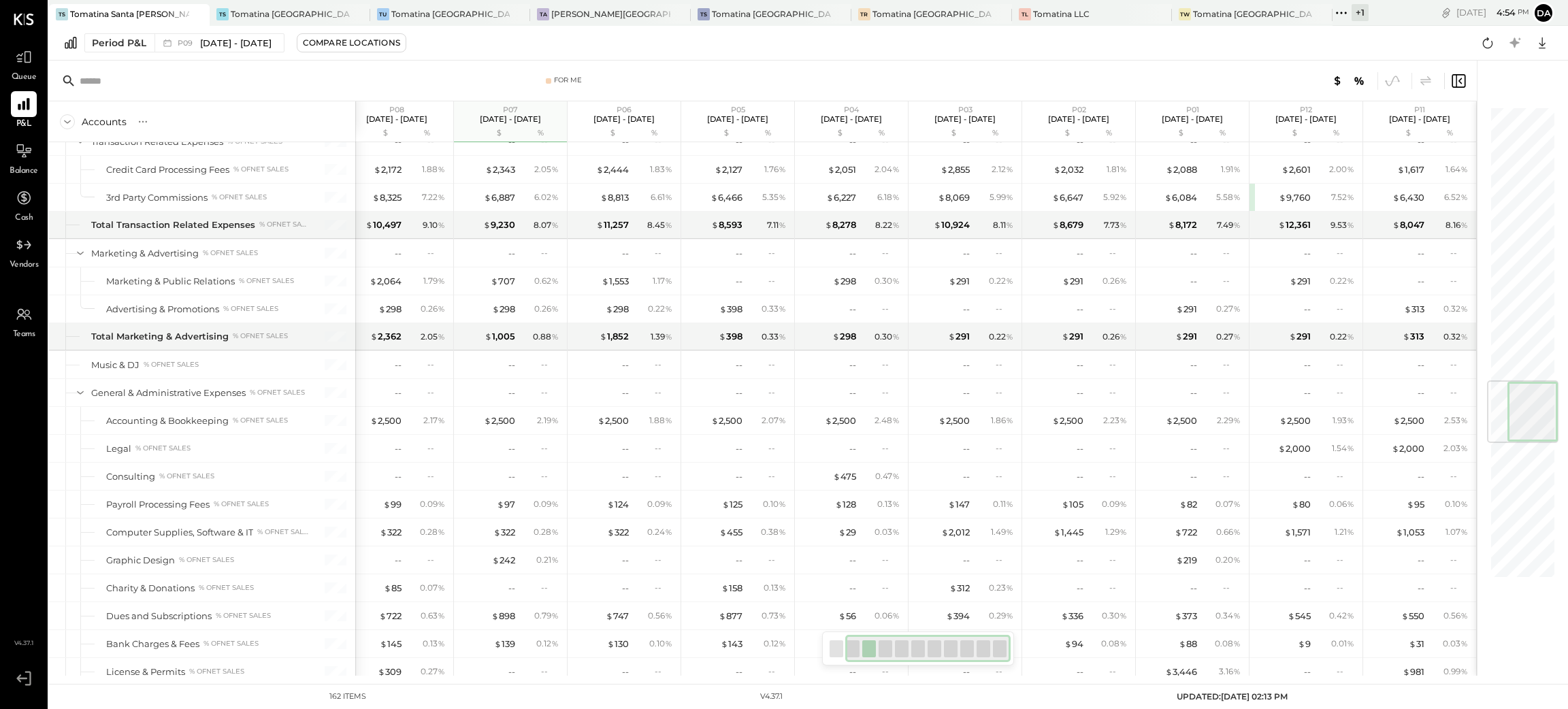
click at [1524, 88] on div at bounding box center [1515, 368] width 78 height 615
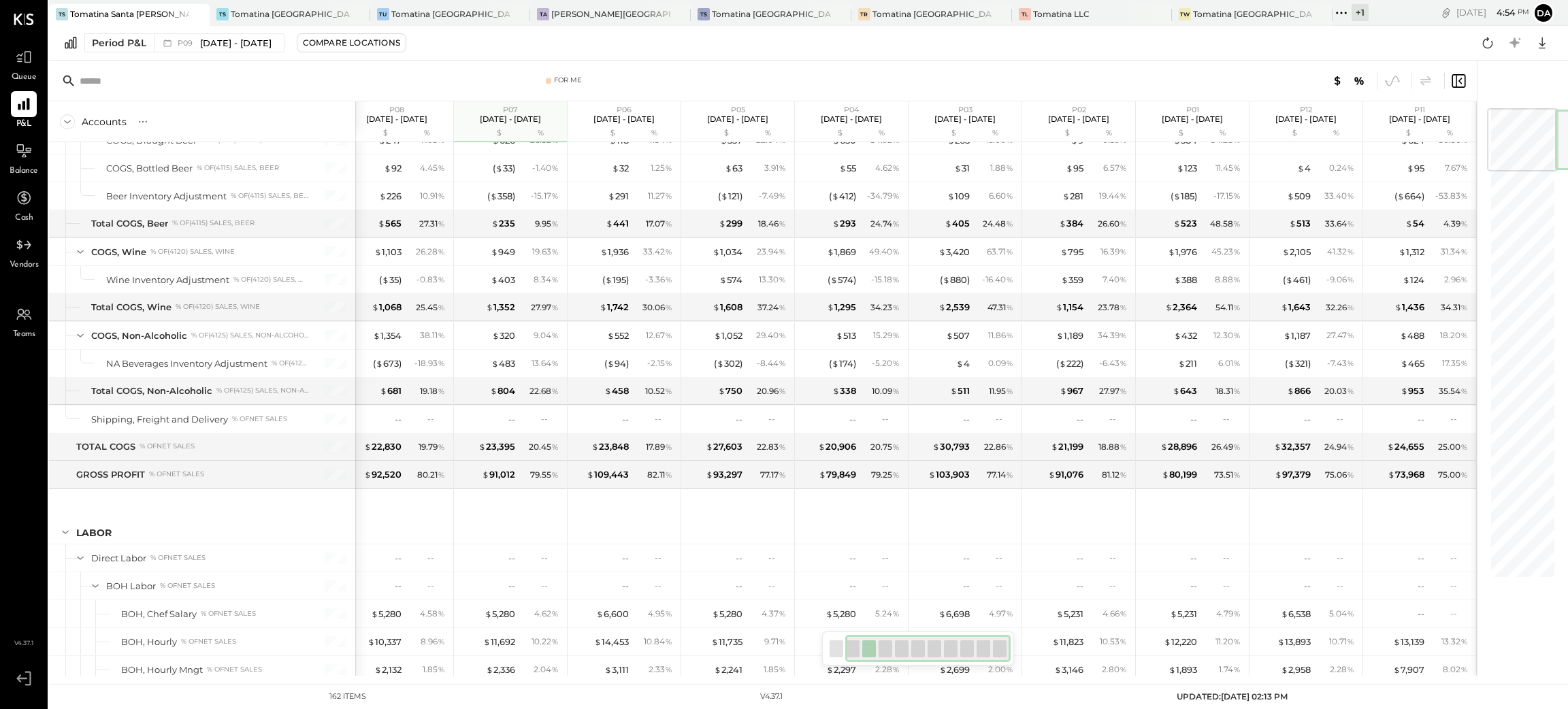
scroll to position [0, 0]
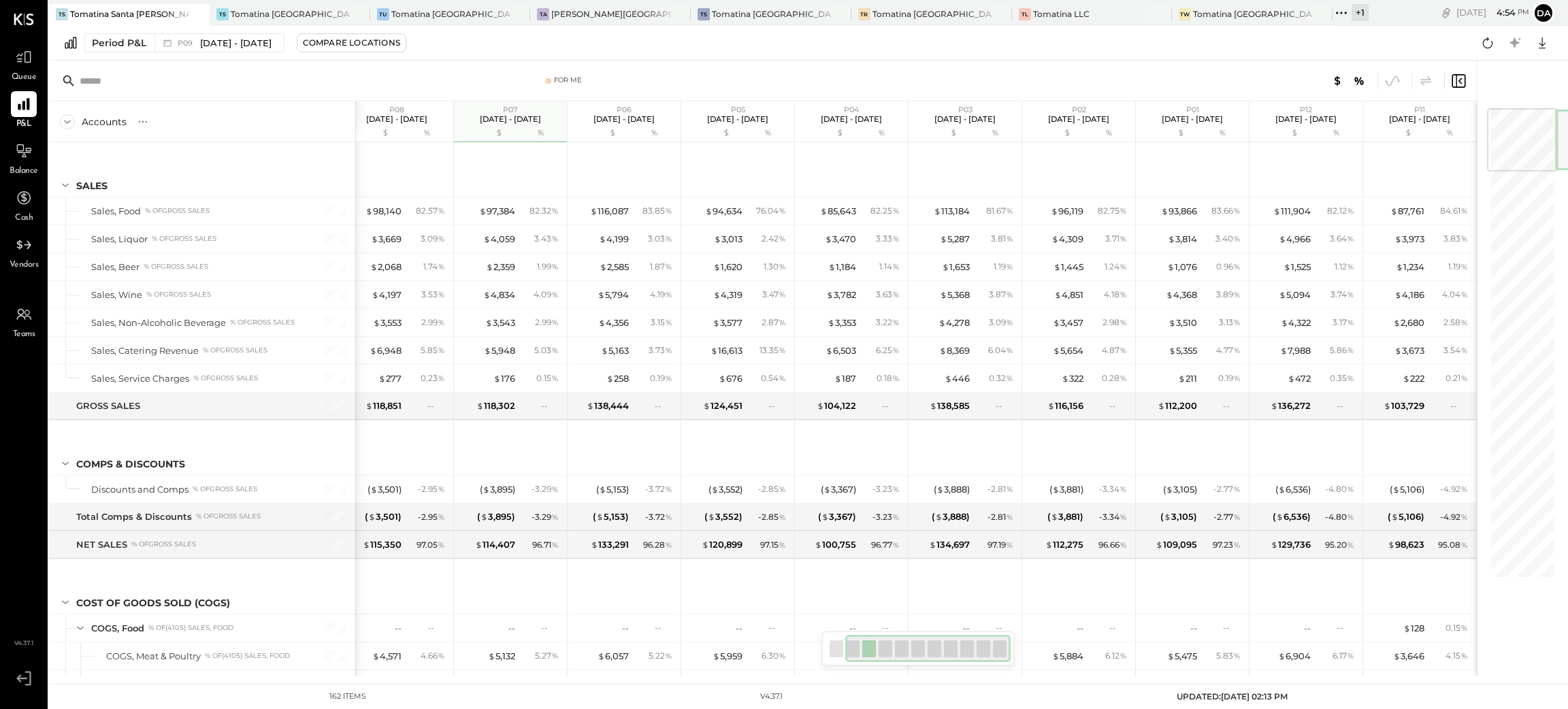
drag, startPoint x: 1526, startPoint y: 238, endPoint x: 1513, endPoint y: 75, distance: 163.5
click at [1513, 76] on div at bounding box center [1515, 368] width 78 height 615
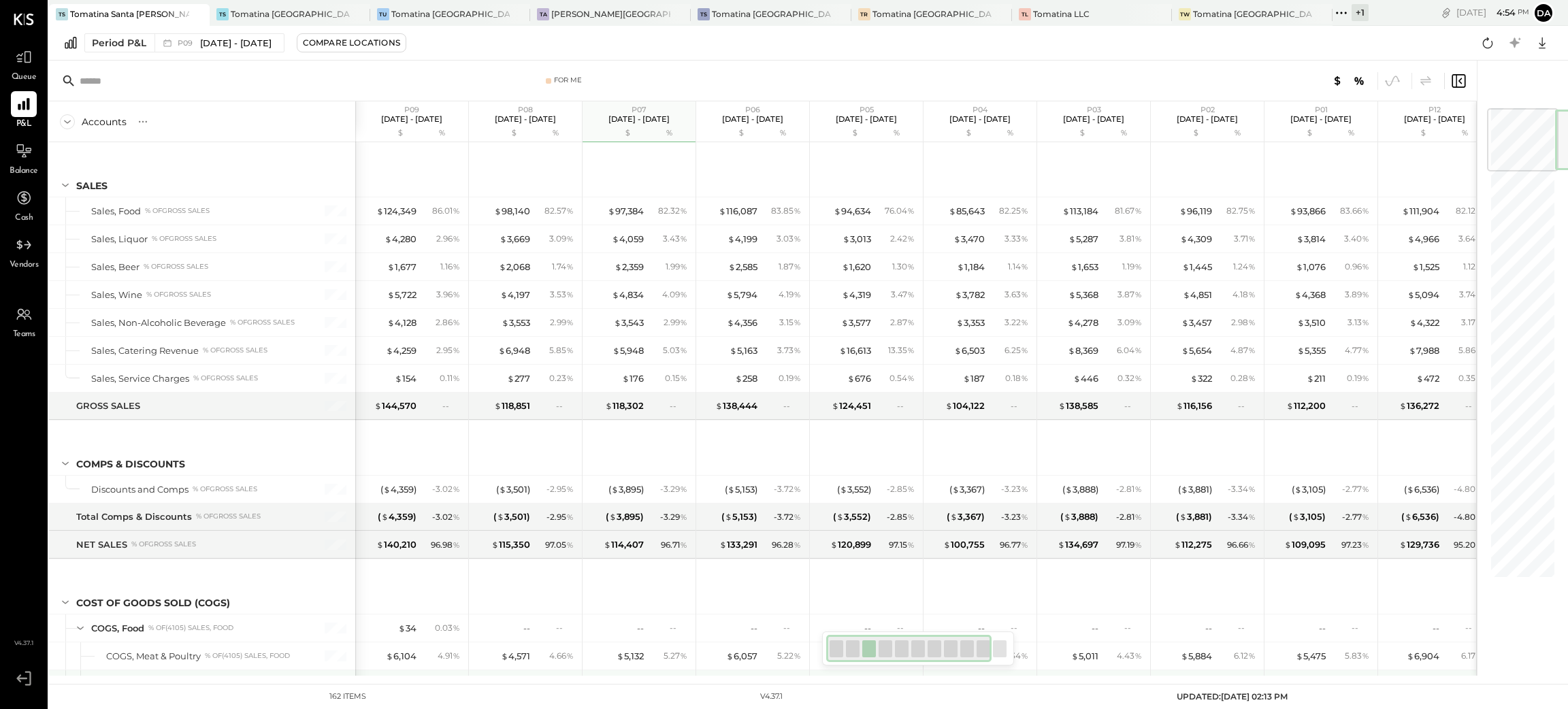
drag, startPoint x: 921, startPoint y: 661, endPoint x: 822, endPoint y: 672, distance: 99.6
click at [822, 672] on div "For Me Accounts S % GL P09 [DATE] - [DATE] $ % P08 [DATE] - [DATE] $ % P07 [DAT…" at bounding box center [762, 368] width 1428 height 615
click at [512, 43] on div "Period P&L P09 [DATE] - [DATE] Compare Locations Google Sheets Excel" at bounding box center [808, 43] width 1518 height 35
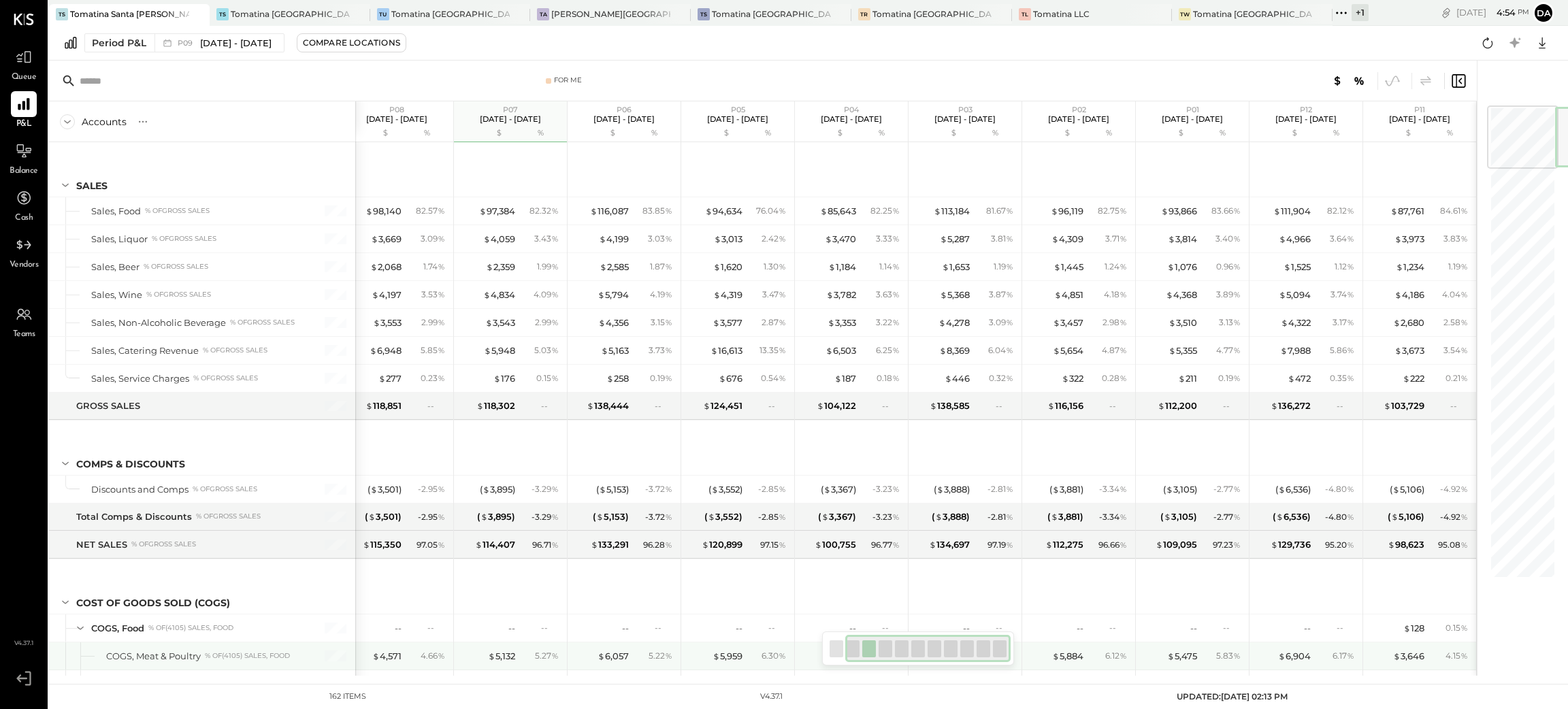
drag, startPoint x: 963, startPoint y: 655, endPoint x: 1294, endPoint y: 569, distance: 342.0
click at [1044, 655] on div "For Me Accounts S % GL P09 [DATE] - [DATE] $ % P08 [DATE] - [DATE] $ % P07 [DAT…" at bounding box center [762, 368] width 1428 height 615
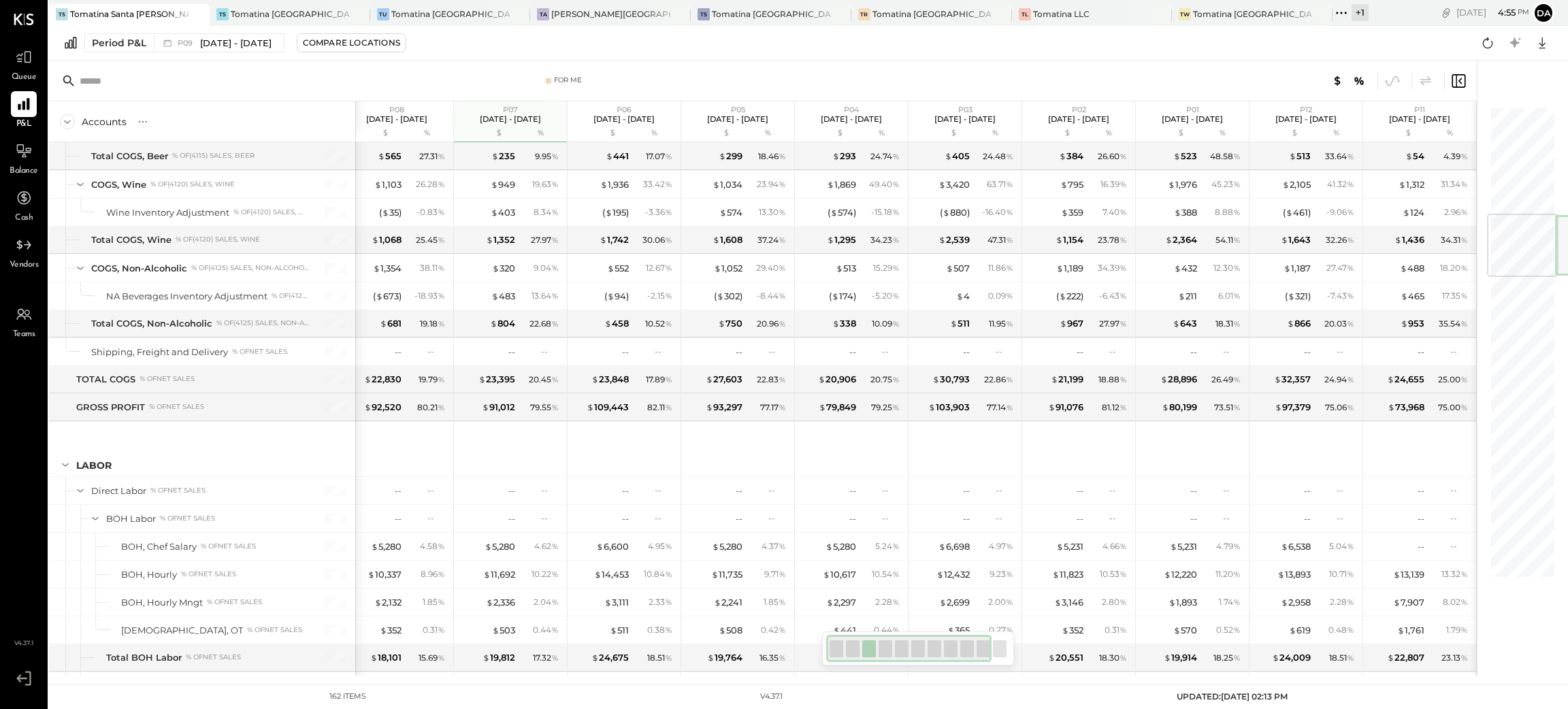
scroll to position [0, 0]
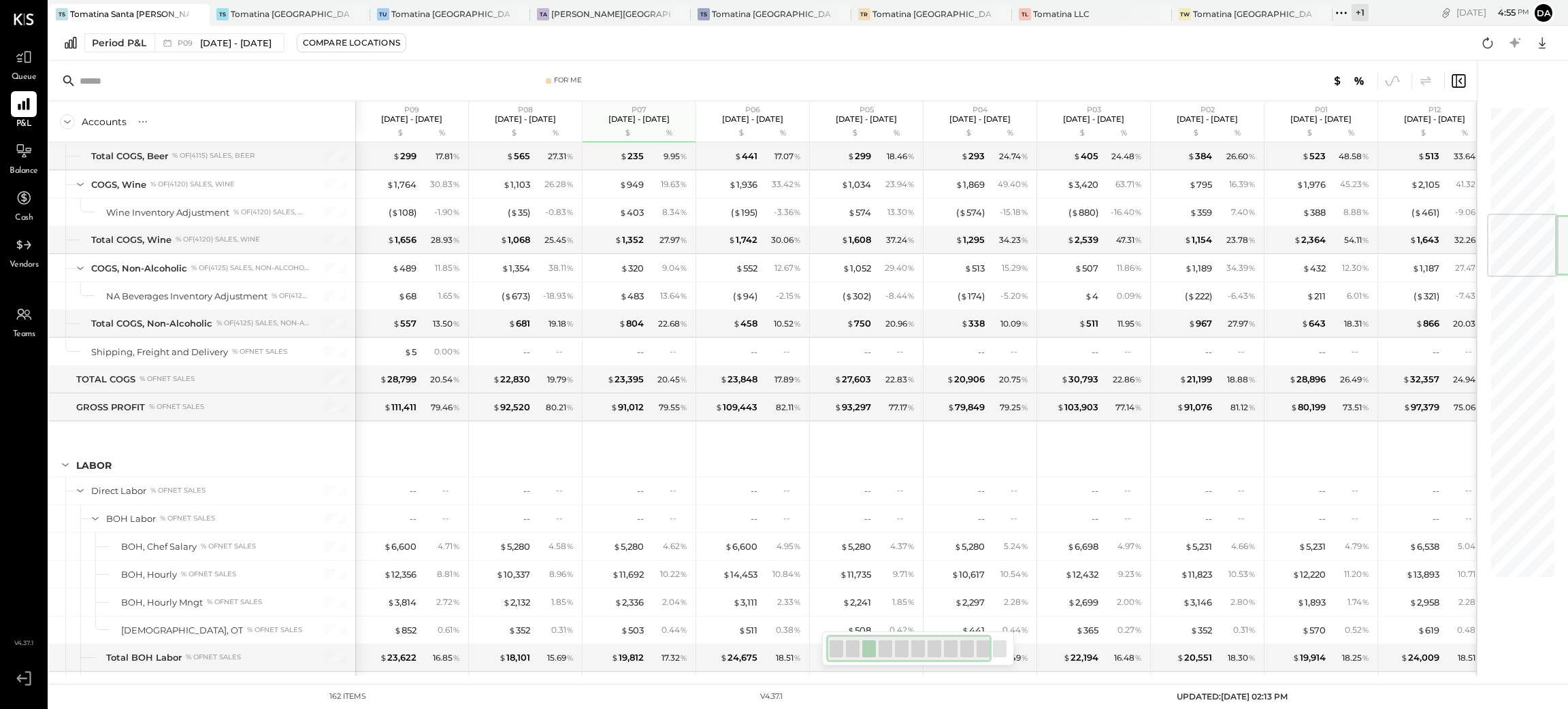
drag, startPoint x: 917, startPoint y: 650, endPoint x: 740, endPoint y: 643, distance: 177.1
click at [843, 650] on div at bounding box center [909, 648] width 166 height 28
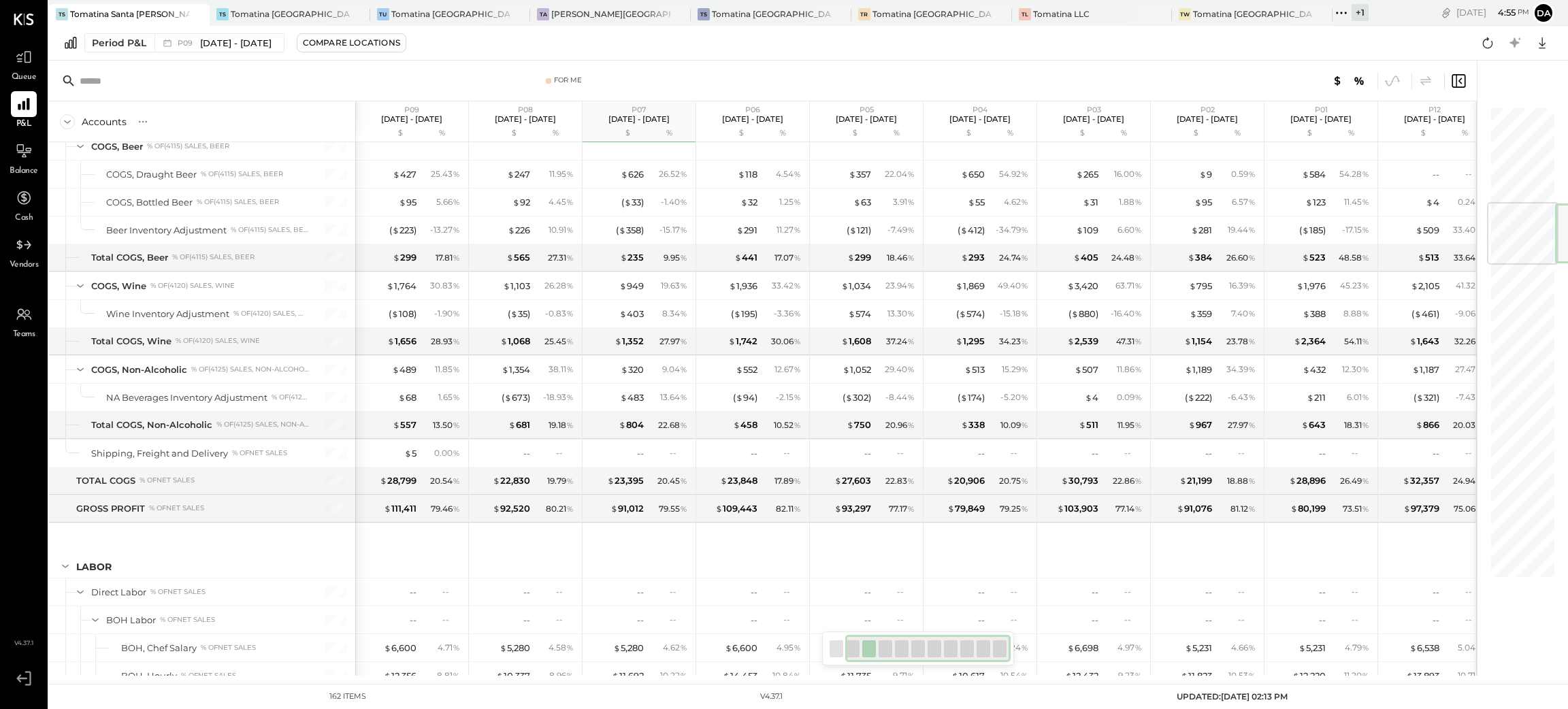
scroll to position [0, 128]
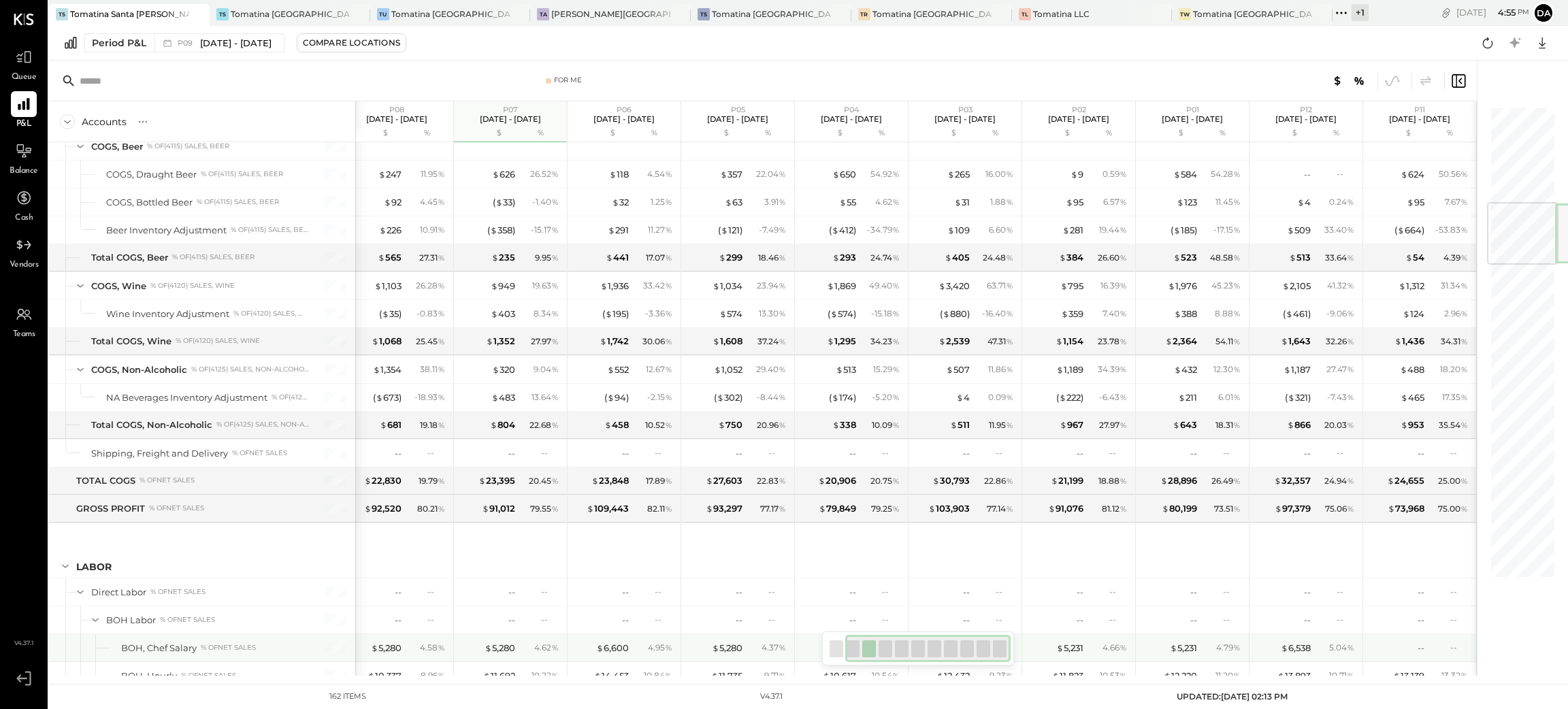
drag, startPoint x: 993, startPoint y: 650, endPoint x: 1034, endPoint y: 708, distance: 71.0
click at [1063, 655] on div "For Me Accounts S % GL P09 [DATE] - [DATE] $ % P08 [DATE] - [DATE] $ % P07 [DAT…" at bounding box center [762, 368] width 1428 height 615
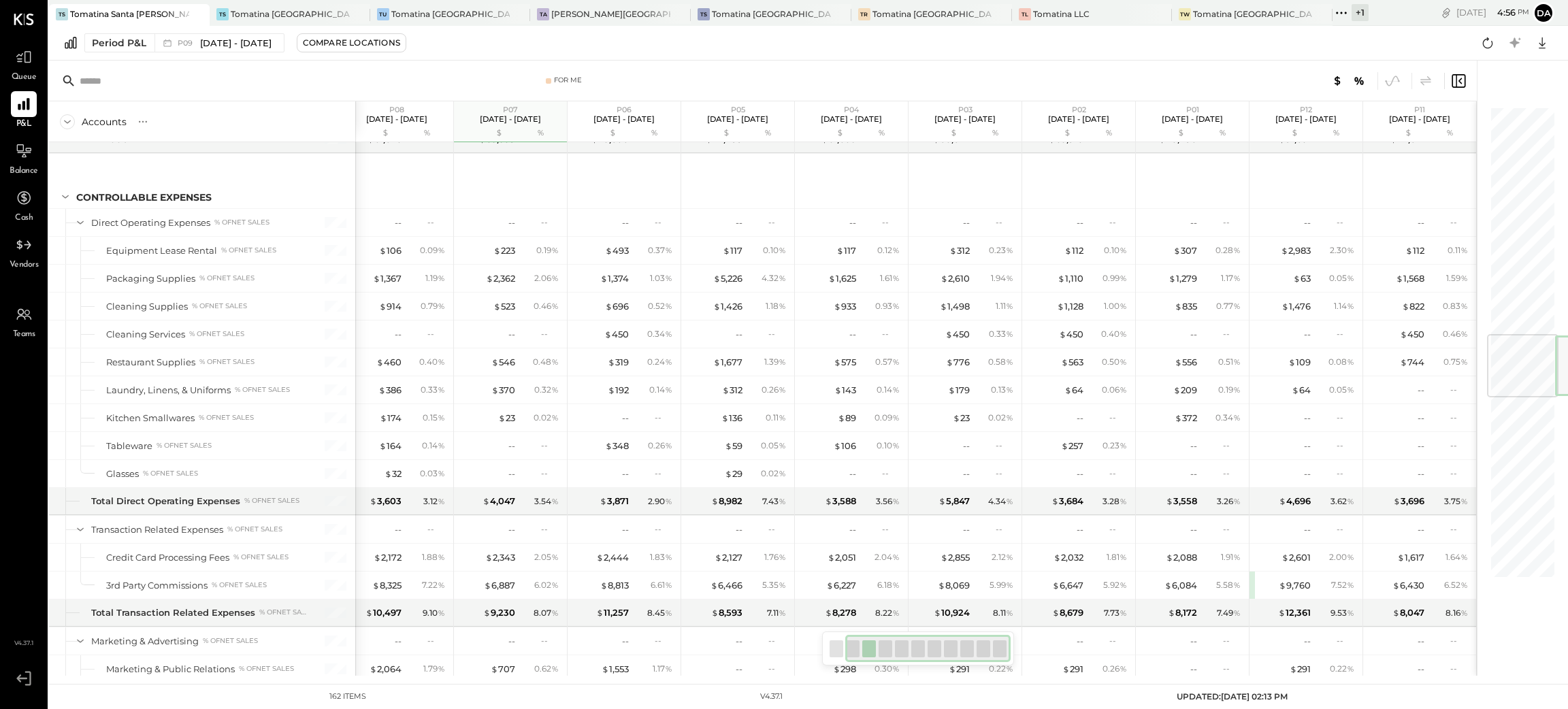
scroll to position [2042, 0]
